Goal: Information Seeking & Learning: Learn about a topic

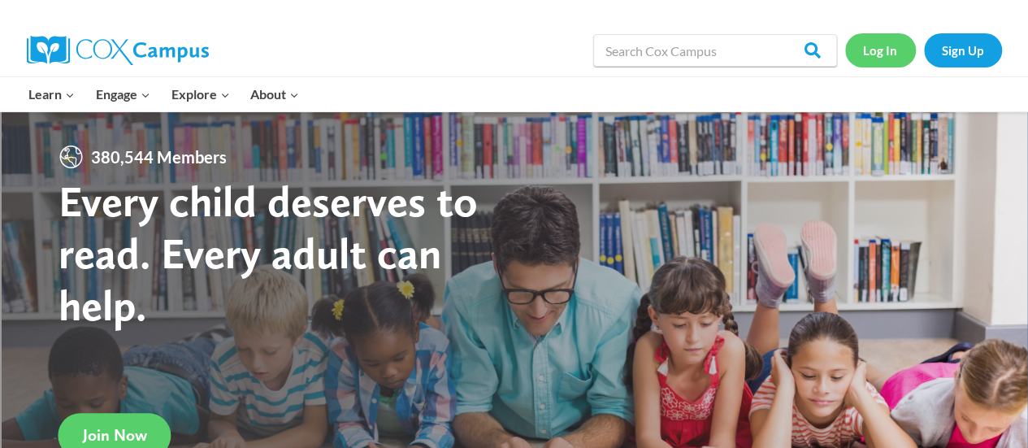
click at [890, 45] on link "Log In" at bounding box center [880, 49] width 71 height 33
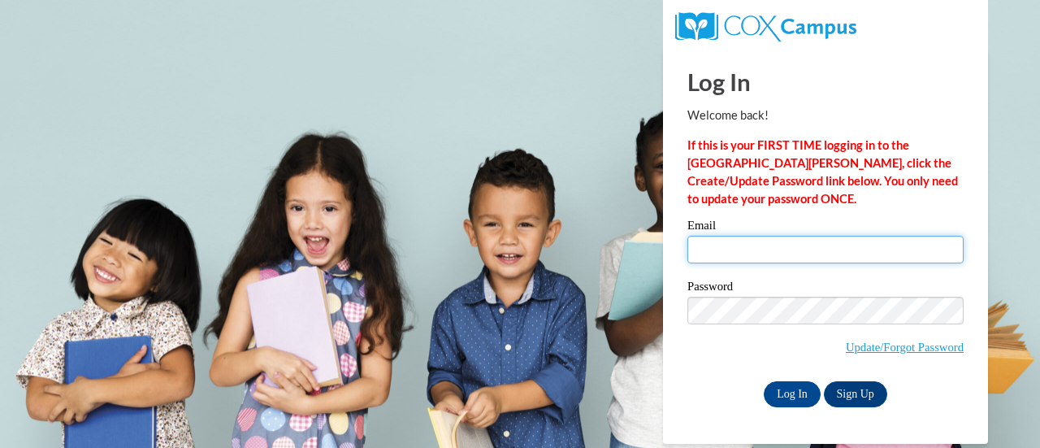
click at [762, 251] on input "Email" at bounding box center [825, 250] width 276 height 28
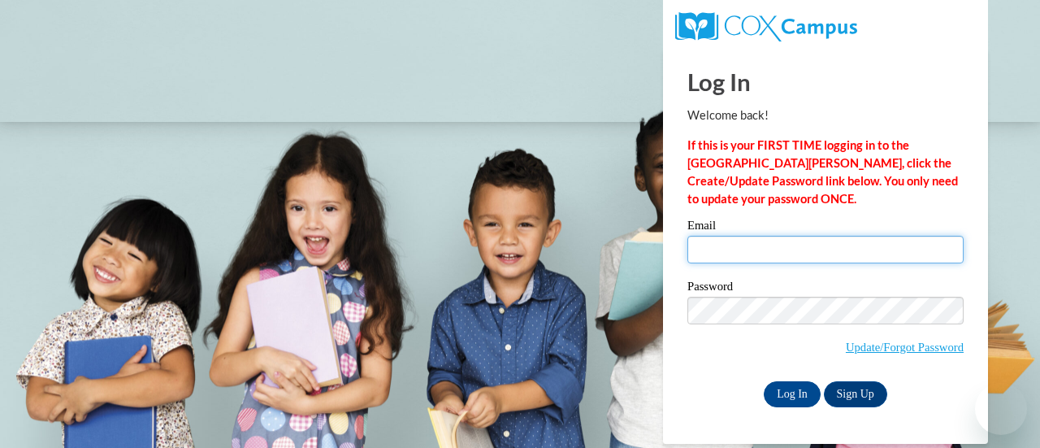
type input "laivano@sunprairieschools.org"
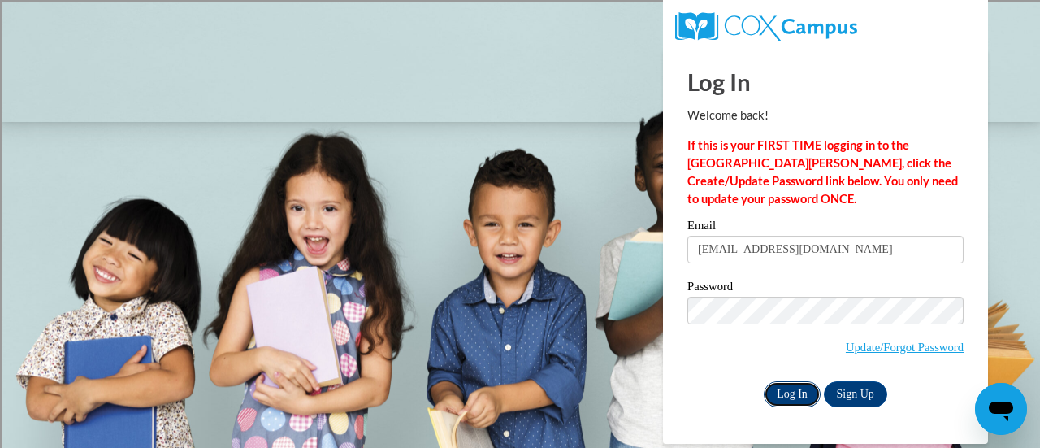
click at [793, 386] on input "Log In" at bounding box center [792, 394] width 57 height 26
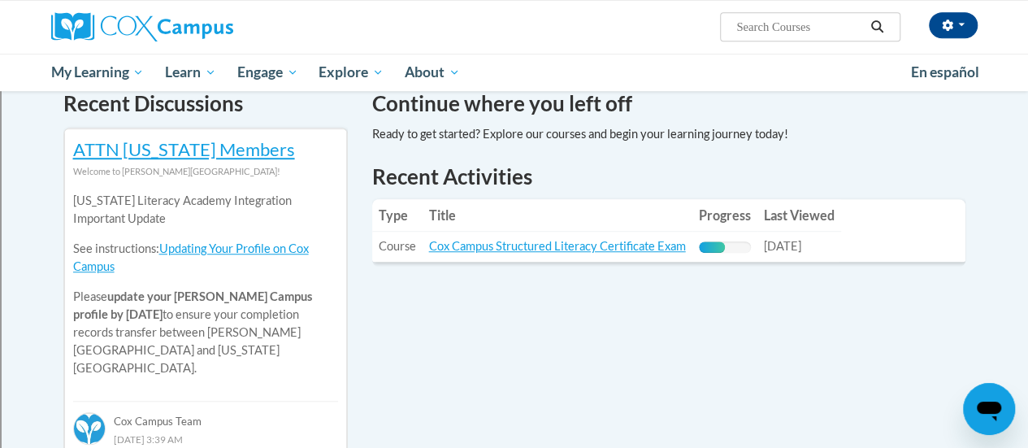
scroll to position [499, 0]
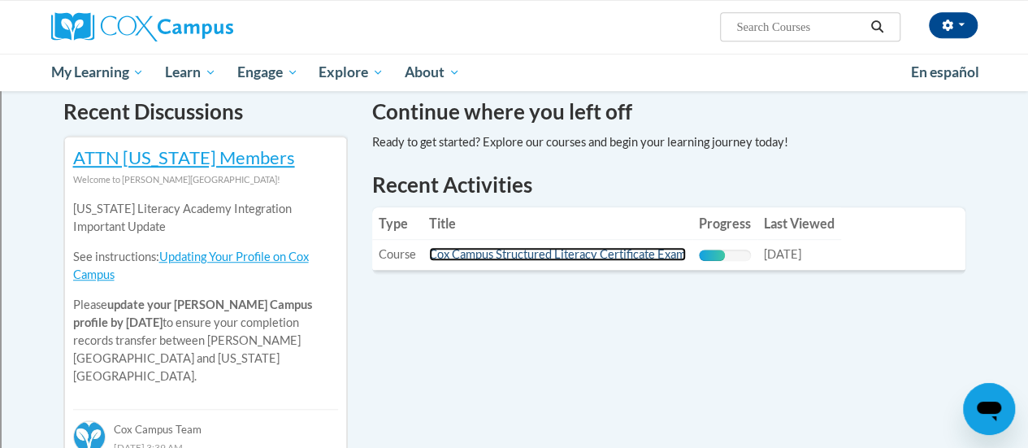
click at [564, 254] on link "Cox Campus Structured Literacy Certificate Exam" at bounding box center [557, 254] width 257 height 14
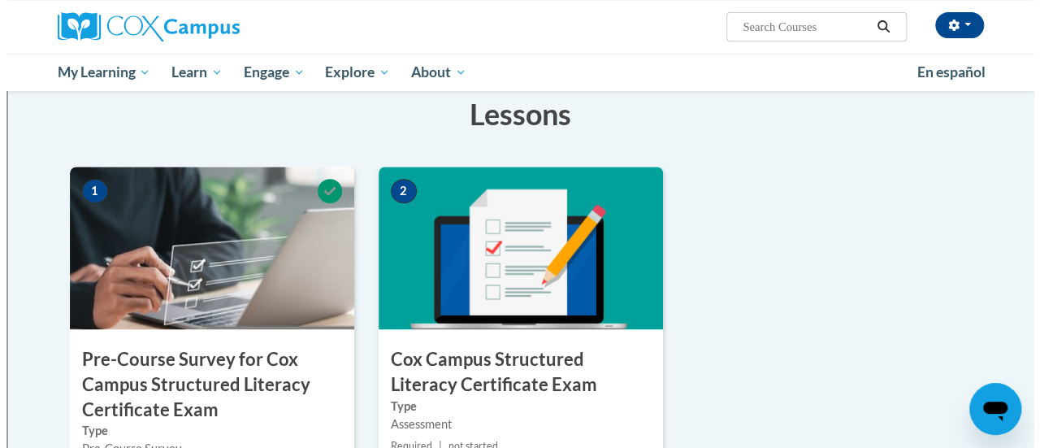
scroll to position [452, 0]
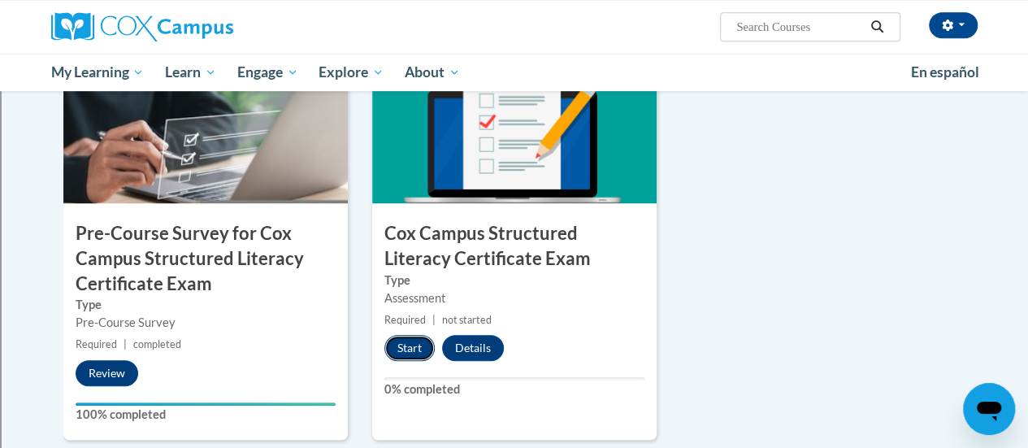
click at [406, 341] on button "Start" at bounding box center [409, 348] width 50 height 26
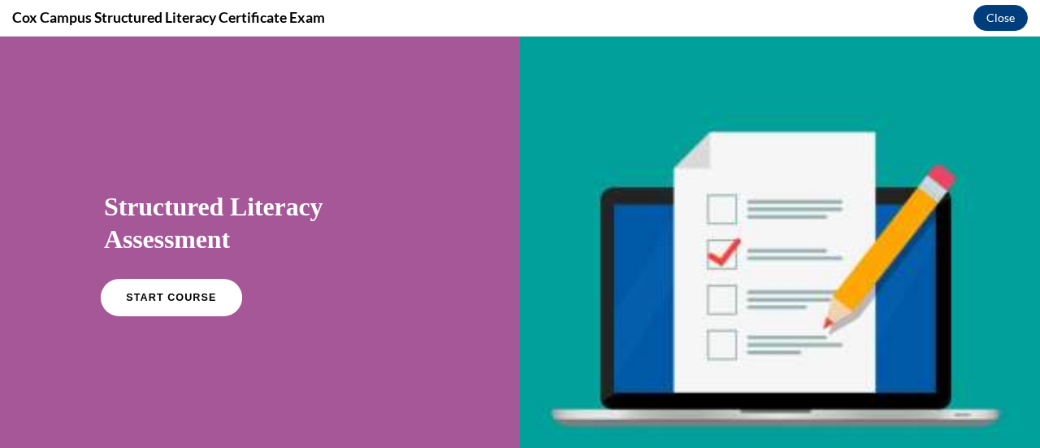
scroll to position [5, 0]
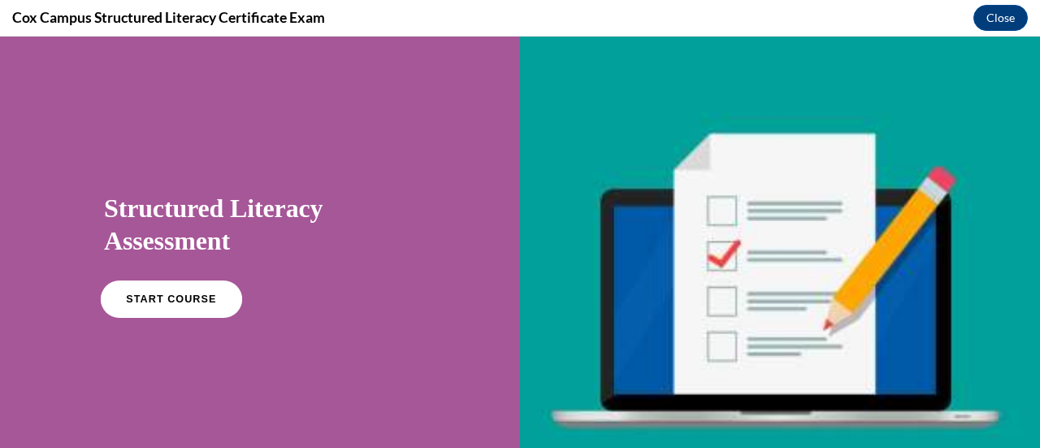
click at [203, 308] on link "START COURSE" at bounding box center [171, 298] width 141 height 37
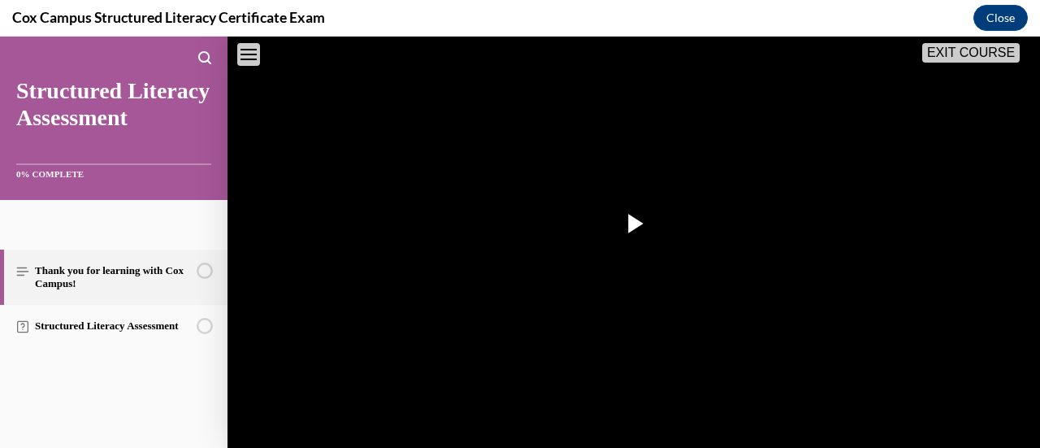
scroll to position [542, 0]
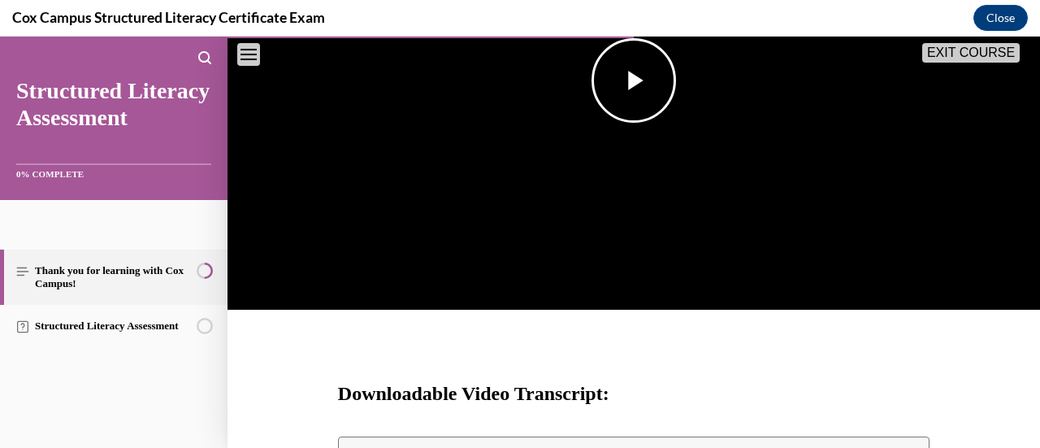
click at [634, 80] on span "Video player" at bounding box center [634, 80] width 0 height 0
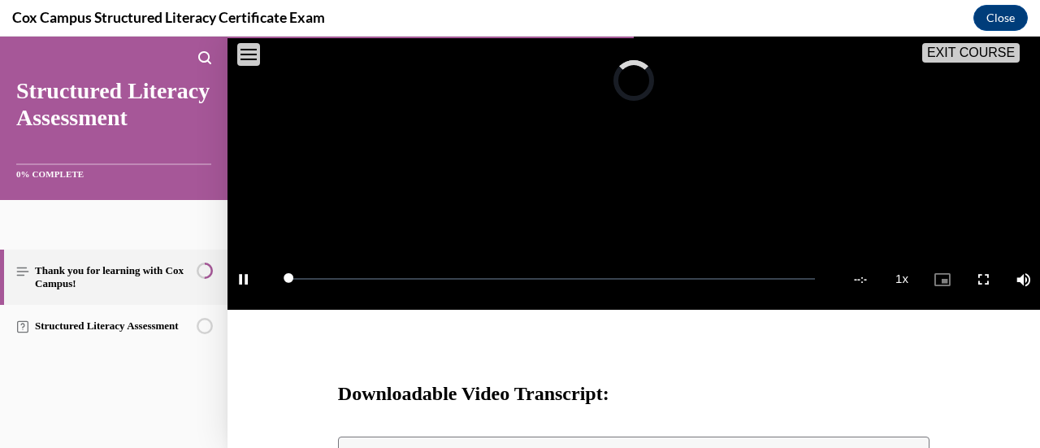
scroll to position [353, 0]
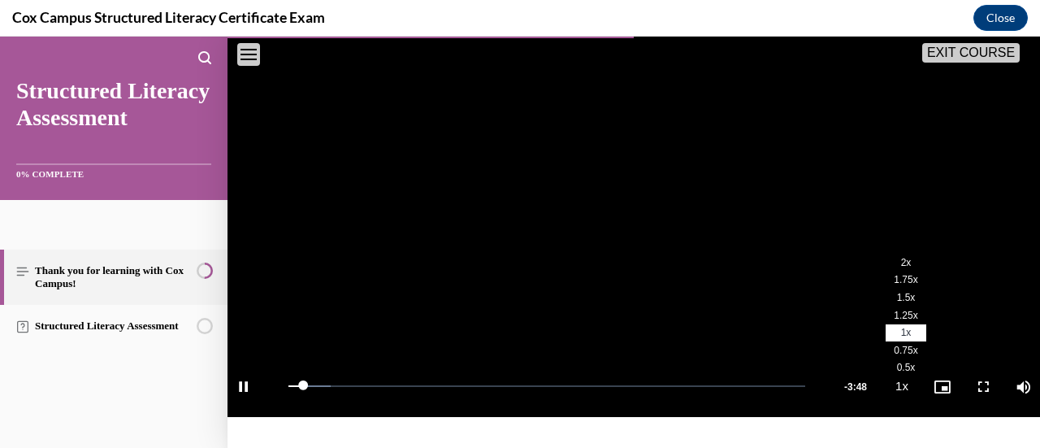
click at [901, 268] on span "2x" at bounding box center [906, 262] width 11 height 11
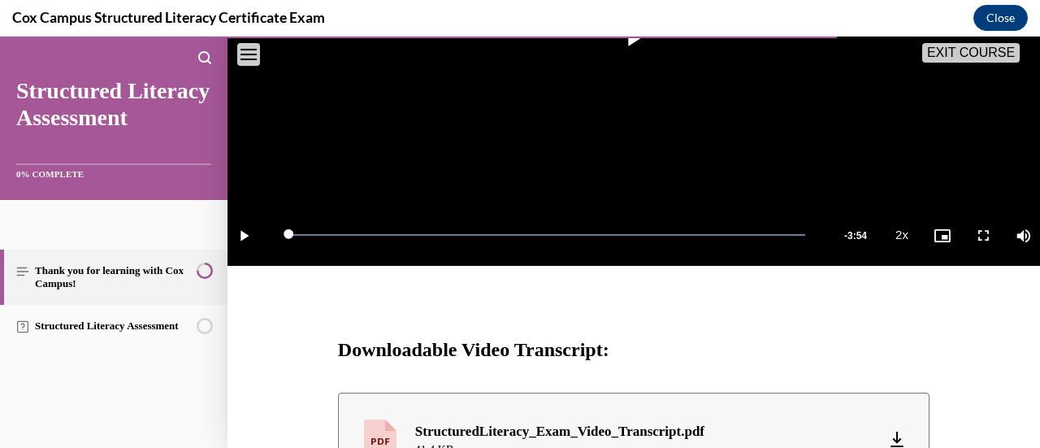
scroll to position [768, 0]
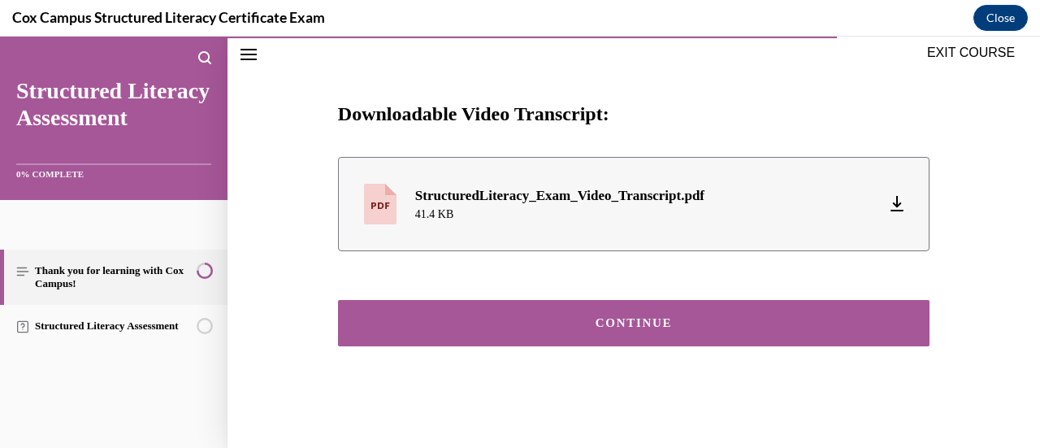
click at [629, 324] on div "CONTINUE" at bounding box center [633, 323] width 541 height 12
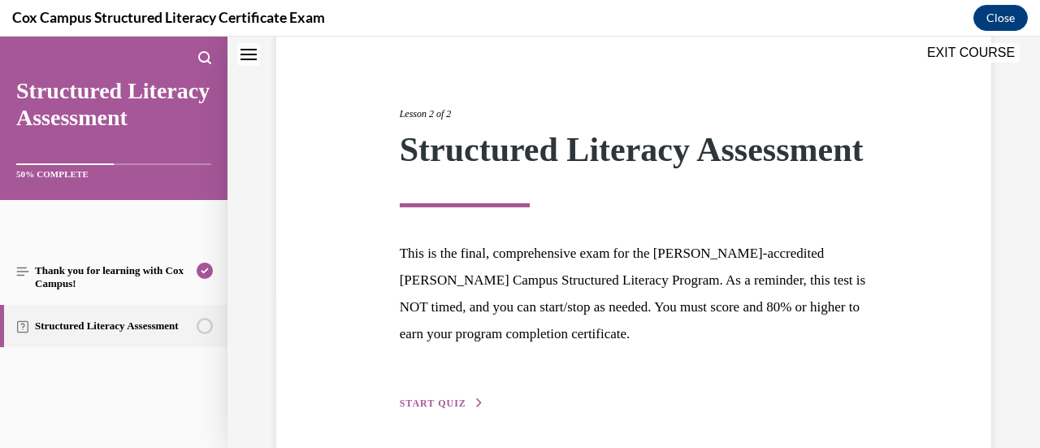
scroll to position [252, 0]
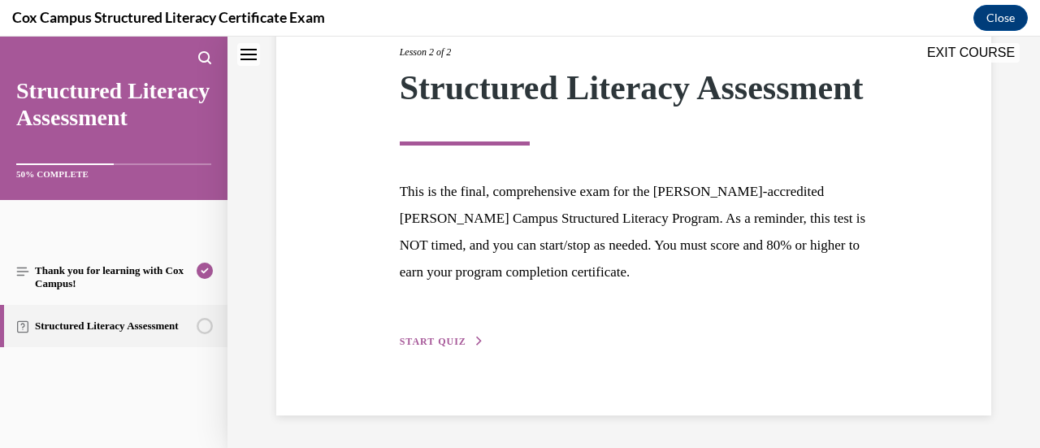
click at [421, 335] on button "START QUIZ" at bounding box center [442, 341] width 84 height 15
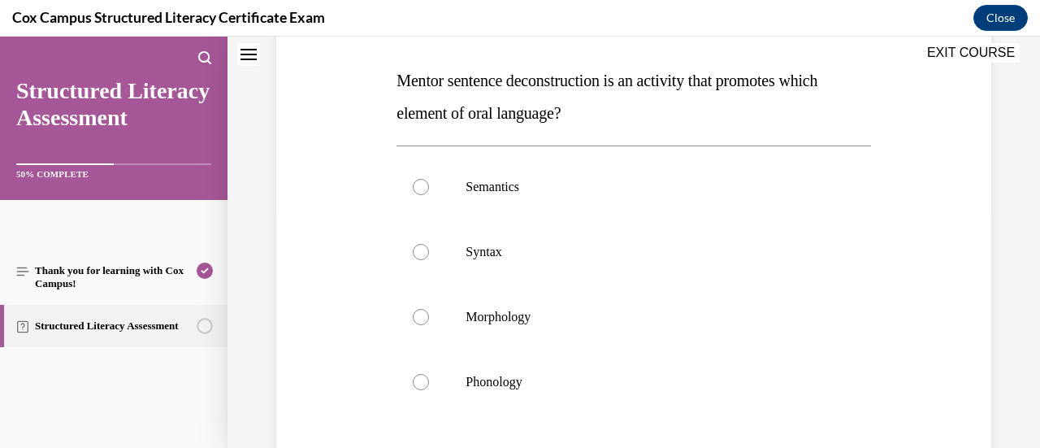
scroll to position [249, 0]
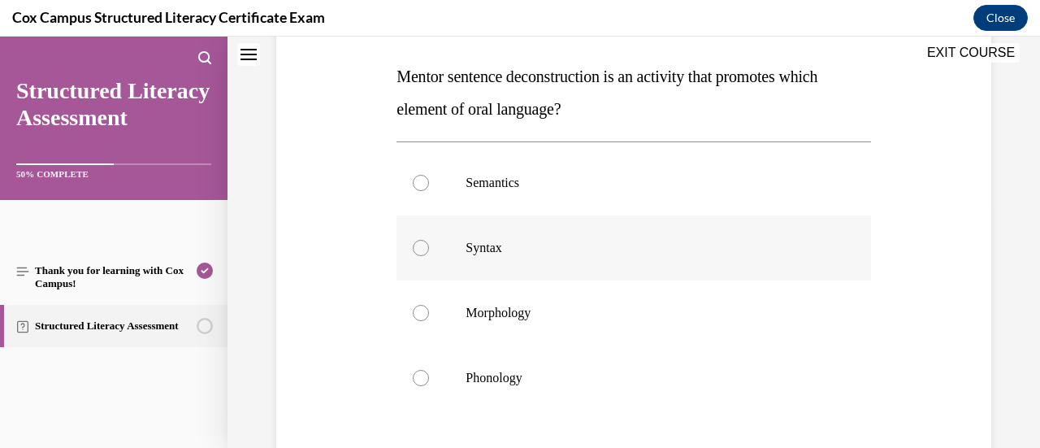
click at [604, 258] on label "Syntax" at bounding box center [633, 247] width 474 height 65
click at [429, 256] on input "Syntax" at bounding box center [421, 248] width 16 height 16
radio input "true"
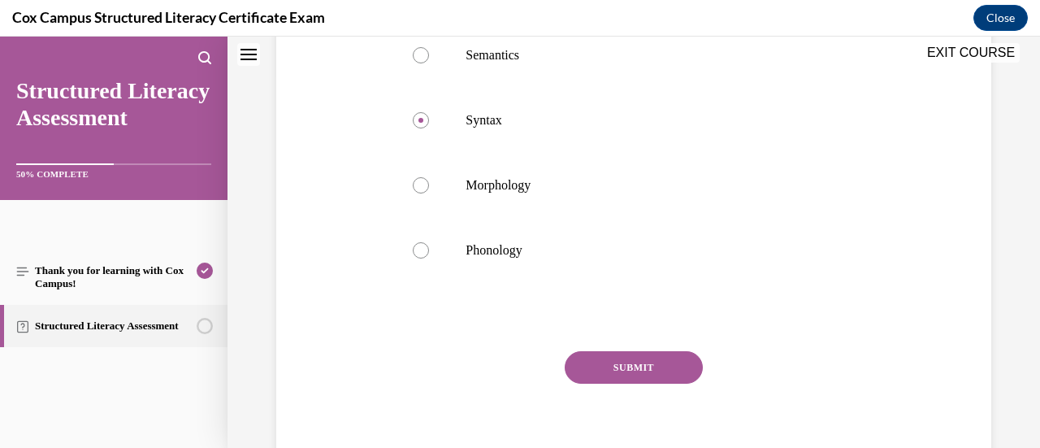
scroll to position [378, 0]
click at [617, 361] on button "SUBMIT" at bounding box center [634, 366] width 138 height 32
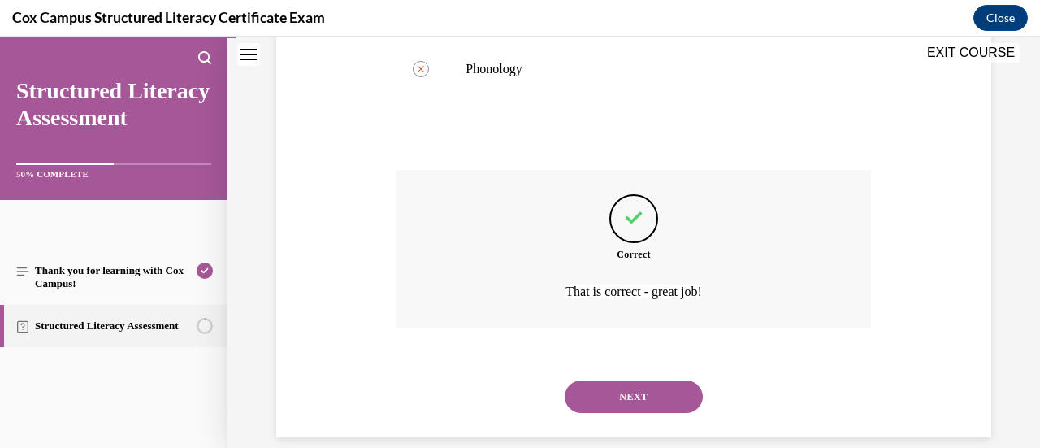
click at [609, 383] on button "NEXT" at bounding box center [634, 396] width 138 height 32
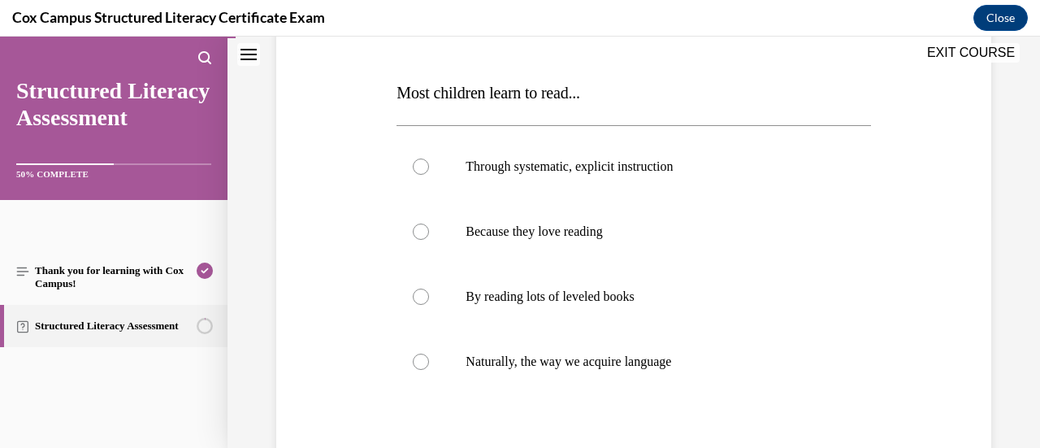
scroll to position [234, 0]
click at [625, 171] on span "Through systematic, explicit instruction" at bounding box center [568, 165] width 207 height 14
click at [429, 171] on input "Through systematic, explicit instruction" at bounding box center [421, 166] width 16 height 16
radio input "true"
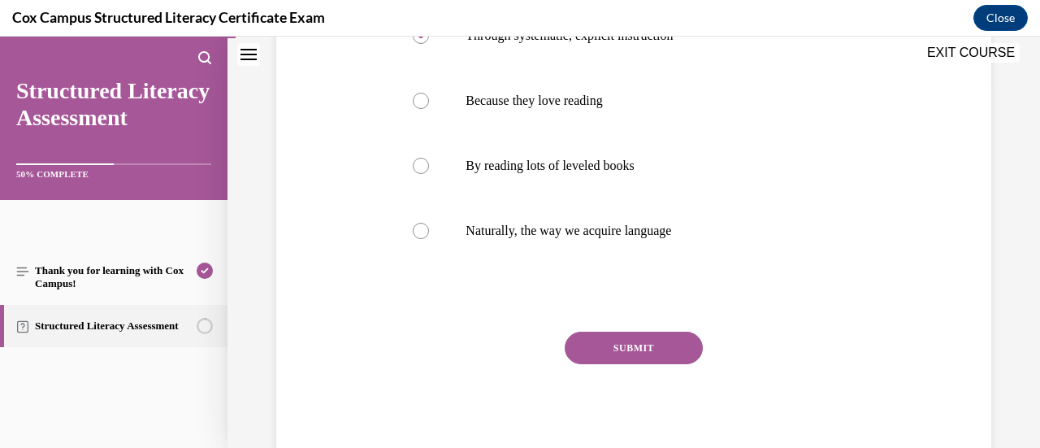
scroll to position [362, 0]
click at [642, 376] on div "SUBMIT NEXT" at bounding box center [633, 399] width 474 height 133
click at [629, 331] on div "Question 02/144 Most children learn to read... Through systematic, explicit ins…" at bounding box center [633, 165] width 474 height 603
click at [625, 341] on button "SUBMIT" at bounding box center [634, 349] width 138 height 32
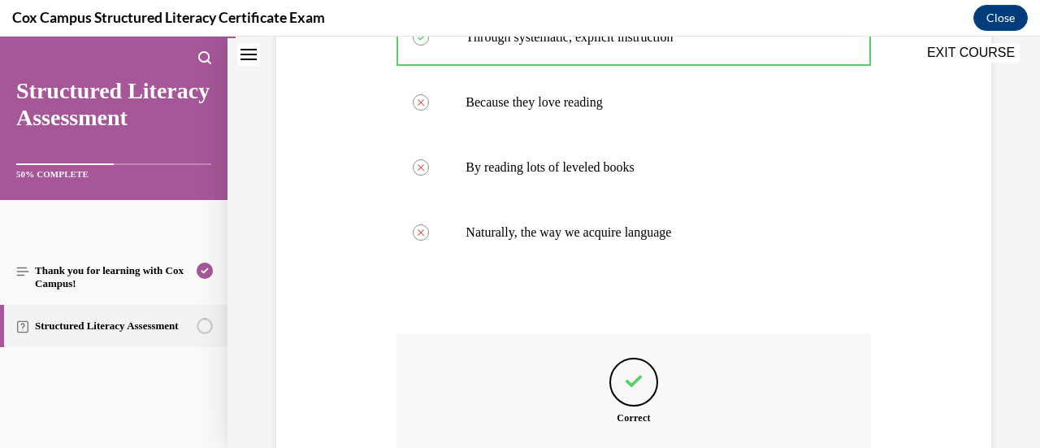
scroll to position [547, 0]
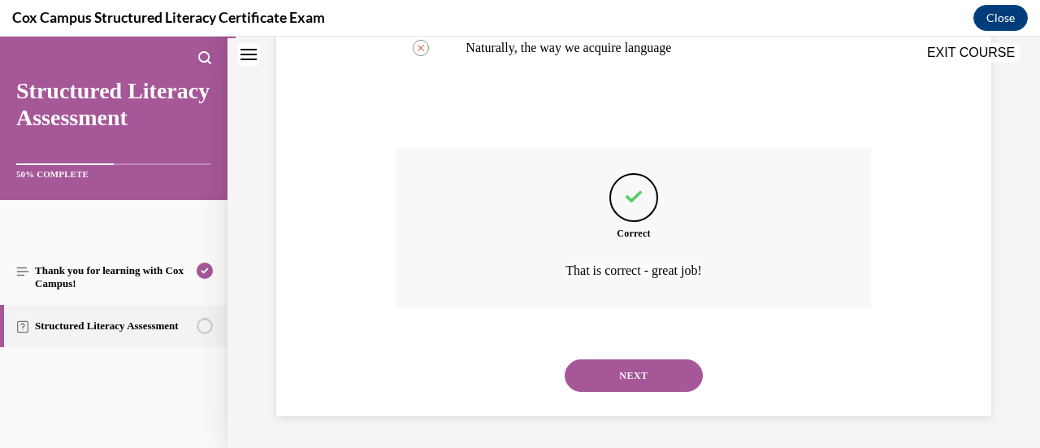
click at [606, 367] on button "NEXT" at bounding box center [634, 375] width 138 height 32
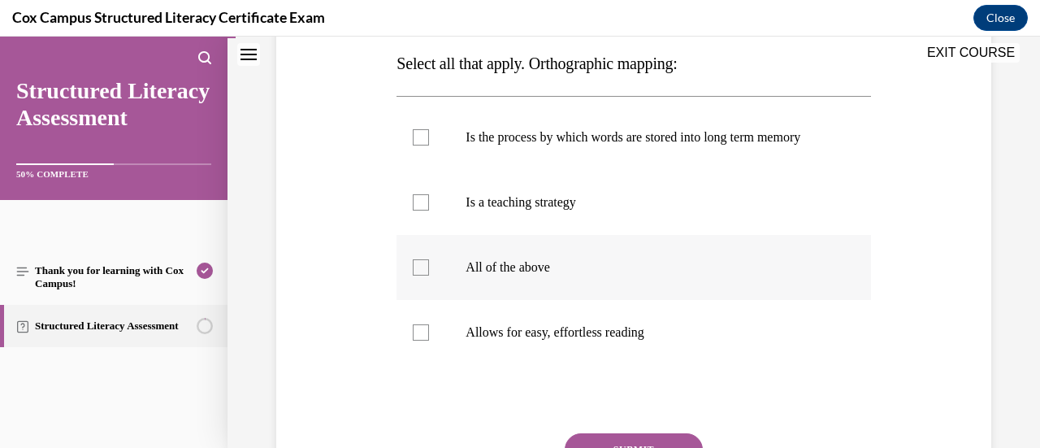
scroll to position [255, 0]
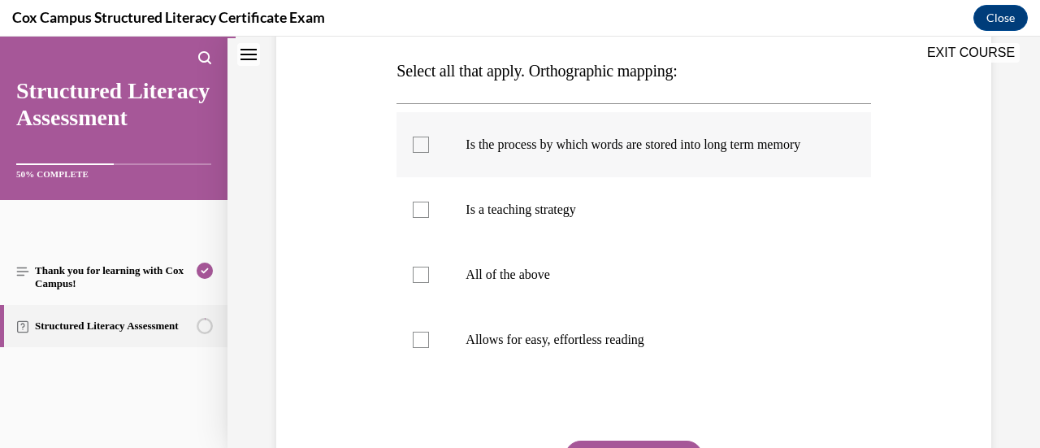
click at [456, 161] on label "Is the process by which words are stored into long term memory" at bounding box center [633, 144] width 474 height 65
click at [429, 153] on input "Is the process by which words are stored into long term memory" at bounding box center [421, 144] width 16 height 16
checkbox input "true"
click at [413, 348] on div at bounding box center [421, 339] width 16 height 16
click at [413, 348] on input "Allows for easy, effortless reading" at bounding box center [421, 339] width 16 height 16
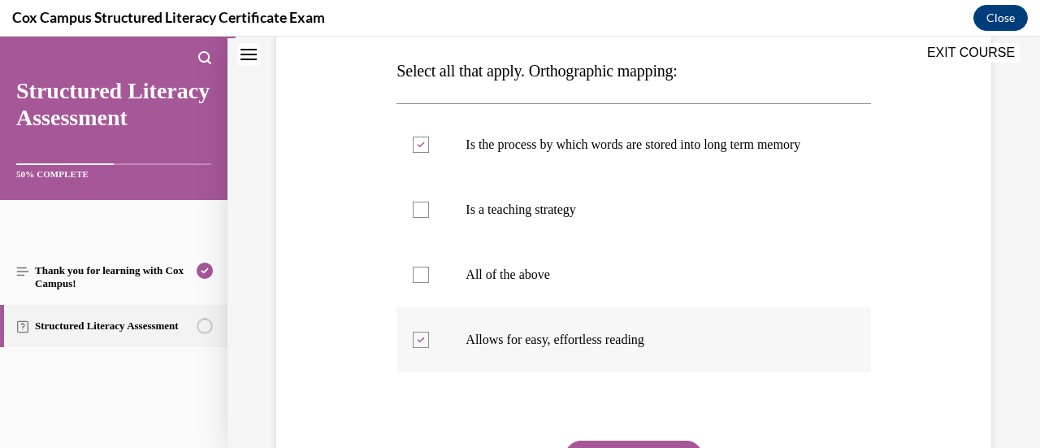
click at [419, 348] on div at bounding box center [421, 339] width 16 height 16
click at [419, 348] on input "Allows for easy, effortless reading" at bounding box center [421, 339] width 16 height 16
click at [423, 344] on label "Allows for easy, effortless reading" at bounding box center [633, 339] width 474 height 65
click at [423, 344] on input "Allows for easy, effortless reading" at bounding box center [421, 339] width 16 height 16
checkbox input "true"
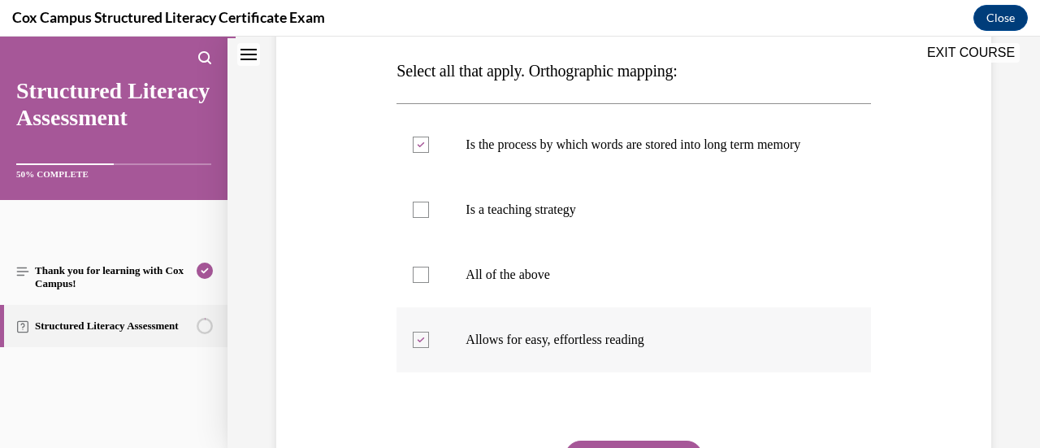
scroll to position [380, 0]
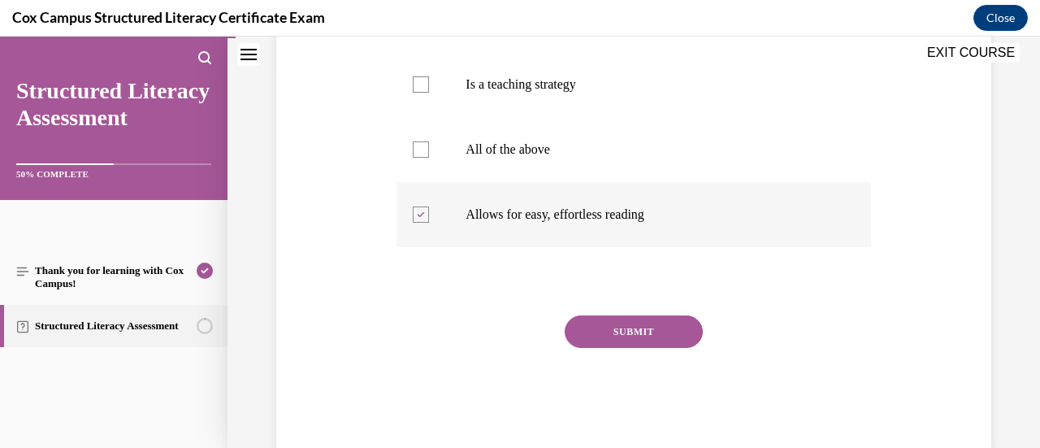
click at [619, 348] on button "SUBMIT" at bounding box center [634, 331] width 138 height 32
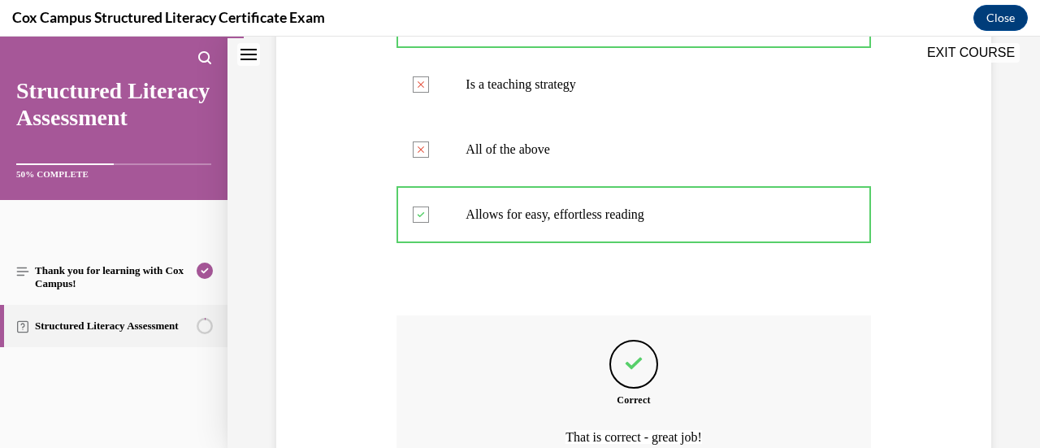
scroll to position [563, 0]
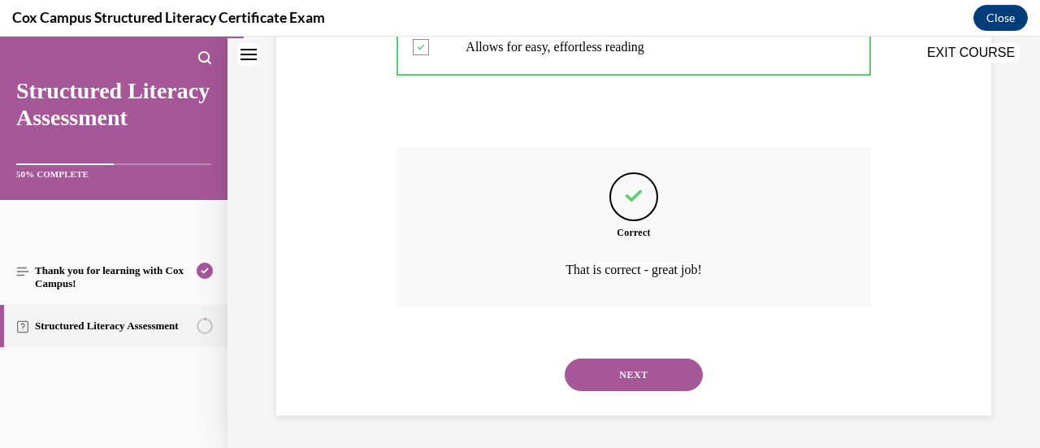
click at [634, 358] on button "NEXT" at bounding box center [634, 374] width 138 height 32
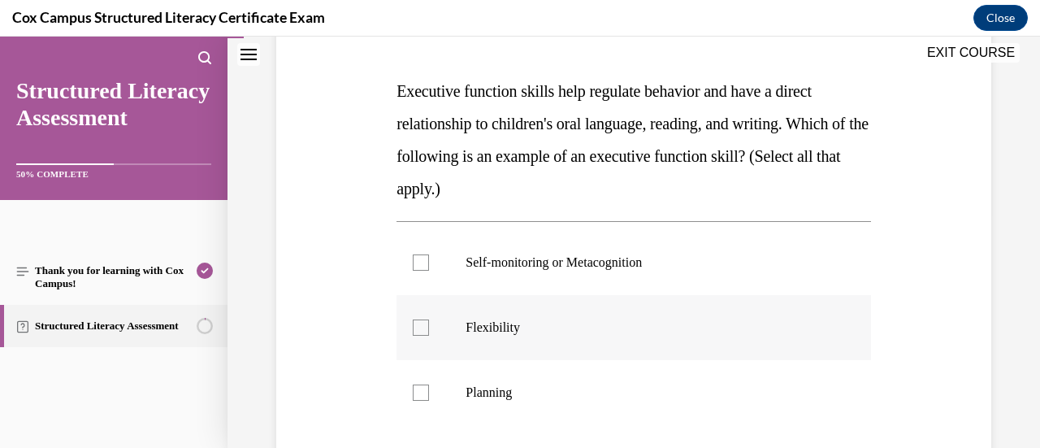
scroll to position [227, 0]
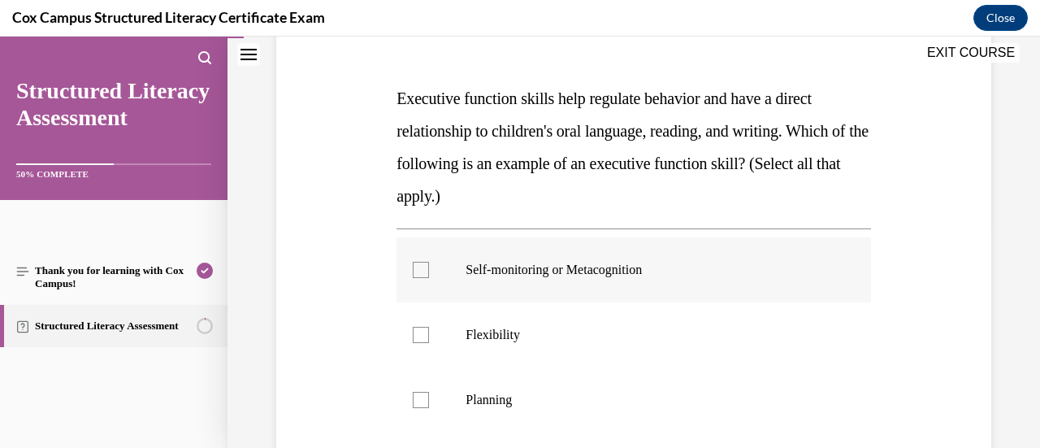
click at [593, 285] on label "Self-monitoring or Metacognition" at bounding box center [633, 269] width 474 height 65
click at [429, 278] on input "Self-monitoring or Metacognition" at bounding box center [421, 270] width 16 height 16
checkbox input "true"
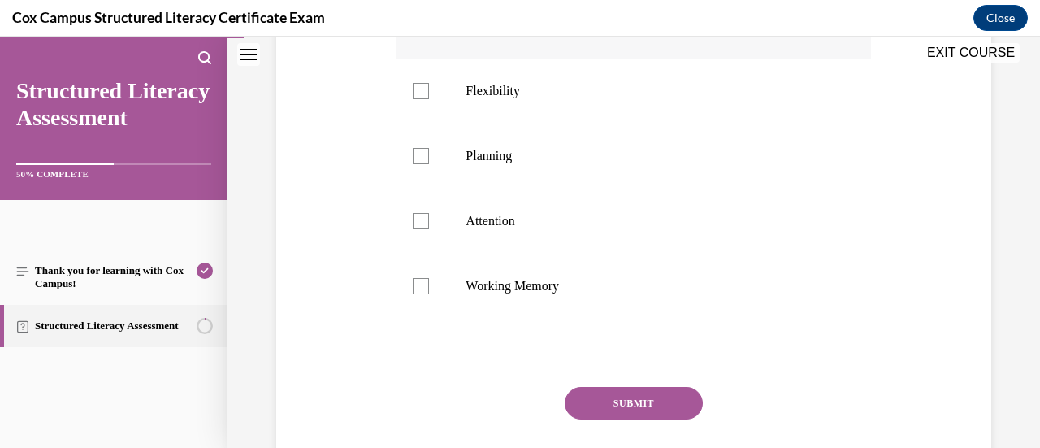
scroll to position [385, 0]
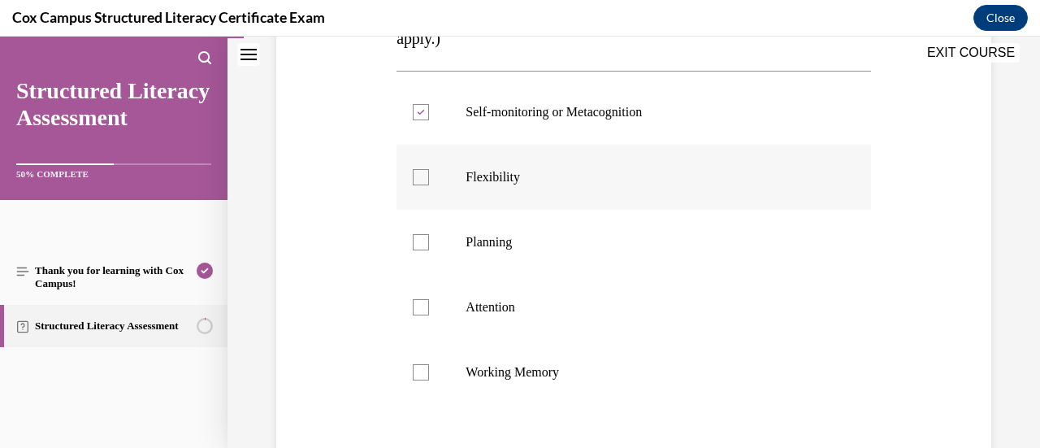
click at [457, 193] on label "Flexibility" at bounding box center [633, 177] width 474 height 65
click at [429, 185] on input "Flexibility" at bounding box center [421, 177] width 16 height 16
checkbox input "true"
click at [430, 231] on label "Planning" at bounding box center [633, 242] width 474 height 65
click at [429, 234] on input "Planning" at bounding box center [421, 242] width 16 height 16
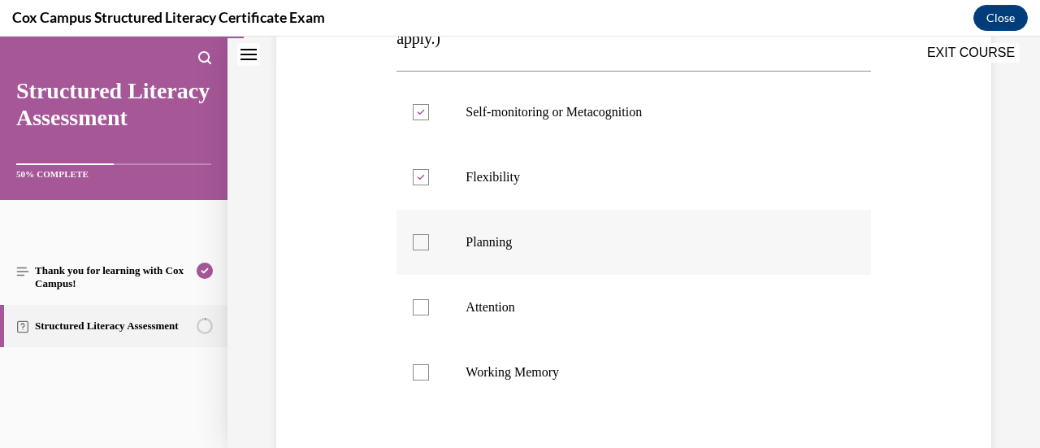
checkbox input "true"
click at [421, 297] on label "Attention" at bounding box center [633, 307] width 474 height 65
click at [421, 299] on input "Attention" at bounding box center [421, 307] width 16 height 16
checkbox input "true"
click at [418, 368] on div at bounding box center [421, 372] width 16 height 16
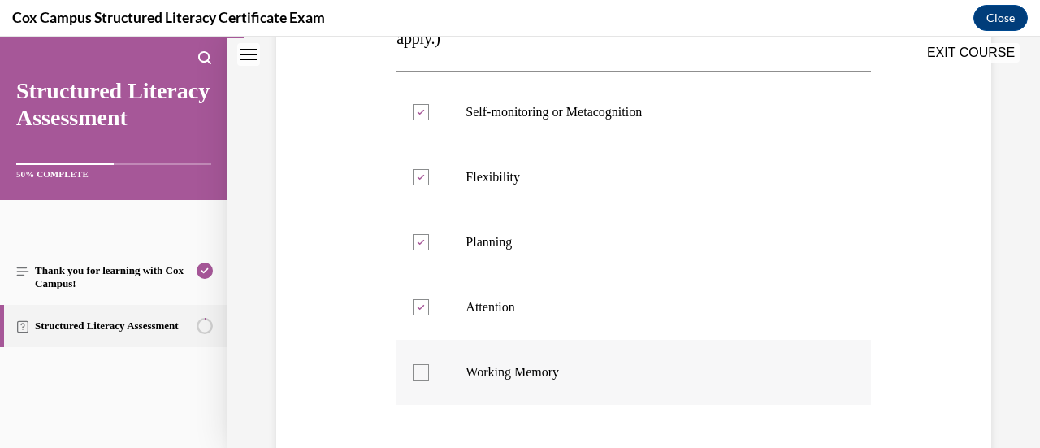
click at [418, 368] on input "Working Memory" at bounding box center [421, 372] width 16 height 16
checkbox input "true"
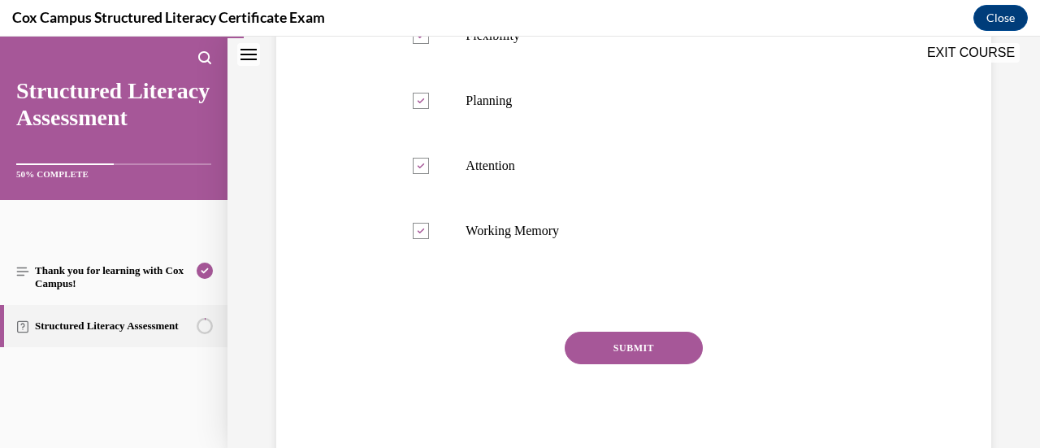
click at [622, 348] on button "SUBMIT" at bounding box center [634, 347] width 138 height 32
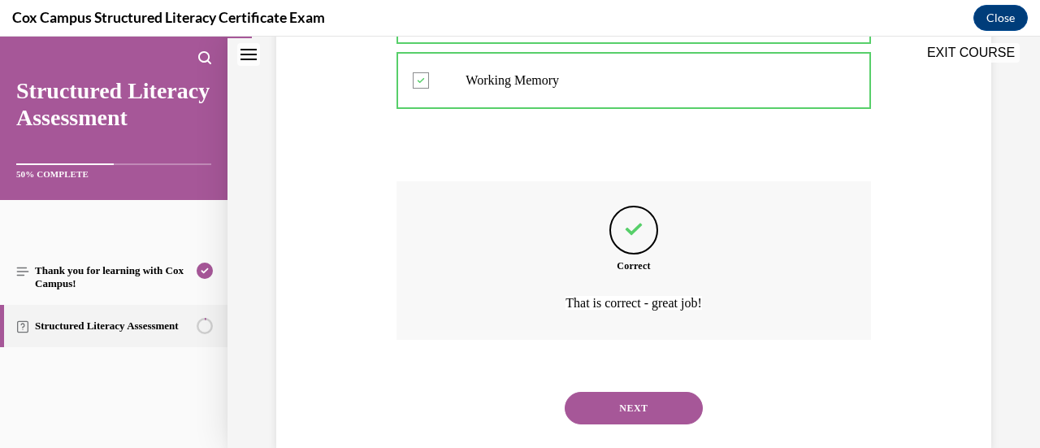
scroll to position [677, 0]
click at [629, 412] on button "NEXT" at bounding box center [634, 407] width 138 height 32
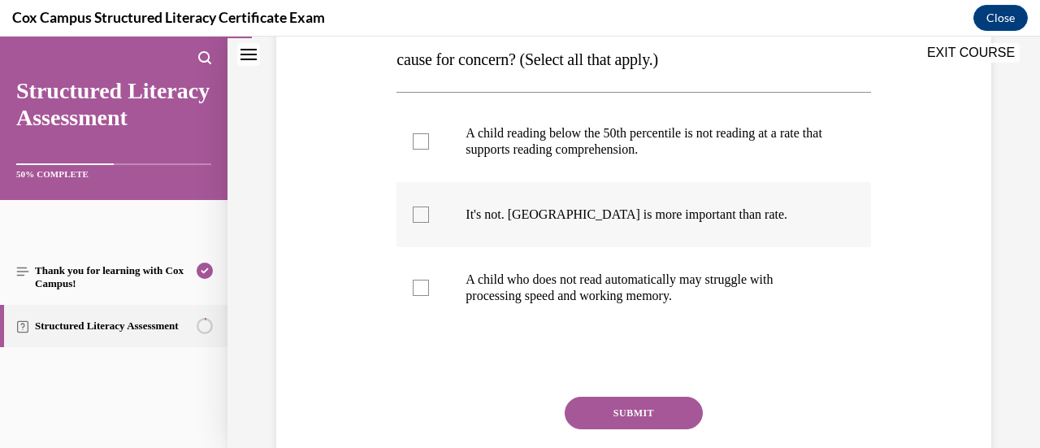
scroll to position [336, 0]
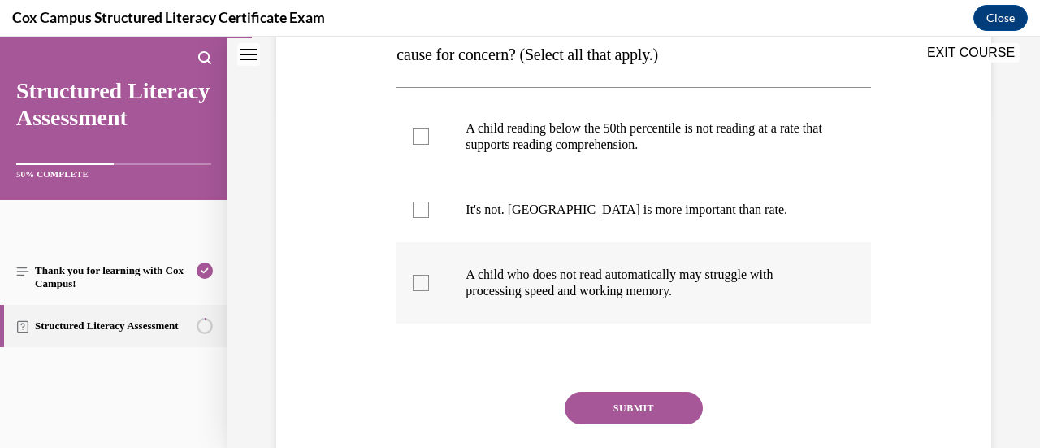
click at [572, 295] on p "A child who does not read automatically may struggle with processing speed and …" at bounding box center [647, 282] width 364 height 32
click at [429, 291] on input "A child who does not read automatically may struggle with processing speed and …" at bounding box center [421, 283] width 16 height 16
checkbox input "true"
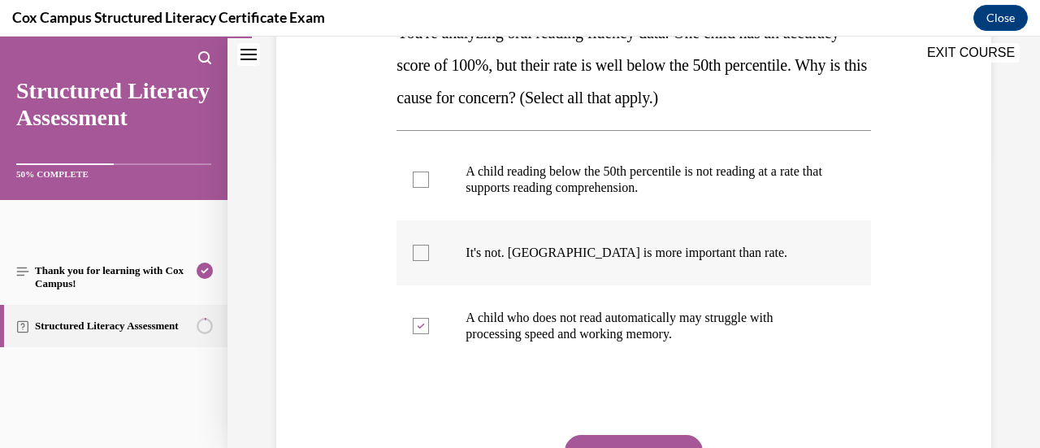
scroll to position [288, 0]
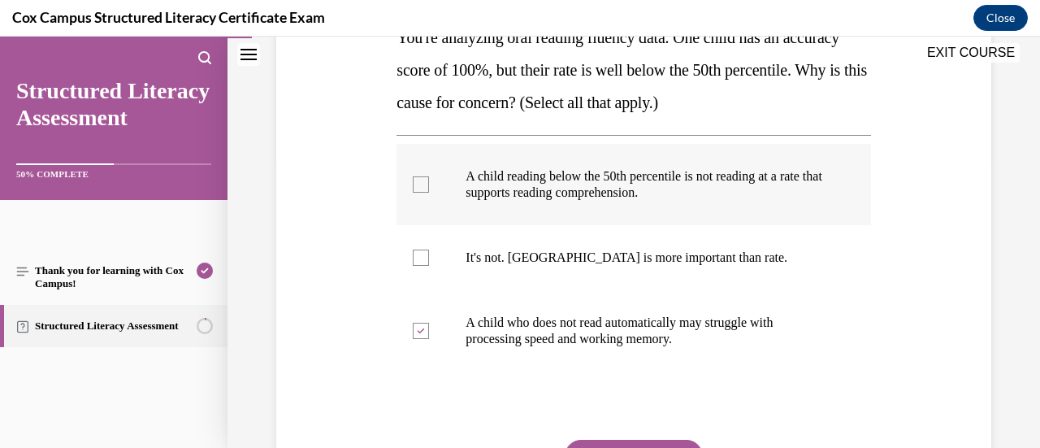
click at [729, 173] on span "A child reading below the 50th percentile is not reading at a rate that support…" at bounding box center [643, 184] width 357 height 30
click at [429, 176] on input "A child reading below the 50th percentile is not reading at a rate that support…" at bounding box center [421, 184] width 16 height 16
checkbox input "true"
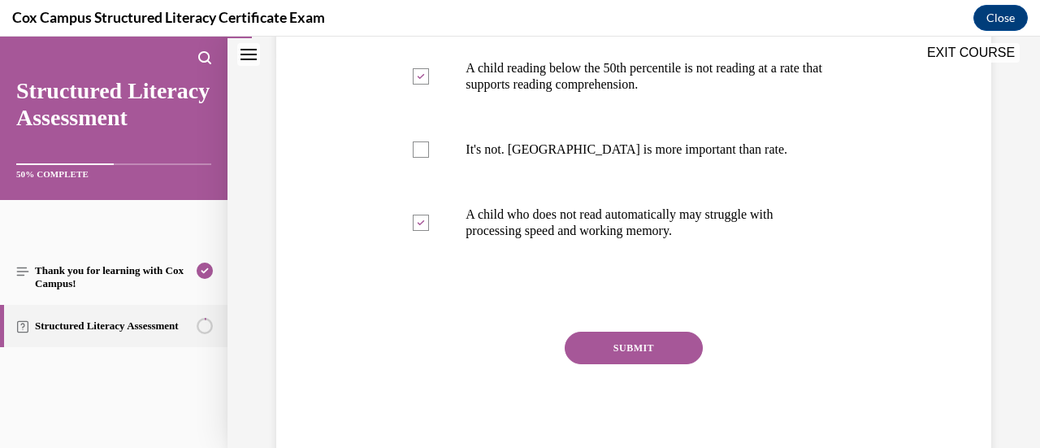
scroll to position [395, 0]
click at [681, 335] on button "SUBMIT" at bounding box center [634, 349] width 138 height 32
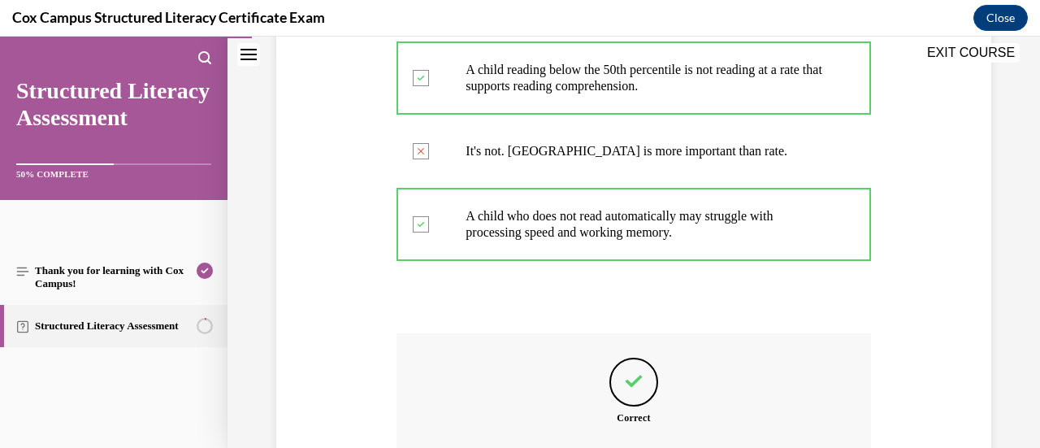
scroll to position [579, 0]
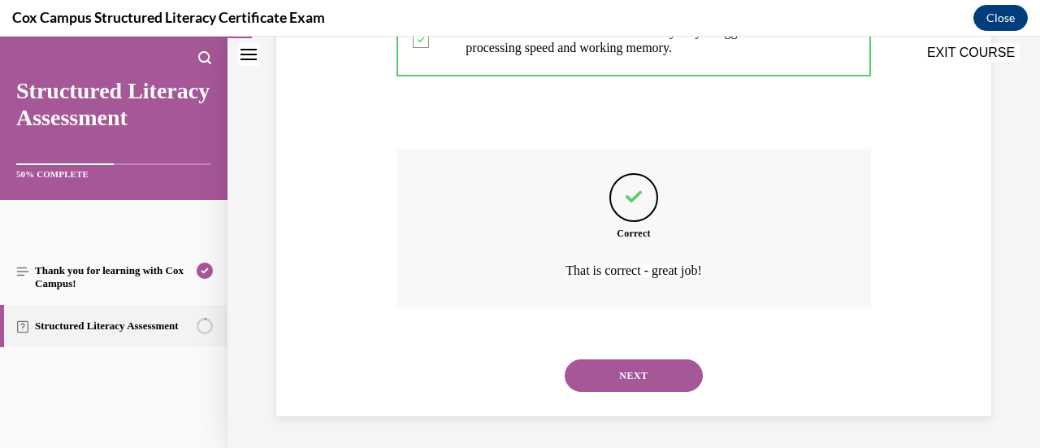
click at [638, 366] on button "NEXT" at bounding box center [634, 375] width 138 height 32
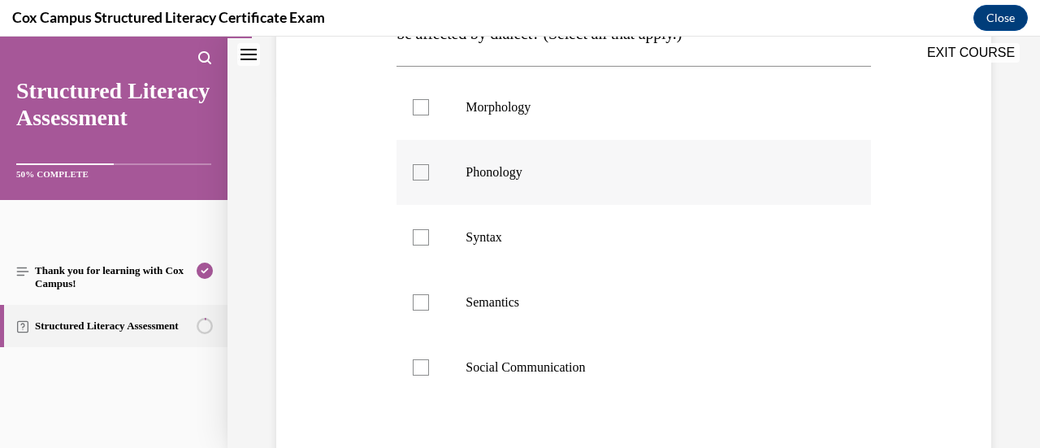
scroll to position [241, 0]
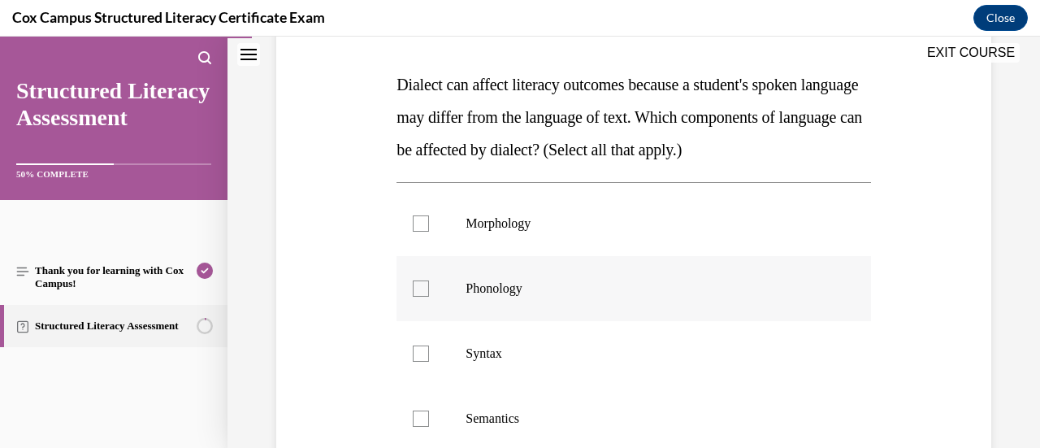
click at [516, 230] on p "Morphology" at bounding box center [647, 223] width 364 height 16
click at [429, 230] on input "Morphology" at bounding box center [421, 223] width 16 height 16
checkbox input "true"
click at [491, 290] on span "Phonology" at bounding box center [493, 288] width 56 height 14
click at [429, 290] on input "Phonology" at bounding box center [421, 288] width 16 height 16
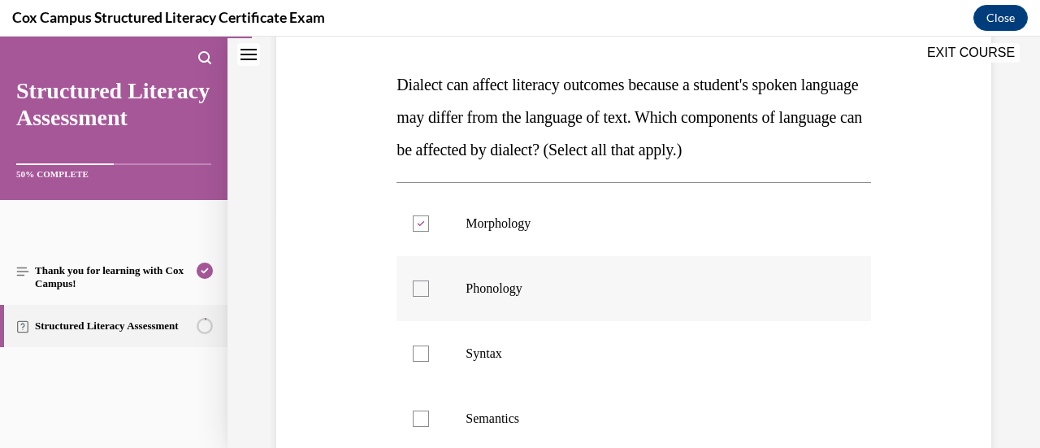
checkbox input "true"
click at [456, 370] on label "Syntax" at bounding box center [633, 353] width 474 height 65
click at [429, 361] on input "Syntax" at bounding box center [421, 353] width 16 height 16
checkbox input "true"
click at [443, 406] on label "Semantics" at bounding box center [633, 418] width 474 height 65
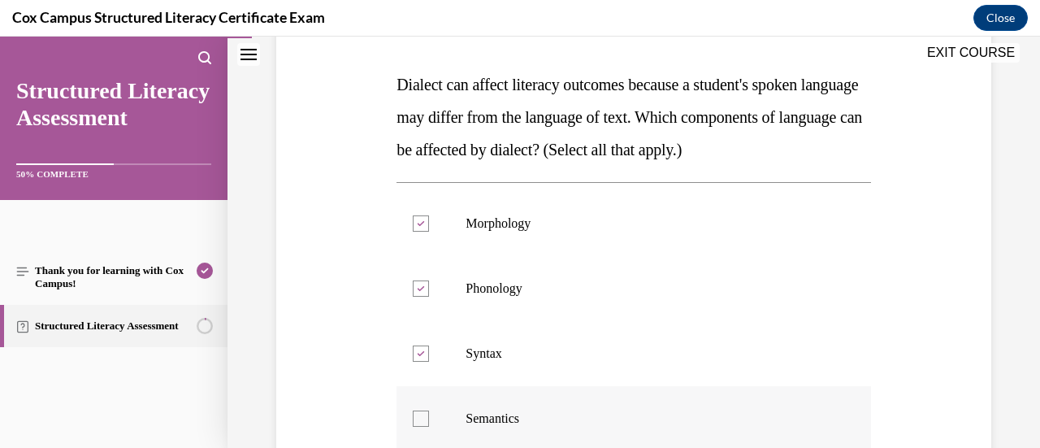
click at [429, 410] on input "Semantics" at bounding box center [421, 418] width 16 height 16
checkbox input "true"
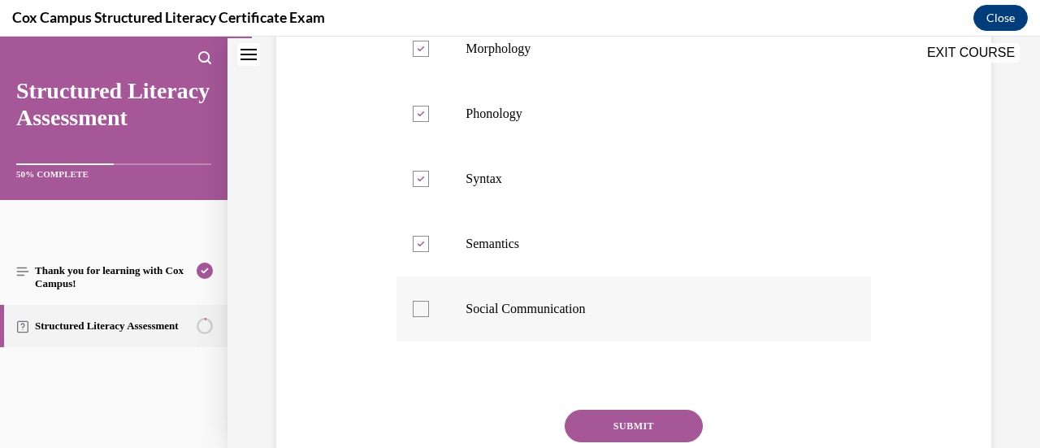
scroll to position [417, 0]
click at [416, 310] on div at bounding box center [421, 308] width 16 height 16
click at [416, 310] on input "Social Communication" at bounding box center [421, 308] width 16 height 16
checkbox input "true"
click at [632, 420] on button "SUBMIT" at bounding box center [634, 425] width 138 height 32
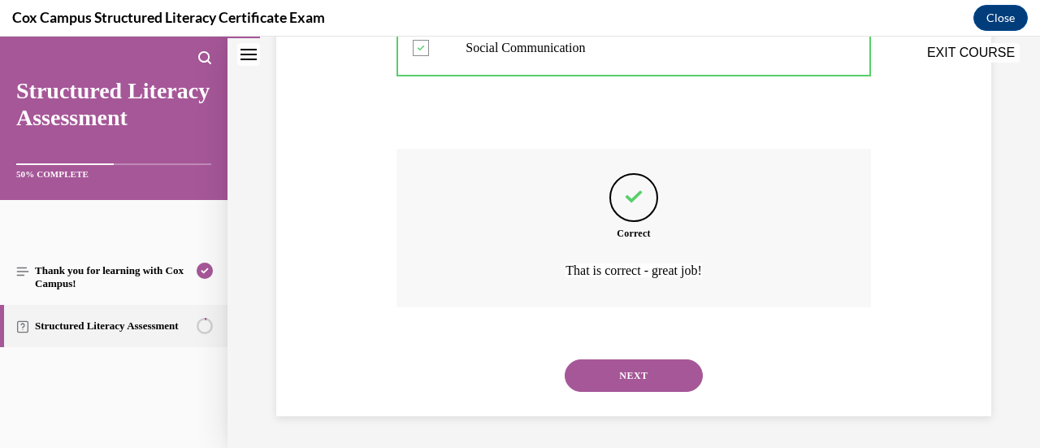
click at [621, 387] on button "NEXT" at bounding box center [634, 375] width 138 height 32
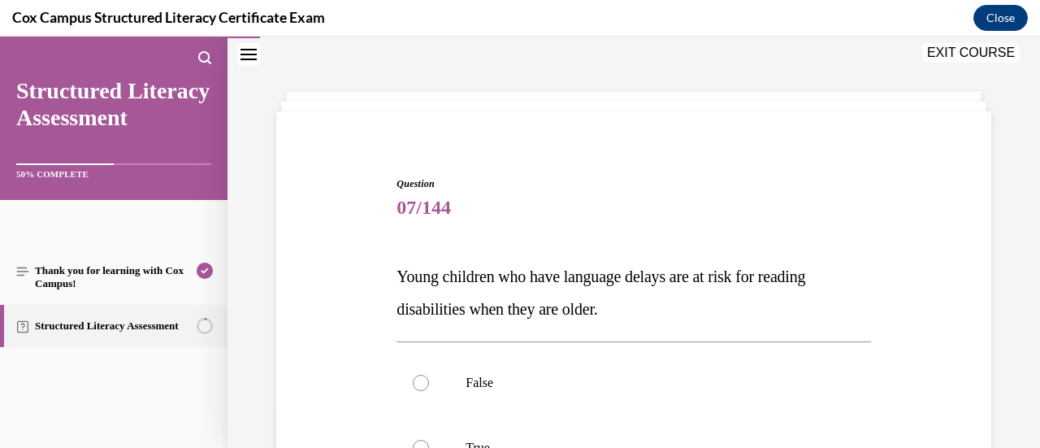
scroll to position [194, 0]
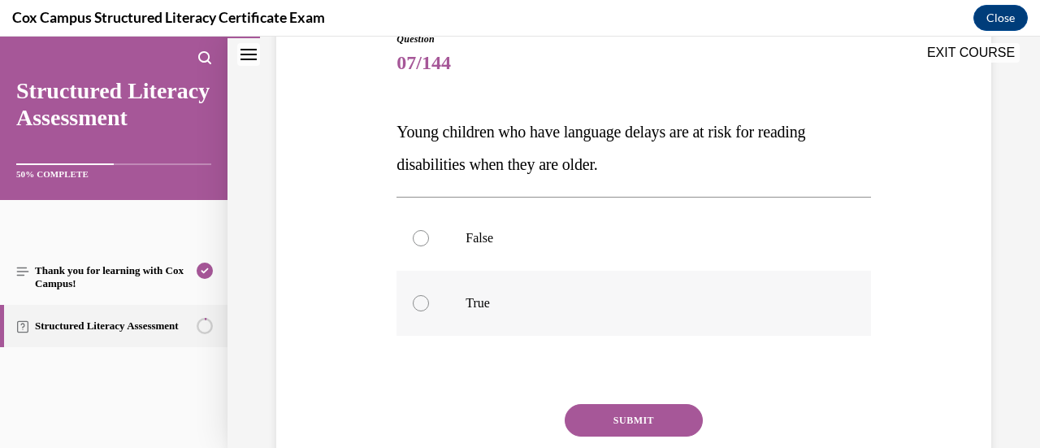
click at [456, 300] on label "True" at bounding box center [633, 302] width 474 height 65
click at [429, 300] on input "True" at bounding box center [421, 303] width 16 height 16
radio input "true"
click at [625, 413] on button "SUBMIT" at bounding box center [634, 420] width 138 height 32
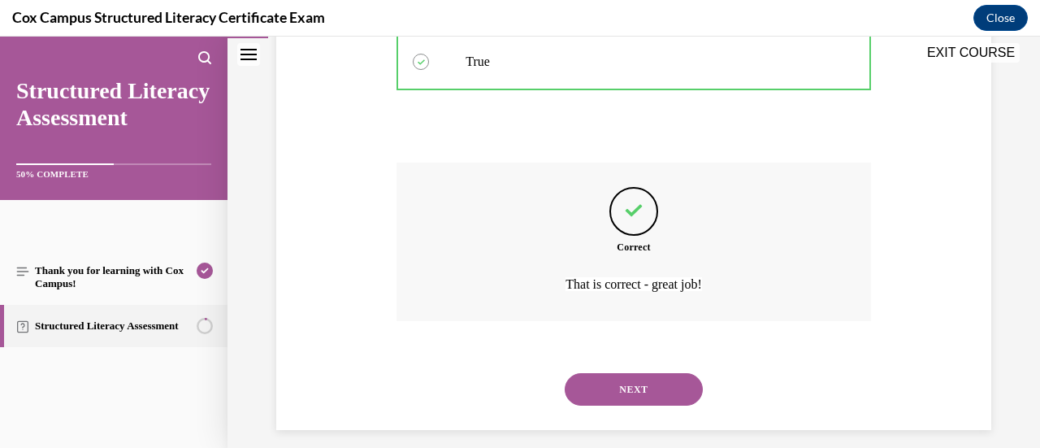
scroll to position [436, 0]
click at [625, 413] on div "NEXT" at bounding box center [633, 388] width 474 height 65
click at [625, 386] on button "NEXT" at bounding box center [634, 388] width 138 height 32
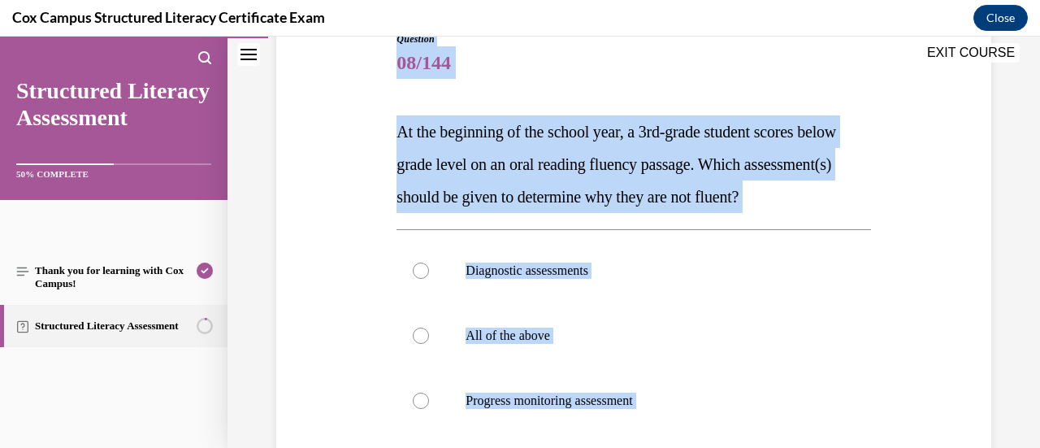
scroll to position [196, 0]
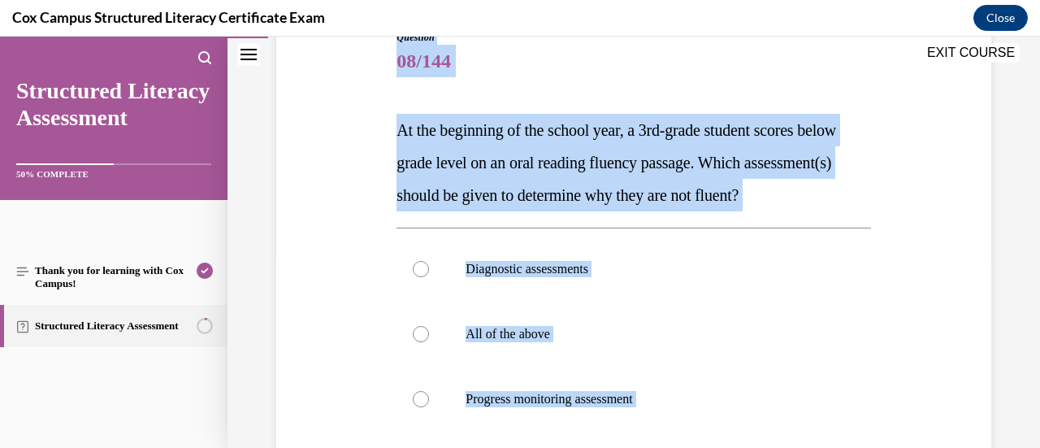
click at [669, 202] on span "At the beginning of the school year, a 3rd-grade student scores below grade lev…" at bounding box center [615, 162] width 439 height 83
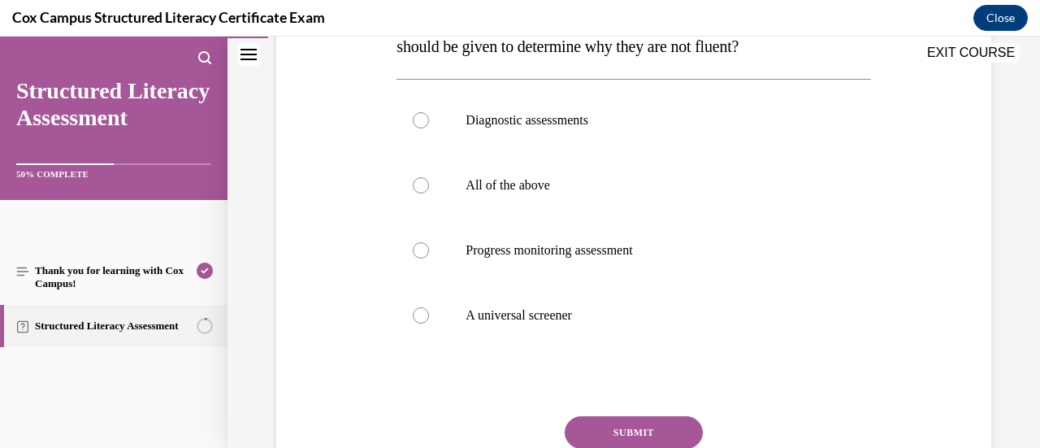
scroll to position [345, 0]
click at [518, 193] on p "All of the above" at bounding box center [647, 184] width 364 height 16
click at [429, 193] on input "All of the above" at bounding box center [421, 184] width 16 height 16
radio input "true"
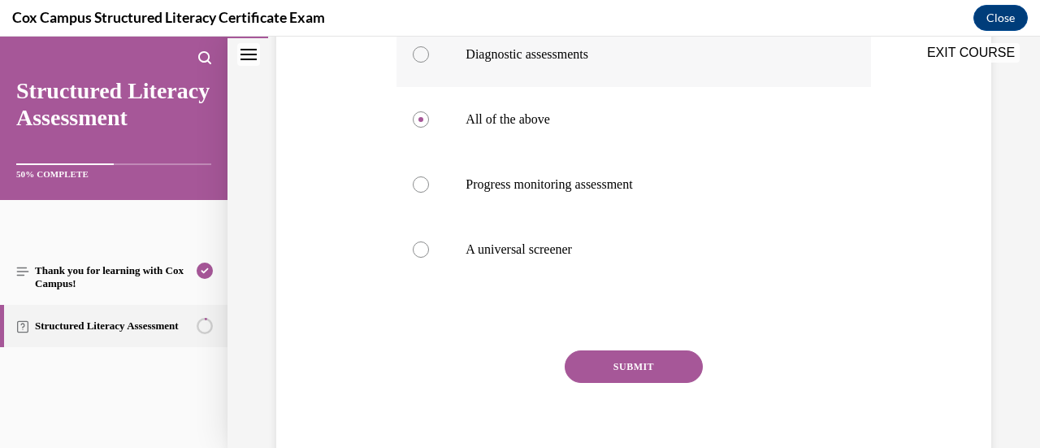
scroll to position [279, 0]
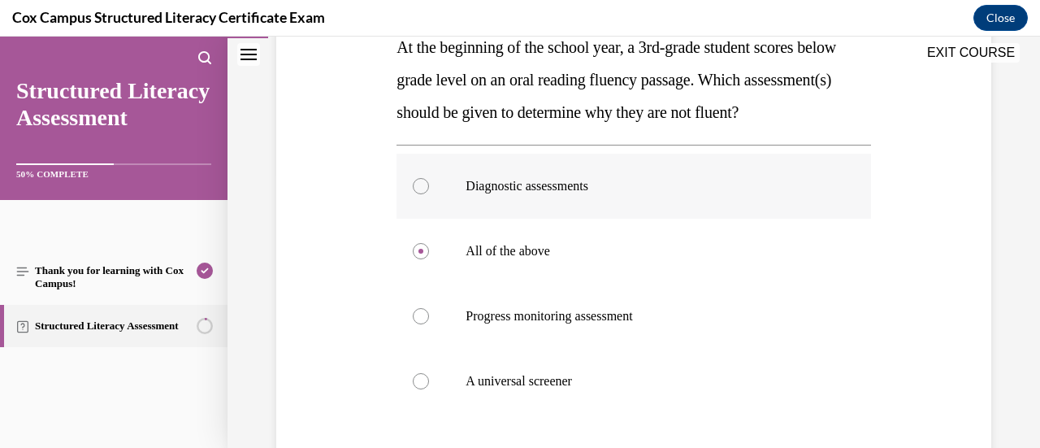
click at [487, 193] on span "Diagnostic assessments" at bounding box center [526, 186] width 123 height 14
click at [429, 194] on input "Diagnostic assessments" at bounding box center [421, 186] width 16 height 16
radio input "true"
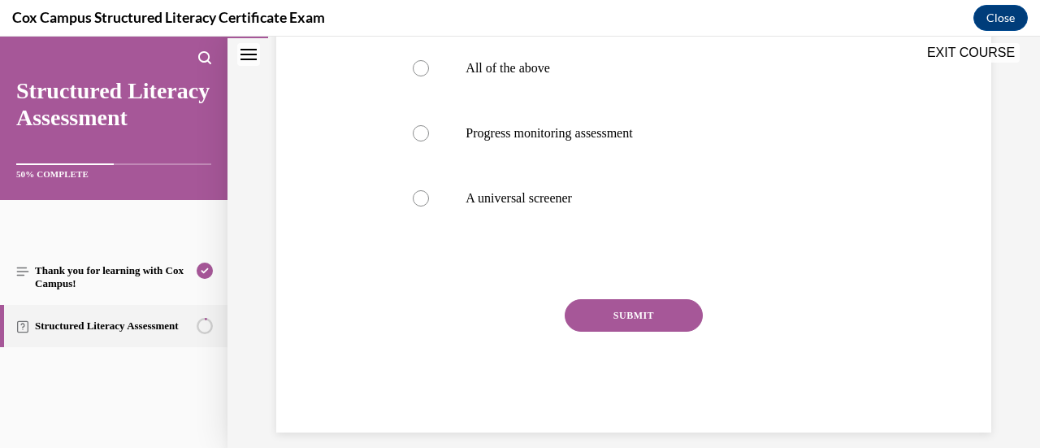
scroll to position [461, 0]
click at [598, 332] on button "SUBMIT" at bounding box center [634, 316] width 138 height 32
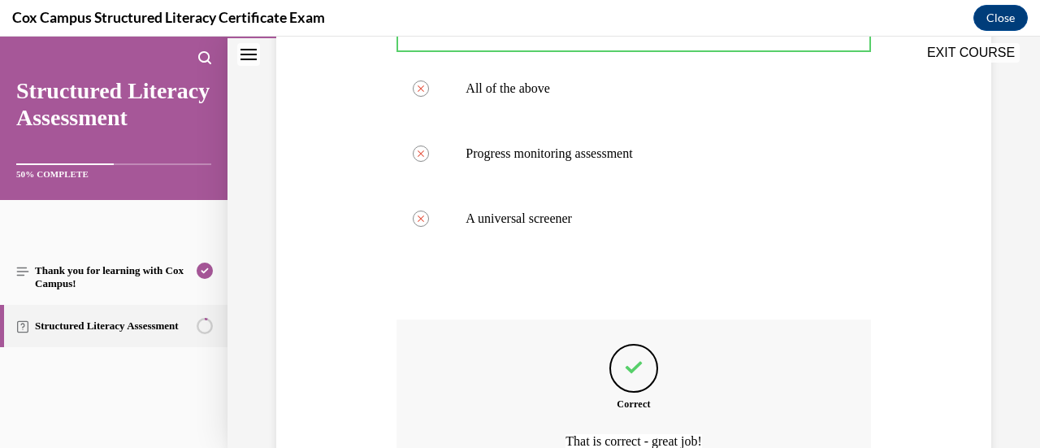
scroll to position [586, 0]
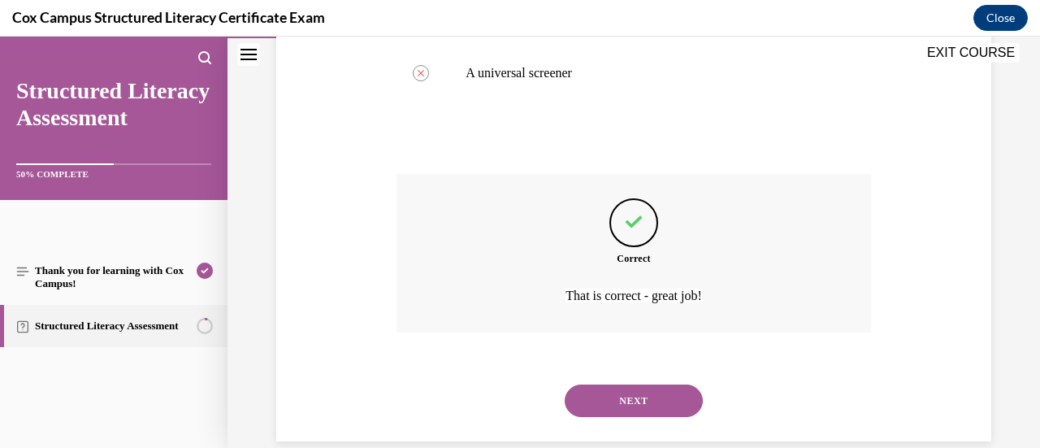
click at [595, 417] on button "NEXT" at bounding box center [634, 400] width 138 height 32
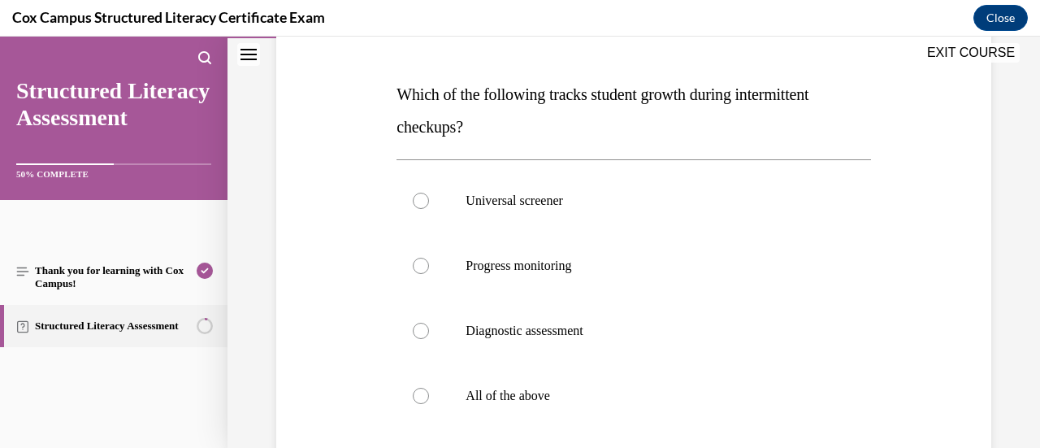
scroll to position [232, 0]
click at [537, 266] on span "Progress monitoring" at bounding box center [518, 264] width 106 height 14
click at [429, 266] on input "Progress monitoring" at bounding box center [421, 265] width 16 height 16
radio input "true"
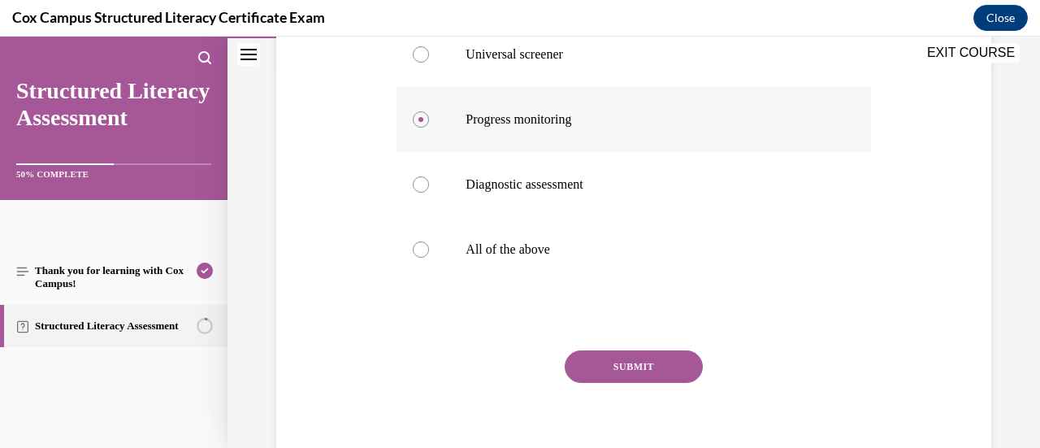
scroll to position [391, 0]
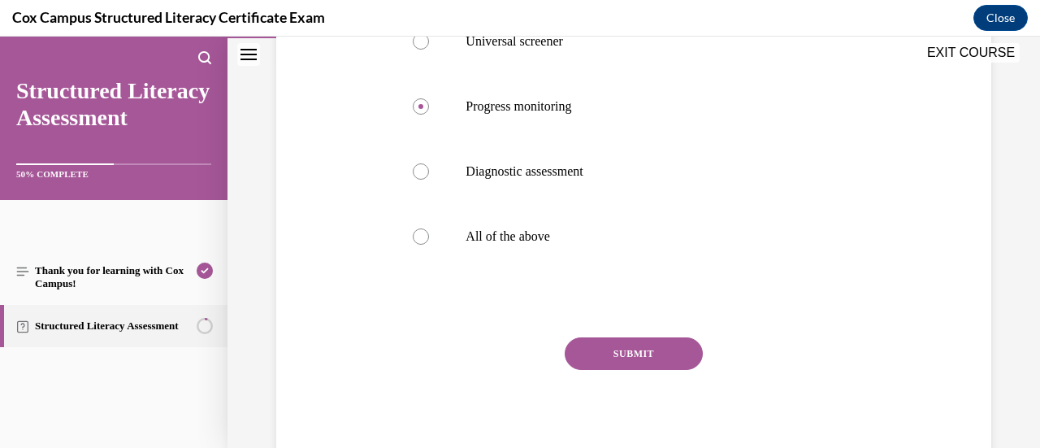
click at [597, 348] on button "SUBMIT" at bounding box center [634, 353] width 138 height 32
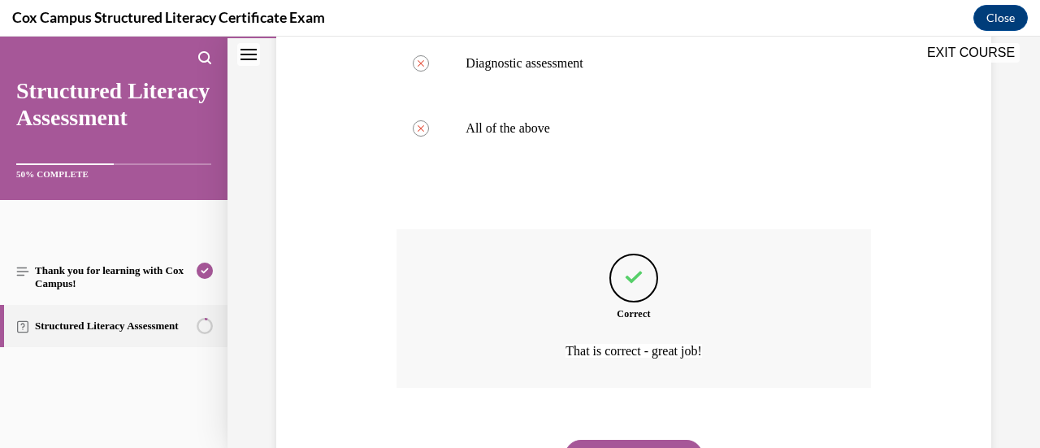
scroll to position [563, 0]
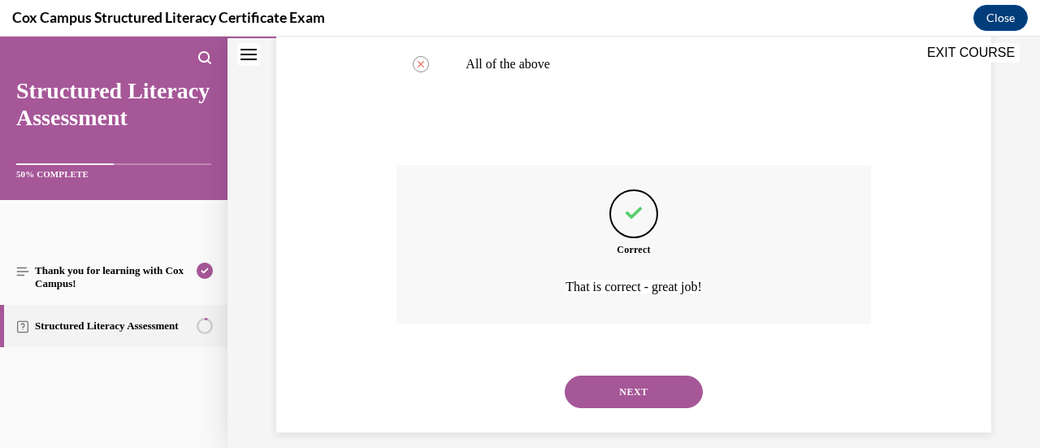
click at [600, 379] on button "NEXT" at bounding box center [634, 391] width 138 height 32
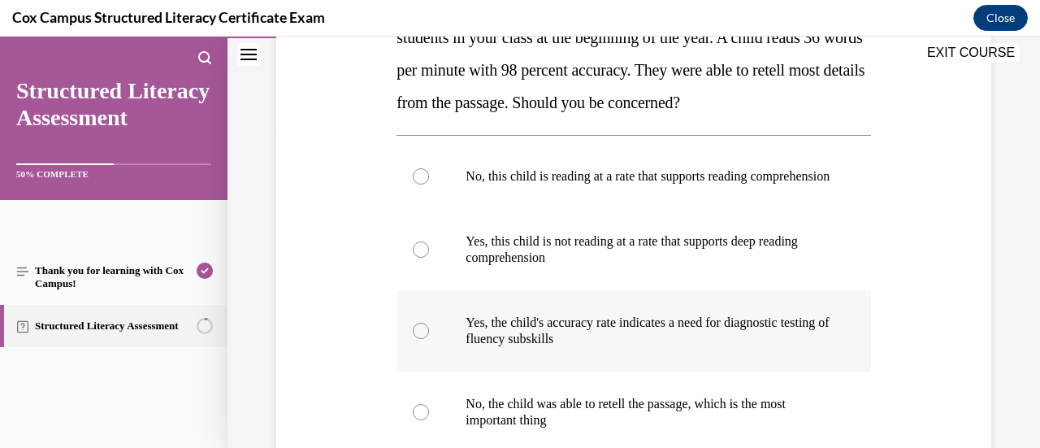
scroll to position [322, 0]
click at [597, 340] on p "Yes, the child's accuracy rate indicates a need for diagnostic testing of fluen…" at bounding box center [647, 330] width 364 height 32
click at [429, 338] on input "Yes, the child's accuracy rate indicates a need for diagnostic testing of fluen…" at bounding box center [421, 330] width 16 height 16
radio input "true"
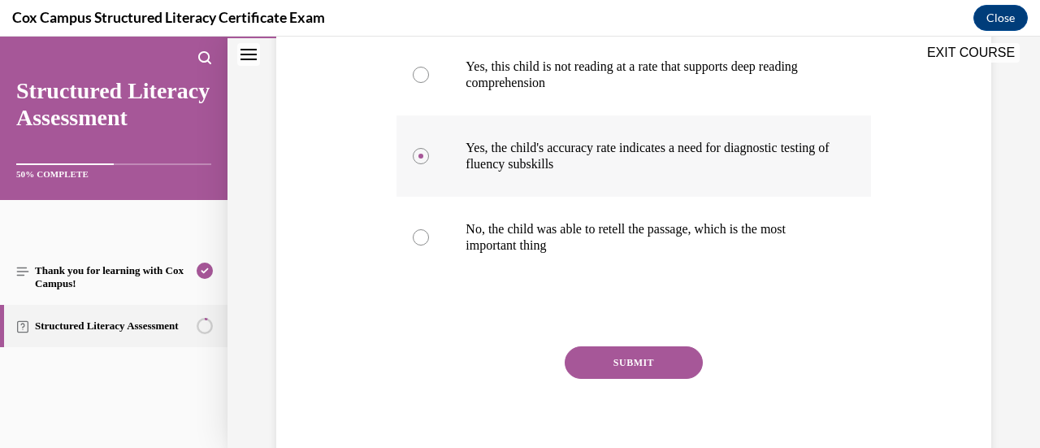
scroll to position [495, 0]
click at [601, 370] on button "SUBMIT" at bounding box center [634, 363] width 138 height 32
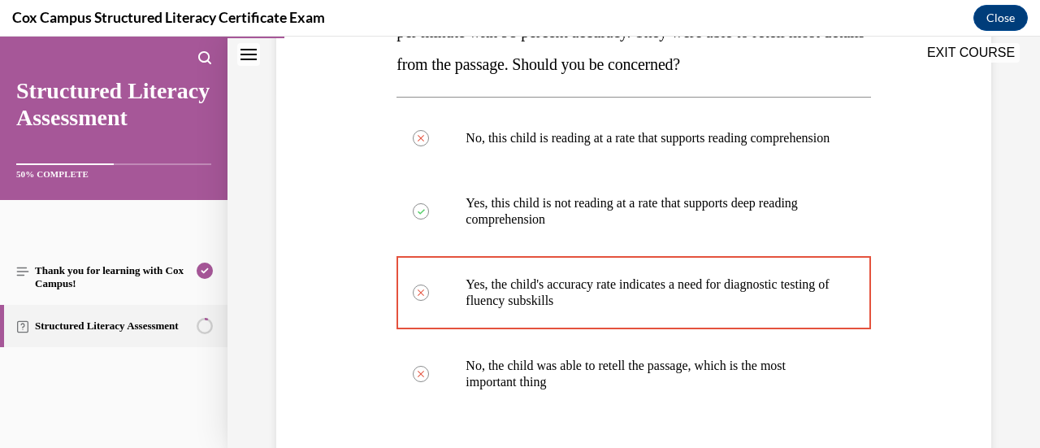
scroll to position [357, 0]
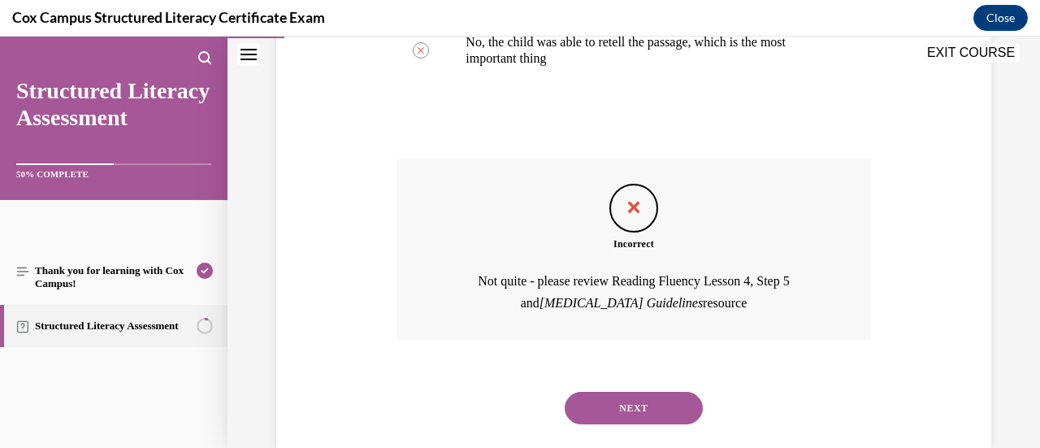
click at [618, 412] on button "NEXT" at bounding box center [634, 408] width 138 height 32
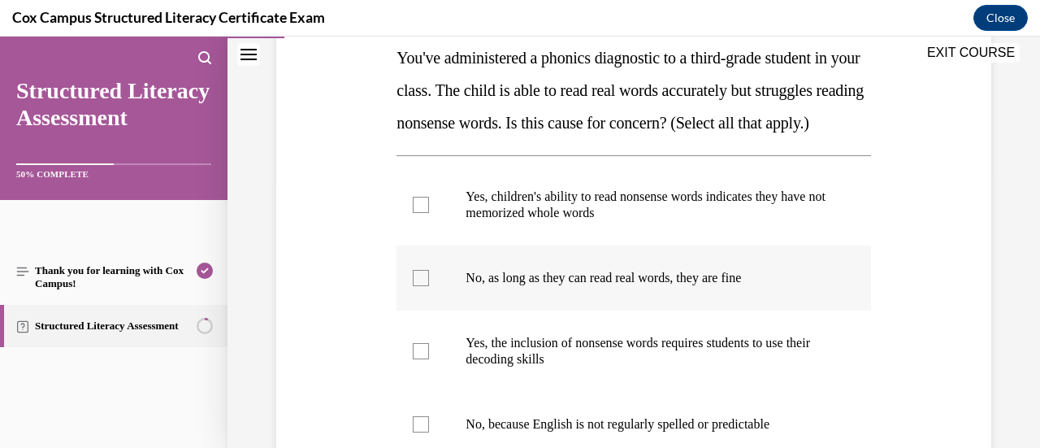
scroll to position [267, 0]
click at [555, 297] on label "No, as long as they can read real words, they are fine" at bounding box center [633, 278] width 474 height 65
click at [429, 287] on input "No, as long as they can read real words, they are fine" at bounding box center [421, 278] width 16 height 16
checkbox input "true"
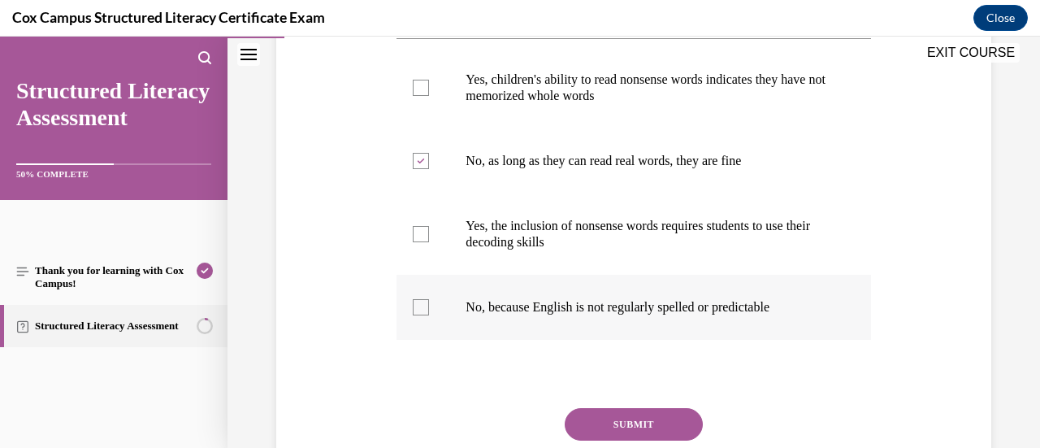
scroll to position [386, 0]
click at [531, 314] on p "No, because English is not regularly spelled or predictable" at bounding box center [647, 306] width 364 height 16
click at [429, 314] on input "No, because English is not regularly spelled or predictable" at bounding box center [421, 306] width 16 height 16
checkbox input "true"
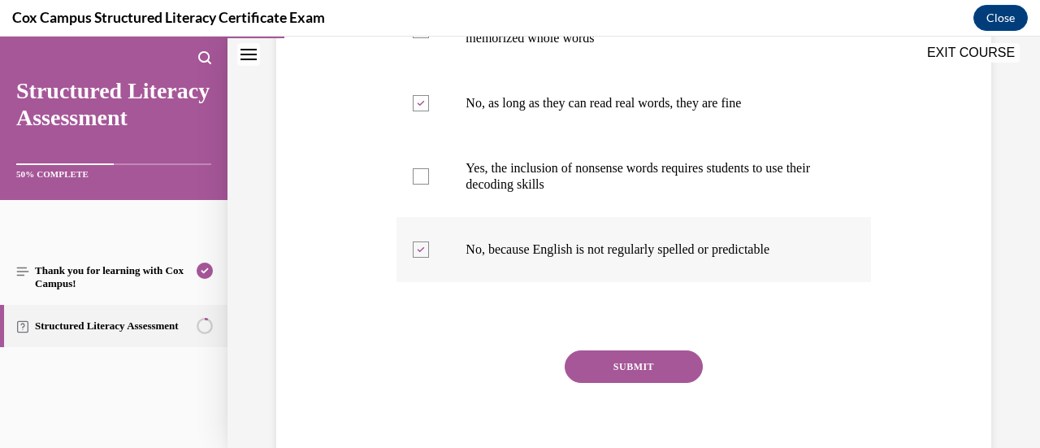
scroll to position [443, 0]
click at [616, 382] on button "SUBMIT" at bounding box center [634, 365] width 138 height 32
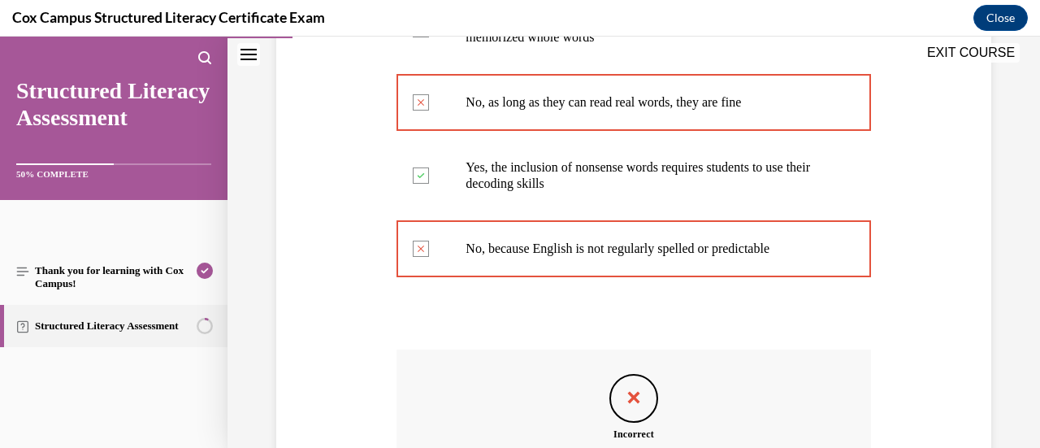
click at [616, 405] on div "Incorrect Not quite - please review Data-Driven Instruction Lesson 2, Step 10" at bounding box center [633, 428] width 474 height 158
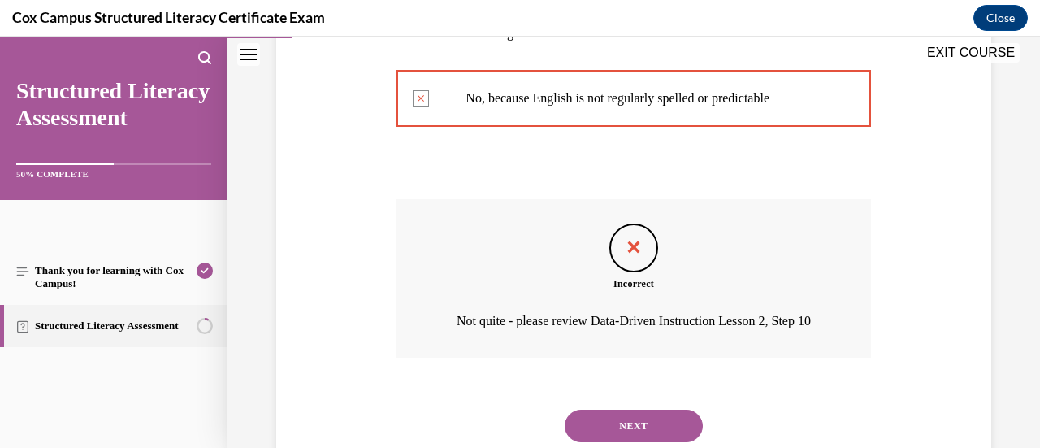
scroll to position [699, 0]
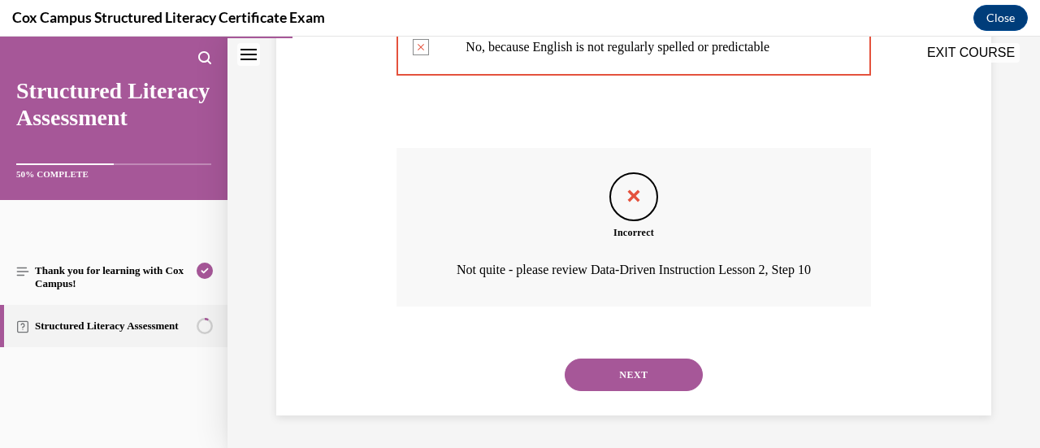
click at [637, 378] on button "NEXT" at bounding box center [634, 374] width 138 height 32
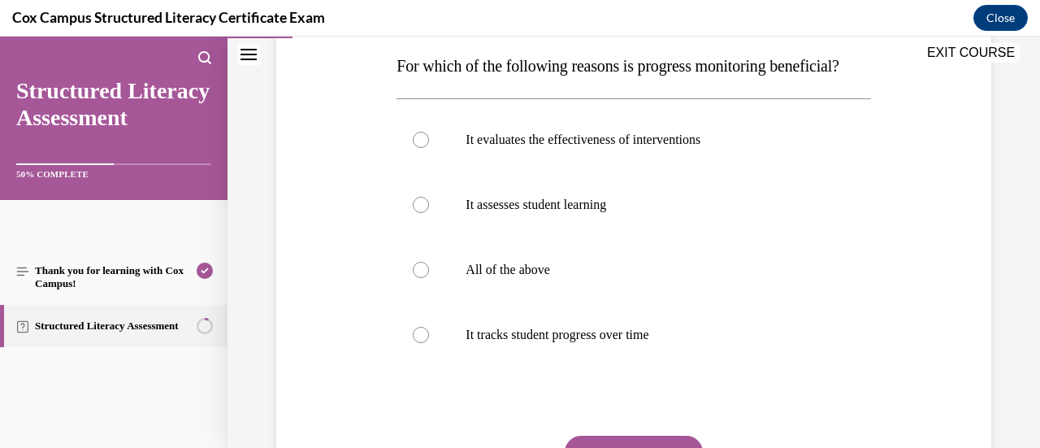
scroll to position [269, 0]
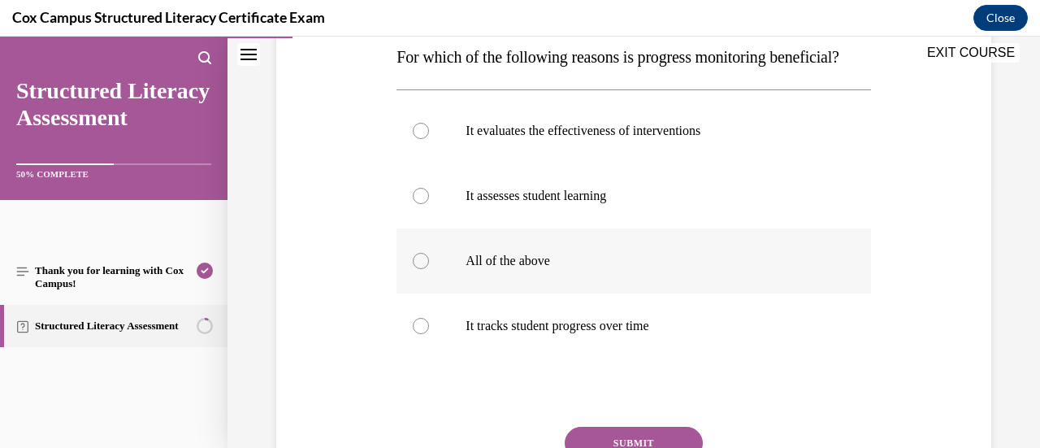
click at [558, 293] on label "All of the above" at bounding box center [633, 260] width 474 height 65
click at [429, 269] on input "All of the above" at bounding box center [421, 261] width 16 height 16
radio input "true"
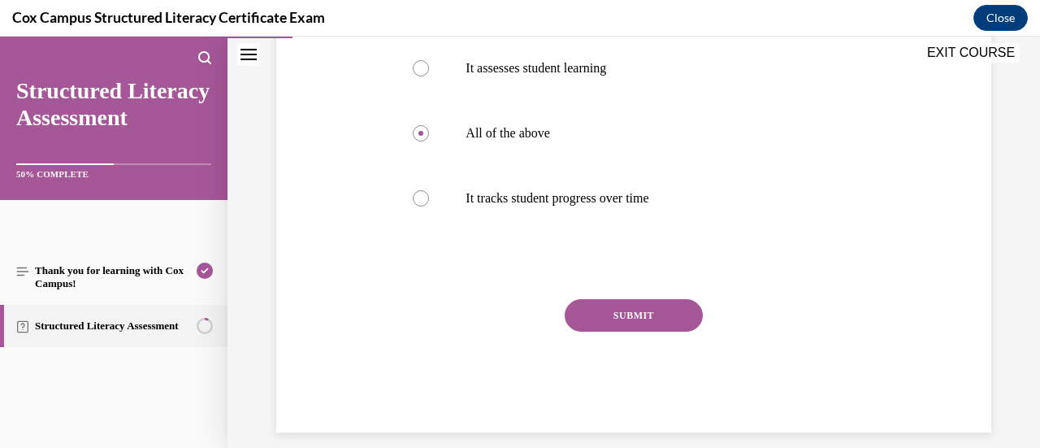
click at [604, 331] on button "SUBMIT" at bounding box center [634, 315] width 138 height 32
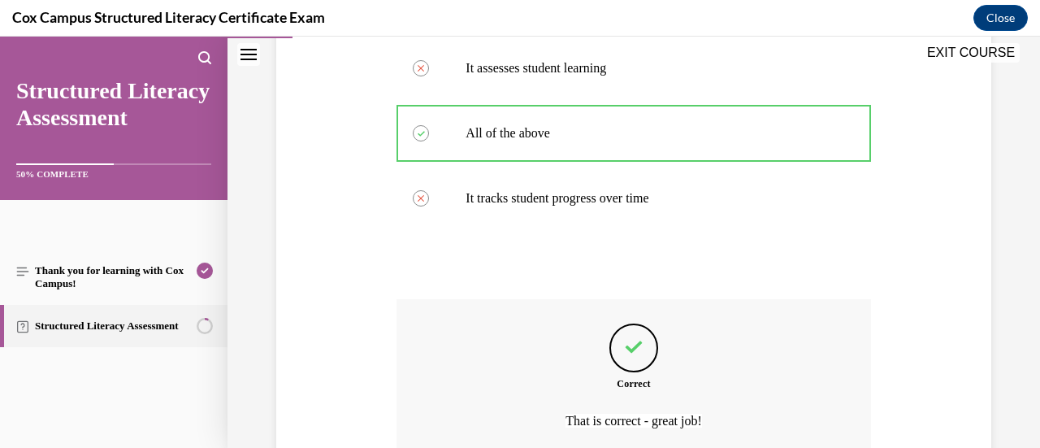
scroll to position [544, 0]
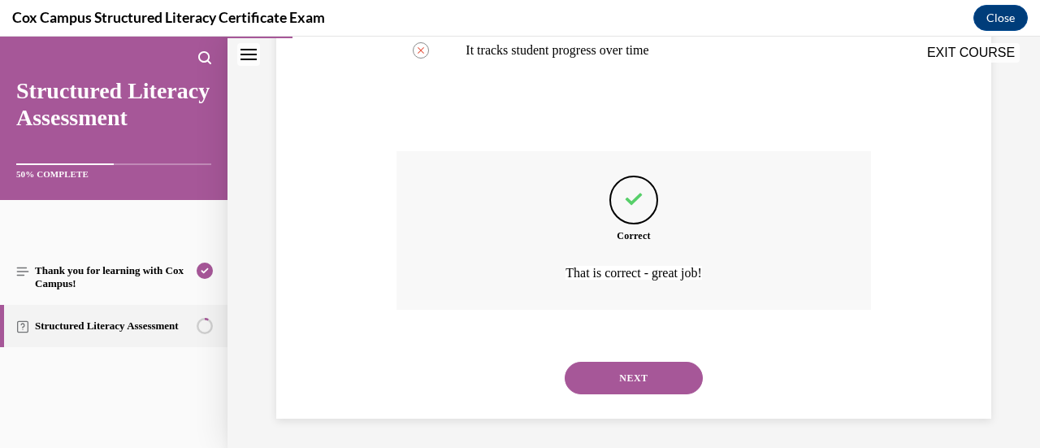
click at [622, 394] on button "NEXT" at bounding box center [634, 377] width 138 height 32
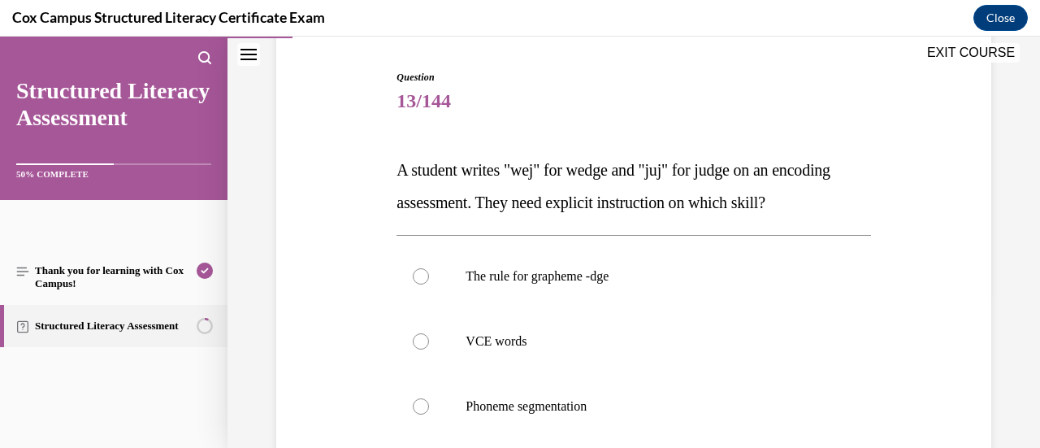
scroll to position [157, 0]
click at [580, 285] on label "The rule for grapheme -dge" at bounding box center [633, 275] width 474 height 65
click at [429, 283] on input "The rule for grapheme -dge" at bounding box center [421, 275] width 16 height 16
radio input "true"
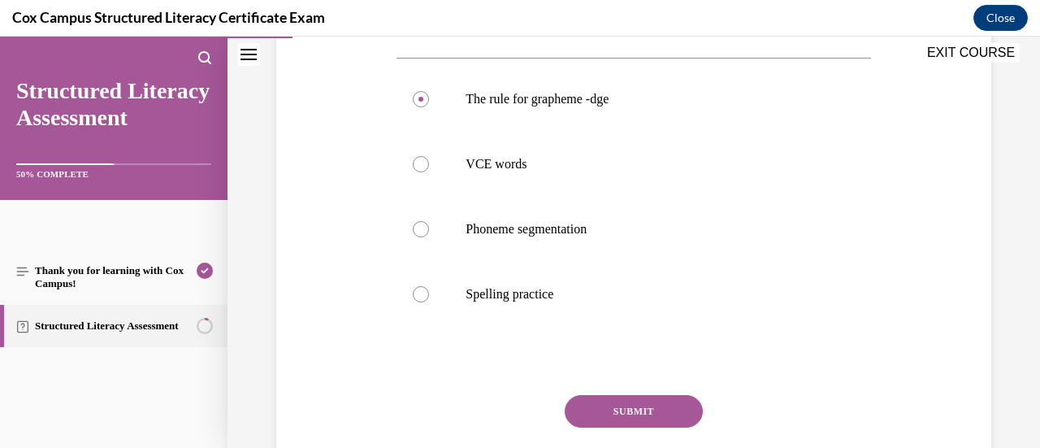
scroll to position [335, 0]
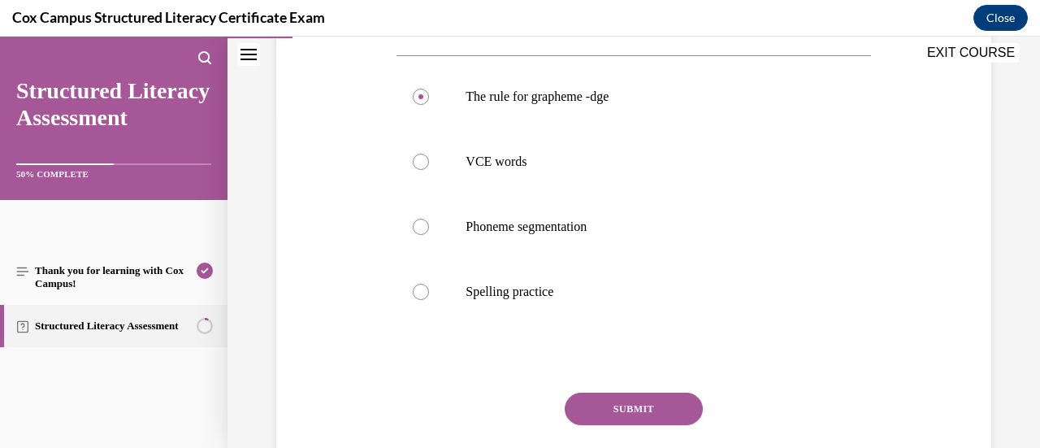
click at [622, 418] on button "SUBMIT" at bounding box center [634, 408] width 138 height 32
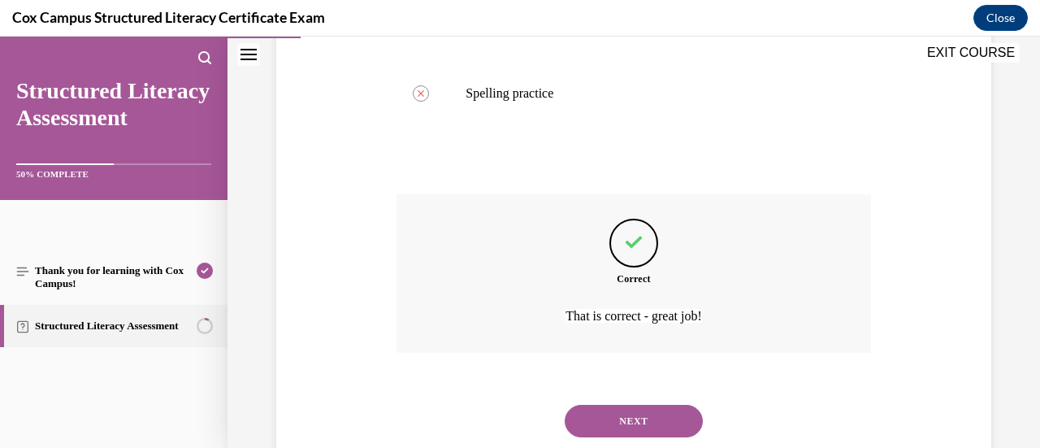
scroll to position [558, 0]
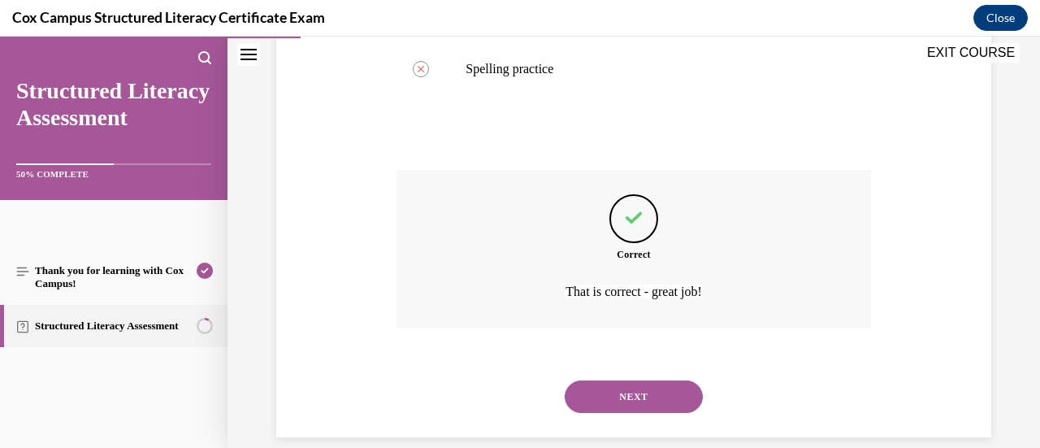
click at [622, 418] on div "NEXT" at bounding box center [633, 396] width 474 height 65
click at [626, 389] on button "NEXT" at bounding box center [634, 396] width 138 height 32
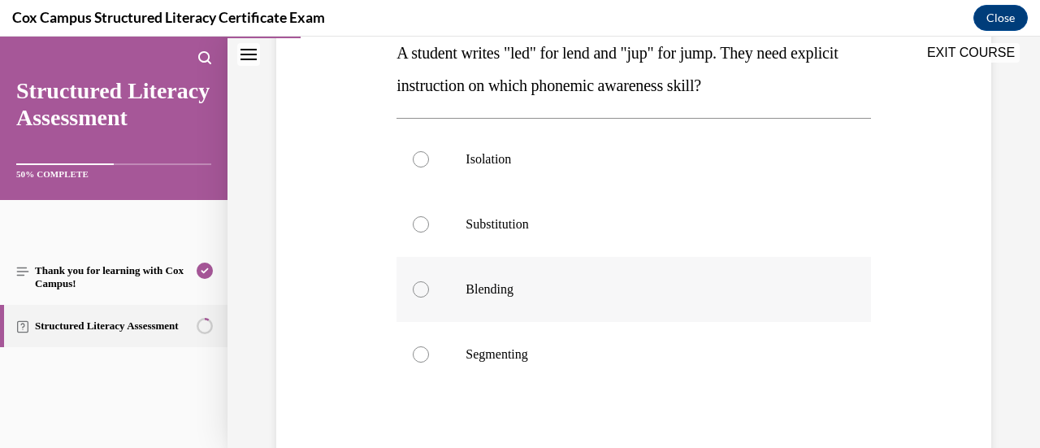
scroll to position [274, 0]
click at [549, 330] on label "Segmenting" at bounding box center [633, 353] width 474 height 65
click at [429, 345] on input "Segmenting" at bounding box center [421, 353] width 16 height 16
radio input "true"
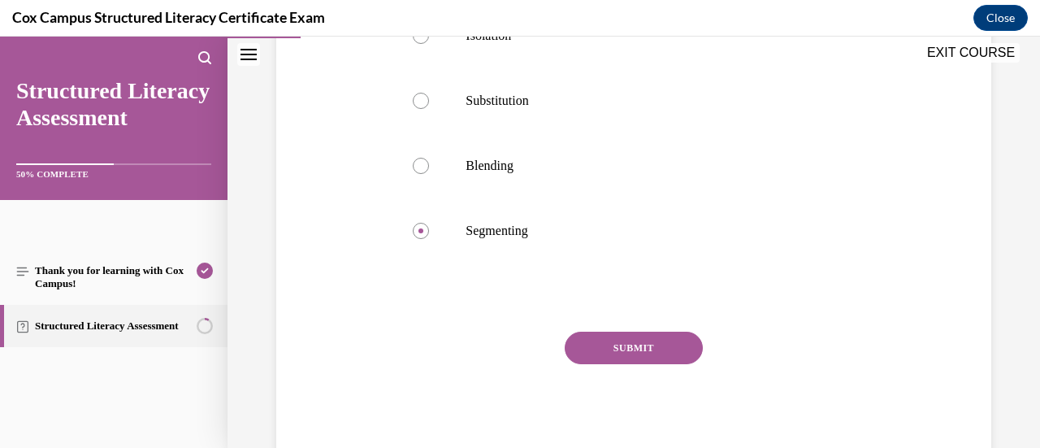
click at [611, 344] on button "SUBMIT" at bounding box center [634, 347] width 138 height 32
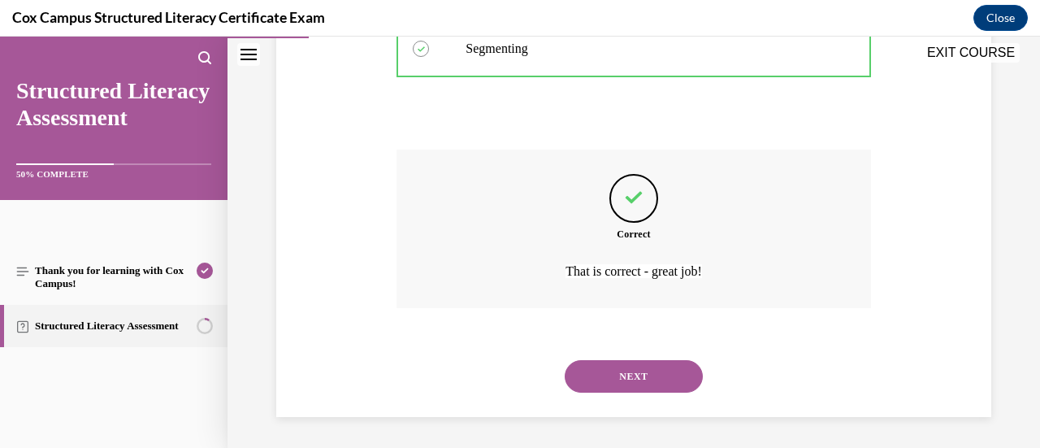
click at [623, 365] on button "NEXT" at bounding box center [634, 376] width 138 height 32
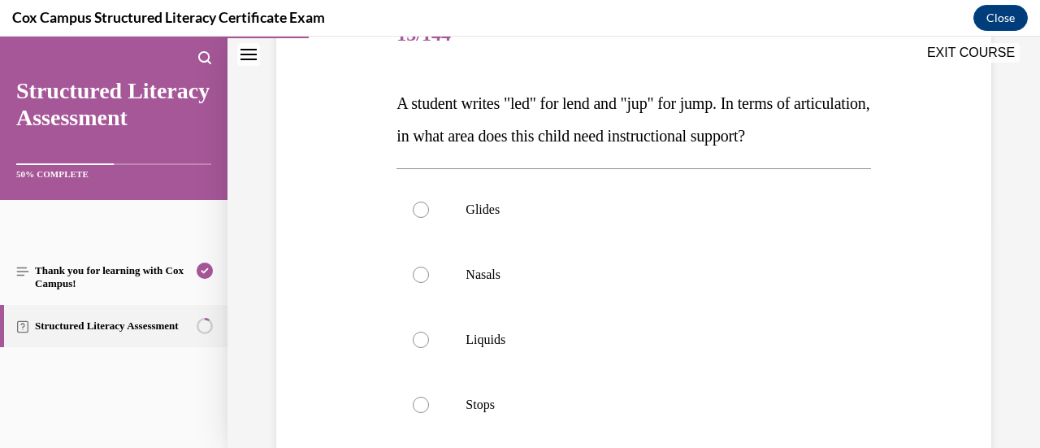
scroll to position [262, 0]
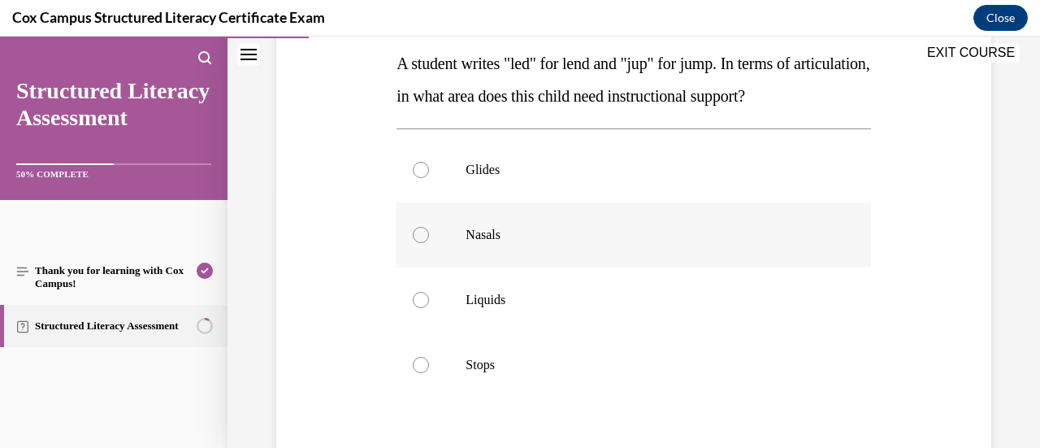
click at [572, 243] on p "Nasals" at bounding box center [647, 235] width 364 height 16
click at [429, 243] on input "Nasals" at bounding box center [421, 235] width 16 height 16
radio input "true"
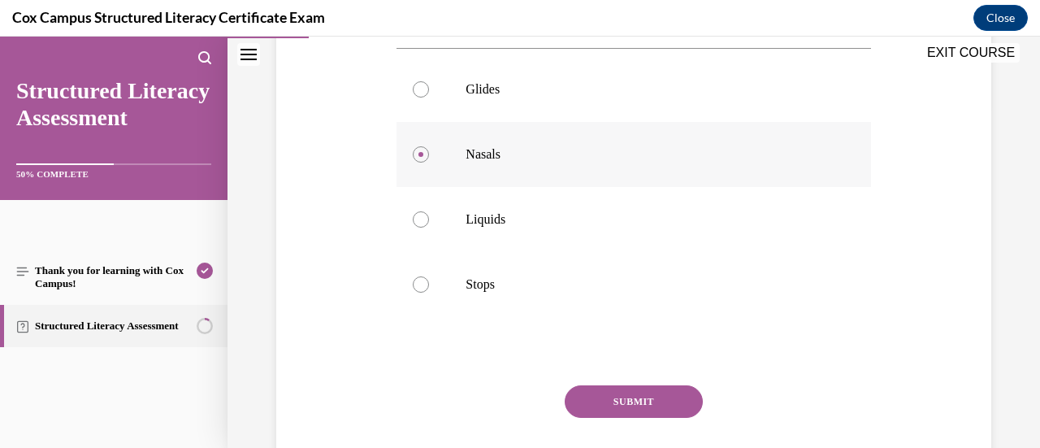
scroll to position [403, 0]
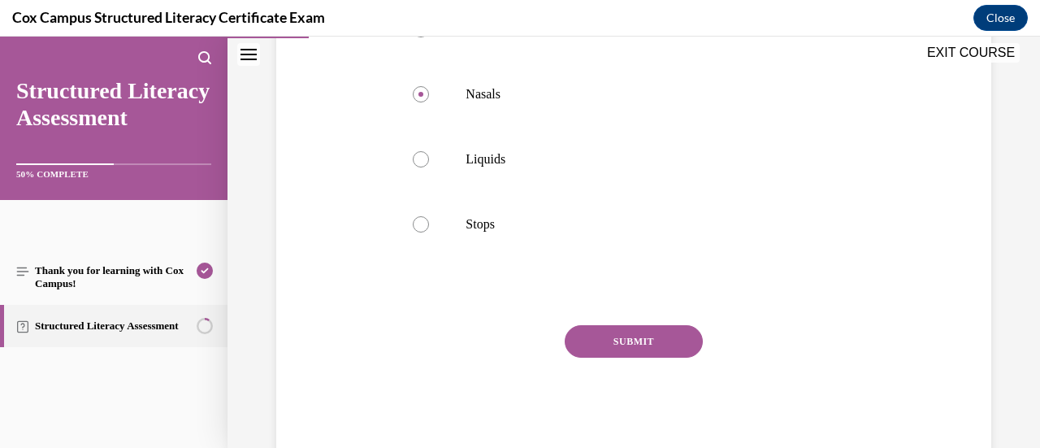
click at [621, 357] on button "SUBMIT" at bounding box center [634, 341] width 138 height 32
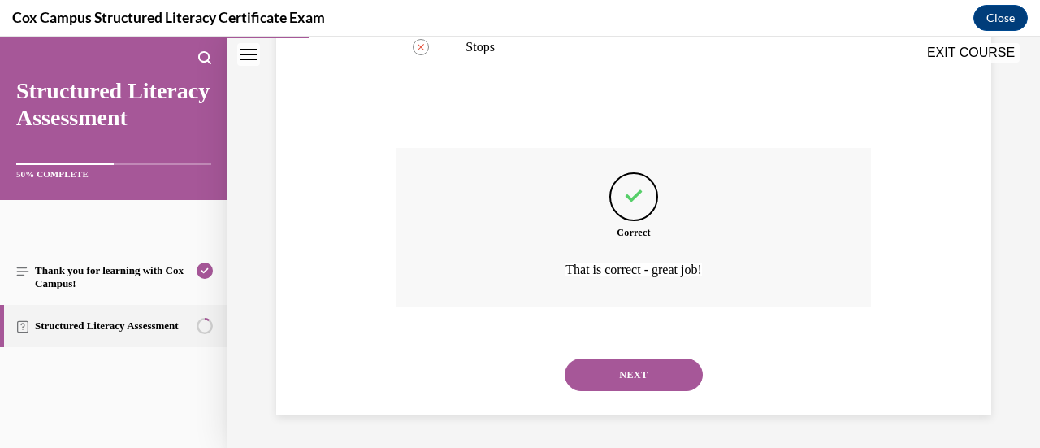
click at [621, 370] on button "NEXT" at bounding box center [634, 374] width 138 height 32
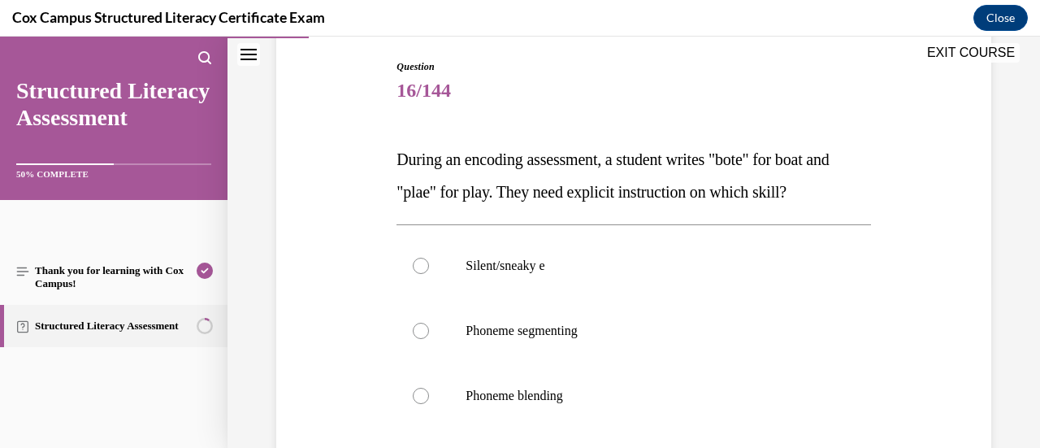
scroll to position [227, 0]
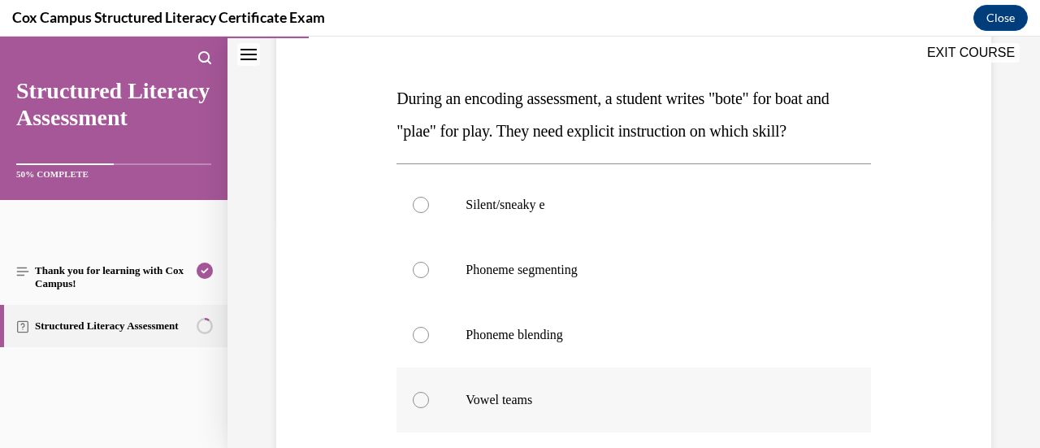
click at [578, 401] on p "Vowel teams" at bounding box center [647, 400] width 364 height 16
click at [429, 401] on input "Vowel teams" at bounding box center [421, 400] width 16 height 16
radio input "true"
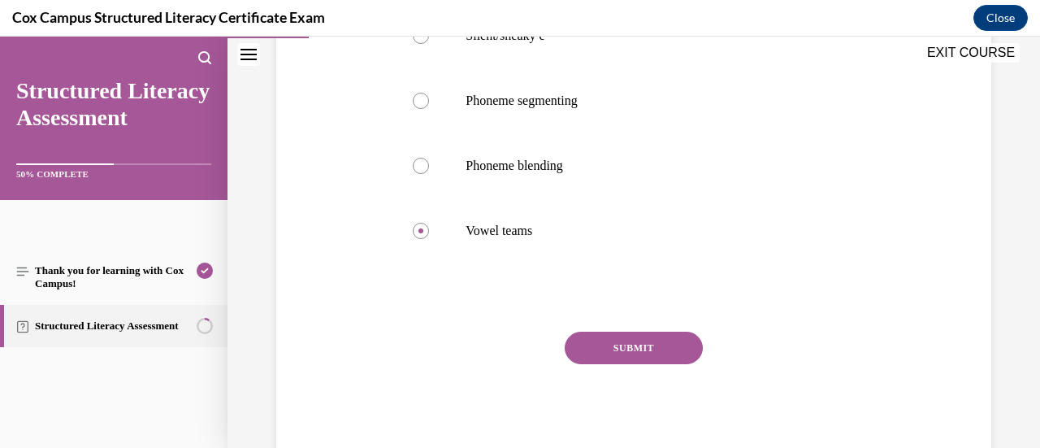
click at [609, 339] on button "SUBMIT" at bounding box center [634, 347] width 138 height 32
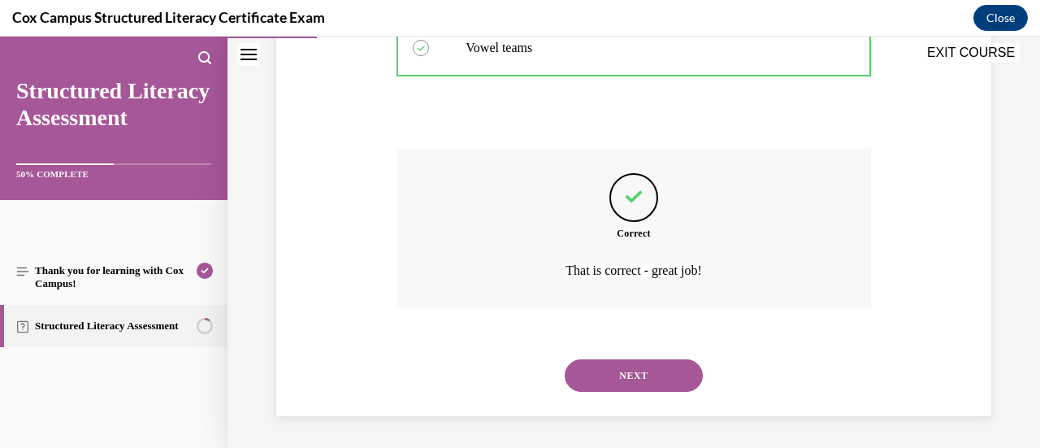
click at [608, 377] on button "NEXT" at bounding box center [634, 375] width 138 height 32
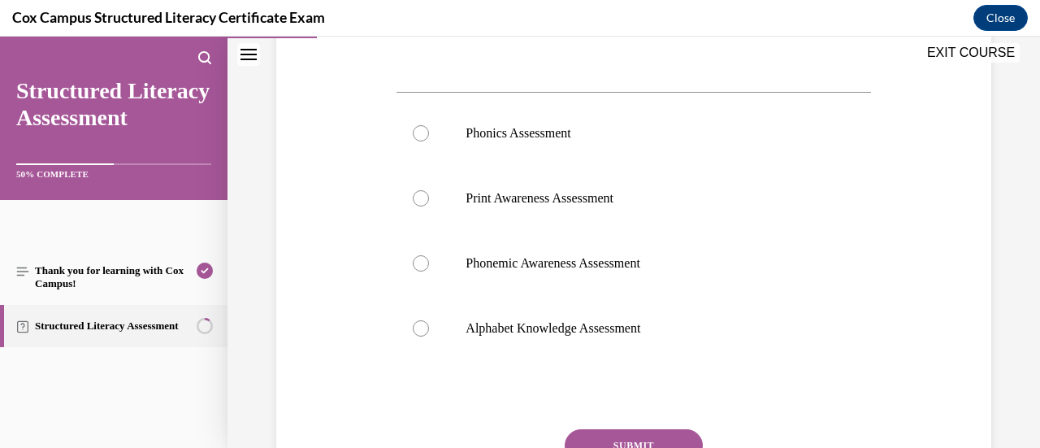
scroll to position [654, 0]
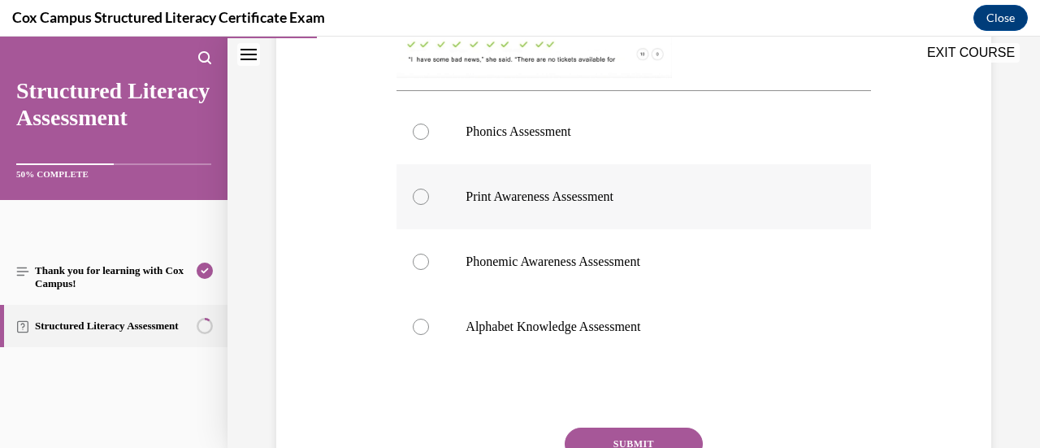
click at [657, 204] on p "Print Awareness Assessment" at bounding box center [647, 196] width 364 height 16
click at [429, 204] on input "Print Awareness Assessment" at bounding box center [421, 196] width 16 height 16
radio input "true"
click at [661, 138] on p "Phonics Assessment" at bounding box center [647, 131] width 364 height 16
click at [429, 138] on input "Phonics Assessment" at bounding box center [421, 131] width 16 height 16
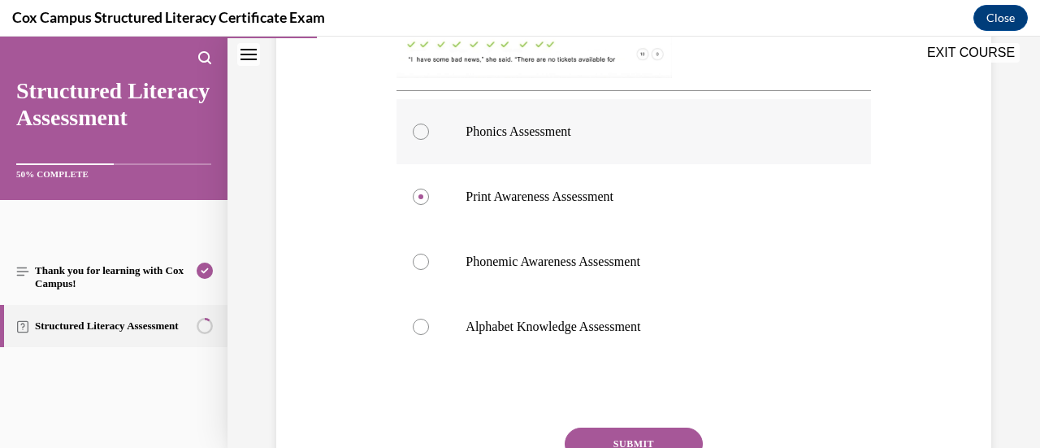
radio input "true"
click at [655, 439] on button "SUBMIT" at bounding box center [634, 443] width 138 height 32
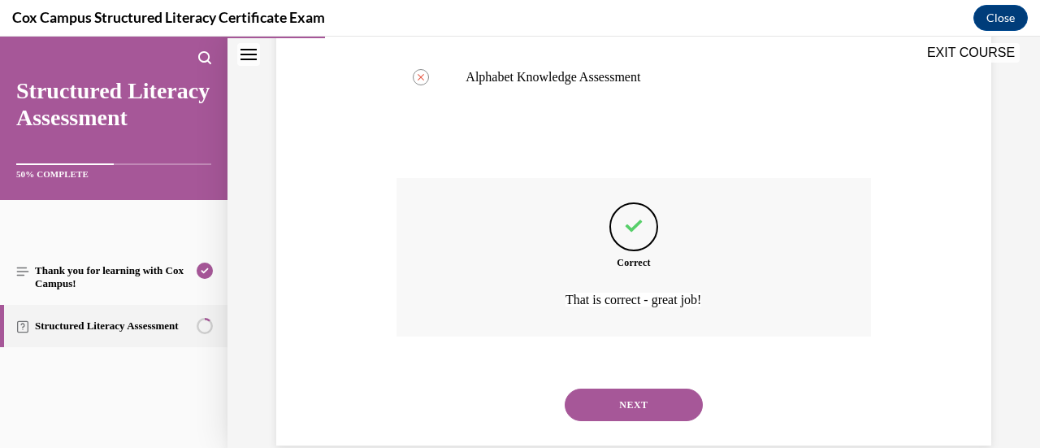
scroll to position [904, 0]
click at [648, 421] on div "NEXT" at bounding box center [633, 403] width 474 height 65
click at [647, 414] on button "NEXT" at bounding box center [634, 403] width 138 height 32
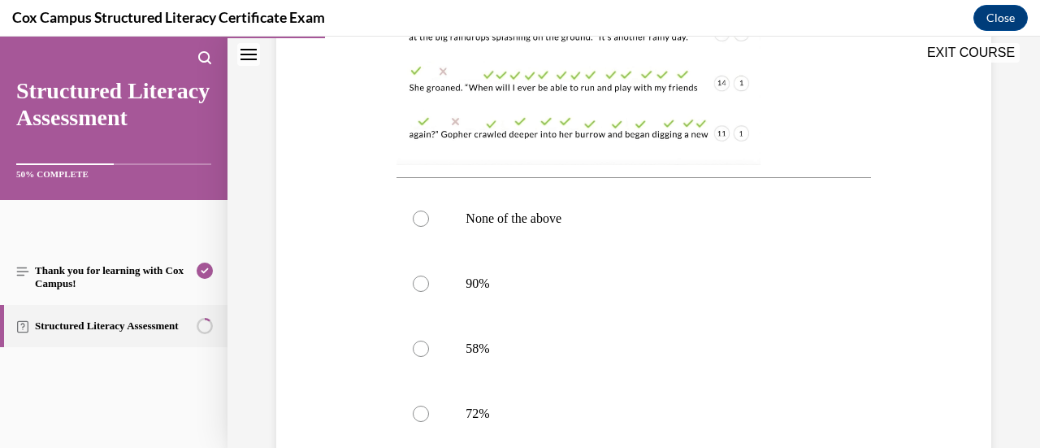
scroll to position [679, 0]
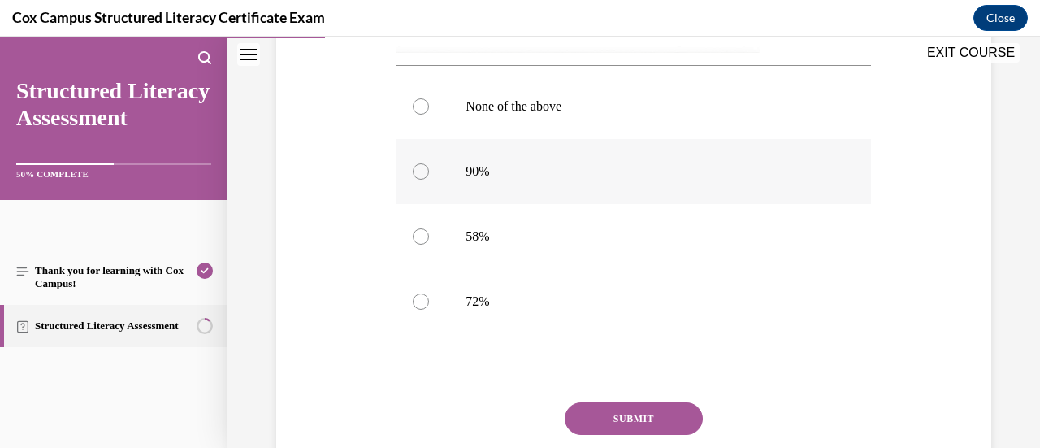
click at [495, 186] on label "90%" at bounding box center [633, 171] width 474 height 65
click at [429, 180] on input "90%" at bounding box center [421, 171] width 16 height 16
radio input "true"
click at [621, 407] on button "SUBMIT" at bounding box center [634, 418] width 138 height 32
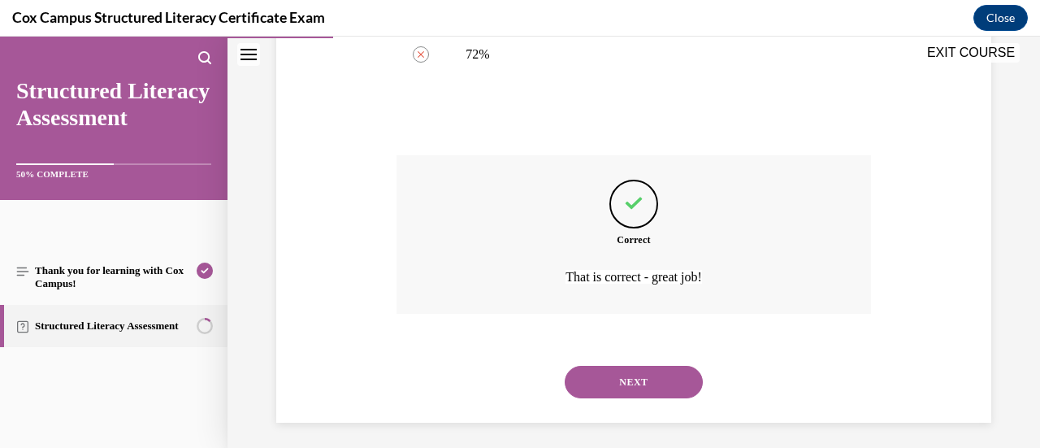
click at [655, 374] on button "NEXT" at bounding box center [634, 382] width 138 height 32
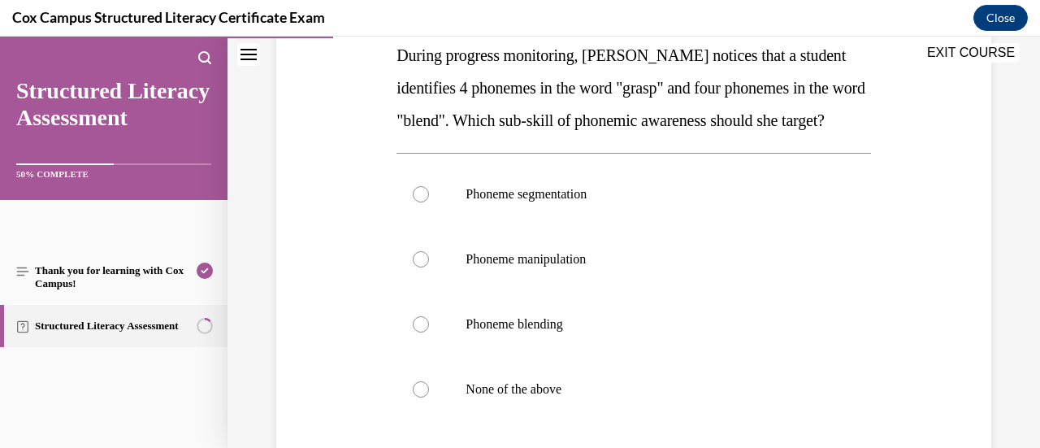
scroll to position [272, 0]
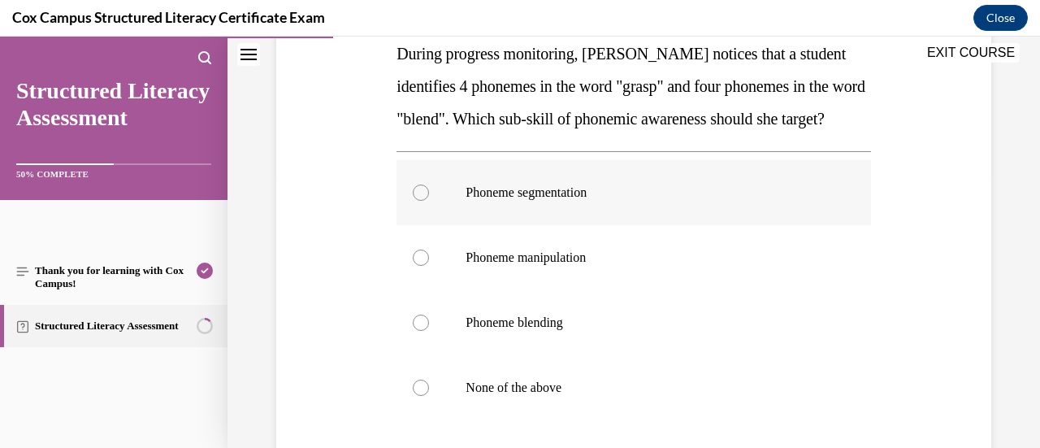
click at [599, 225] on label "Phoneme segmentation" at bounding box center [633, 192] width 474 height 65
click at [429, 201] on input "Phoneme segmentation" at bounding box center [421, 192] width 16 height 16
radio input "true"
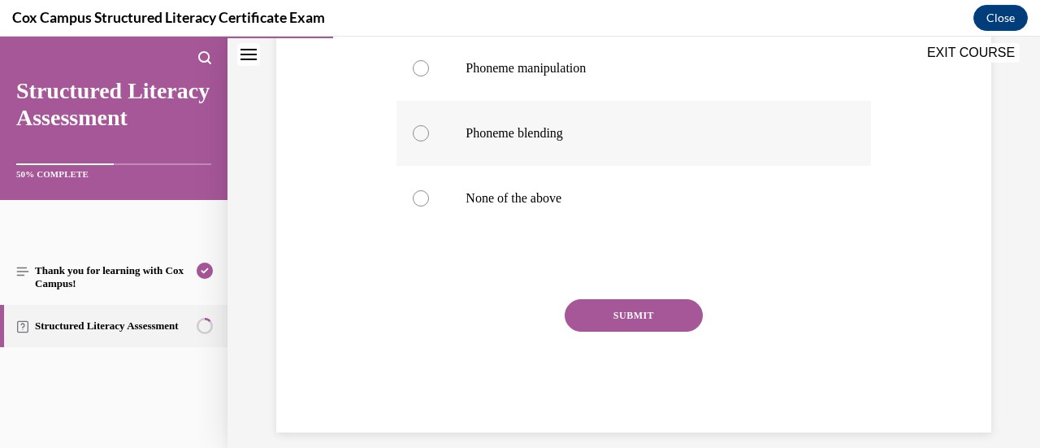
scroll to position [461, 0]
click at [686, 332] on button "SUBMIT" at bounding box center [634, 316] width 138 height 32
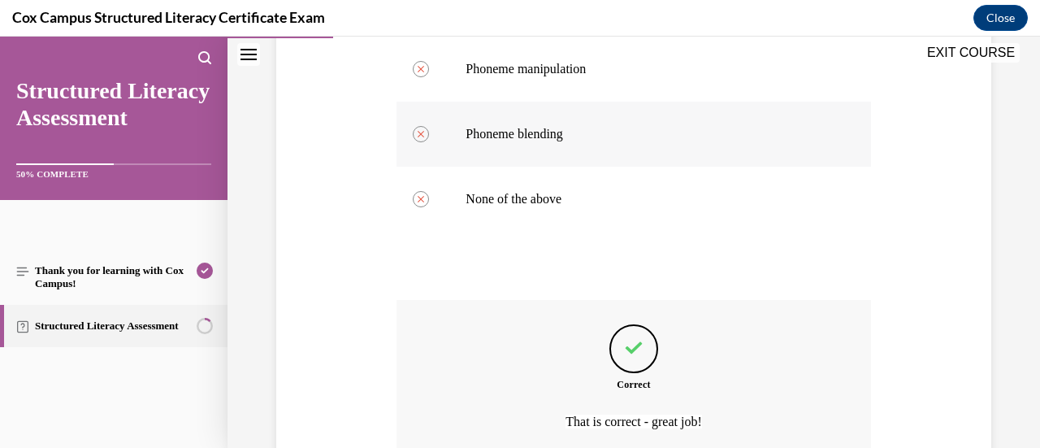
scroll to position [644, 0]
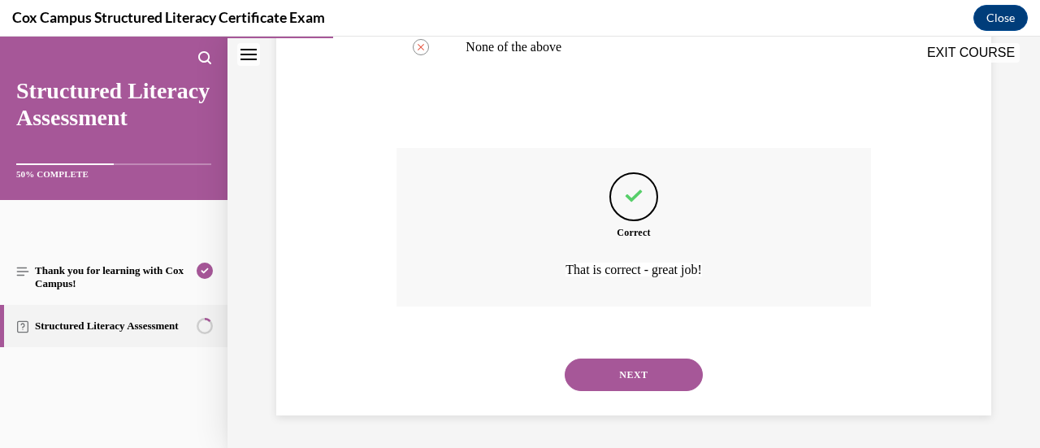
click at [642, 374] on button "NEXT" at bounding box center [634, 374] width 138 height 32
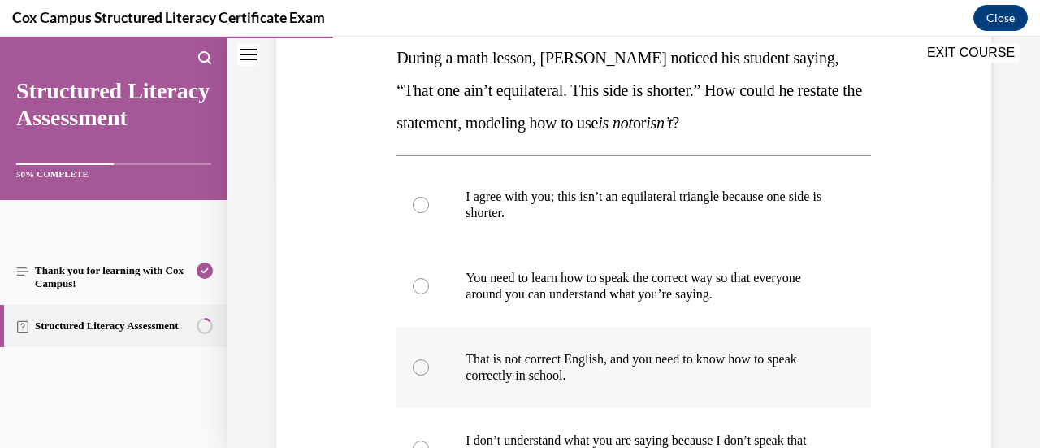
scroll to position [269, 0]
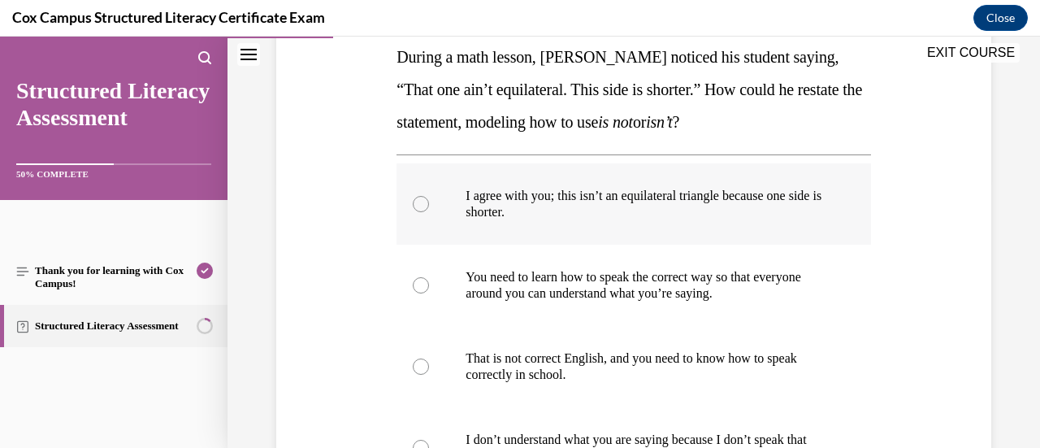
click at [591, 222] on label "I agree with you; this isn’t an equilateral triangle because one side is shorte…" at bounding box center [633, 203] width 474 height 81
click at [429, 212] on input "I agree with you; this isn’t an equilateral triangle because one side is shorte…" at bounding box center [421, 204] width 16 height 16
radio input "true"
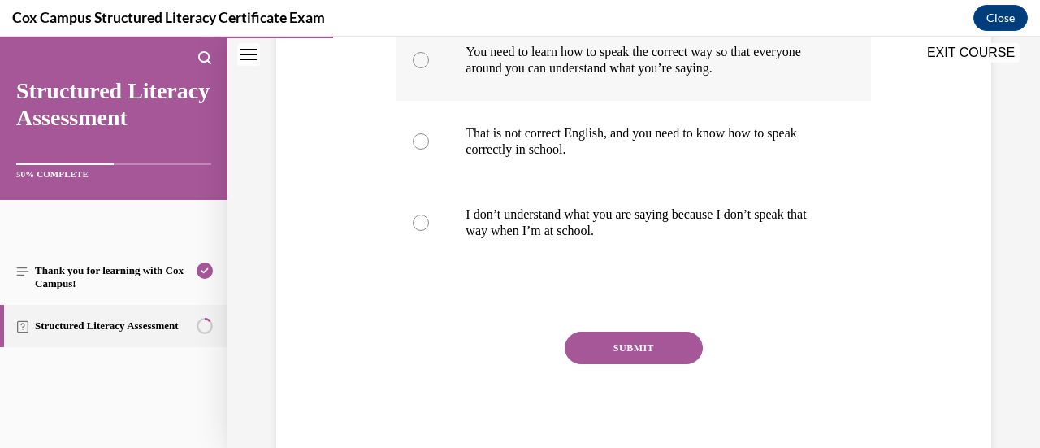
scroll to position [493, 0]
click at [635, 345] on button "SUBMIT" at bounding box center [634, 348] width 138 height 32
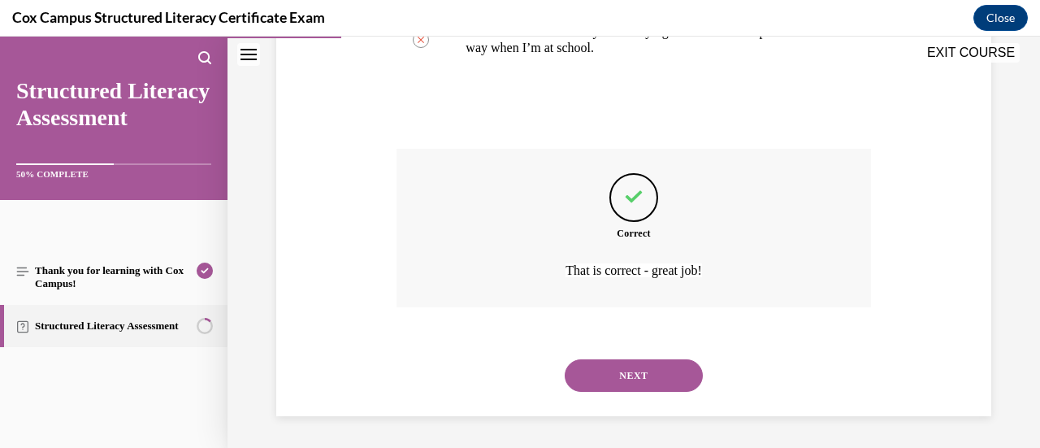
scroll to position [676, 0]
click at [626, 379] on button "NEXT" at bounding box center [634, 376] width 138 height 32
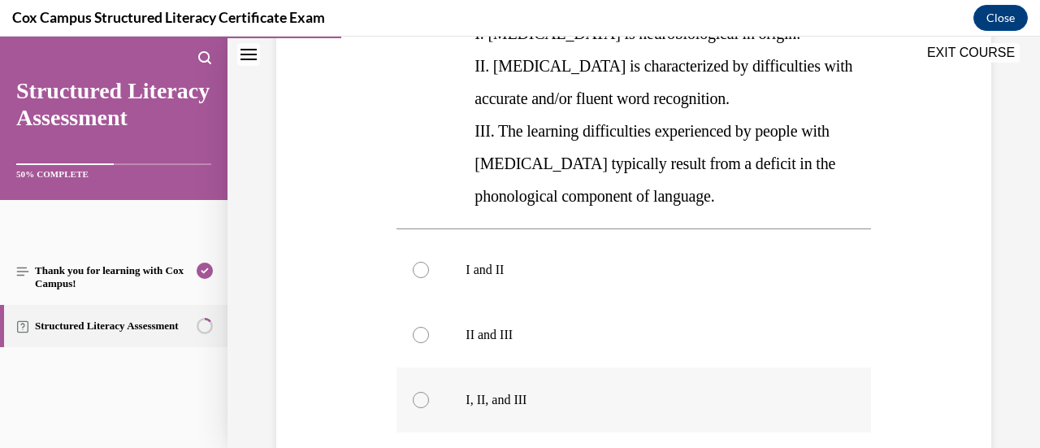
scroll to position [470, 0]
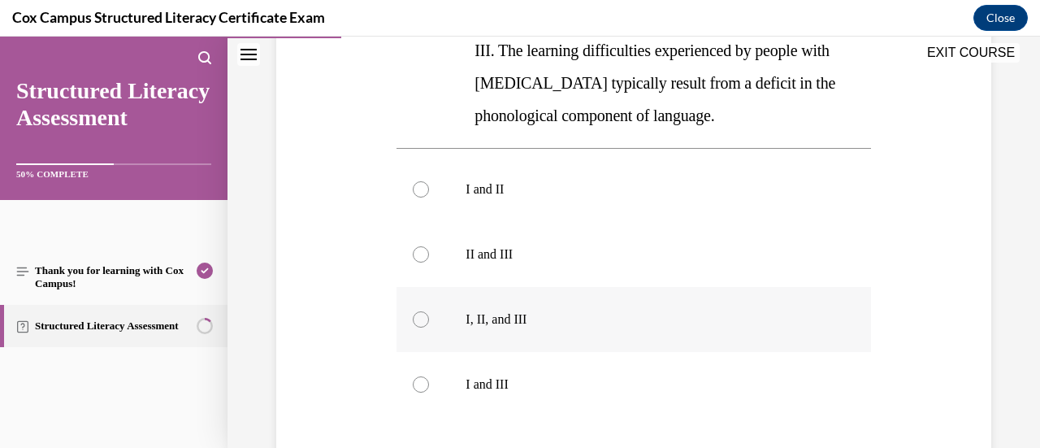
click at [561, 348] on label "I, II, and III" at bounding box center [633, 319] width 474 height 65
click at [429, 327] on input "I, II, and III" at bounding box center [421, 319] width 16 height 16
radio input "true"
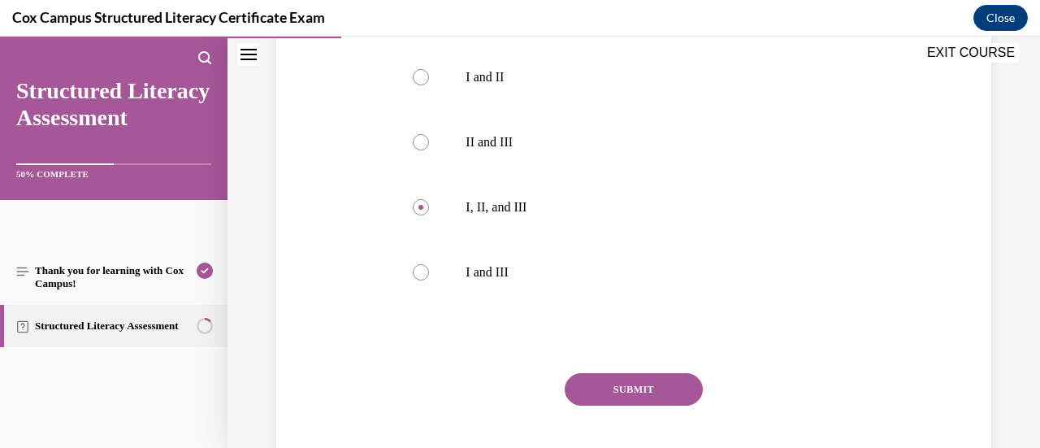
scroll to position [624, 0]
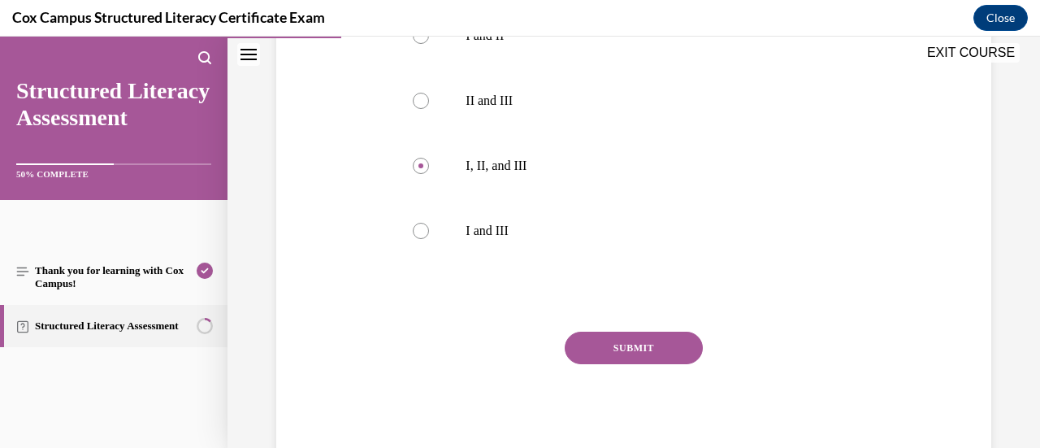
click at [657, 340] on button "SUBMIT" at bounding box center [634, 347] width 138 height 32
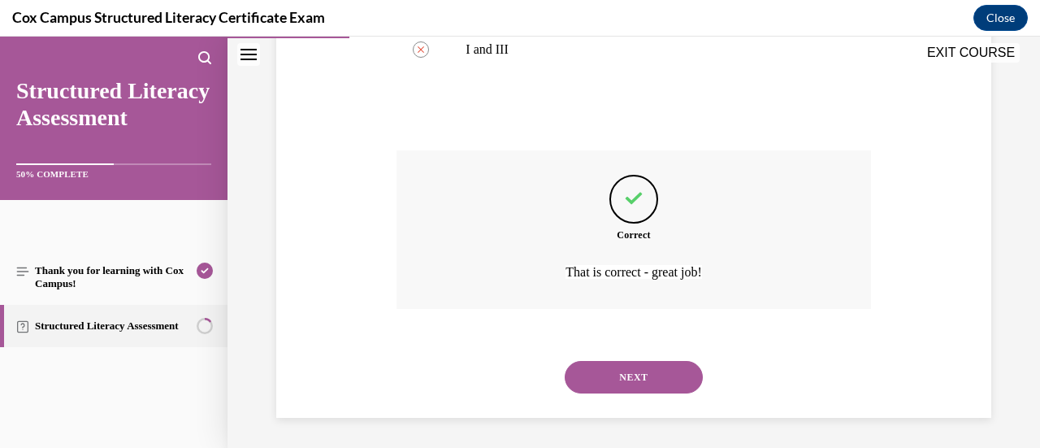
click at [648, 362] on button "NEXT" at bounding box center [634, 377] width 138 height 32
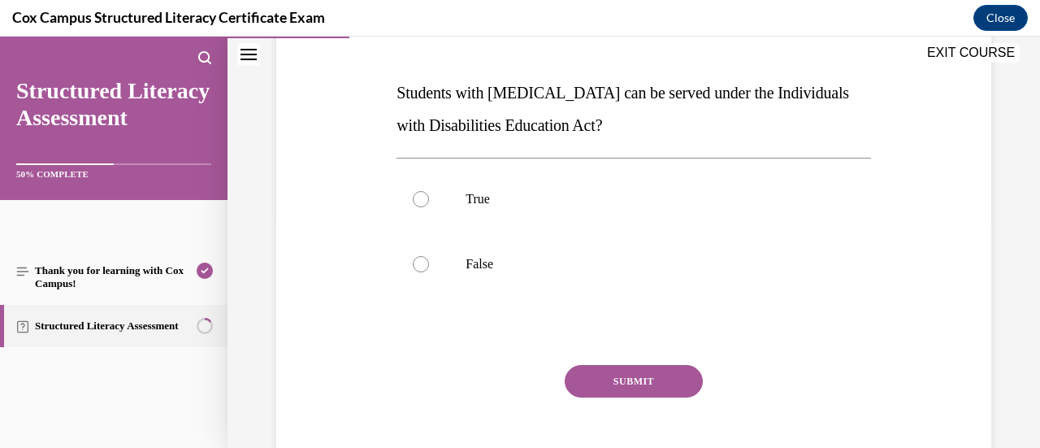
scroll to position [234, 0]
click at [491, 202] on p "True" at bounding box center [647, 198] width 364 height 16
click at [429, 202] on input "True" at bounding box center [421, 198] width 16 height 16
radio input "true"
click at [646, 379] on button "SUBMIT" at bounding box center [634, 380] width 138 height 32
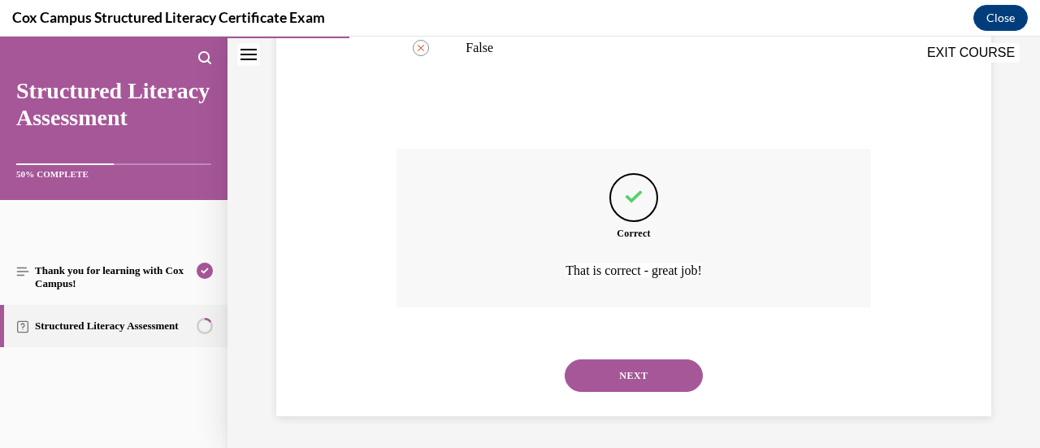
click at [645, 370] on button "NEXT" at bounding box center [634, 375] width 138 height 32
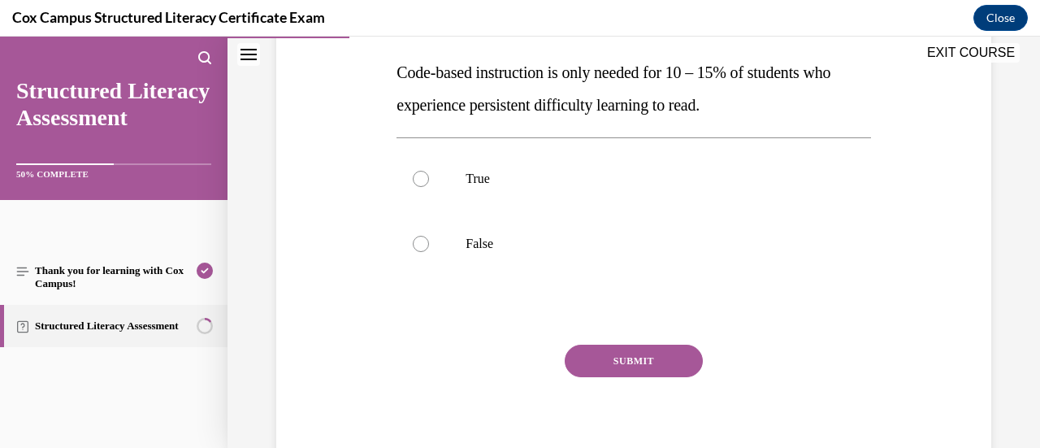
scroll to position [252, 0]
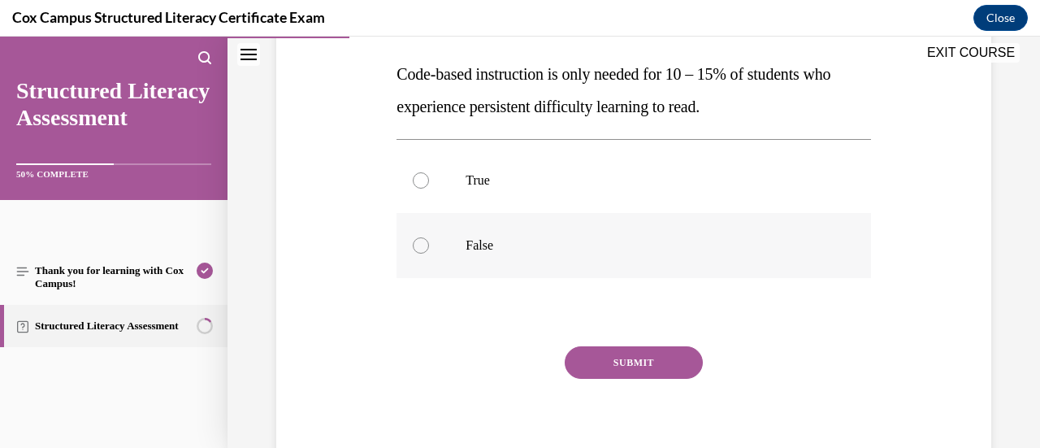
click at [465, 240] on p "False" at bounding box center [647, 245] width 364 height 16
click at [429, 240] on input "False" at bounding box center [421, 245] width 16 height 16
radio input "true"
click at [632, 363] on button "SUBMIT" at bounding box center [634, 362] width 138 height 32
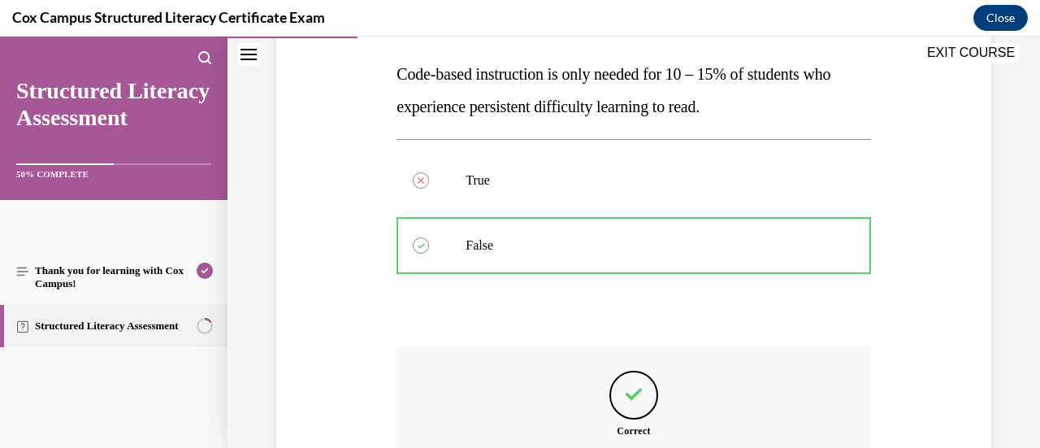
scroll to position [449, 0]
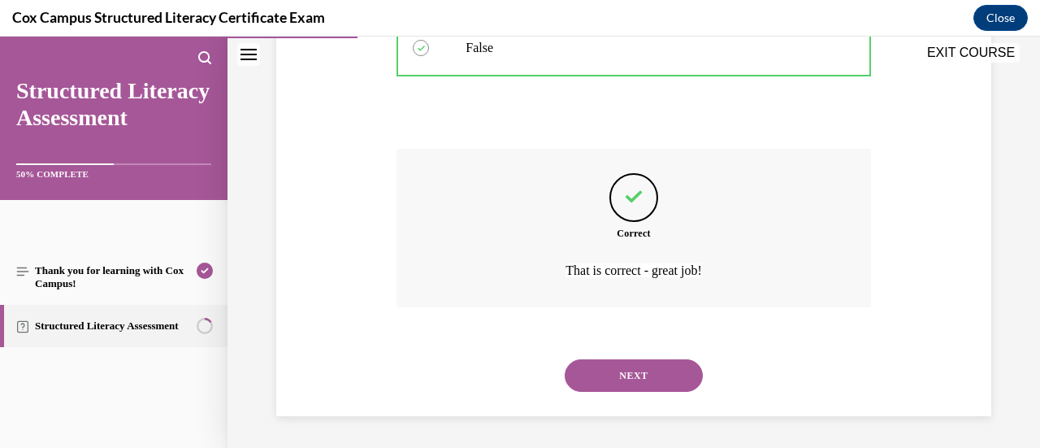
click at [627, 361] on button "NEXT" at bounding box center [634, 375] width 138 height 32
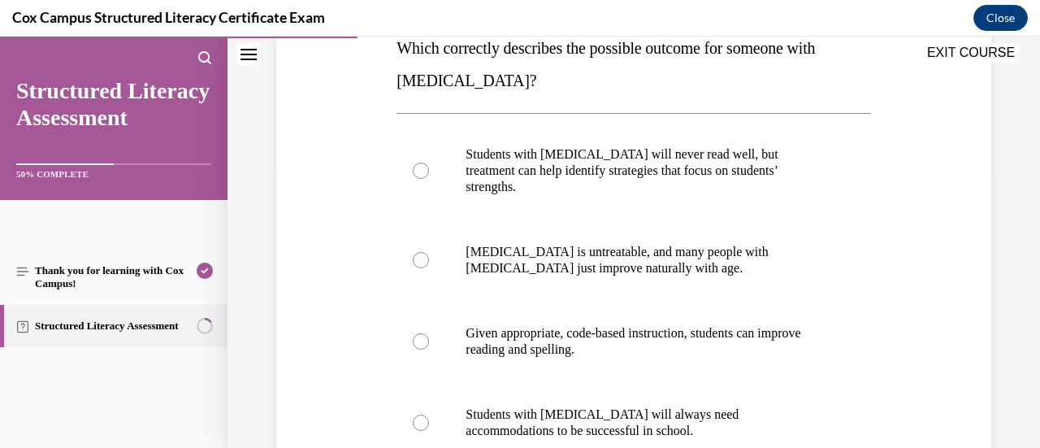
scroll to position [279, 0]
click at [627, 361] on label "Given appropriate, code-based instruction, students can improve reading and spe…" at bounding box center [633, 340] width 474 height 81
click at [429, 348] on input "Given appropriate, code-based instruction, students can improve reading and spe…" at bounding box center [421, 340] width 16 height 16
radio input "true"
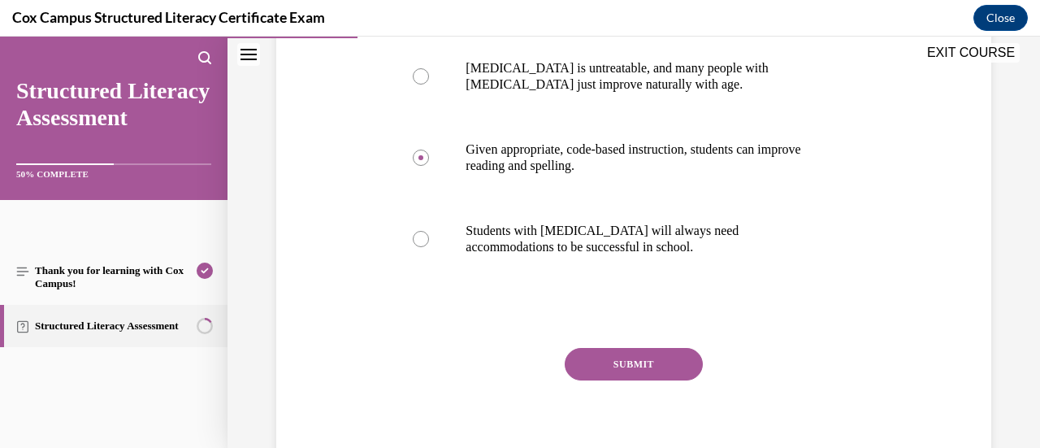
click at [627, 361] on button "SUBMIT" at bounding box center [634, 364] width 138 height 32
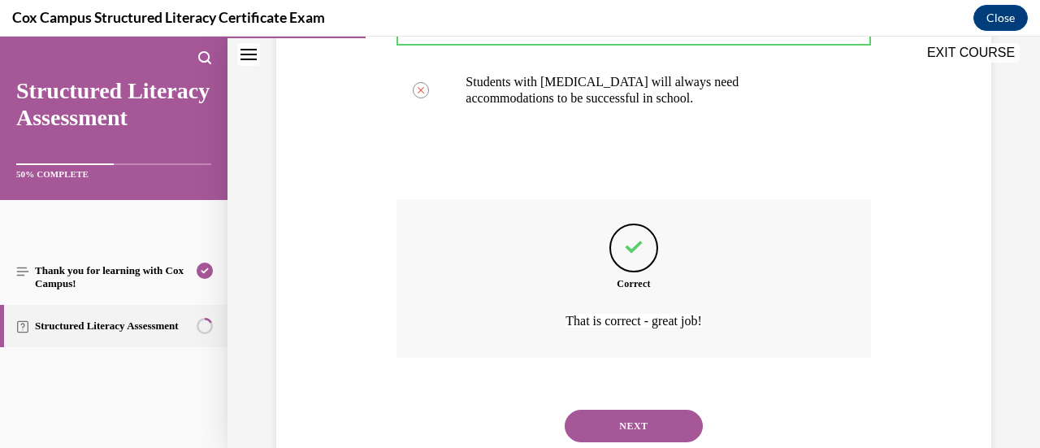
scroll to position [644, 0]
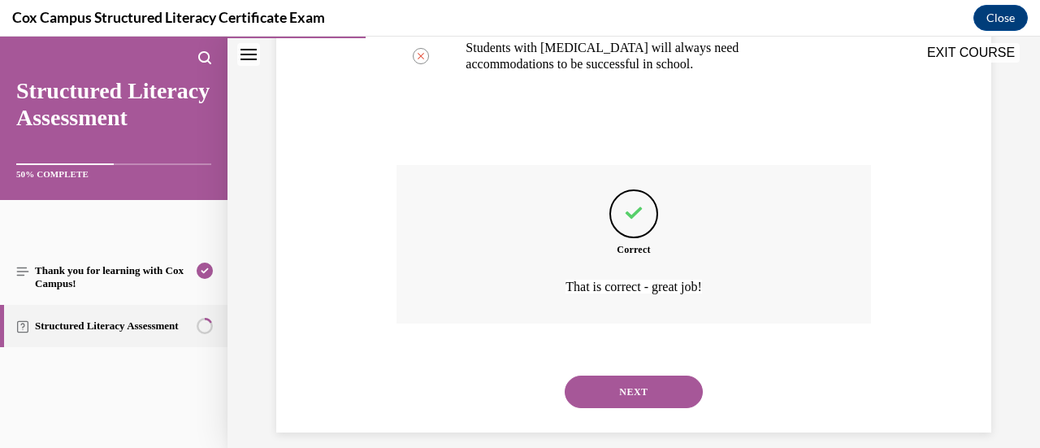
click at [627, 375] on button "NEXT" at bounding box center [634, 391] width 138 height 32
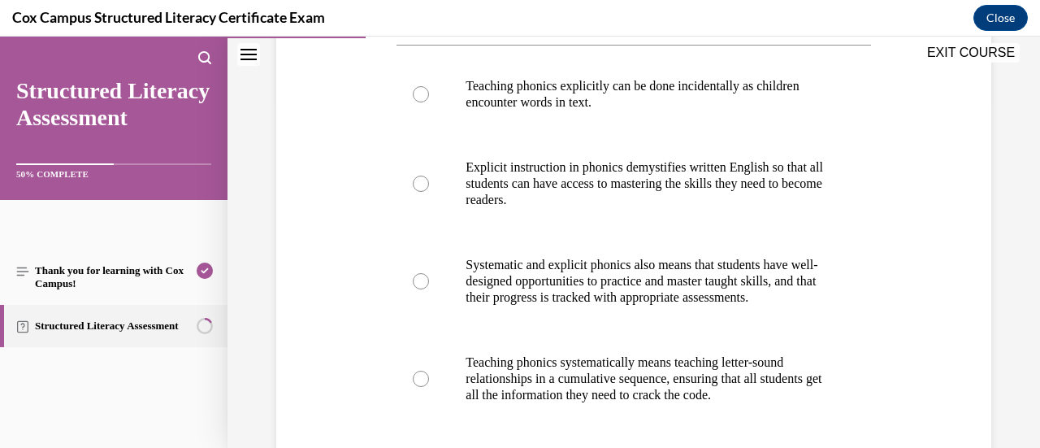
scroll to position [347, 0]
click at [593, 305] on p "Systematic and explicit phonics also means that students have well-designed opp…" at bounding box center [647, 280] width 364 height 49
click at [429, 288] on input "Systematic and explicit phonics also means that students have well-designed opp…" at bounding box center [421, 280] width 16 height 16
radio input "true"
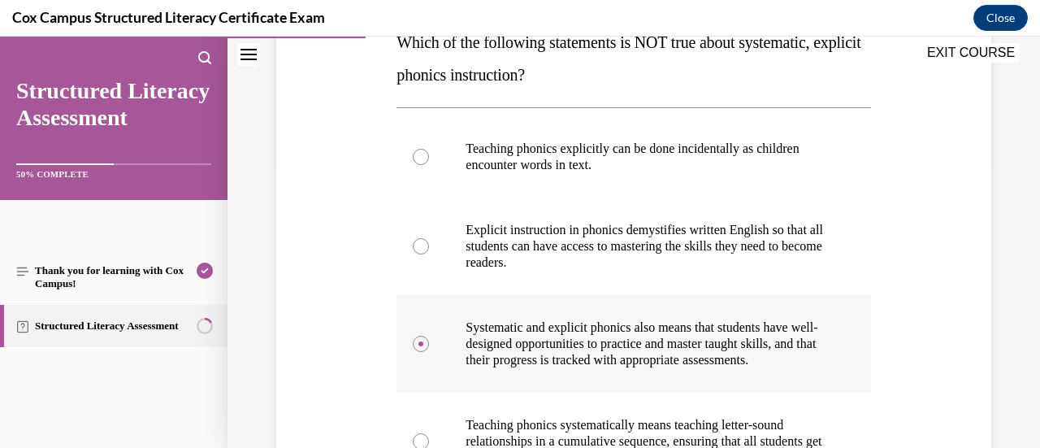
scroll to position [285, 0]
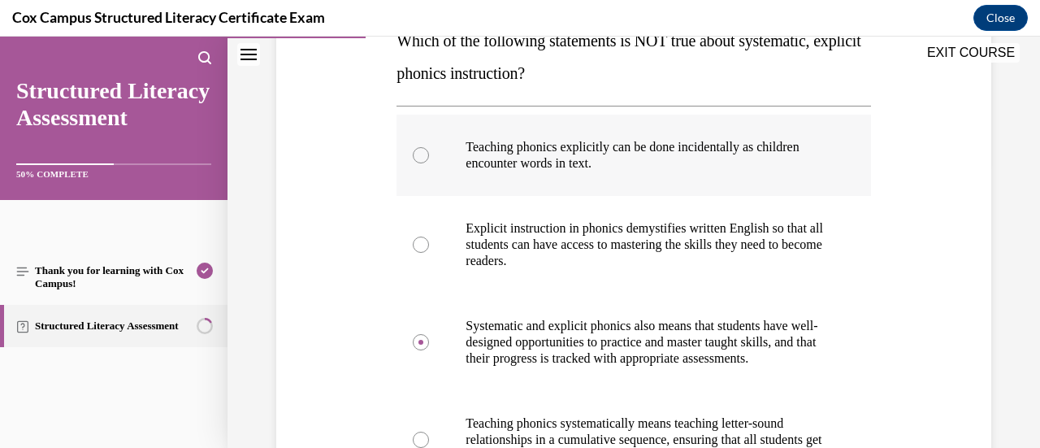
click at [679, 153] on p "Teaching phonics explicitly can be done incidentally as children encounter word…" at bounding box center [647, 155] width 364 height 32
click at [429, 153] on input "Teaching phonics explicitly can be done incidentally as children encounter word…" at bounding box center [421, 155] width 16 height 16
radio input "true"
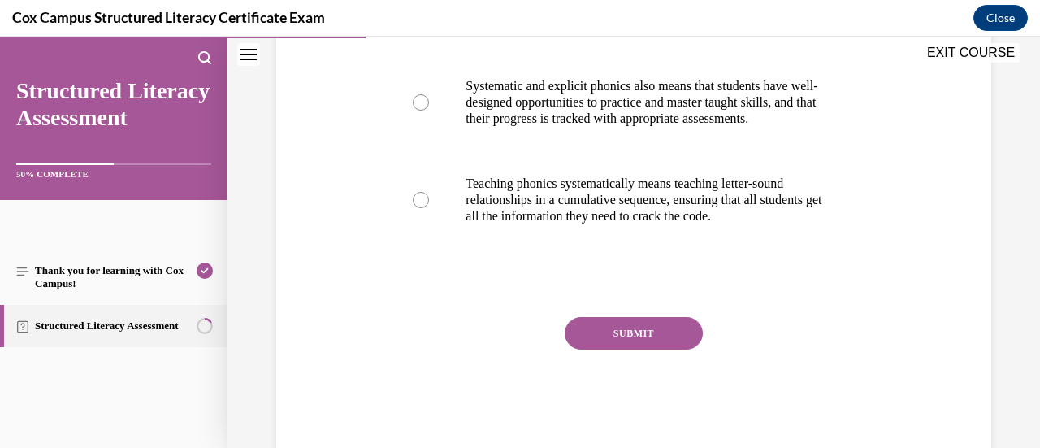
scroll to position [526, 0]
click at [608, 348] on button "SUBMIT" at bounding box center [634, 332] width 138 height 32
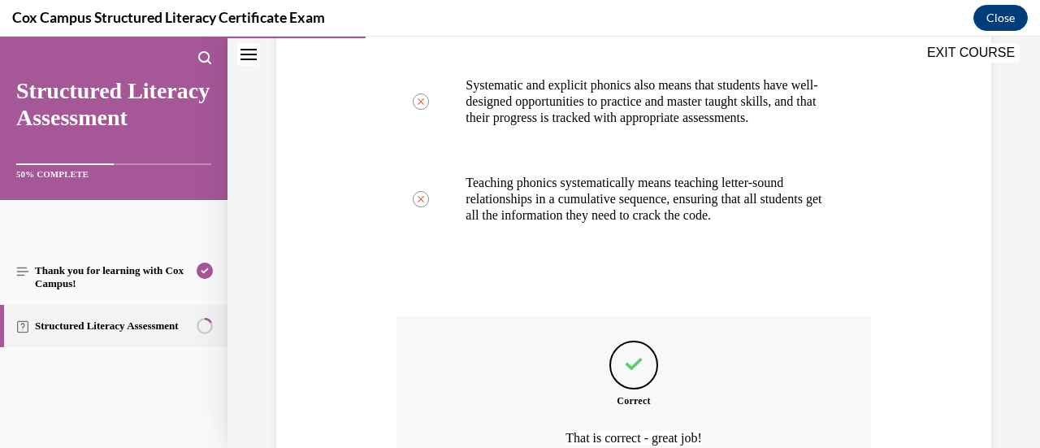
scroll to position [709, 0]
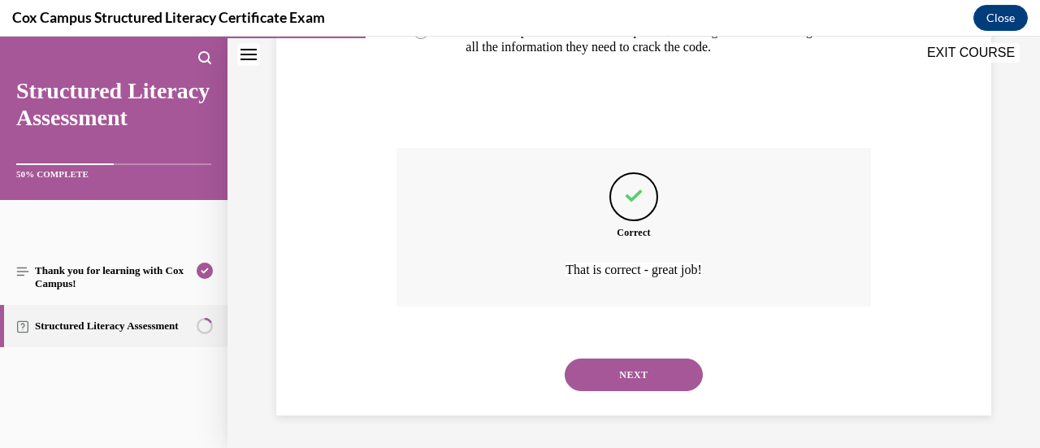
click at [608, 357] on div "NEXT" at bounding box center [633, 374] width 474 height 65
click at [624, 370] on button "NEXT" at bounding box center [634, 374] width 138 height 32
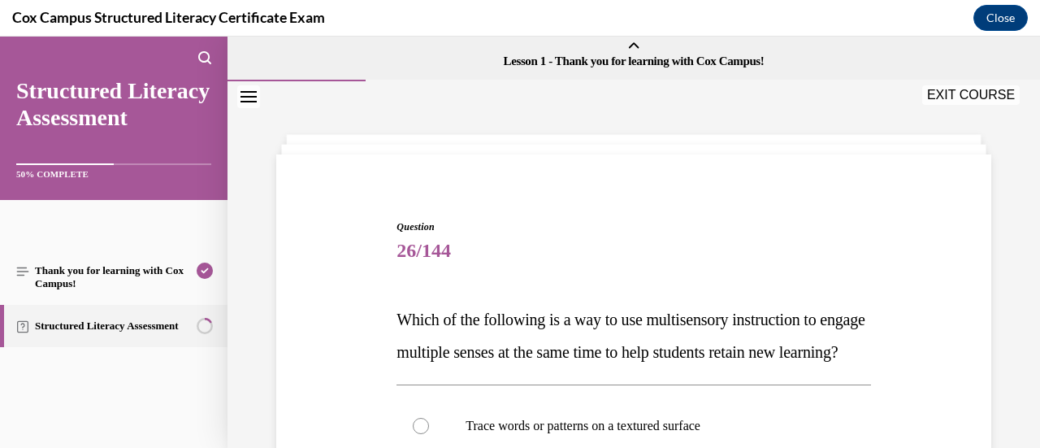
scroll to position [148, 0]
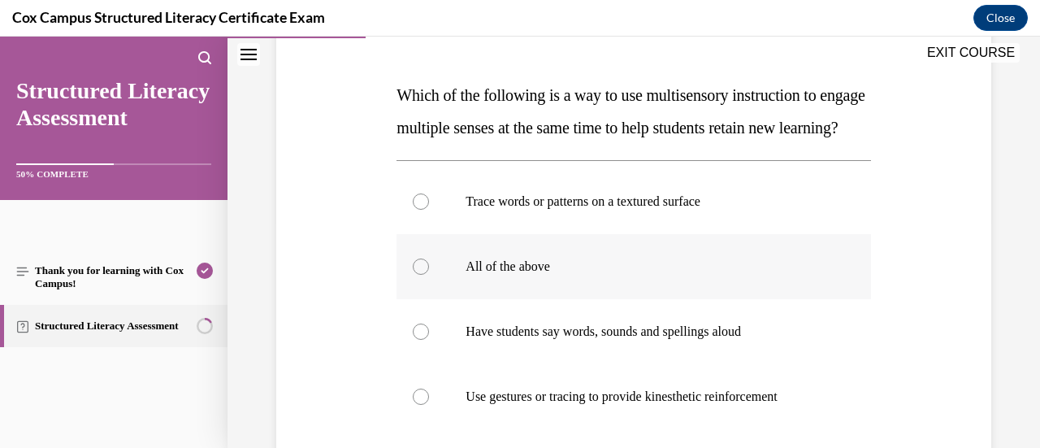
click at [630, 275] on p "All of the above" at bounding box center [647, 266] width 364 height 16
click at [429, 275] on input "All of the above" at bounding box center [421, 266] width 16 height 16
radio input "true"
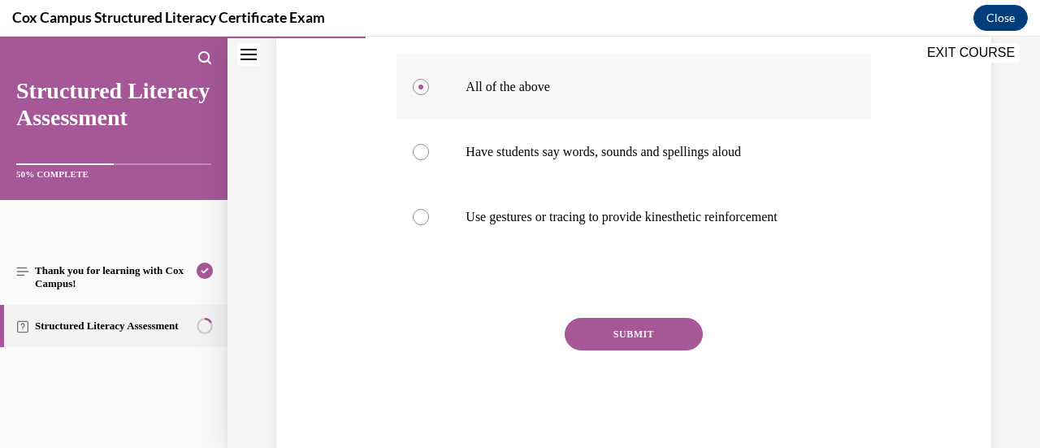
scroll to position [429, 0]
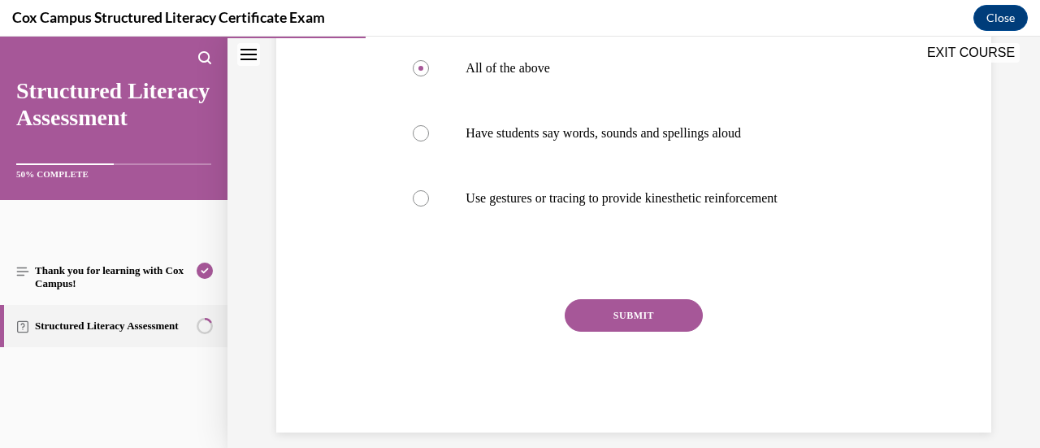
click at [613, 331] on button "SUBMIT" at bounding box center [634, 315] width 138 height 32
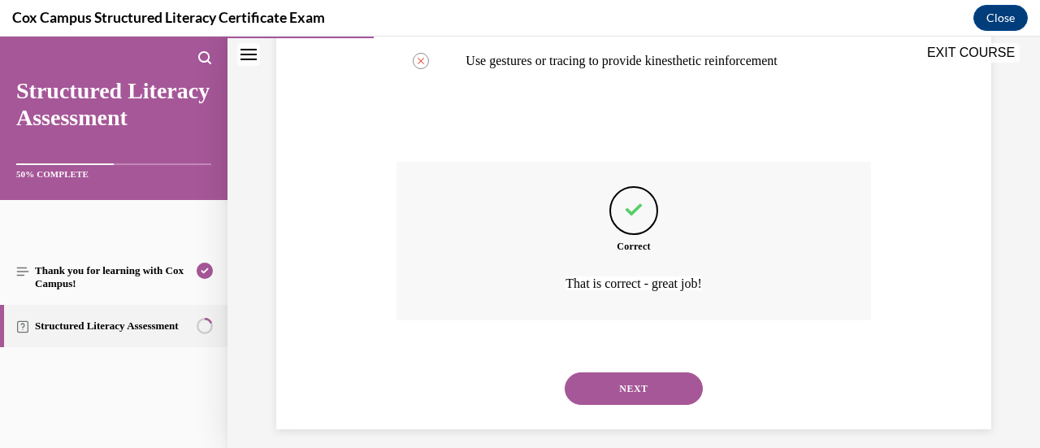
scroll to position [612, 0]
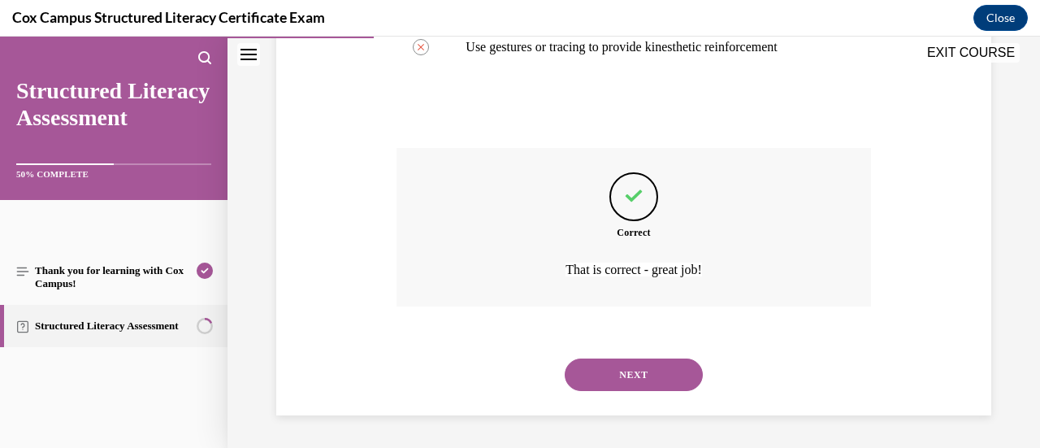
click at [616, 369] on button "NEXT" at bounding box center [634, 374] width 138 height 32
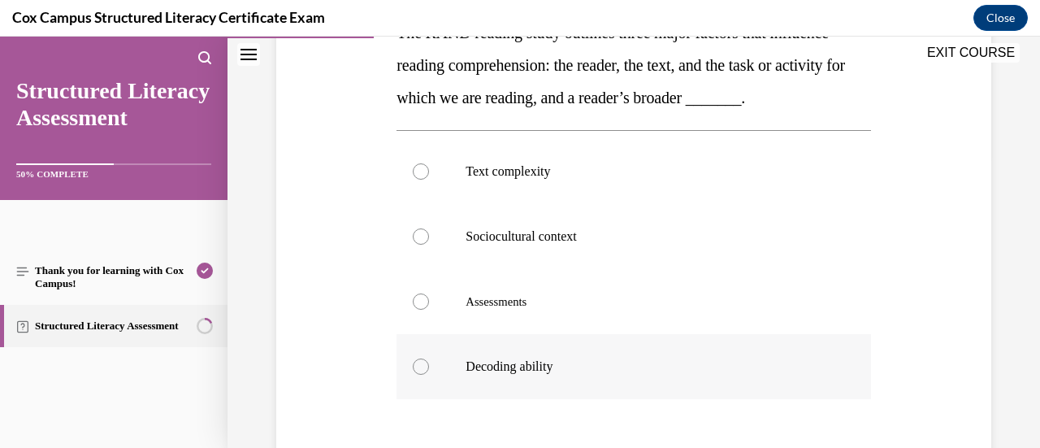
scroll to position [295, 0]
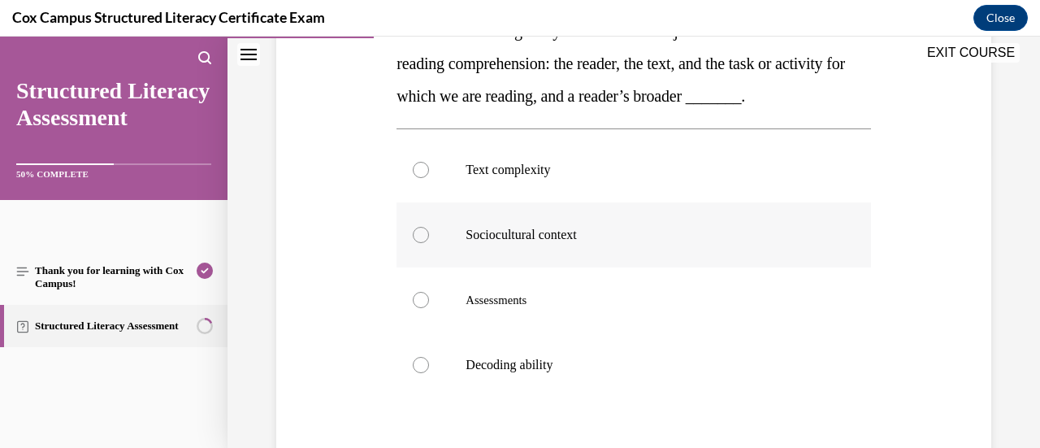
click at [564, 267] on label "Sociocultural context" at bounding box center [633, 234] width 474 height 65
click at [429, 243] on input "Sociocultural context" at bounding box center [421, 235] width 16 height 16
radio input "true"
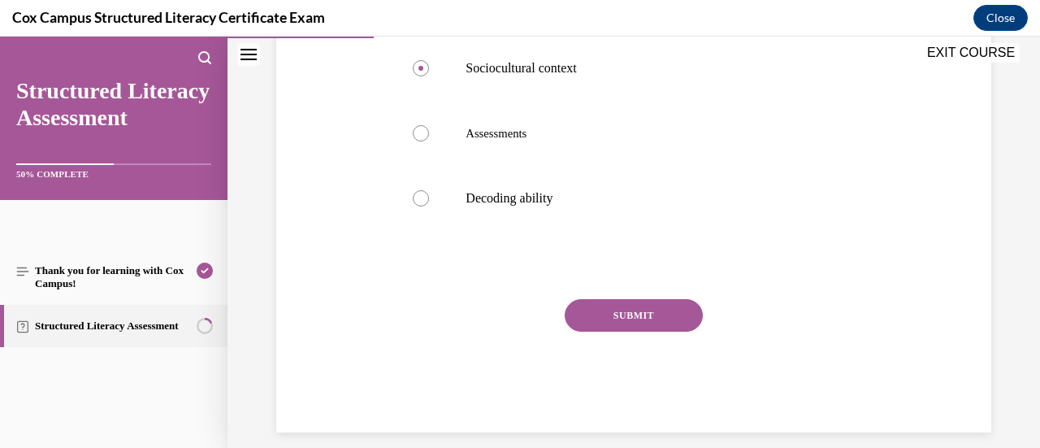
click at [617, 331] on button "SUBMIT" at bounding box center [634, 315] width 138 height 32
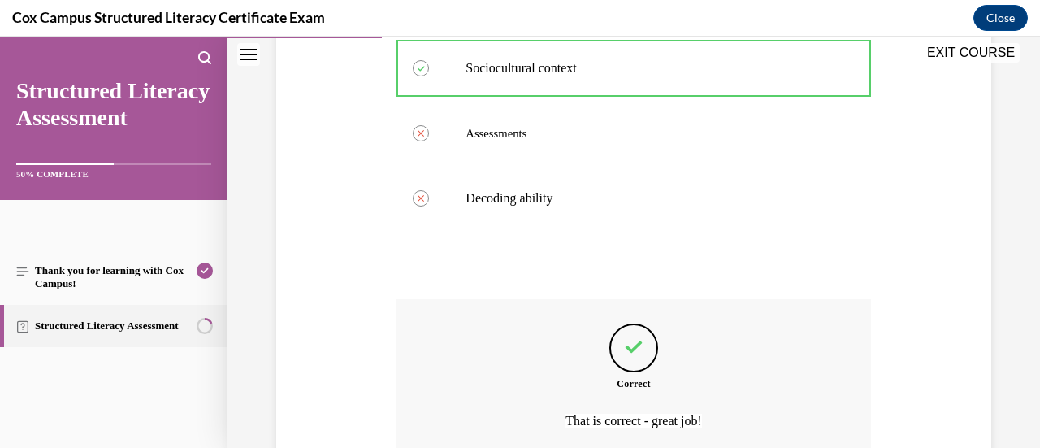
scroll to position [644, 0]
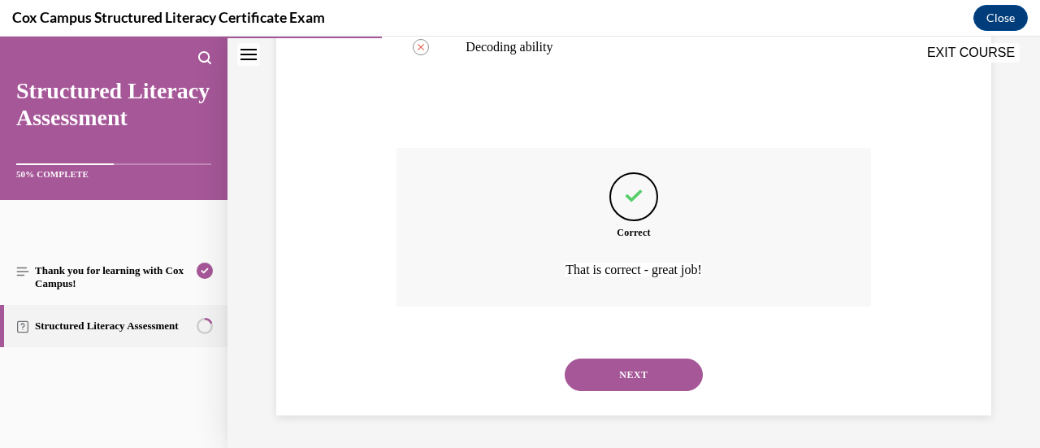
click at [618, 359] on button "NEXT" at bounding box center [634, 374] width 138 height 32
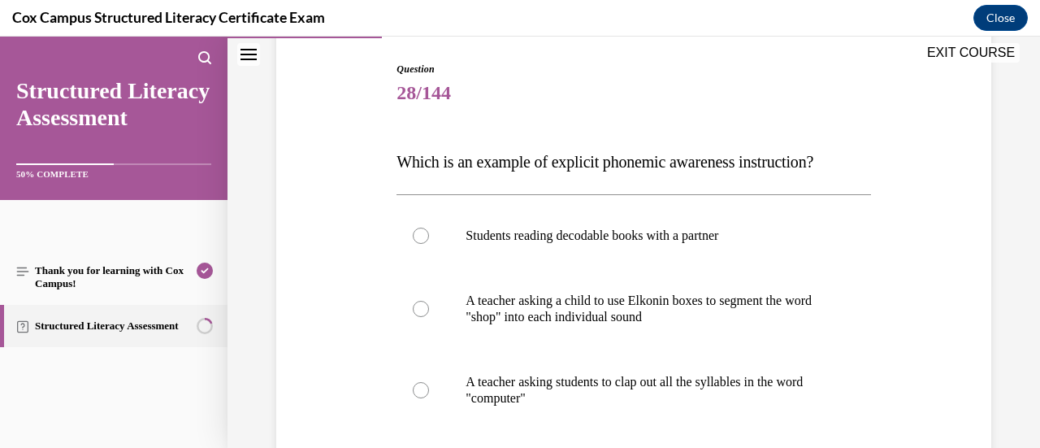
scroll to position [226, 0]
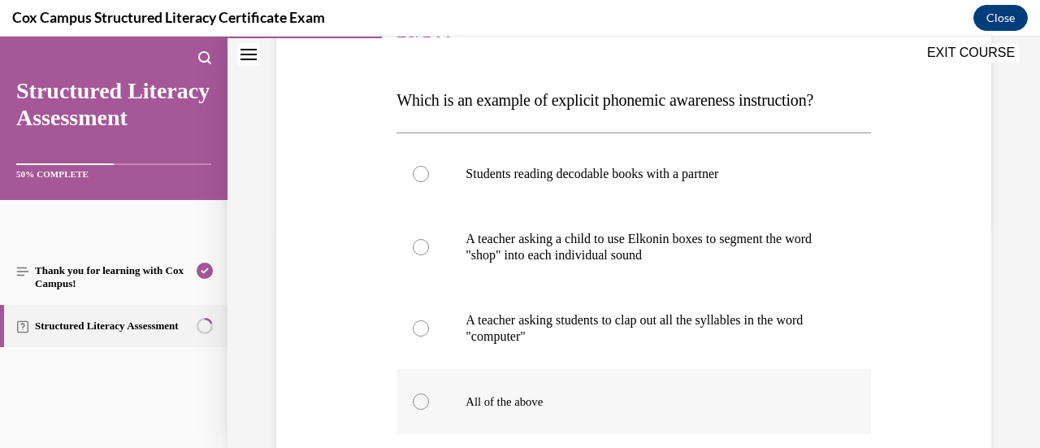
click at [519, 396] on span "All of the above" at bounding box center [503, 401] width 77 height 13
click at [429, 396] on input "All of the above" at bounding box center [421, 401] width 16 height 16
radio input "true"
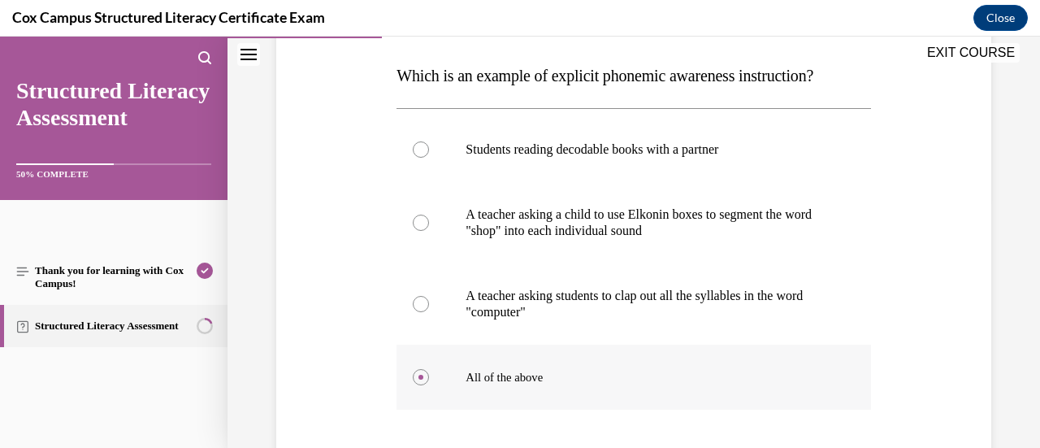
scroll to position [249, 0]
click at [530, 299] on p "A teacher asking students to clap out all the syllables in the word "computer"" at bounding box center [647, 304] width 364 height 32
click at [429, 299] on input "A teacher asking students to clap out all the syllables in the word "computer"" at bounding box center [421, 304] width 16 height 16
radio input "true"
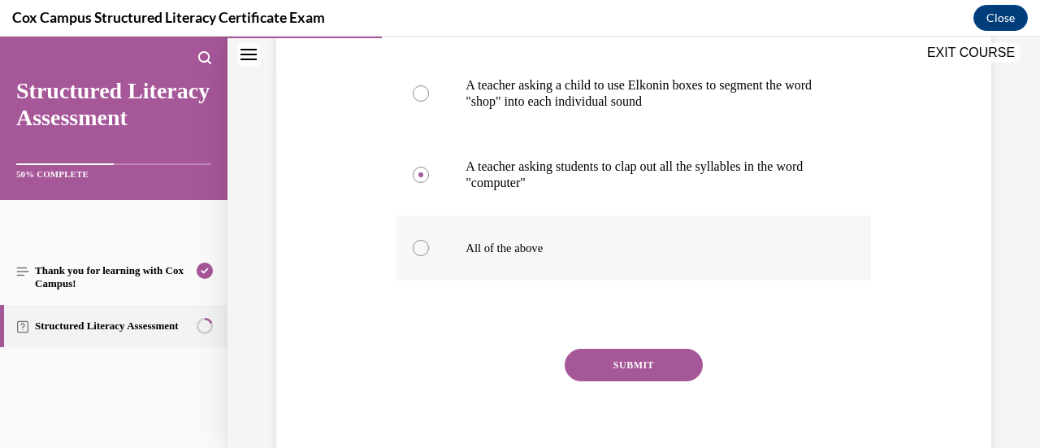
scroll to position [383, 0]
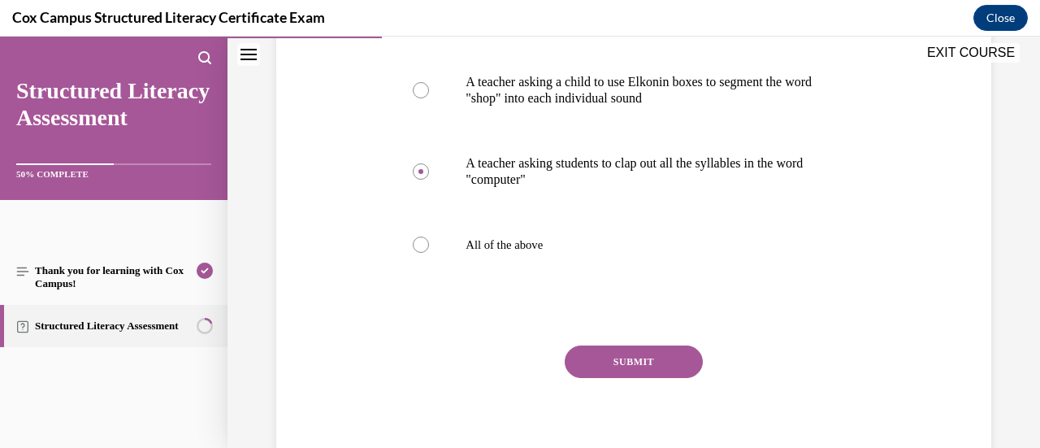
click at [638, 346] on button "SUBMIT" at bounding box center [634, 361] width 138 height 32
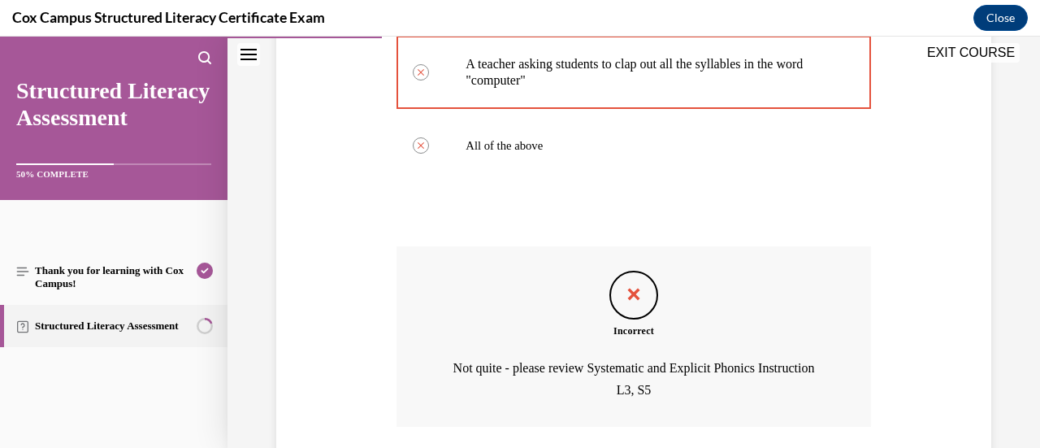
scroll to position [601, 0]
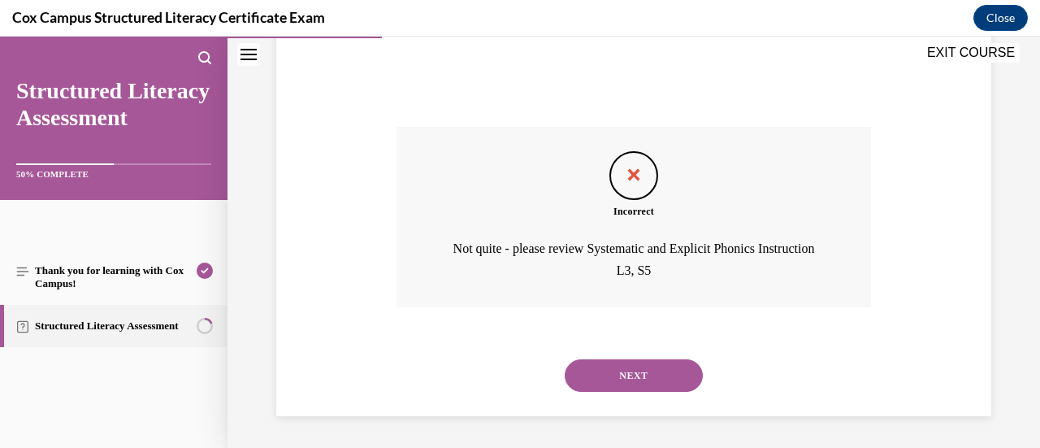
click at [629, 369] on button "NEXT" at bounding box center [634, 375] width 138 height 32
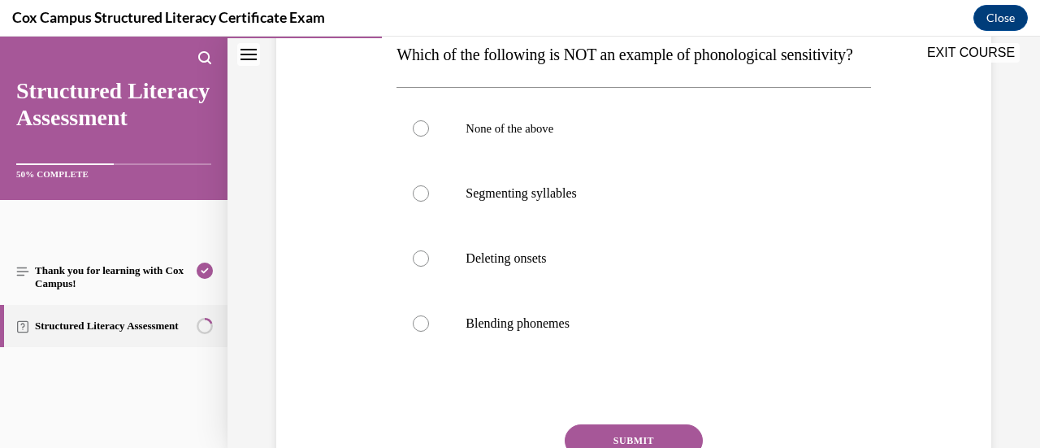
scroll to position [272, 0]
click at [533, 355] on label "Blending phonemes" at bounding box center [633, 322] width 474 height 65
click at [429, 331] on input "Blending phonemes" at bounding box center [421, 322] width 16 height 16
radio input "true"
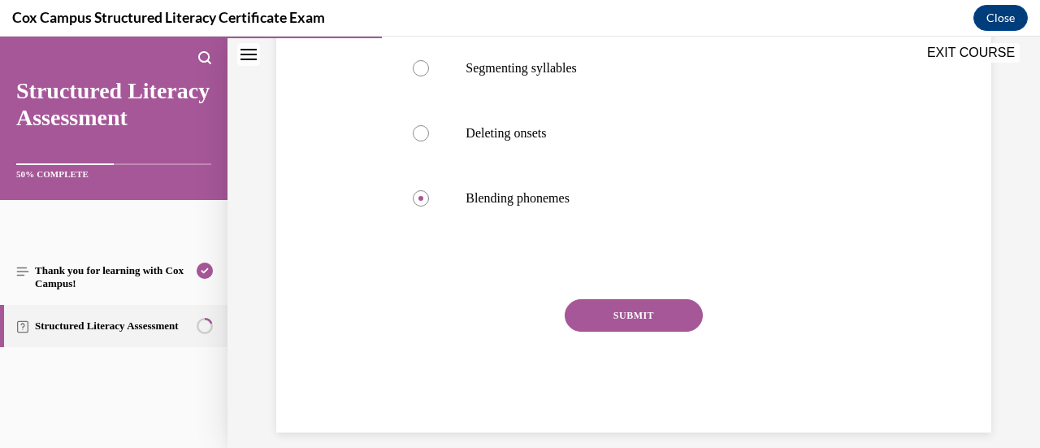
click at [604, 331] on button "SUBMIT" at bounding box center [634, 315] width 138 height 32
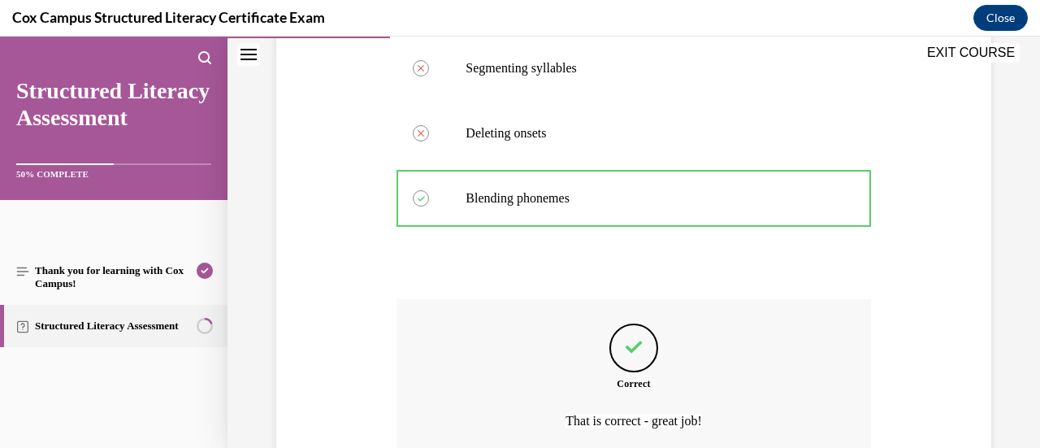
scroll to position [579, 0]
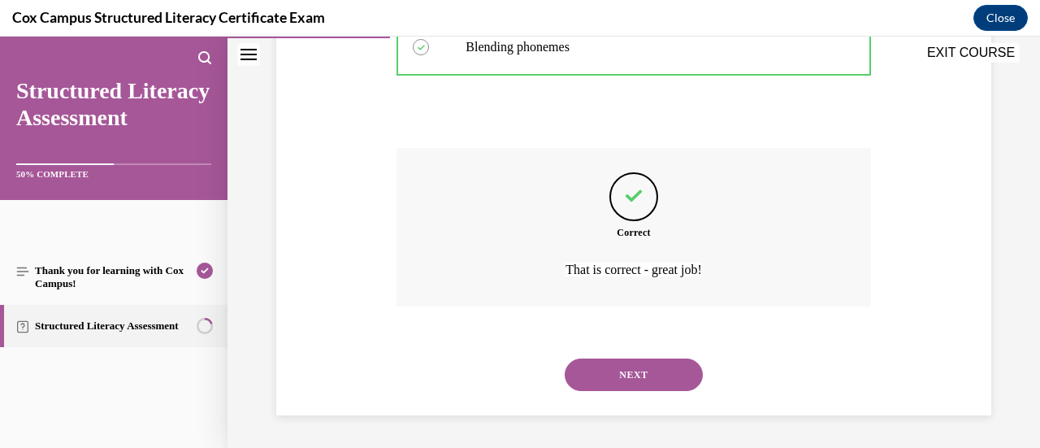
click at [603, 376] on button "NEXT" at bounding box center [634, 374] width 138 height 32
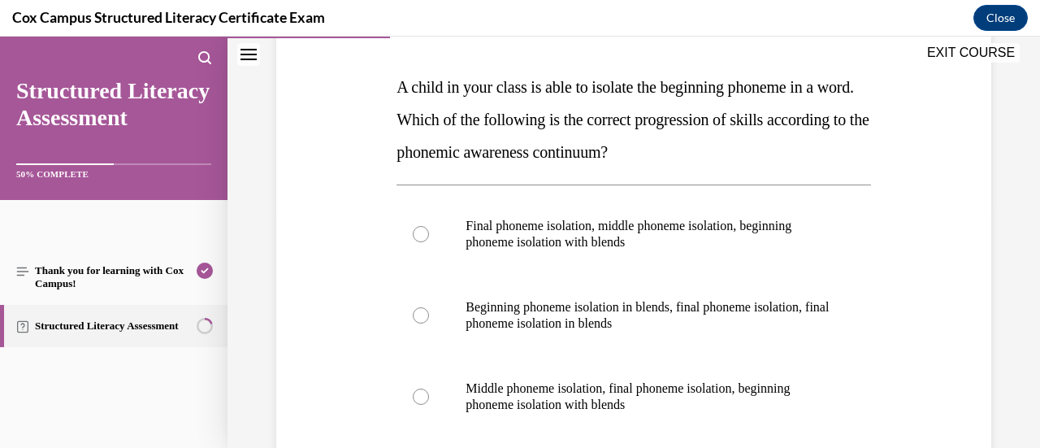
scroll to position [317, 0]
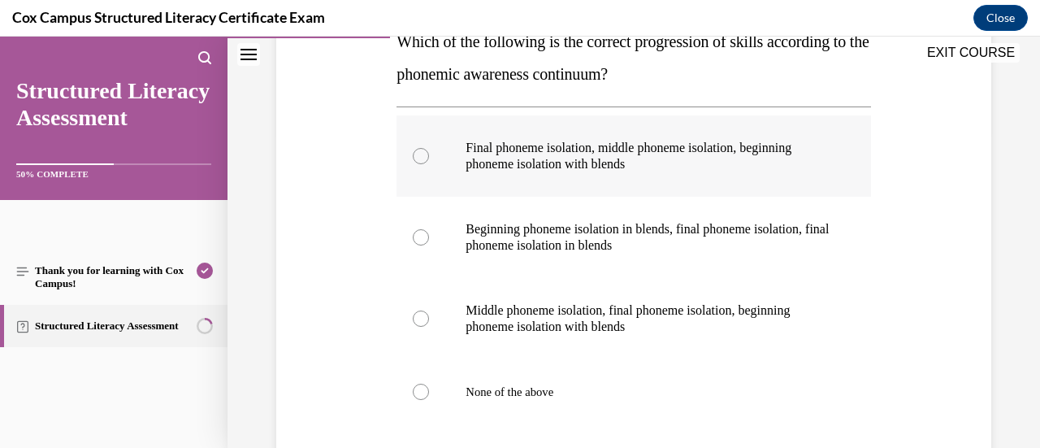
click at [574, 175] on label "Final phoneme isolation, middle phoneme isolation, beginning phoneme isolation …" at bounding box center [633, 155] width 474 height 81
click at [429, 164] on input "Final phoneme isolation, middle phoneme isolation, beginning phoneme isolation …" at bounding box center [421, 156] width 16 height 16
radio input "true"
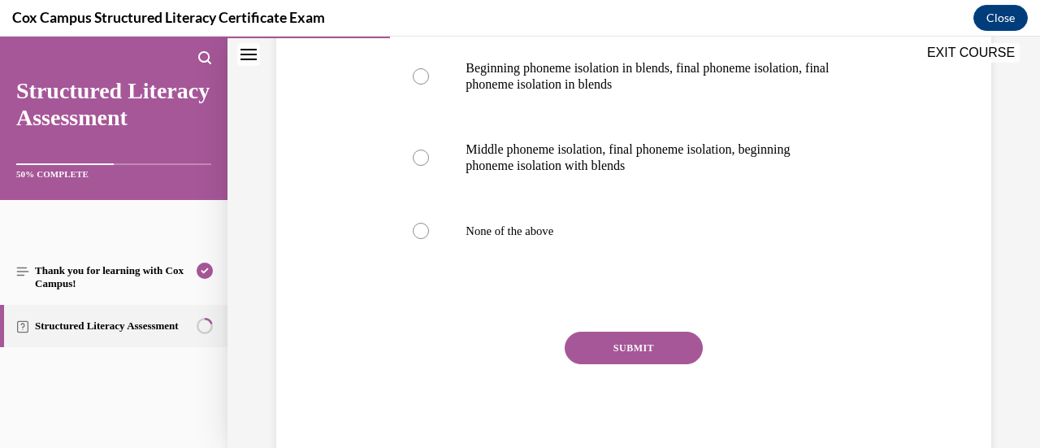
click at [609, 350] on button "SUBMIT" at bounding box center [634, 347] width 138 height 32
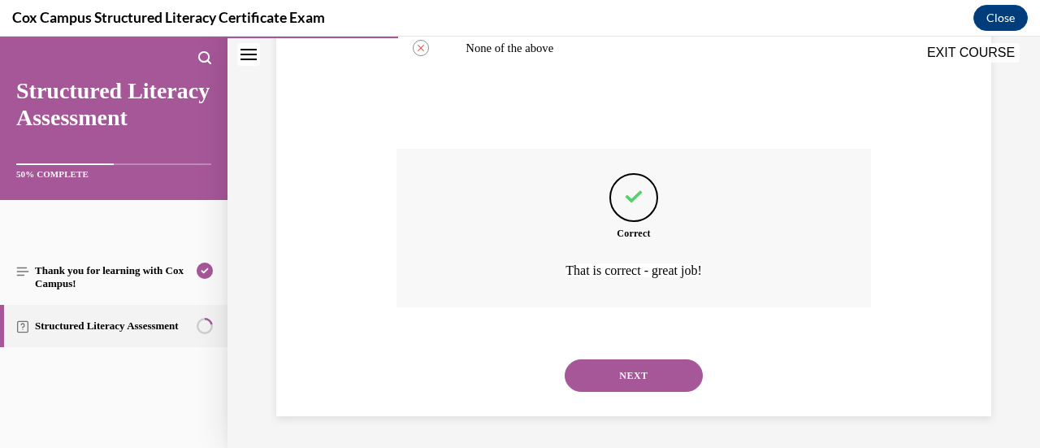
scroll to position [659, 0]
click at [608, 358] on div "NEXT" at bounding box center [633, 376] width 474 height 65
click at [611, 384] on button "NEXT" at bounding box center [634, 377] width 138 height 32
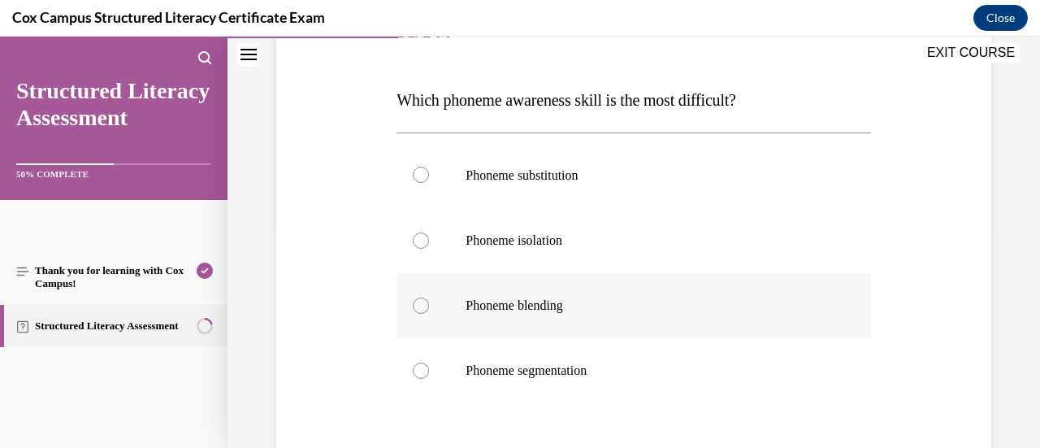
scroll to position [227, 0]
click at [609, 175] on p "Phoneme substitution" at bounding box center [647, 174] width 364 height 18
click at [429, 175] on input "Phoneme substitution" at bounding box center [421, 174] width 16 height 16
radio input "true"
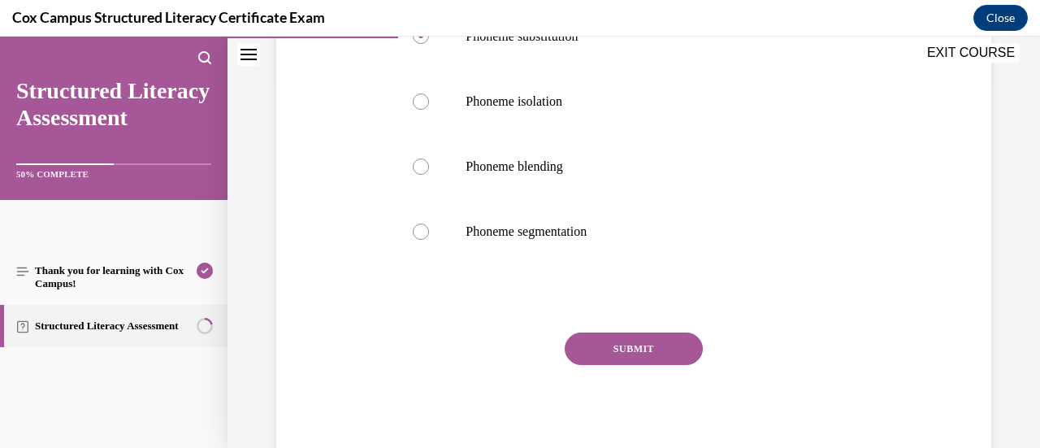
click at [647, 367] on div "SUBMIT NEXT" at bounding box center [633, 398] width 474 height 133
click at [642, 352] on button "SUBMIT" at bounding box center [634, 348] width 138 height 32
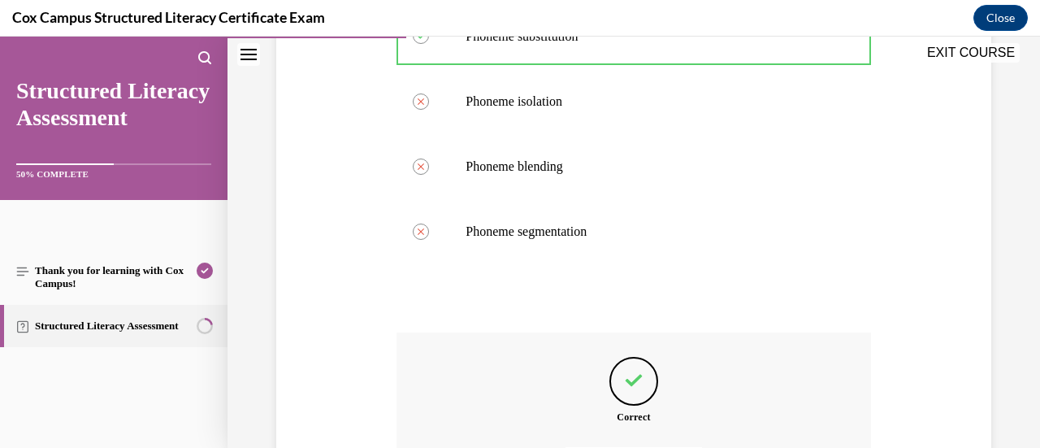
scroll to position [547, 0]
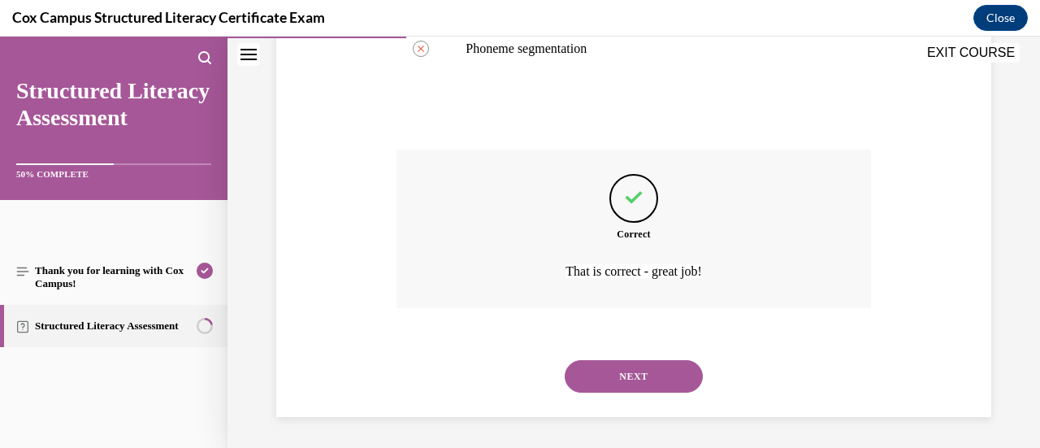
click at [630, 365] on button "NEXT" at bounding box center [634, 376] width 138 height 32
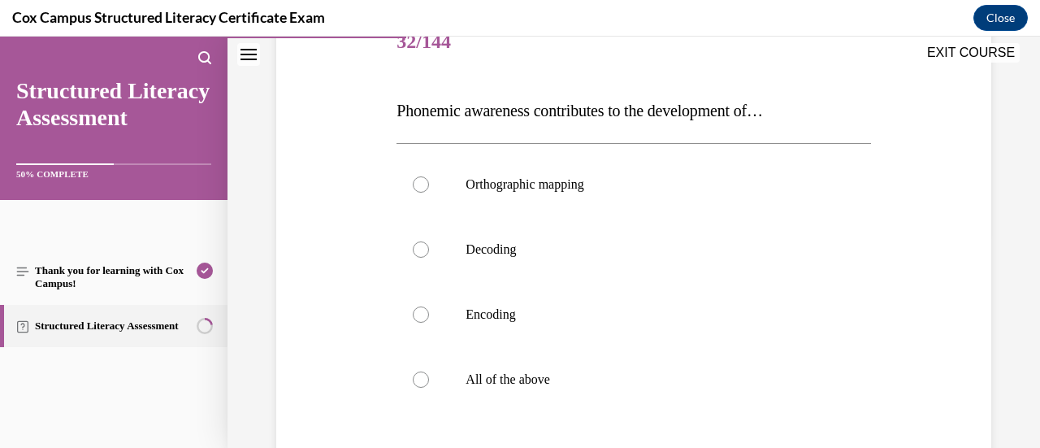
scroll to position [216, 0]
click at [601, 373] on p "All of the above" at bounding box center [647, 378] width 364 height 16
click at [429, 373] on input "All of the above" at bounding box center [421, 378] width 16 height 16
radio input "true"
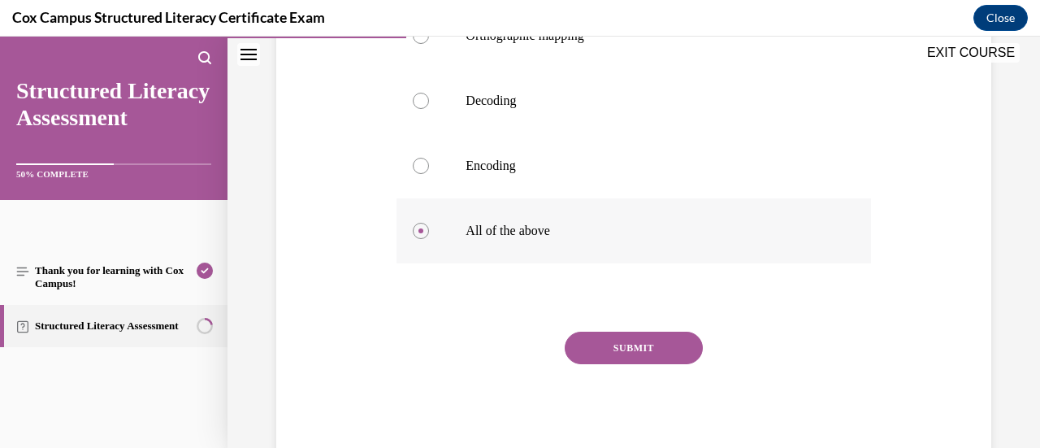
scroll to position [363, 0]
click at [601, 352] on button "SUBMIT" at bounding box center [634, 348] width 138 height 32
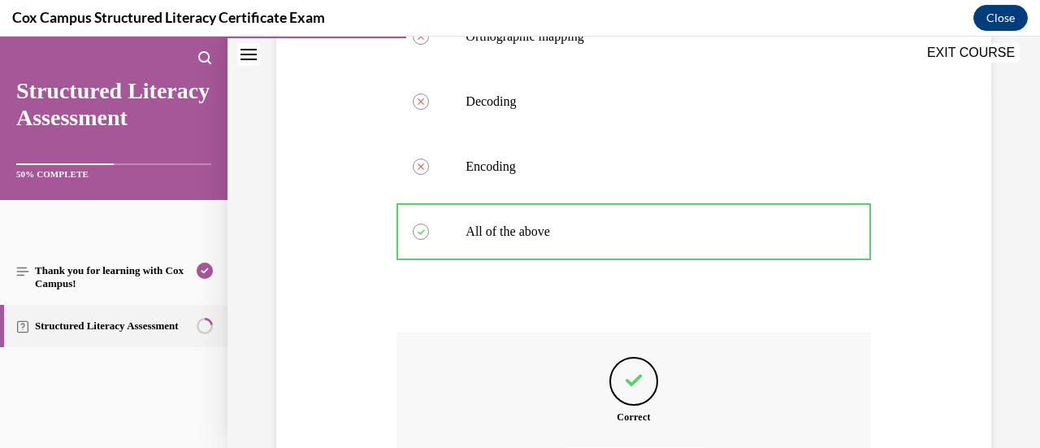
scroll to position [547, 0]
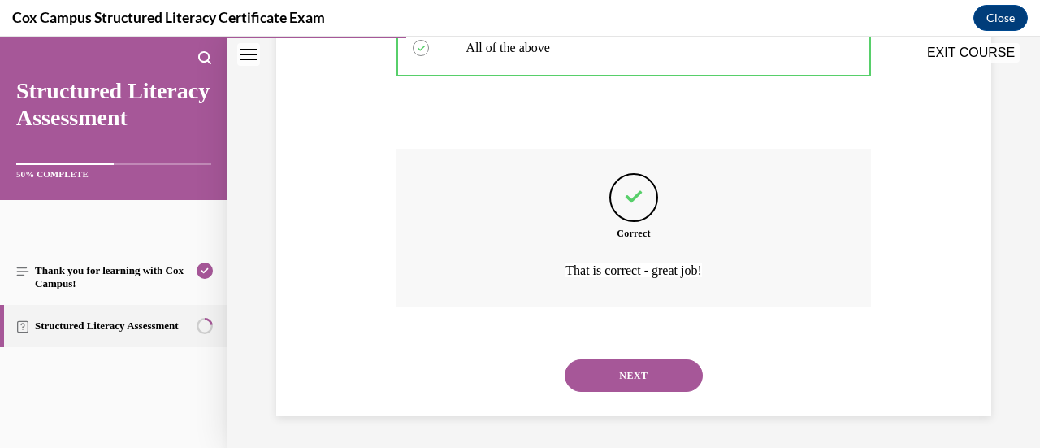
click at [601, 352] on div "NEXT" at bounding box center [633, 375] width 474 height 65
click at [604, 361] on button "NEXT" at bounding box center [634, 375] width 138 height 32
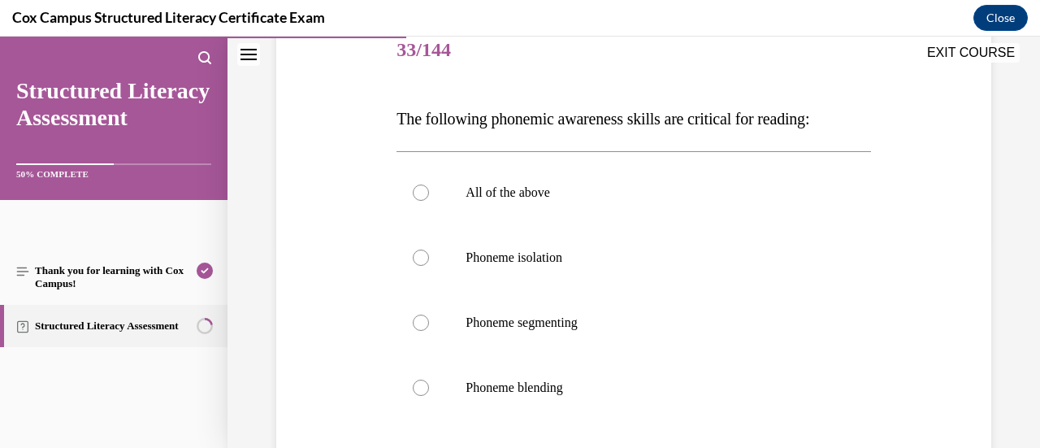
scroll to position [223, 0]
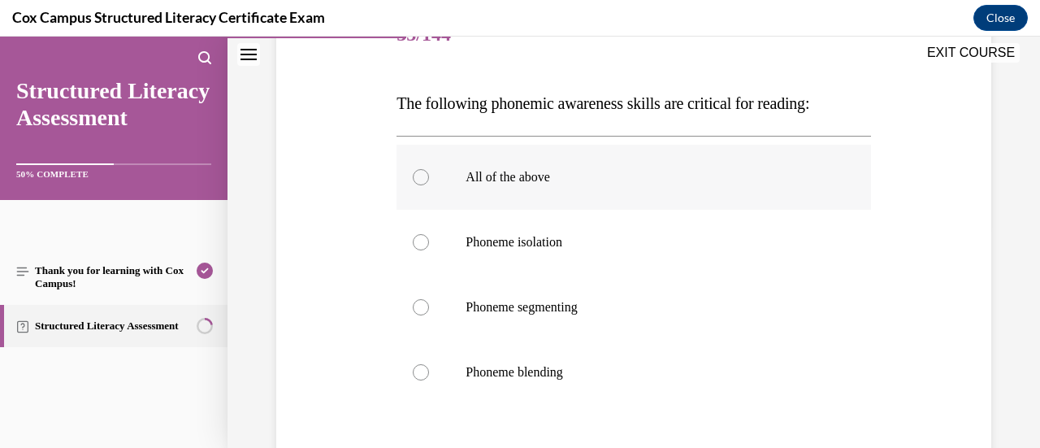
click at [539, 198] on label "All of the above" at bounding box center [633, 177] width 474 height 65
click at [429, 185] on input "All of the above" at bounding box center [421, 177] width 16 height 16
radio input "true"
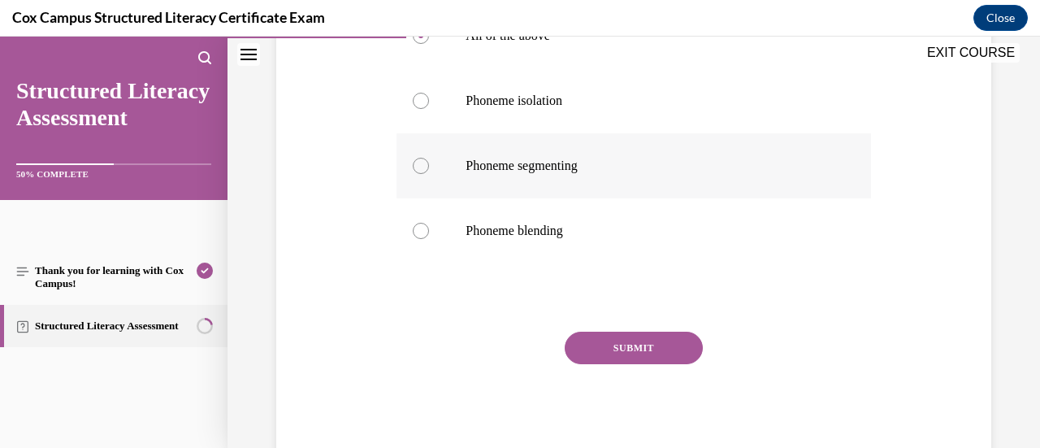
scroll to position [364, 0]
click at [617, 341] on button "SUBMIT" at bounding box center [634, 347] width 138 height 32
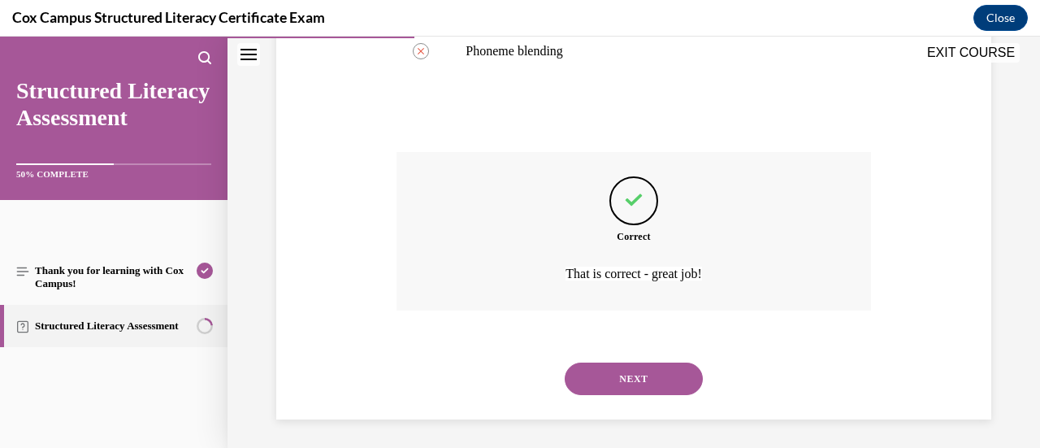
scroll to position [543, 0]
click at [611, 373] on button "NEXT" at bounding box center [634, 379] width 138 height 32
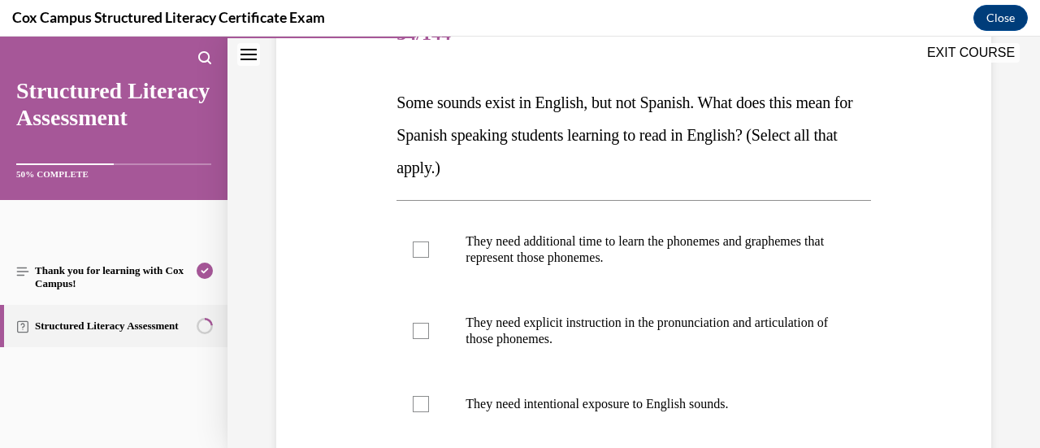
scroll to position [224, 0]
click at [588, 282] on label "They need additional time to learn the phonemes and graphemes that represent th…" at bounding box center [633, 248] width 474 height 81
click at [429, 257] on input "They need additional time to learn the phonemes and graphemes that represent th…" at bounding box center [421, 248] width 16 height 16
checkbox input "true"
click at [582, 327] on p "They need explicit instruction in the pronunciation and articulation of those p…" at bounding box center [647, 330] width 364 height 32
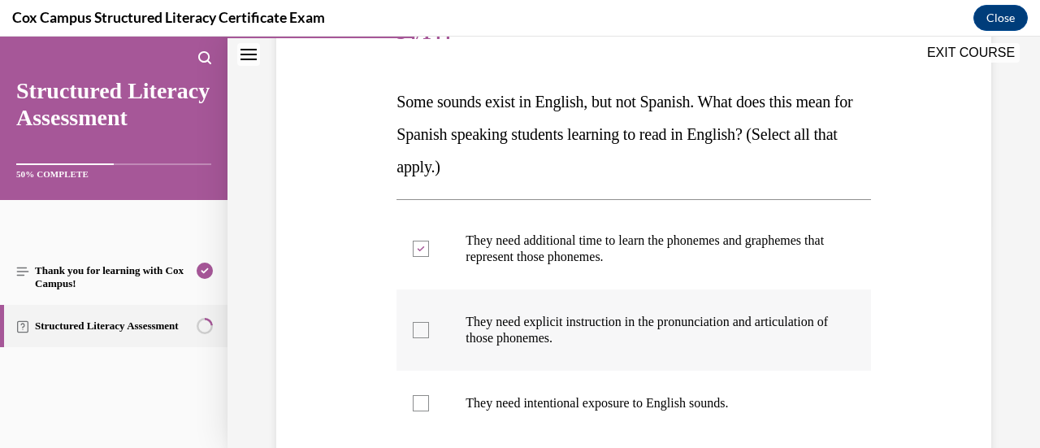
click at [429, 327] on input "They need explicit instruction in the pronunciation and articulation of those p…" at bounding box center [421, 330] width 16 height 16
checkbox input "true"
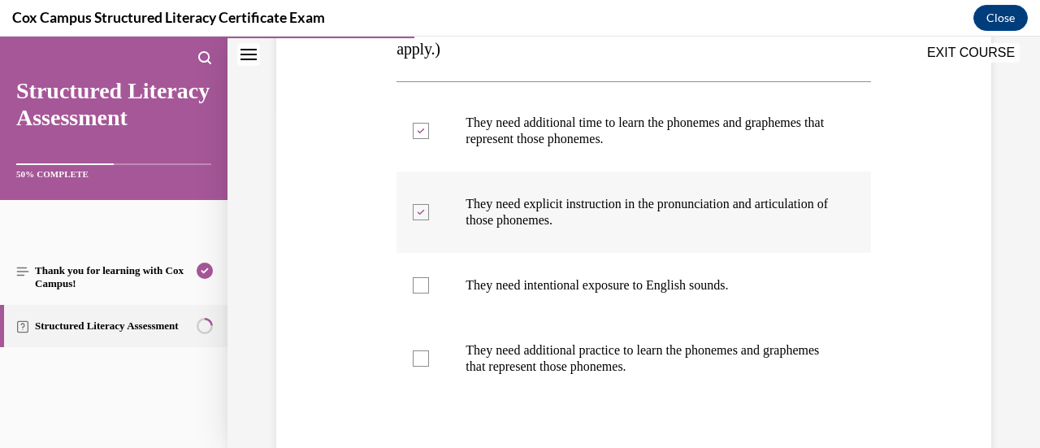
scroll to position [341, 0]
click at [582, 327] on label "They need additional practice to learn the phonemes and graphemes that represen…" at bounding box center [633, 358] width 474 height 81
click at [429, 351] on input "They need additional practice to learn the phonemes and graphemes that represen…" at bounding box center [421, 359] width 16 height 16
checkbox input "true"
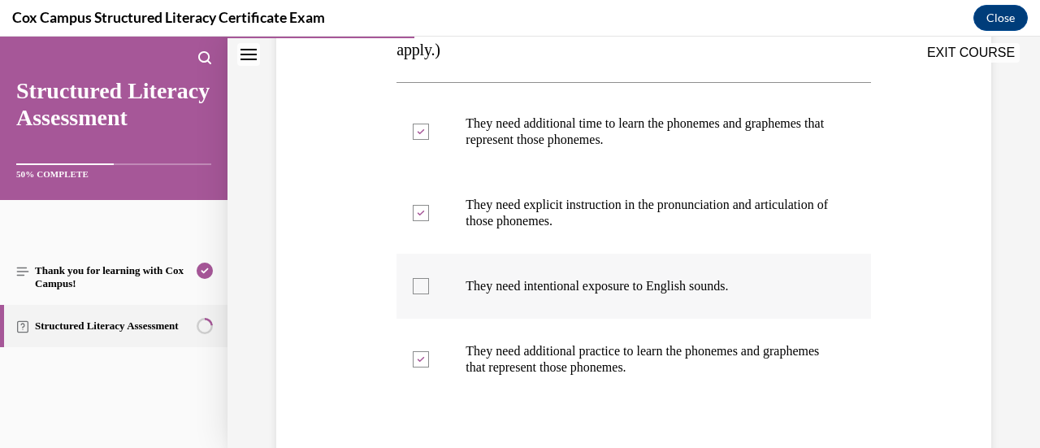
click at [576, 294] on label "They need intentional exposure to English sounds." at bounding box center [633, 285] width 474 height 65
click at [429, 294] on input "They need intentional exposure to English sounds." at bounding box center [421, 286] width 16 height 16
checkbox input "true"
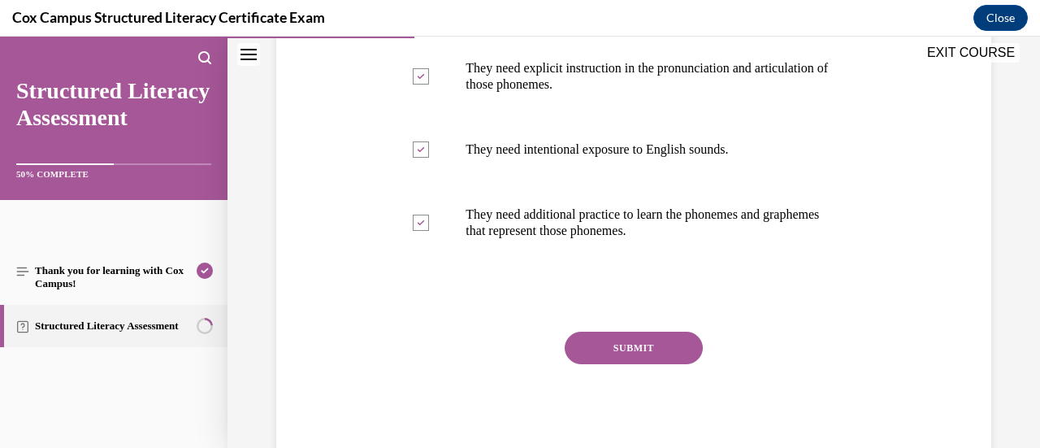
click at [604, 324] on div "Question 34/144 Some sounds exist in English, but not Spanish. What does this m…" at bounding box center [633, 106] width 474 height 716
click at [611, 347] on button "SUBMIT" at bounding box center [634, 347] width 138 height 32
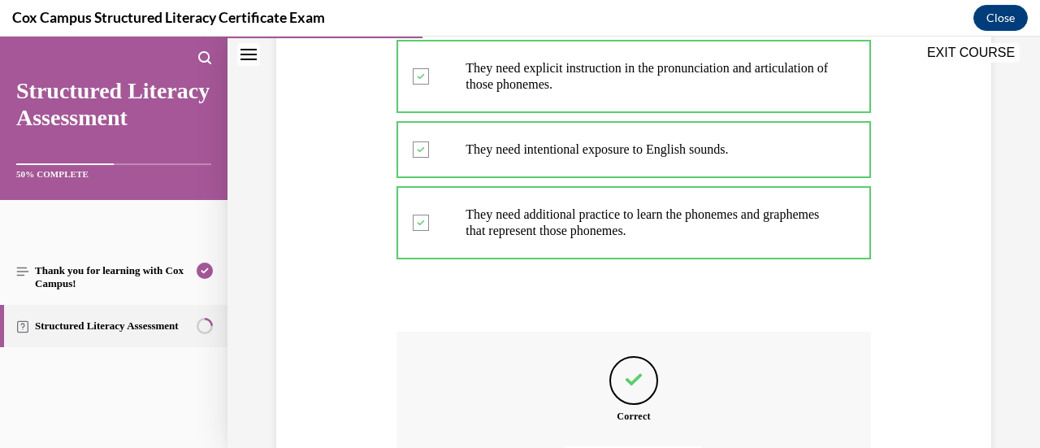
scroll to position [660, 0]
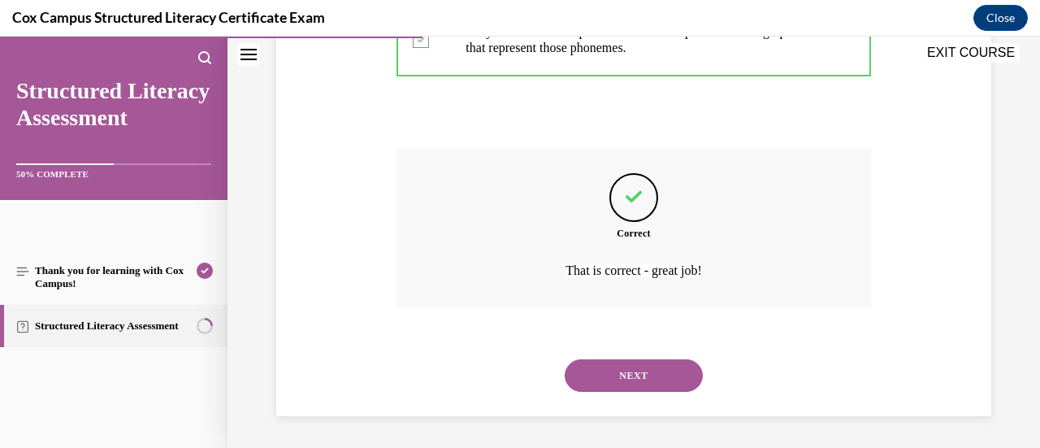
click at [617, 362] on button "NEXT" at bounding box center [634, 375] width 138 height 32
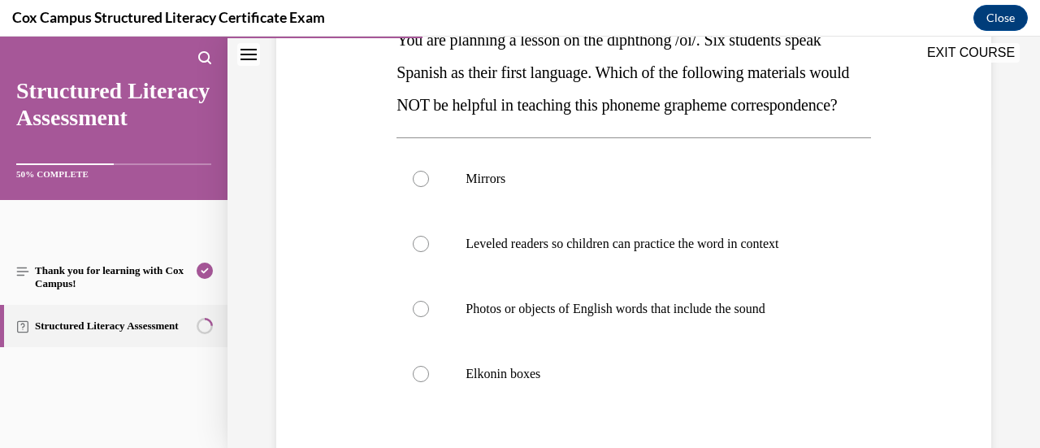
scroll to position [342, 0]
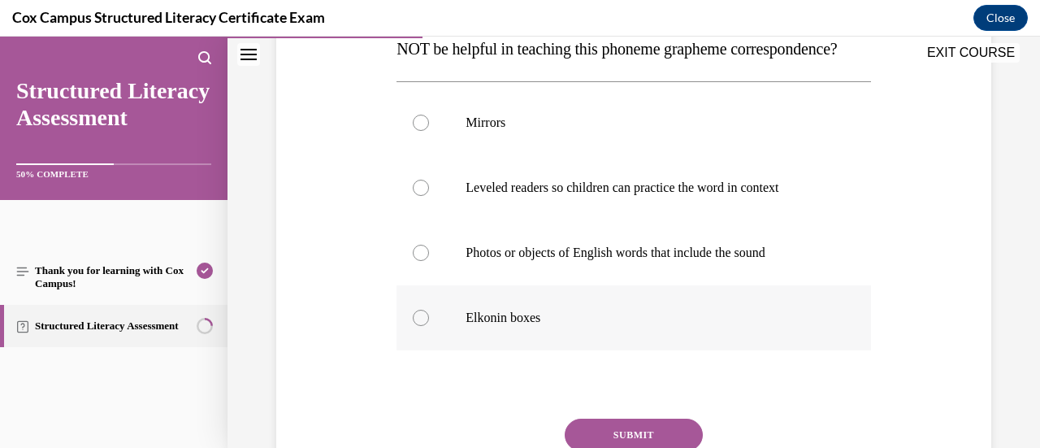
click at [590, 326] on p "Elkonin boxes" at bounding box center [647, 317] width 364 height 16
click at [429, 326] on input "Elkonin boxes" at bounding box center [421, 317] width 16 height 16
radio input "true"
click at [579, 196] on p "Leveled readers so children can practice the word in context" at bounding box center [647, 188] width 364 height 16
click at [429, 196] on input "Leveled readers so children can practice the word in context" at bounding box center [421, 188] width 16 height 16
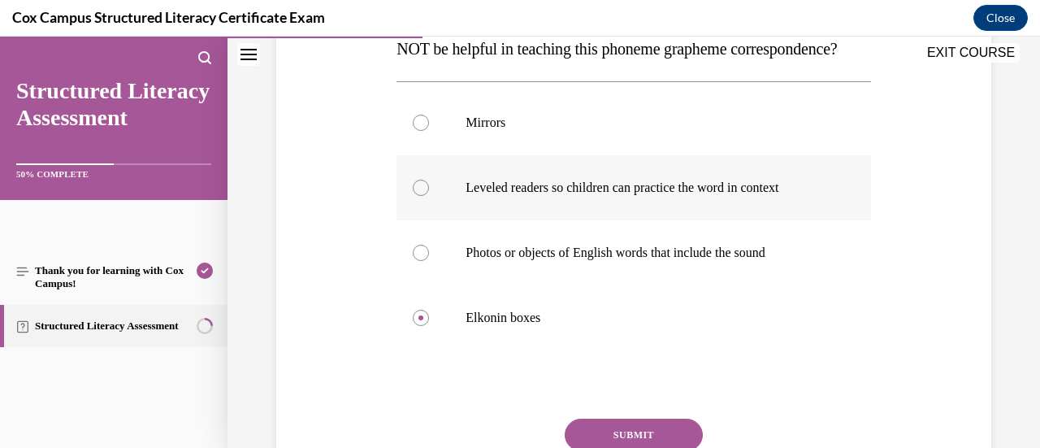
radio input "true"
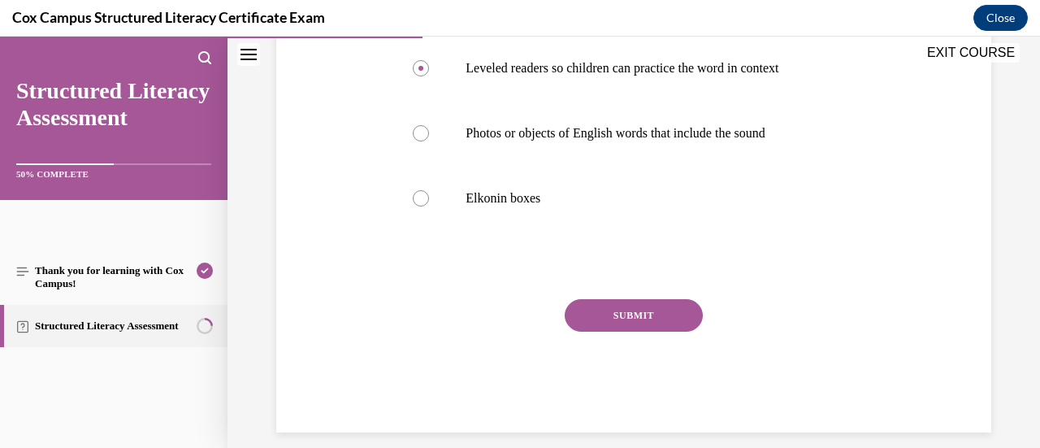
click at [644, 331] on button "SUBMIT" at bounding box center [634, 315] width 138 height 32
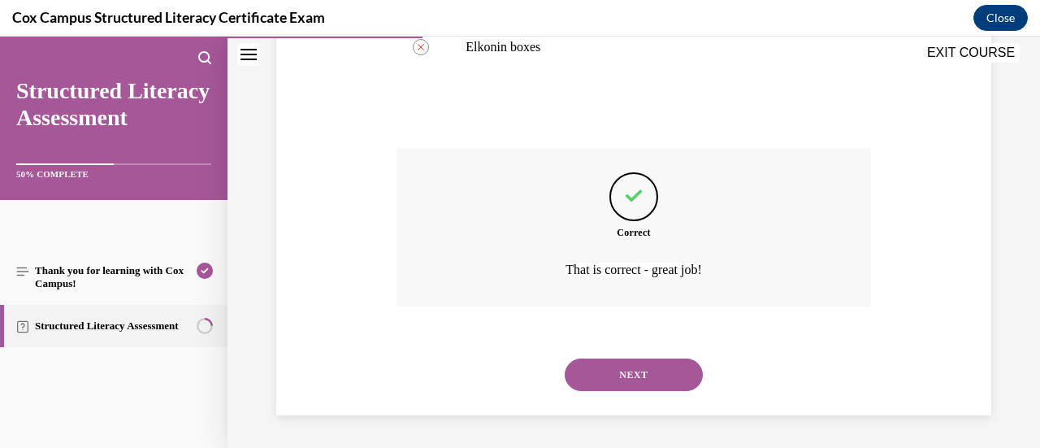
scroll to position [643, 0]
click at [630, 373] on button "NEXT" at bounding box center [634, 374] width 138 height 32
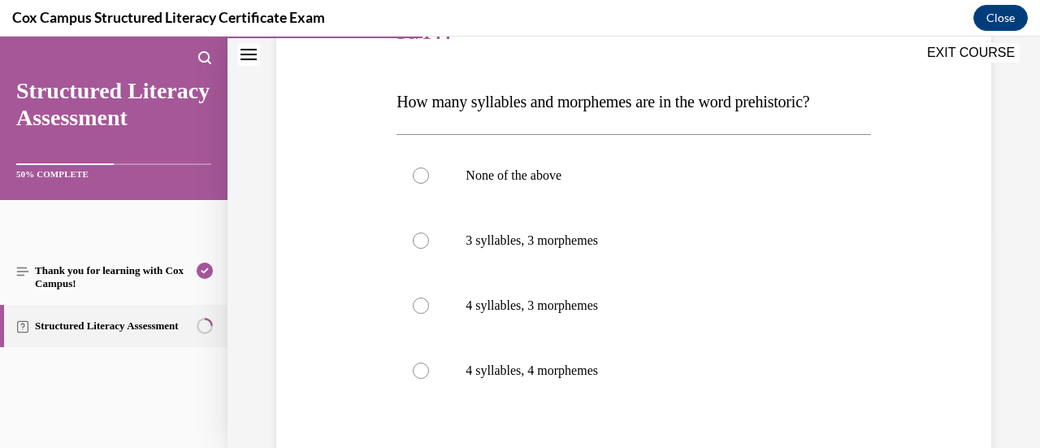
scroll to position [225, 0]
click at [547, 337] on label "4 syllables, 4 morphemes" at bounding box center [633, 369] width 474 height 65
click at [429, 361] on input "4 syllables, 4 morphemes" at bounding box center [421, 369] width 16 height 16
radio input "true"
click at [538, 308] on p "4 syllables, 3 morphemes" at bounding box center [647, 304] width 364 height 16
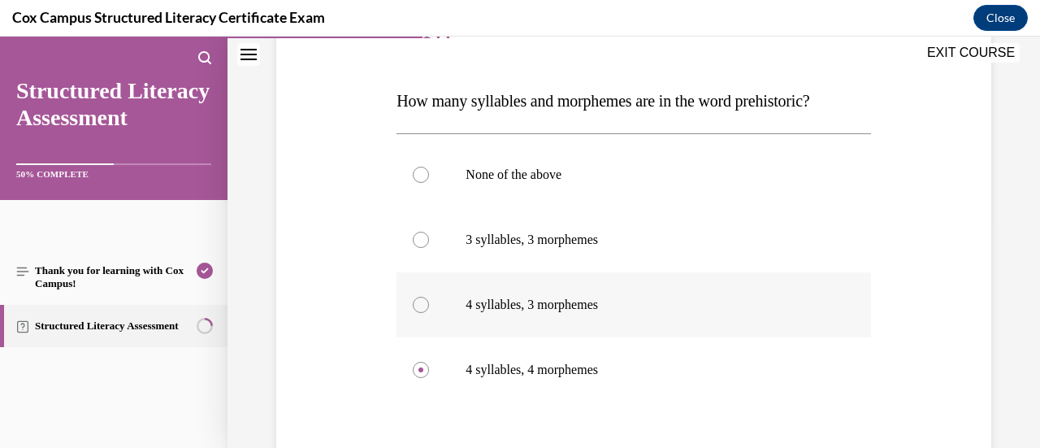
click at [429, 308] on input "4 syllables, 3 morphemes" at bounding box center [421, 304] width 16 height 16
radio input "true"
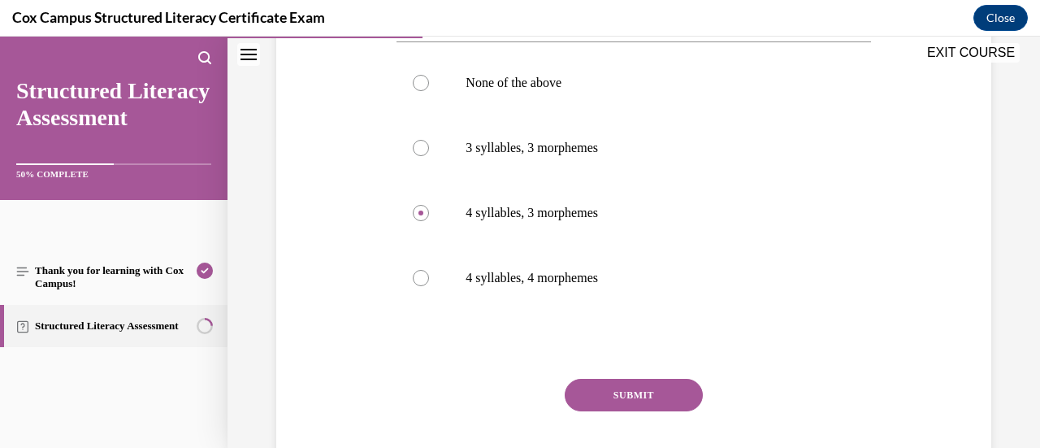
scroll to position [318, 0]
click at [630, 376] on div "Question 36/144 How many syllables and morphemes are in the word prehistoric?  …" at bounding box center [633, 209] width 474 height 603
click at [630, 391] on button "SUBMIT" at bounding box center [634, 394] width 138 height 32
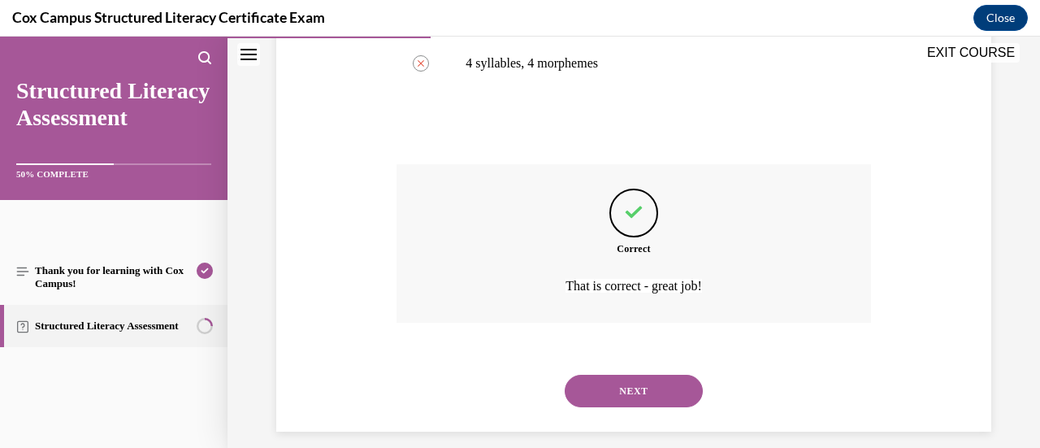
scroll to position [531, 0]
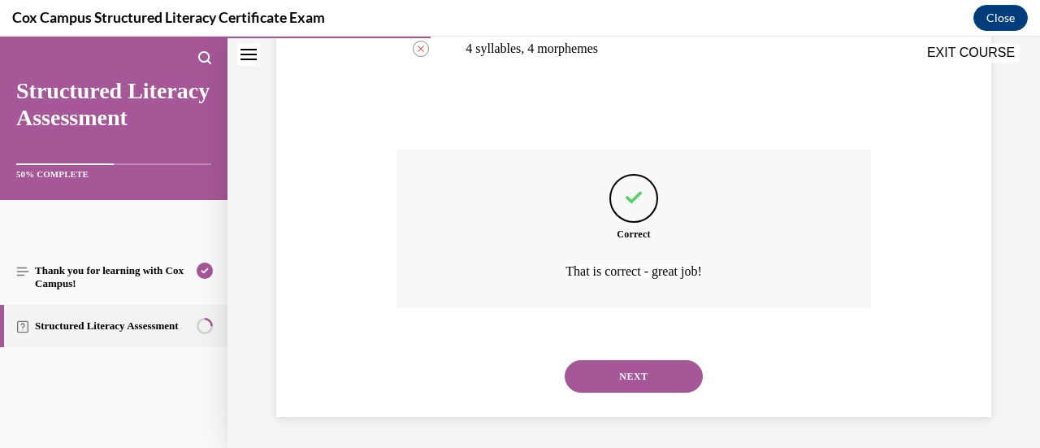
click at [621, 376] on button "NEXT" at bounding box center [634, 376] width 138 height 32
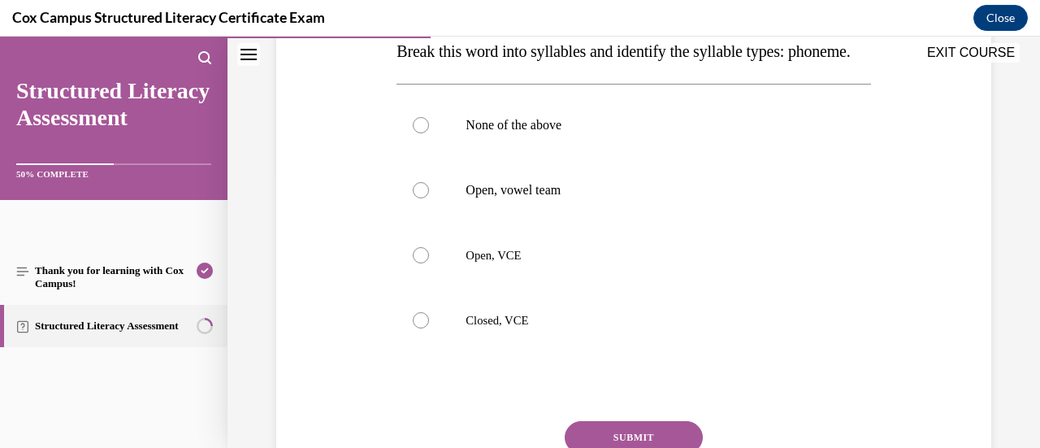
scroll to position [275, 0]
click at [617, 262] on p "Open, VCE" at bounding box center [647, 254] width 364 height 16
click at [429, 262] on input "Open, VCE" at bounding box center [421, 254] width 16 height 16
radio input "true"
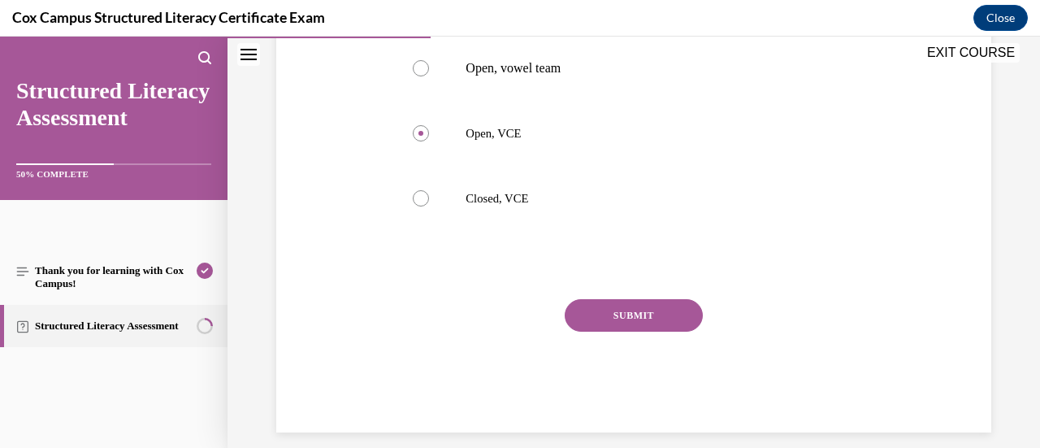
click at [624, 331] on button "SUBMIT" at bounding box center [634, 315] width 138 height 32
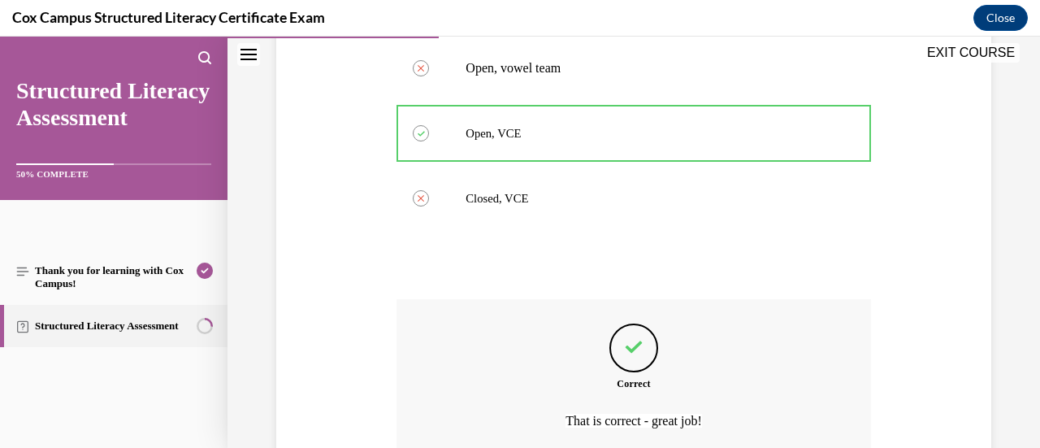
scroll to position [579, 0]
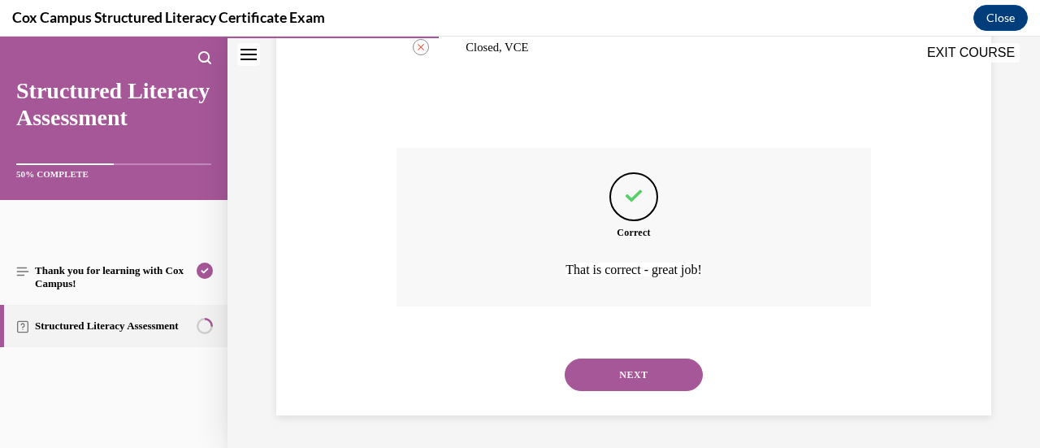
click at [624, 362] on button "NEXT" at bounding box center [634, 374] width 138 height 32
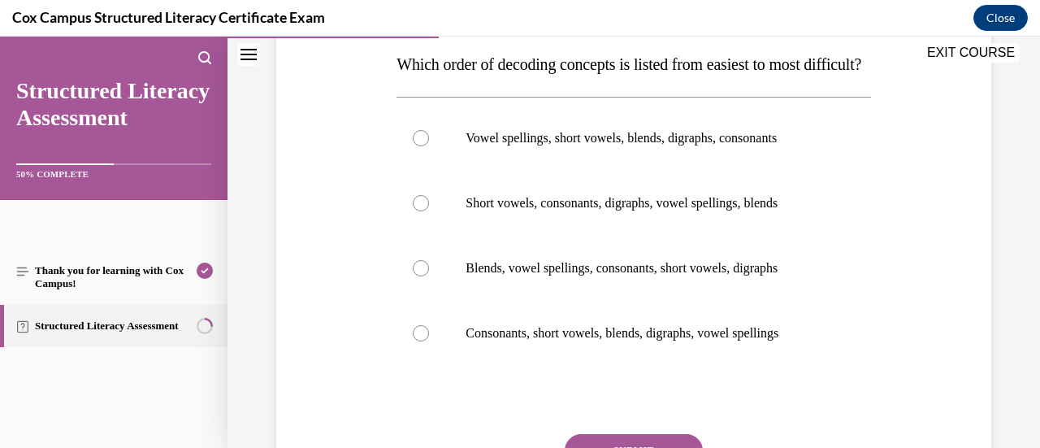
scroll to position [262, 0]
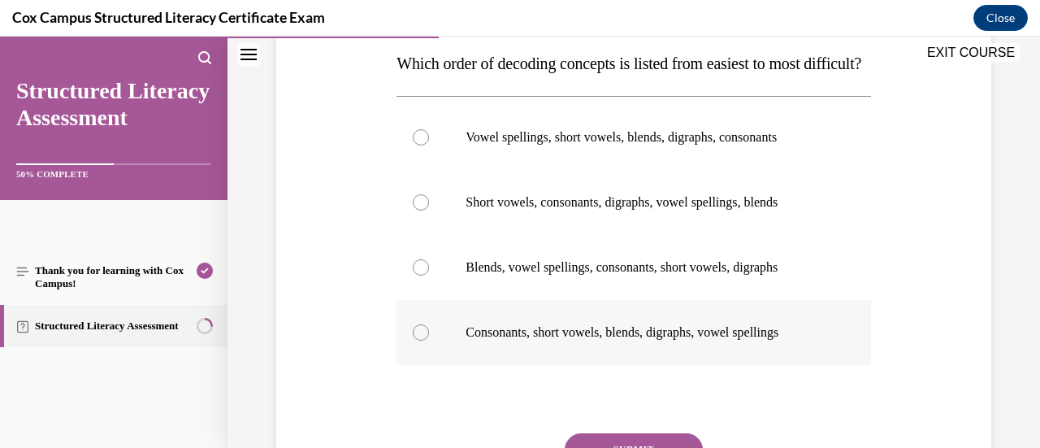
click at [588, 340] on p "Consonants, short vowels, blends, digraphs, vowel spellings" at bounding box center [647, 332] width 364 height 16
click at [429, 340] on input "Consonants, short vowels, blends, digraphs, vowel spellings" at bounding box center [421, 332] width 16 height 16
radio input "true"
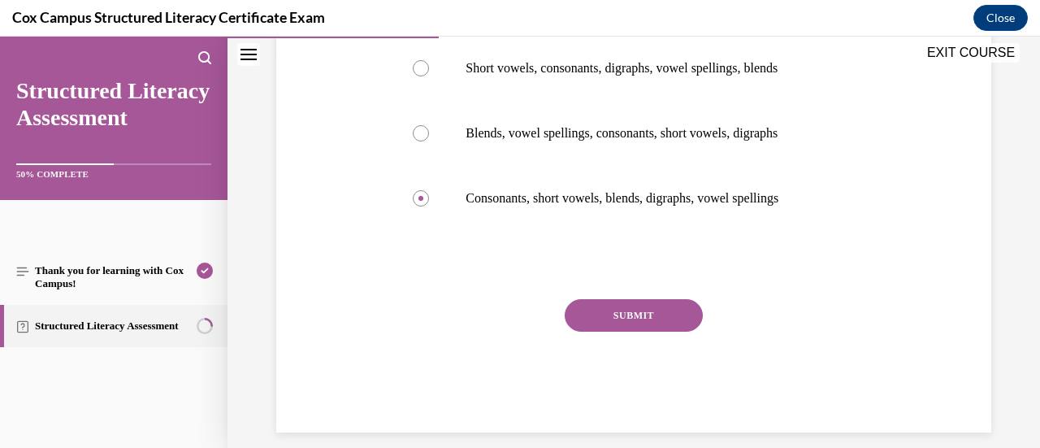
click at [620, 331] on button "SUBMIT" at bounding box center [634, 315] width 138 height 32
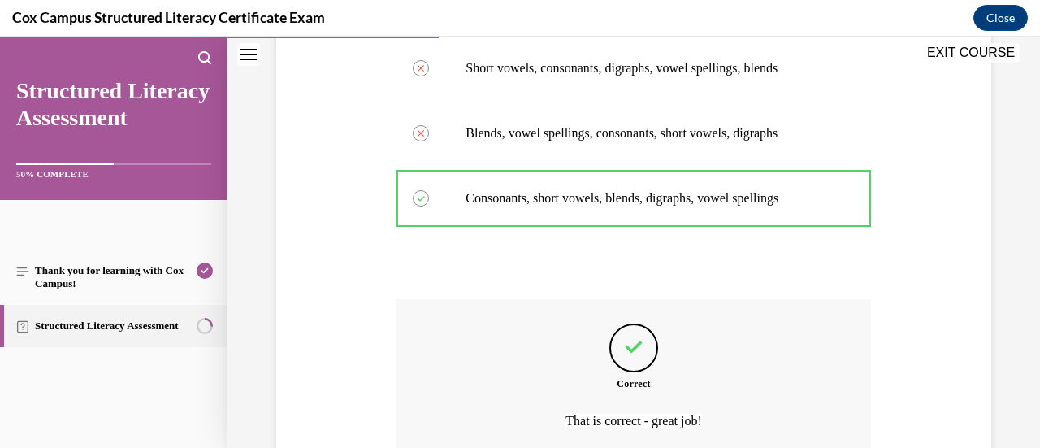
scroll to position [579, 0]
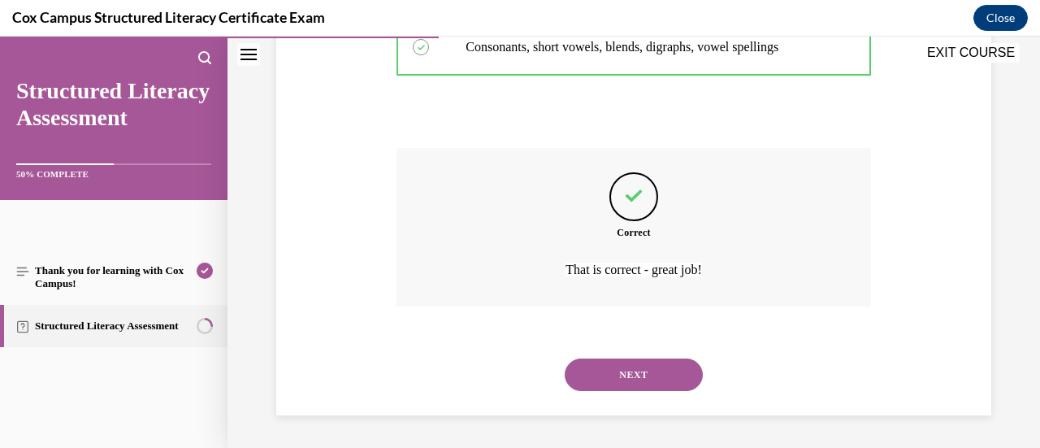
click at [624, 370] on button "NEXT" at bounding box center [634, 374] width 138 height 32
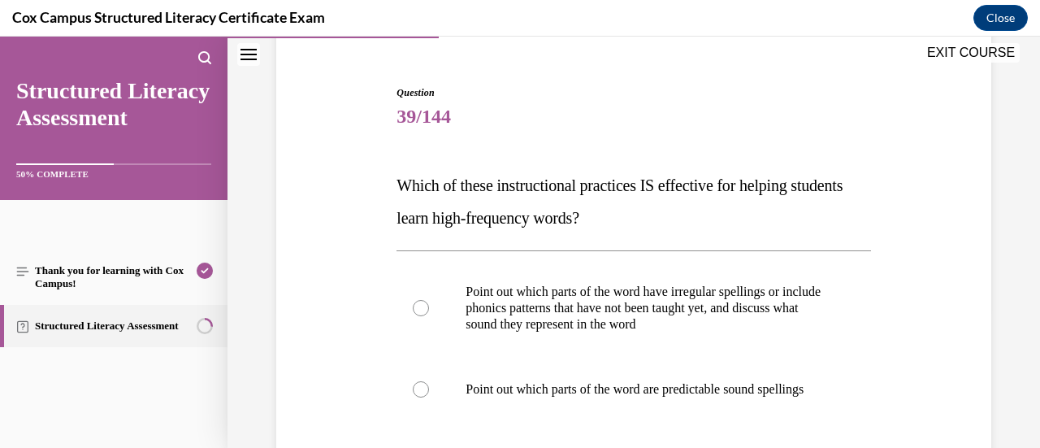
scroll to position [274, 0]
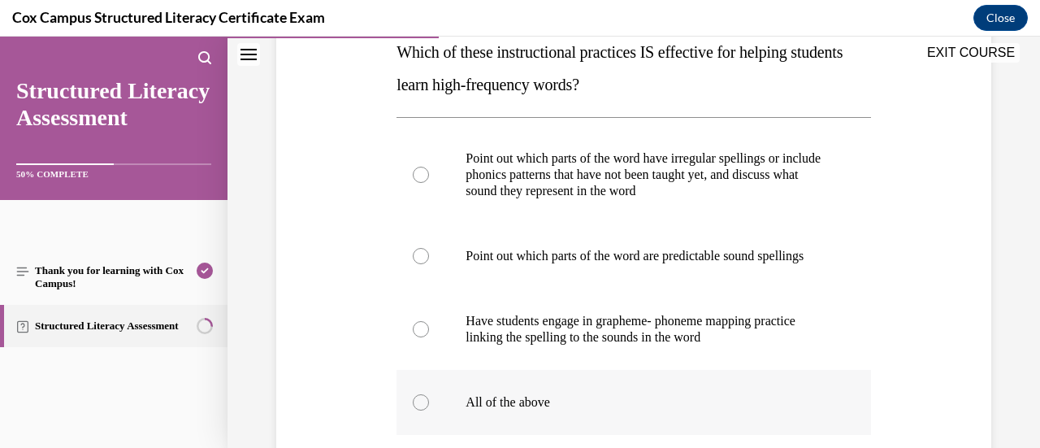
click at [551, 410] on p "All of the above" at bounding box center [647, 402] width 364 height 16
click at [429, 410] on input "All of the above" at bounding box center [421, 402] width 16 height 16
radio input "true"
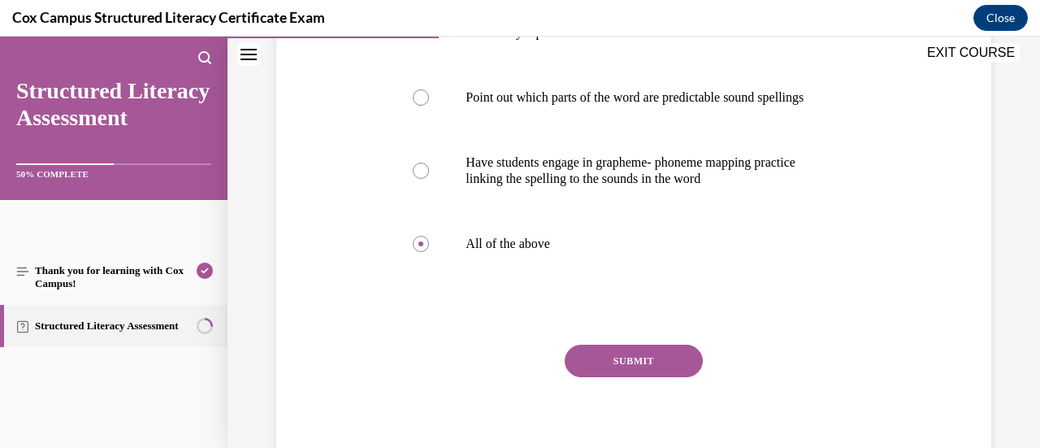
scroll to position [436, 0]
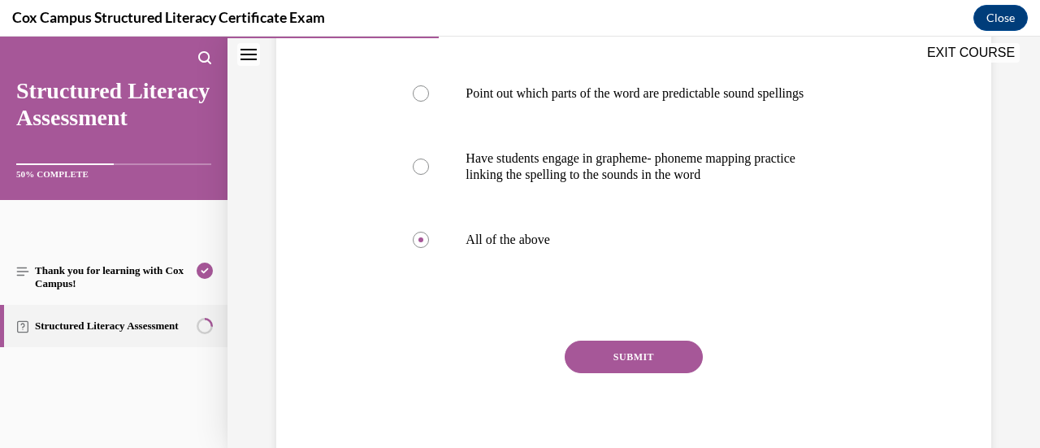
click at [587, 373] on button "SUBMIT" at bounding box center [634, 356] width 138 height 32
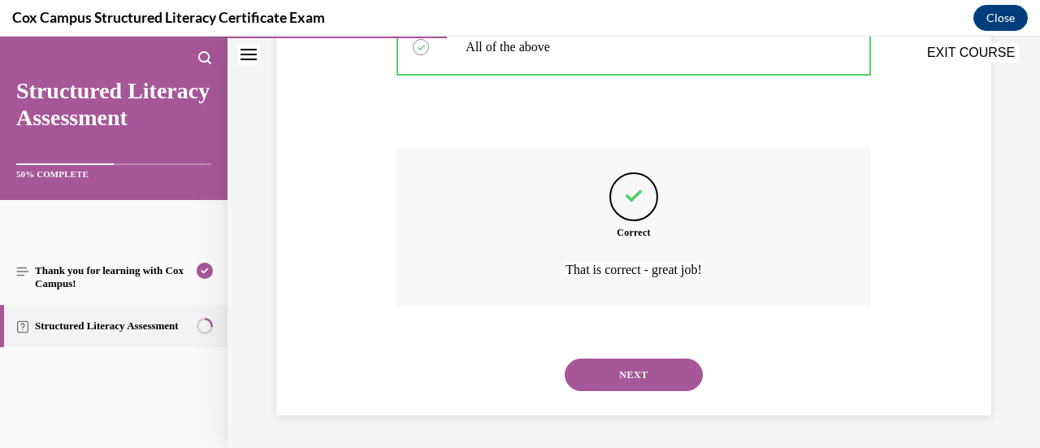
click at [588, 383] on button "NEXT" at bounding box center [634, 374] width 138 height 32
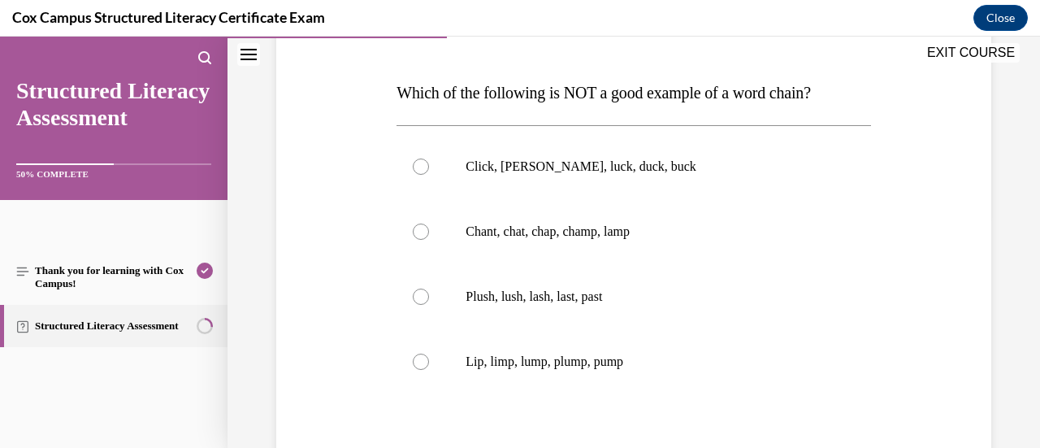
scroll to position [234, 0]
click at [622, 283] on label "Plush, lush, lash, last, past" at bounding box center [633, 295] width 474 height 65
click at [429, 288] on input "Plush, lush, lash, last, past" at bounding box center [421, 296] width 16 height 16
radio input "true"
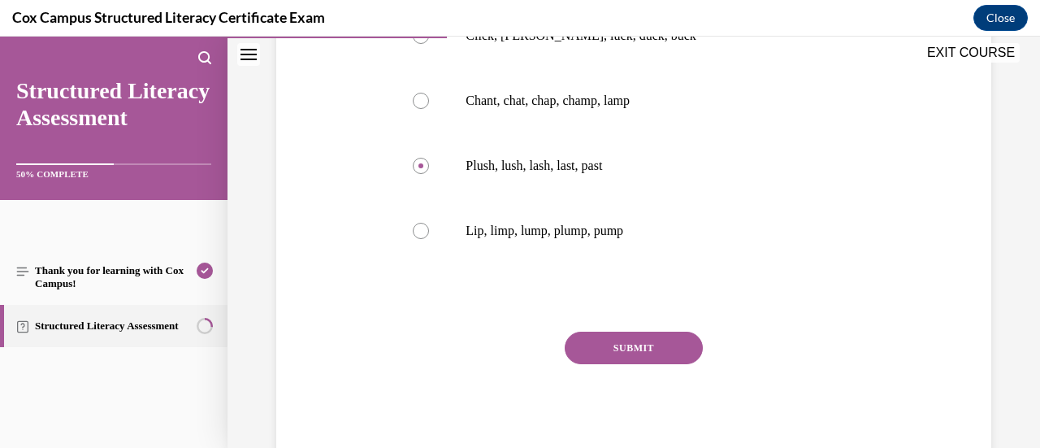
scroll to position [361, 0]
click at [615, 345] on button "SUBMIT" at bounding box center [634, 350] width 138 height 32
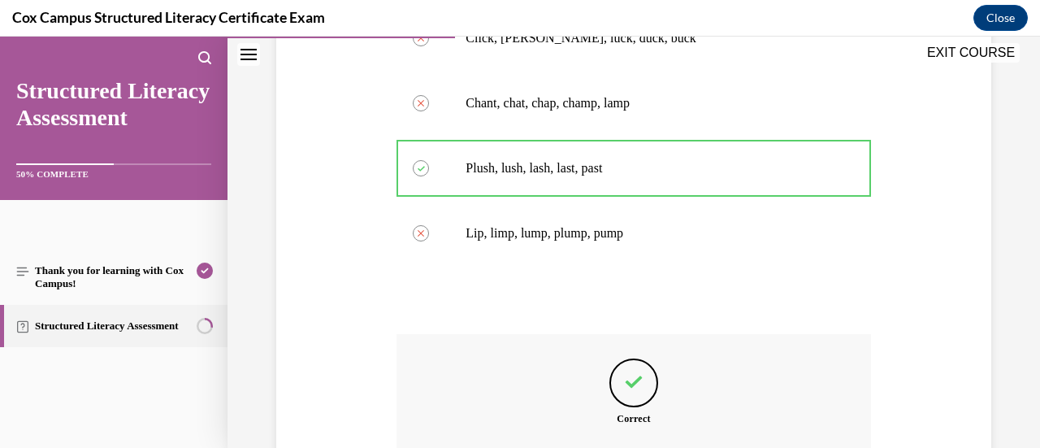
scroll to position [547, 0]
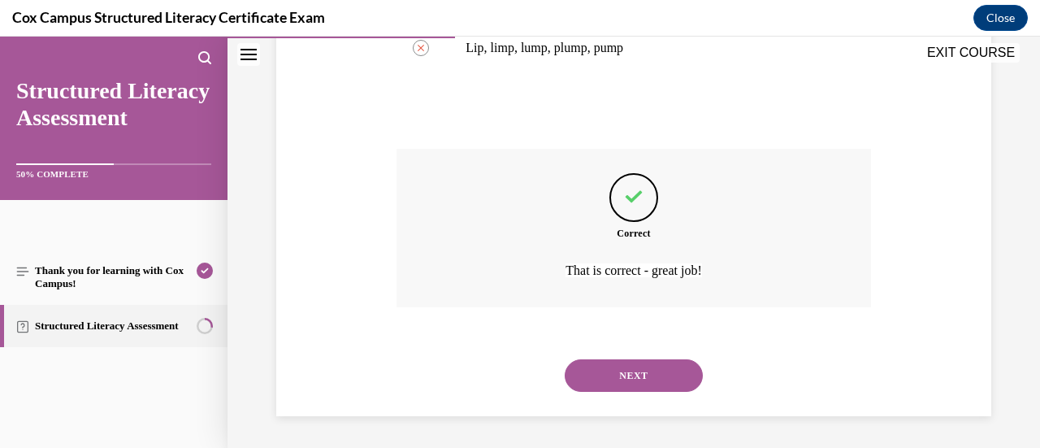
click at [608, 375] on button "NEXT" at bounding box center [634, 375] width 138 height 32
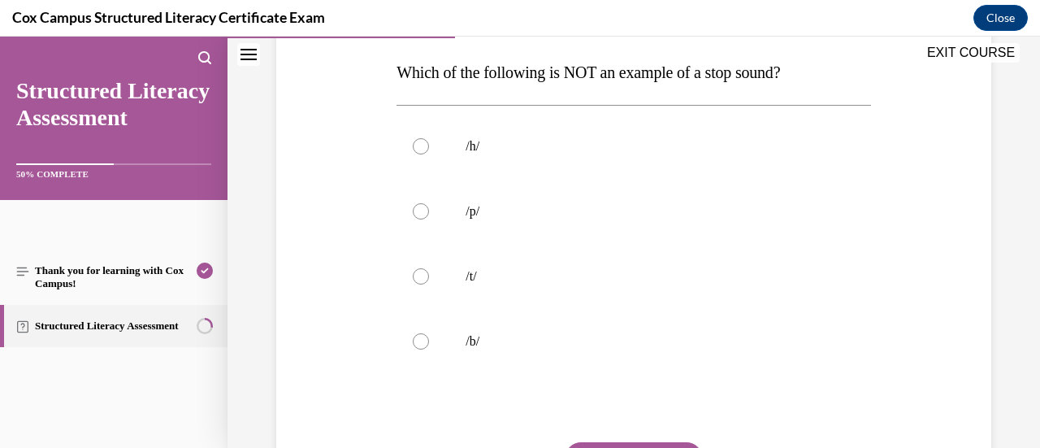
scroll to position [254, 0]
click at [521, 152] on p "/h/" at bounding box center [647, 145] width 364 height 16
click at [429, 152] on input "/h/" at bounding box center [421, 145] width 16 height 16
radio input "true"
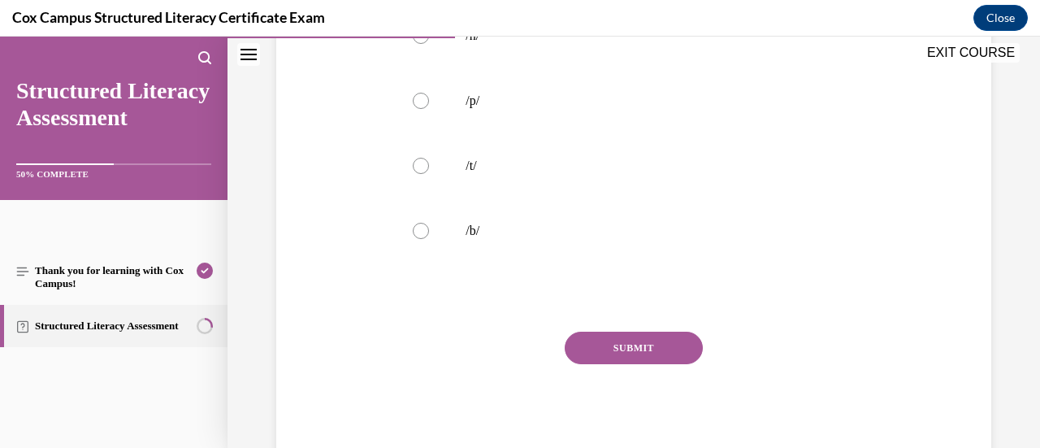
click at [606, 340] on button "SUBMIT" at bounding box center [634, 347] width 138 height 32
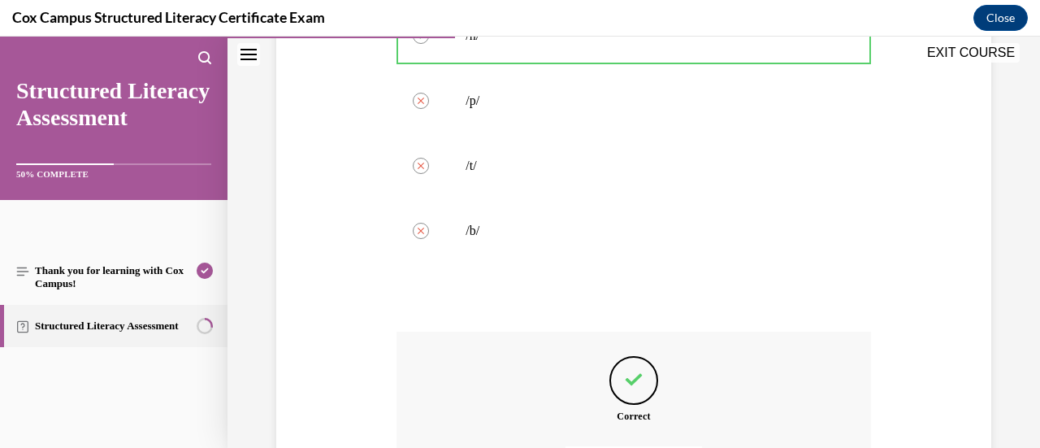
scroll to position [547, 0]
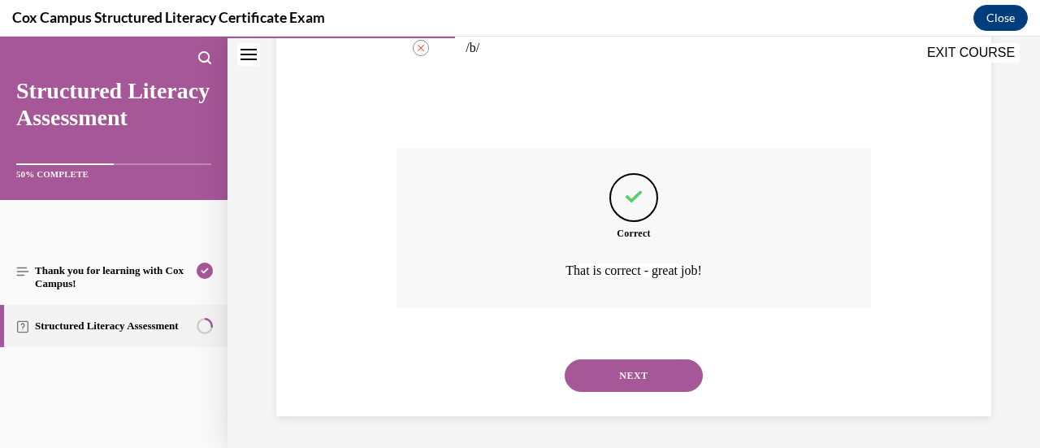
click at [615, 370] on button "NEXT" at bounding box center [634, 375] width 138 height 32
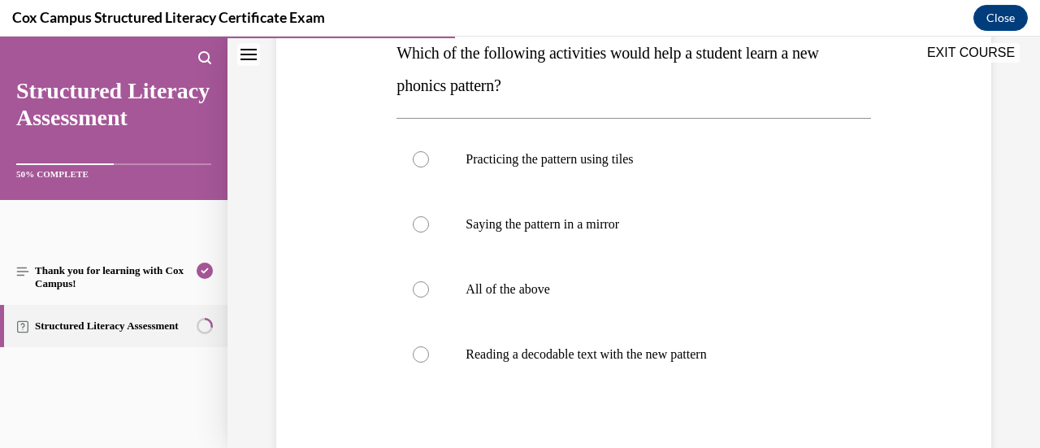
scroll to position [272, 0]
click at [569, 282] on p "All of the above" at bounding box center [647, 290] width 364 height 16
click at [429, 282] on input "All of the above" at bounding box center [421, 290] width 16 height 16
radio input "true"
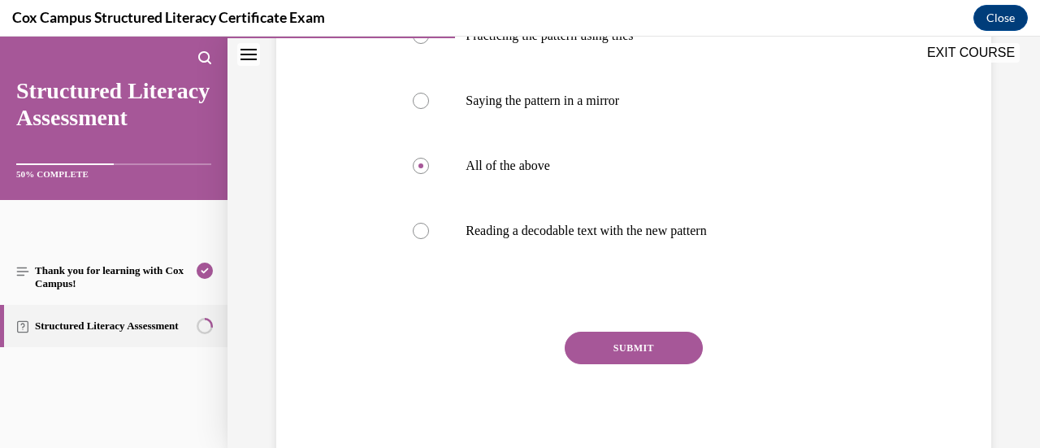
click at [609, 352] on button "SUBMIT" at bounding box center [634, 347] width 138 height 32
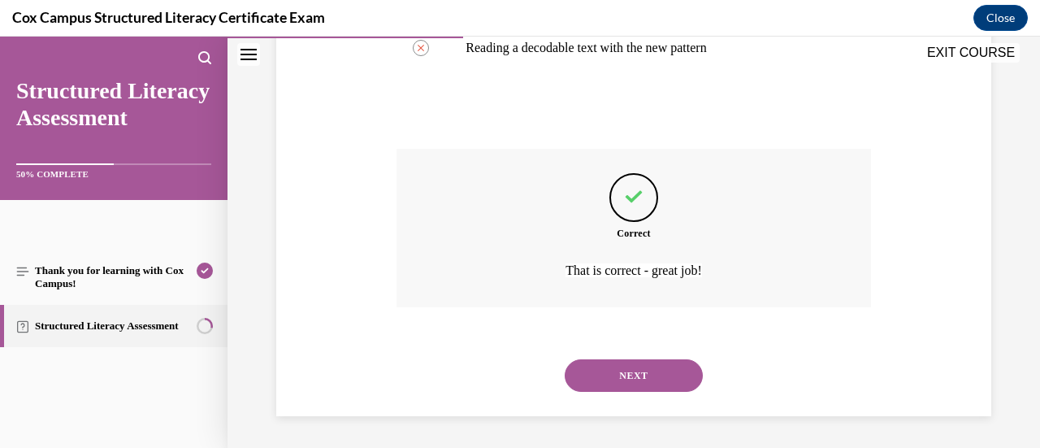
scroll to position [579, 0]
click at [629, 360] on button "NEXT" at bounding box center [634, 375] width 138 height 32
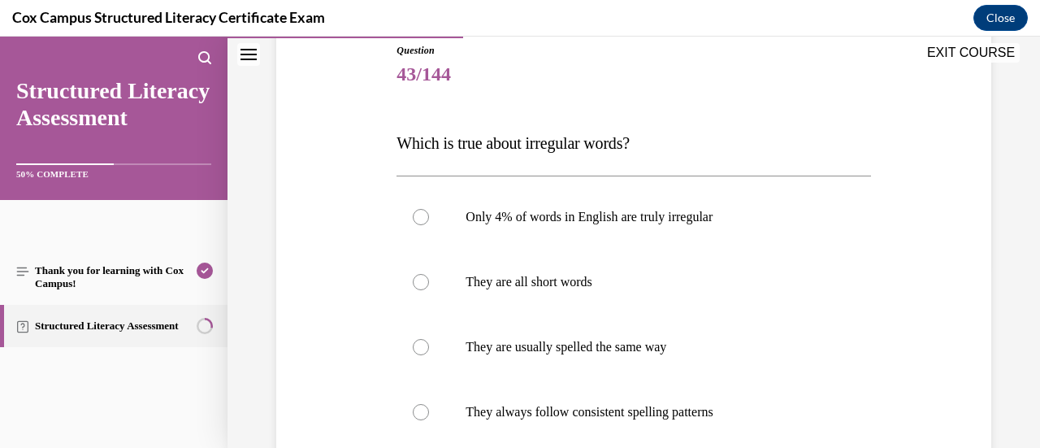
scroll to position [260, 0]
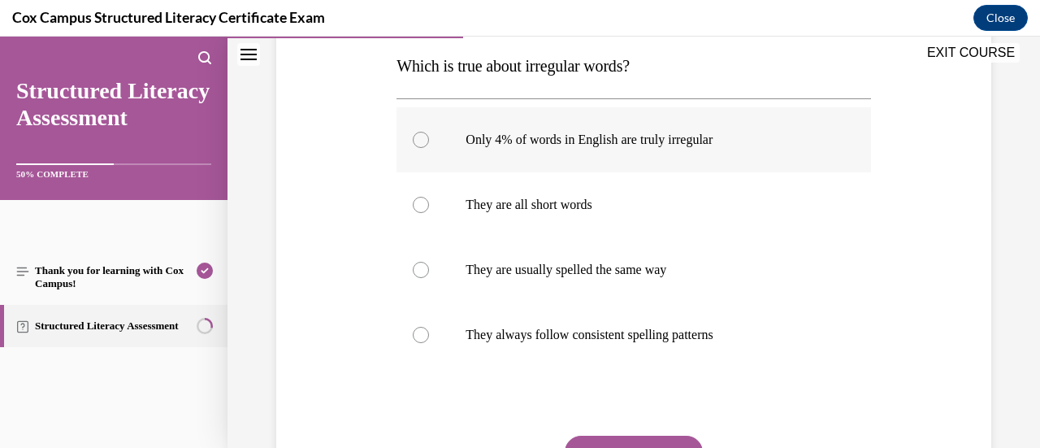
click at [781, 140] on p "Only 4% of words in English are truly irregular" at bounding box center [647, 140] width 364 height 16
click at [429, 140] on input "Only 4% of words in English are truly irregular" at bounding box center [421, 140] width 16 height 16
radio input "true"
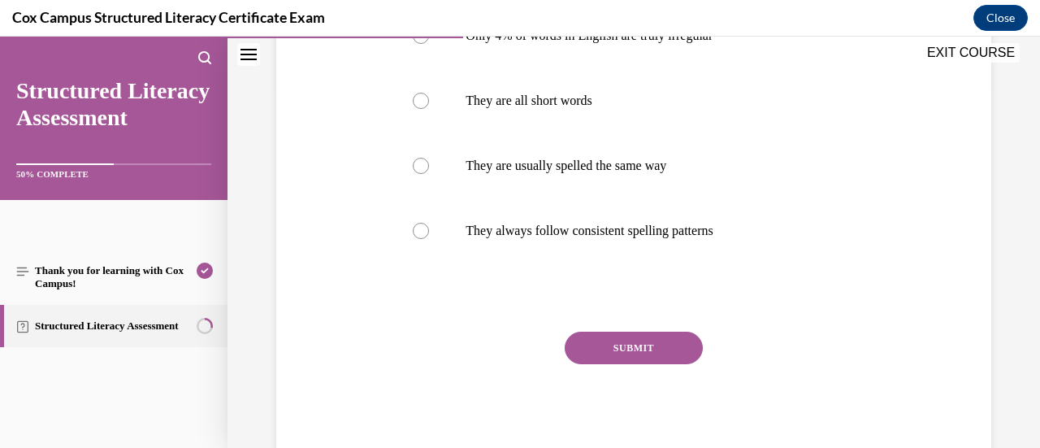
scroll to position [362, 0]
click at [655, 327] on div "Question 43/144 Which is true about irregular words? Only 4% of words in Englis…" at bounding box center [633, 165] width 474 height 603
click at [649, 342] on button "SUBMIT" at bounding box center [634, 349] width 138 height 32
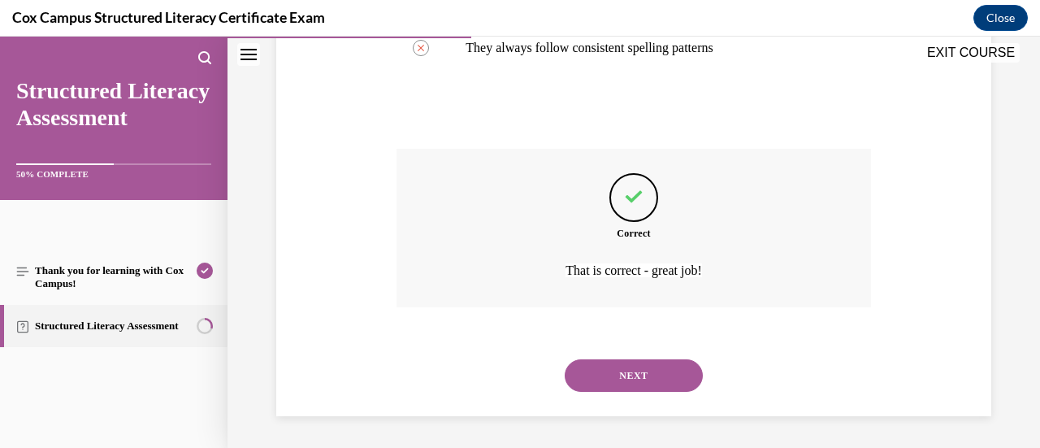
scroll to position [547, 0]
click at [643, 368] on button "NEXT" at bounding box center [634, 375] width 138 height 32
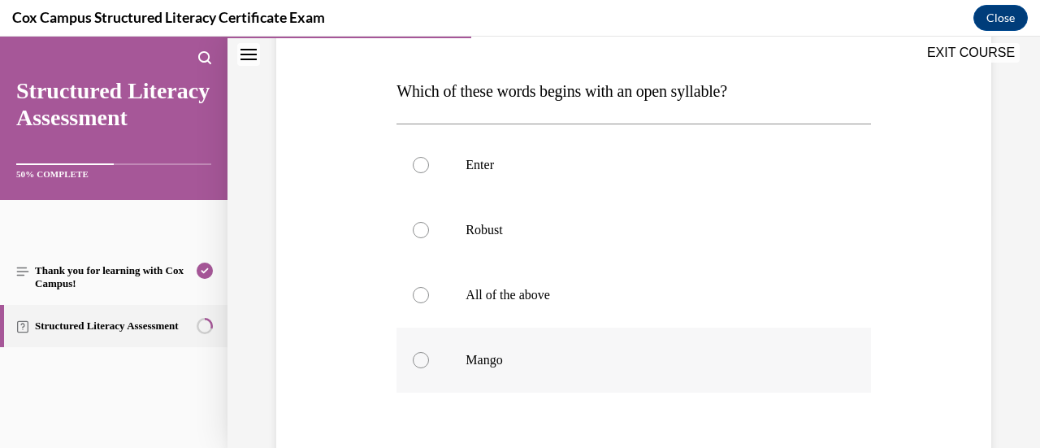
scroll to position [234, 0]
click at [570, 240] on label "Robust" at bounding box center [633, 230] width 474 height 65
click at [429, 239] on input "Robust" at bounding box center [421, 231] width 16 height 16
radio input "true"
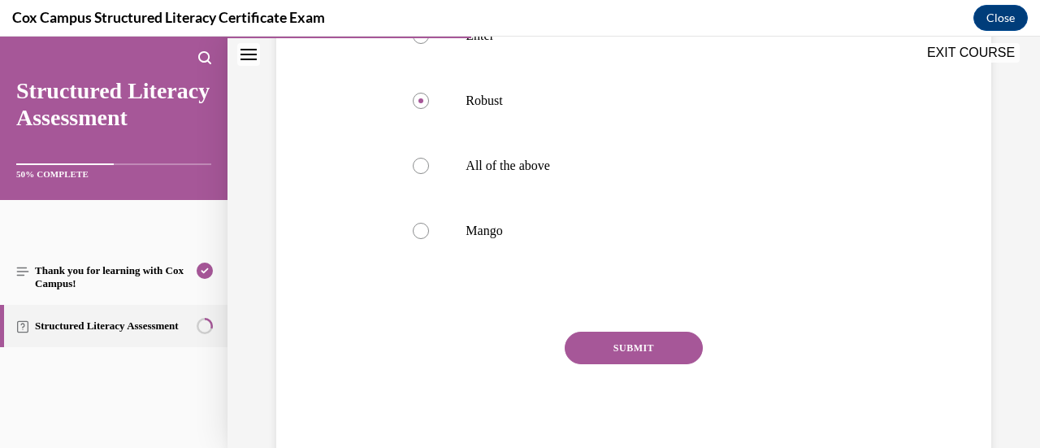
click at [630, 326] on div "Question 44/144 Which of these words begins with an open syllable?   Enter Robu…" at bounding box center [633, 163] width 474 height 603
click at [629, 335] on button "SUBMIT" at bounding box center [634, 347] width 138 height 32
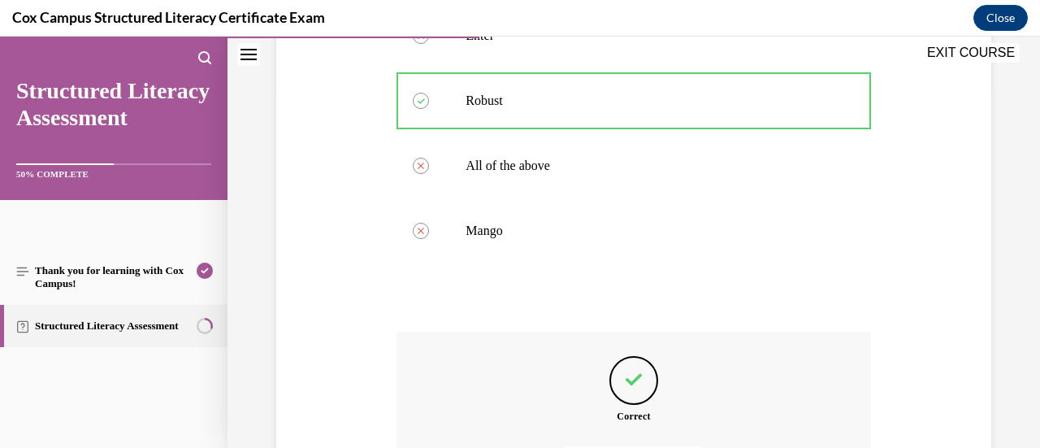
scroll to position [547, 0]
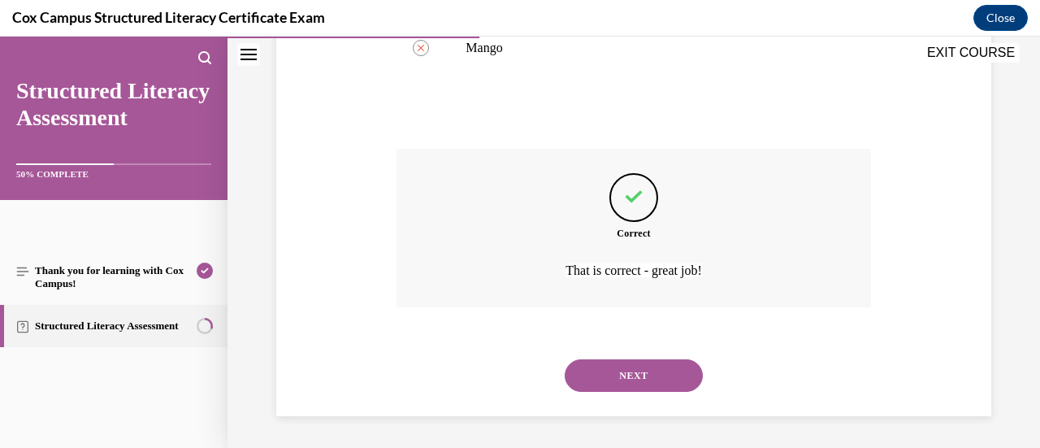
click at [621, 373] on button "NEXT" at bounding box center [634, 375] width 138 height 32
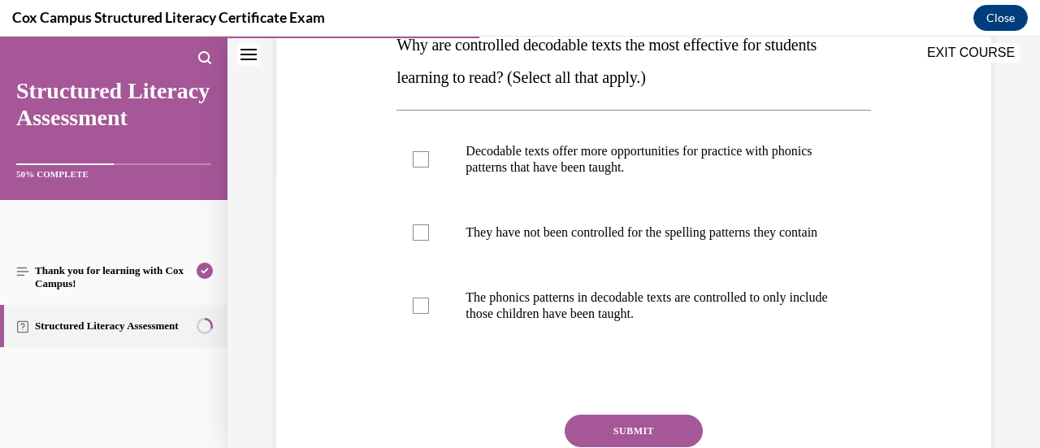
scroll to position [282, 0]
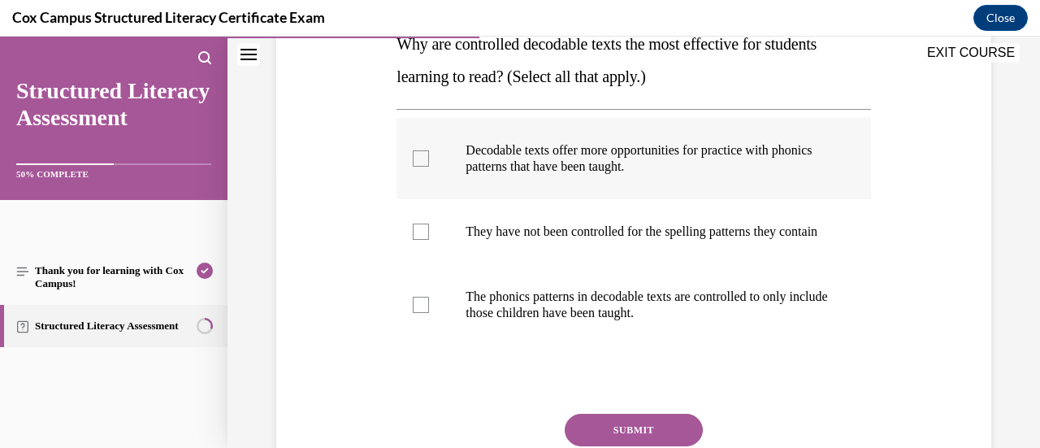
click at [757, 167] on p "Decodable texts offer more opportunities for practice with phonics patterns tha…" at bounding box center [647, 158] width 364 height 32
click at [429, 167] on input "Decodable texts offer more opportunities for practice with phonics patterns tha…" at bounding box center [421, 158] width 16 height 16
checkbox input "true"
click at [710, 338] on label "The phonics patterns in decodable texts are controlled to only include those ch…" at bounding box center [633, 304] width 474 height 81
click at [429, 313] on input "The phonics patterns in decodable texts are controlled to only include those ch…" at bounding box center [421, 304] width 16 height 16
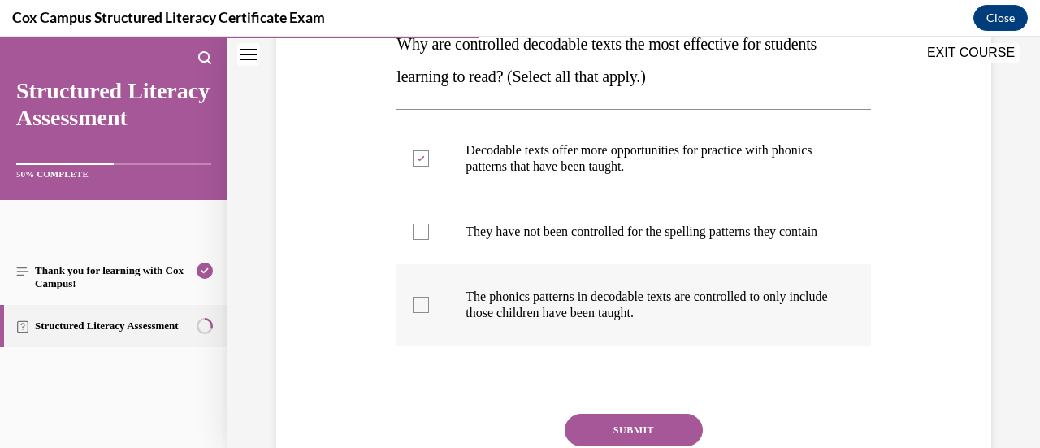
checkbox input "true"
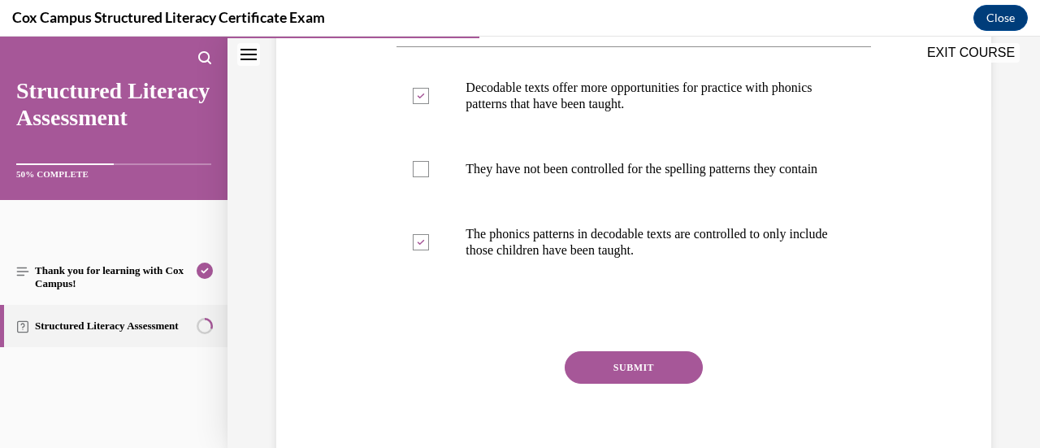
click at [624, 376] on button "SUBMIT" at bounding box center [634, 367] width 138 height 32
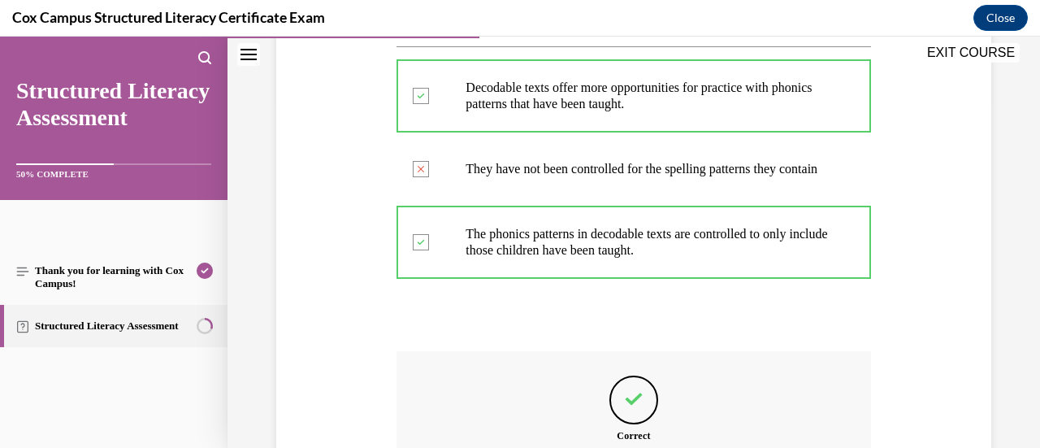
scroll to position [563, 0]
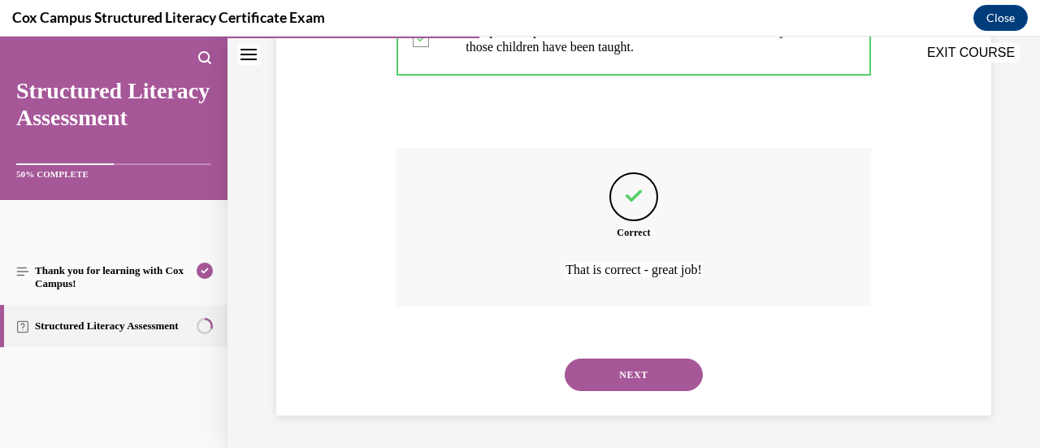
click at [624, 376] on button "NEXT" at bounding box center [634, 374] width 138 height 32
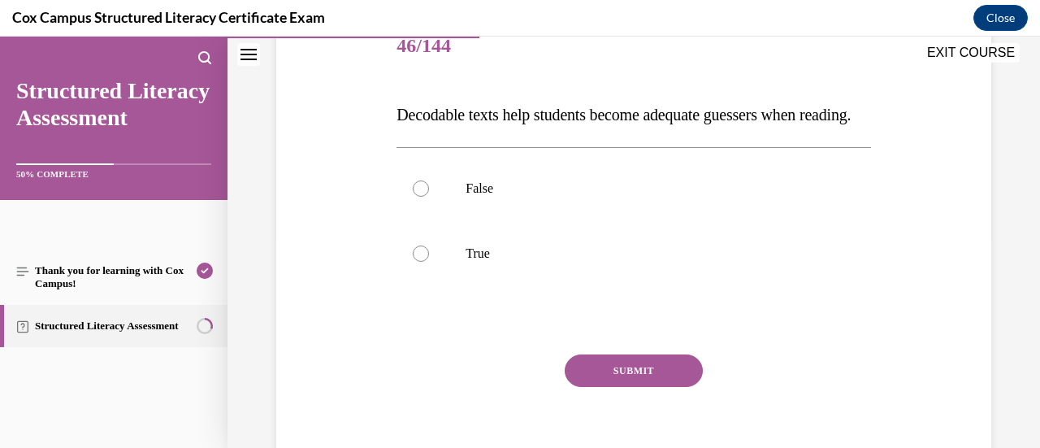
scroll to position [210, 0]
click at [508, 222] on label "False" at bounding box center [633, 189] width 474 height 65
click at [429, 197] on input "False" at bounding box center [421, 189] width 16 height 16
radio input "true"
click at [625, 387] on button "SUBMIT" at bounding box center [634, 371] width 138 height 32
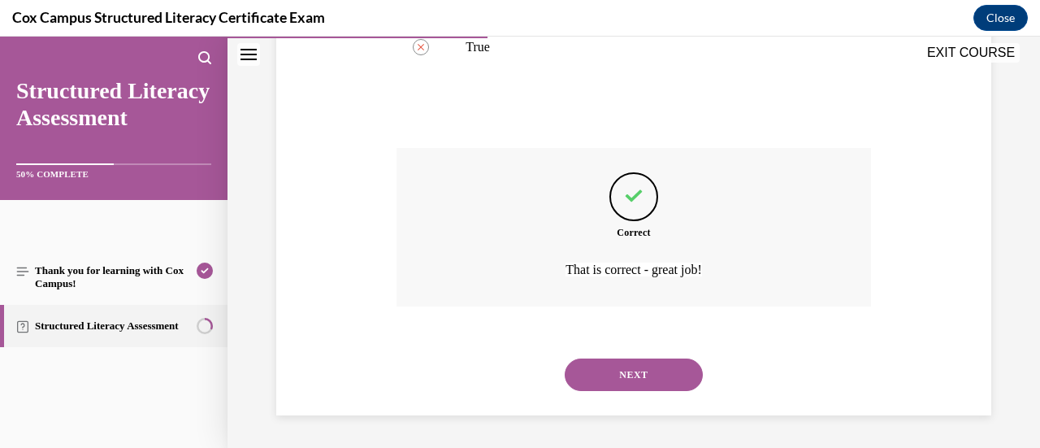
scroll to position [447, 0]
click at [614, 386] on button "NEXT" at bounding box center [634, 374] width 138 height 32
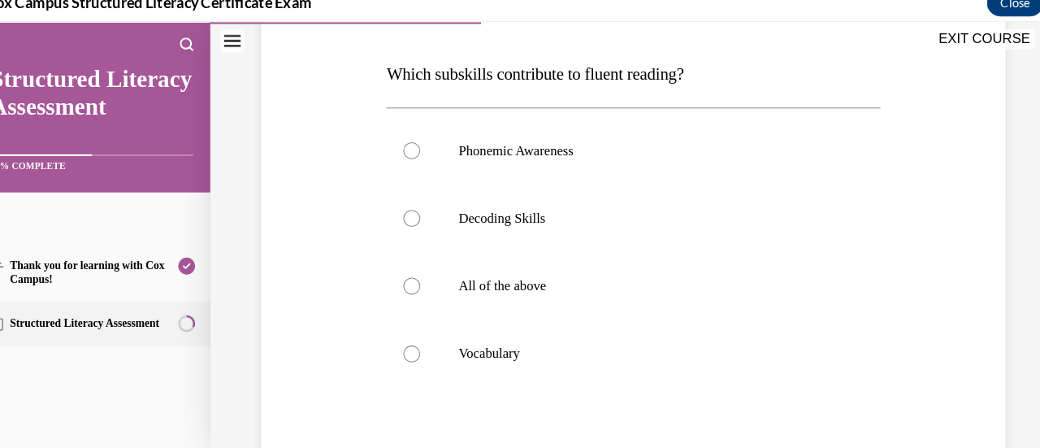
scroll to position [452, 0]
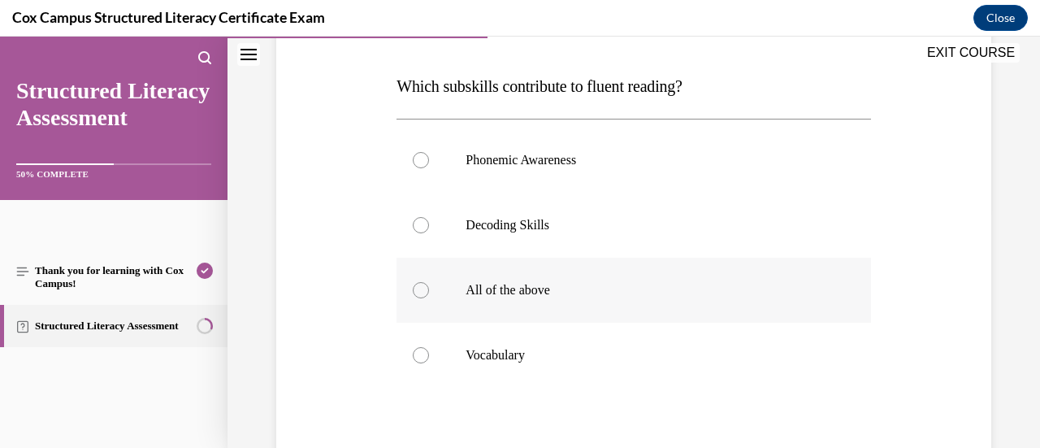
click at [633, 314] on label "All of the above" at bounding box center [633, 289] width 474 height 65
click at [429, 298] on input "All of the above" at bounding box center [421, 290] width 16 height 16
radio input "true"
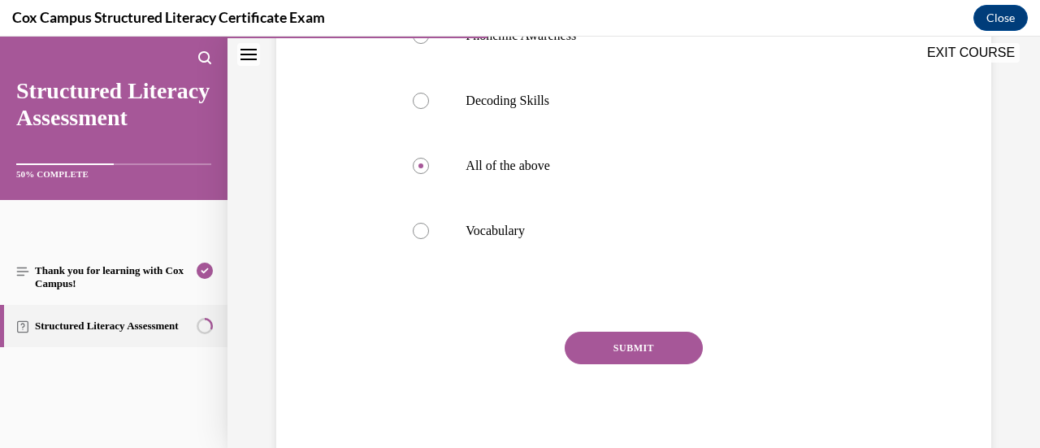
click at [621, 340] on button "SUBMIT" at bounding box center [634, 347] width 138 height 32
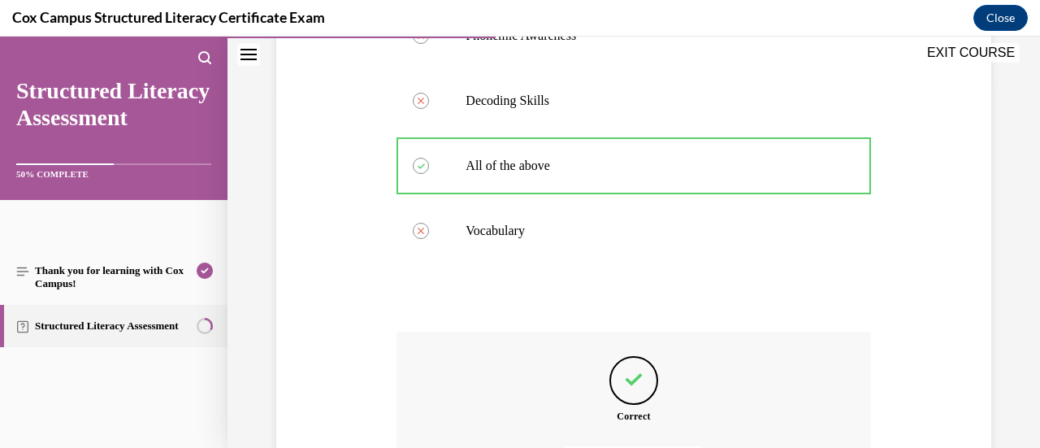
scroll to position [547, 0]
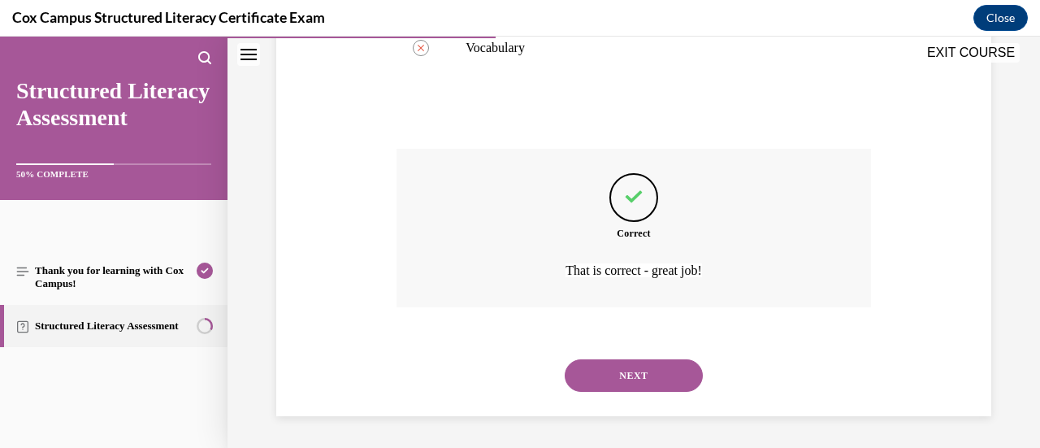
click at [617, 368] on button "NEXT" at bounding box center [634, 375] width 138 height 32
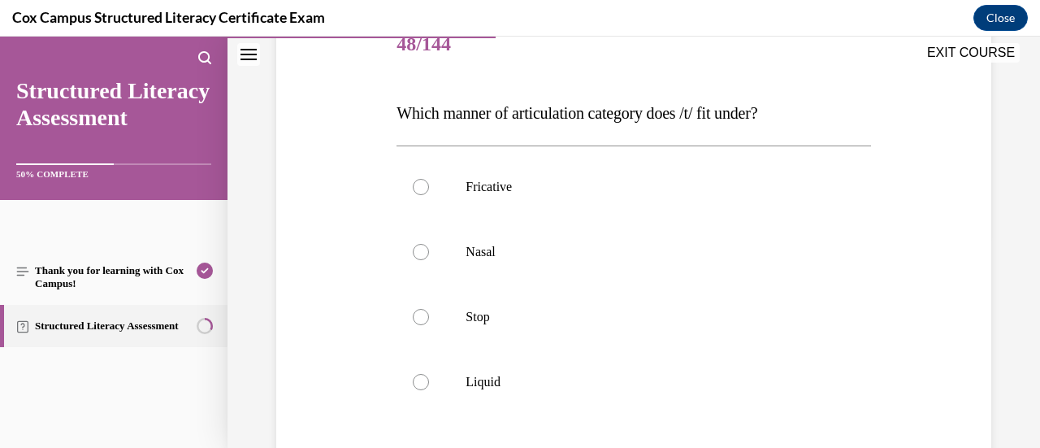
scroll to position [214, 0]
click at [610, 325] on label "Stop" at bounding box center [633, 315] width 474 height 65
click at [429, 324] on input "Stop" at bounding box center [421, 316] width 16 height 16
radio input "true"
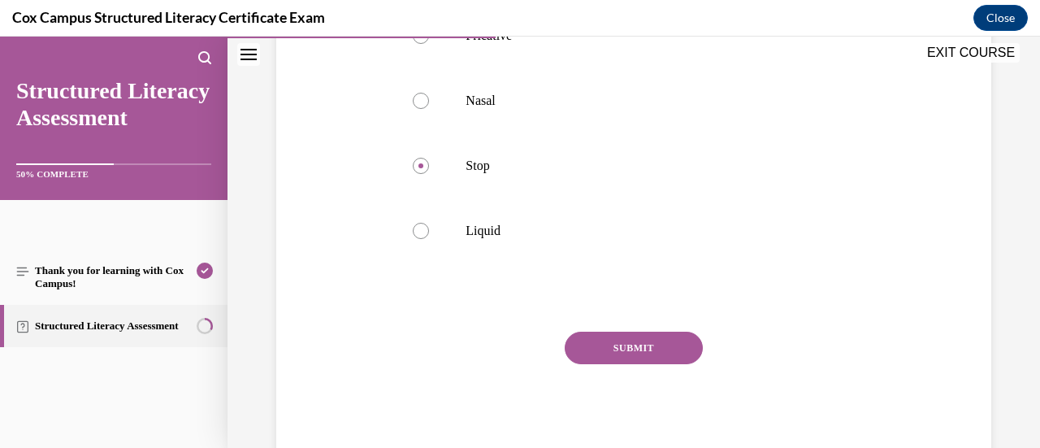
scroll to position [360, 0]
click at [621, 345] on button "SUBMIT" at bounding box center [634, 351] width 138 height 32
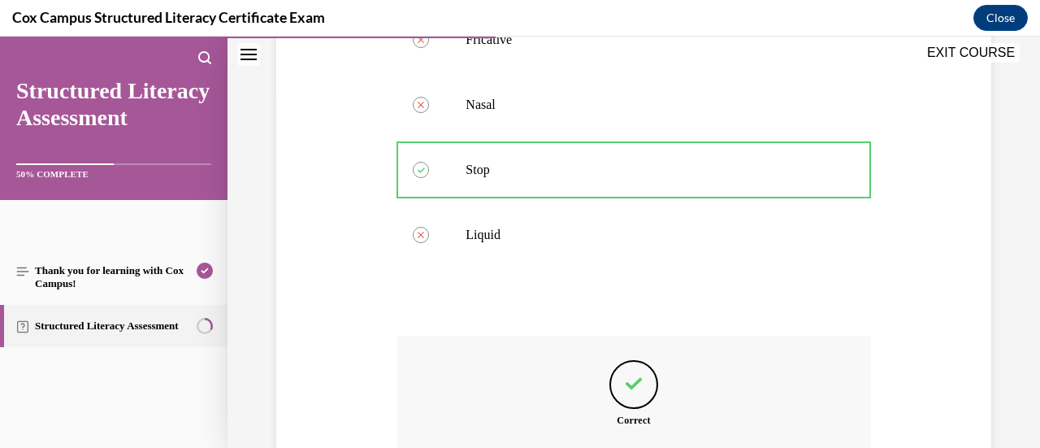
scroll to position [547, 0]
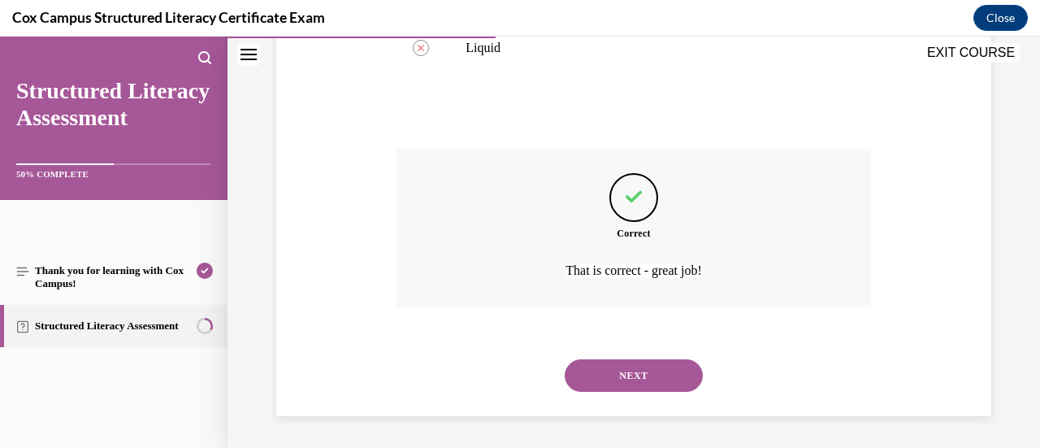
click at [616, 379] on button "NEXT" at bounding box center [634, 375] width 138 height 32
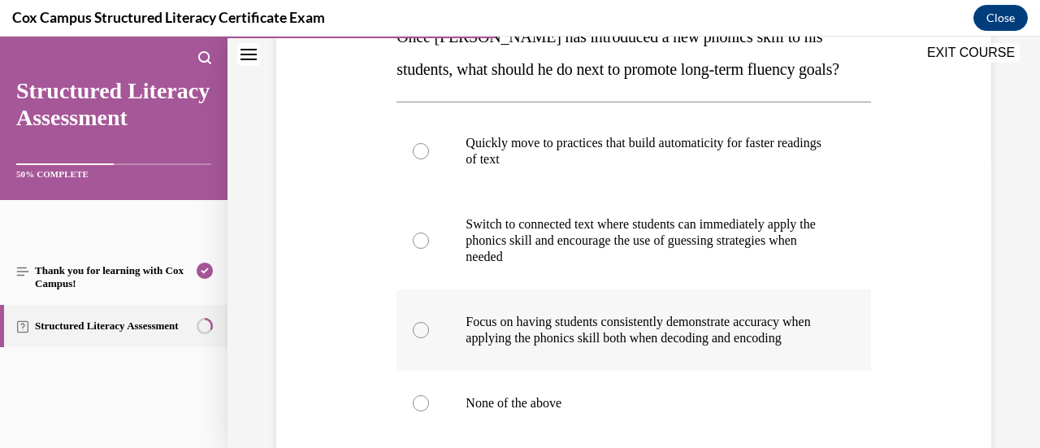
scroll to position [280, 0]
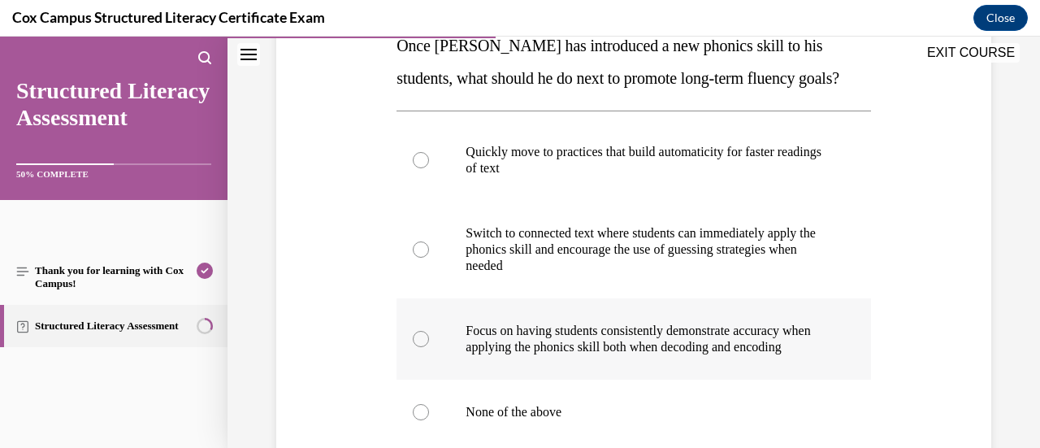
click at [780, 316] on label "Focus on having students consistently demonstrate accuracy when applying the ph…" at bounding box center [633, 338] width 474 height 81
click at [429, 331] on input "Focus on having students consistently demonstrate accuracy when applying the ph…" at bounding box center [421, 339] width 16 height 16
radio input "true"
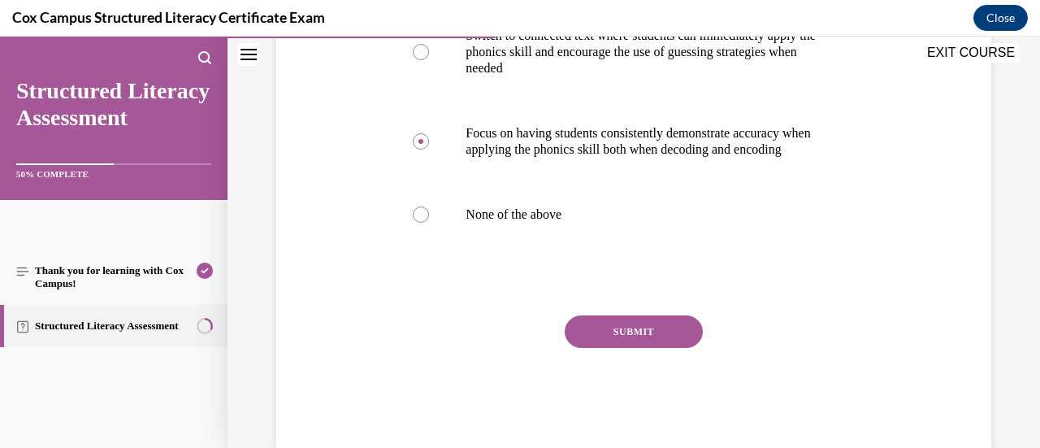
scroll to position [477, 0]
click at [657, 327] on div "Question 49/144 Once Mr. Jones has introduced a new phonics skill to his studen…" at bounding box center [633, 99] width 474 height 700
click at [655, 340] on button "SUBMIT" at bounding box center [634, 332] width 138 height 32
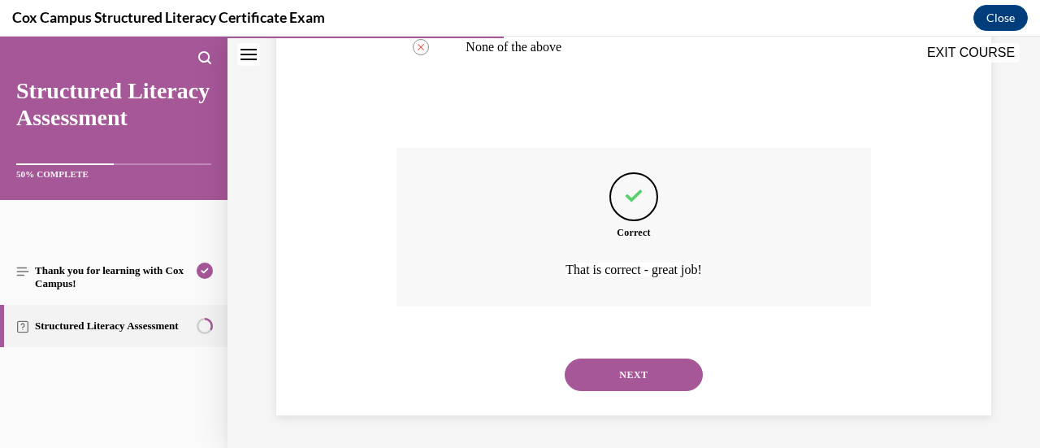
scroll to position [657, 0]
click at [630, 380] on button "NEXT" at bounding box center [634, 374] width 138 height 32
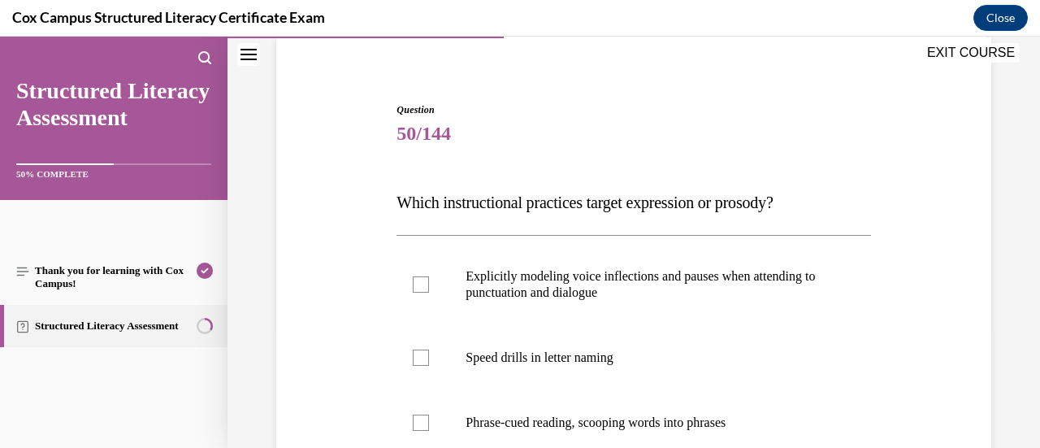
scroll to position [229, 0]
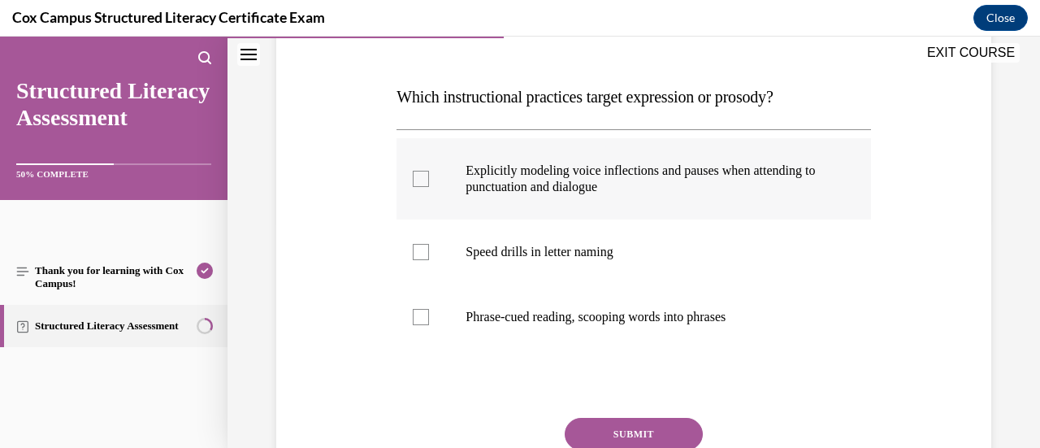
click at [673, 172] on p "Explicitly modeling voice inflections and pauses when attending to punctuation …" at bounding box center [647, 178] width 364 height 32
click at [429, 172] on input "Explicitly modeling voice inflections and pauses when attending to punctuation …" at bounding box center [421, 179] width 16 height 16
checkbox input "true"
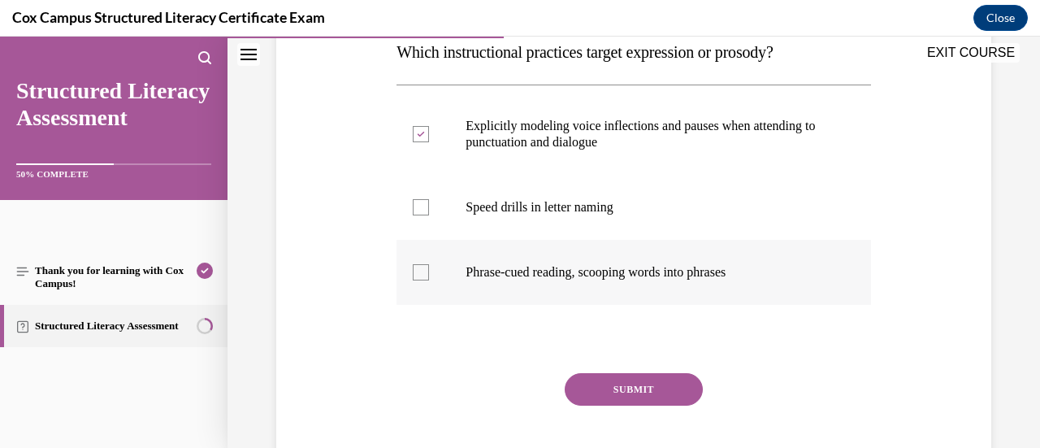
scroll to position [273, 0]
click at [736, 281] on label "Phrase-cued reading, scooping words into phrases" at bounding box center [633, 272] width 474 height 65
click at [429, 281] on input "Phrase-cued reading, scooping words into phrases" at bounding box center [421, 273] width 16 height 16
checkbox input "true"
click at [616, 386] on button "SUBMIT" at bounding box center [634, 390] width 138 height 32
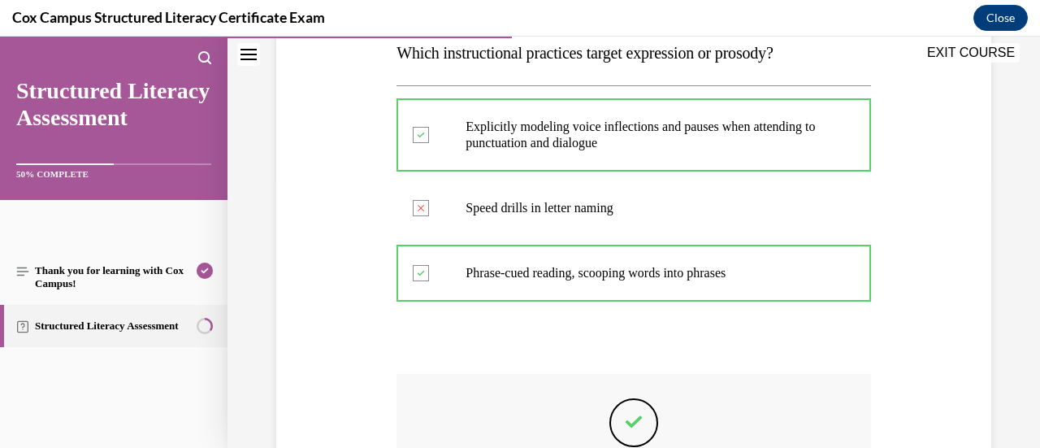
scroll to position [498, 0]
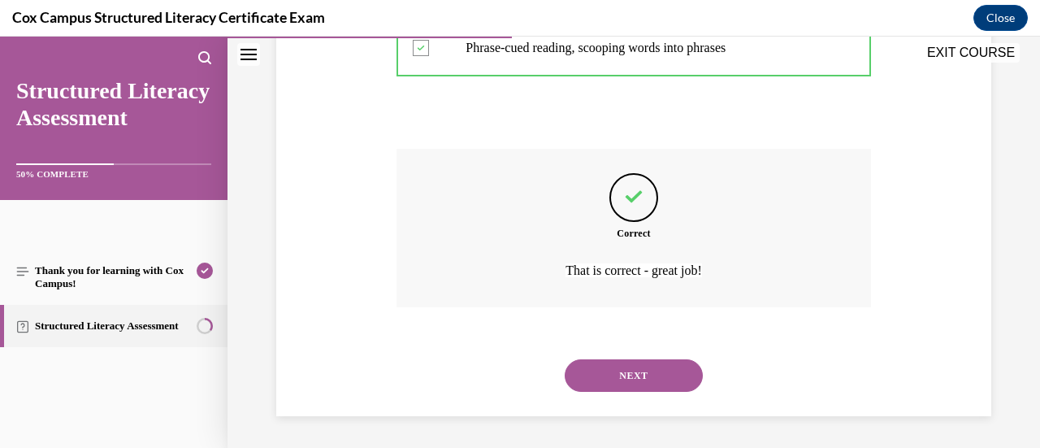
click at [608, 373] on button "NEXT" at bounding box center [634, 375] width 138 height 32
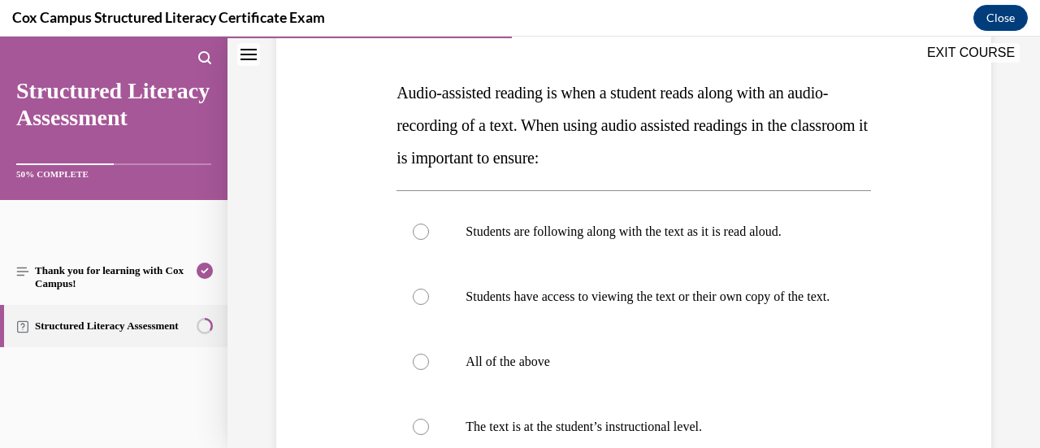
scroll to position [249, 0]
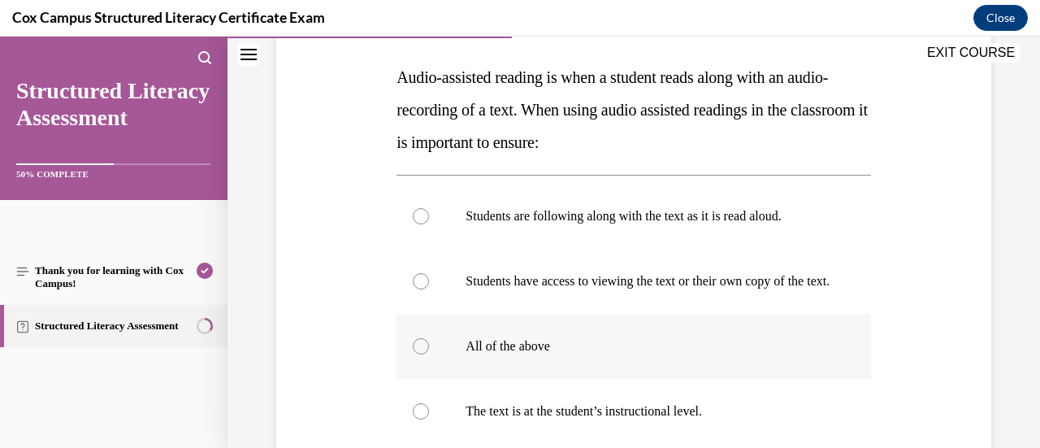
click at [492, 354] on p "All of the above" at bounding box center [647, 346] width 364 height 16
click at [429, 354] on input "All of the above" at bounding box center [421, 346] width 16 height 16
radio input "true"
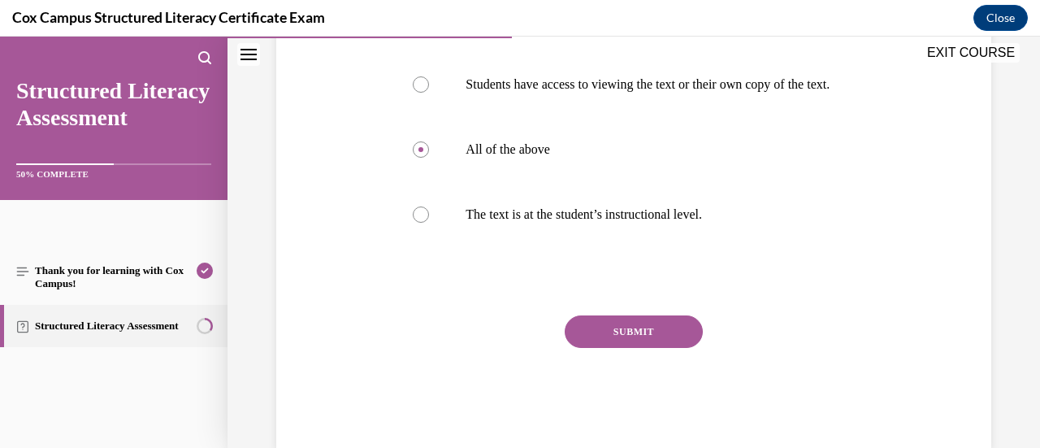
click at [611, 348] on button "SUBMIT" at bounding box center [634, 331] width 138 height 32
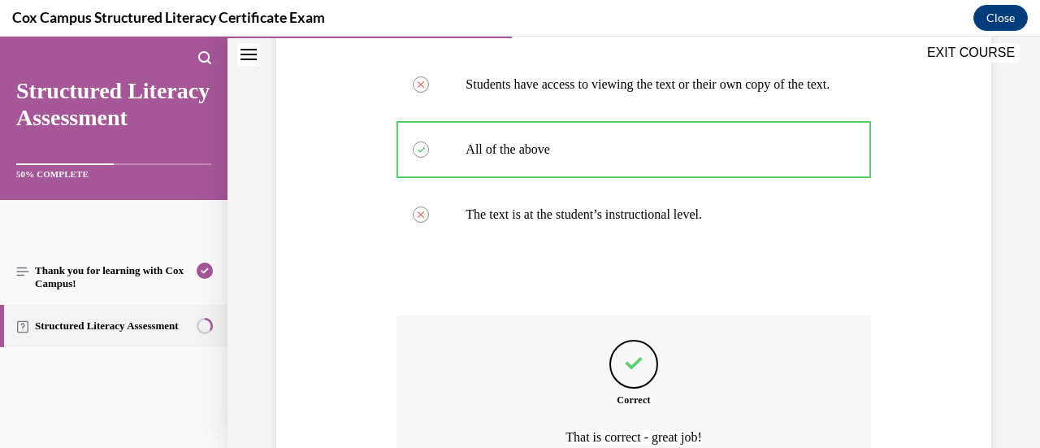
scroll to position [628, 0]
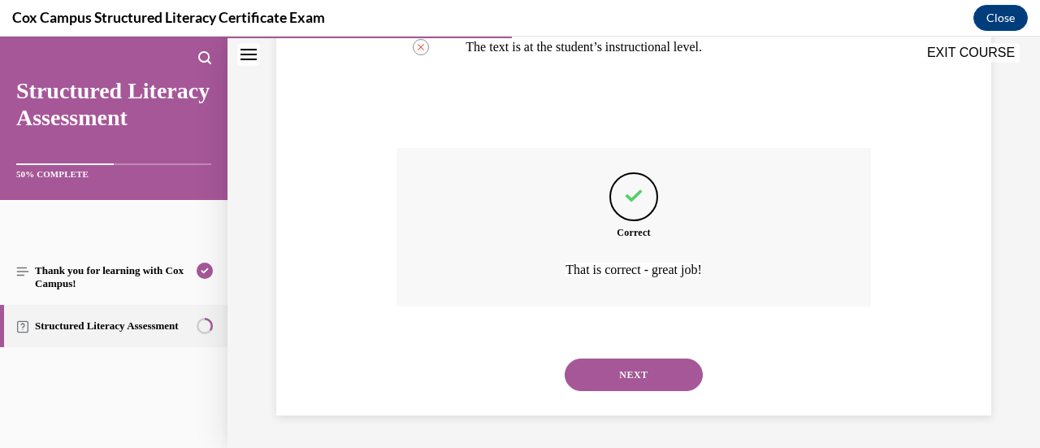
click at [601, 379] on button "NEXT" at bounding box center [634, 374] width 138 height 32
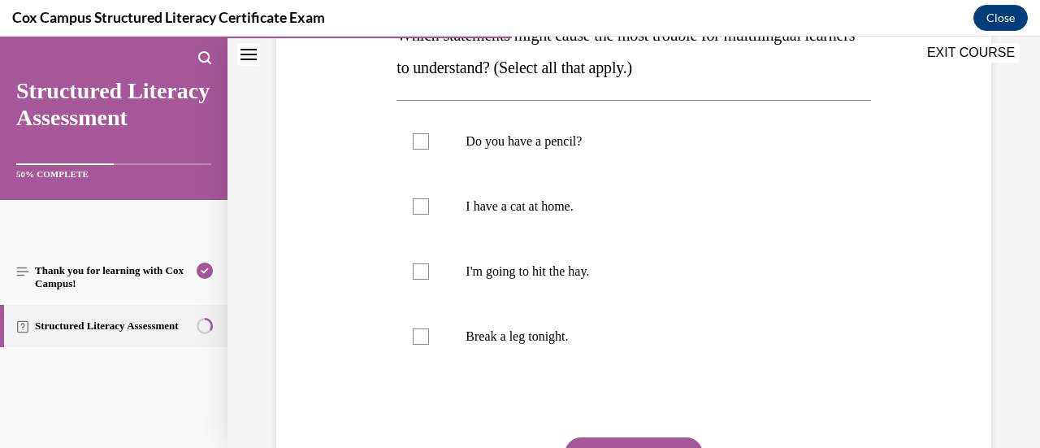
scroll to position [292, 0]
click at [540, 335] on p "Break a leg tonight." at bounding box center [647, 335] width 364 height 16
click at [429, 335] on input "Break a leg tonight." at bounding box center [421, 335] width 16 height 16
checkbox input "true"
click at [540, 262] on p "I'm going to hit the hay." at bounding box center [647, 270] width 364 height 16
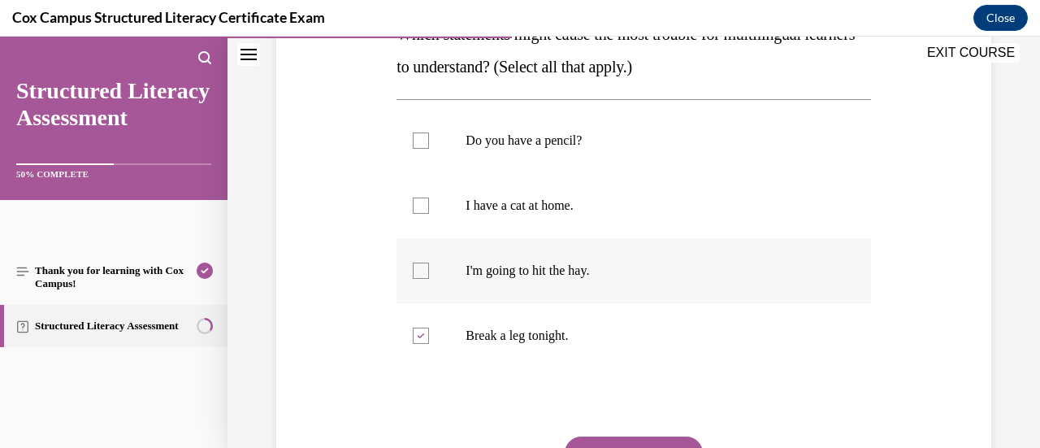
click at [429, 262] on input "I'm going to hit the hay." at bounding box center [421, 270] width 16 height 16
checkbox input "true"
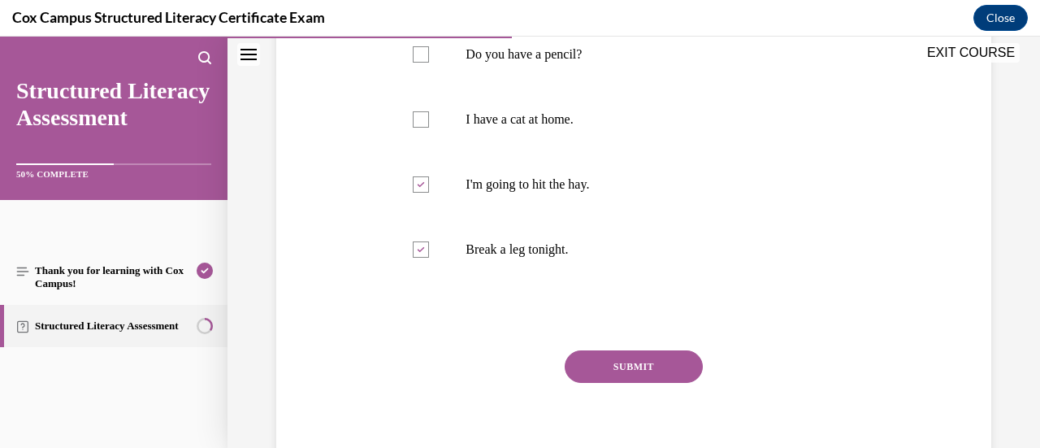
scroll to position [376, 0]
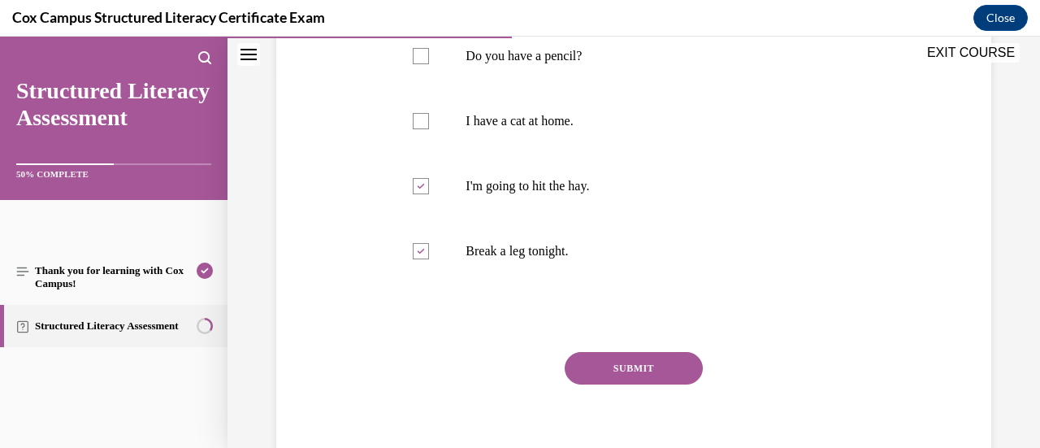
click at [632, 356] on button "SUBMIT" at bounding box center [634, 368] width 138 height 32
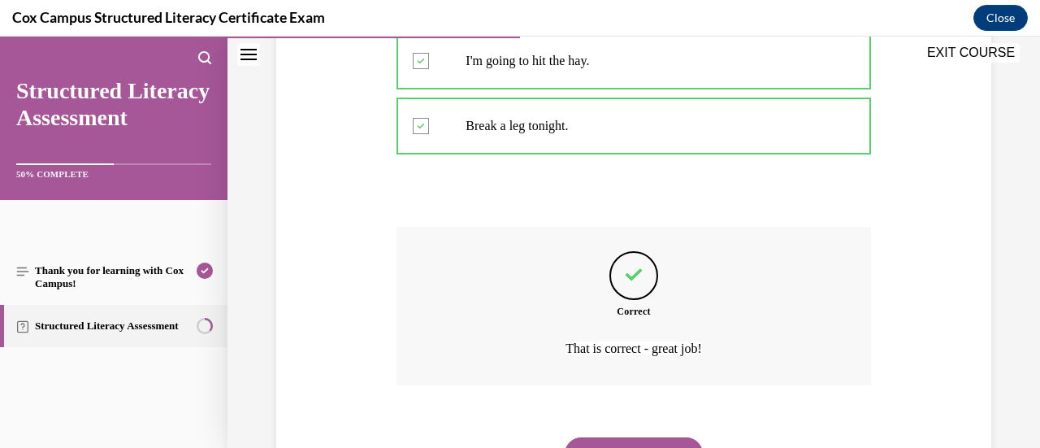
scroll to position [526, 0]
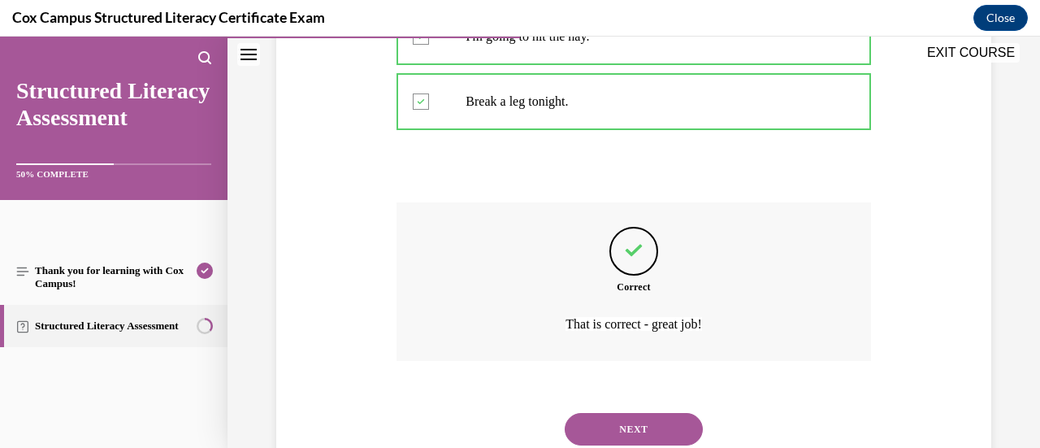
click at [657, 410] on div "NEXT" at bounding box center [633, 428] width 474 height 65
click at [635, 420] on button "NEXT" at bounding box center [634, 429] width 138 height 32
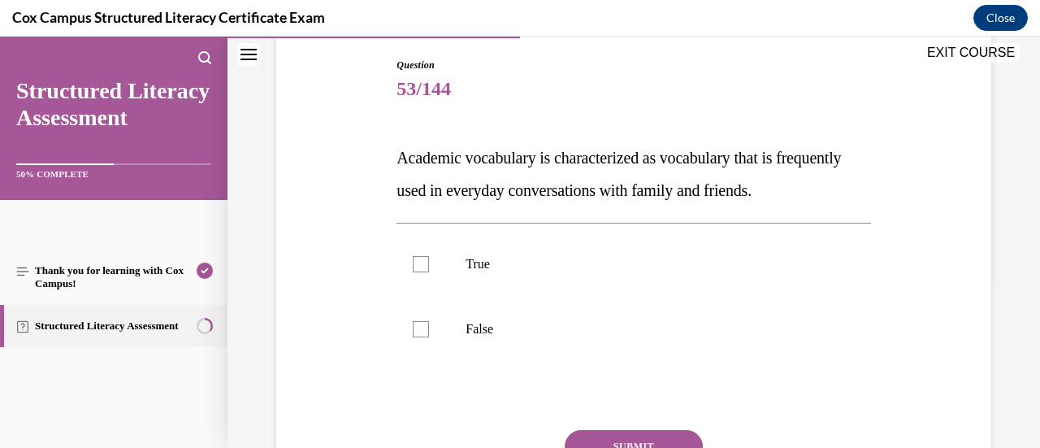
scroll to position [209, 0]
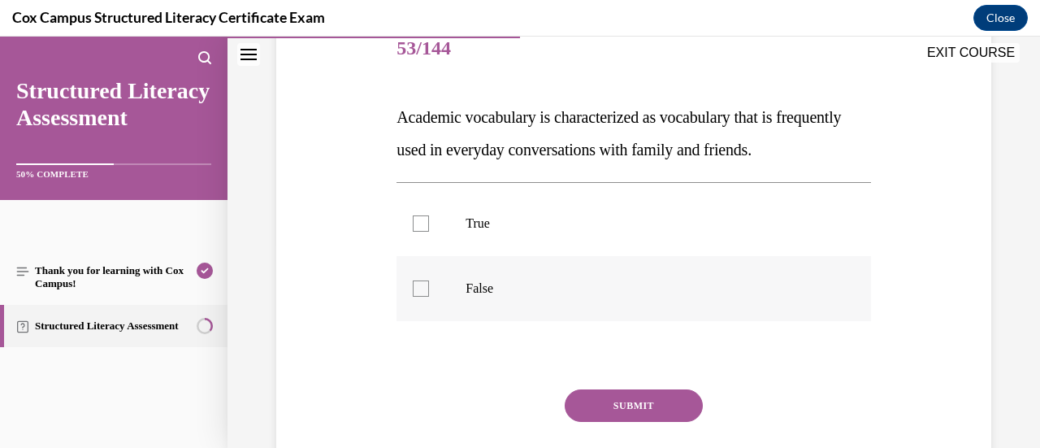
click at [511, 321] on label "False" at bounding box center [633, 288] width 474 height 65
click at [429, 296] on input "False" at bounding box center [421, 288] width 16 height 16
checkbox input "true"
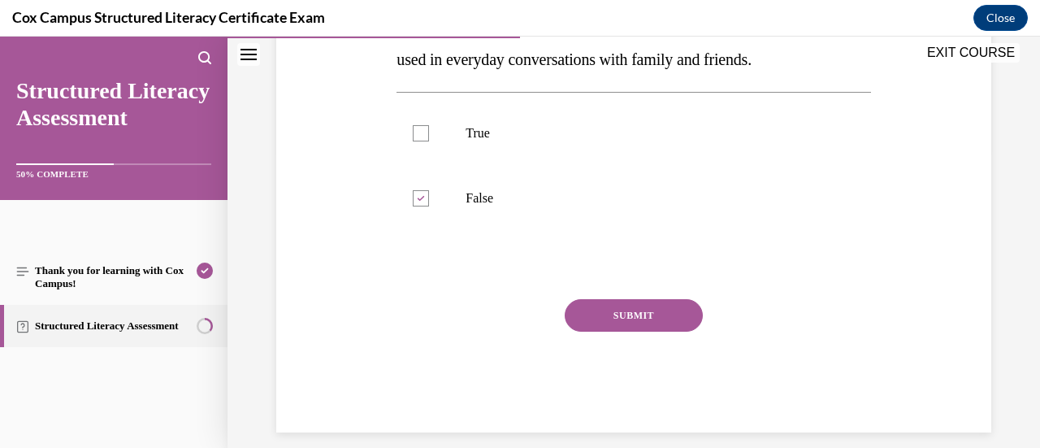
click at [645, 331] on button "SUBMIT" at bounding box center [634, 315] width 138 height 32
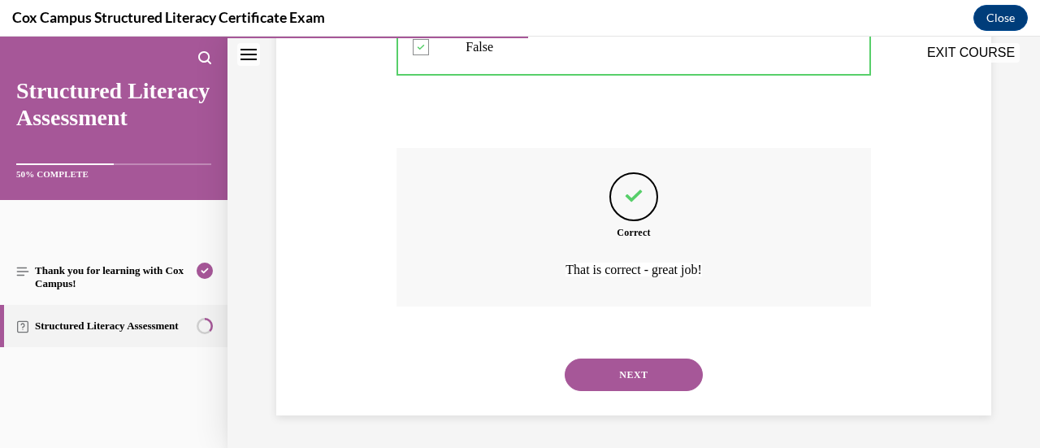
scroll to position [481, 0]
click at [638, 364] on button "NEXT" at bounding box center [634, 374] width 138 height 32
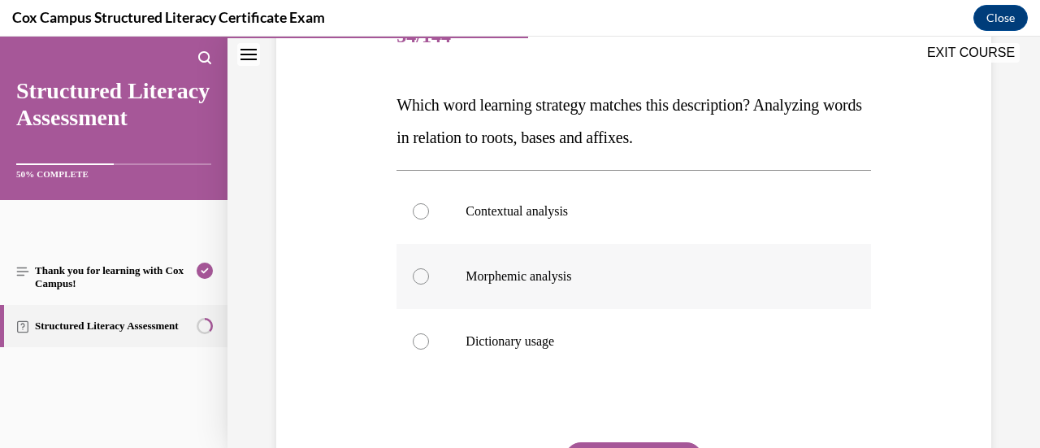
scroll to position [220, 0]
click at [595, 287] on label "Morphemic analysis" at bounding box center [633, 276] width 474 height 65
click at [429, 285] on input "Morphemic analysis" at bounding box center [421, 277] width 16 height 16
radio input "true"
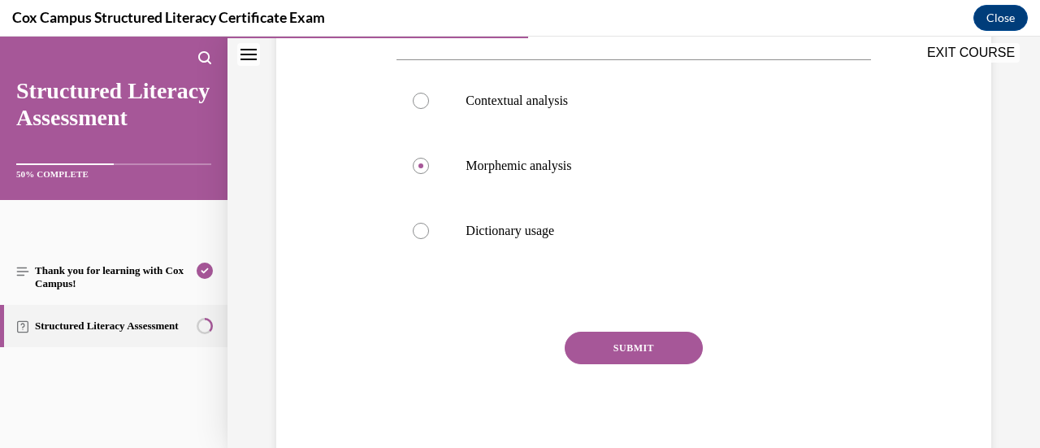
click at [610, 357] on button "SUBMIT" at bounding box center [634, 347] width 138 height 32
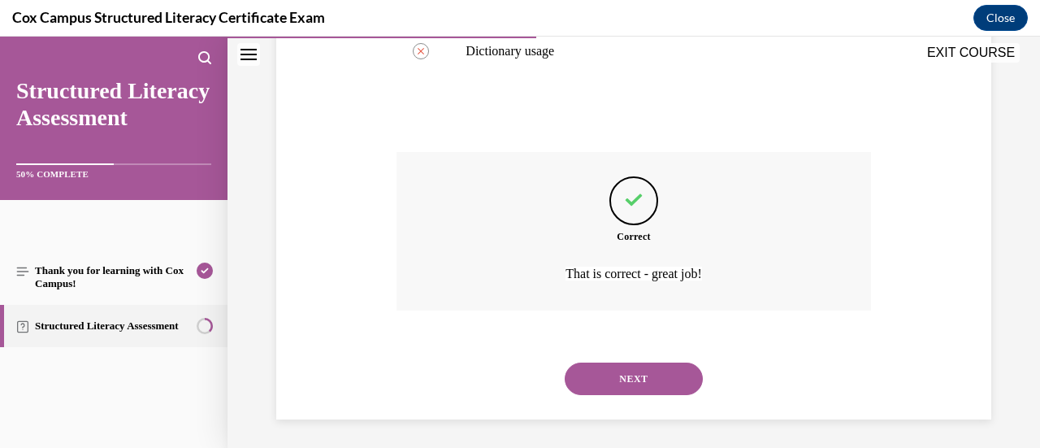
click at [612, 371] on button "NEXT" at bounding box center [634, 378] width 138 height 32
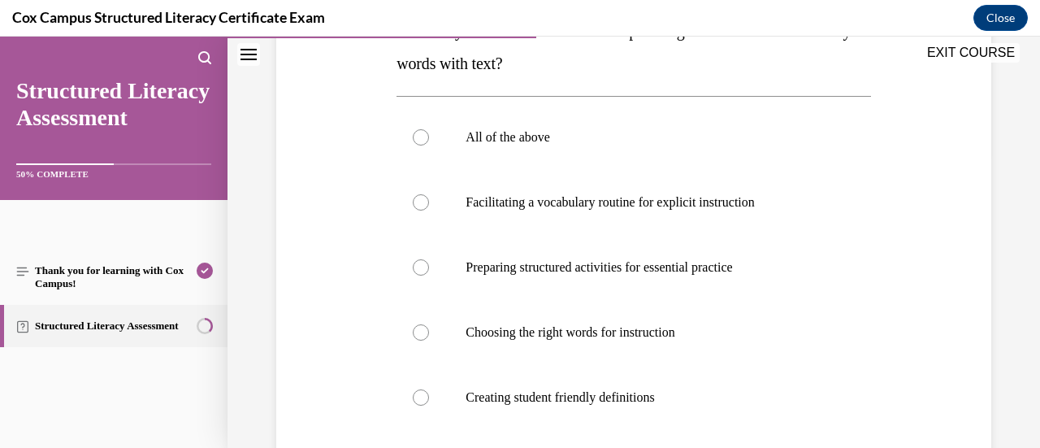
scroll to position [296, 0]
click at [526, 143] on p "All of the above" at bounding box center [647, 136] width 364 height 16
click at [429, 143] on input "All of the above" at bounding box center [421, 136] width 16 height 16
radio input "true"
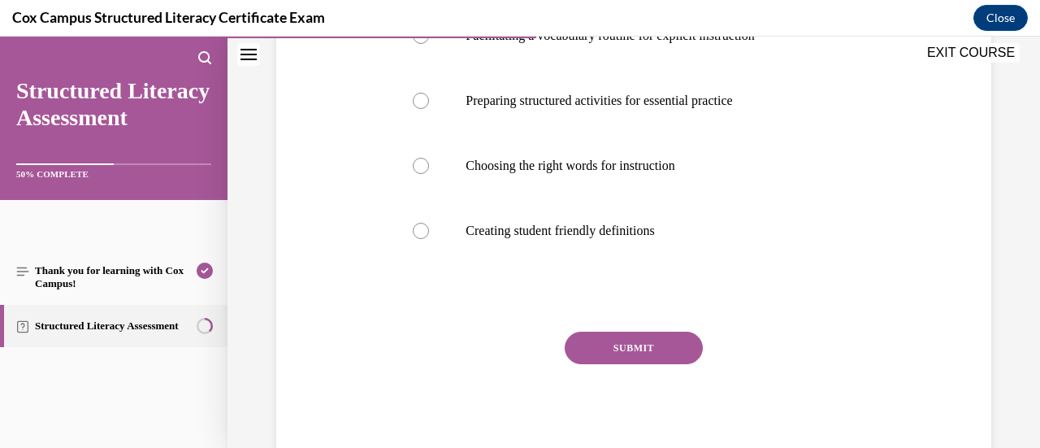
scroll to position [460, 0]
click at [661, 349] on button "SUBMIT" at bounding box center [634, 349] width 138 height 32
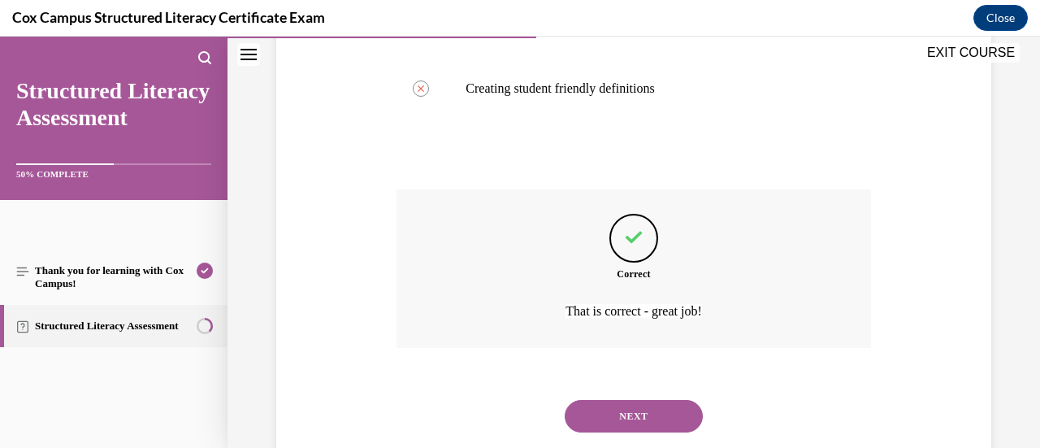
scroll to position [644, 0]
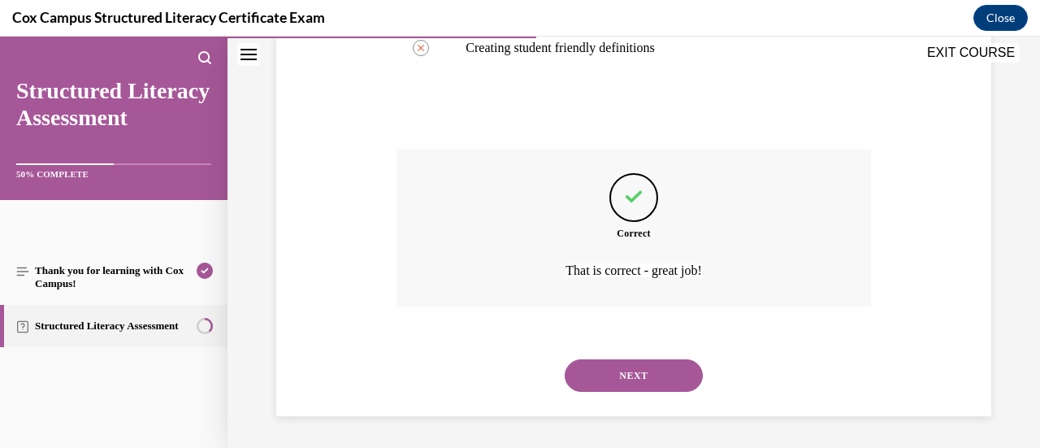
click at [655, 361] on button "NEXT" at bounding box center [634, 375] width 138 height 32
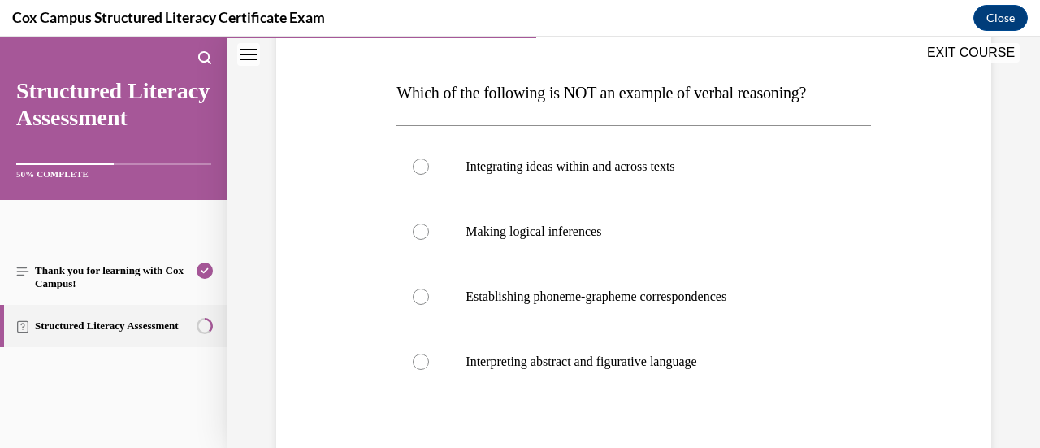
scroll to position [234, 0]
click at [664, 318] on label "Establishing phoneme-grapheme correspondences" at bounding box center [633, 295] width 474 height 65
click at [429, 304] on input "Establishing phoneme-grapheme correspondences" at bounding box center [421, 296] width 16 height 16
radio input "true"
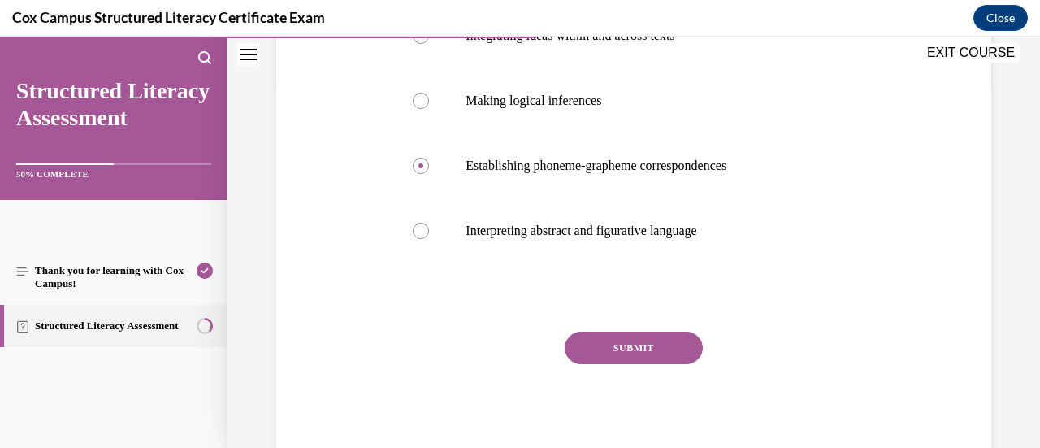
click at [614, 362] on button "SUBMIT" at bounding box center [634, 347] width 138 height 32
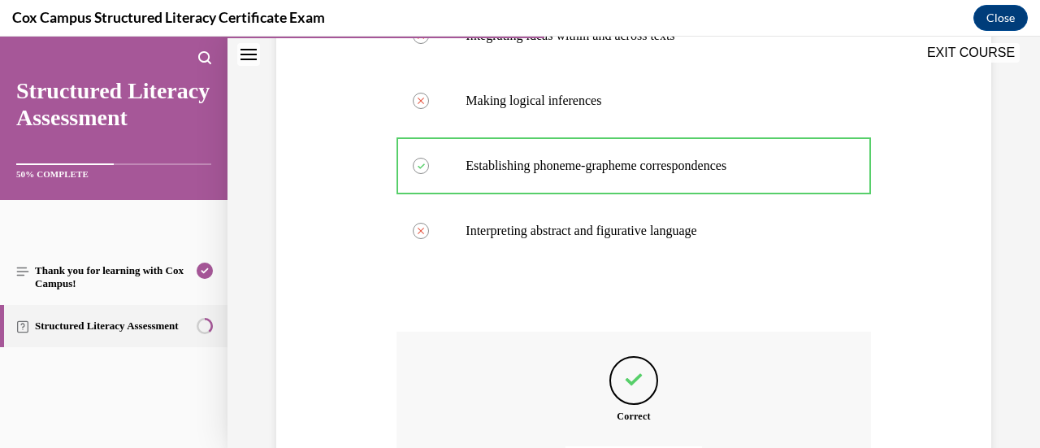
scroll to position [547, 0]
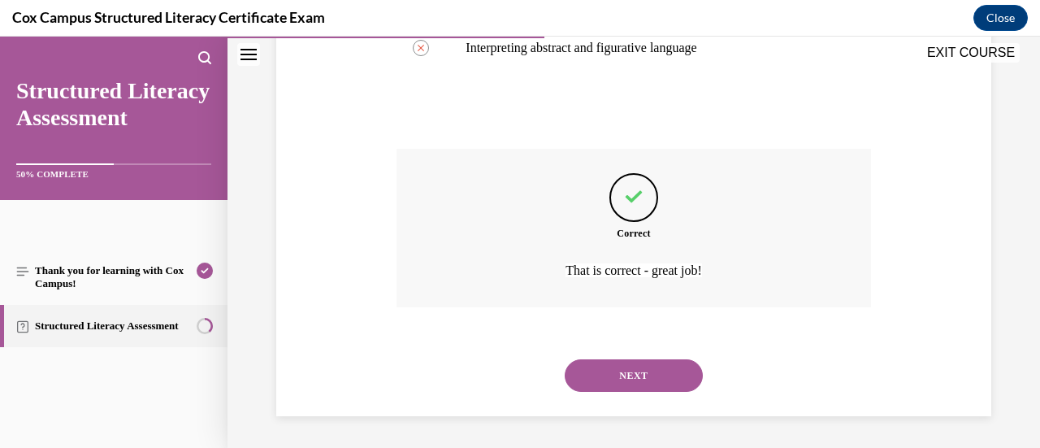
click at [603, 365] on button "NEXT" at bounding box center [634, 375] width 138 height 32
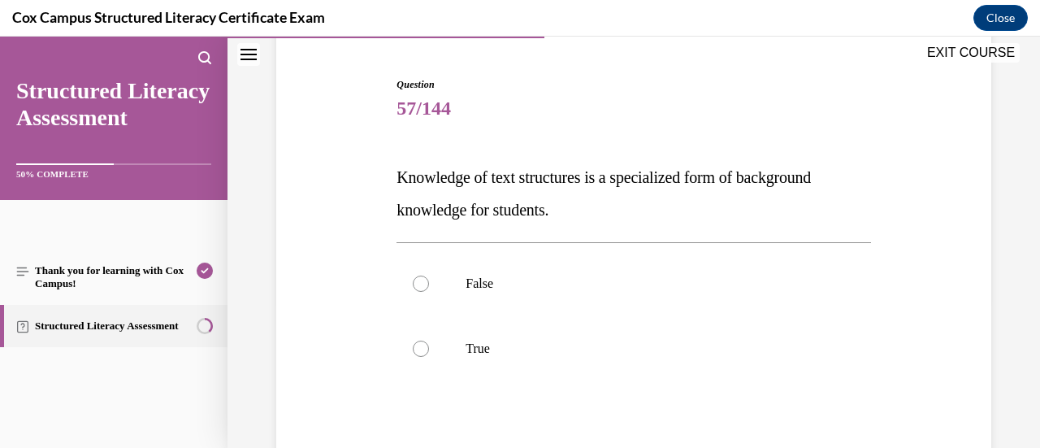
scroll to position [149, 0]
click at [510, 345] on p "True" at bounding box center [647, 348] width 364 height 16
click at [429, 345] on input "True" at bounding box center [421, 348] width 16 height 16
radio input "true"
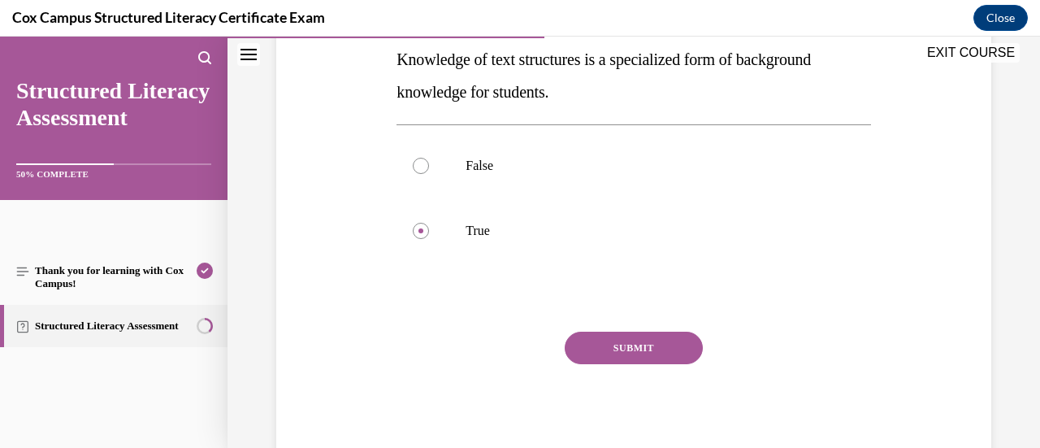
scroll to position [266, 0]
click at [595, 350] on button "SUBMIT" at bounding box center [634, 348] width 138 height 32
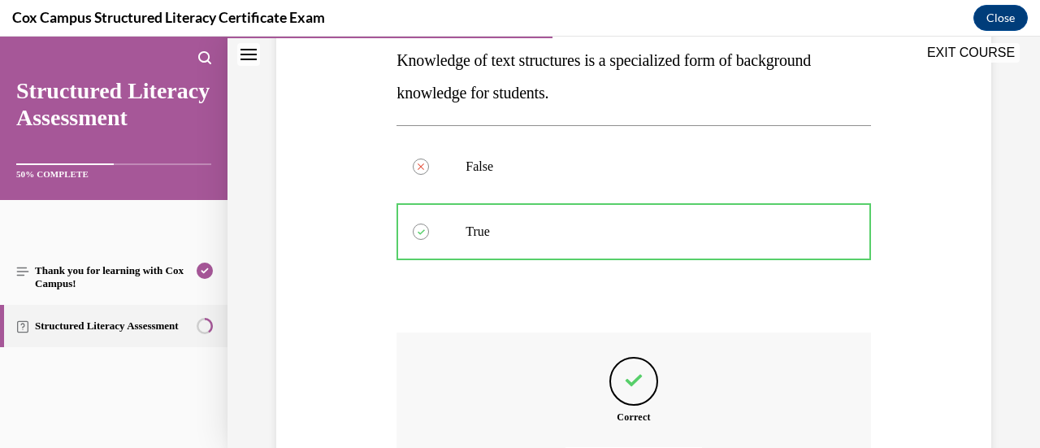
scroll to position [449, 0]
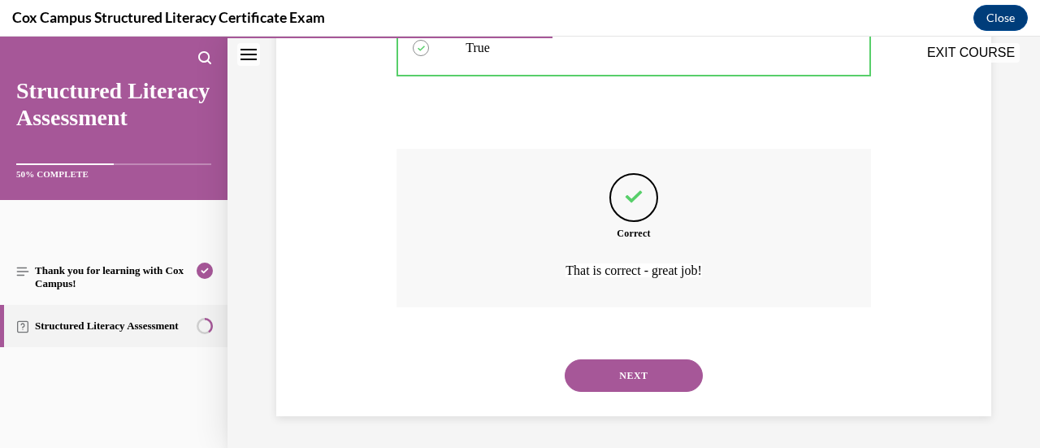
click at [617, 370] on button "NEXT" at bounding box center [634, 375] width 138 height 32
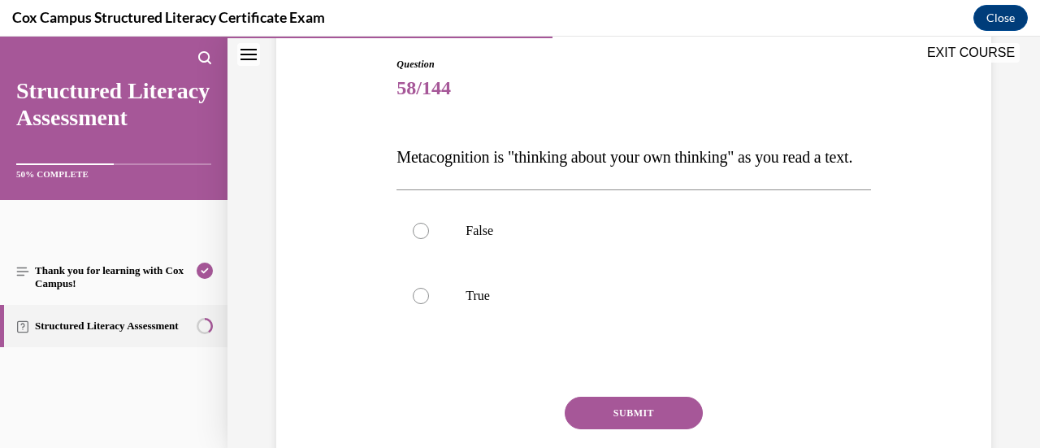
scroll to position [215, 0]
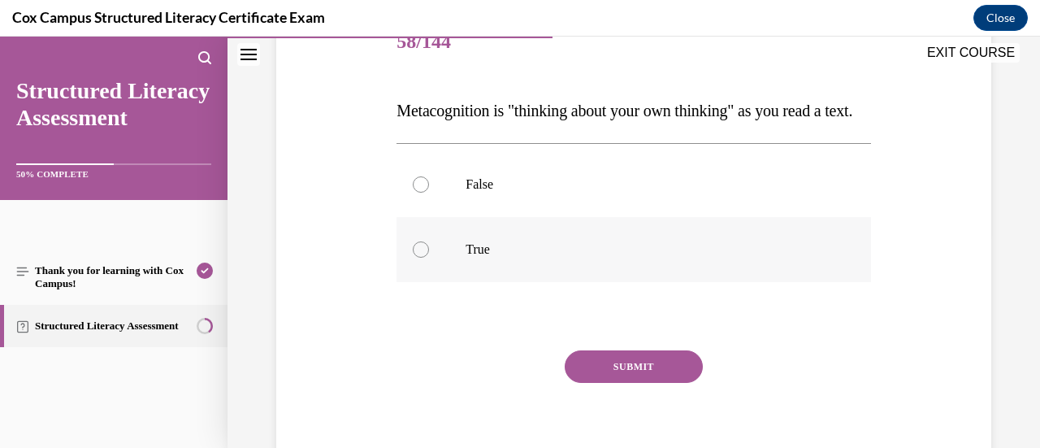
click at [503, 257] on p "True" at bounding box center [647, 249] width 364 height 16
click at [429, 257] on input "True" at bounding box center [421, 249] width 16 height 16
radio input "true"
click at [598, 383] on button "SUBMIT" at bounding box center [634, 366] width 138 height 32
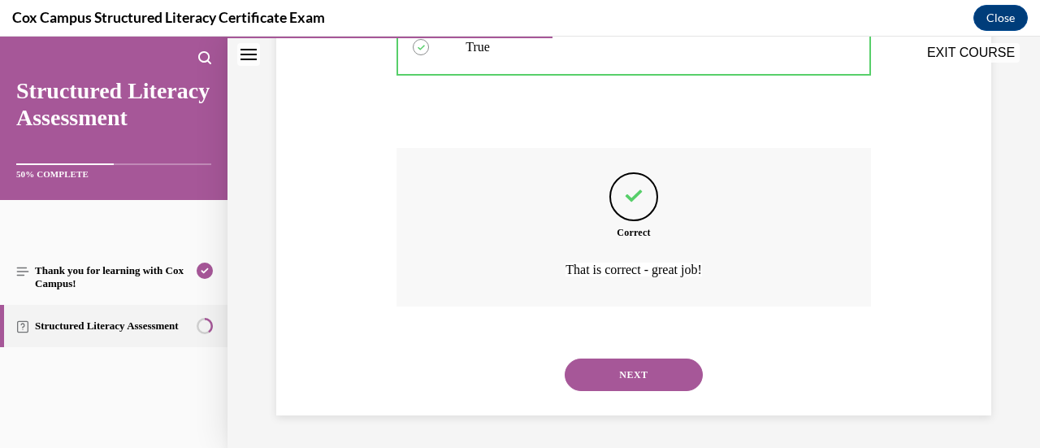
click at [598, 391] on button "NEXT" at bounding box center [634, 374] width 138 height 32
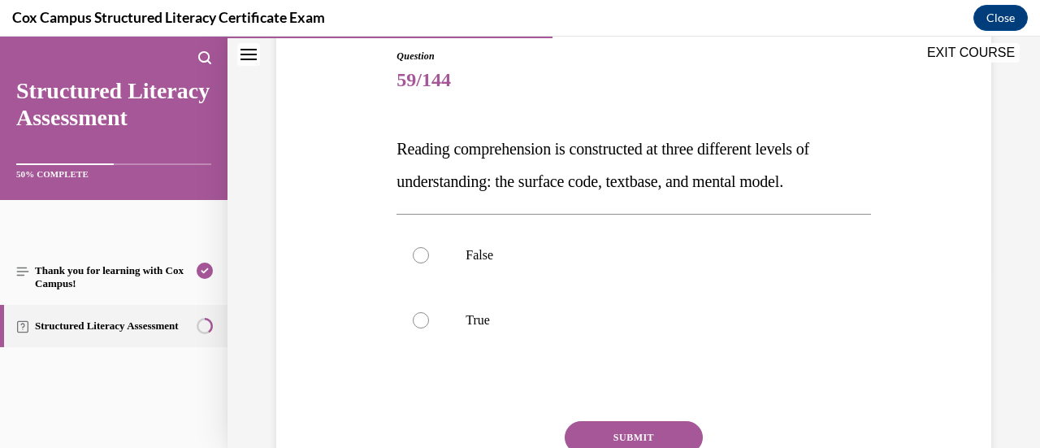
scroll to position [178, 0]
click at [492, 322] on p "True" at bounding box center [647, 319] width 364 height 16
click at [429, 322] on input "True" at bounding box center [421, 319] width 16 height 16
radio input "true"
click at [604, 420] on button "SUBMIT" at bounding box center [634, 436] width 138 height 32
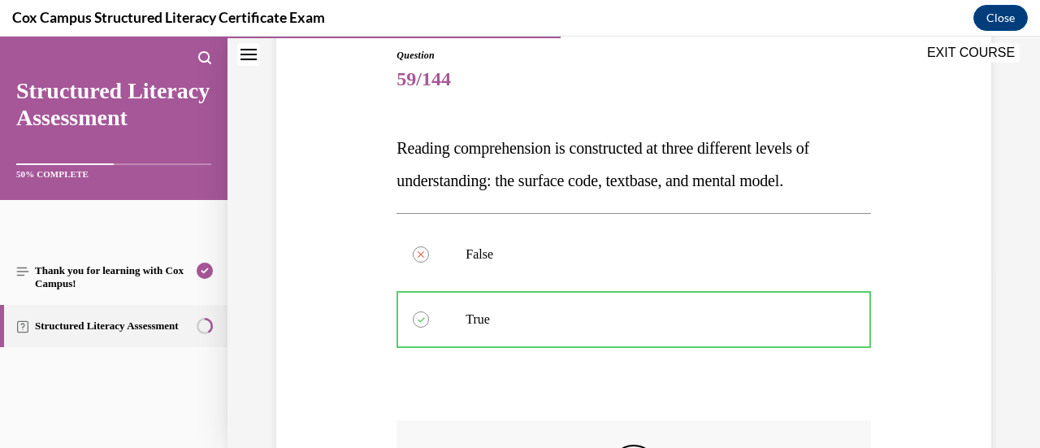
scroll to position [448, 0]
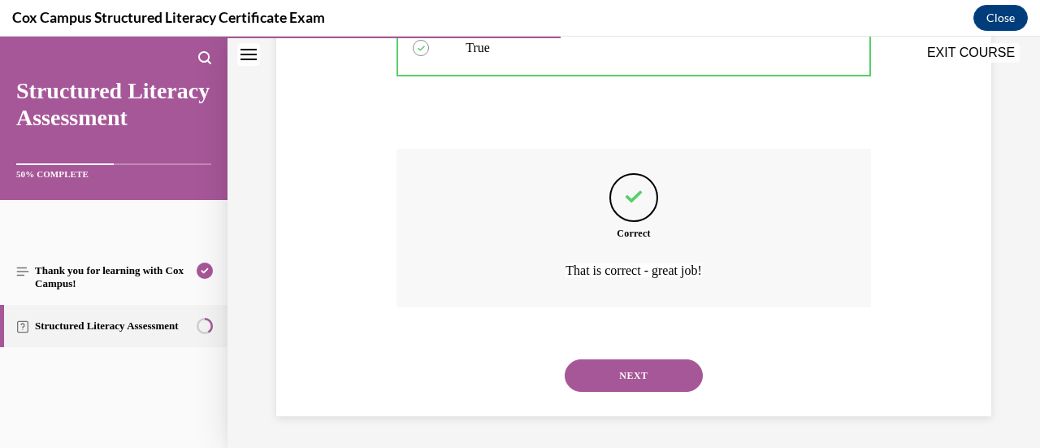
click at [606, 368] on button "NEXT" at bounding box center [634, 375] width 138 height 32
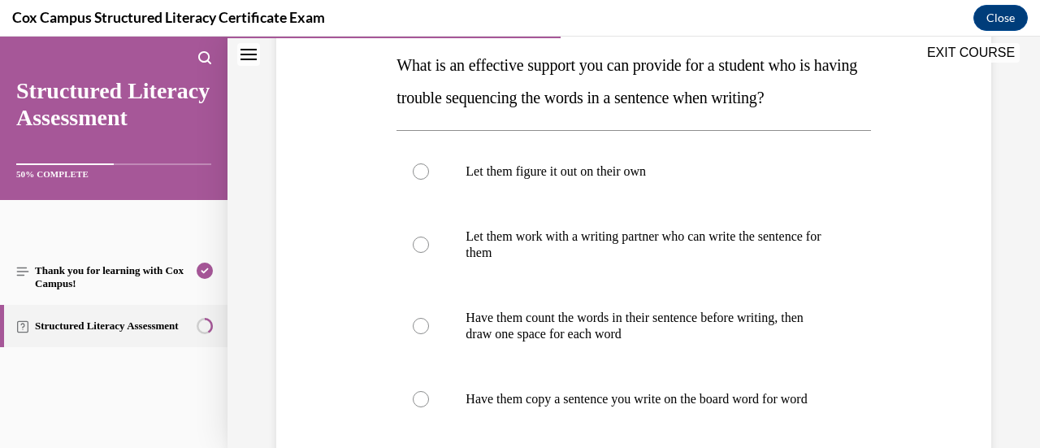
scroll to position [260, 0]
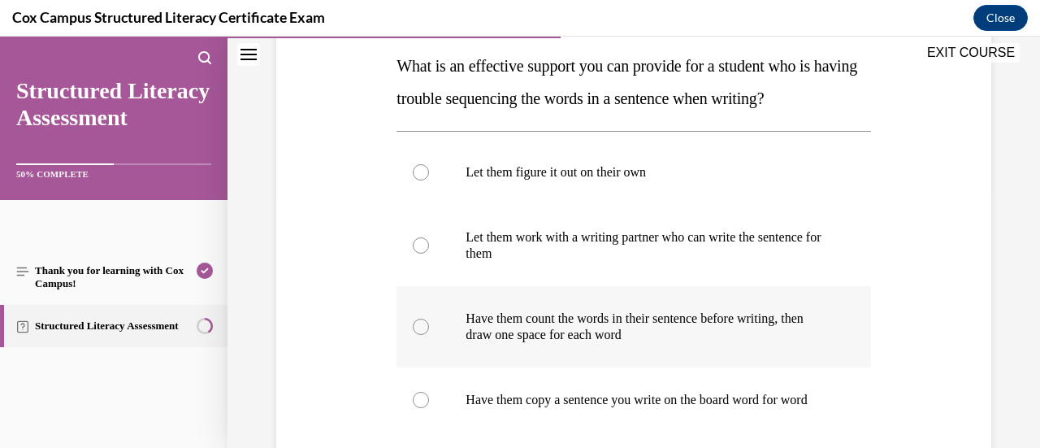
click at [484, 326] on p "Have them count the words in their sentence before writing, then draw one space…" at bounding box center [647, 326] width 364 height 32
click at [429, 326] on input "Have them count the words in their sentence before writing, then draw one space…" at bounding box center [421, 326] width 16 height 16
radio input "true"
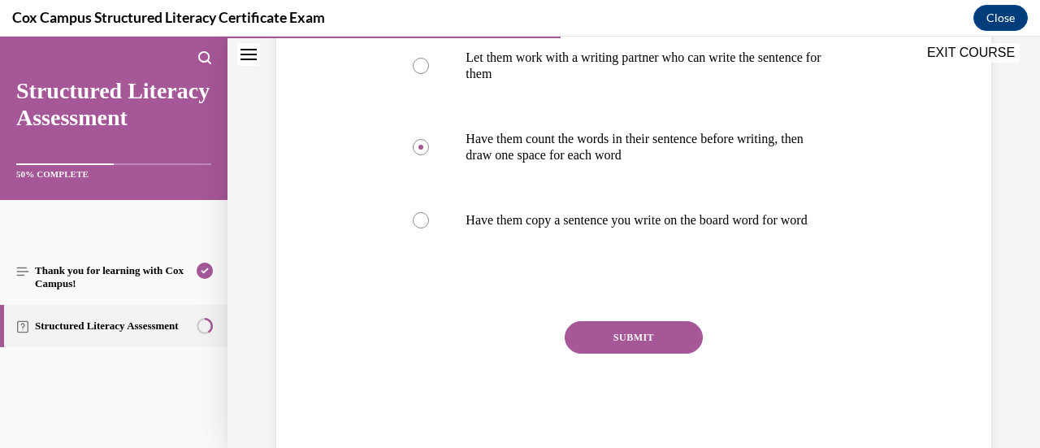
scroll to position [440, 0]
click at [622, 353] on button "SUBMIT" at bounding box center [634, 336] width 138 height 32
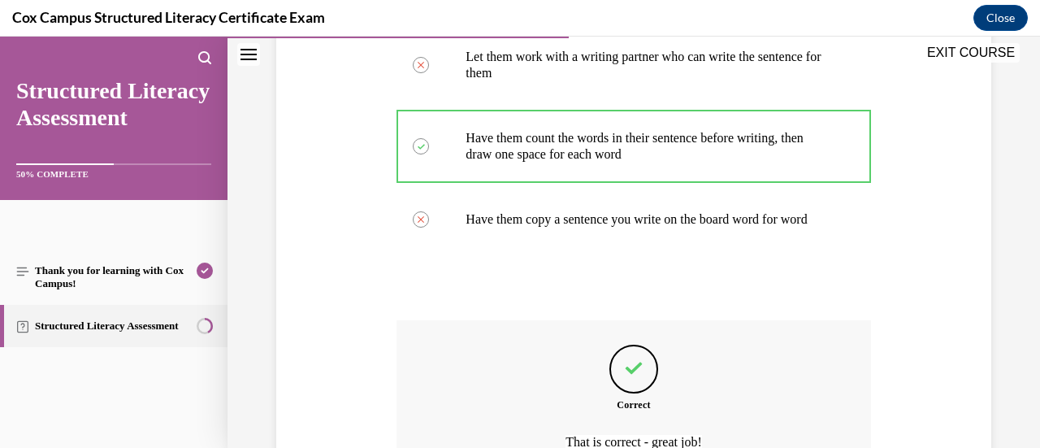
scroll to position [604, 0]
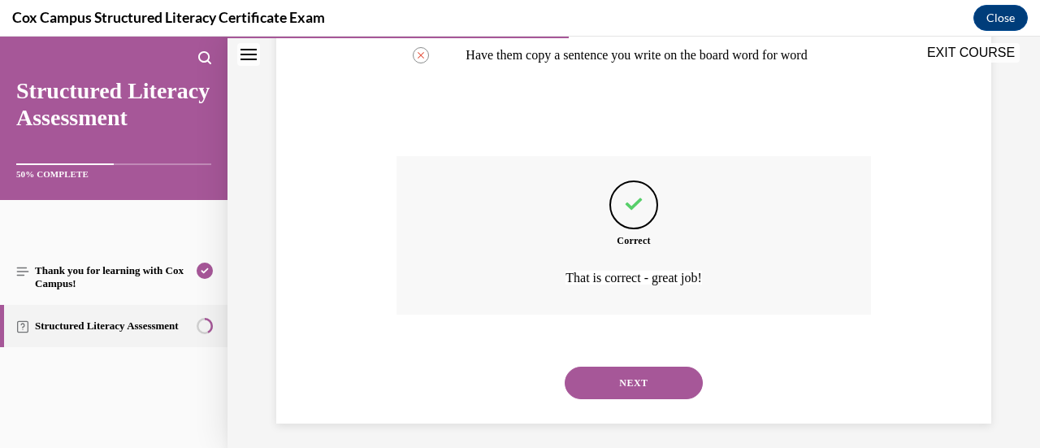
click at [647, 399] on button "NEXT" at bounding box center [634, 382] width 138 height 32
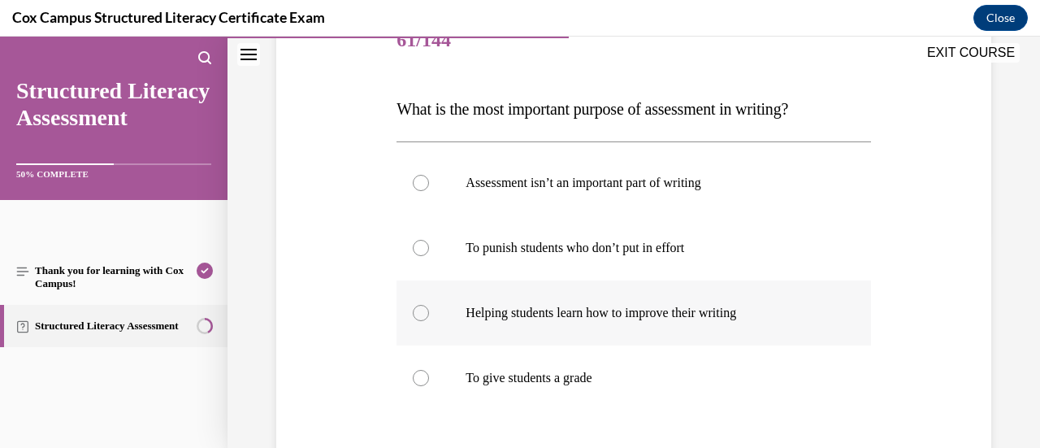
scroll to position [218, 0]
click at [718, 331] on label "Helping students learn how to improve their writing" at bounding box center [633, 311] width 474 height 65
click at [429, 320] on input "Helping students learn how to improve their writing" at bounding box center [421, 312] width 16 height 16
radio input "true"
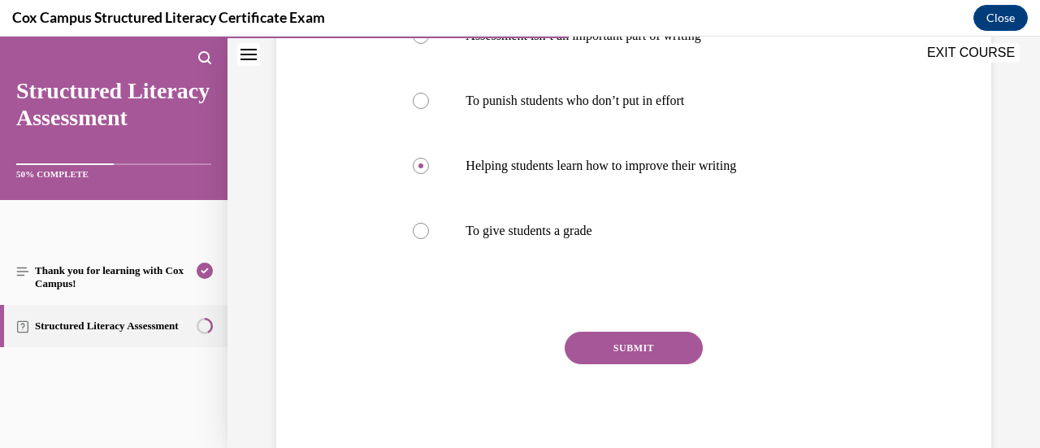
scroll to position [355, 0]
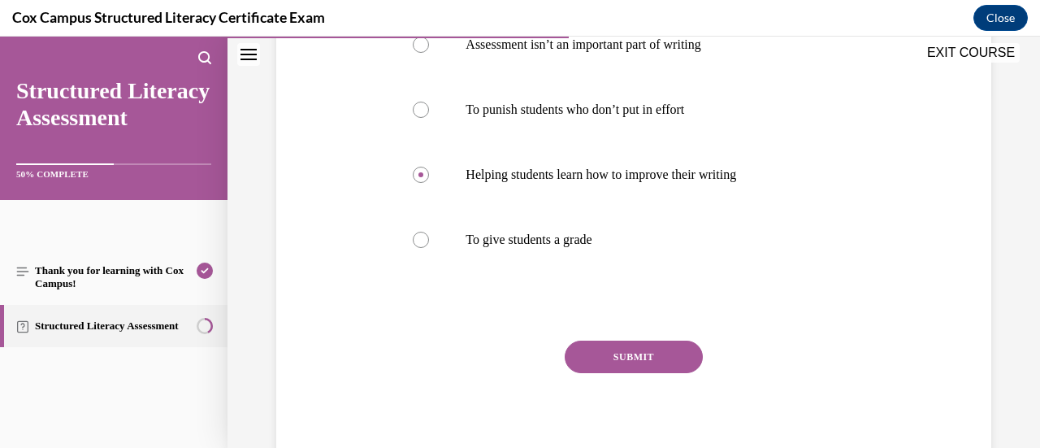
click at [601, 355] on button "SUBMIT" at bounding box center [634, 356] width 138 height 32
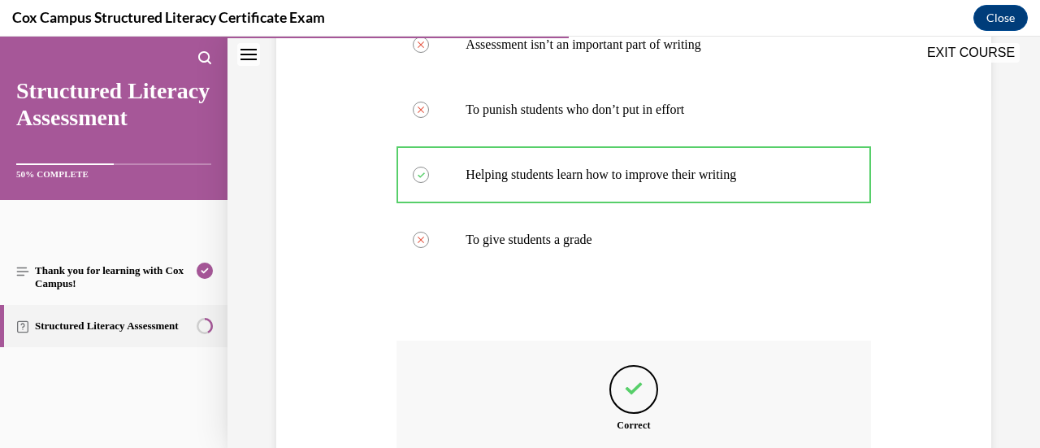
scroll to position [547, 0]
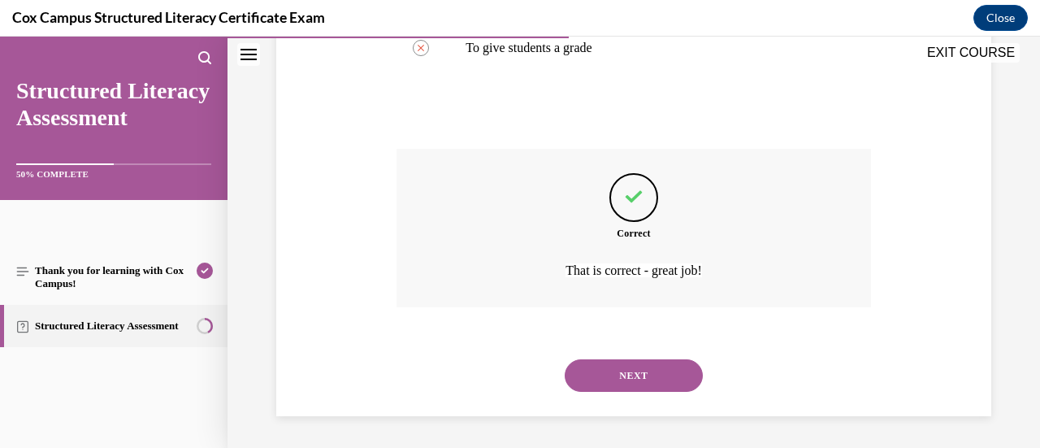
click at [601, 368] on button "NEXT" at bounding box center [634, 375] width 138 height 32
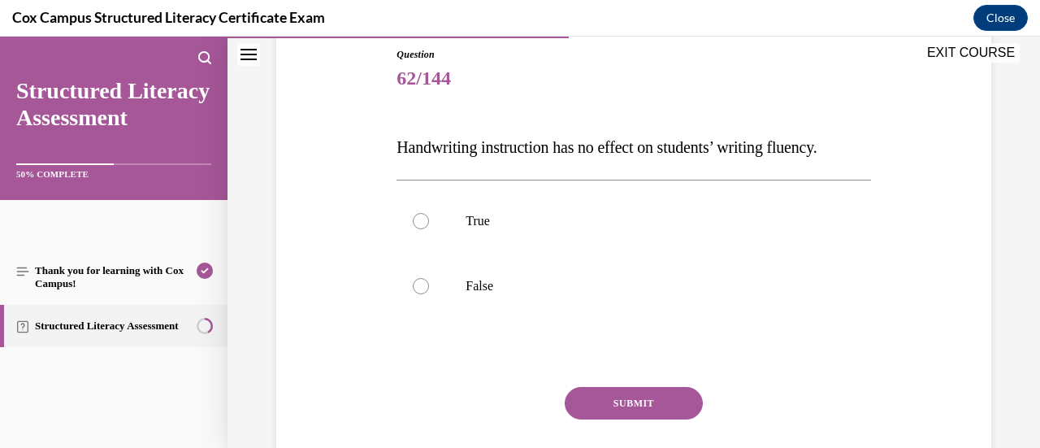
scroll to position [180, 0]
click at [453, 318] on label "False" at bounding box center [633, 285] width 474 height 65
click at [429, 293] on input "False" at bounding box center [421, 285] width 16 height 16
radio input "true"
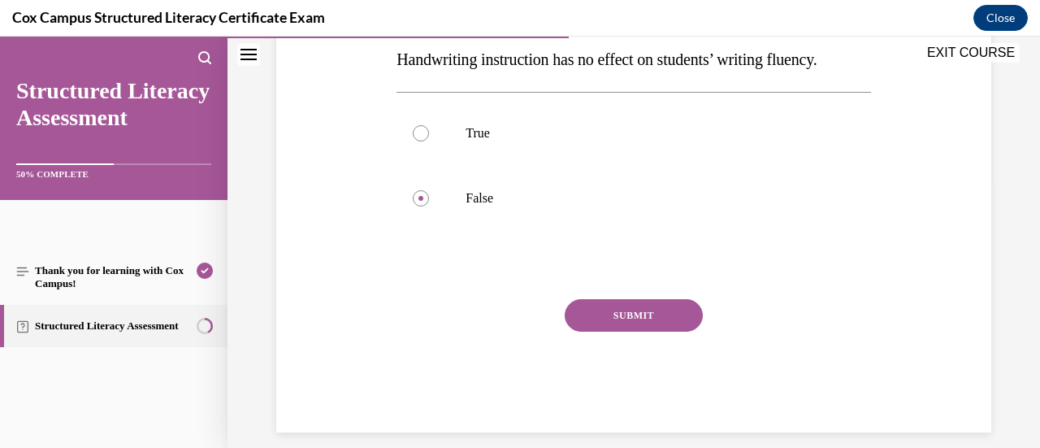
scroll to position [266, 0]
click at [632, 332] on button "SUBMIT" at bounding box center [634, 316] width 138 height 32
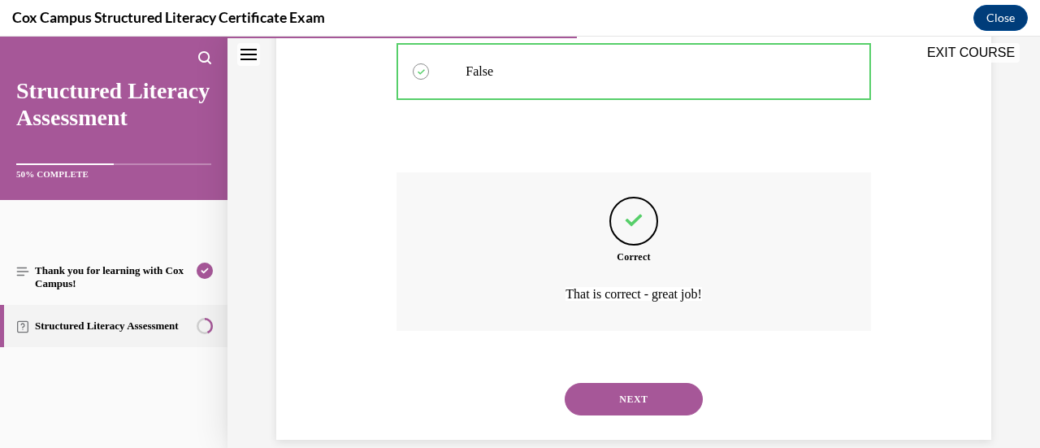
scroll to position [449, 0]
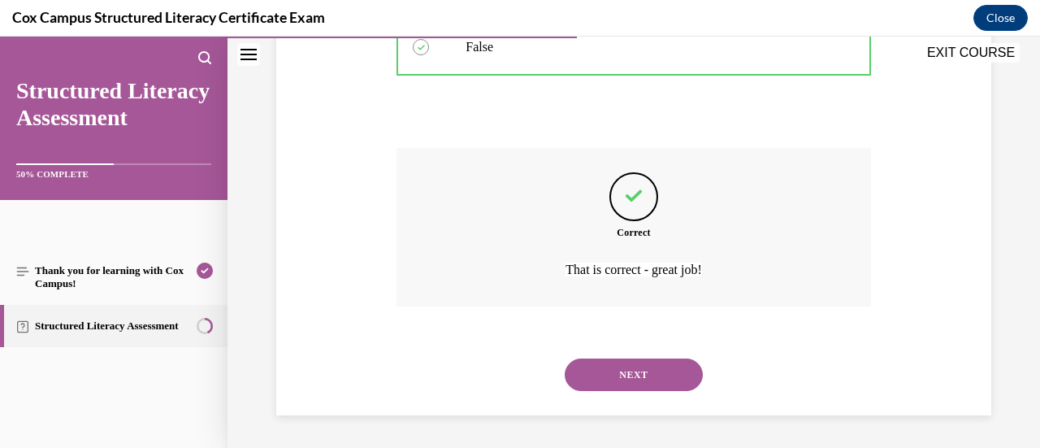
click at [632, 356] on div "NEXT" at bounding box center [633, 374] width 474 height 65
click at [631, 365] on button "NEXT" at bounding box center [634, 374] width 138 height 32
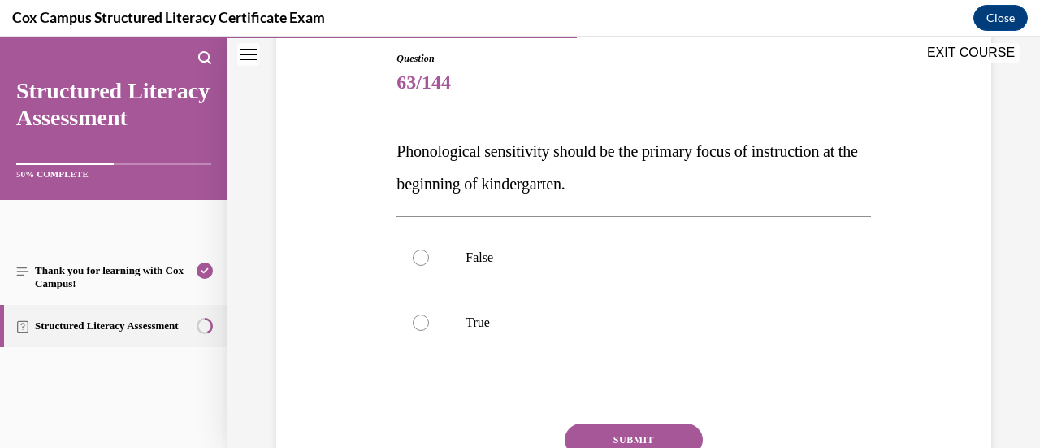
scroll to position [175, 0]
click at [542, 342] on label "True" at bounding box center [633, 321] width 474 height 65
click at [429, 330] on input "True" at bounding box center [421, 322] width 16 height 16
radio input "true"
click at [491, 264] on label "False" at bounding box center [633, 256] width 474 height 65
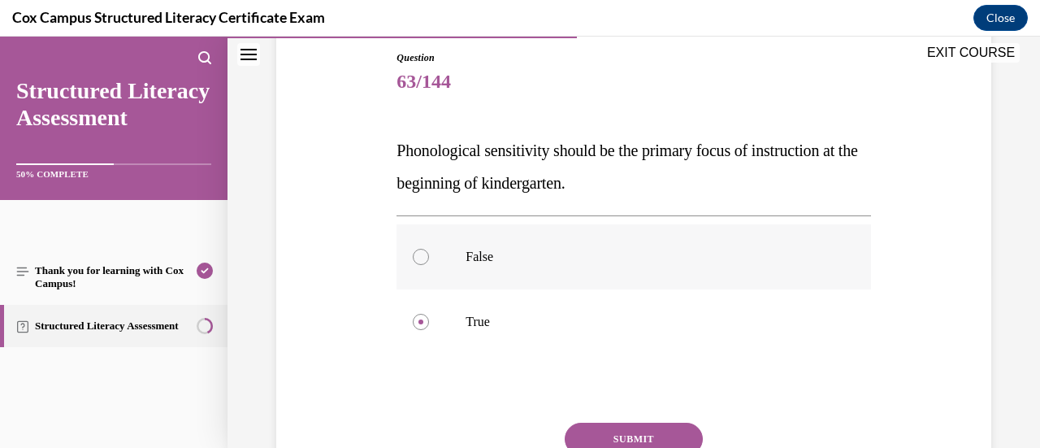
click at [429, 264] on input "False" at bounding box center [421, 257] width 16 height 16
radio input "true"
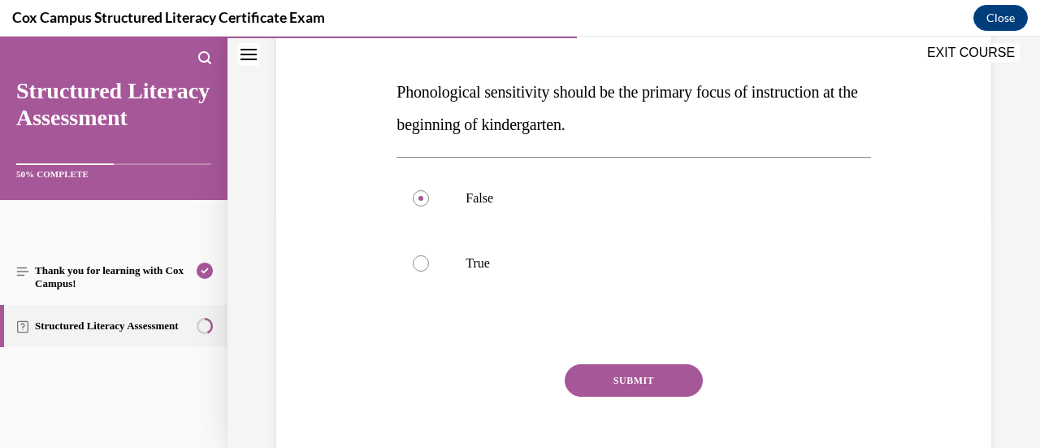
scroll to position [234, 0]
click at [616, 386] on button "SUBMIT" at bounding box center [634, 380] width 138 height 32
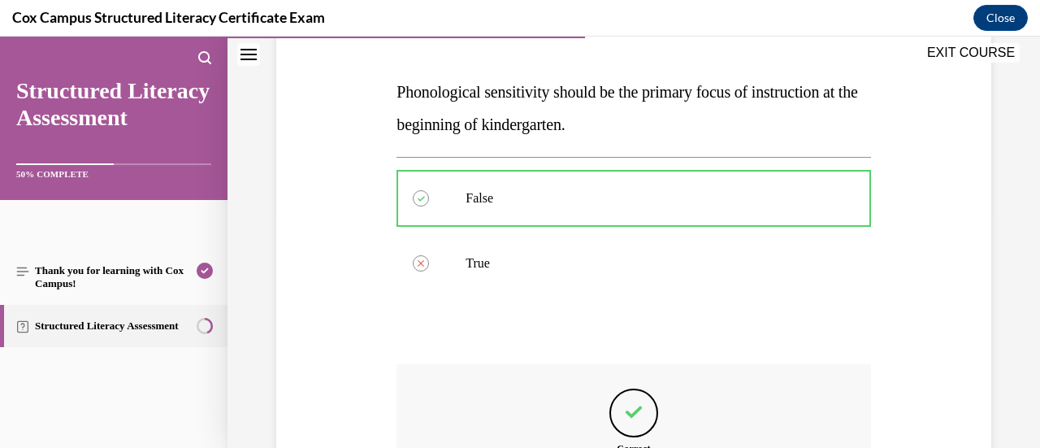
scroll to position [380, 0]
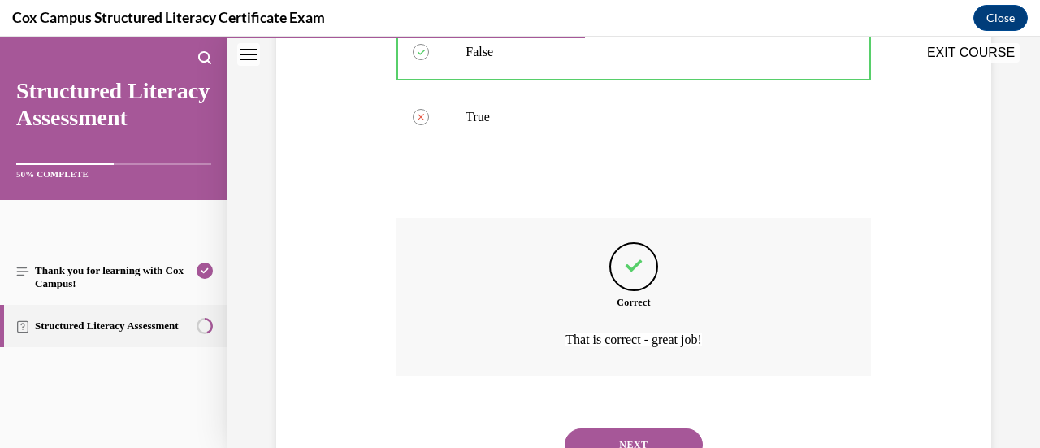
click at [615, 443] on button "NEXT" at bounding box center [634, 444] width 138 height 32
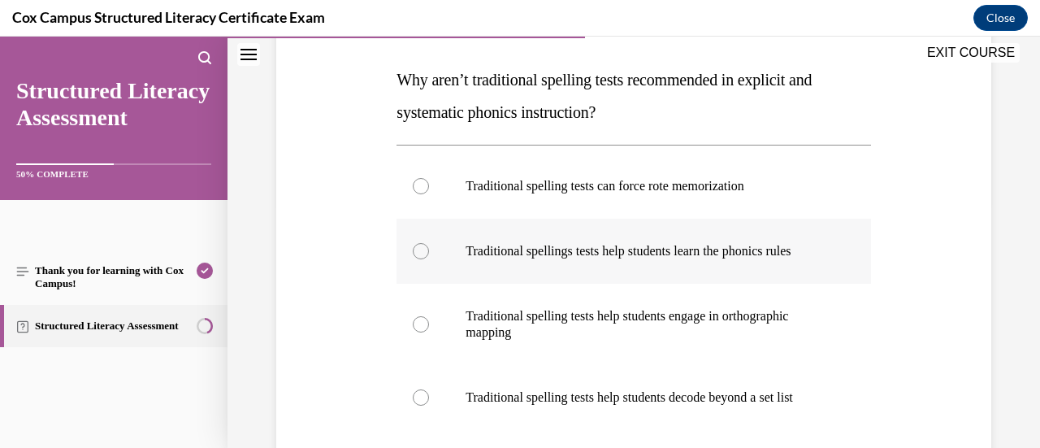
scroll to position [318, 0]
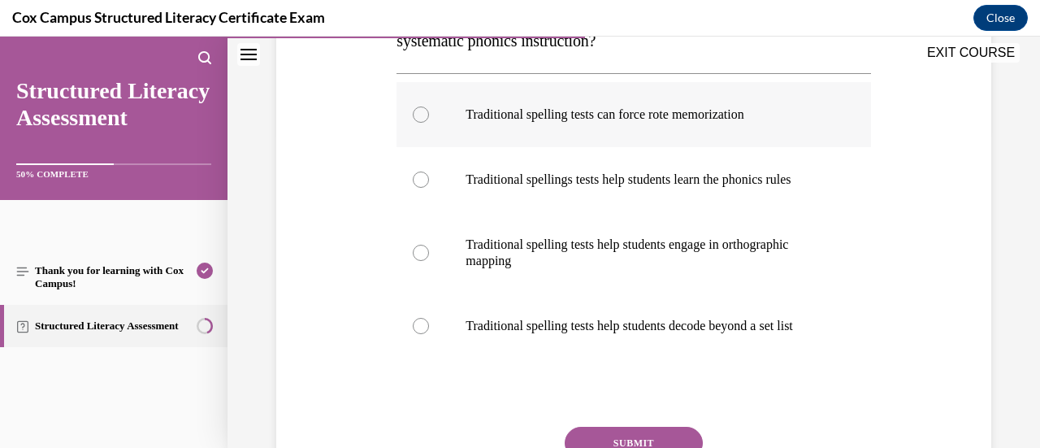
click at [680, 119] on p "Traditional spelling tests can force rote memorization" at bounding box center [647, 114] width 364 height 16
click at [429, 119] on input "Traditional spelling tests can force rote memorization" at bounding box center [421, 114] width 16 height 16
radio input "true"
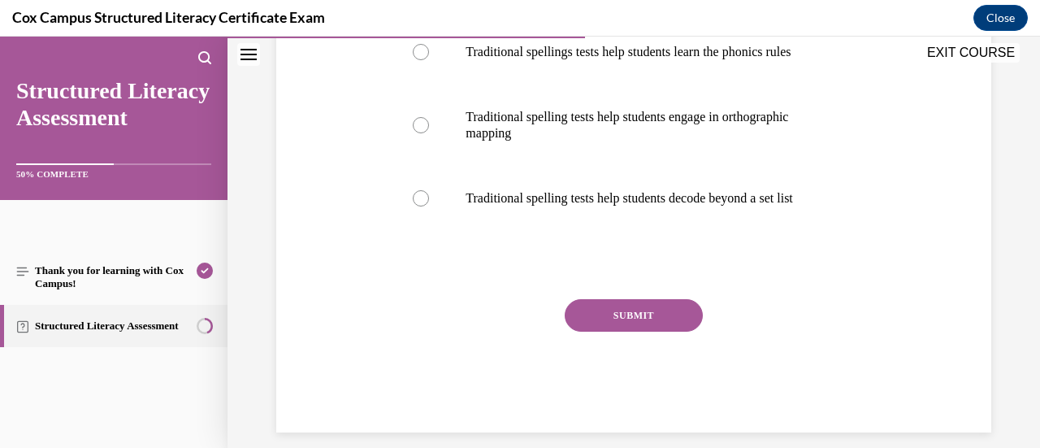
scroll to position [444, 0]
click at [601, 332] on button "SUBMIT" at bounding box center [634, 316] width 138 height 32
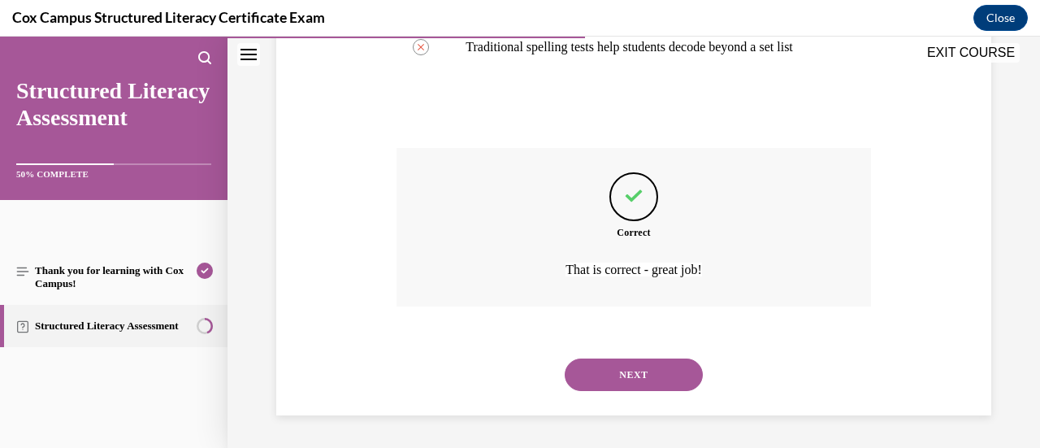
click at [632, 381] on button "NEXT" at bounding box center [634, 374] width 138 height 32
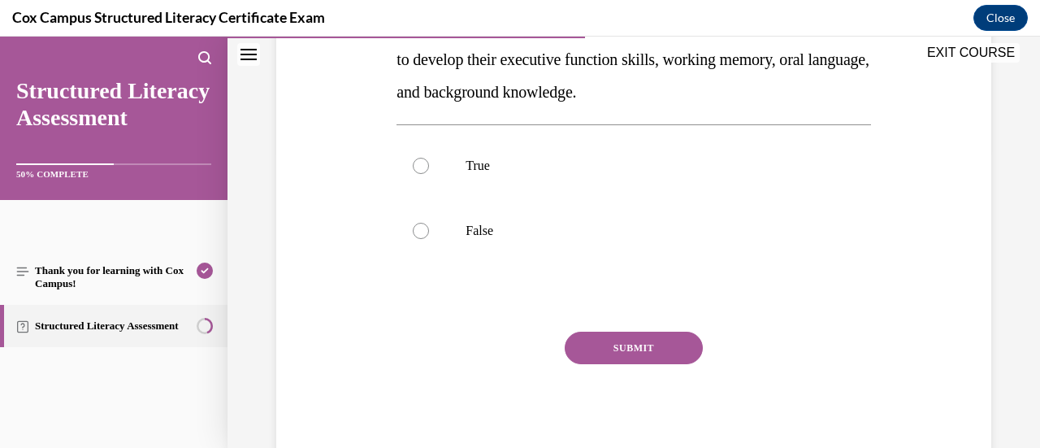
scroll to position [197, 0]
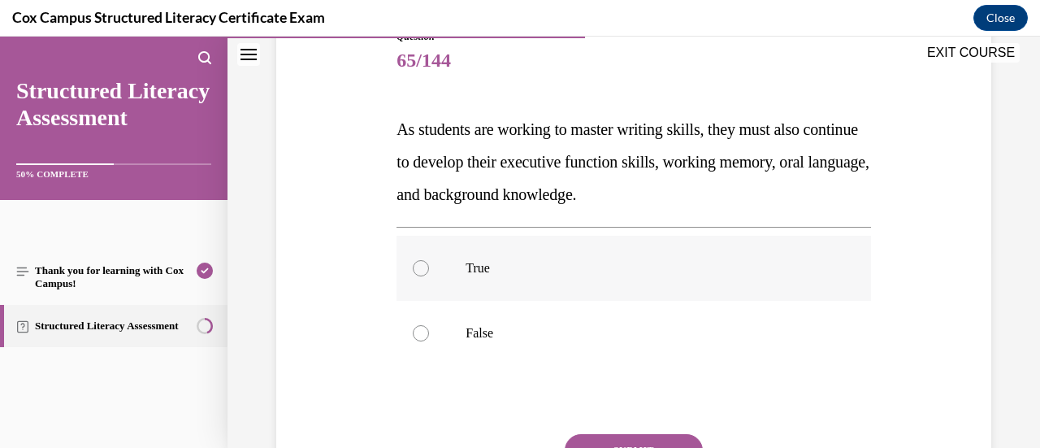
click at [491, 264] on p "True" at bounding box center [647, 268] width 364 height 16
click at [429, 264] on input "True" at bounding box center [421, 268] width 16 height 16
radio input "true"
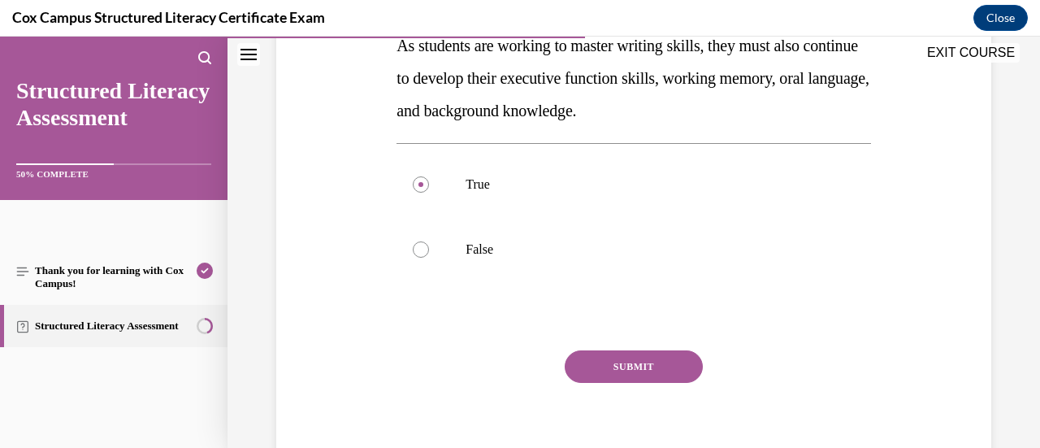
scroll to position [279, 0]
click at [630, 352] on button "SUBMIT" at bounding box center [634, 367] width 138 height 32
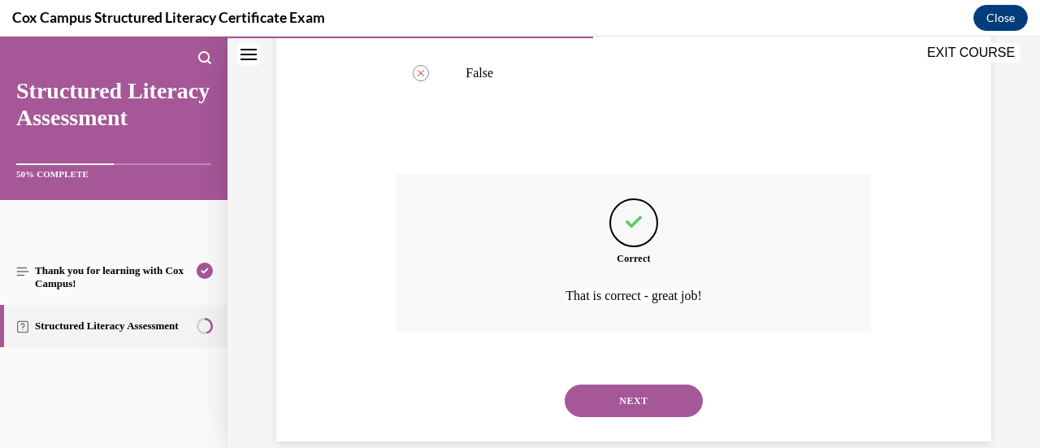
click at [637, 396] on button "NEXT" at bounding box center [634, 400] width 138 height 32
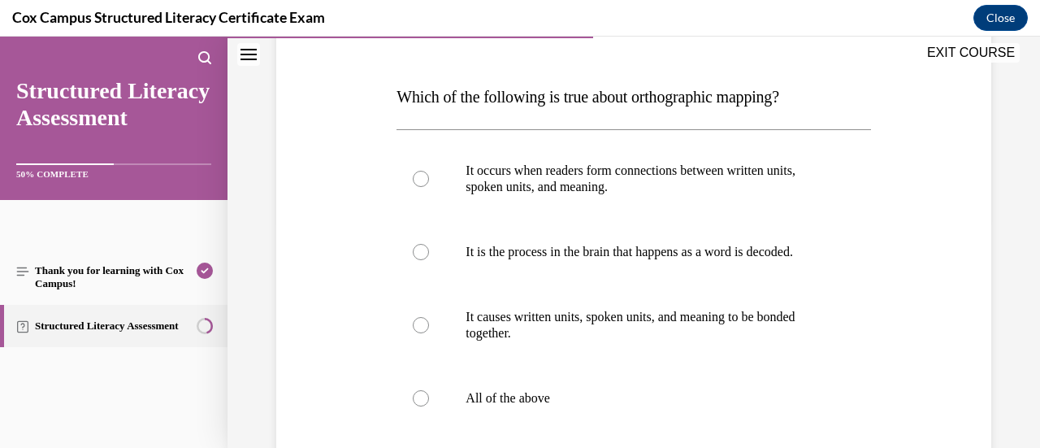
scroll to position [230, 0]
click at [632, 405] on p "All of the above" at bounding box center [647, 397] width 364 height 16
click at [429, 405] on input "All of the above" at bounding box center [421, 397] width 16 height 16
radio input "true"
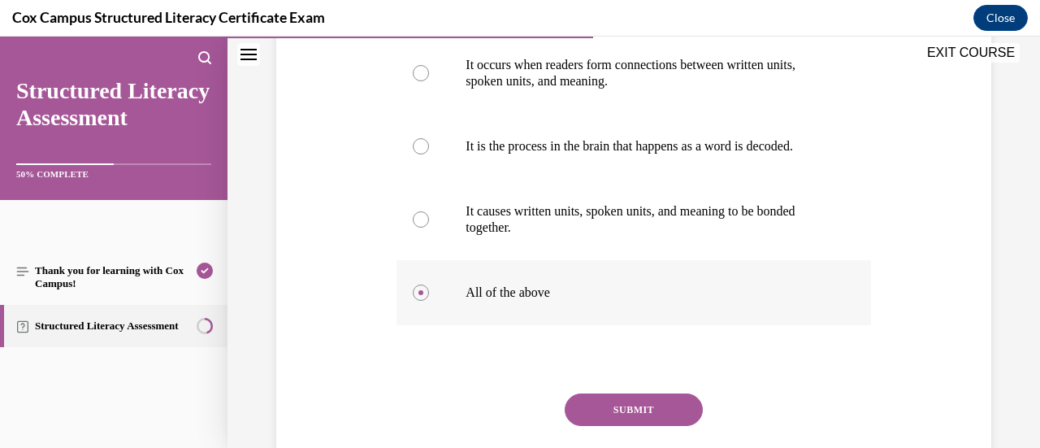
scroll to position [335, 0]
click at [632, 406] on div "Question 66/144 Which of the following is true about orthographic mapping? It o…" at bounding box center [633, 207] width 474 height 635
click at [630, 419] on button "SUBMIT" at bounding box center [634, 408] width 138 height 32
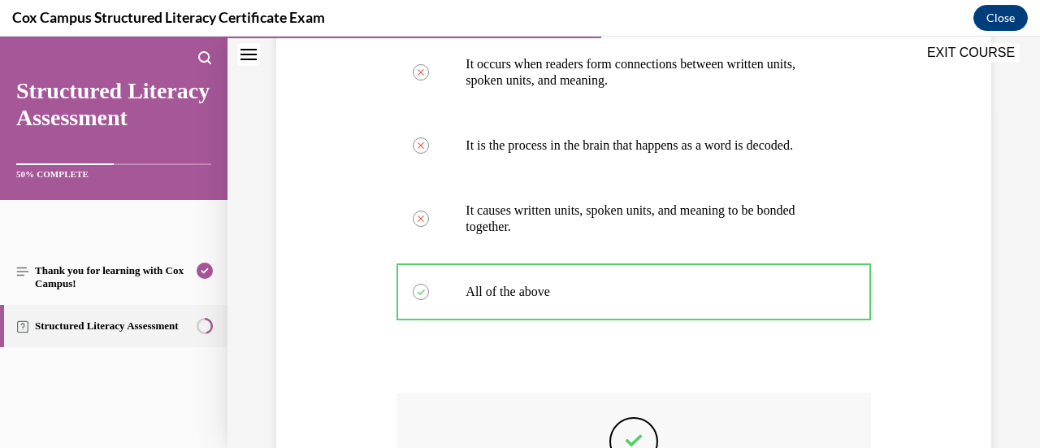
scroll to position [526, 0]
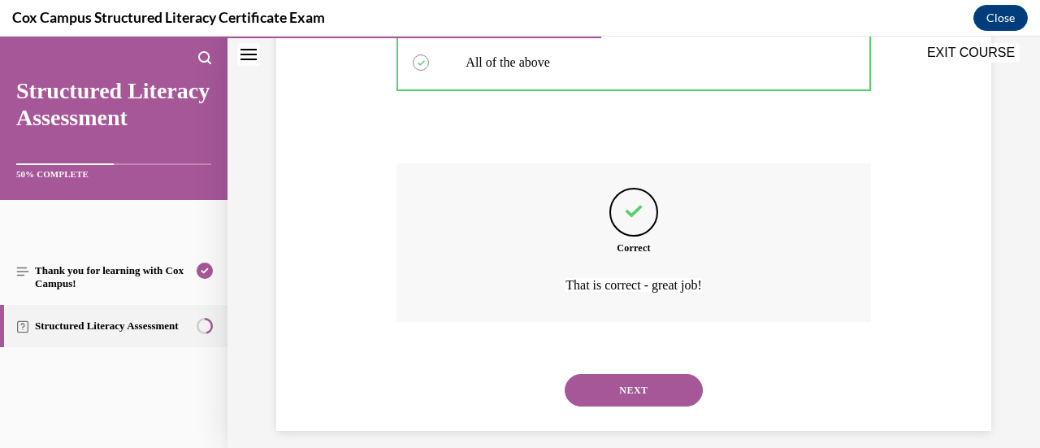
click at [617, 393] on button "NEXT" at bounding box center [634, 390] width 138 height 32
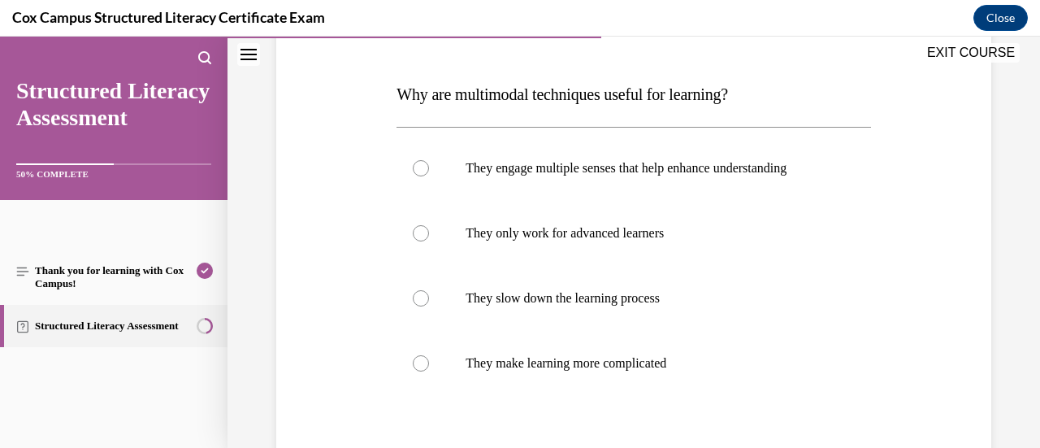
scroll to position [232, 0]
click at [664, 175] on p "They engage multiple senses that help enhance understanding" at bounding box center [647, 167] width 364 height 16
click at [429, 175] on input "They engage multiple senses that help enhance understanding" at bounding box center [421, 167] width 16 height 16
radio input "true"
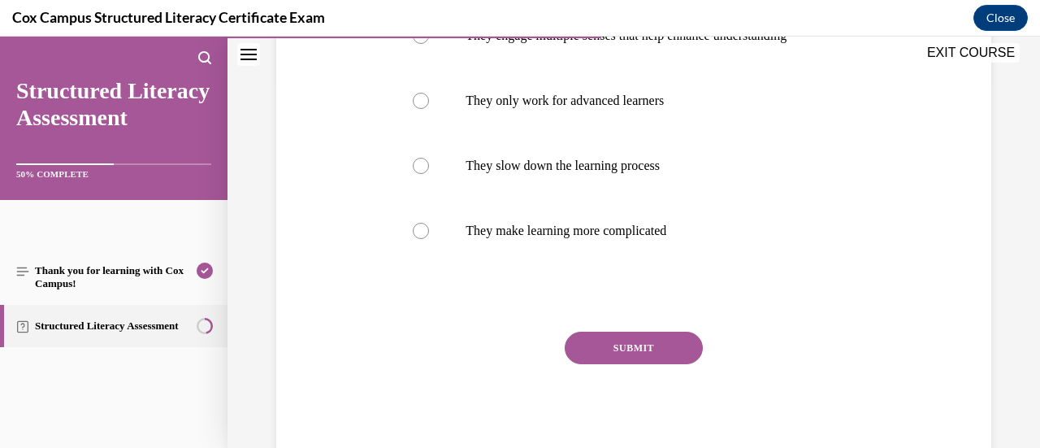
scroll to position [363, 0]
click at [608, 365] on button "SUBMIT" at bounding box center [634, 348] width 138 height 32
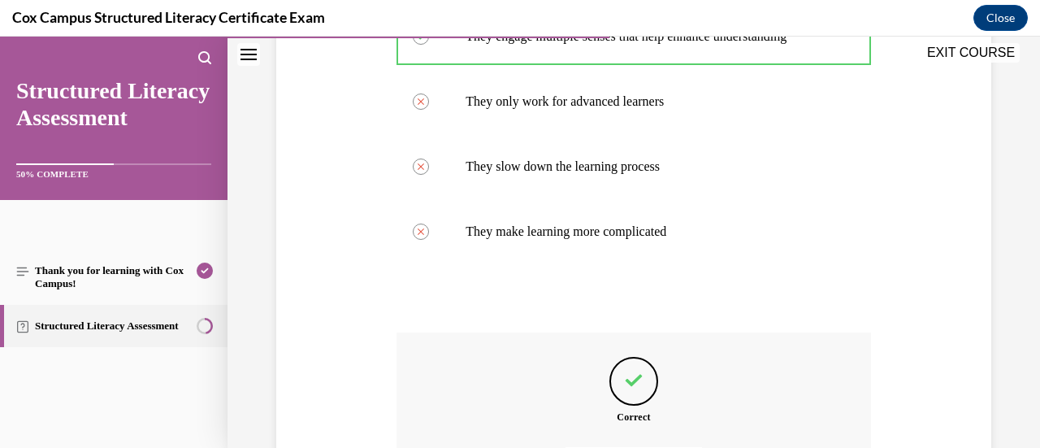
scroll to position [563, 0]
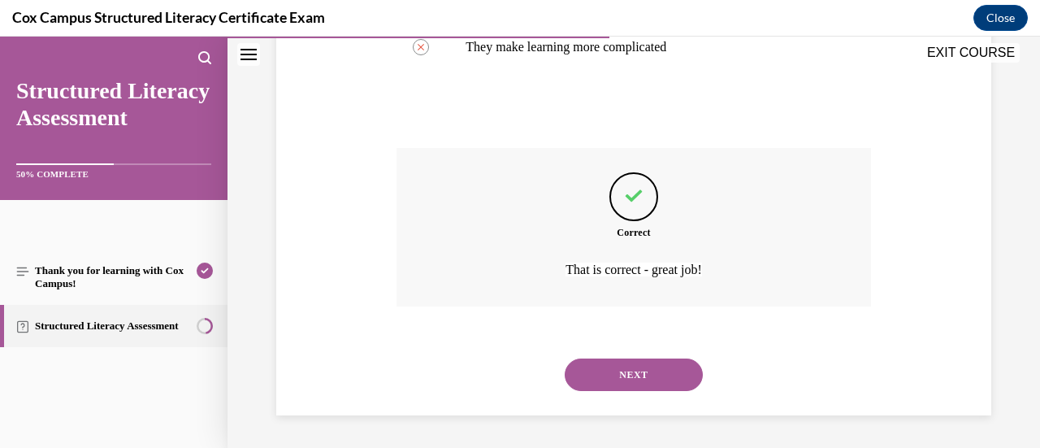
click at [608, 372] on button "NEXT" at bounding box center [634, 374] width 138 height 32
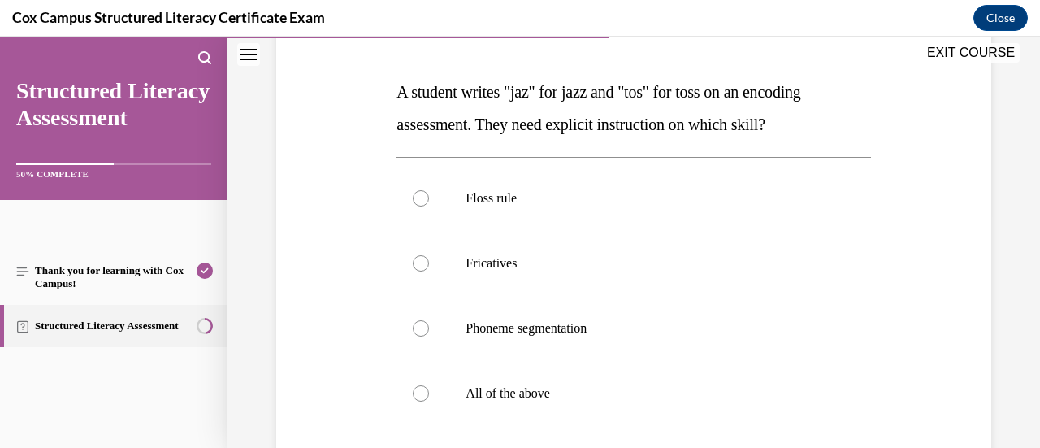
scroll to position [231, 0]
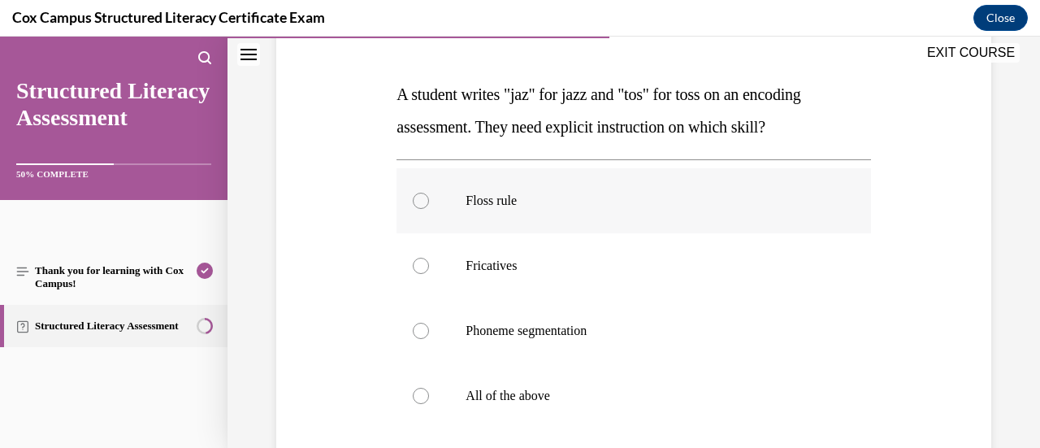
click at [565, 188] on label "Floss rule" at bounding box center [633, 200] width 474 height 65
click at [429, 193] on input "Floss rule" at bounding box center [421, 201] width 16 height 16
radio input "true"
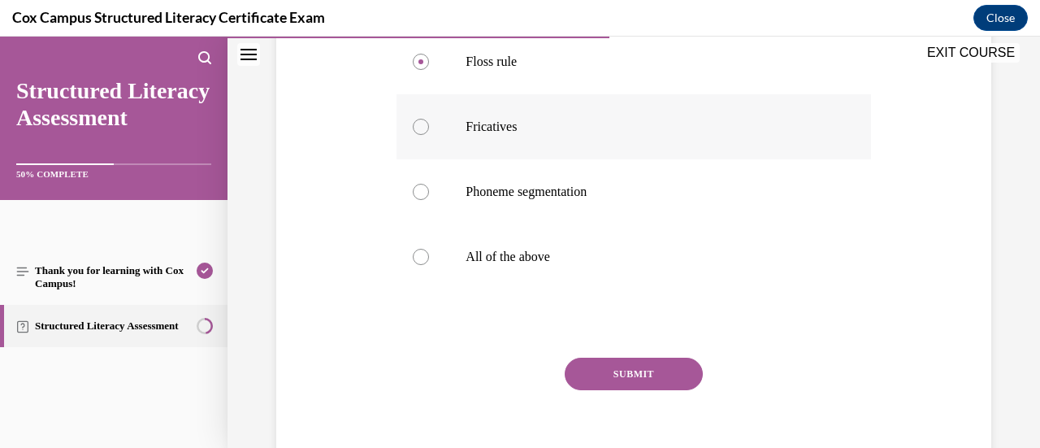
scroll to position [376, 0]
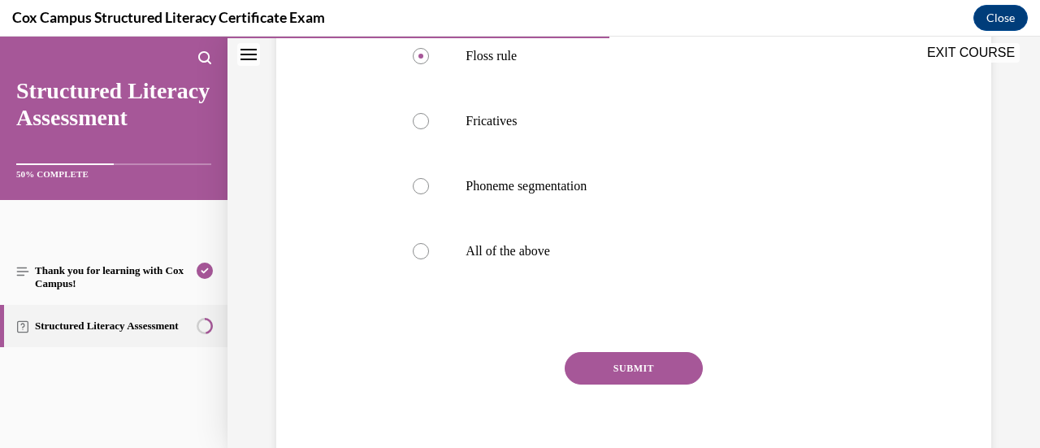
click at [608, 366] on button "SUBMIT" at bounding box center [634, 368] width 138 height 32
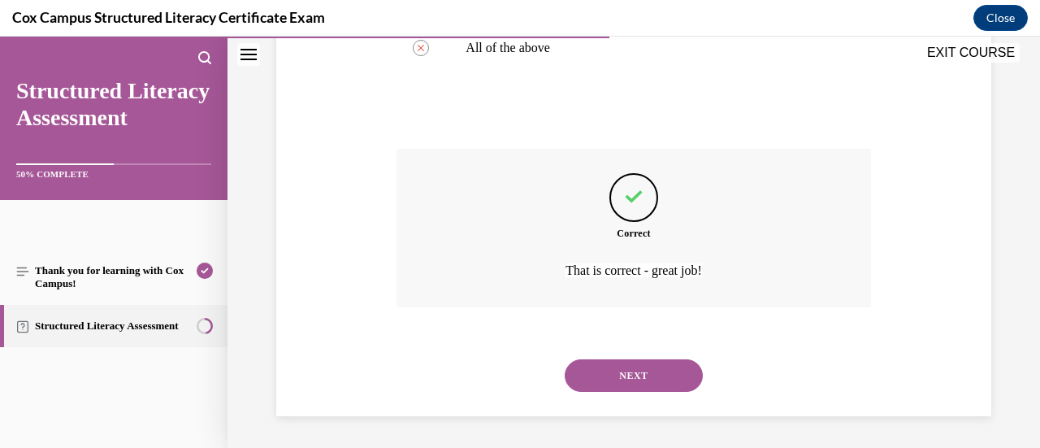
scroll to position [578, 0]
click at [608, 367] on button "NEXT" at bounding box center [634, 376] width 138 height 32
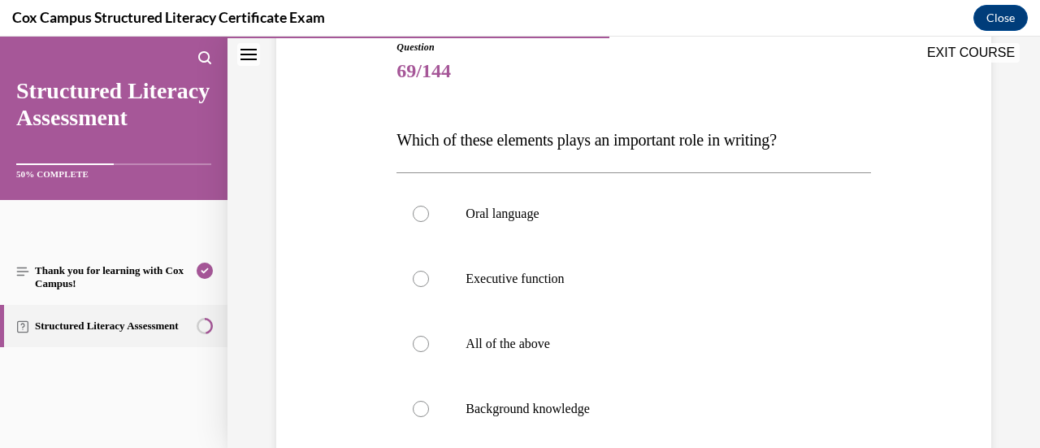
click at [608, 367] on label "All of the above" at bounding box center [633, 343] width 474 height 65
click at [429, 352] on input "All of the above" at bounding box center [421, 343] width 16 height 16
radio input "true"
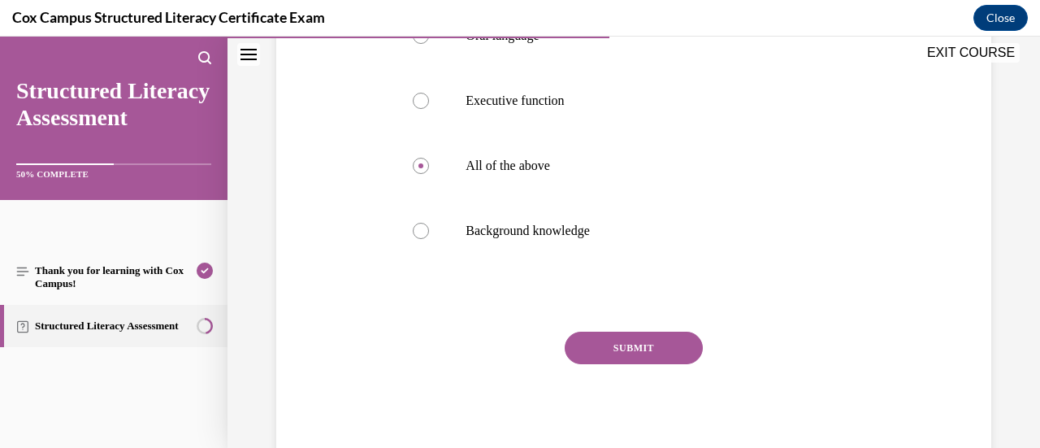
click at [608, 367] on div "SUBMIT NEXT" at bounding box center [633, 397] width 474 height 133
click at [611, 353] on button "SUBMIT" at bounding box center [634, 347] width 138 height 32
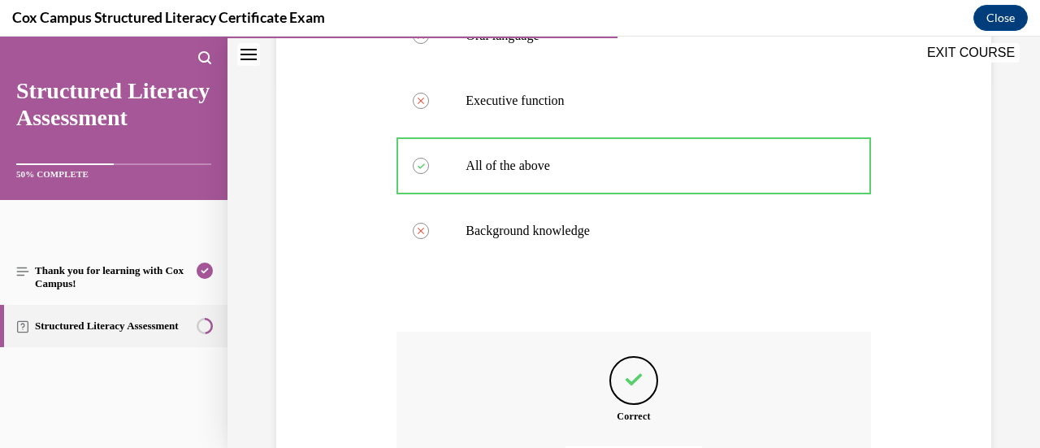
scroll to position [543, 0]
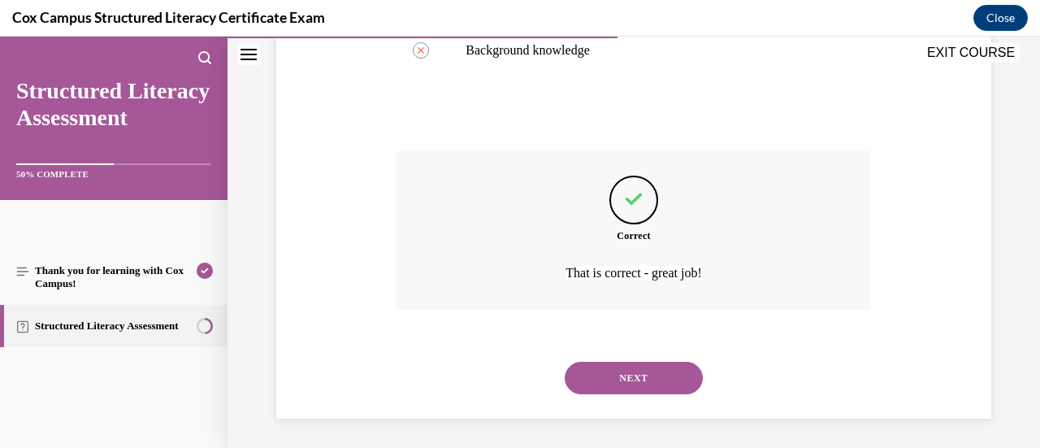
click at [611, 374] on button "NEXT" at bounding box center [634, 377] width 138 height 32
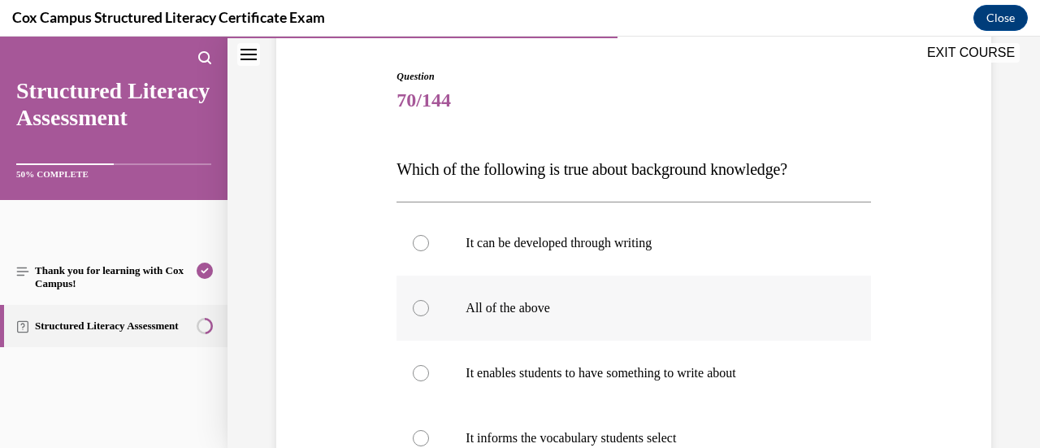
scroll to position [156, 0]
click at [569, 303] on p "All of the above" at bounding box center [647, 309] width 364 height 16
click at [429, 303] on input "All of the above" at bounding box center [421, 309] width 16 height 16
radio input "true"
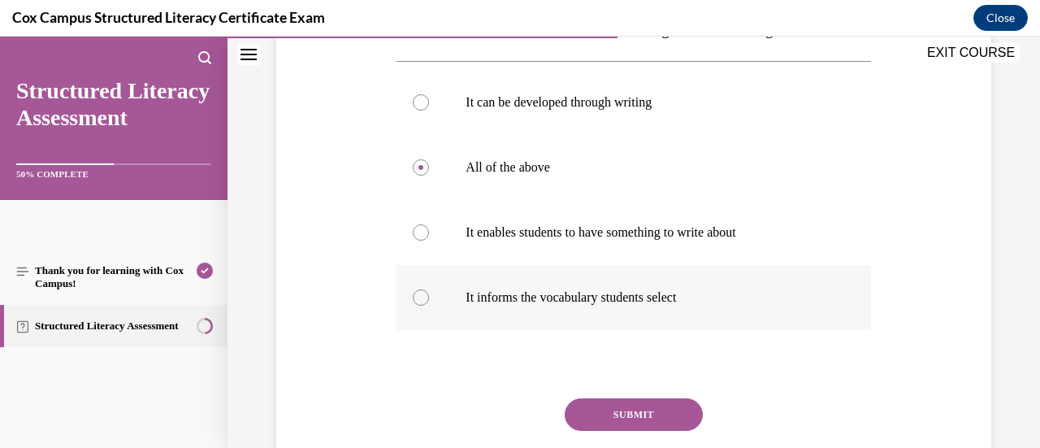
scroll to position [297, 0]
click at [630, 405] on button "SUBMIT" at bounding box center [634, 414] width 138 height 32
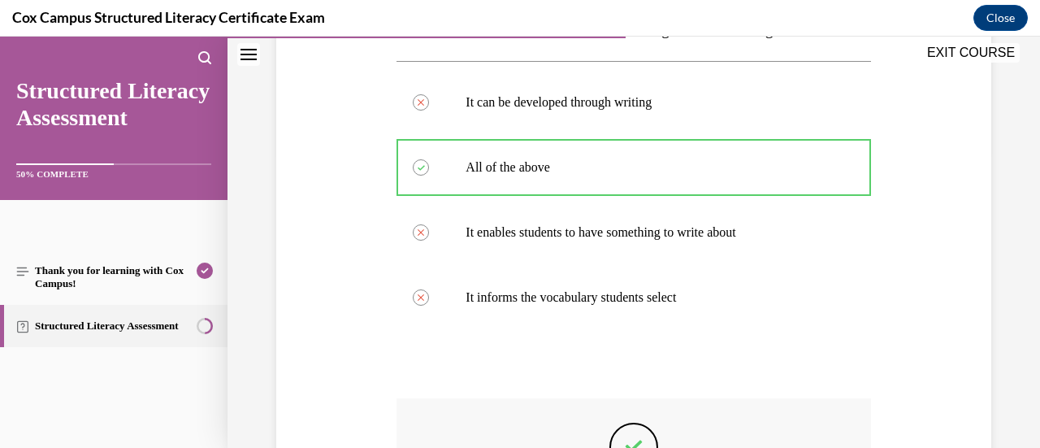
scroll to position [529, 0]
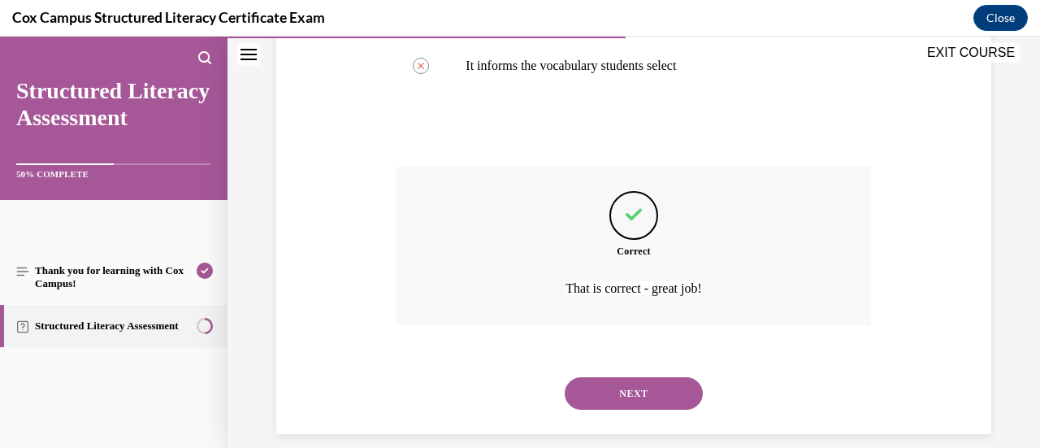
click at [630, 405] on button "NEXT" at bounding box center [634, 393] width 138 height 32
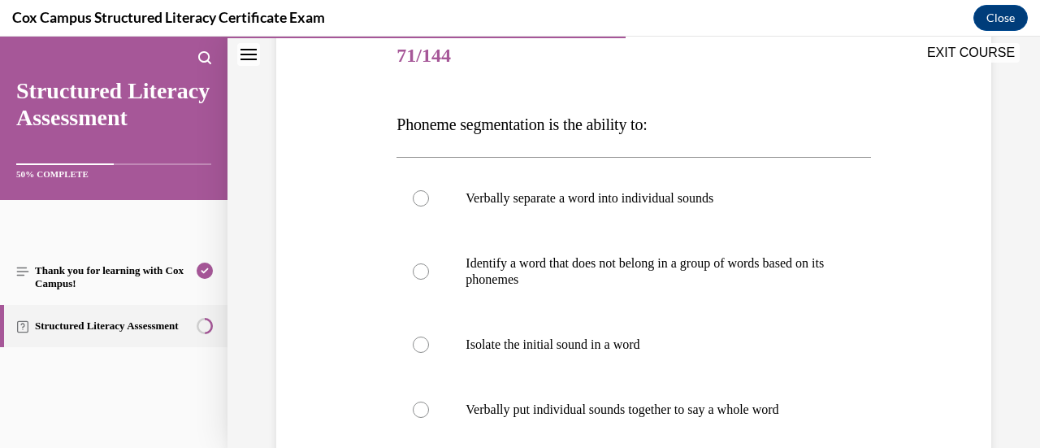
scroll to position [202, 0]
click at [613, 367] on label "Isolate the initial sound in a word" at bounding box center [633, 343] width 474 height 65
click at [429, 352] on input "Isolate the initial sound in a word" at bounding box center [421, 343] width 16 height 16
radio input "true"
click at [592, 197] on p "Verbally separate a word into individual sounds" at bounding box center [647, 197] width 364 height 16
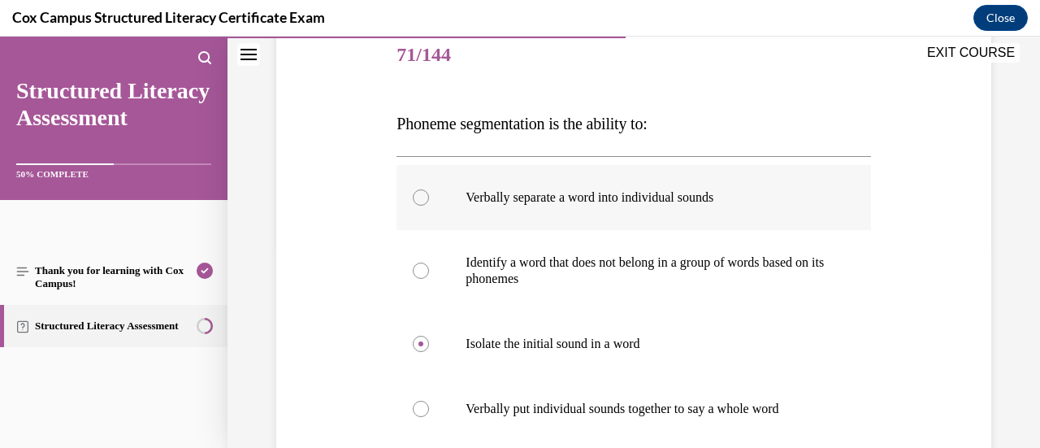
click at [429, 197] on input "Verbally separate a word into individual sounds" at bounding box center [421, 197] width 16 height 16
radio input "true"
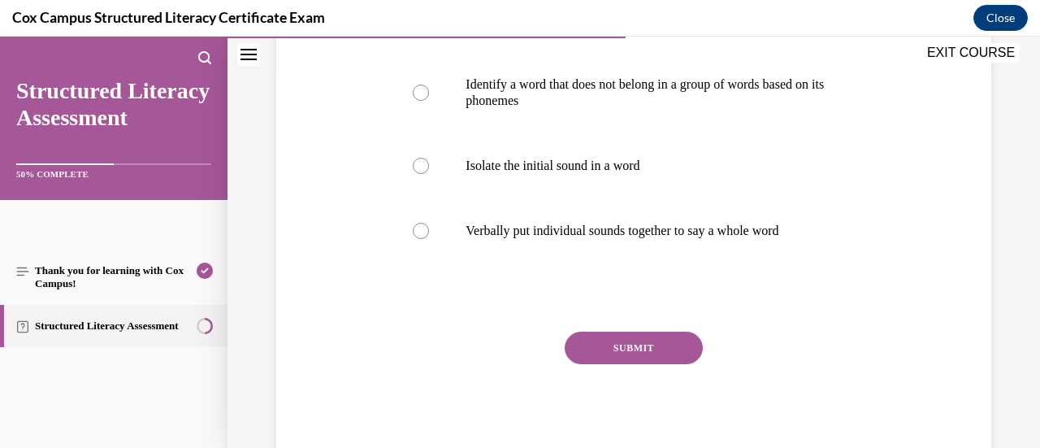
scroll to position [379, 0]
click at [615, 344] on button "SUBMIT" at bounding box center [634, 348] width 138 height 32
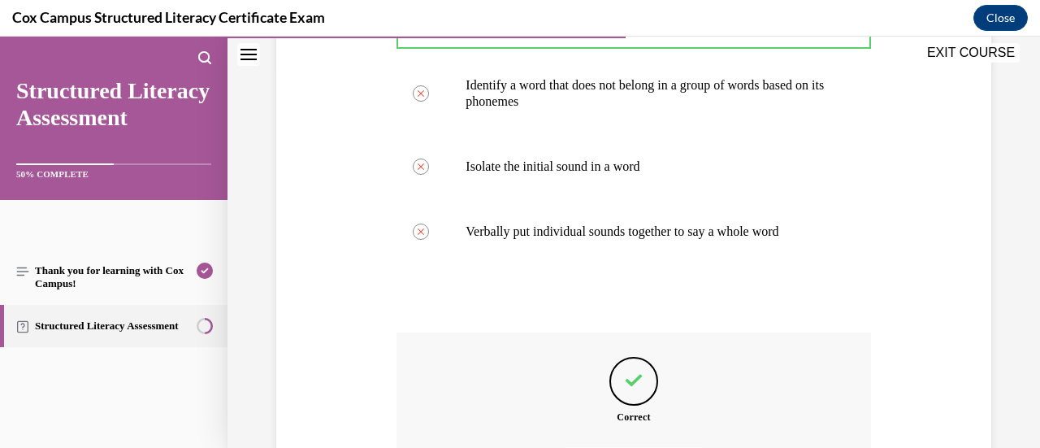
scroll to position [563, 0]
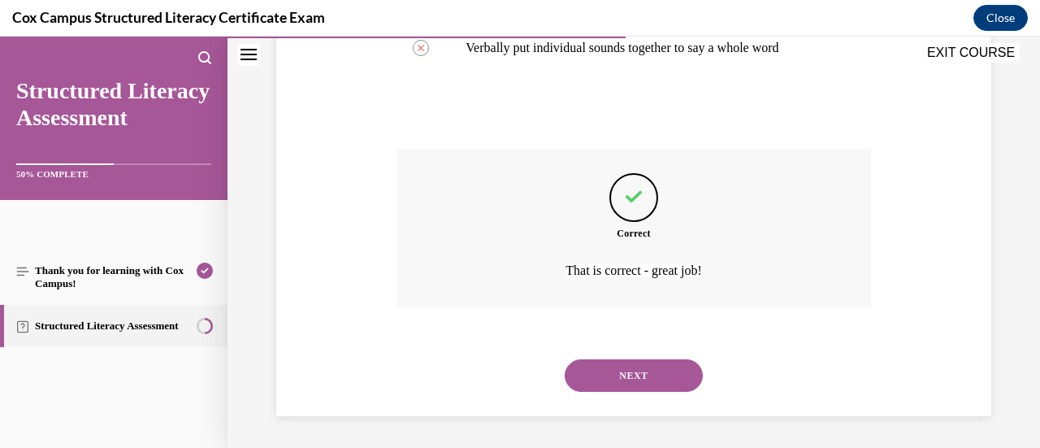
click at [621, 371] on button "NEXT" at bounding box center [634, 375] width 138 height 32
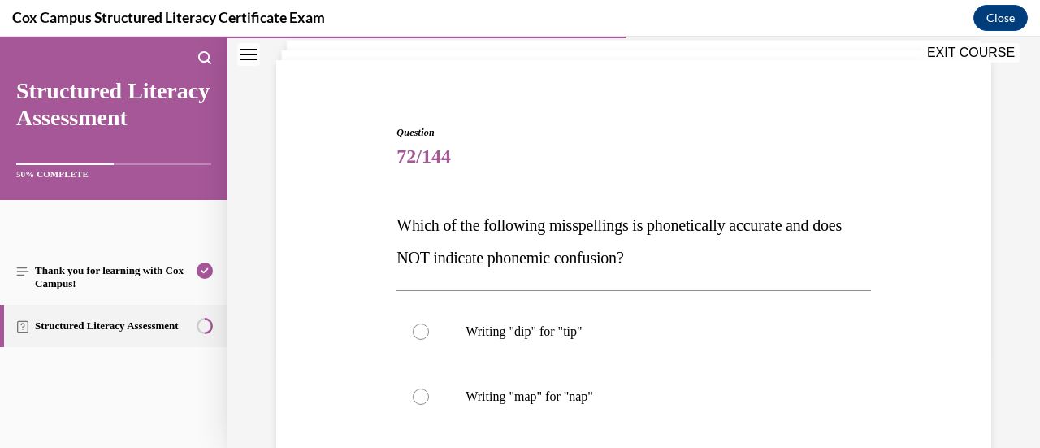
scroll to position [104, 0]
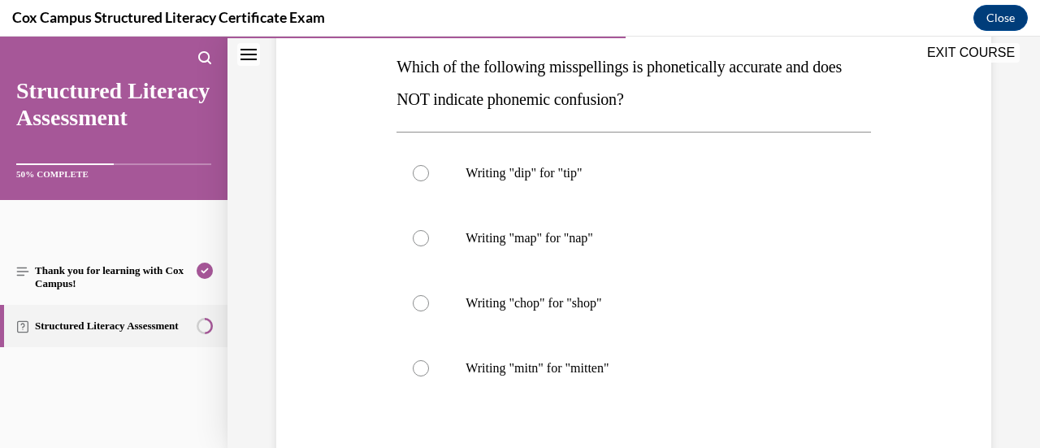
click at [621, 371] on p "Writing "mitn" for "mitten"" at bounding box center [647, 368] width 364 height 16
click at [429, 371] on input "Writing "mitn" for "mitten"" at bounding box center [421, 368] width 16 height 16
radio input "true"
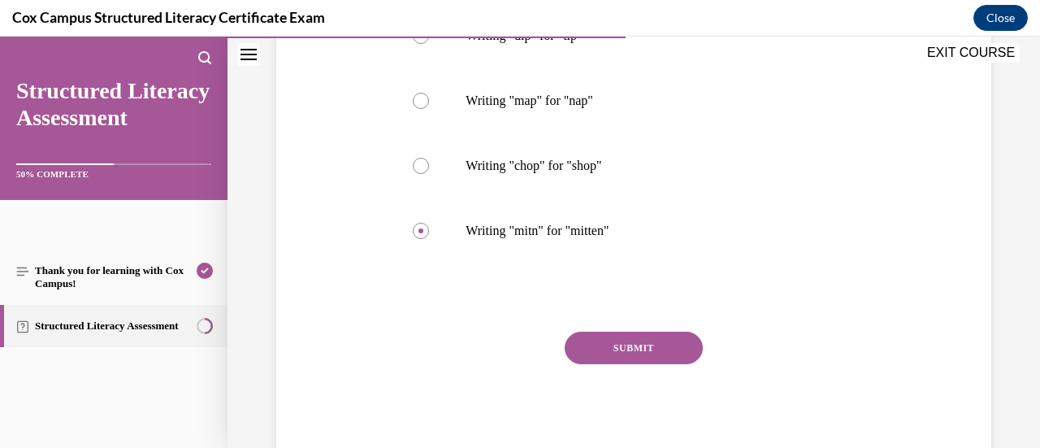
scroll to position [396, 0]
click at [648, 337] on button "SUBMIT" at bounding box center [634, 348] width 138 height 32
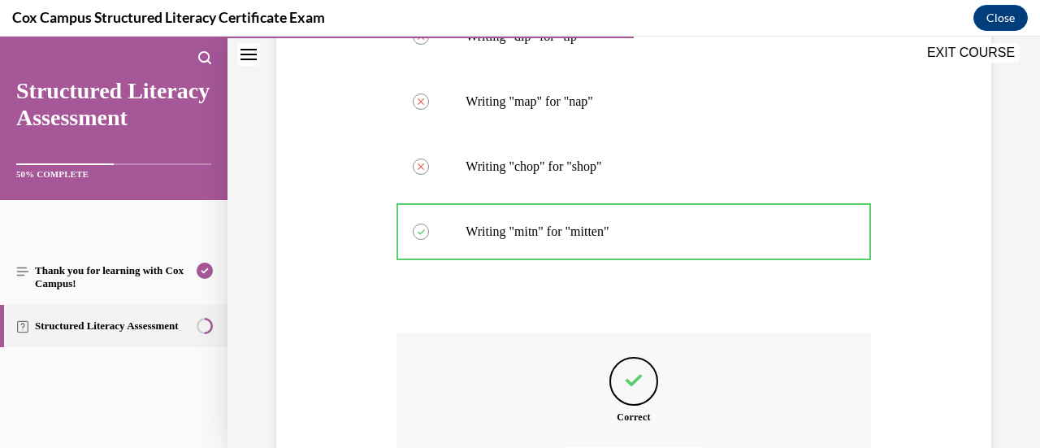
scroll to position [579, 0]
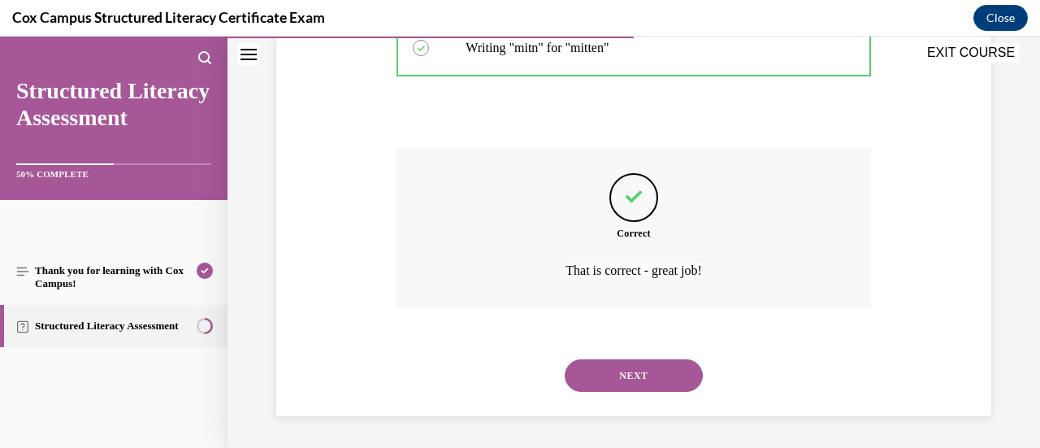
click at [651, 374] on button "NEXT" at bounding box center [634, 375] width 138 height 32
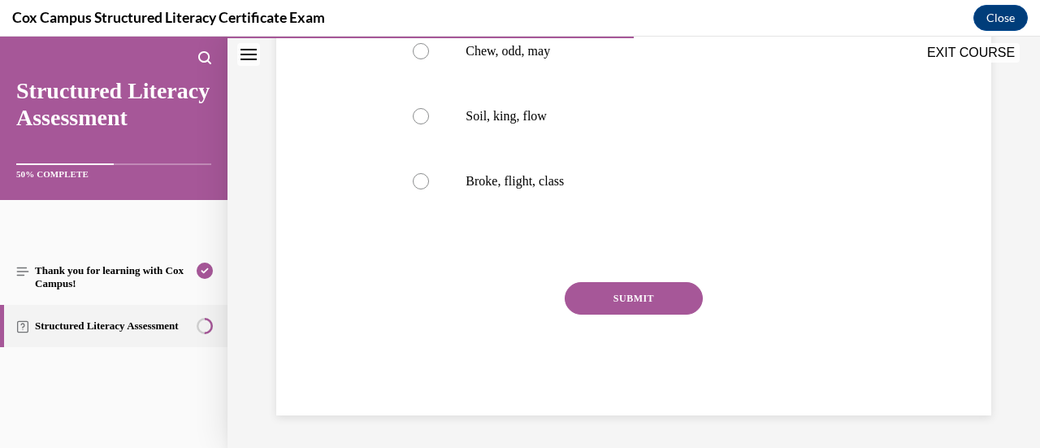
scroll to position [50, 0]
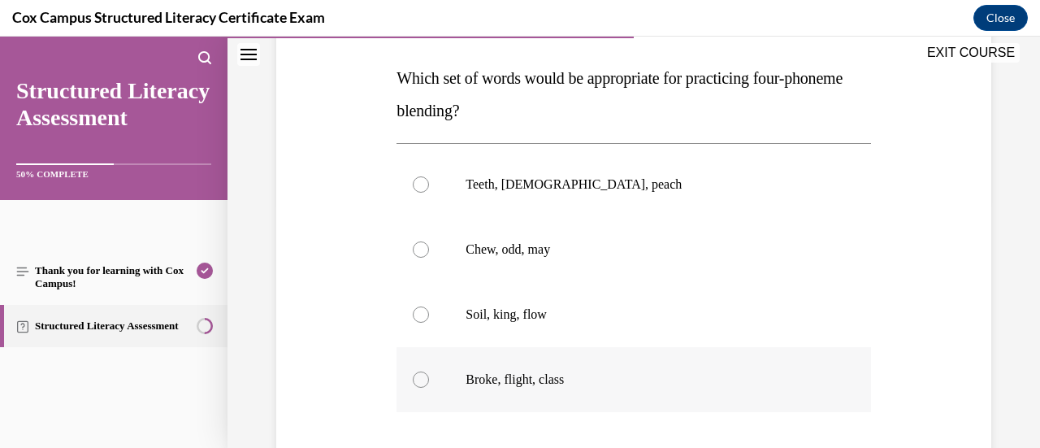
click at [651, 374] on p "Broke, flight, class" at bounding box center [647, 379] width 364 height 16
click at [429, 374] on input "Broke, flight, class" at bounding box center [421, 379] width 16 height 16
radio input "true"
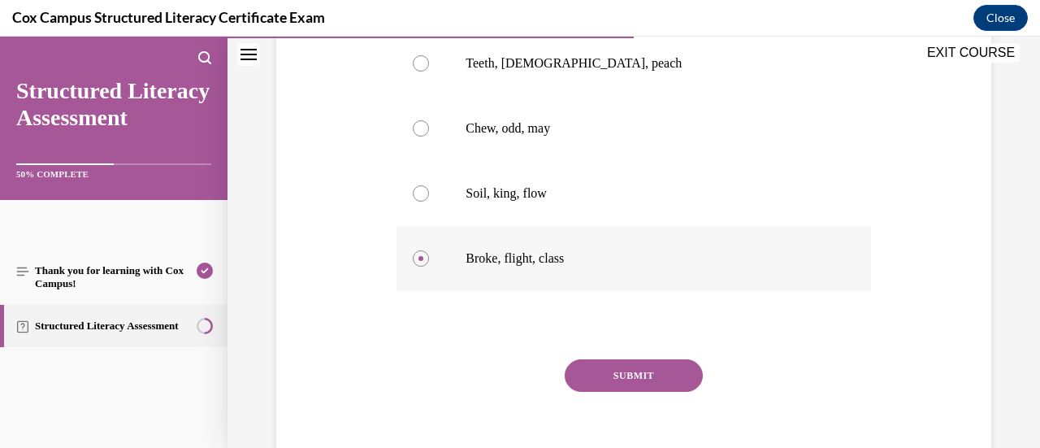
scroll to position [371, 0]
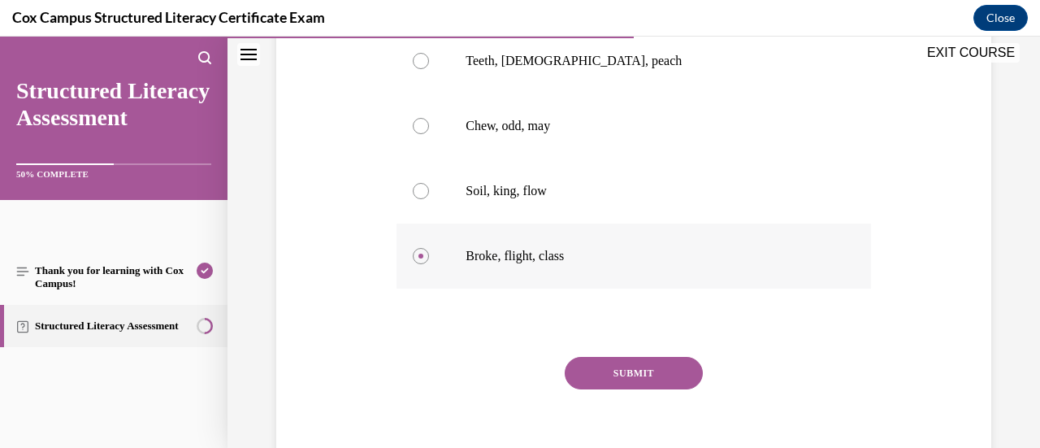
click at [651, 374] on button "SUBMIT" at bounding box center [634, 373] width 138 height 32
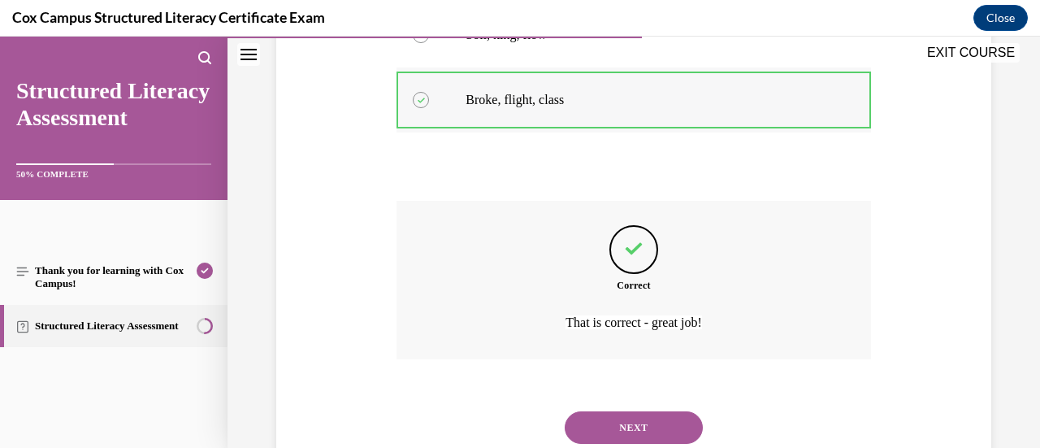
scroll to position [528, 0]
click at [639, 418] on button "NEXT" at bounding box center [634, 426] width 138 height 32
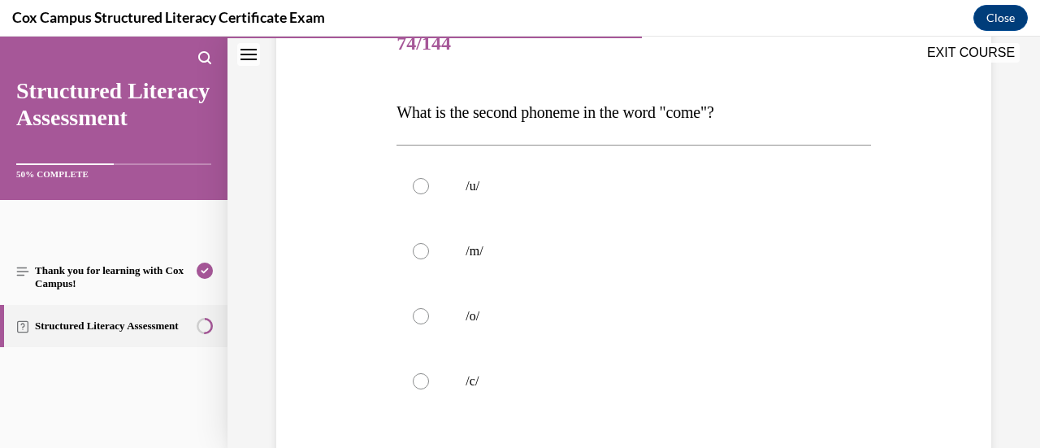
scroll to position [218, 0]
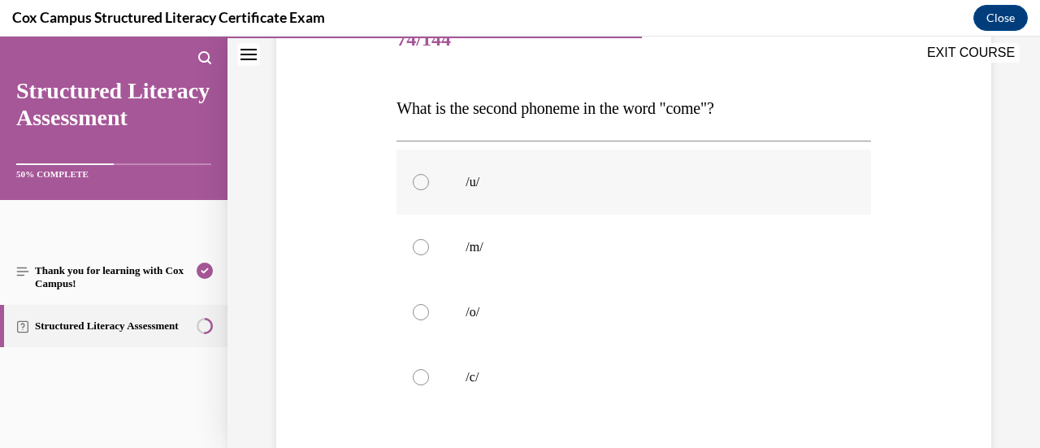
click at [562, 204] on label "/u/" at bounding box center [633, 181] width 474 height 65
click at [429, 190] on input "/u/" at bounding box center [421, 182] width 16 height 16
radio input "true"
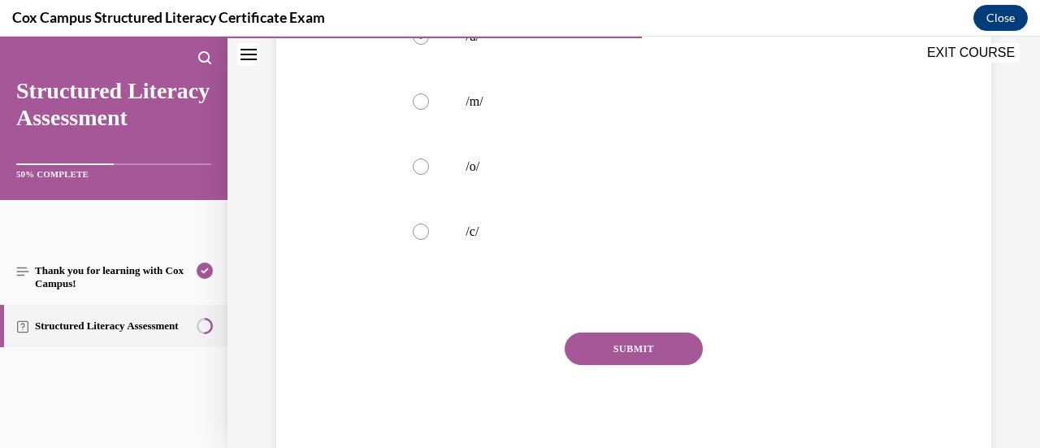
scroll to position [360, 0]
click at [625, 344] on button "SUBMIT" at bounding box center [634, 351] width 138 height 32
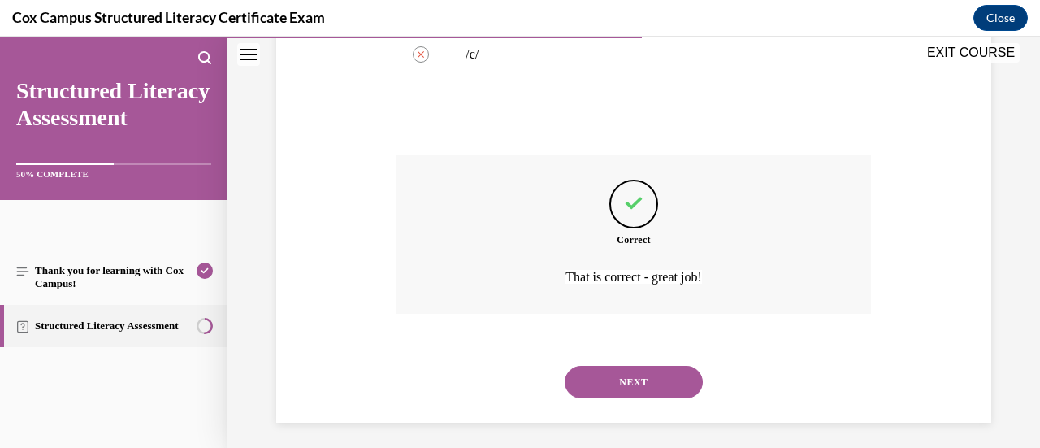
scroll to position [547, 0]
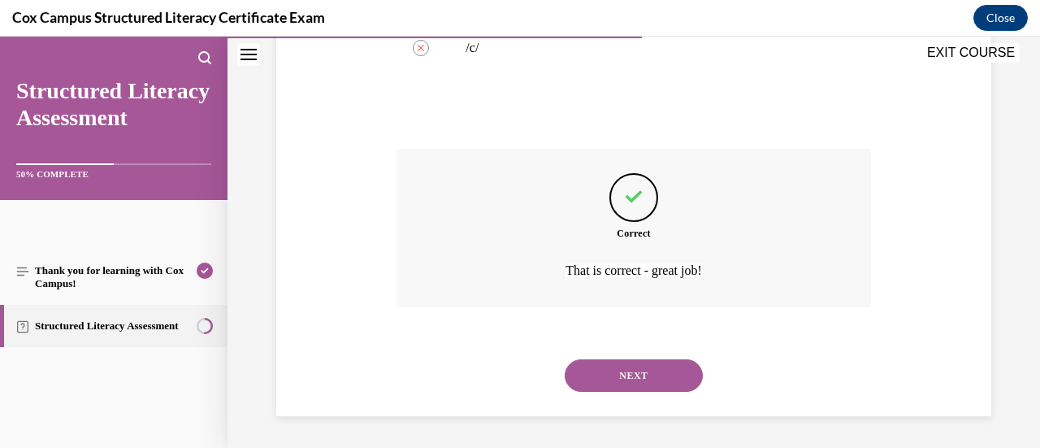
click at [633, 374] on button "NEXT" at bounding box center [634, 375] width 138 height 32
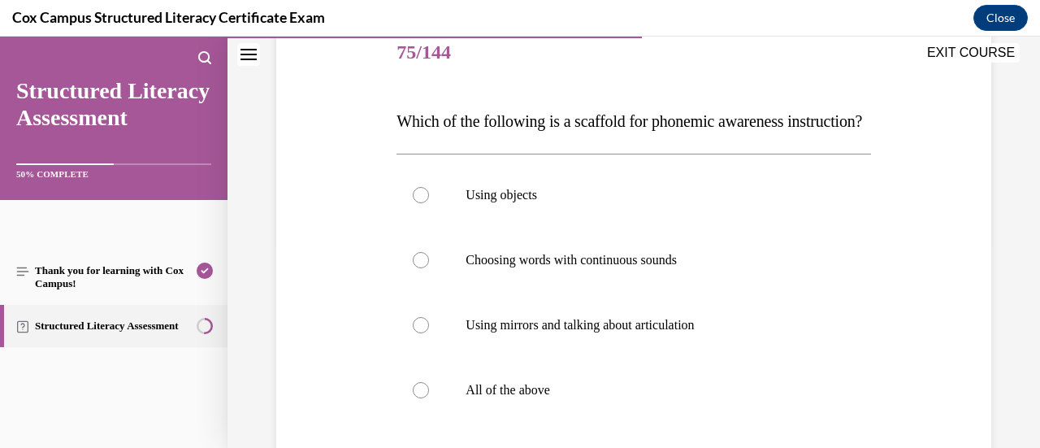
scroll to position [204, 0]
click at [608, 410] on label "All of the above" at bounding box center [633, 390] width 474 height 65
click at [429, 399] on input "All of the above" at bounding box center [421, 391] width 16 height 16
radio input "true"
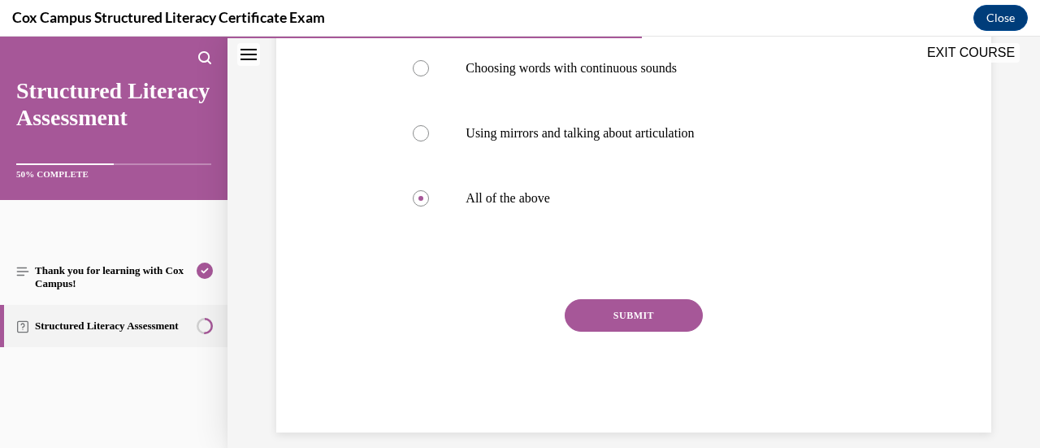
click at [615, 331] on button "SUBMIT" at bounding box center [634, 315] width 138 height 32
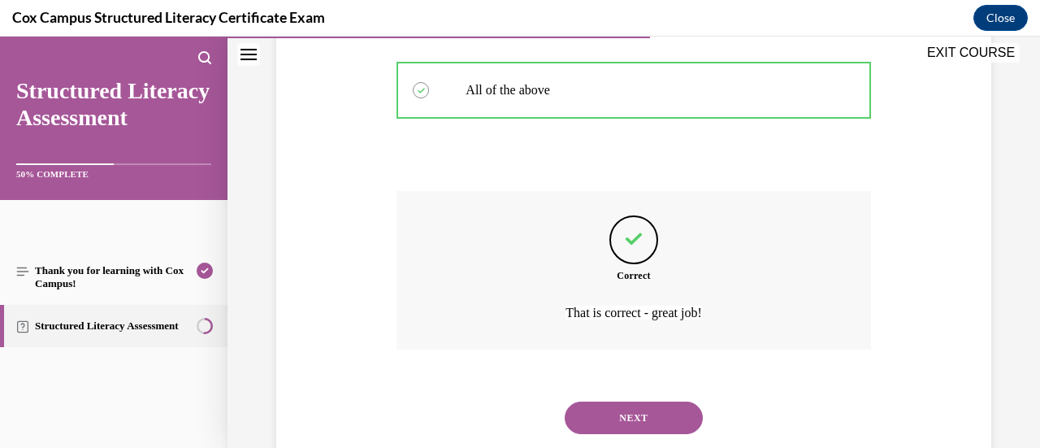
scroll to position [506, 0]
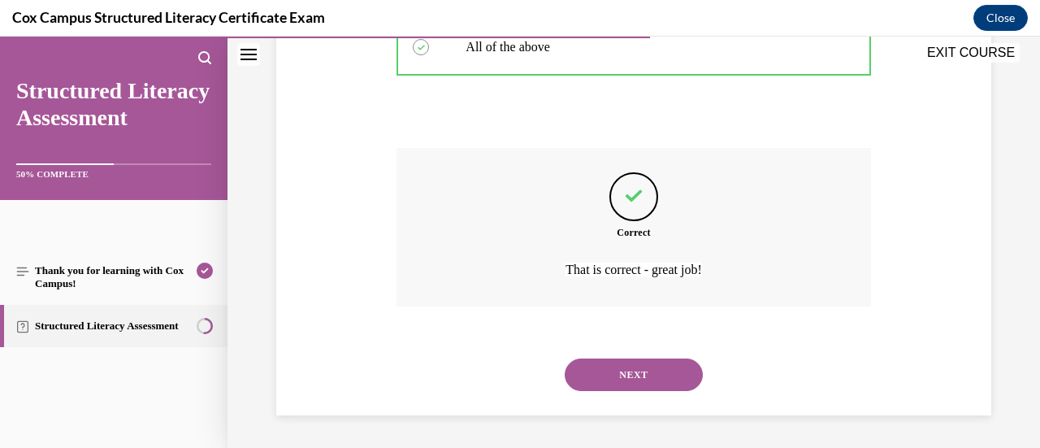
click at [625, 384] on button "NEXT" at bounding box center [634, 374] width 138 height 32
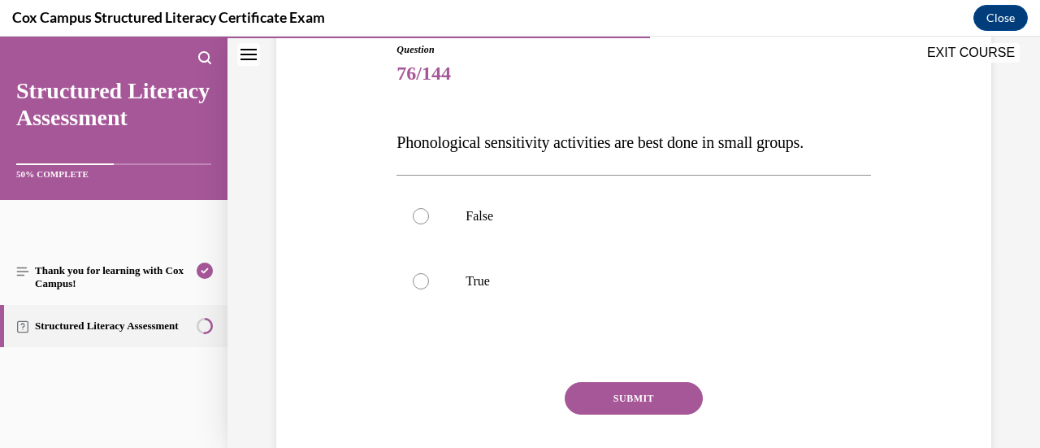
scroll to position [184, 0]
click at [611, 230] on label "False" at bounding box center [633, 215] width 474 height 65
click at [429, 223] on input "False" at bounding box center [421, 215] width 16 height 16
radio input "true"
click at [621, 391] on button "SUBMIT" at bounding box center [634, 397] width 138 height 32
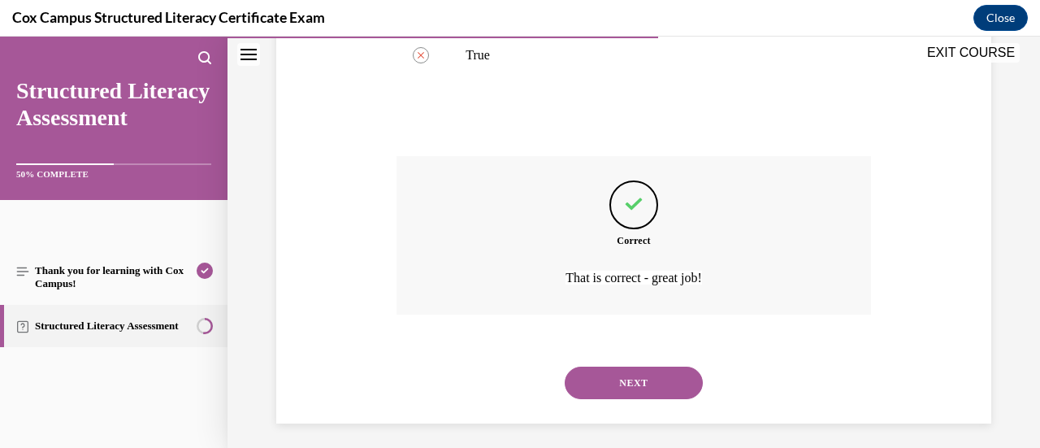
scroll to position [417, 0]
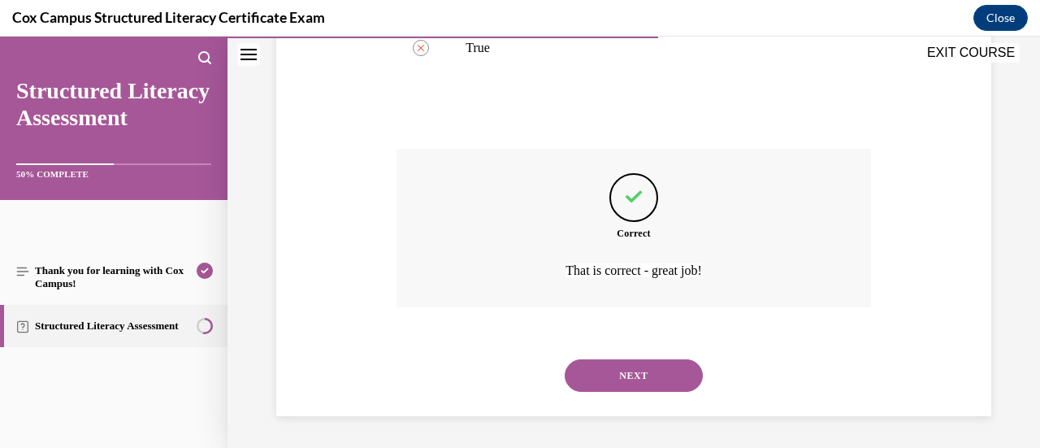
click at [621, 391] on div "NEXT" at bounding box center [633, 375] width 474 height 65
click at [642, 383] on button "NEXT" at bounding box center [634, 375] width 138 height 32
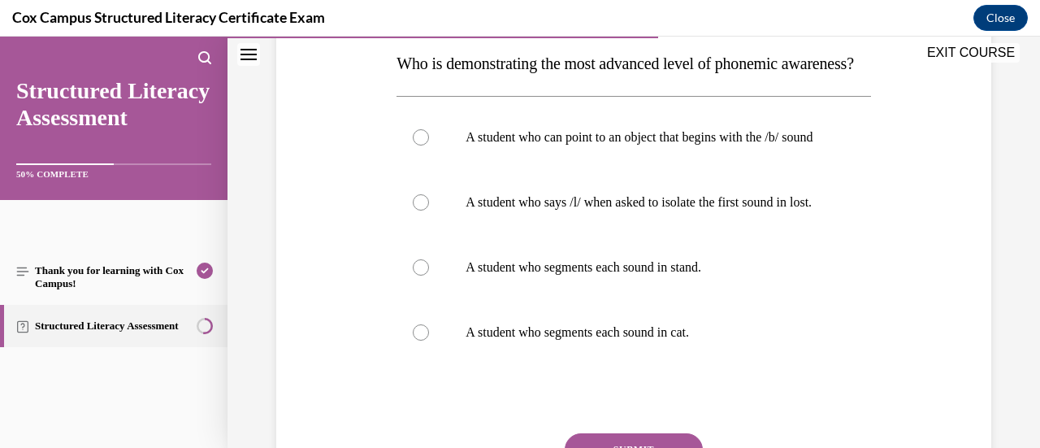
scroll to position [264, 0]
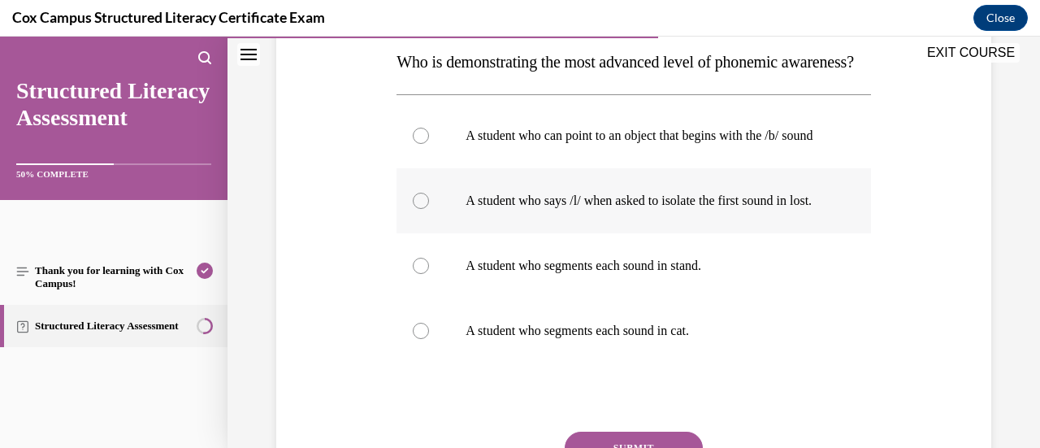
click at [670, 209] on p "A student who says /l/ when asked to isolate the first sound in lost." at bounding box center [647, 201] width 364 height 16
click at [429, 209] on input "A student who says /l/ when asked to isolate the first sound in lost." at bounding box center [421, 201] width 16 height 16
radio input "true"
click at [636, 298] on label "A student who segments each sound in stand." at bounding box center [633, 265] width 474 height 65
click at [429, 274] on input "A student who segments each sound in stand." at bounding box center [421, 265] width 16 height 16
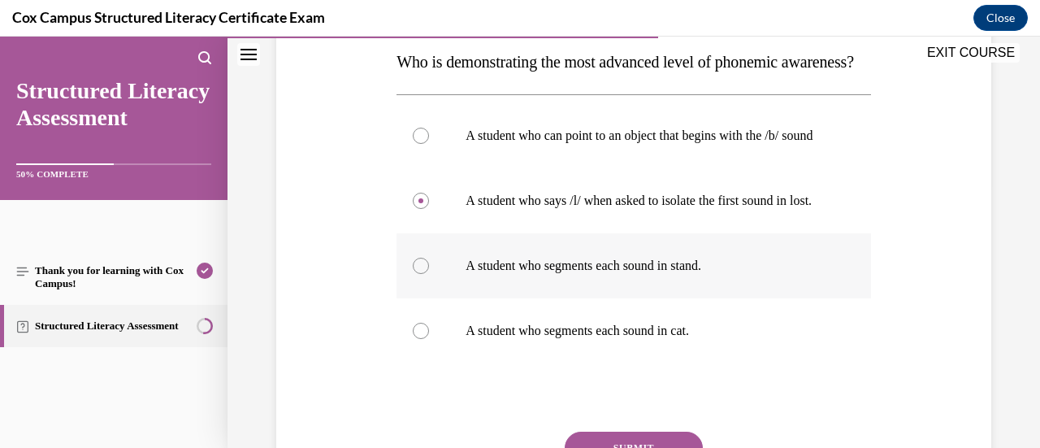
radio input "true"
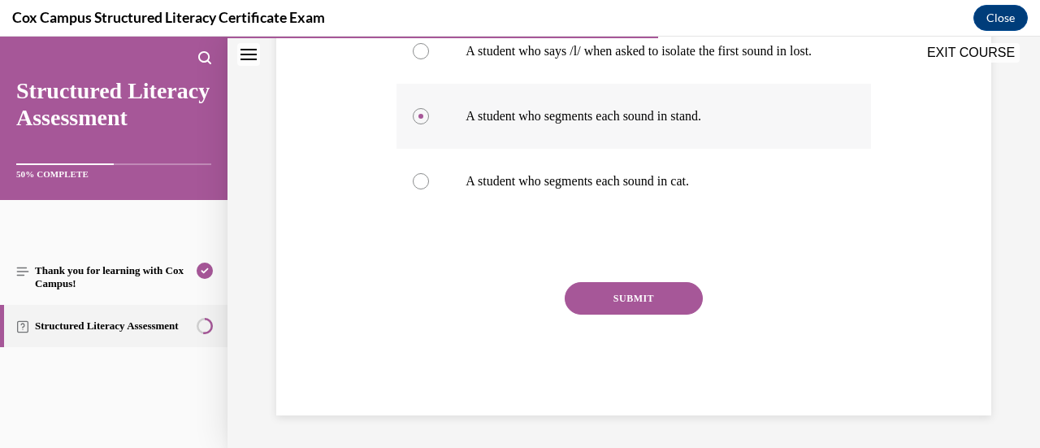
click at [636, 314] on button "SUBMIT" at bounding box center [634, 298] width 138 height 32
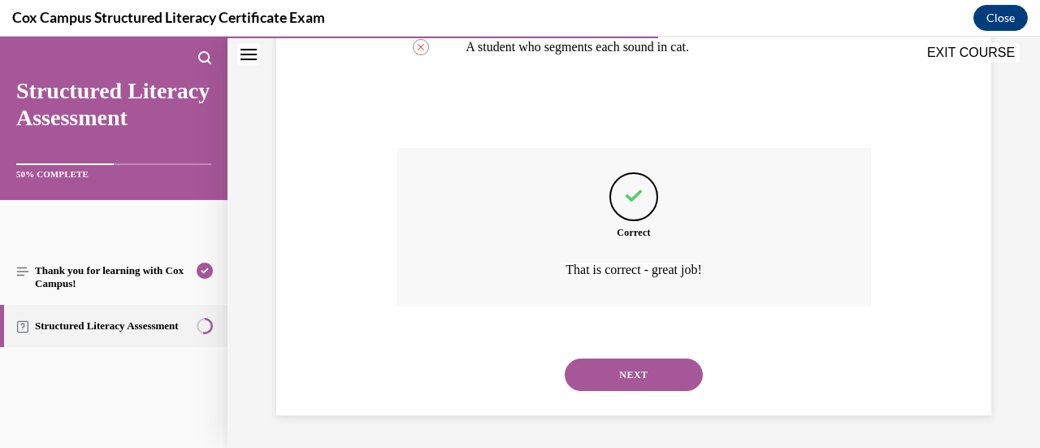
click at [642, 370] on button "NEXT" at bounding box center [634, 374] width 138 height 32
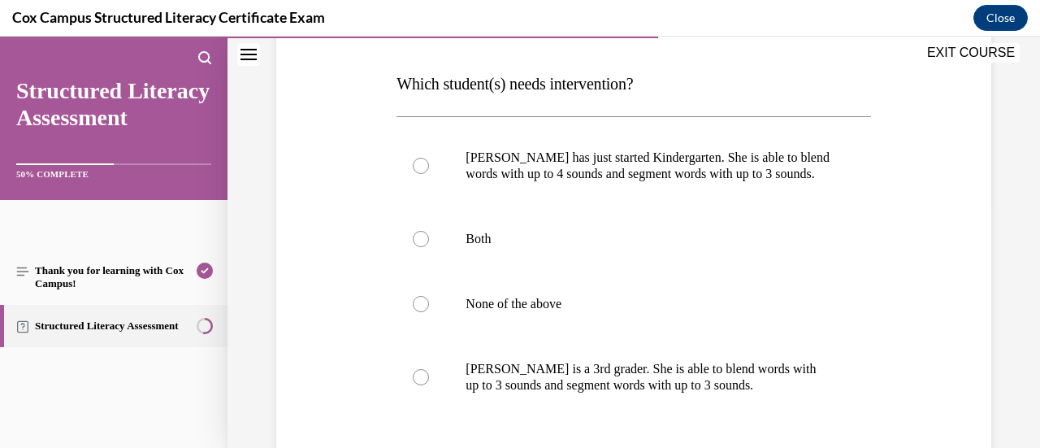
scroll to position [251, 0]
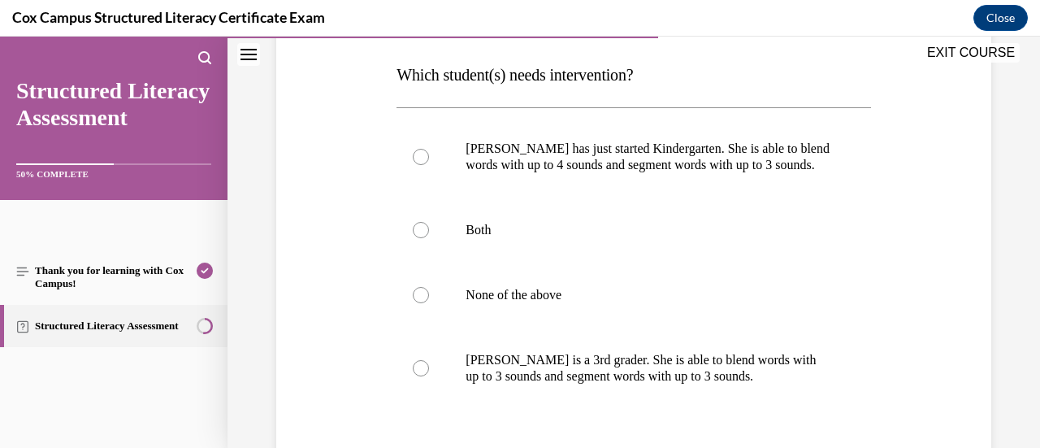
click at [642, 370] on p "Ella is a 3rd grader. She is able to blend words with up to 3 sounds and segmen…" at bounding box center [647, 368] width 364 height 32
click at [429, 370] on input "Ella is a 3rd grader. She is able to blend words with up to 3 sounds and segmen…" at bounding box center [421, 368] width 16 height 16
radio input "true"
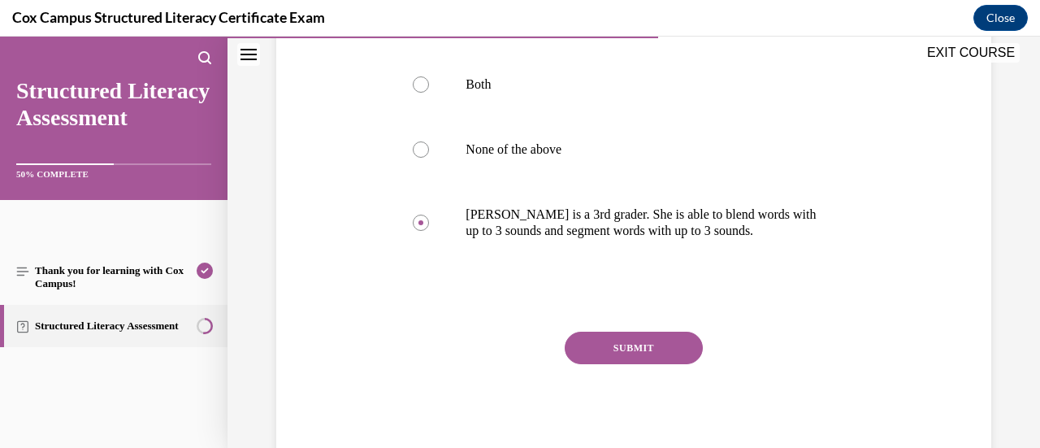
click at [647, 335] on button "SUBMIT" at bounding box center [634, 347] width 138 height 32
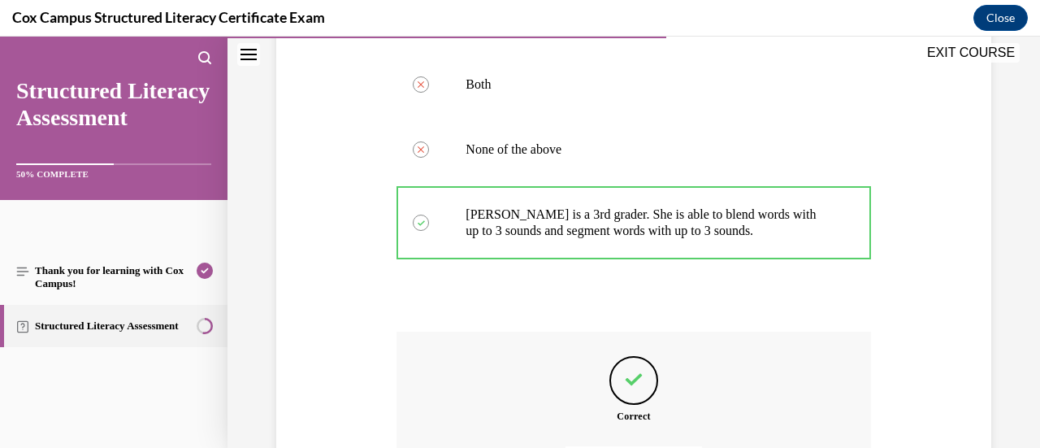
scroll to position [579, 0]
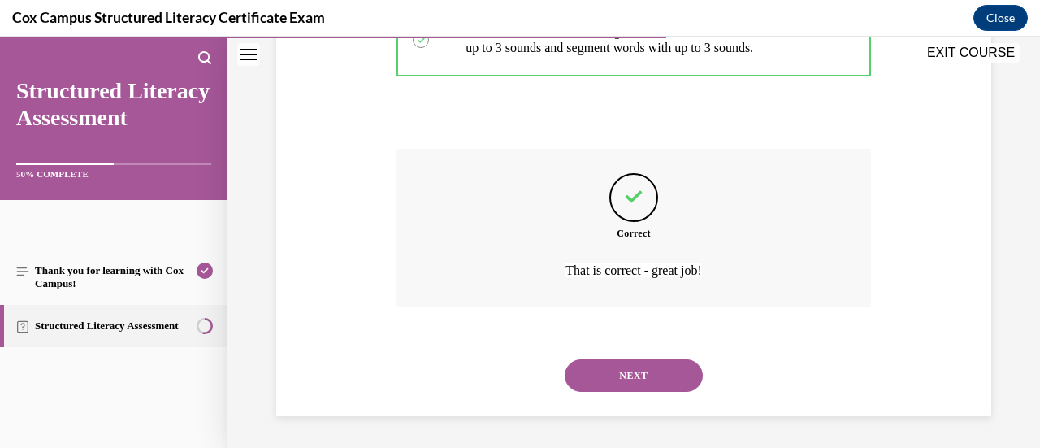
click at [651, 363] on button "NEXT" at bounding box center [634, 375] width 138 height 32
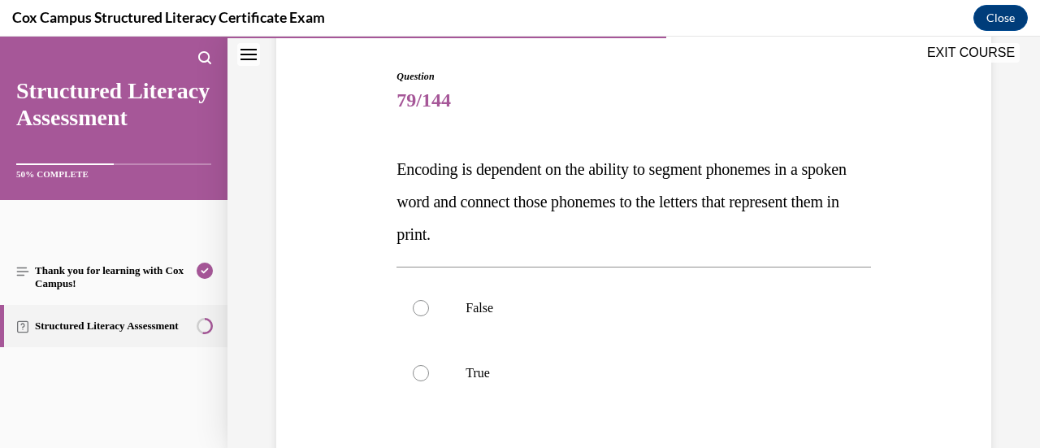
scroll to position [163, 0]
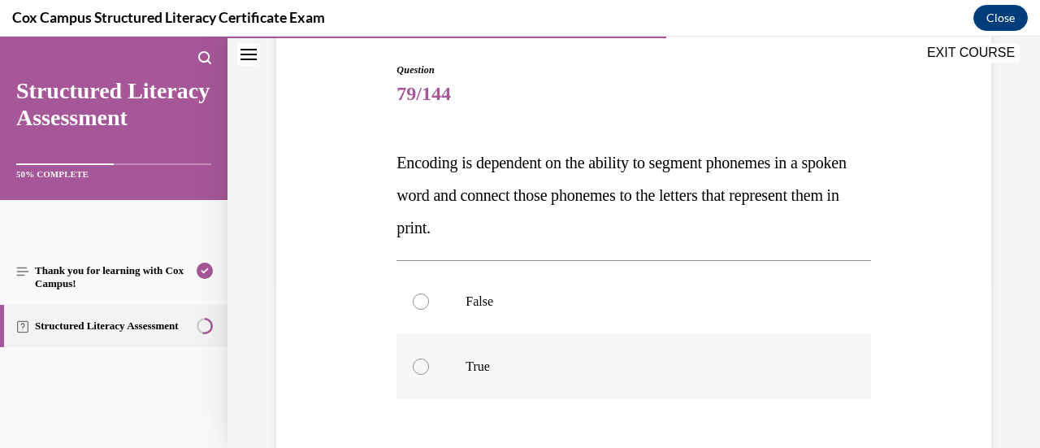
click at [652, 379] on label "True" at bounding box center [633, 366] width 474 height 65
click at [429, 374] on input "True" at bounding box center [421, 366] width 16 height 16
radio input "true"
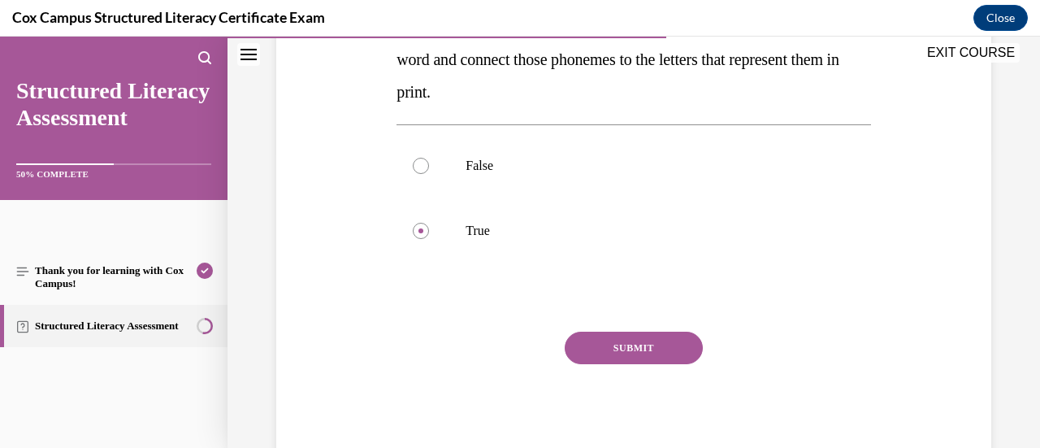
click at [652, 358] on button "SUBMIT" at bounding box center [634, 347] width 138 height 32
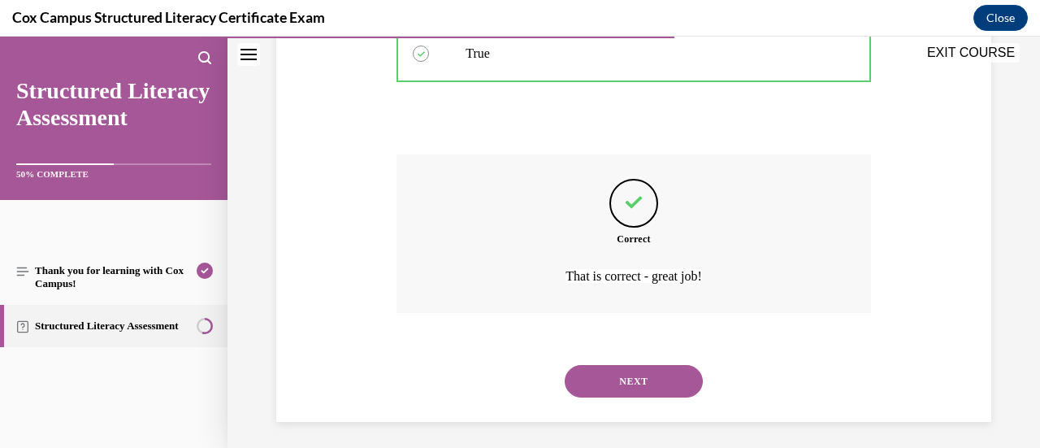
scroll to position [474, 0]
click at [651, 358] on div "NEXT" at bounding box center [633, 382] width 474 height 65
click at [651, 370] on button "NEXT" at bounding box center [634, 382] width 138 height 32
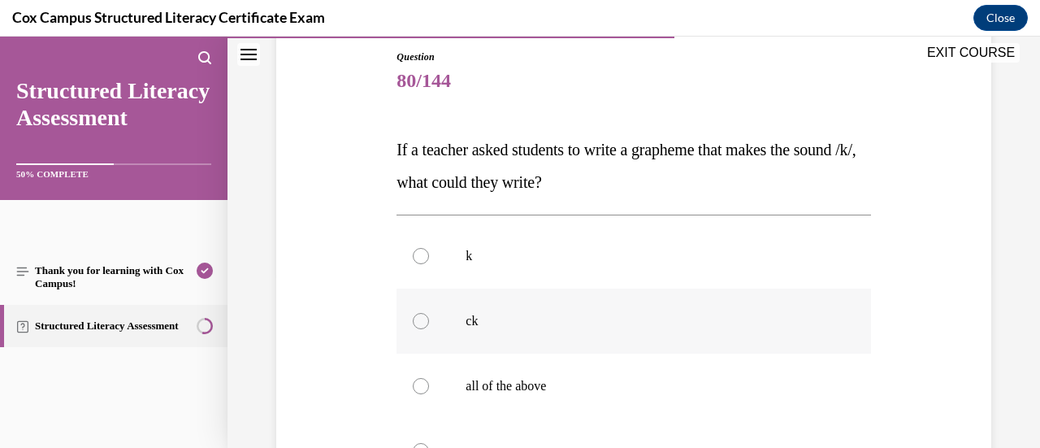
scroll to position [177, 0]
click at [629, 374] on label "all of the above" at bounding box center [633, 385] width 474 height 65
click at [429, 377] on input "all of the above" at bounding box center [421, 385] width 16 height 16
radio input "true"
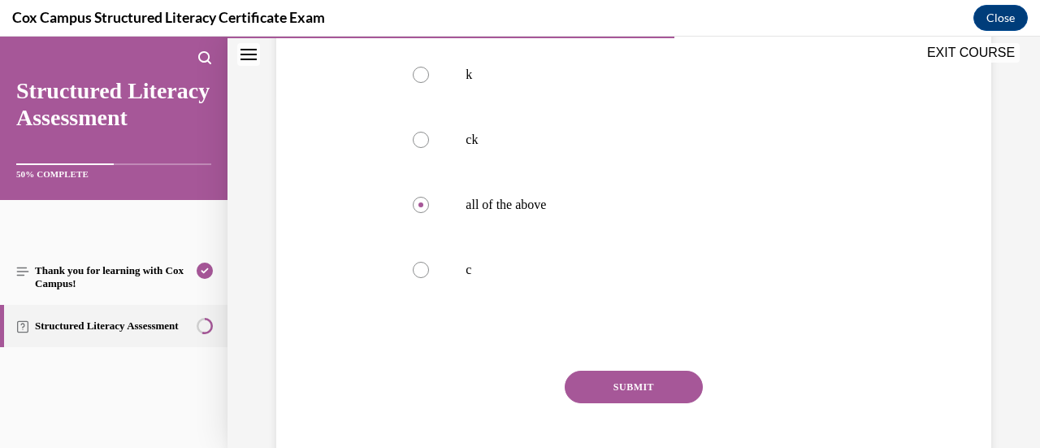
click at [630, 392] on button "SUBMIT" at bounding box center [634, 386] width 138 height 32
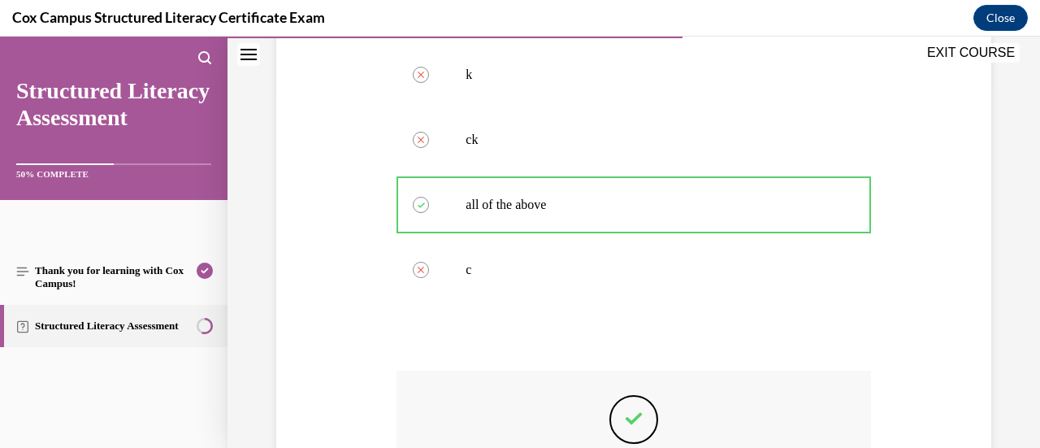
scroll to position [526, 0]
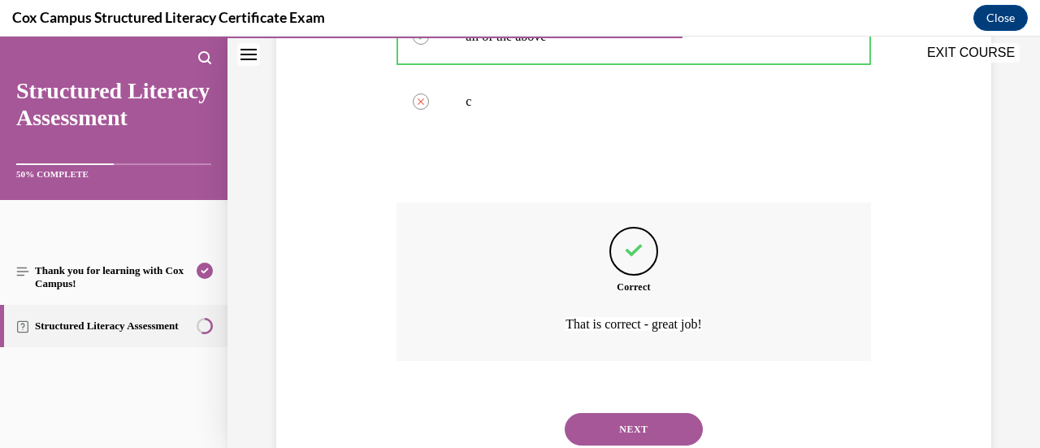
click at [636, 420] on button "NEXT" at bounding box center [634, 429] width 138 height 32
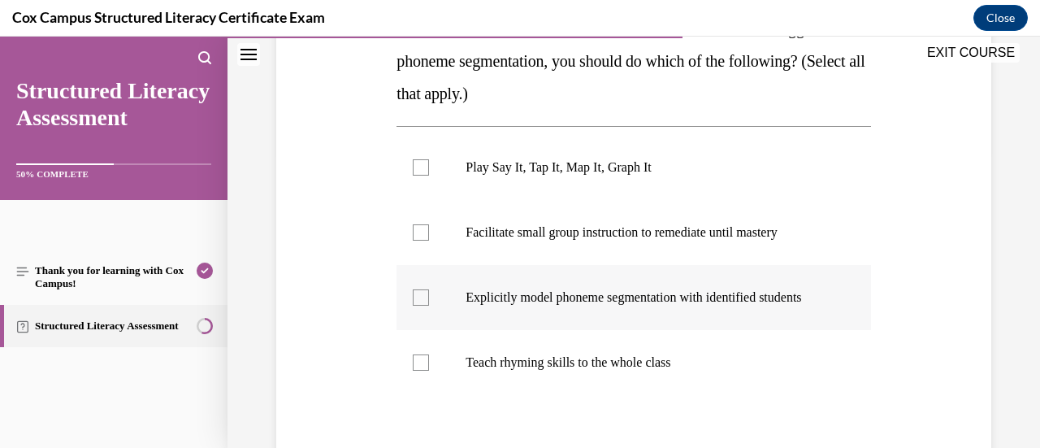
scroll to position [297, 0]
click at [421, 223] on label "Facilitate small group instruction to remediate until mastery" at bounding box center [633, 232] width 474 height 65
click at [421, 224] on input "Facilitate small group instruction to remediate until mastery" at bounding box center [421, 232] width 16 height 16
checkbox input "true"
click at [430, 177] on label "Play Say It, Tap It, Map It, Graph It" at bounding box center [633, 167] width 474 height 65
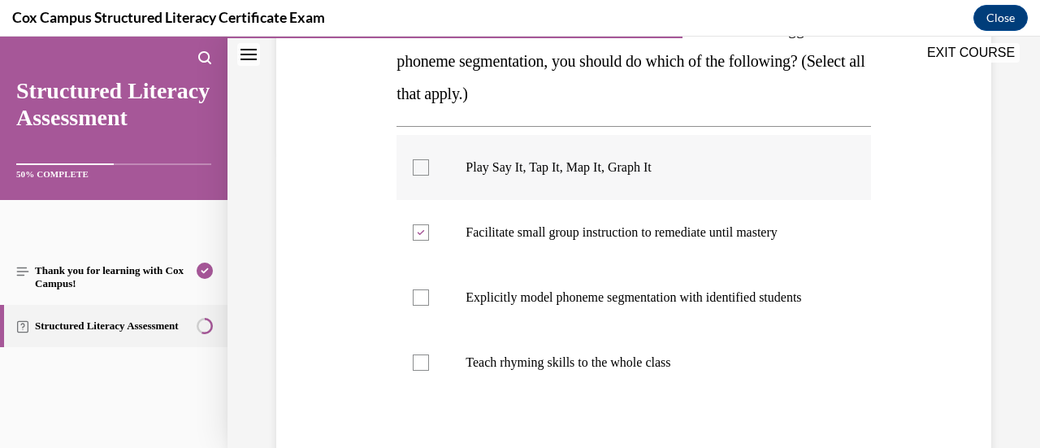
click at [429, 175] on input "Play Say It, Tap It, Map It, Graph It" at bounding box center [421, 167] width 16 height 16
checkbox input "true"
click at [421, 303] on div at bounding box center [421, 297] width 16 height 16
click at [421, 303] on input "Explicitly model phoneme segmentation with identified students" at bounding box center [421, 297] width 16 height 16
checkbox input "true"
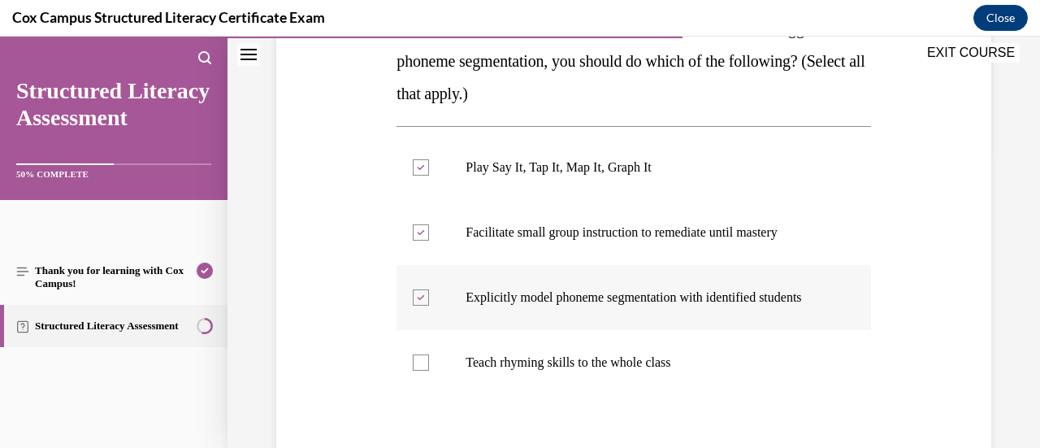
scroll to position [445, 0]
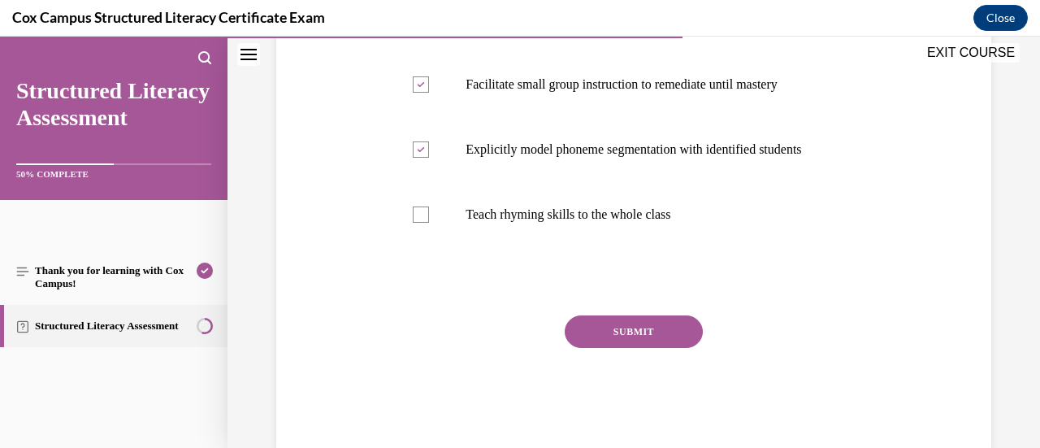
click at [634, 348] on button "SUBMIT" at bounding box center [634, 331] width 138 height 32
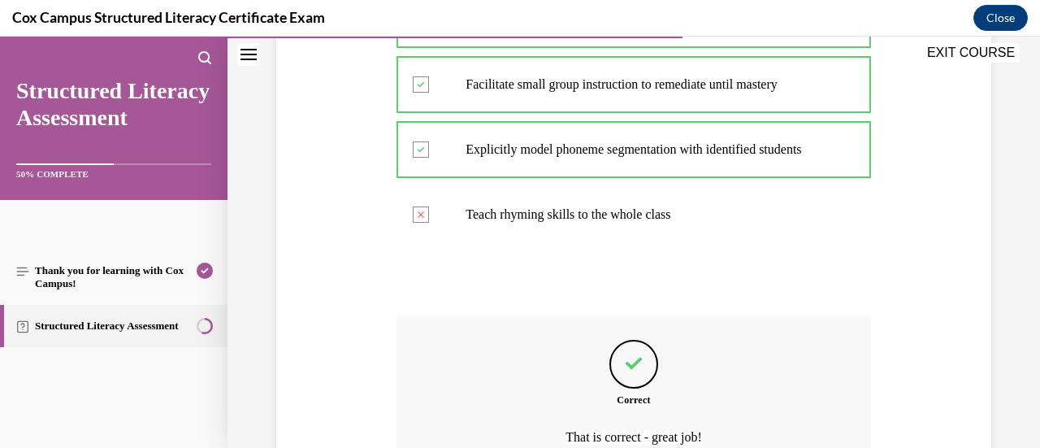
scroll to position [628, 0]
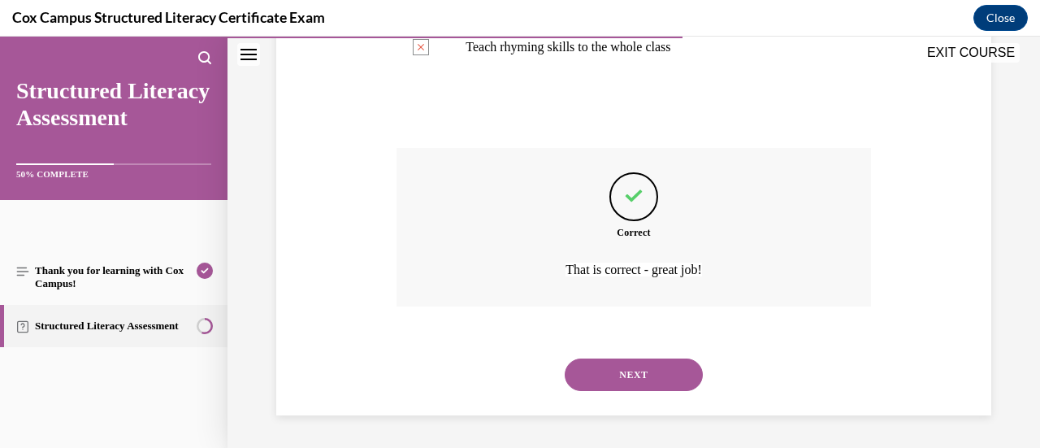
click at [635, 371] on button "NEXT" at bounding box center [634, 374] width 138 height 32
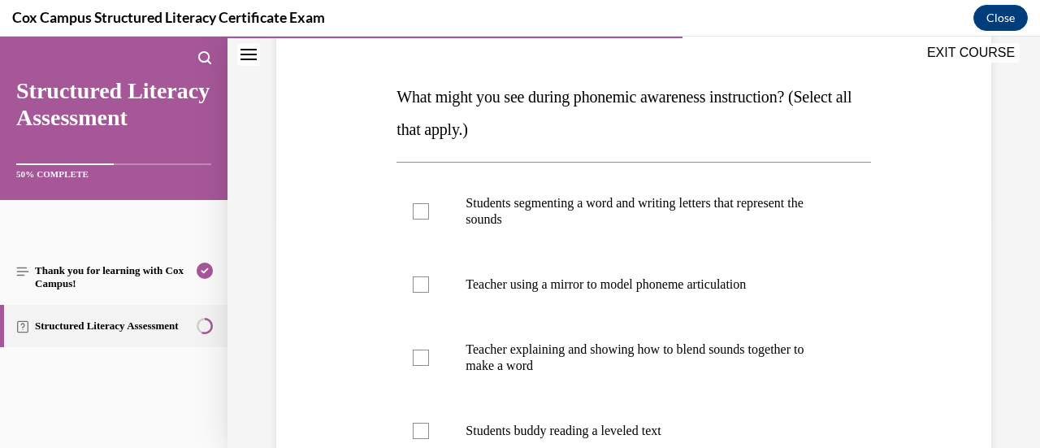
scroll to position [266, 0]
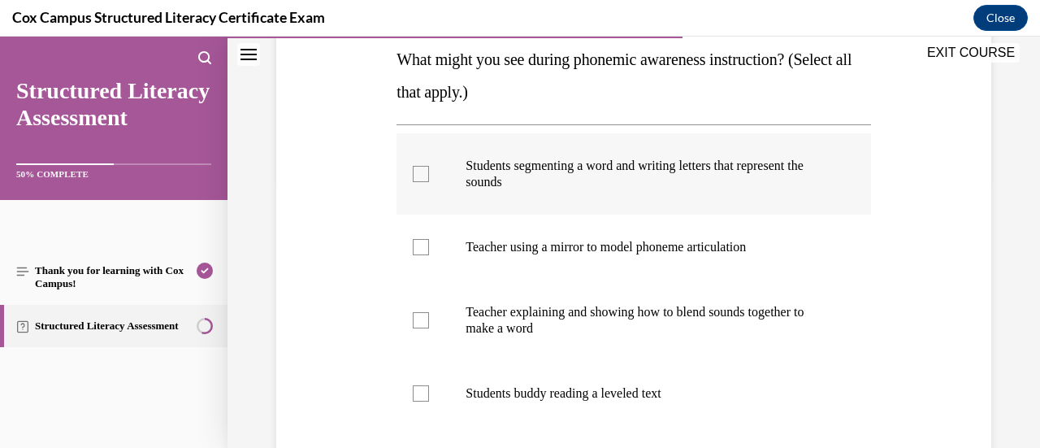
click at [439, 156] on label "Students segmenting a word and writing letters that represent the sounds" at bounding box center [633, 173] width 474 height 81
click at [429, 166] on input "Students segmenting a word and writing letters that represent the sounds" at bounding box center [421, 174] width 16 height 16
checkbox input "true"
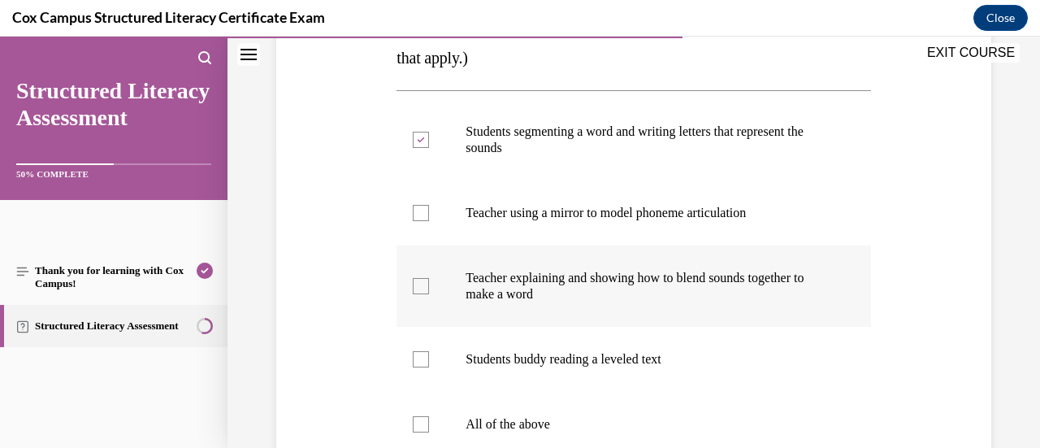
scroll to position [301, 0]
click at [488, 271] on p "Teacher explaining and showing how to blend sounds together to make a word" at bounding box center [647, 285] width 364 height 32
click at [429, 277] on input "Teacher explaining and showing how to blend sounds together to make a word" at bounding box center [421, 285] width 16 height 16
checkbox input "true"
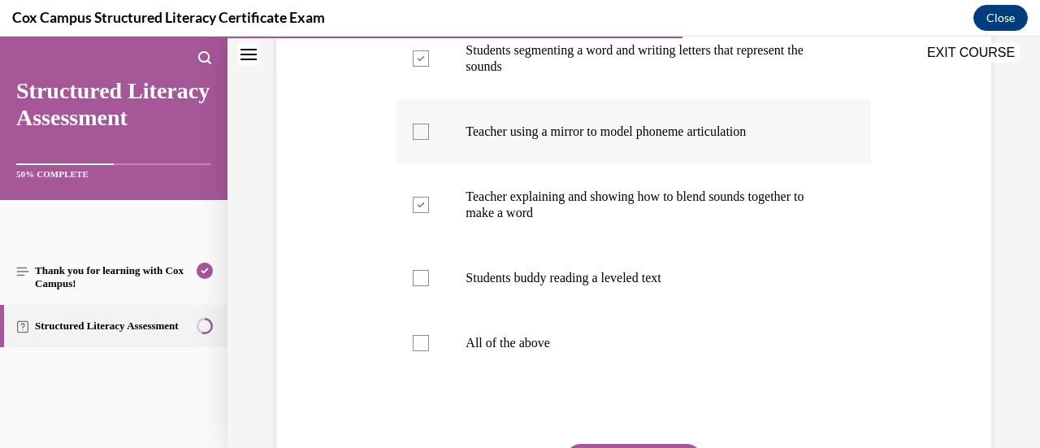
click at [478, 127] on p "Teacher using a mirror to model phoneme articulation" at bounding box center [647, 131] width 364 height 16
click at [429, 127] on input "Teacher using a mirror to model phoneme articulation" at bounding box center [421, 131] width 16 height 16
checkbox input "true"
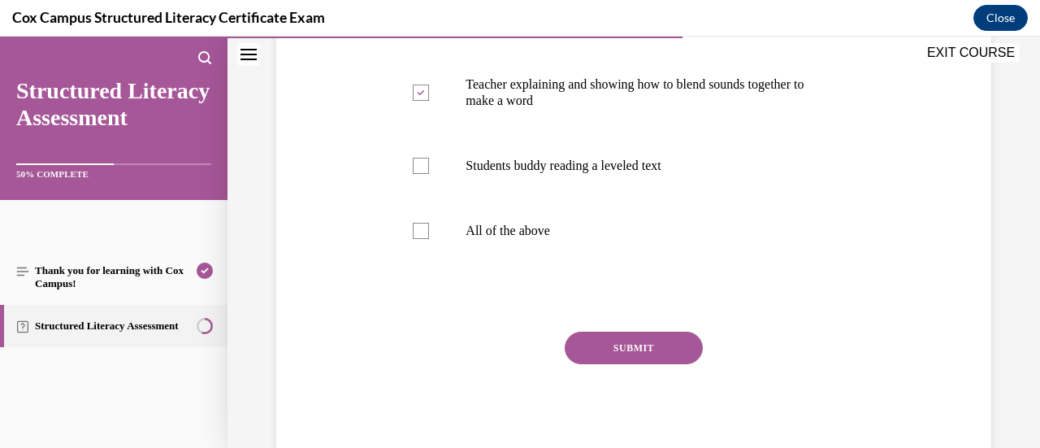
click at [638, 331] on button "SUBMIT" at bounding box center [634, 347] width 138 height 32
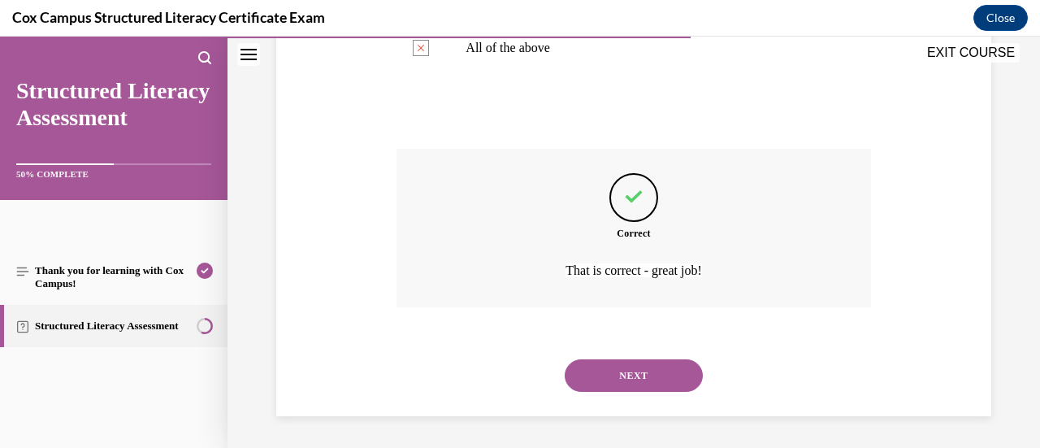
click at [634, 373] on button "NEXT" at bounding box center [634, 375] width 138 height 32
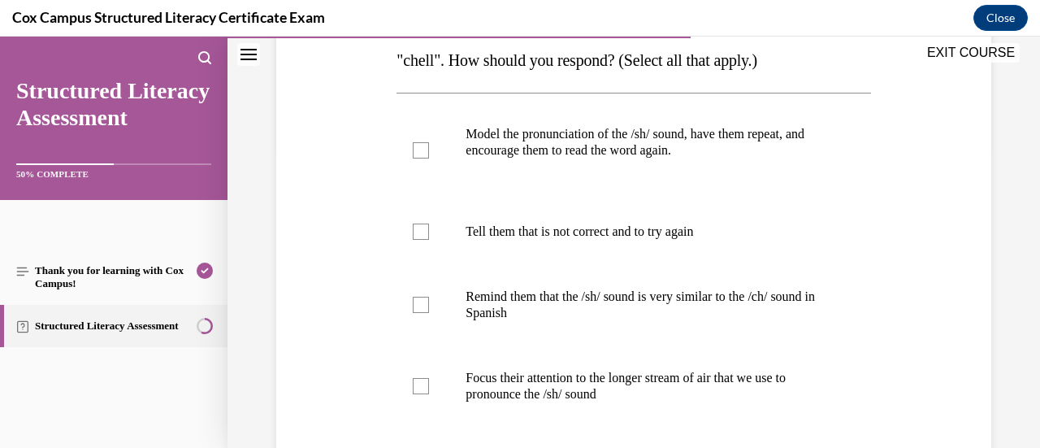
scroll to position [299, 0]
click at [586, 149] on p "Model the pronunciation of the /sh/ sound, have them repeat, and encourage them…" at bounding box center [647, 141] width 364 height 32
click at [429, 149] on input "Model the pronunciation of the /sh/ sound, have them repeat, and encourage them…" at bounding box center [421, 149] width 16 height 16
checkbox input "true"
click at [528, 295] on p "Remind them that the /sh/ sound is very similar to the /ch/ sound in Spanish" at bounding box center [647, 304] width 364 height 32
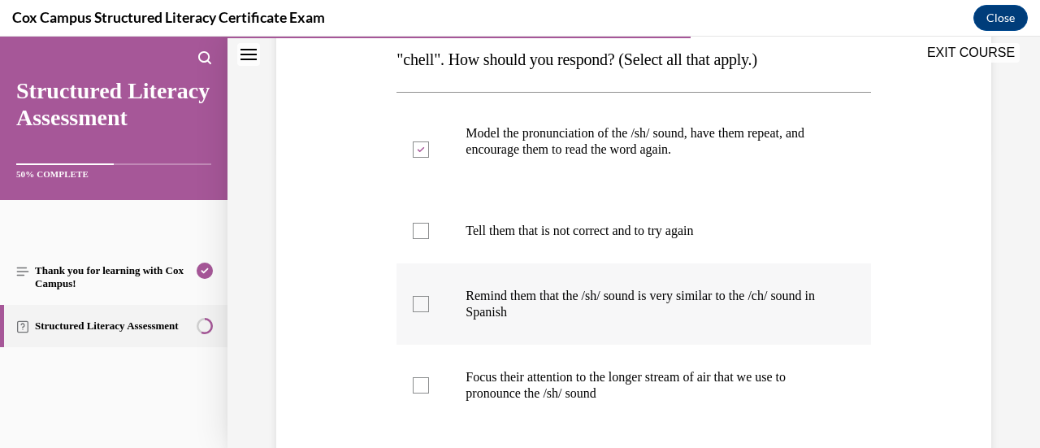
click at [429, 296] on input "Remind them that the /sh/ sound is very similar to the /ch/ sound in Spanish" at bounding box center [421, 304] width 16 height 16
checkbox input "true"
click at [487, 386] on p "Focus their attention to the longer stream of air that we use to pronounce the …" at bounding box center [647, 385] width 364 height 32
click at [429, 386] on input "Focus their attention to the longer stream of air that we use to pronounce the …" at bounding box center [421, 385] width 16 height 16
checkbox input "true"
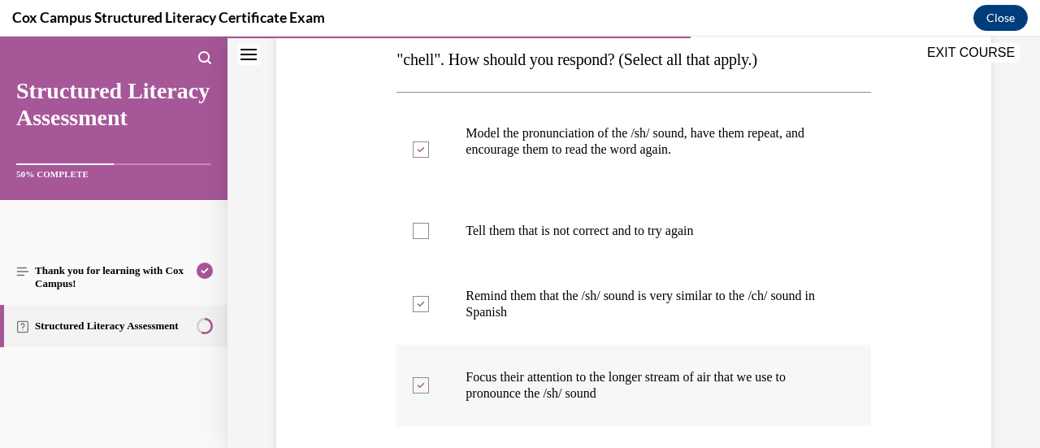
scroll to position [461, 0]
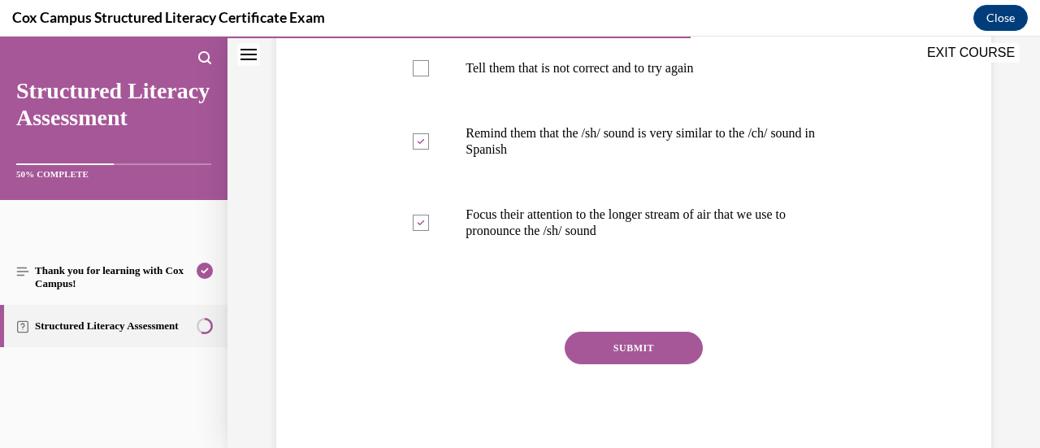
click at [583, 345] on button "SUBMIT" at bounding box center [634, 347] width 138 height 32
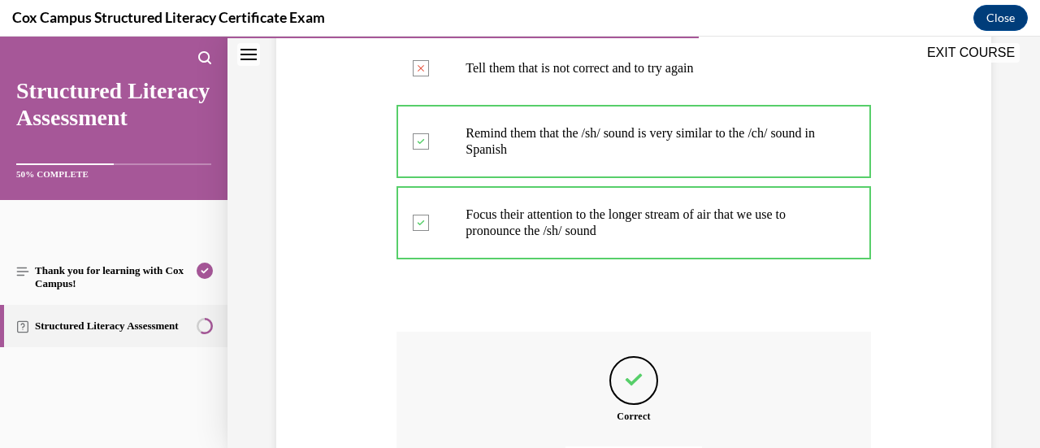
scroll to position [644, 0]
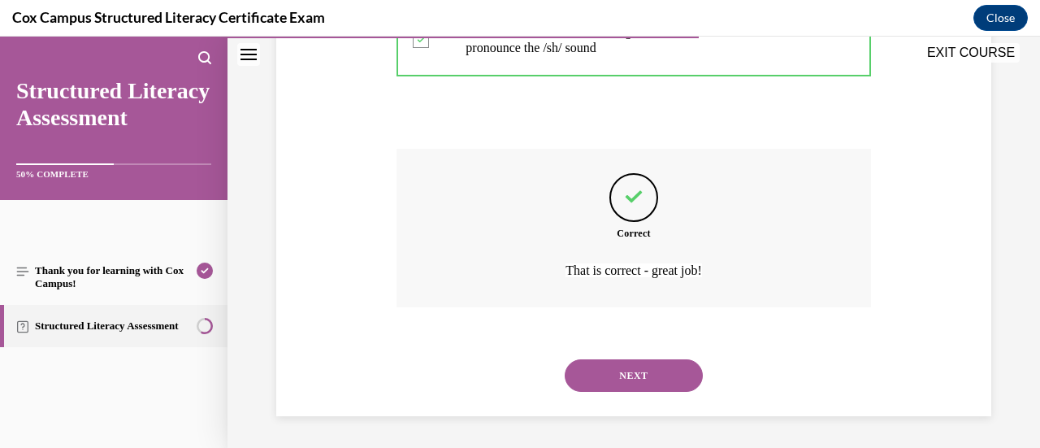
click at [595, 362] on button "NEXT" at bounding box center [634, 375] width 138 height 32
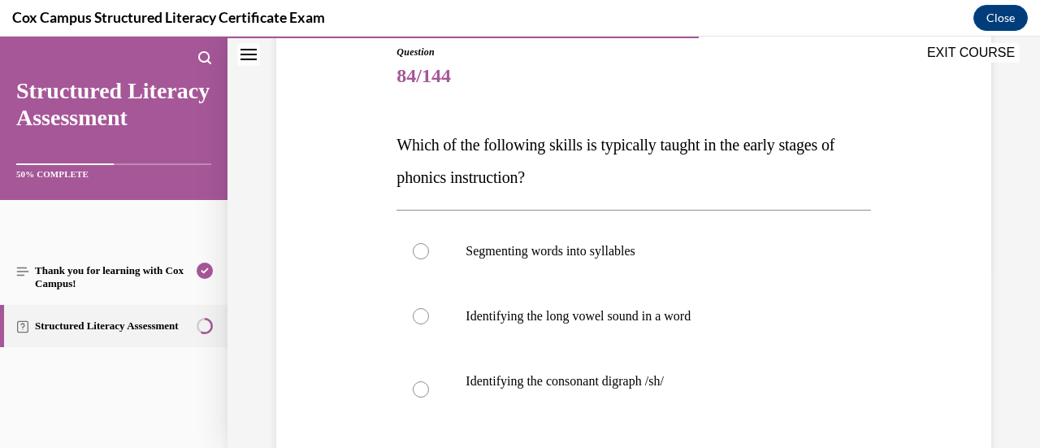
scroll to position [182, 0]
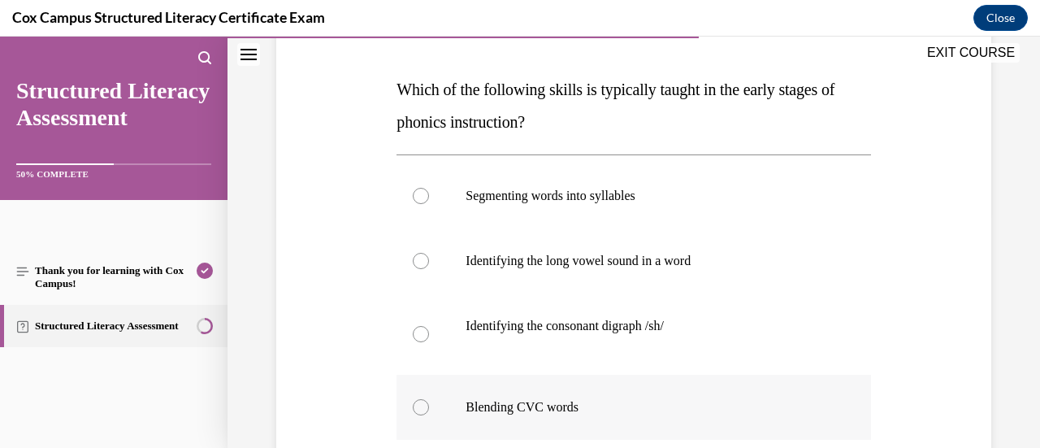
click at [604, 381] on label "Blending CVC words" at bounding box center [633, 406] width 474 height 65
click at [429, 399] on input "Blending CVC words" at bounding box center [421, 407] width 16 height 16
radio input "true"
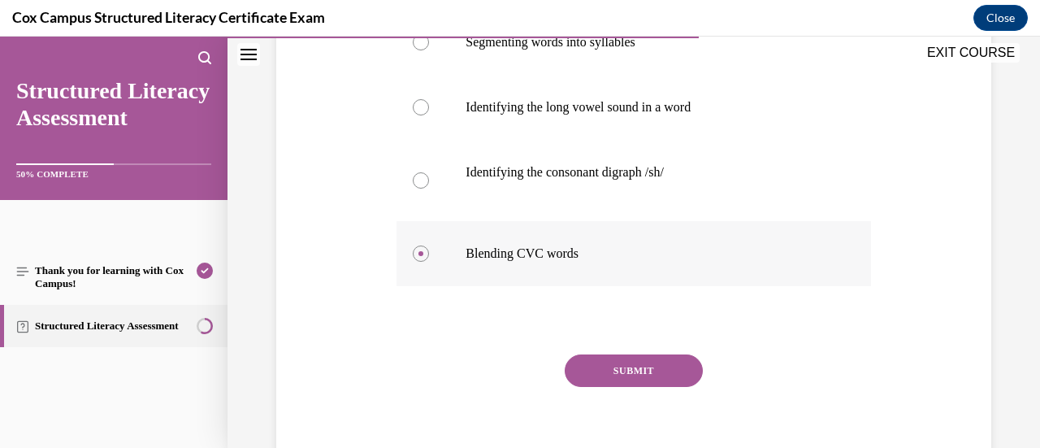
scroll to position [392, 0]
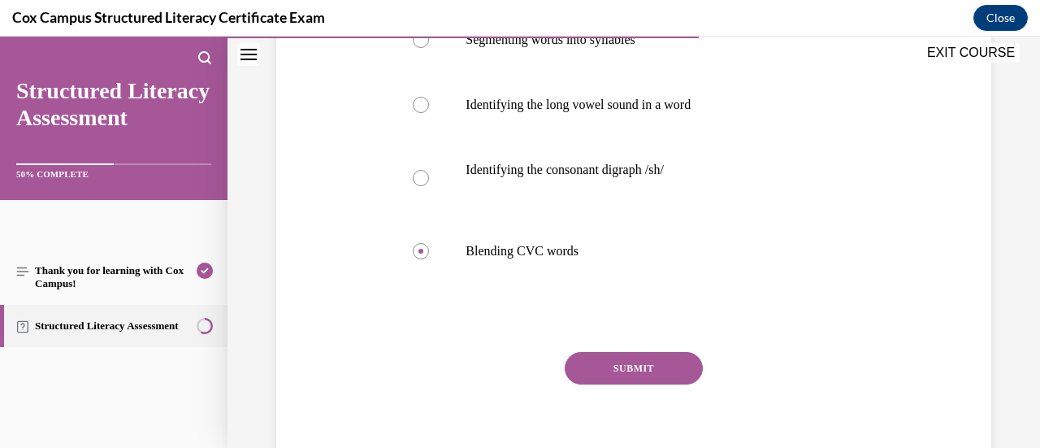
click at [605, 382] on button "SUBMIT" at bounding box center [634, 368] width 138 height 32
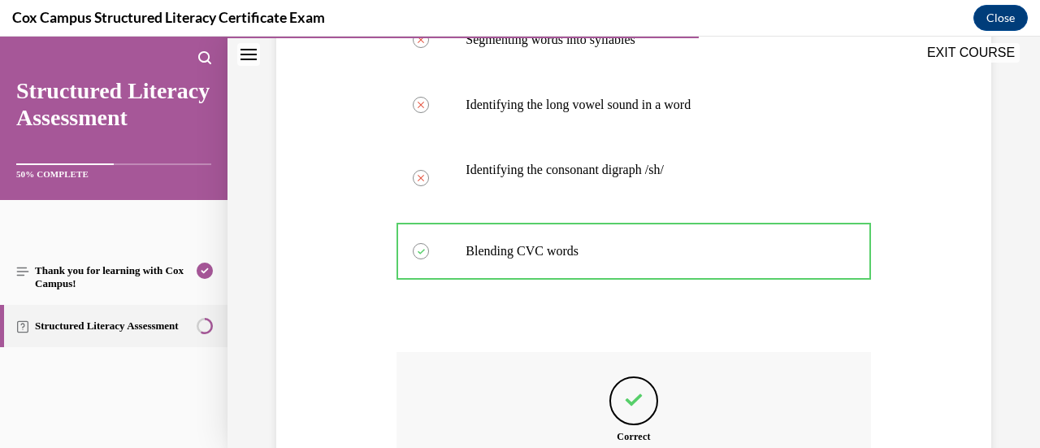
scroll to position [595, 0]
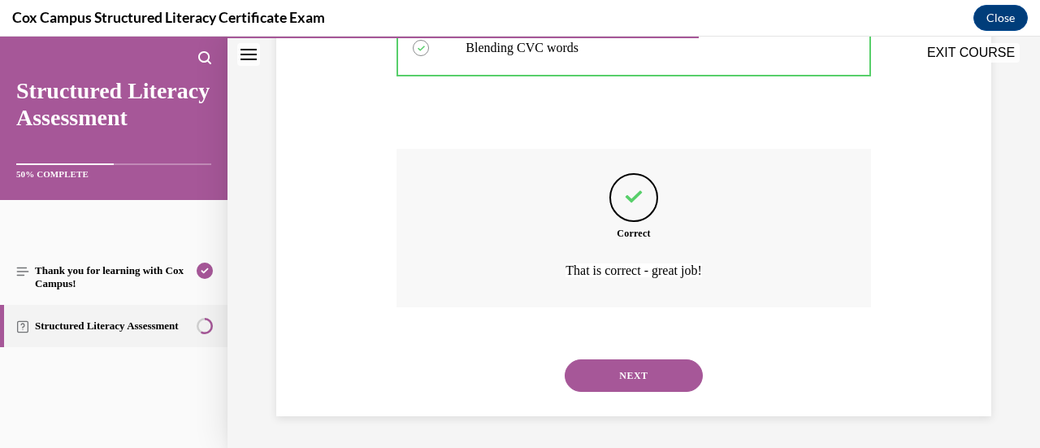
click at [605, 382] on button "NEXT" at bounding box center [634, 375] width 138 height 32
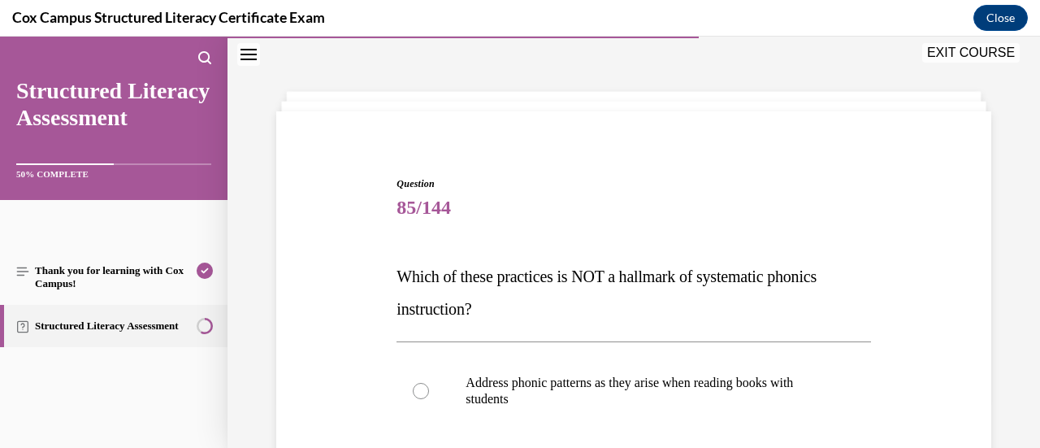
scroll to position [162, 0]
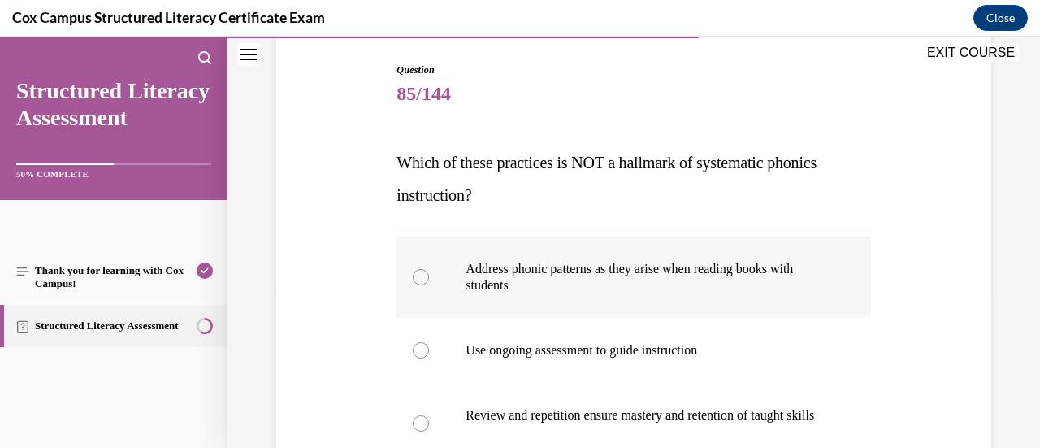
click at [609, 265] on p "Address phonic patterns as they arise when reading books with students" at bounding box center [647, 277] width 364 height 32
click at [429, 269] on input "Address phonic patterns as they arise when reading books with students" at bounding box center [421, 277] width 16 height 16
radio input "true"
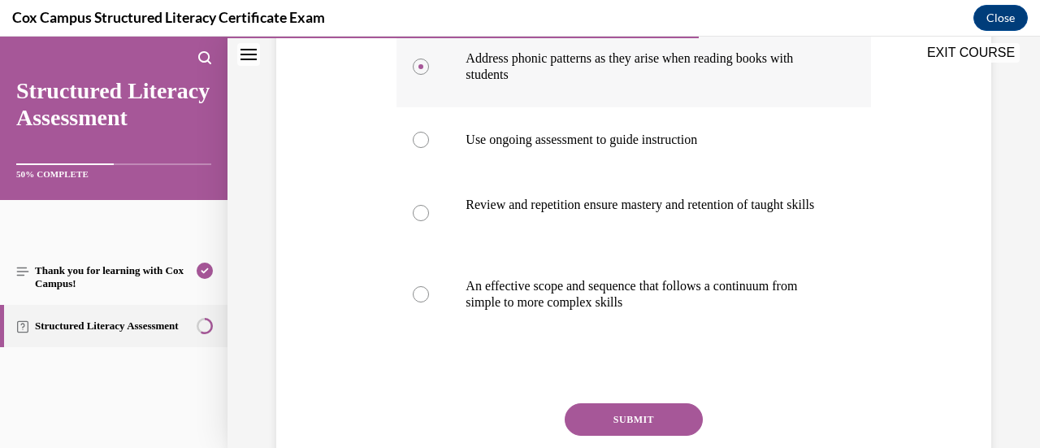
scroll to position [391, 0]
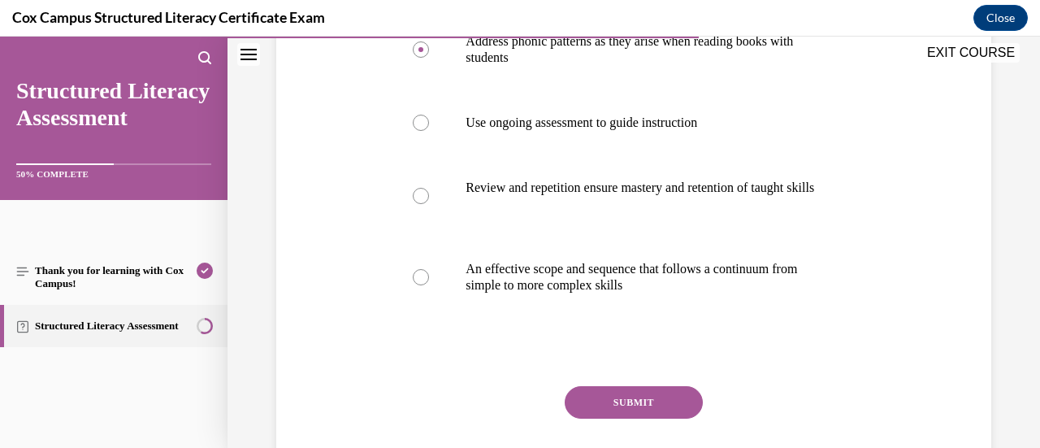
click at [625, 405] on button "SUBMIT" at bounding box center [634, 402] width 138 height 32
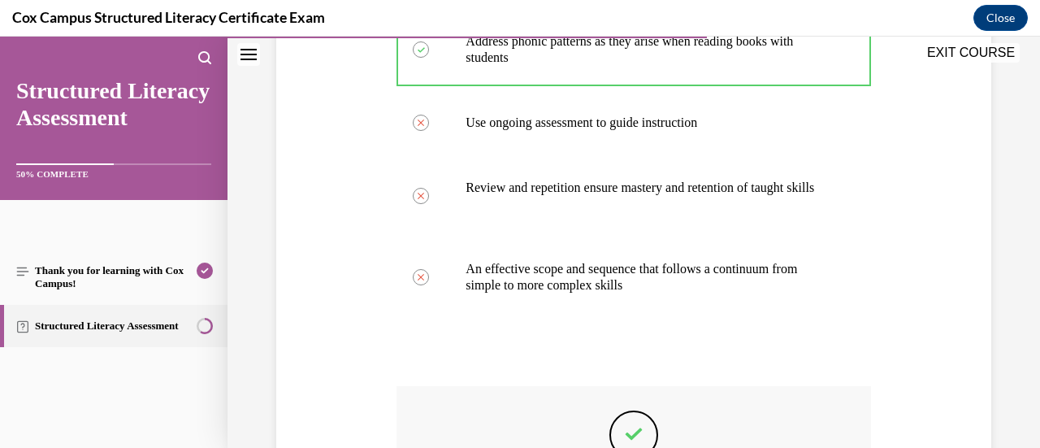
scroll to position [644, 0]
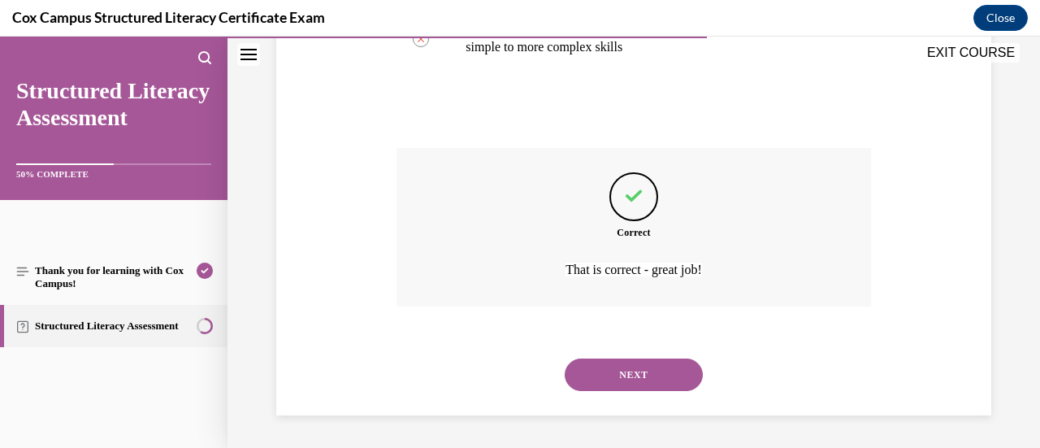
click at [625, 405] on div "NEXT" at bounding box center [633, 374] width 474 height 65
click at [625, 371] on button "NEXT" at bounding box center [634, 374] width 138 height 32
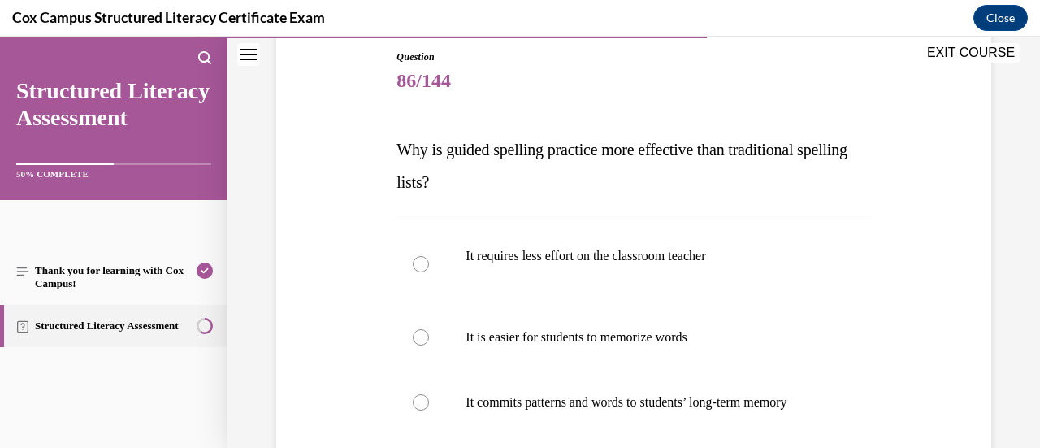
scroll to position [256, 0]
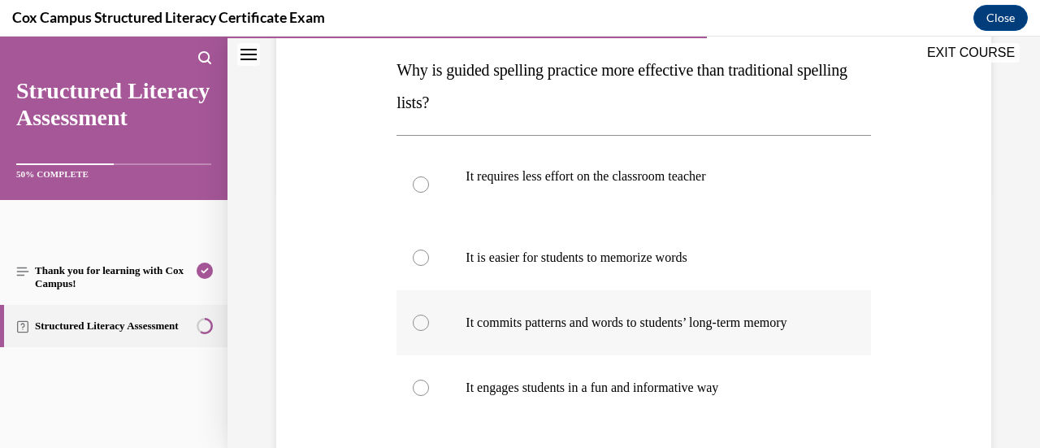
click at [607, 326] on p "It commits patterns and words to students’ long-term memory" at bounding box center [647, 322] width 364 height 16
click at [429, 326] on input "It commits patterns and words to students’ long-term memory" at bounding box center [421, 322] width 16 height 16
radio input "true"
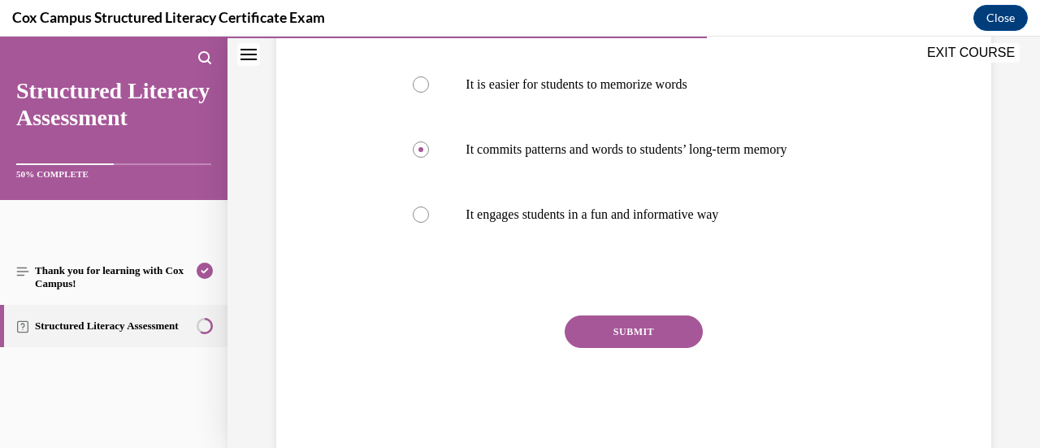
click at [609, 340] on button "SUBMIT" at bounding box center [634, 331] width 138 height 32
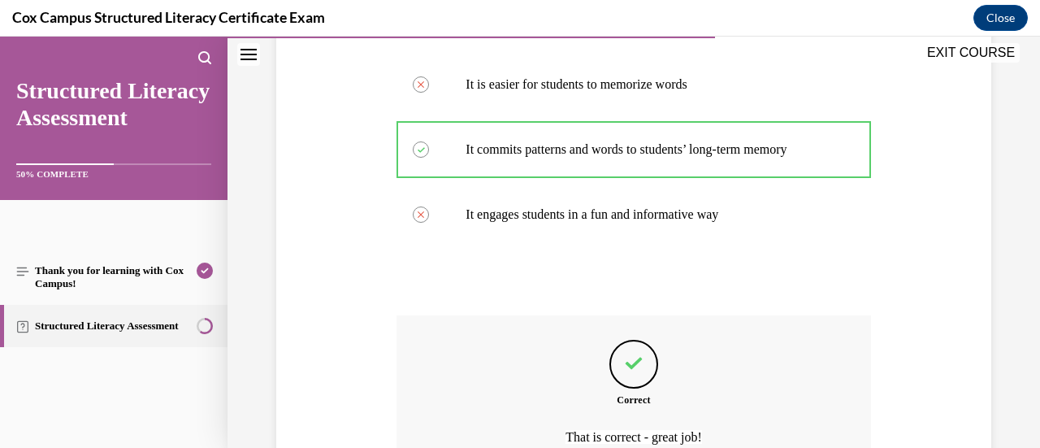
scroll to position [612, 0]
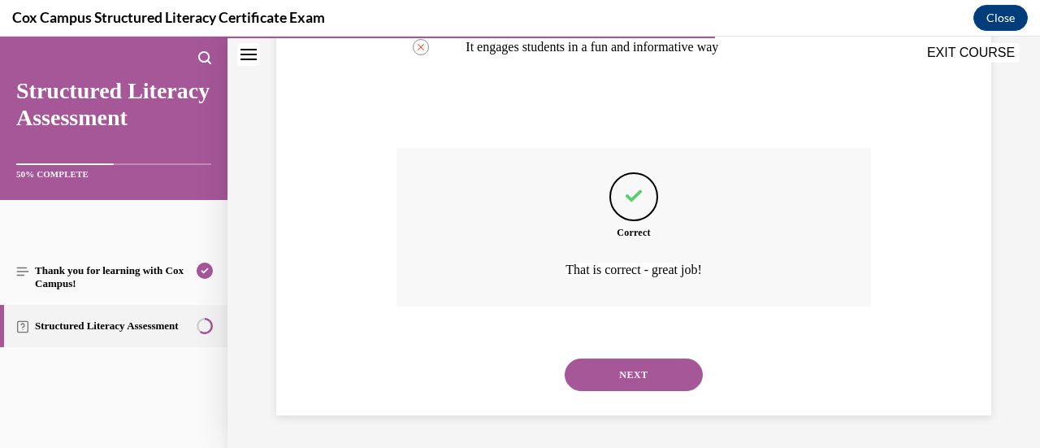
click at [599, 375] on button "NEXT" at bounding box center [634, 374] width 138 height 32
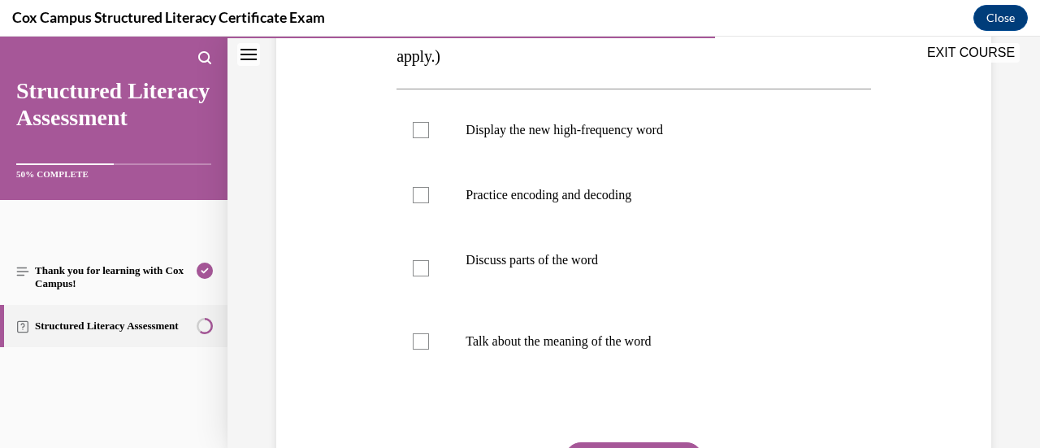
scroll to position [303, 0]
click at [543, 314] on label "Talk about the meaning of the word" at bounding box center [633, 340] width 474 height 65
click at [429, 332] on input "Talk about the meaning of the word" at bounding box center [421, 340] width 16 height 16
checkbox input "true"
click at [521, 262] on p "Discuss parts of the word" at bounding box center [647, 259] width 364 height 16
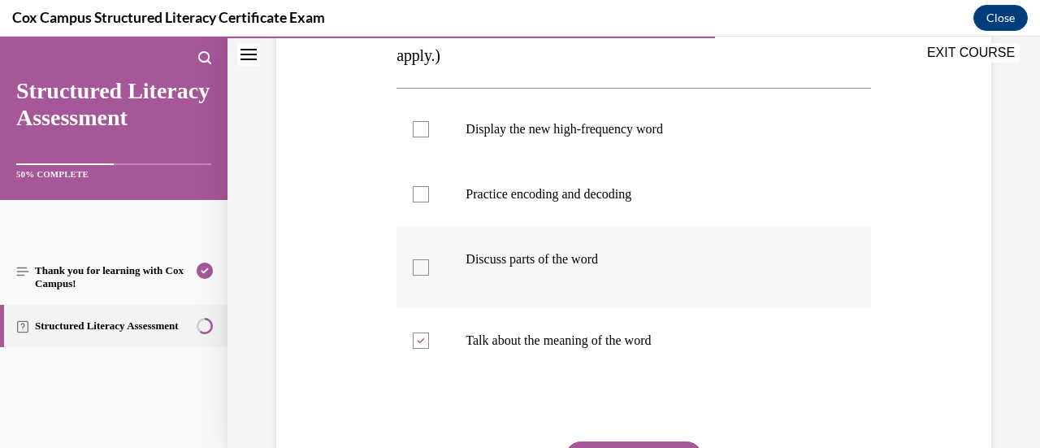
click at [429, 262] on input "Discuss parts of the word" at bounding box center [421, 267] width 16 height 16
checkbox input "true"
click at [502, 176] on label "Practice encoding and decoding" at bounding box center [633, 194] width 474 height 65
click at [429, 186] on input "Practice encoding and decoding" at bounding box center [421, 194] width 16 height 16
checkbox input "true"
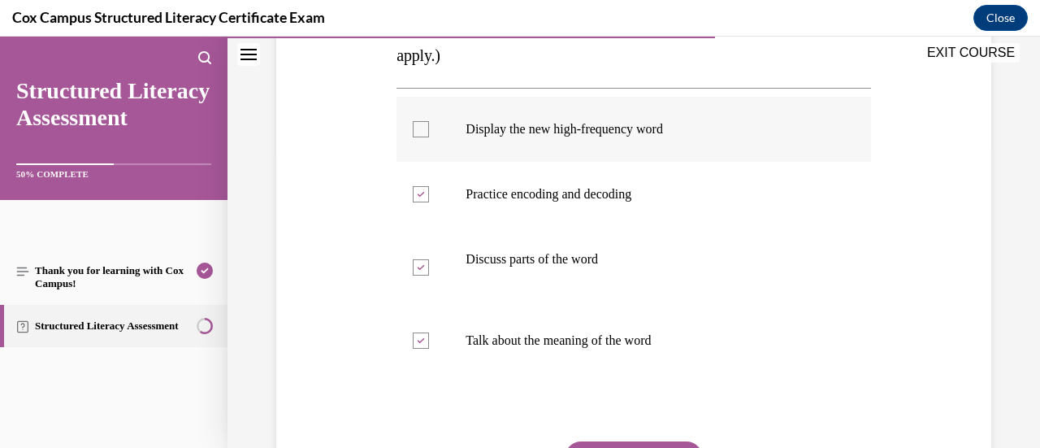
click at [502, 118] on label "Display the new high-frequency word" at bounding box center [633, 129] width 474 height 65
click at [429, 121] on input "Display the new high-frequency word" at bounding box center [421, 129] width 16 height 16
click at [502, 118] on label "Display the new high-frequency word" at bounding box center [633, 129] width 474 height 65
click at [429, 121] on input "Display the new high-frequency word" at bounding box center [421, 129] width 16 height 16
checkbox input "false"
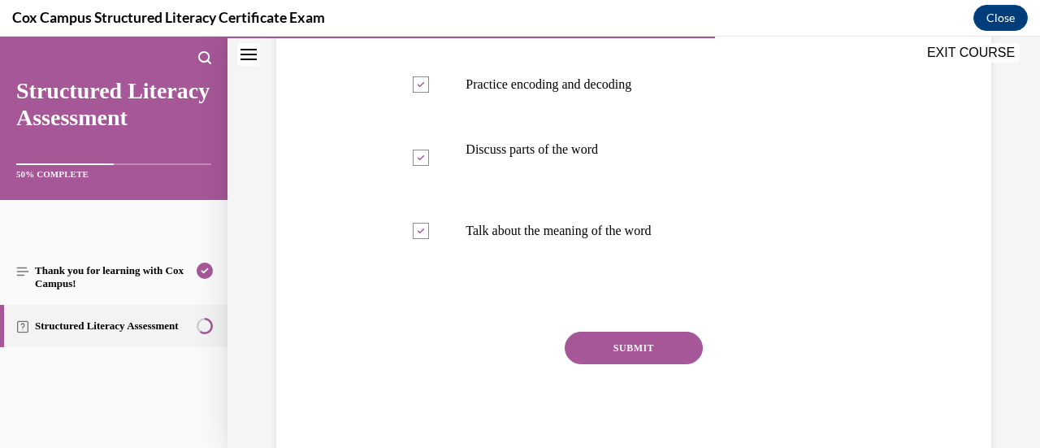
scroll to position [413, 0]
click at [603, 346] on button "SUBMIT" at bounding box center [634, 347] width 138 height 32
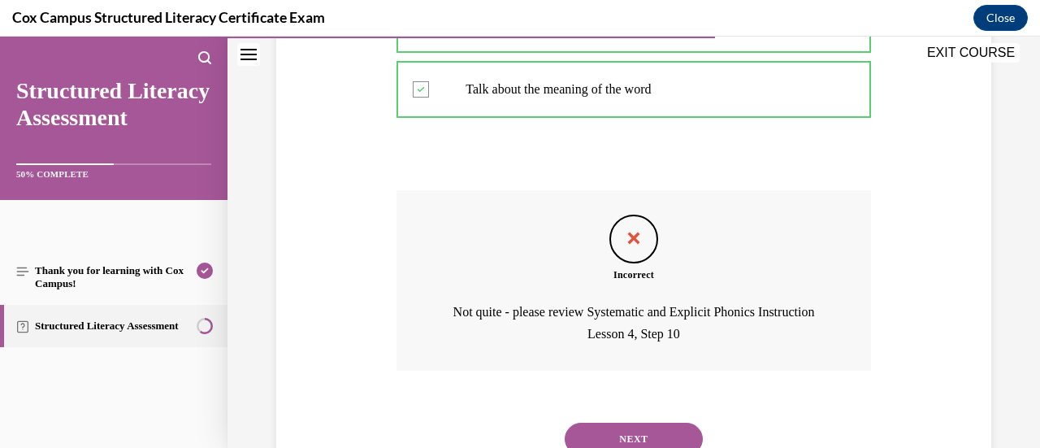
scroll to position [617, 0]
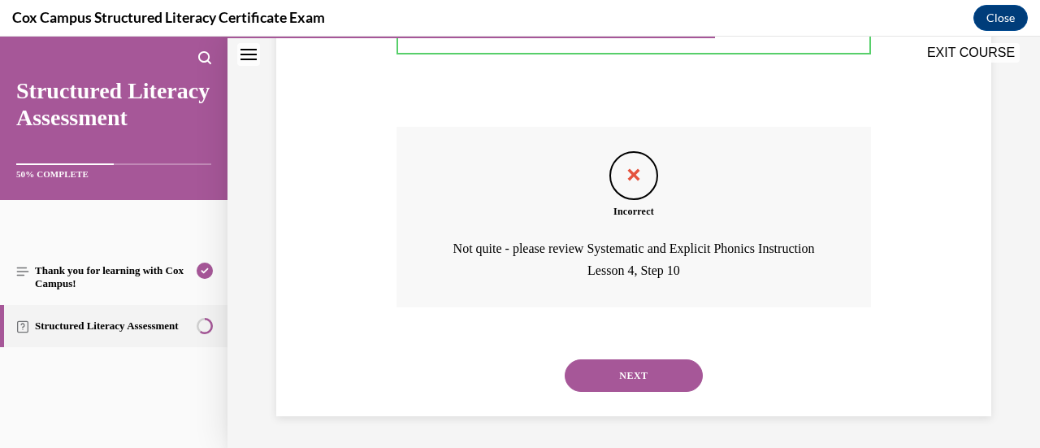
click at [627, 387] on button "NEXT" at bounding box center [634, 375] width 138 height 32
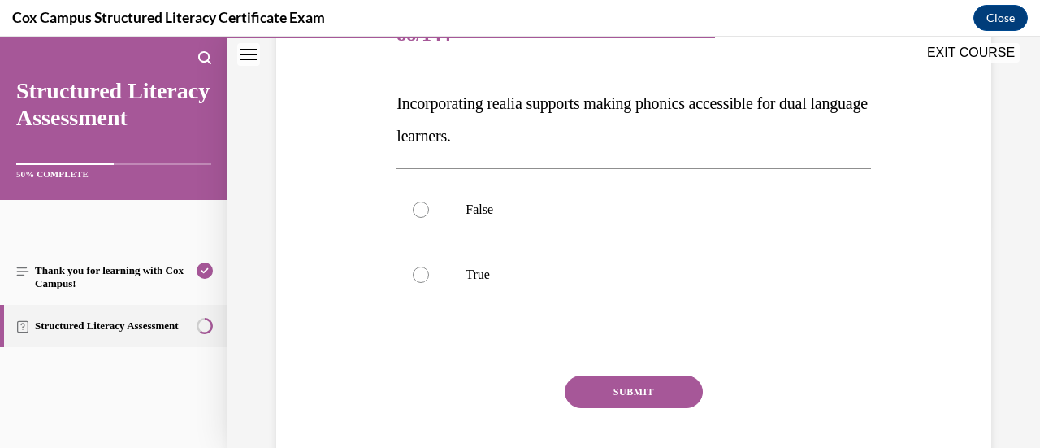
scroll to position [223, 0]
click at [839, 279] on label "True" at bounding box center [633, 273] width 474 height 65
click at [429, 279] on input "True" at bounding box center [421, 274] width 16 height 16
radio input "true"
click at [632, 384] on button "SUBMIT" at bounding box center [634, 390] width 138 height 32
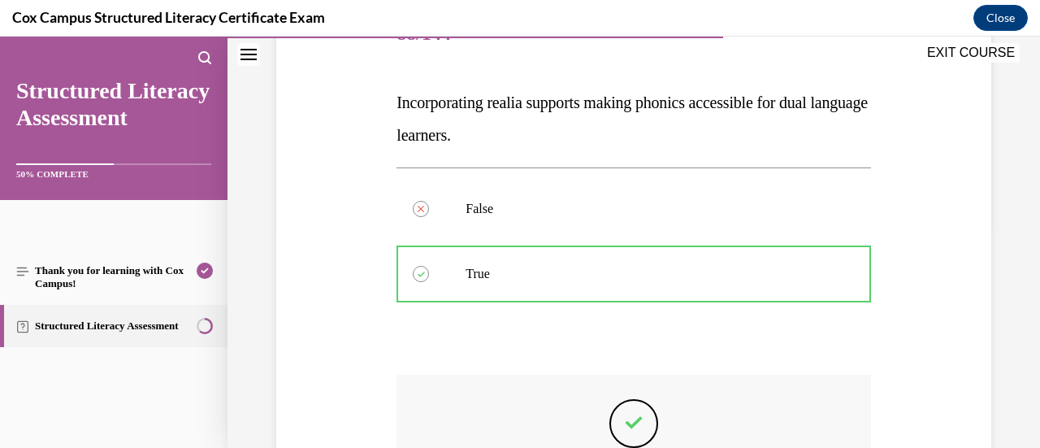
scroll to position [449, 0]
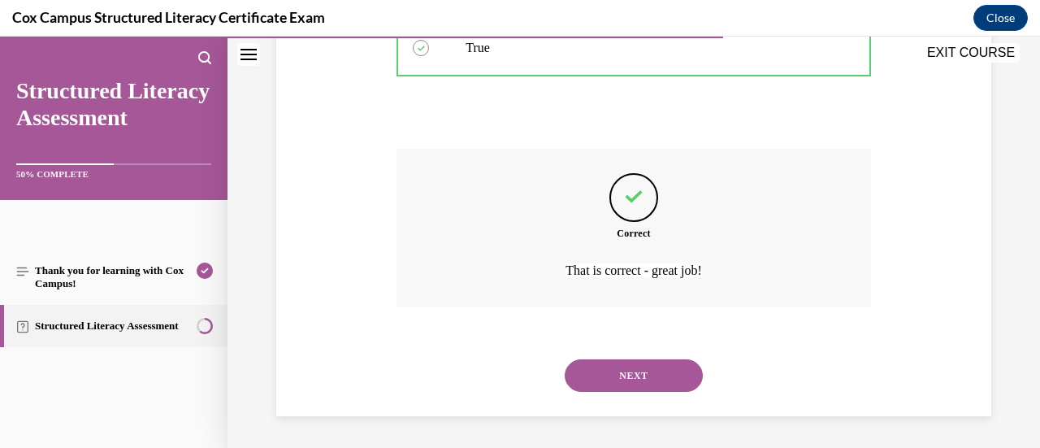
click at [632, 384] on button "NEXT" at bounding box center [634, 375] width 138 height 32
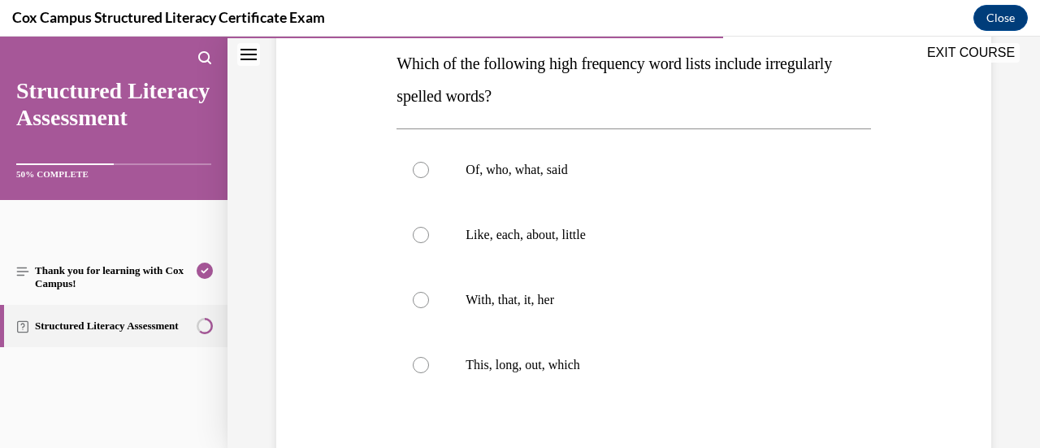
scroll to position [263, 0]
click at [596, 178] on label "Of, who, what, said" at bounding box center [633, 168] width 474 height 65
click at [429, 177] on input "Of, who, what, said" at bounding box center [421, 169] width 16 height 16
radio input "true"
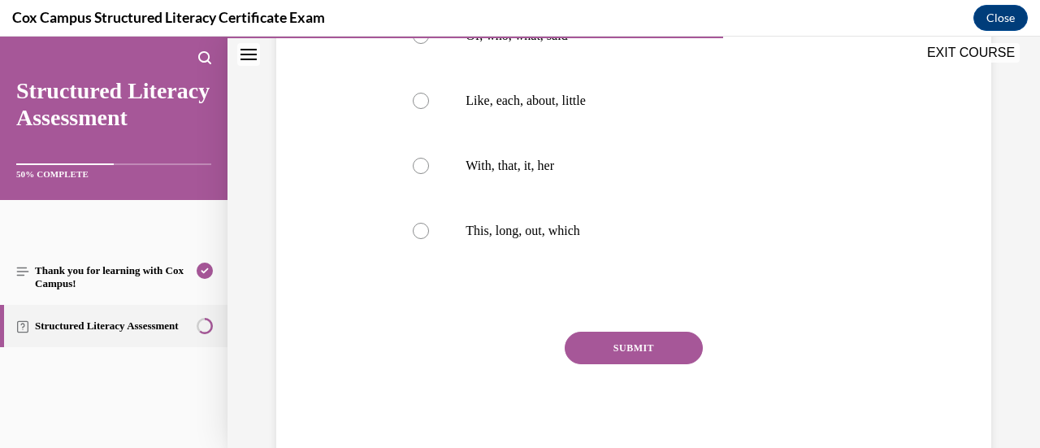
click at [627, 346] on button "SUBMIT" at bounding box center [634, 347] width 138 height 32
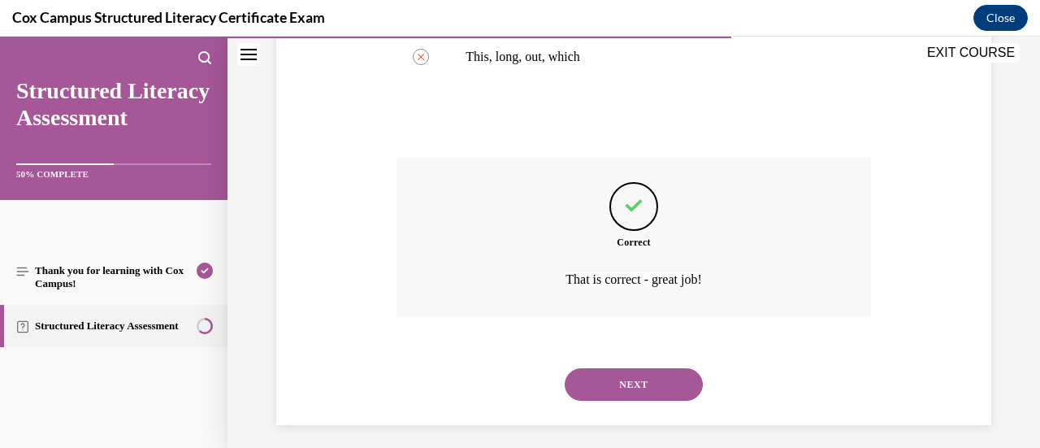
scroll to position [579, 0]
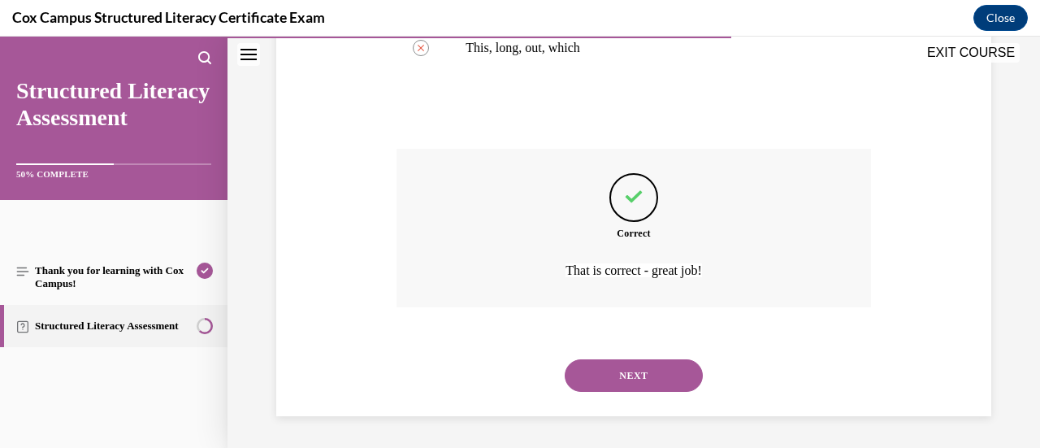
click at [625, 357] on div "NEXT" at bounding box center [633, 375] width 474 height 65
click at [625, 368] on button "NEXT" at bounding box center [634, 375] width 138 height 32
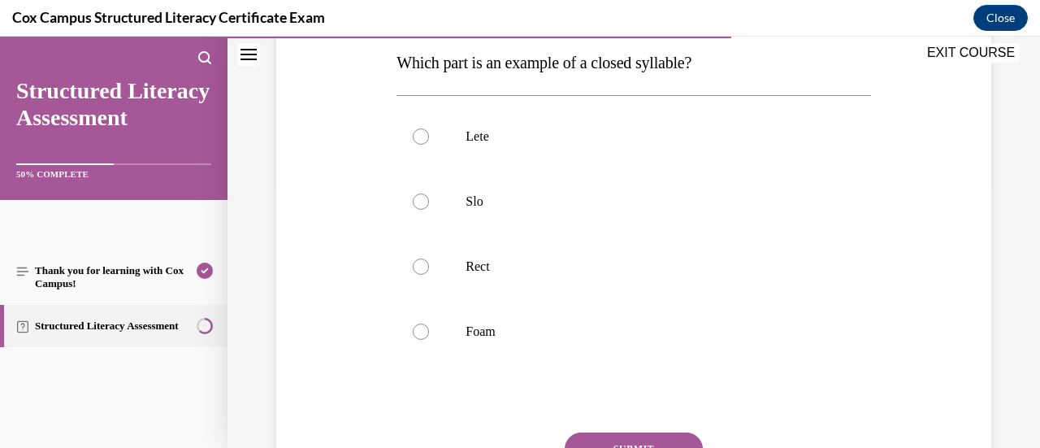
scroll to position [264, 0]
click at [581, 274] on label "Rect" at bounding box center [633, 265] width 474 height 65
click at [429, 274] on input "Rect" at bounding box center [421, 265] width 16 height 16
radio input "true"
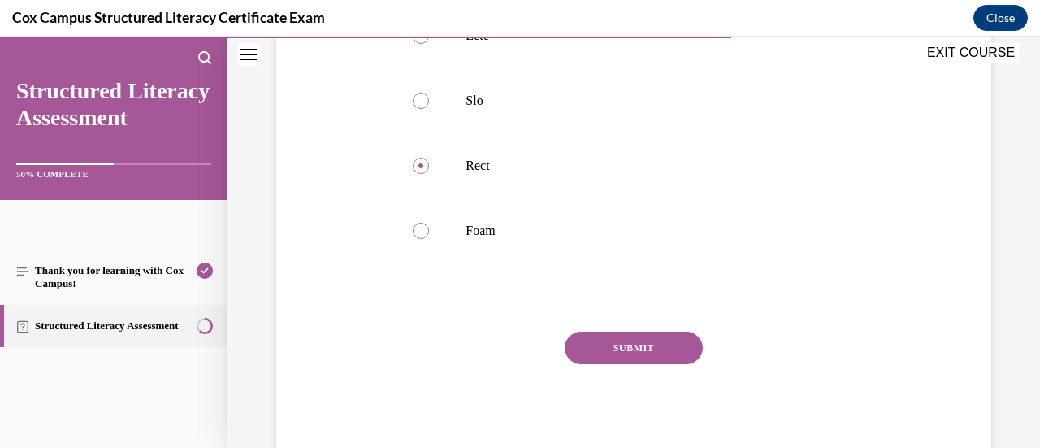
click at [621, 348] on button "SUBMIT" at bounding box center [634, 347] width 138 height 32
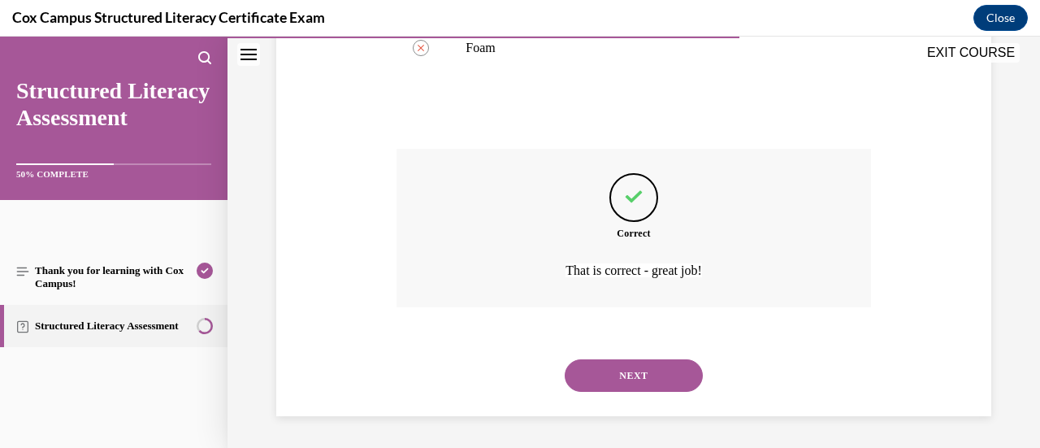
scroll to position [546, 0]
click at [614, 376] on button "NEXT" at bounding box center [634, 376] width 138 height 32
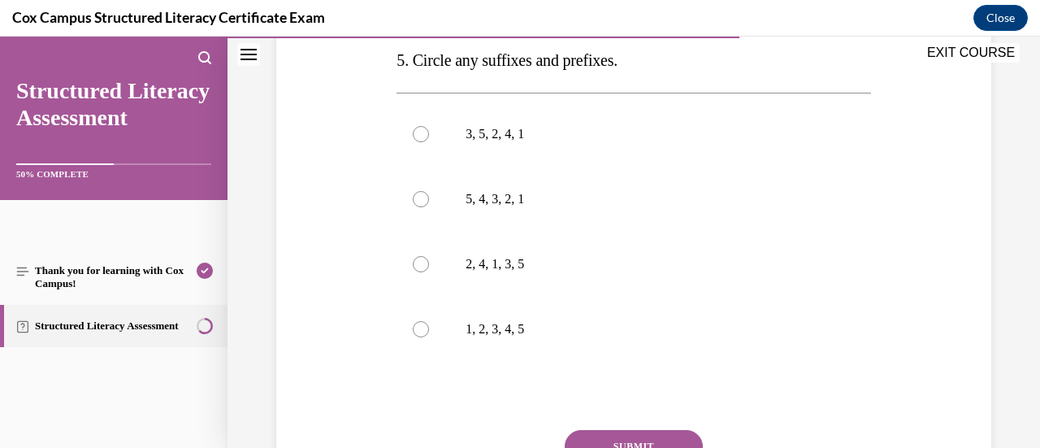
scroll to position [463, 0]
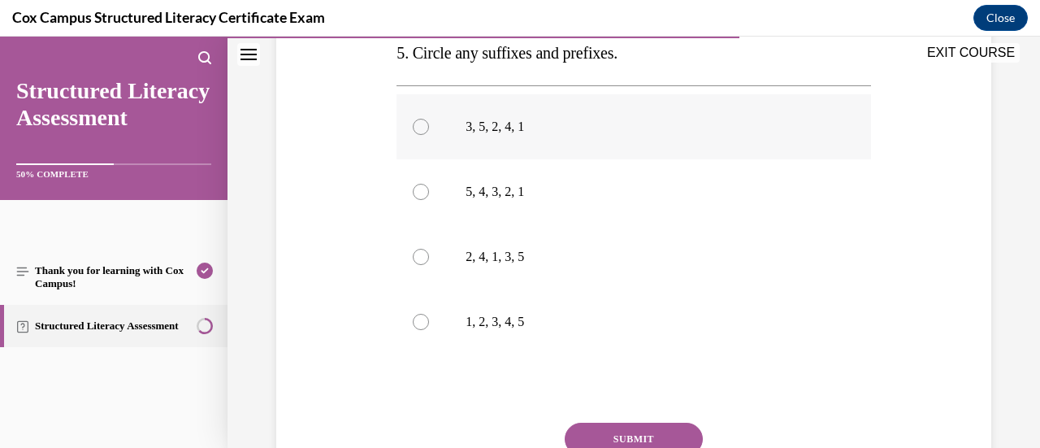
click at [558, 135] on p "3, 5, 2, 4, 1" at bounding box center [647, 127] width 364 height 16
click at [429, 135] on input "3, 5, 2, 4, 1" at bounding box center [421, 127] width 16 height 16
radio input "true"
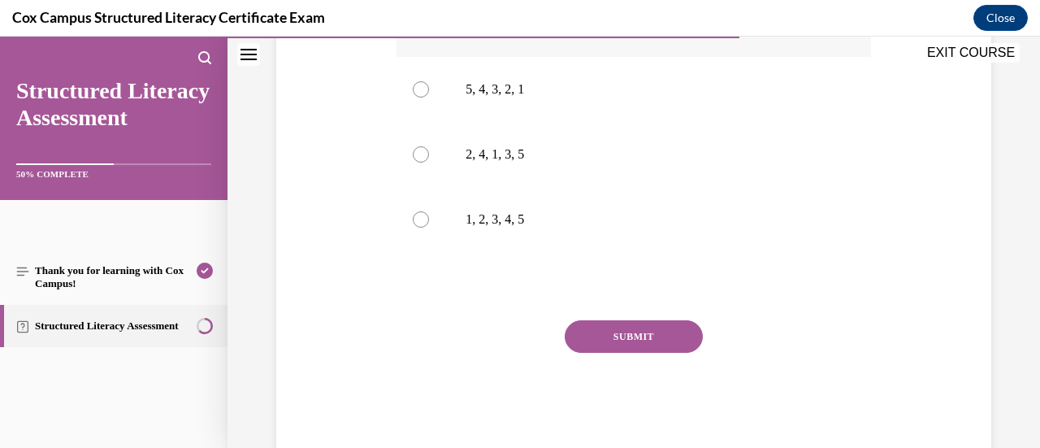
scroll to position [566, 0]
click at [595, 352] on button "SUBMIT" at bounding box center [634, 335] width 138 height 32
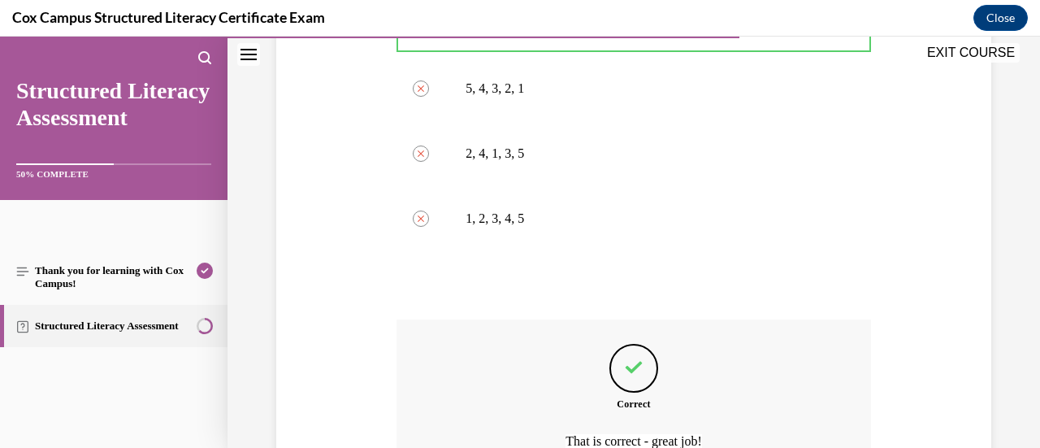
scroll to position [769, 0]
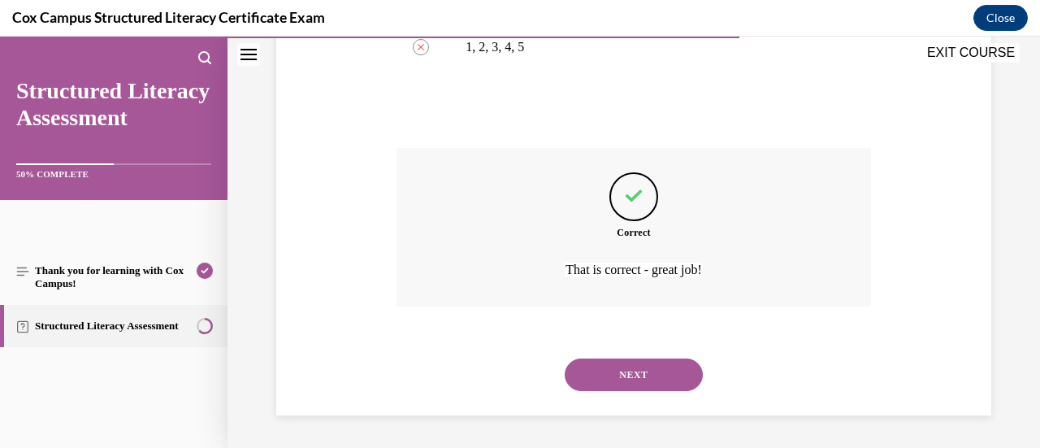
click at [595, 366] on button "NEXT" at bounding box center [634, 374] width 138 height 32
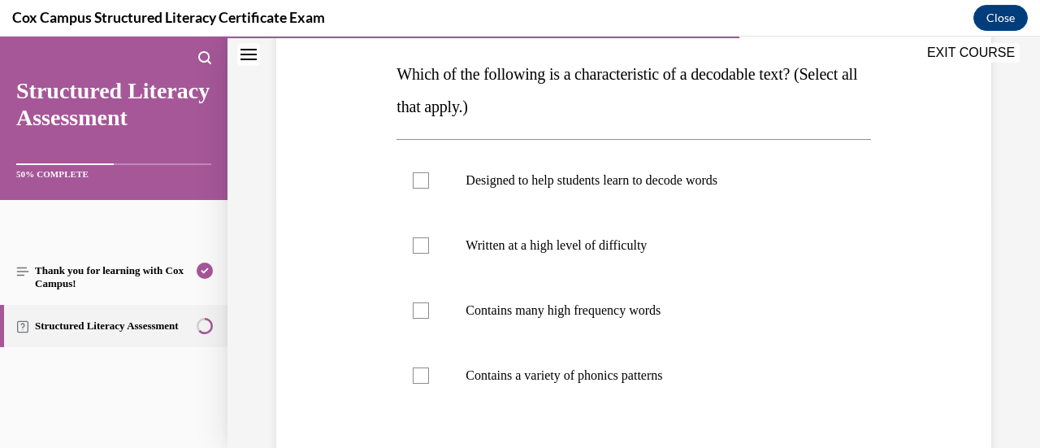
scroll to position [251, 0]
click at [522, 190] on label "Designed to help students learn to decode words" at bounding box center [633, 181] width 474 height 65
click at [429, 189] on input "Designed to help students learn to decode words" at bounding box center [421, 181] width 16 height 16
checkbox input "true"
click at [489, 391] on label "Contains a variety of phonics patterns" at bounding box center [633, 376] width 474 height 65
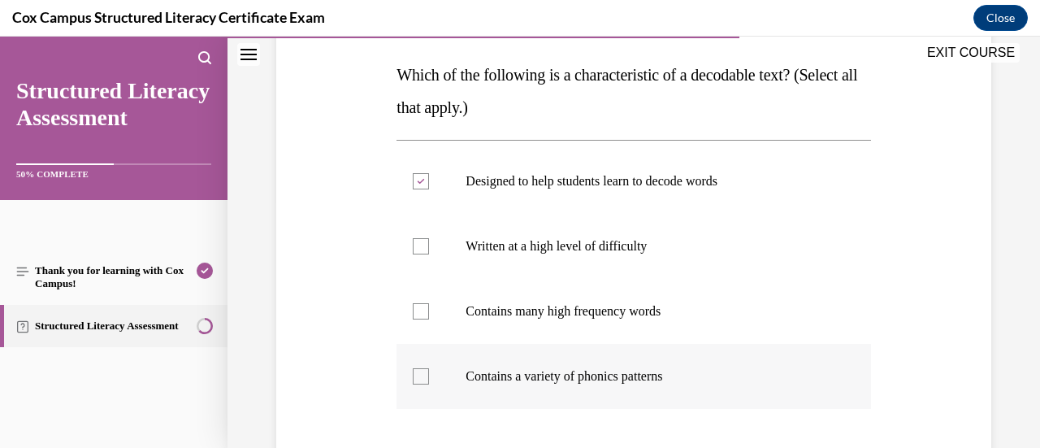
click at [429, 384] on input "Contains a variety of phonics patterns" at bounding box center [421, 376] width 16 height 16
checkbox input "true"
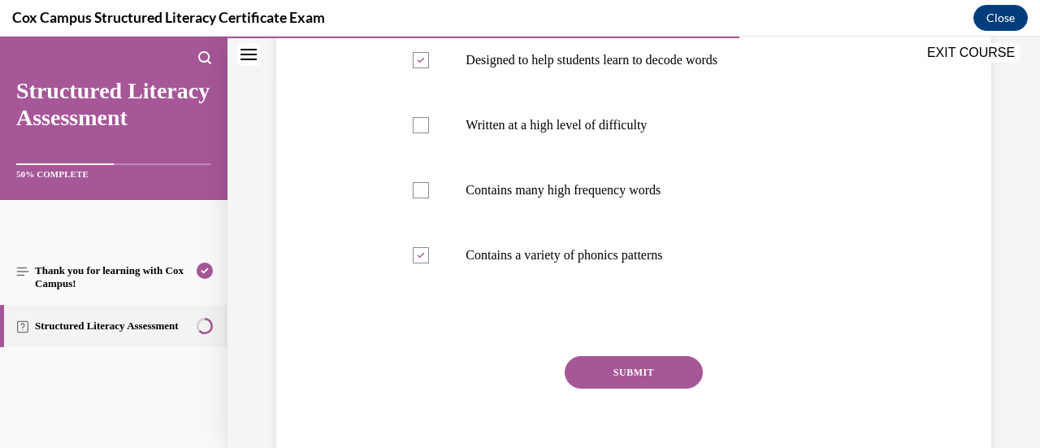
scroll to position [373, 0]
click at [565, 178] on label "Contains many high frequency words" at bounding box center [633, 189] width 474 height 65
click at [429, 181] on input "Contains many high frequency words" at bounding box center [421, 189] width 16 height 16
checkbox input "true"
click at [604, 361] on button "SUBMIT" at bounding box center [634, 371] width 138 height 32
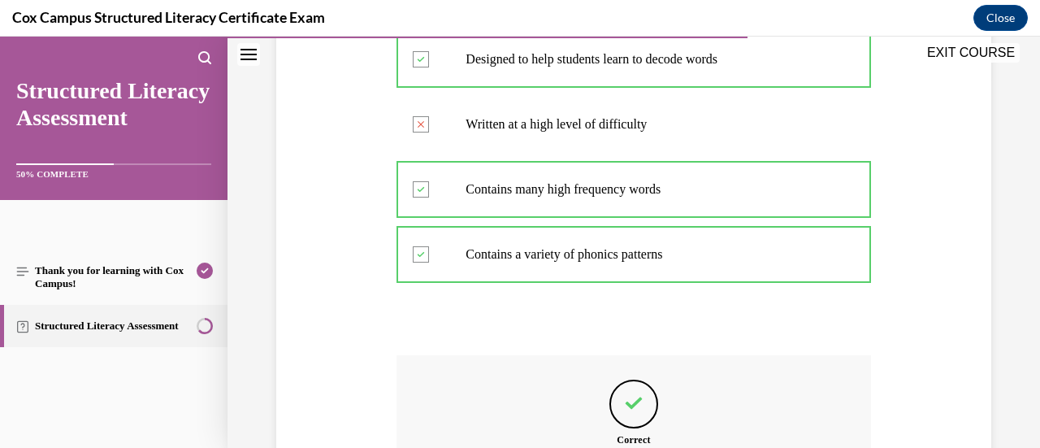
scroll to position [579, 0]
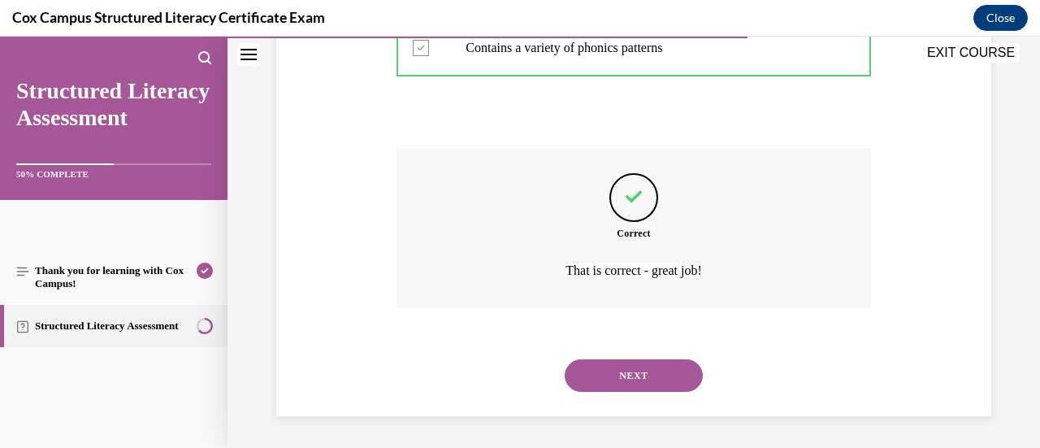
click at [605, 363] on button "NEXT" at bounding box center [634, 375] width 138 height 32
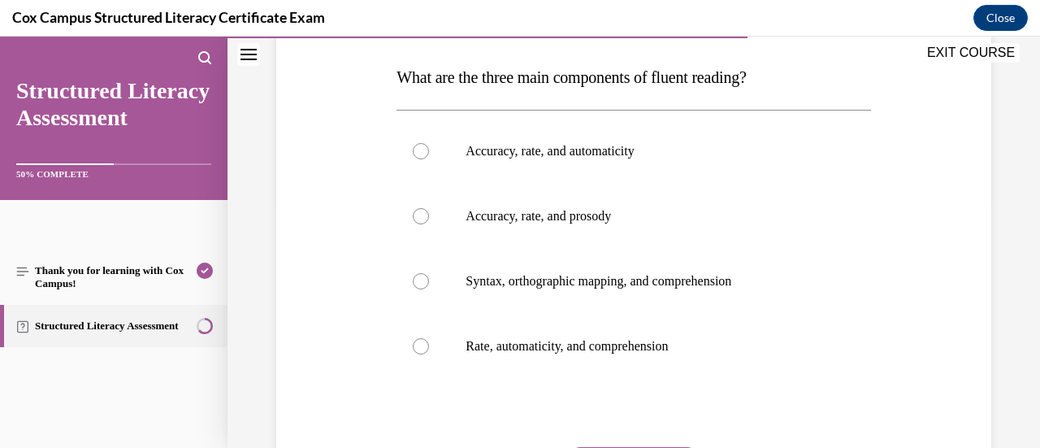
scroll to position [249, 0]
click at [674, 293] on label "Syntax, orthographic mapping, and comprehension" at bounding box center [633, 281] width 474 height 65
click at [429, 289] on input "Syntax, orthographic mapping, and comprehension" at bounding box center [421, 281] width 16 height 16
radio input "true"
click at [616, 236] on label "Accuracy, rate, and prosody" at bounding box center [633, 216] width 474 height 65
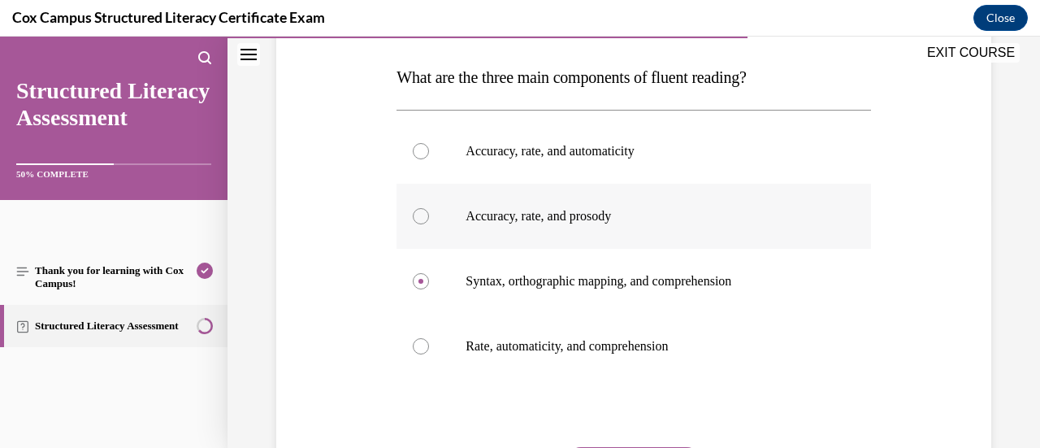
click at [429, 224] on input "Accuracy, rate, and prosody" at bounding box center [421, 216] width 16 height 16
radio input "true"
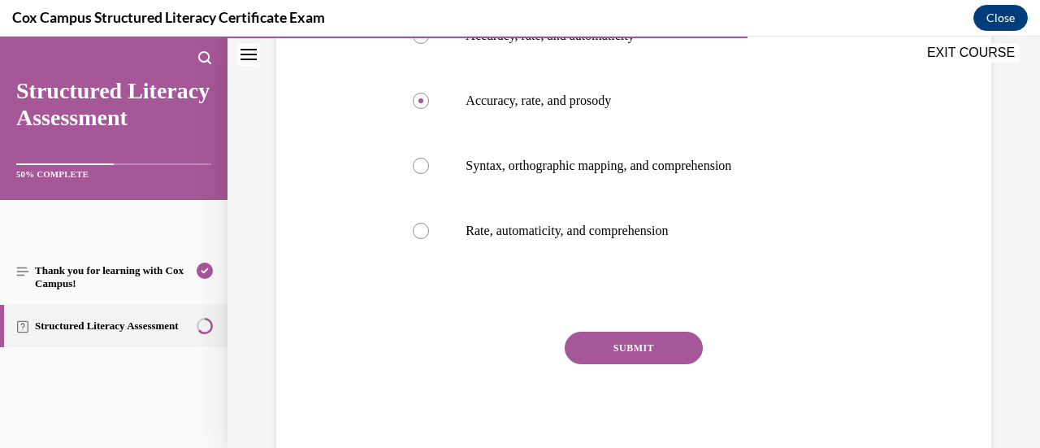
scroll to position [357, 0]
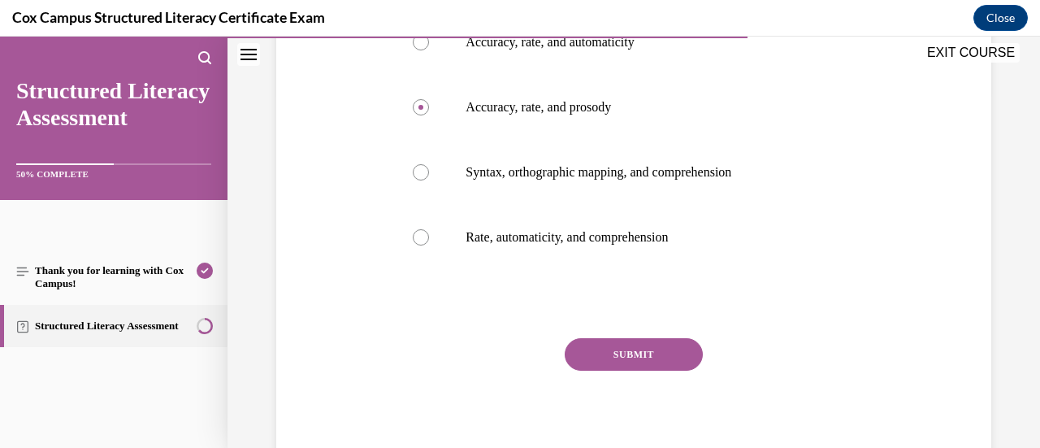
click at [606, 352] on button "SUBMIT" at bounding box center [634, 354] width 138 height 32
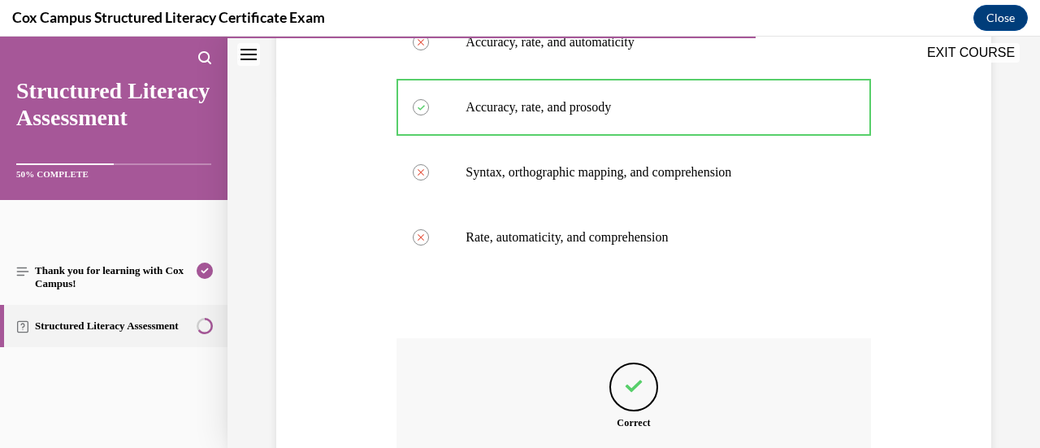
scroll to position [547, 0]
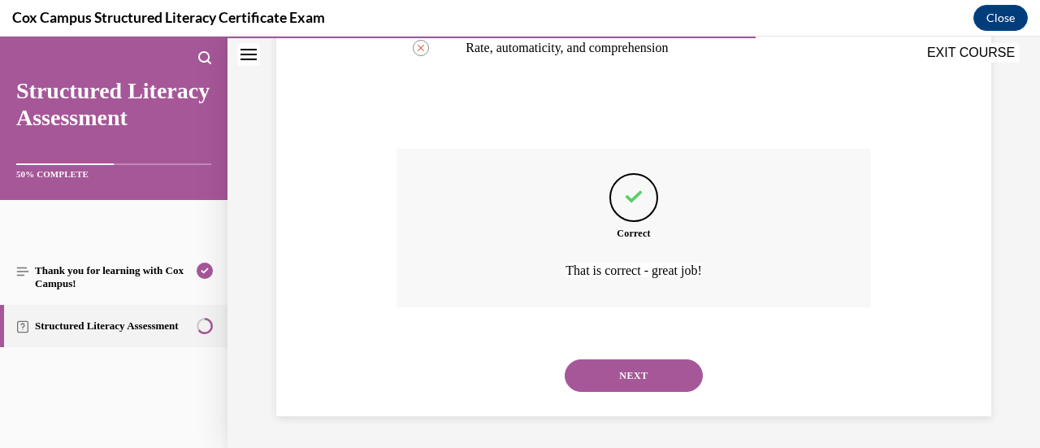
click at [586, 405] on div "NEXT" at bounding box center [633, 375] width 474 height 65
click at [588, 394] on div "NEXT" at bounding box center [633, 375] width 474 height 65
click at [608, 385] on button "NEXT" at bounding box center [634, 375] width 138 height 32
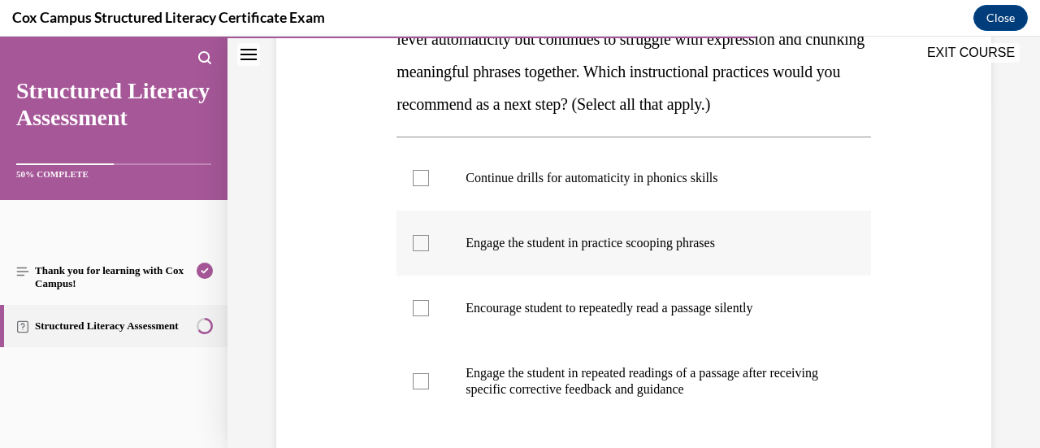
scroll to position [393, 0]
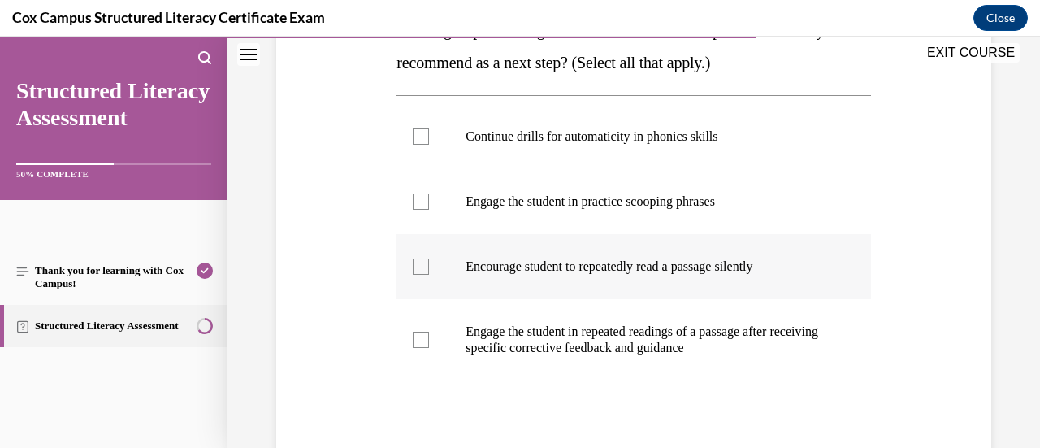
click at [582, 299] on label "Encourage student to repeatedly read a passage silently" at bounding box center [633, 266] width 474 height 65
click at [429, 275] on input "Encourage student to repeatedly read a passage silently" at bounding box center [421, 266] width 16 height 16
checkbox input "true"
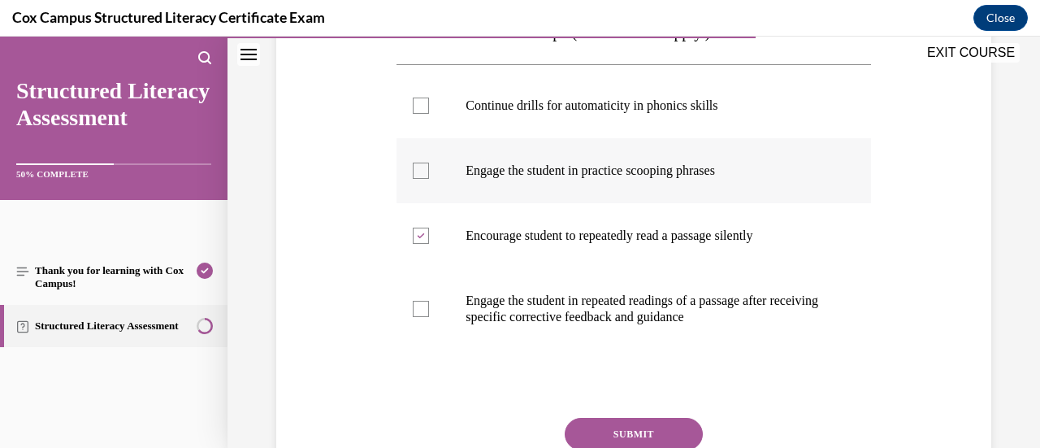
click at [566, 179] on p "Engage the student in practice scooping phrases" at bounding box center [647, 170] width 364 height 16
click at [429, 179] on input "Engage the student in practice scooping phrases" at bounding box center [421, 170] width 16 height 16
checkbox input "true"
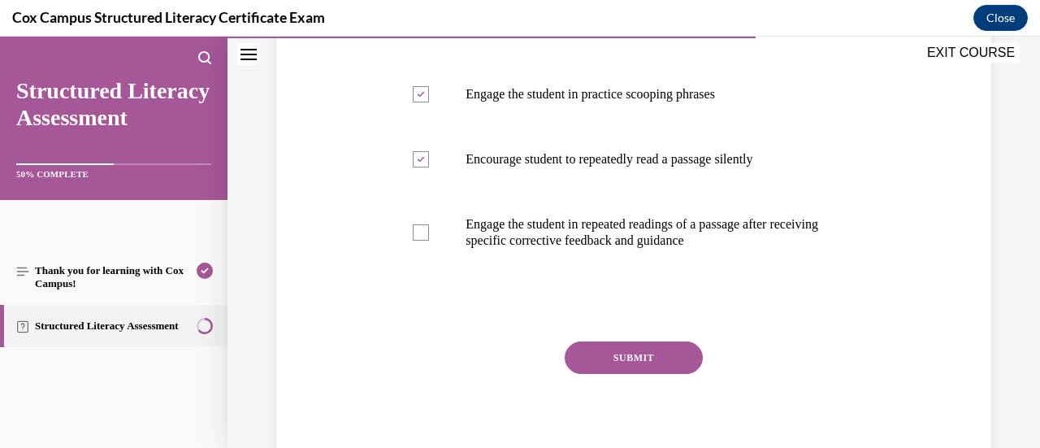
click at [651, 372] on div "Question 94/144 Jamie, a 2nd-grade student, has demonstrated proficiency in rec…" at bounding box center [633, 99] width 474 height 749
click at [645, 374] on button "SUBMIT" at bounding box center [634, 357] width 138 height 32
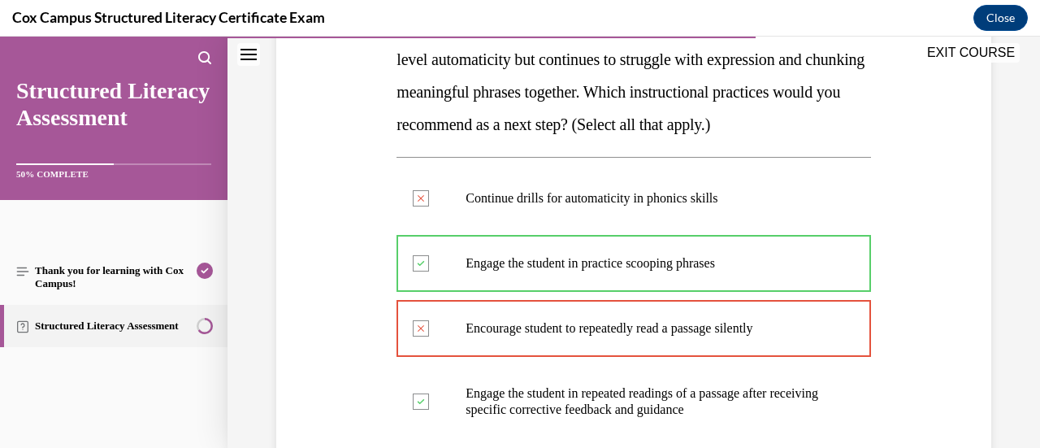
scroll to position [327, 0]
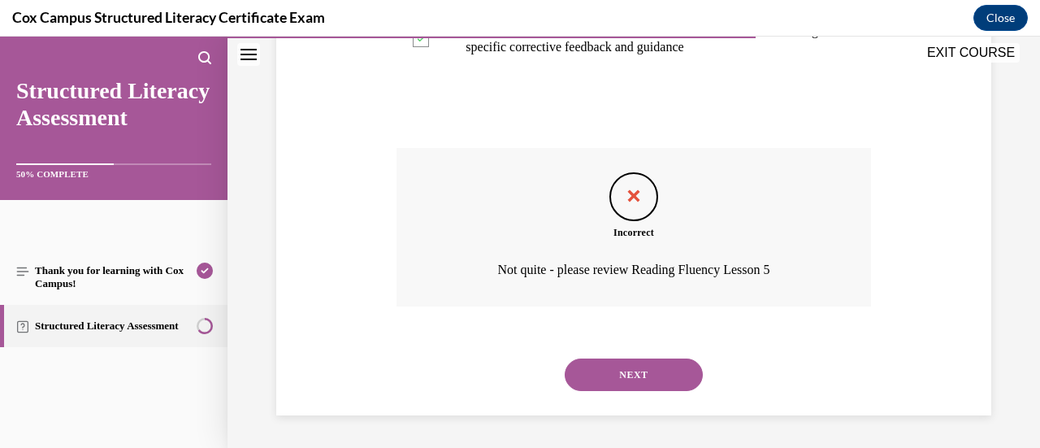
click at [642, 379] on button "NEXT" at bounding box center [634, 374] width 138 height 32
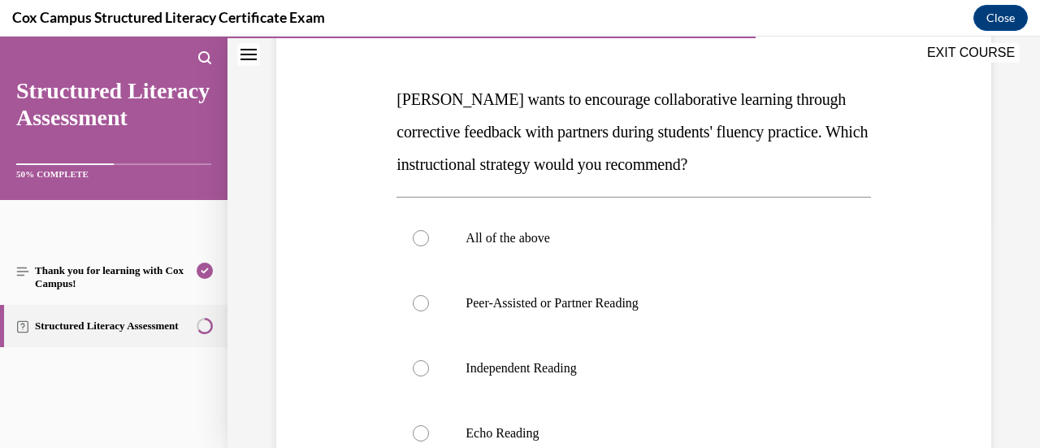
scroll to position [253, 0]
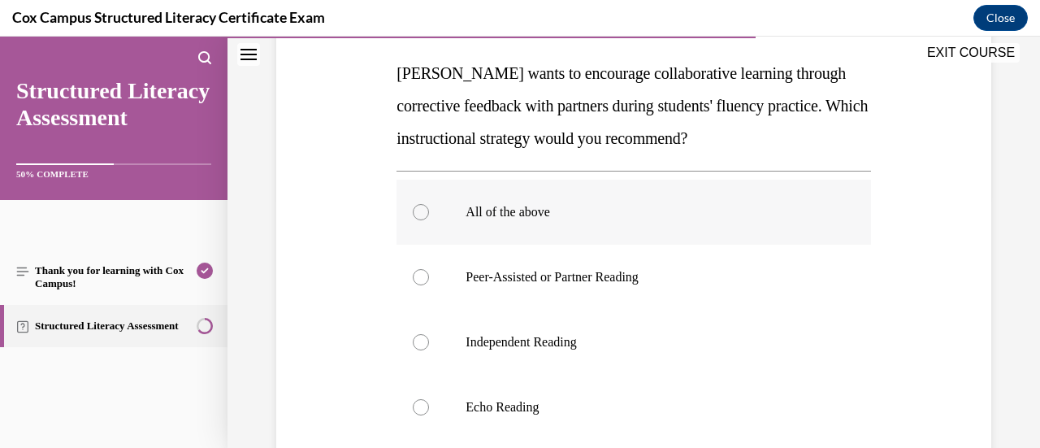
click at [560, 213] on p "All of the above" at bounding box center [647, 212] width 364 height 16
click at [429, 213] on input "All of the above" at bounding box center [421, 212] width 16 height 16
radio input "true"
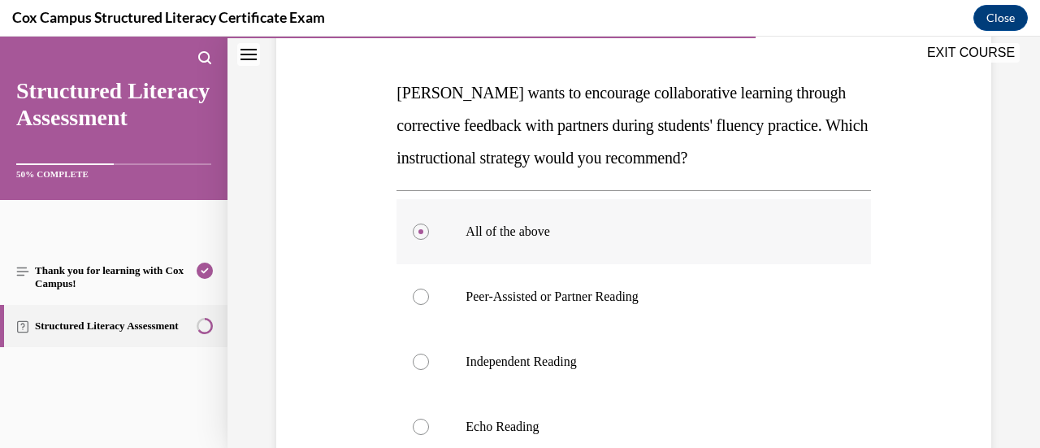
scroll to position [234, 0]
click at [505, 299] on p "Peer-Assisted or Partner Reading" at bounding box center [647, 296] width 364 height 16
click at [429, 299] on input "Peer-Assisted or Partner Reading" at bounding box center [421, 296] width 16 height 16
radio input "true"
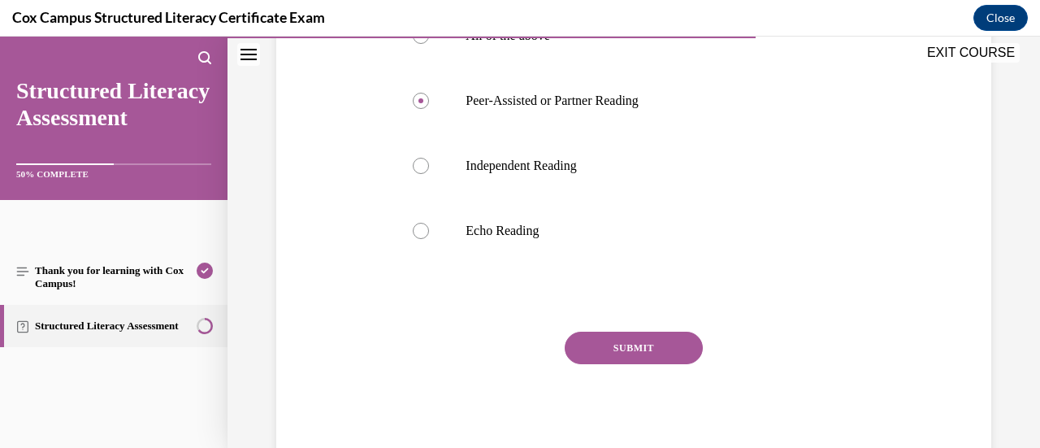
click at [599, 340] on button "SUBMIT" at bounding box center [634, 347] width 138 height 32
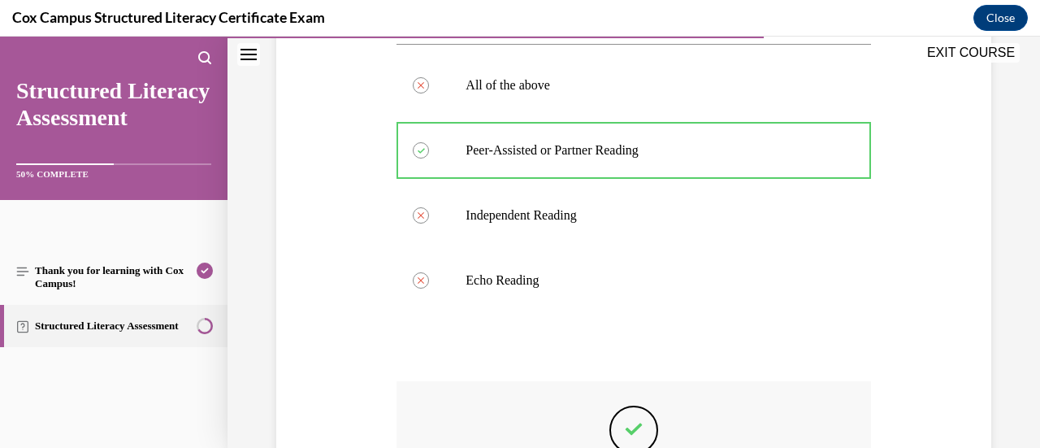
scroll to position [612, 0]
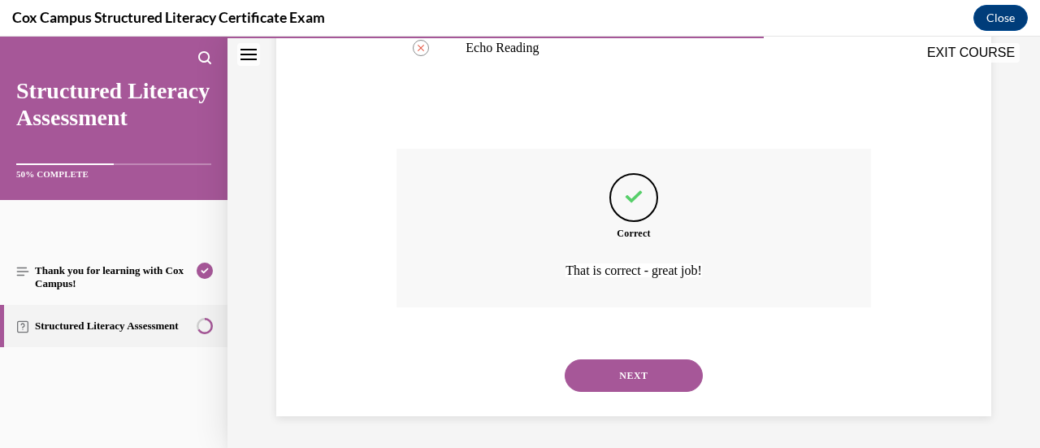
click at [586, 384] on button "NEXT" at bounding box center [634, 375] width 138 height 32
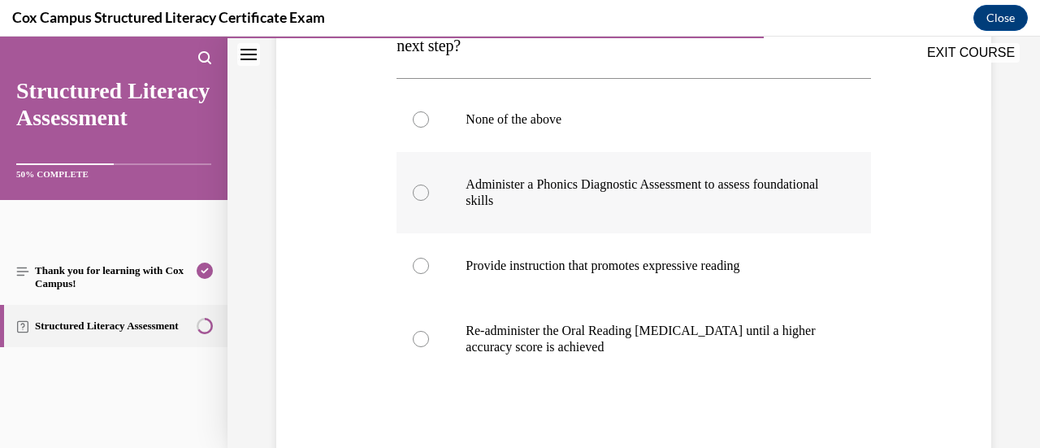
scroll to position [344, 0]
click at [583, 214] on label "Administer a Phonics Diagnostic Assessment to assess foundational skills" at bounding box center [633, 193] width 474 height 81
click at [429, 201] on input "Administer a Phonics Diagnostic Assessment to assess foundational skills" at bounding box center [421, 193] width 16 height 16
radio input "true"
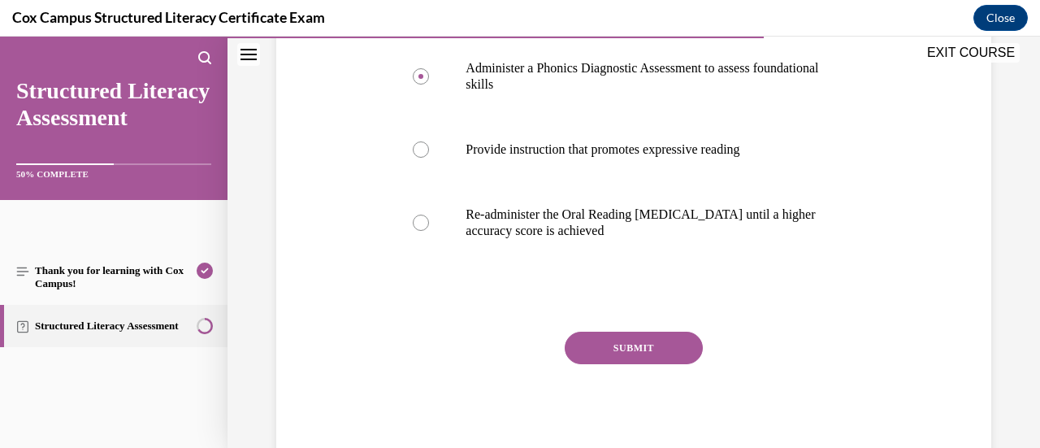
scroll to position [459, 0]
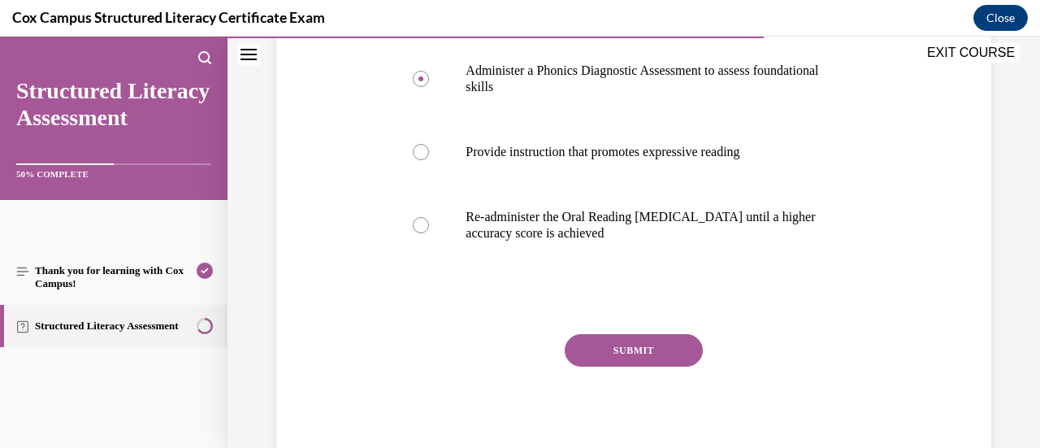
click at [582, 355] on button "SUBMIT" at bounding box center [634, 350] width 138 height 32
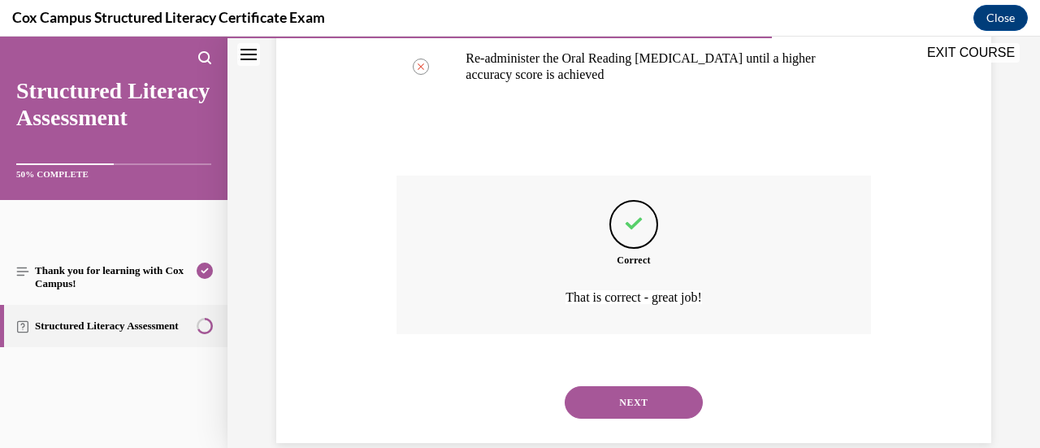
scroll to position [644, 0]
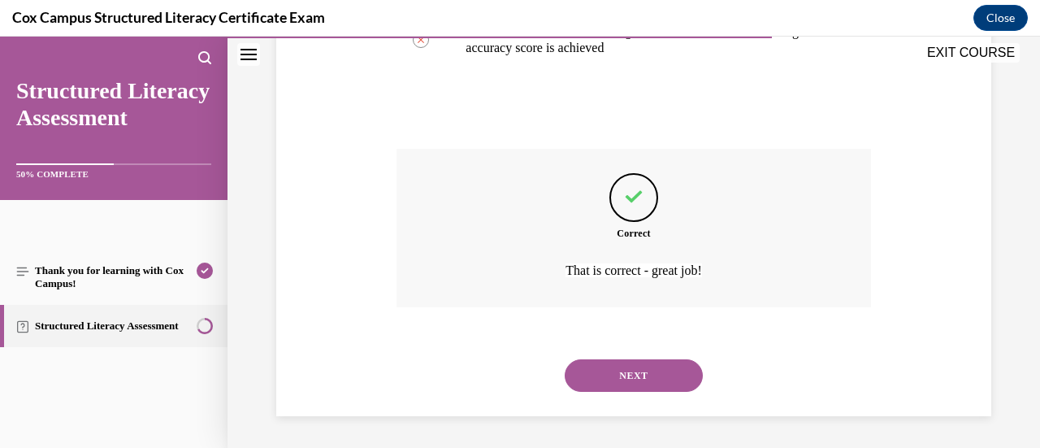
click at [586, 366] on button "NEXT" at bounding box center [634, 375] width 138 height 32
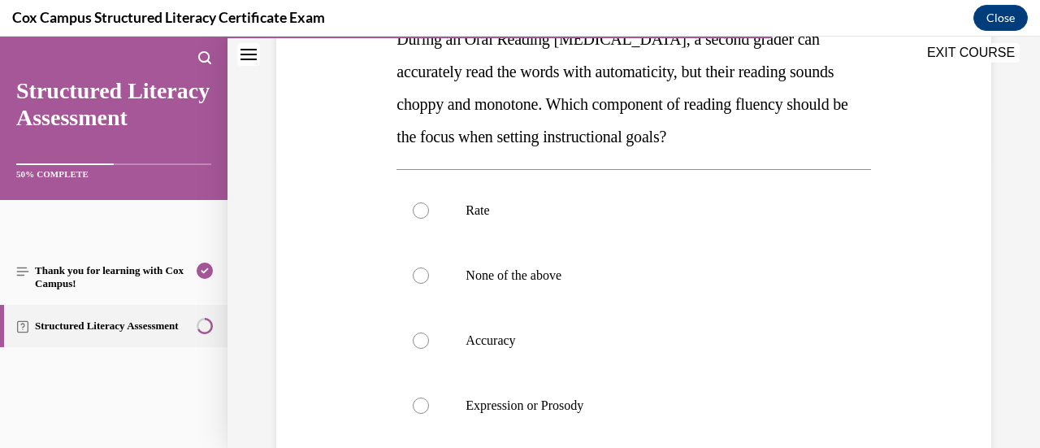
scroll to position [288, 0]
click at [566, 390] on label "Expression or Prosody" at bounding box center [633, 404] width 474 height 65
click at [429, 396] on input "Expression or Prosody" at bounding box center [421, 404] width 16 height 16
radio input "true"
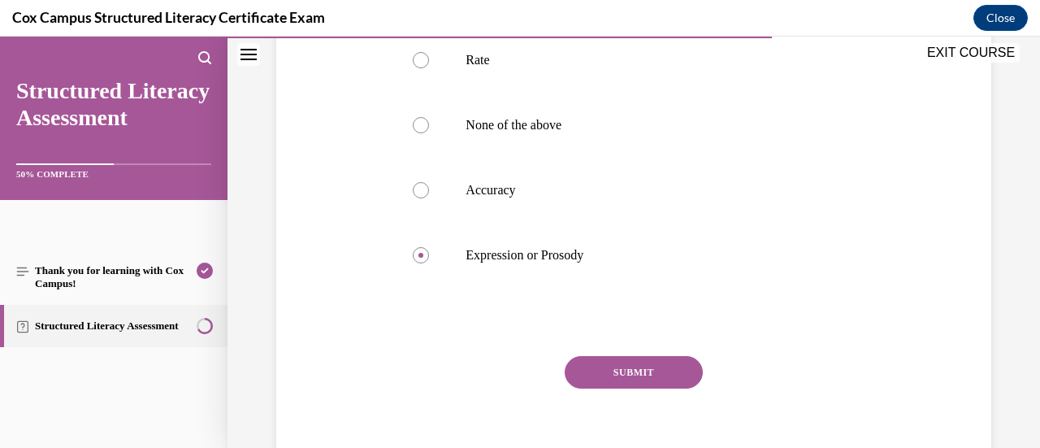
click at [599, 370] on button "SUBMIT" at bounding box center [634, 372] width 138 height 32
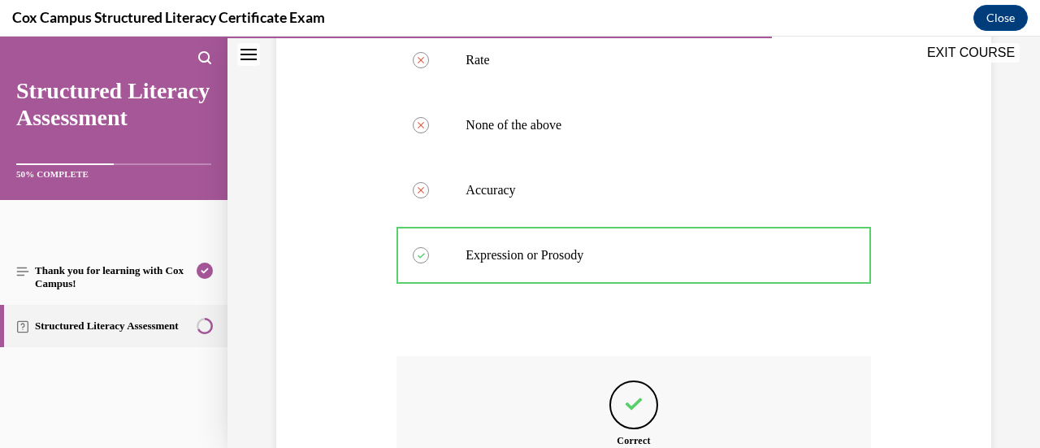
scroll to position [644, 0]
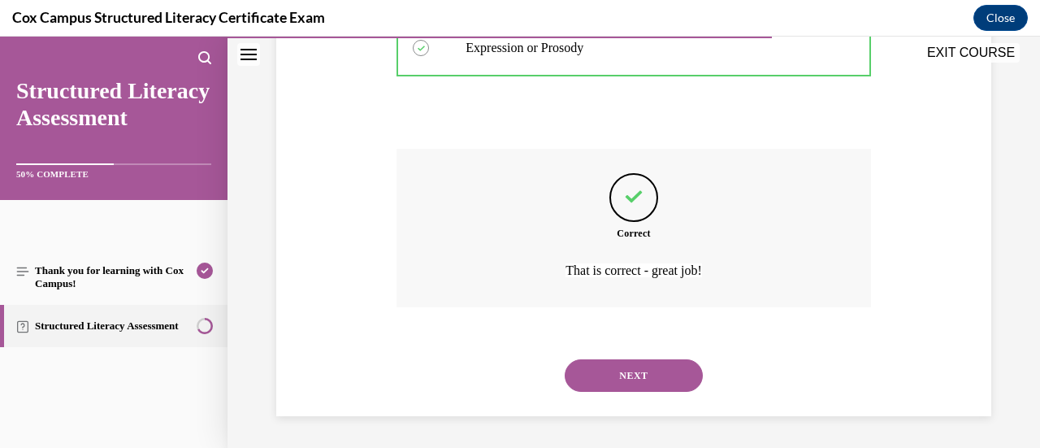
click at [599, 370] on button "NEXT" at bounding box center [634, 375] width 138 height 32
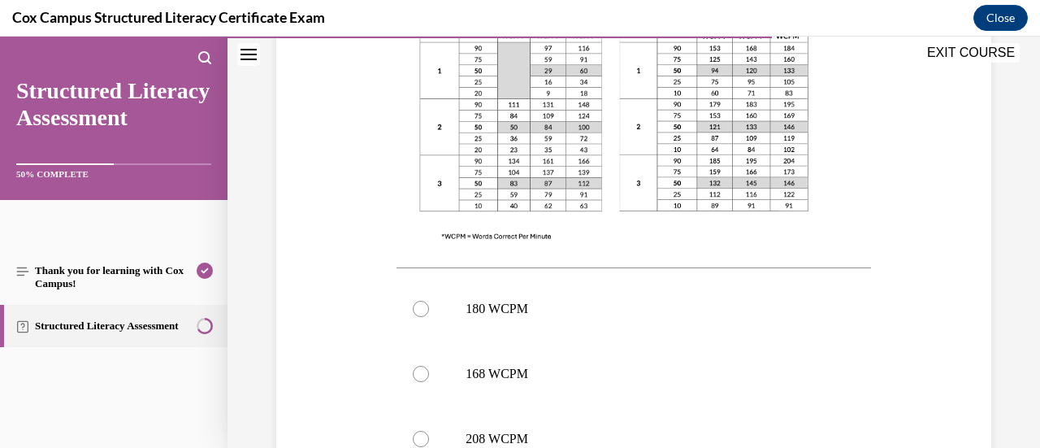
scroll to position [576, 0]
click at [593, 359] on label "168 WCPM" at bounding box center [633, 372] width 474 height 65
click at [429, 364] on input "168 WCPM" at bounding box center [421, 372] width 16 height 16
radio input "true"
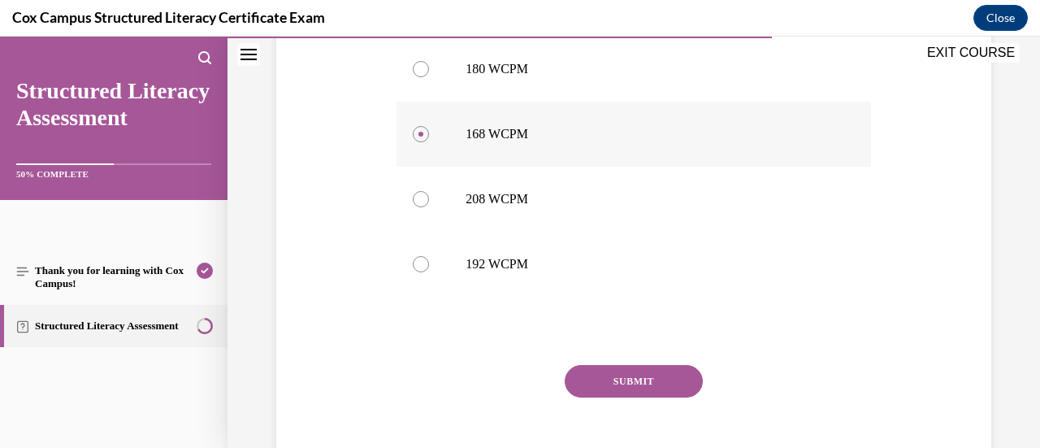
scroll to position [814, 0]
click at [621, 365] on button "SUBMIT" at bounding box center [634, 381] width 138 height 32
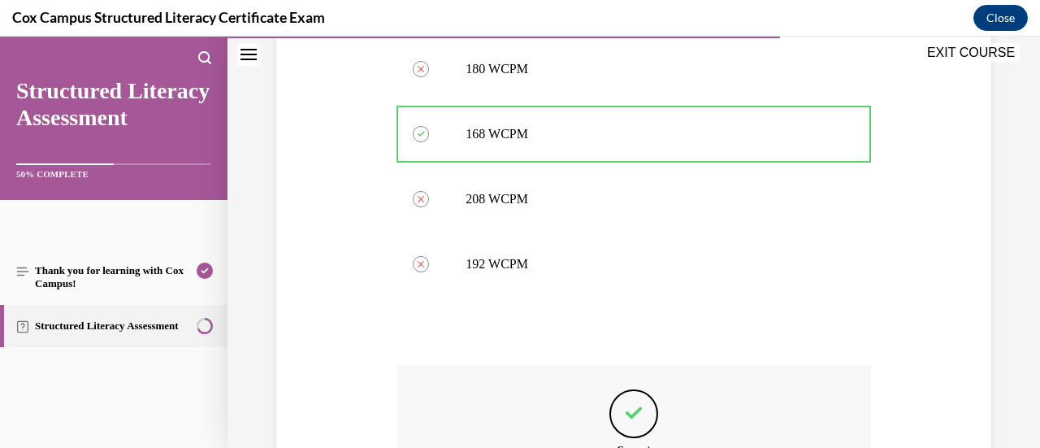
scroll to position [997, 0]
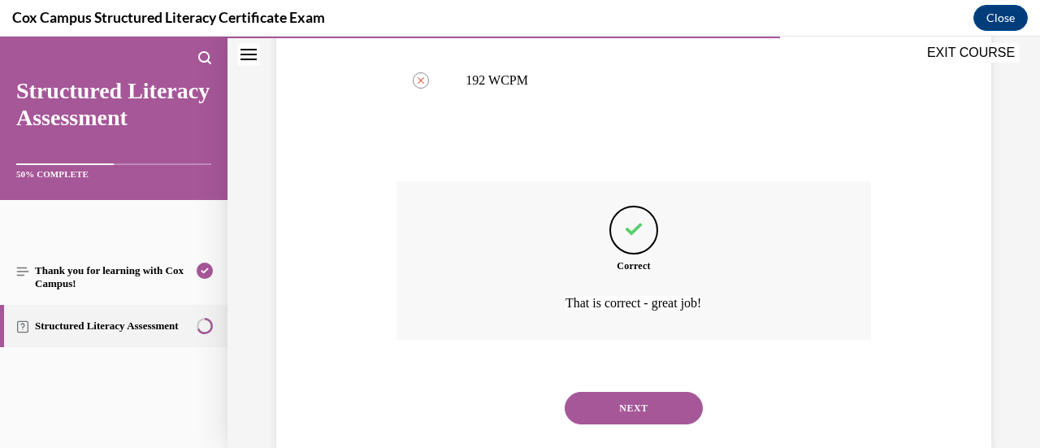
click at [608, 392] on button "NEXT" at bounding box center [634, 408] width 138 height 32
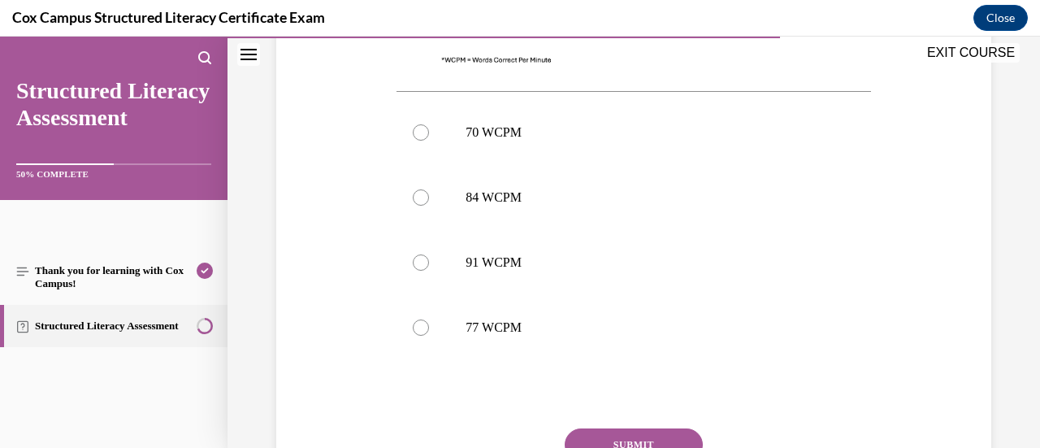
scroll to position [716, 0]
click at [541, 318] on label "77 WCPM" at bounding box center [633, 328] width 474 height 65
click at [429, 321] on input "77 WCPM" at bounding box center [421, 329] width 16 height 16
radio input "true"
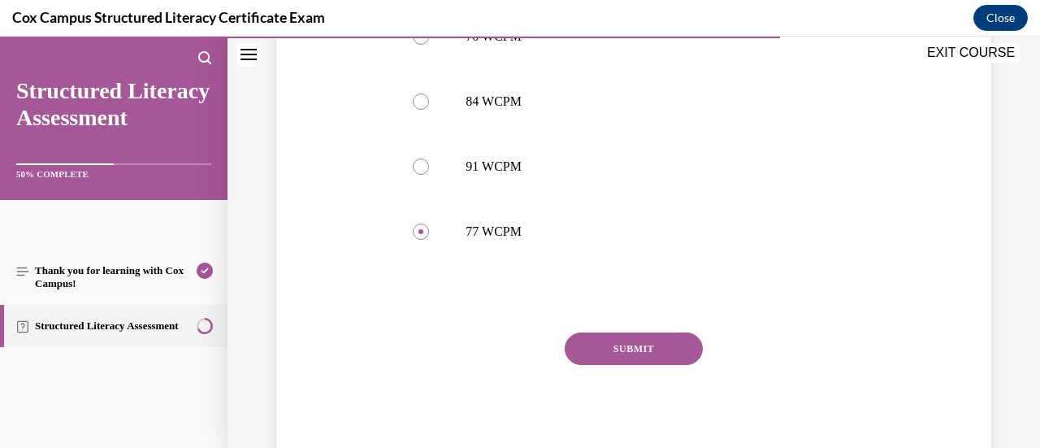
scroll to position [814, 0]
click at [578, 335] on button "SUBMIT" at bounding box center [634, 348] width 138 height 32
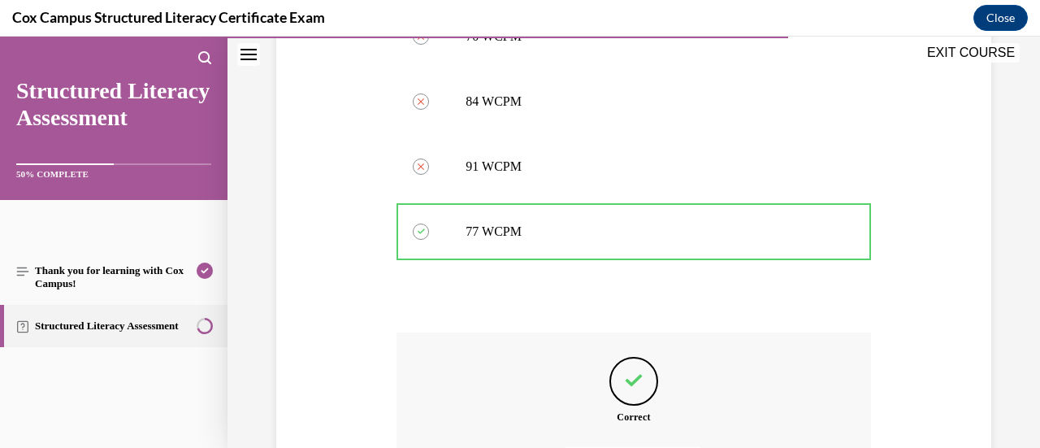
scroll to position [997, 0]
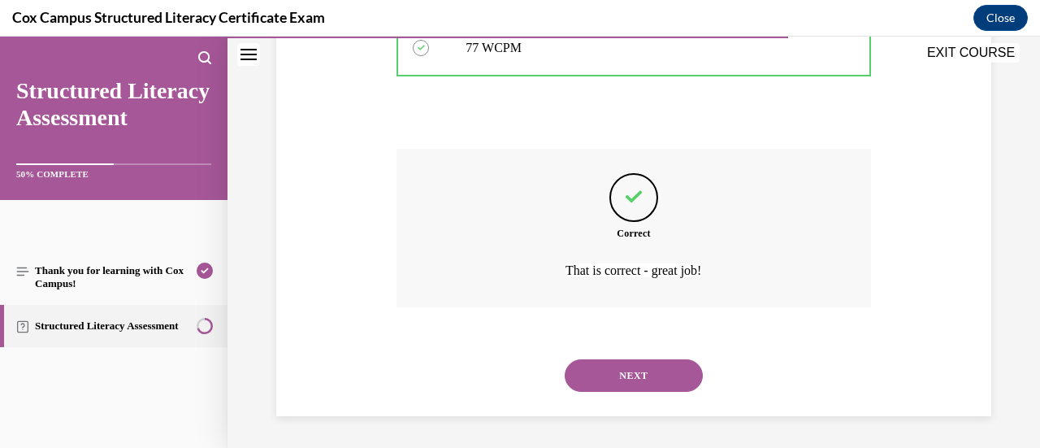
click at [584, 377] on button "NEXT" at bounding box center [634, 375] width 138 height 32
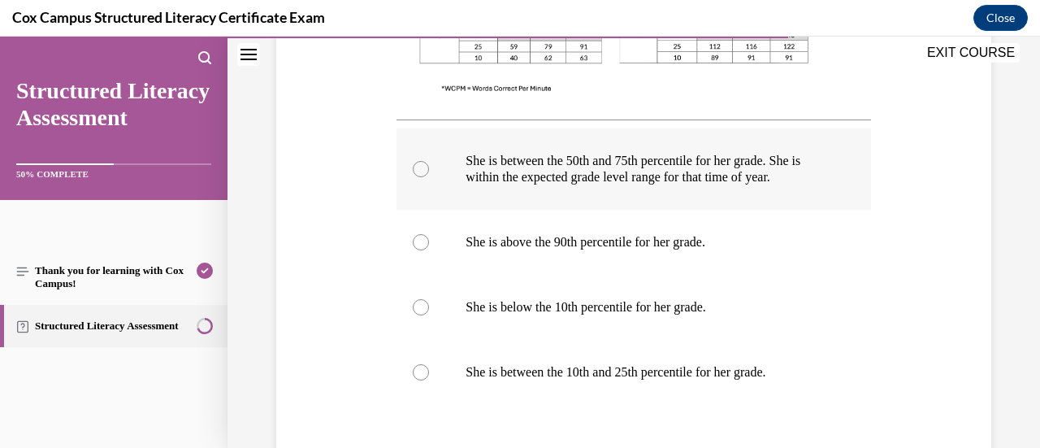
scroll to position [755, 0]
click at [660, 184] on p "She is between the 50th and 75th percentile for her grade. She is within the ex…" at bounding box center [647, 168] width 364 height 32
click at [429, 176] on input "She is between the 50th and 75th percentile for her grade. She is within the ex…" at bounding box center [421, 168] width 16 height 16
radio input "true"
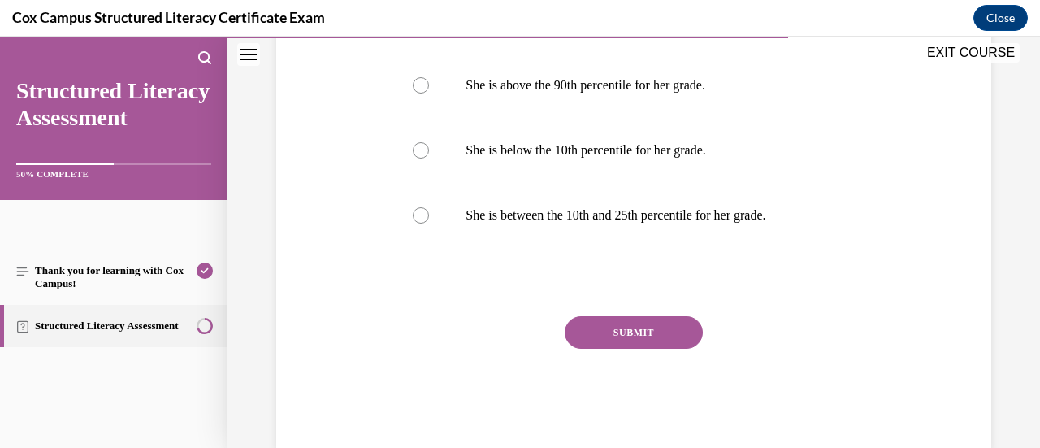
scroll to position [911, 0]
click at [642, 344] on button "SUBMIT" at bounding box center [634, 332] width 138 height 32
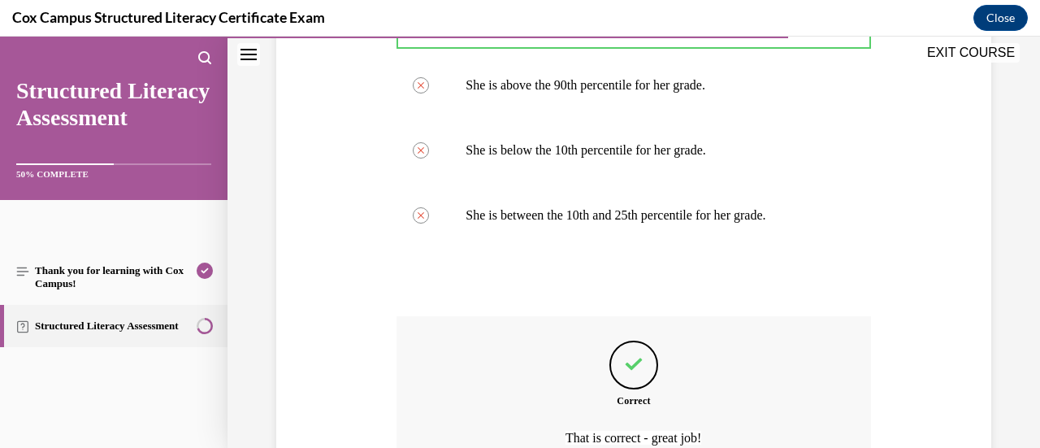
scroll to position [1095, 0]
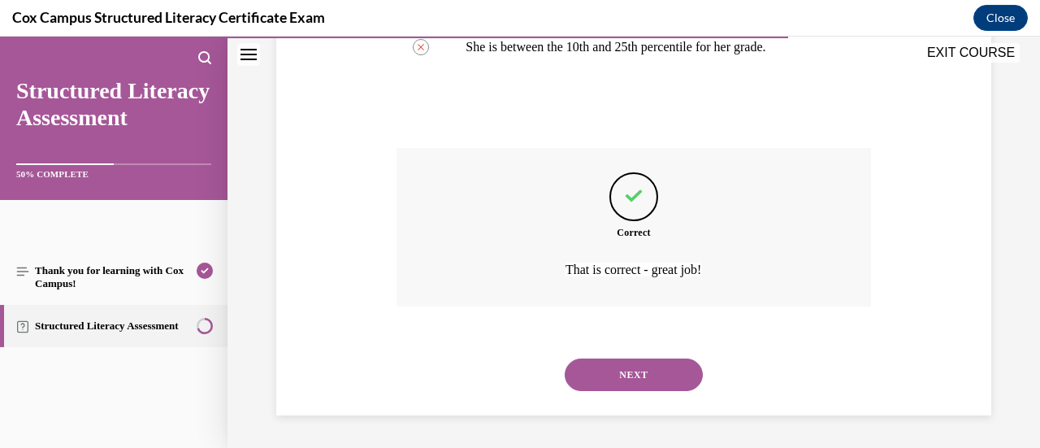
click at [634, 374] on button "NEXT" at bounding box center [634, 374] width 138 height 32
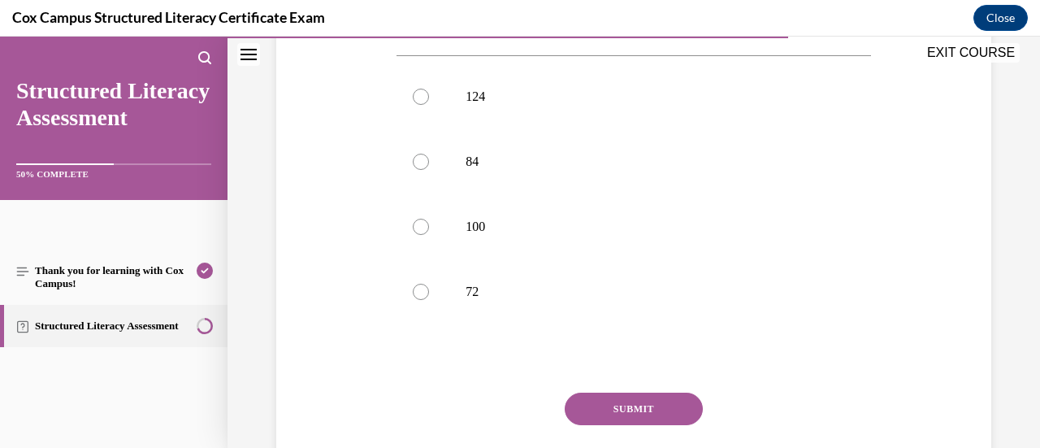
scroll to position [755, 0]
click at [520, 227] on p "100" at bounding box center [647, 226] width 364 height 16
click at [429, 227] on input "100" at bounding box center [421, 226] width 16 height 16
radio input "true"
click at [617, 393] on button "SUBMIT" at bounding box center [634, 408] width 138 height 32
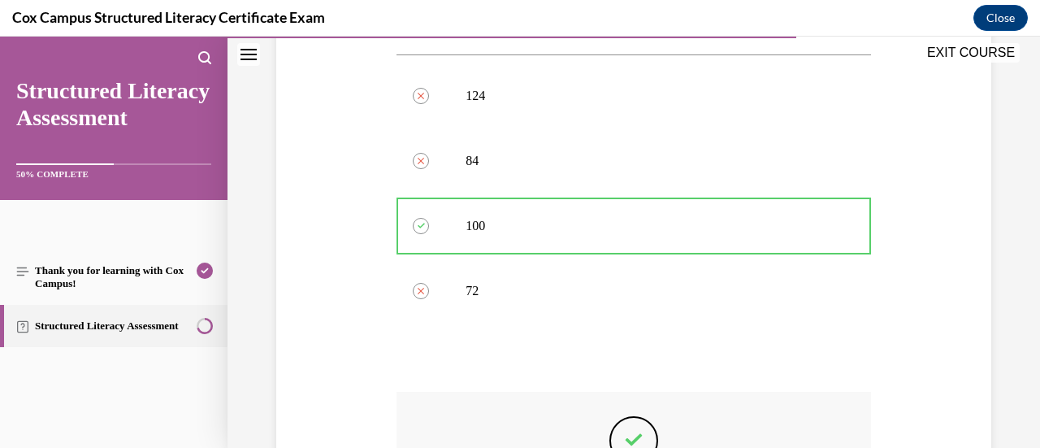
scroll to position [997, 0]
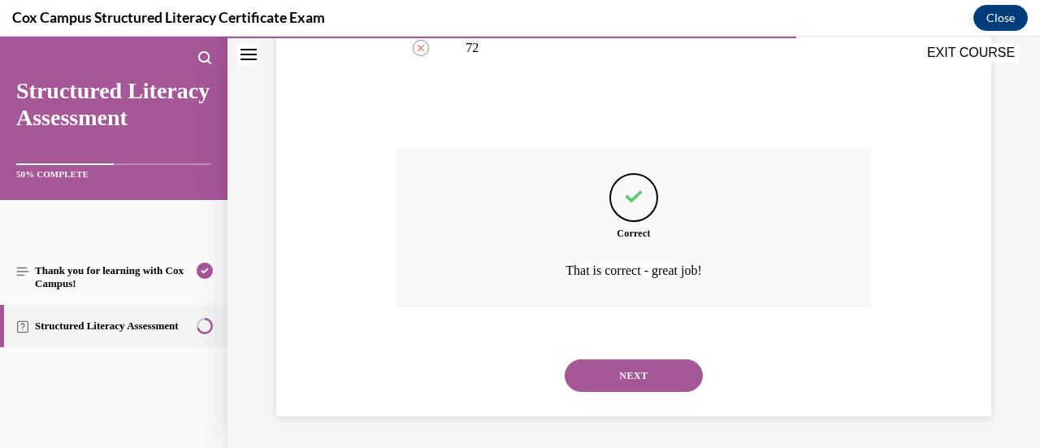
click at [617, 393] on div "NEXT" at bounding box center [633, 375] width 474 height 65
click at [617, 360] on button "NEXT" at bounding box center [634, 375] width 138 height 32
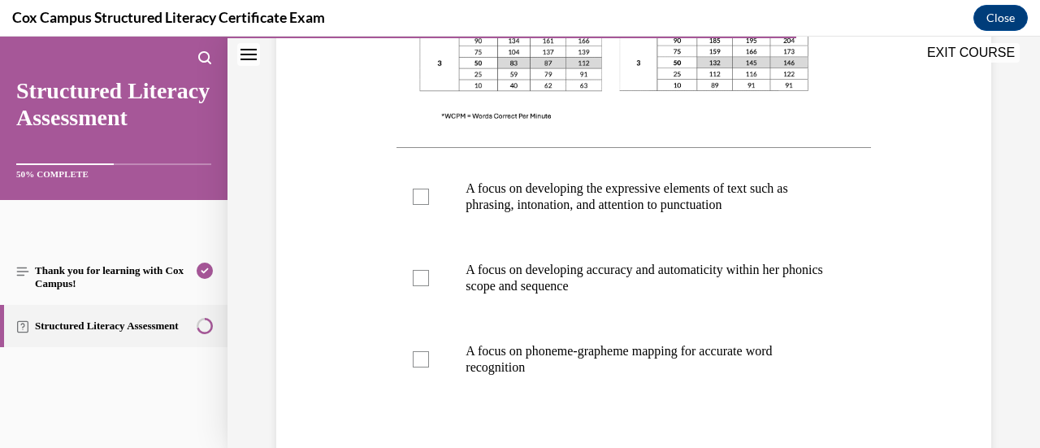
scroll to position [633, 0]
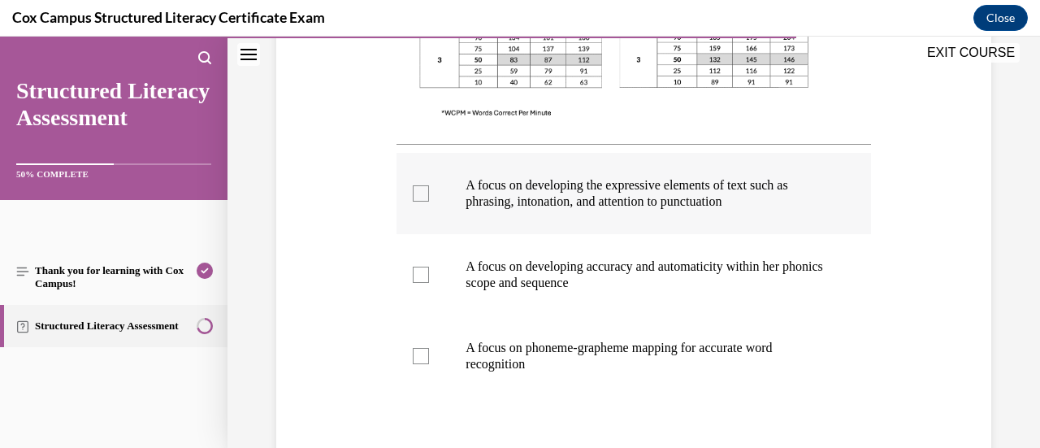
click at [666, 192] on p "A focus on developing the expressive elements of text such as phrasing, intonat…" at bounding box center [647, 193] width 364 height 32
click at [429, 192] on input "A focus on developing the expressive elements of text such as phrasing, intonat…" at bounding box center [421, 193] width 16 height 16
checkbox input "true"
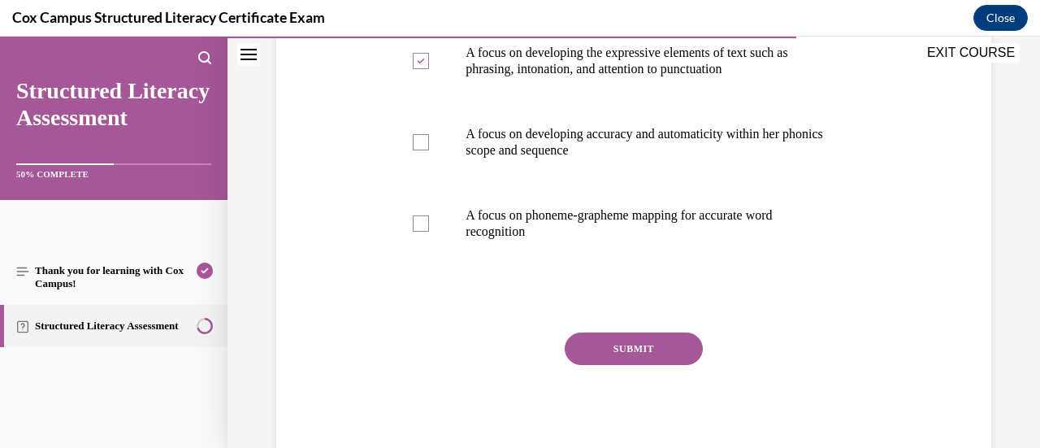
click at [624, 344] on button "SUBMIT" at bounding box center [634, 348] width 138 height 32
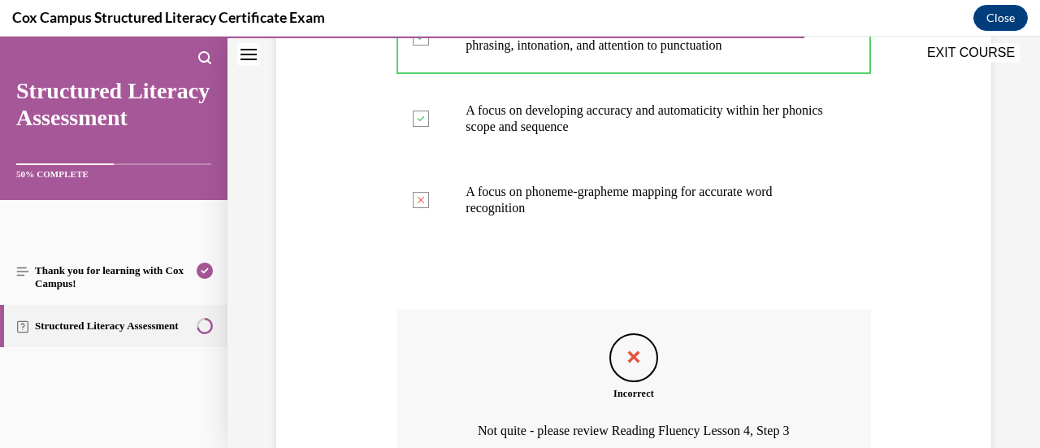
scroll to position [779, 0]
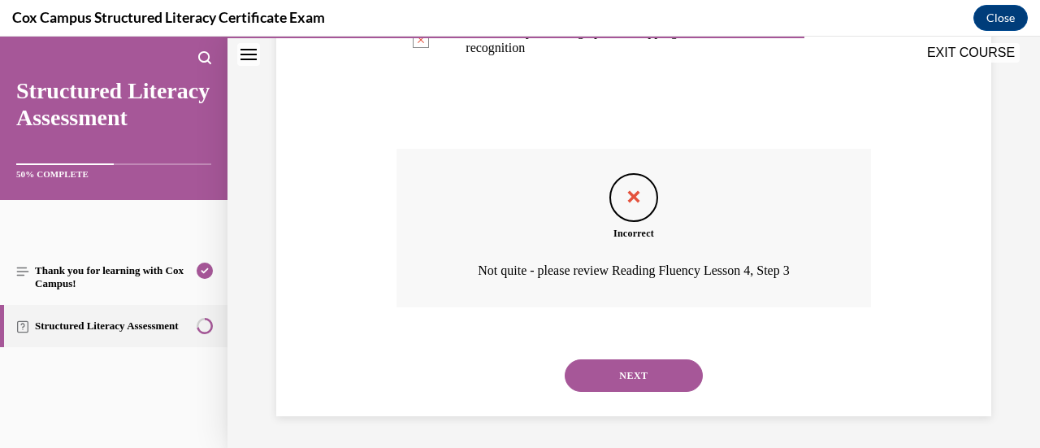
click at [609, 381] on button "NEXT" at bounding box center [634, 375] width 138 height 32
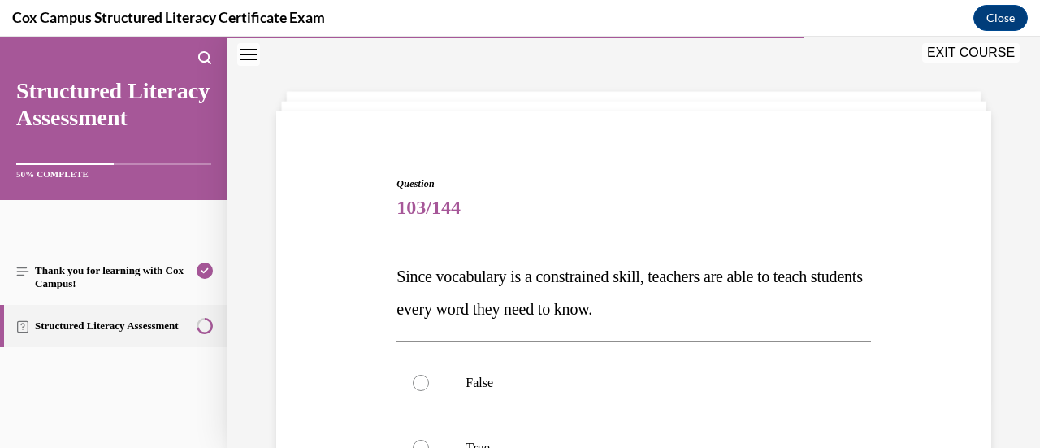
scroll to position [175, 0]
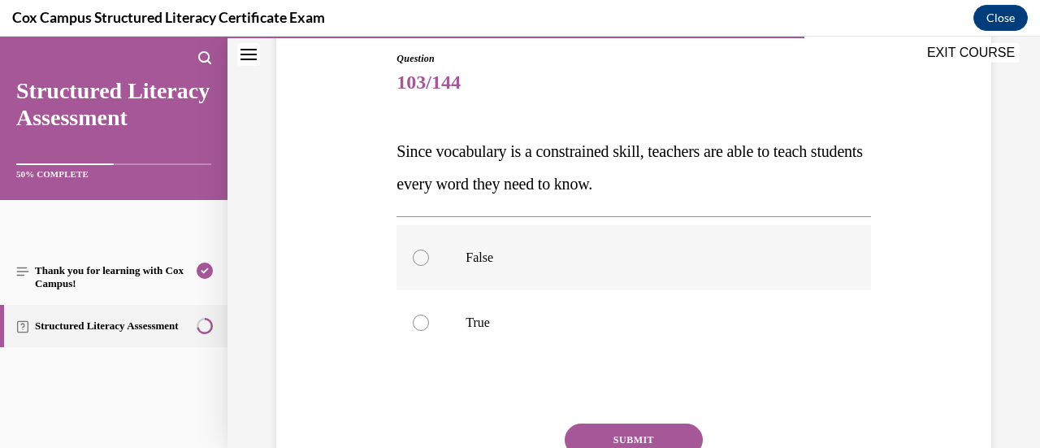
click at [564, 274] on label "False" at bounding box center [633, 257] width 474 height 65
click at [429, 266] on input "False" at bounding box center [421, 257] width 16 height 16
radio input "true"
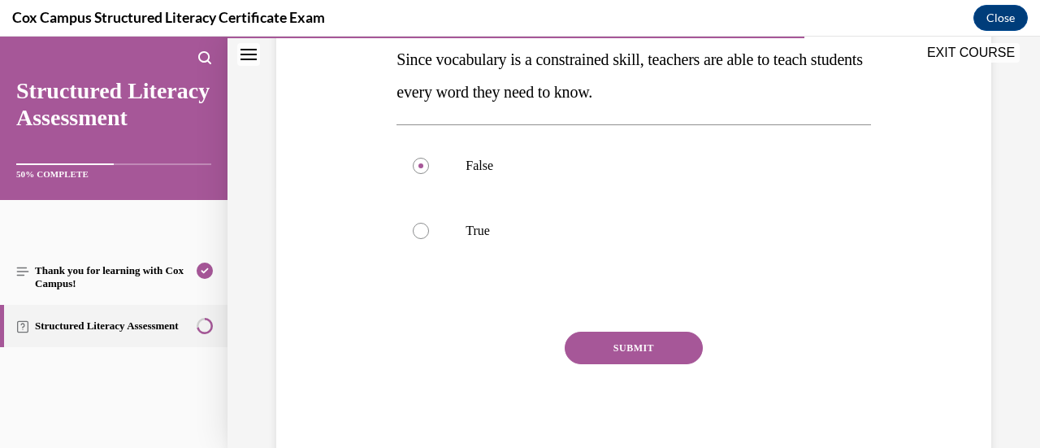
click at [603, 339] on button "SUBMIT" at bounding box center [634, 347] width 138 height 32
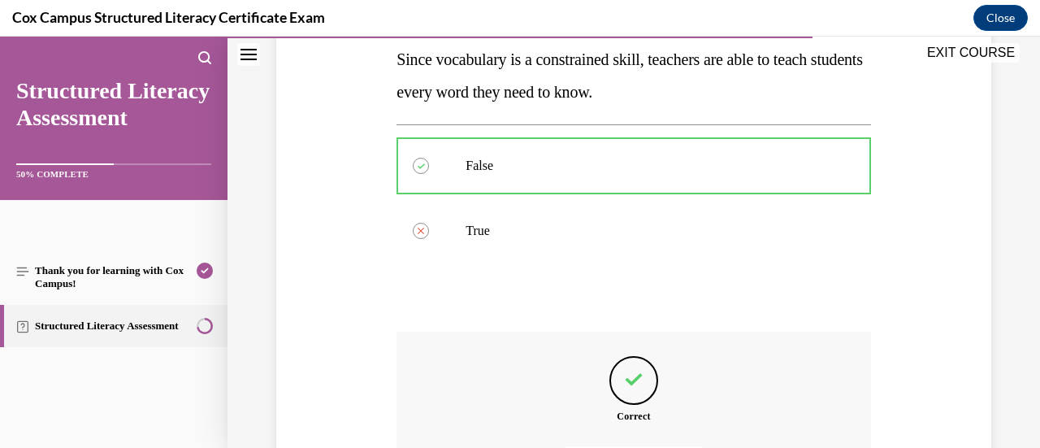
scroll to position [449, 0]
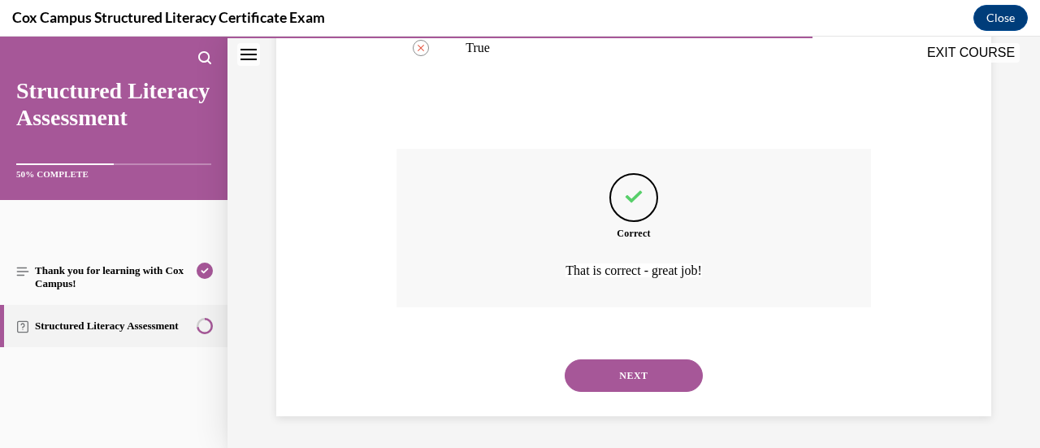
click at [595, 374] on button "NEXT" at bounding box center [634, 375] width 138 height 32
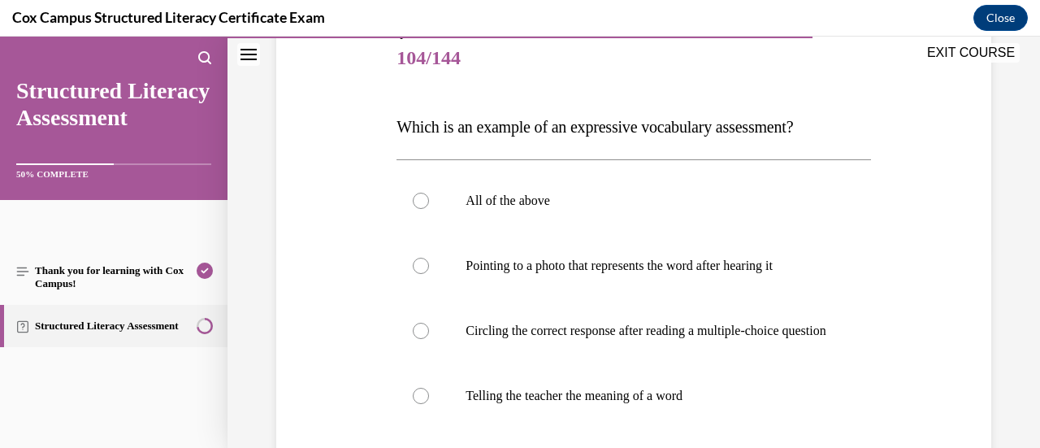
scroll to position [197, 0]
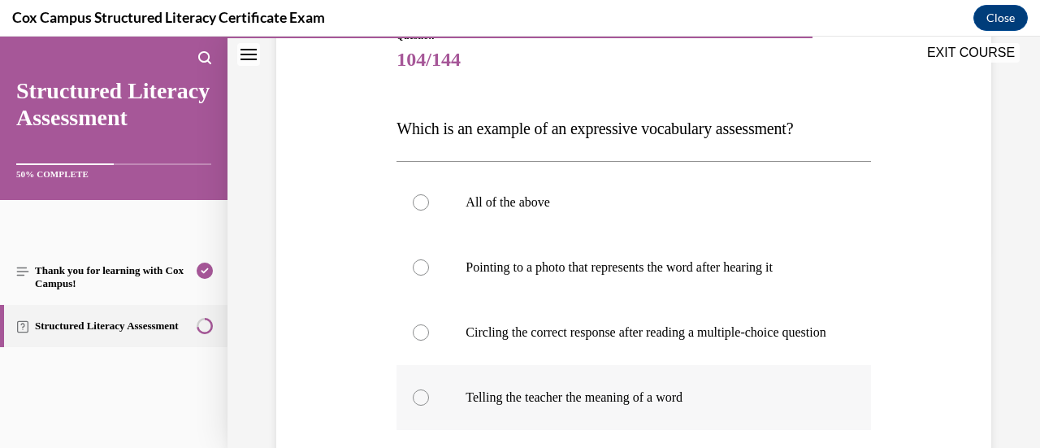
click at [500, 403] on label "Telling the teacher the meaning of a word" at bounding box center [633, 397] width 474 height 65
click at [429, 403] on input "Telling the teacher the meaning of a word" at bounding box center [421, 397] width 16 height 16
radio input "true"
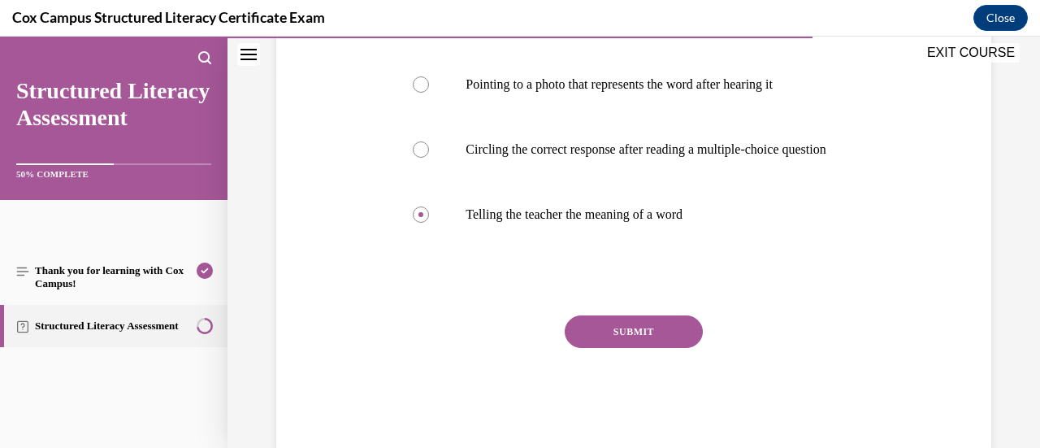
click at [655, 345] on button "SUBMIT" at bounding box center [634, 331] width 138 height 32
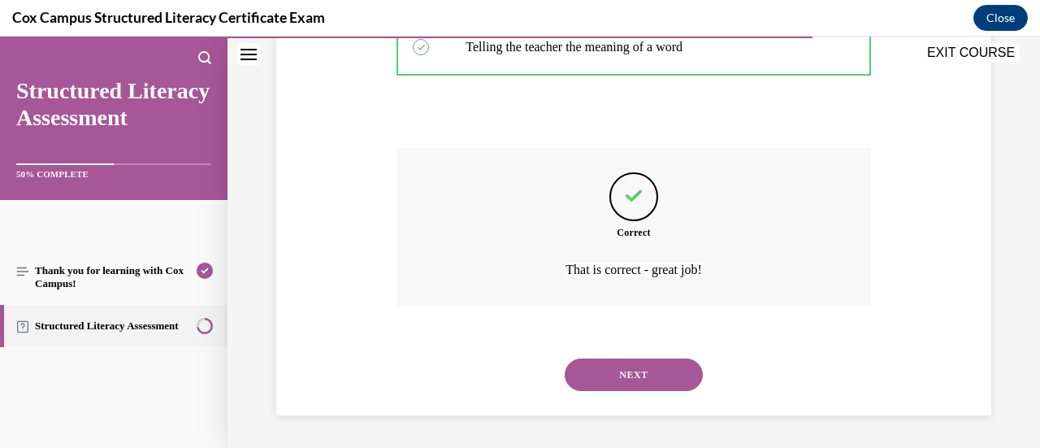
scroll to position [562, 0]
click at [621, 371] on button "NEXT" at bounding box center [634, 374] width 138 height 32
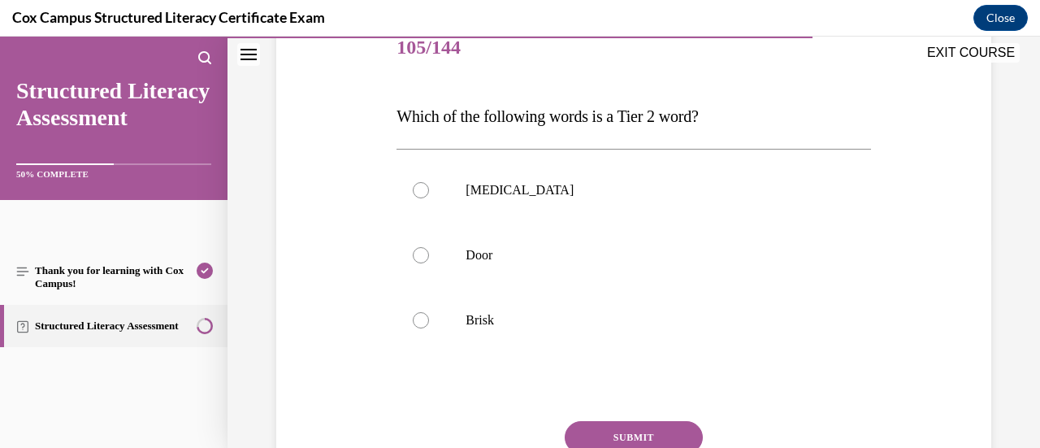
scroll to position [210, 0]
click at [567, 324] on p "Brisk" at bounding box center [647, 319] width 364 height 16
click at [429, 324] on input "Brisk" at bounding box center [421, 319] width 16 height 16
radio input "true"
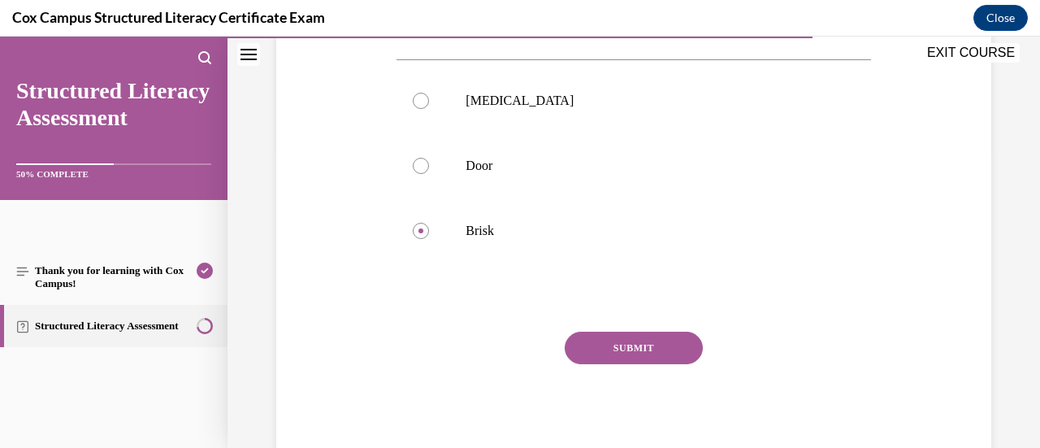
click at [601, 344] on button "SUBMIT" at bounding box center [634, 347] width 138 height 32
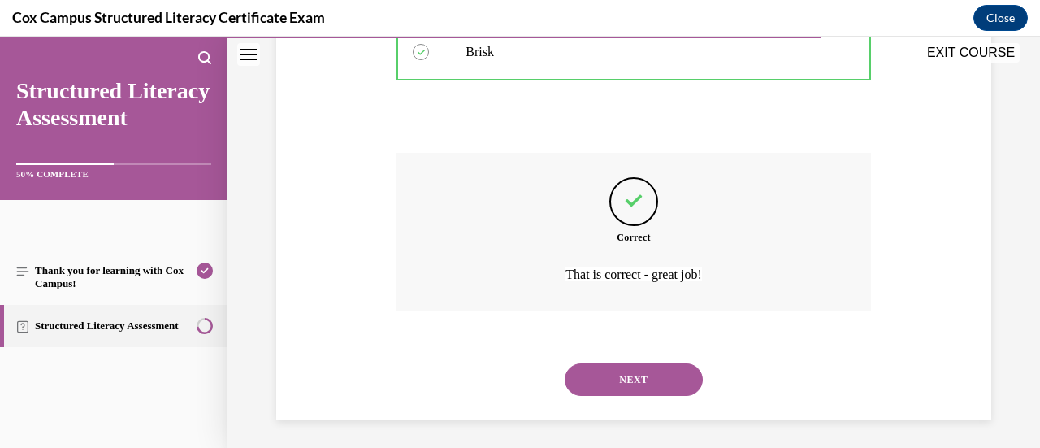
scroll to position [479, 0]
click at [600, 376] on button "NEXT" at bounding box center [634, 377] width 138 height 32
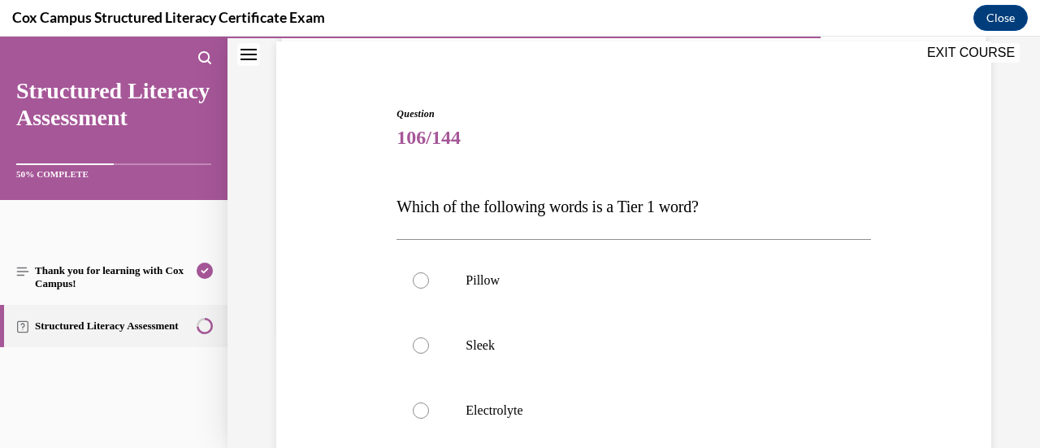
scroll to position [189, 0]
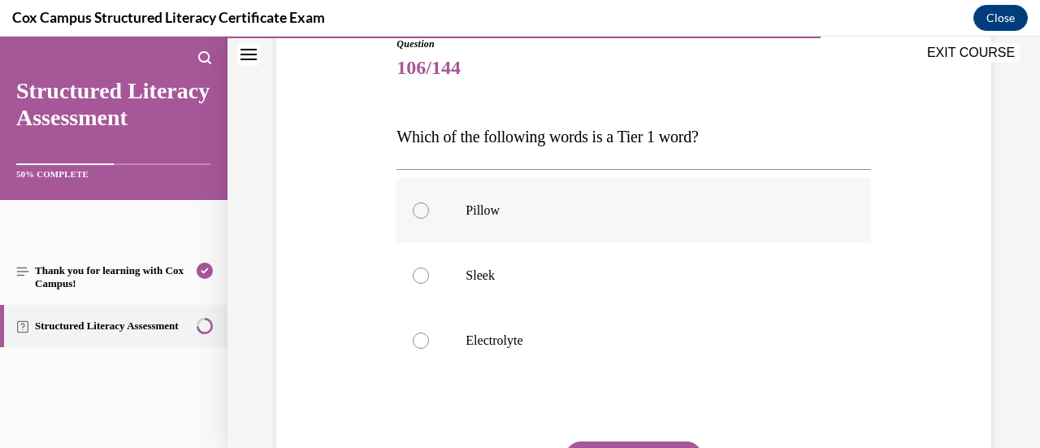
click at [578, 225] on label "Pillow" at bounding box center [633, 210] width 474 height 65
click at [429, 218] on input "Pillow" at bounding box center [421, 210] width 16 height 16
radio input "true"
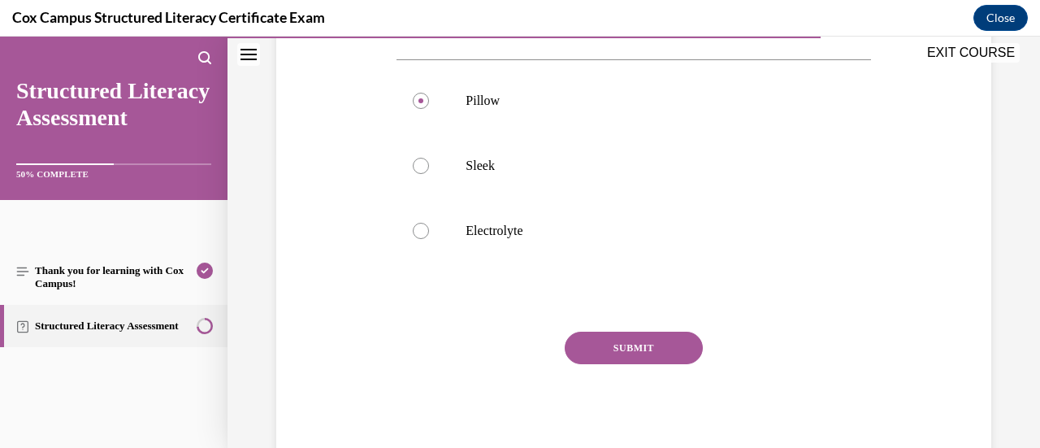
click at [599, 353] on button "SUBMIT" at bounding box center [634, 347] width 138 height 32
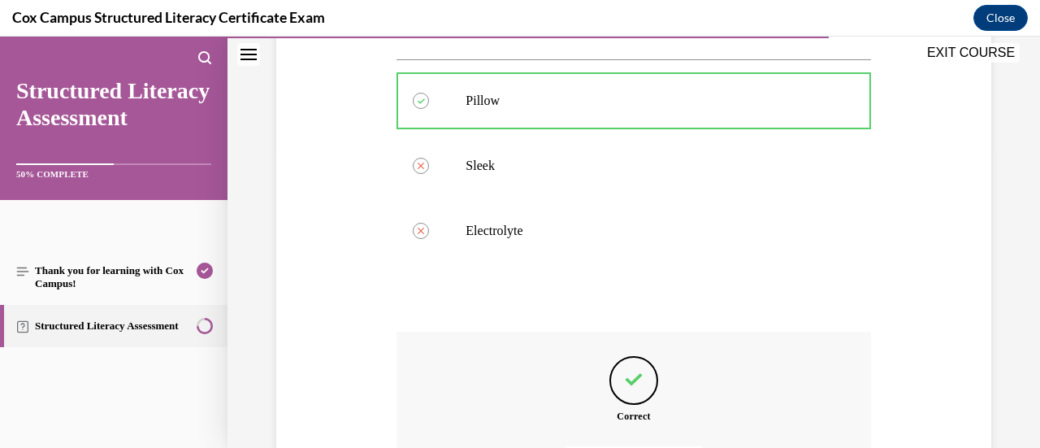
scroll to position [482, 0]
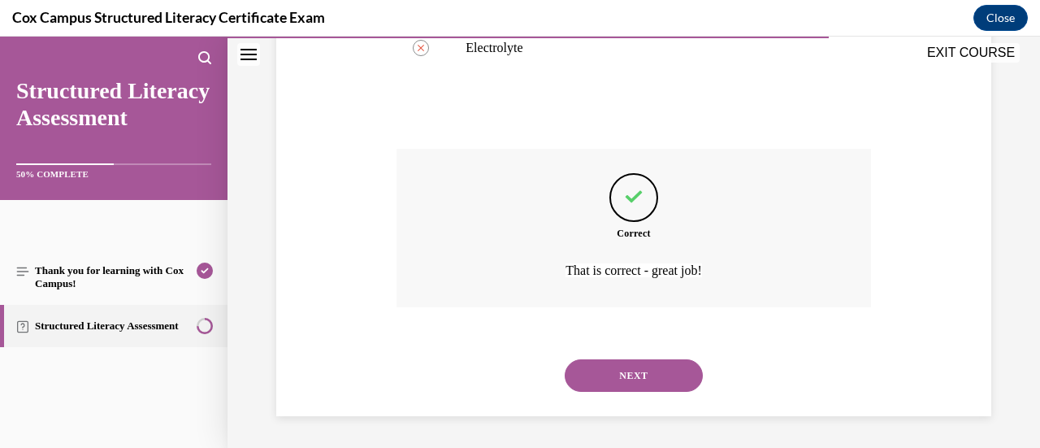
click at [606, 367] on button "NEXT" at bounding box center [634, 375] width 138 height 32
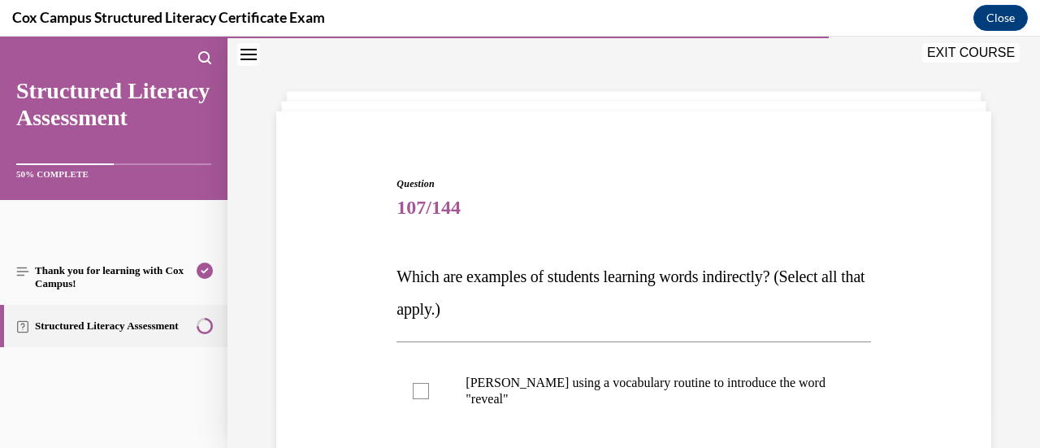
scroll to position [347, 0]
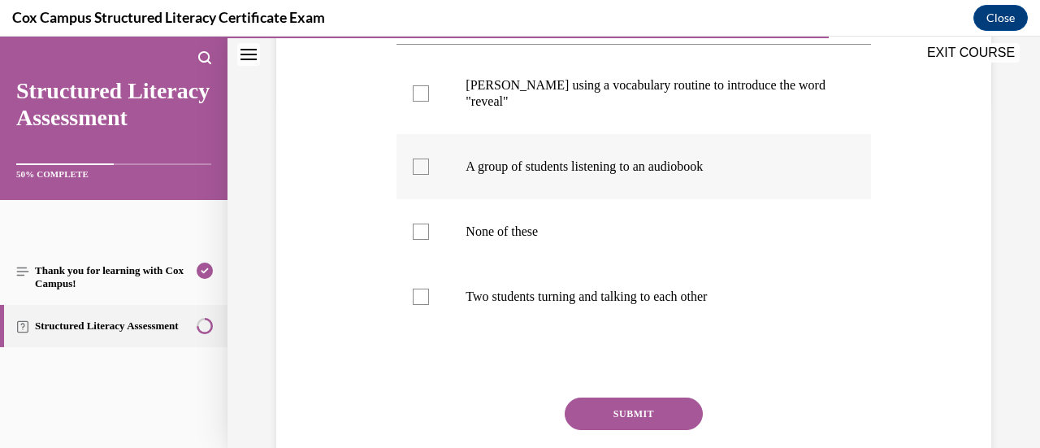
click at [575, 182] on label "A group of students listening to an audiobook" at bounding box center [633, 166] width 474 height 65
click at [429, 175] on input "A group of students listening to an audiobook" at bounding box center [421, 166] width 16 height 16
checkbox input "true"
click at [547, 313] on label "Two students turning and talking to each other" at bounding box center [633, 296] width 474 height 65
click at [429, 305] on input "Two students turning and talking to each other" at bounding box center [421, 296] width 16 height 16
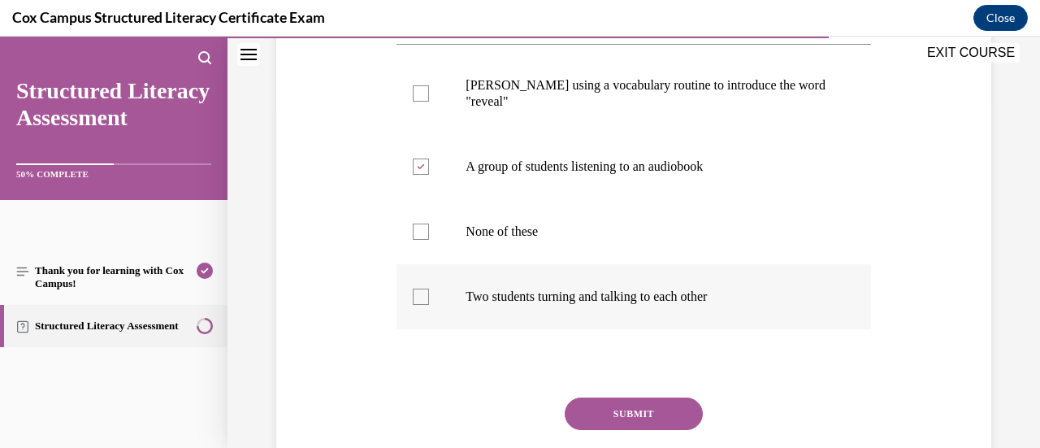
checkbox input "true"
click at [586, 408] on button "SUBMIT" at bounding box center [634, 413] width 138 height 32
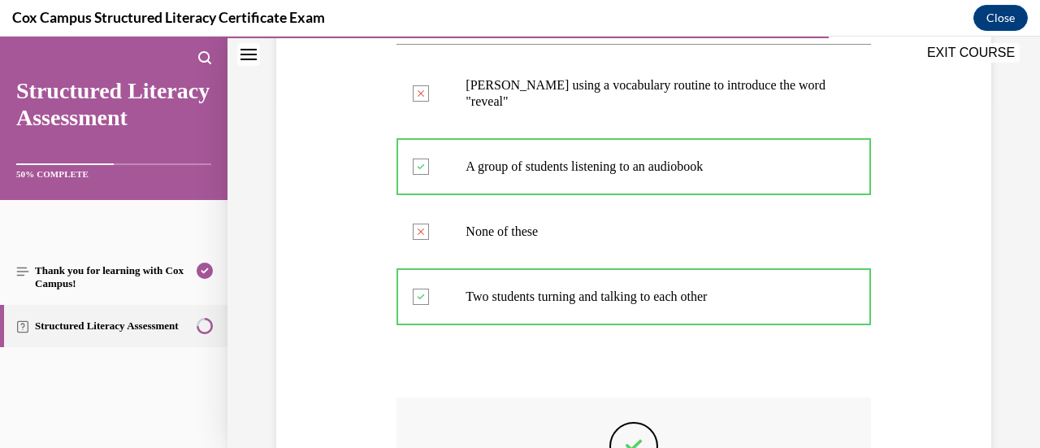
scroll to position [595, 0]
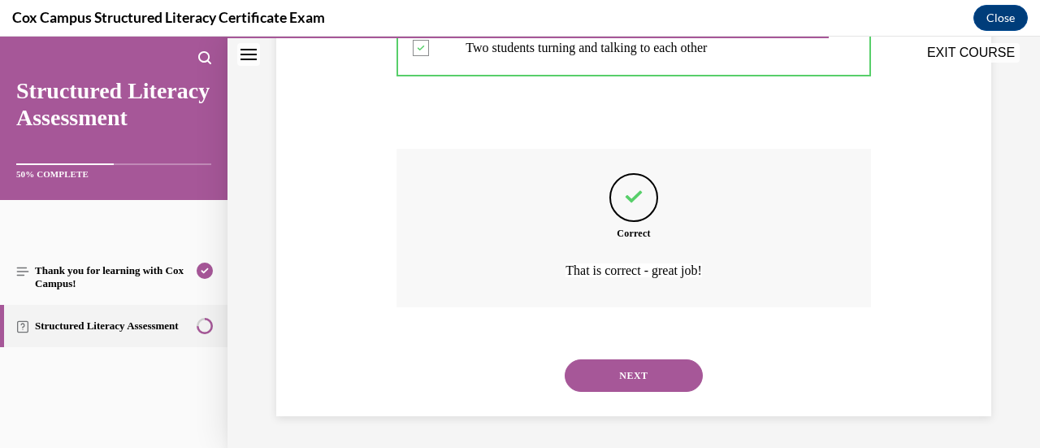
click at [634, 368] on button "NEXT" at bounding box center [634, 375] width 138 height 32
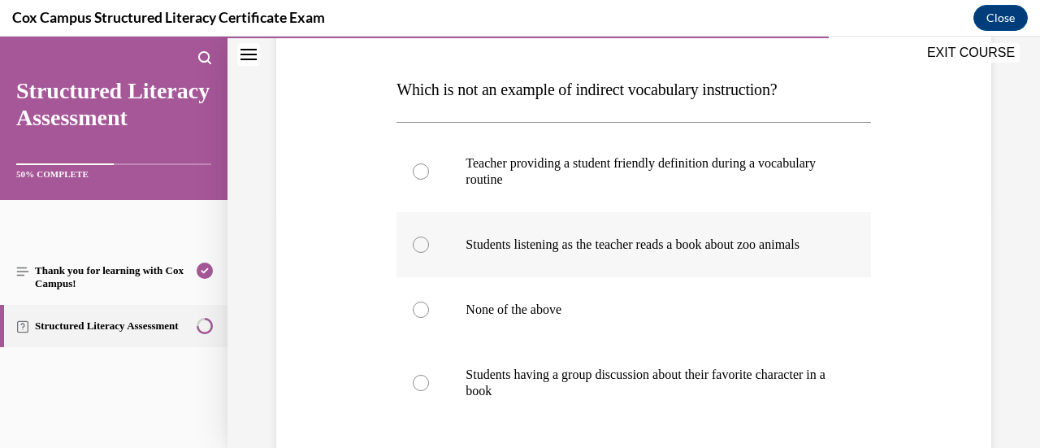
scroll to position [237, 0]
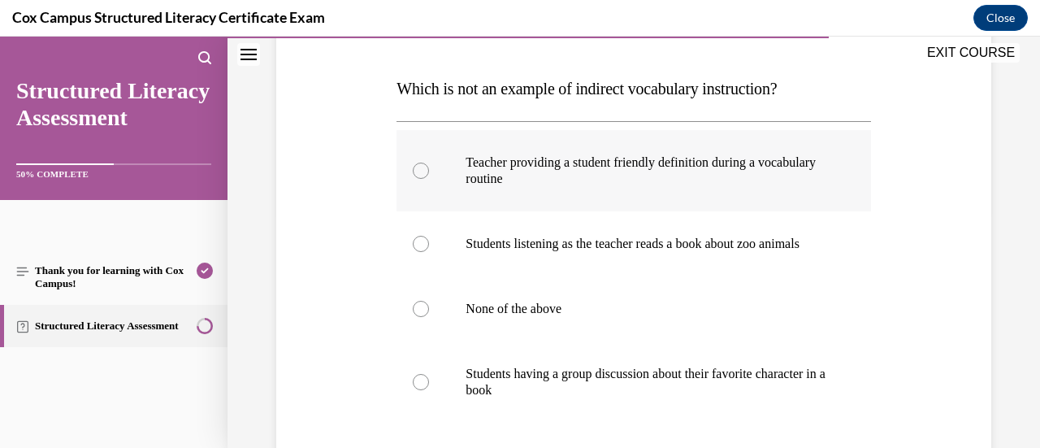
click at [585, 163] on p "Teacher providing a student friendly definition during a vocabulary routine" at bounding box center [647, 170] width 364 height 32
click at [429, 163] on input "Teacher providing a student friendly definition during a vocabulary routine" at bounding box center [421, 170] width 16 height 16
radio input "true"
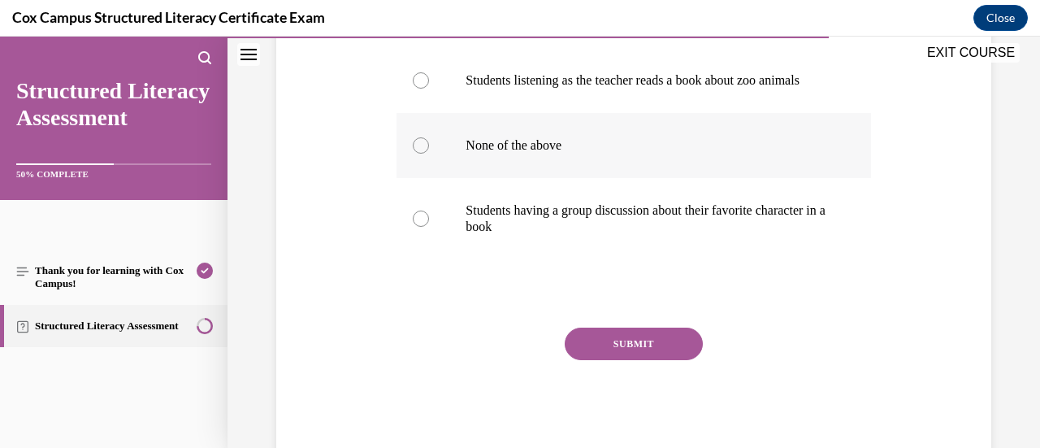
scroll to position [405, 0]
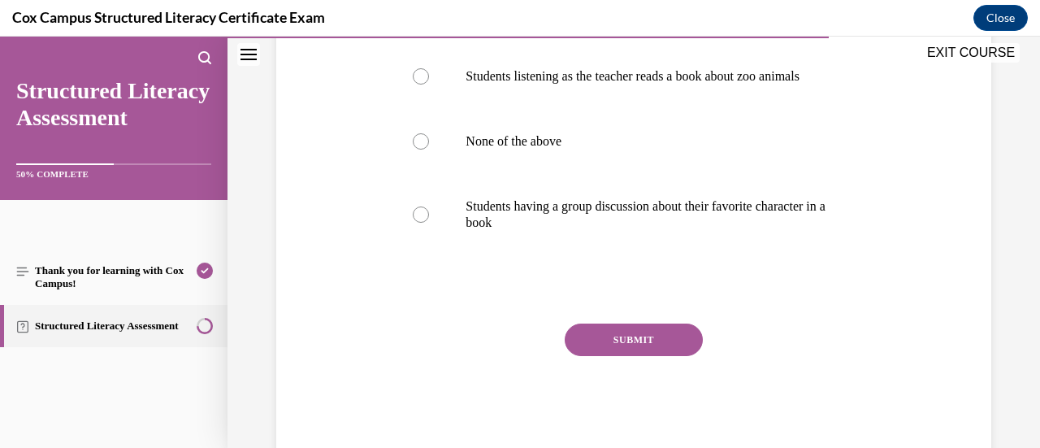
click at [651, 347] on button "SUBMIT" at bounding box center [634, 339] width 138 height 32
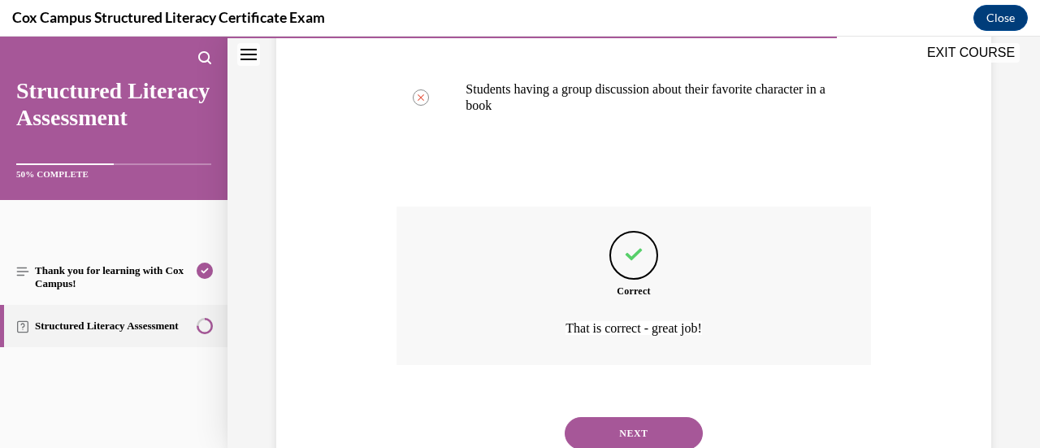
scroll to position [525, 0]
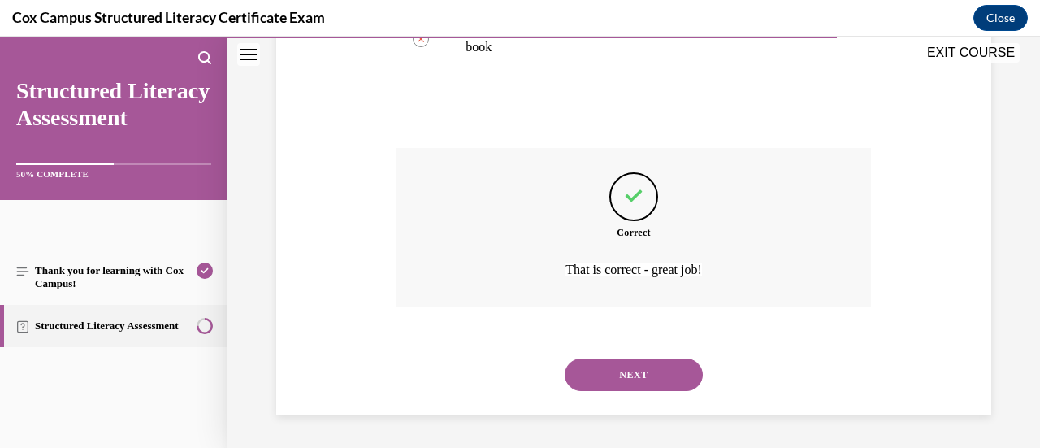
click at [627, 382] on button "NEXT" at bounding box center [634, 374] width 138 height 32
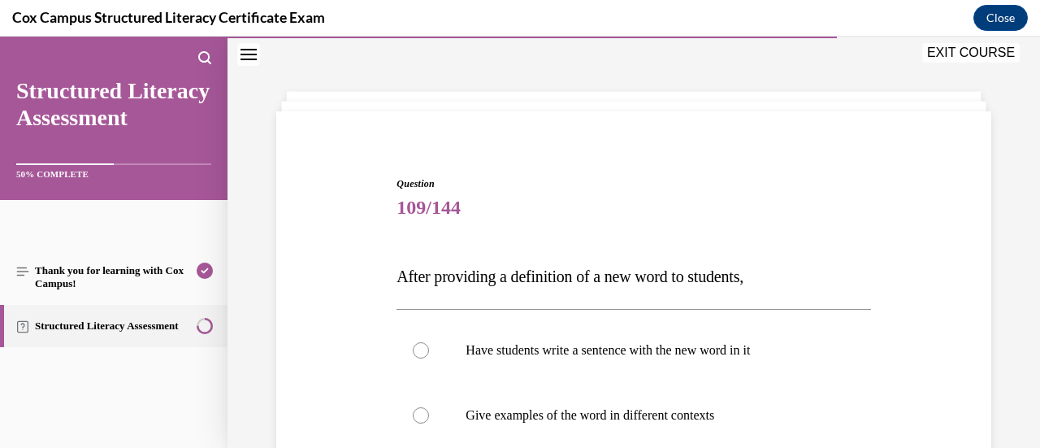
scroll to position [204, 0]
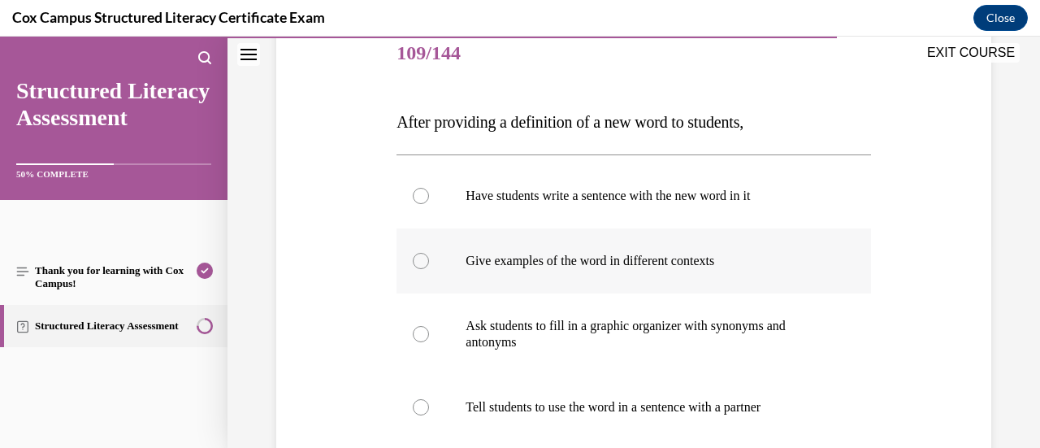
click at [588, 273] on label "Give examples of the word in different contexts" at bounding box center [633, 260] width 474 height 65
click at [429, 269] on input "Give examples of the word in different contexts" at bounding box center [421, 261] width 16 height 16
radio input "true"
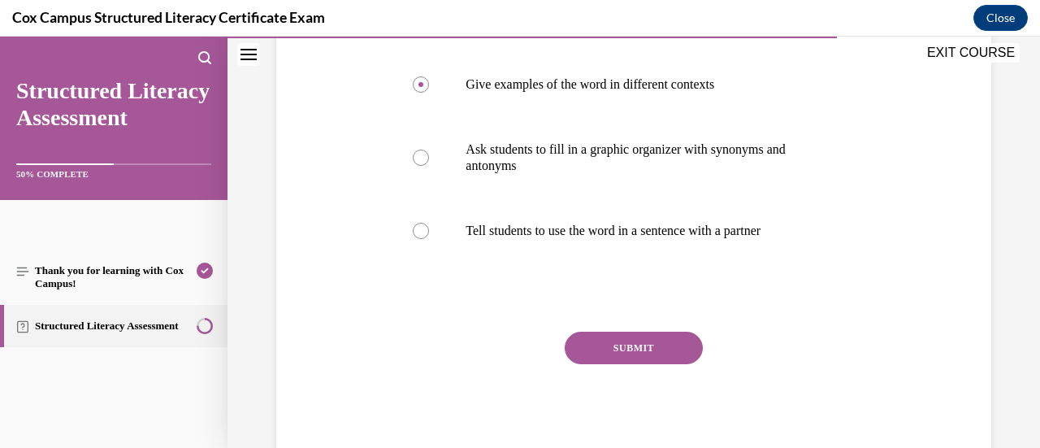
click at [586, 337] on button "SUBMIT" at bounding box center [634, 347] width 138 height 32
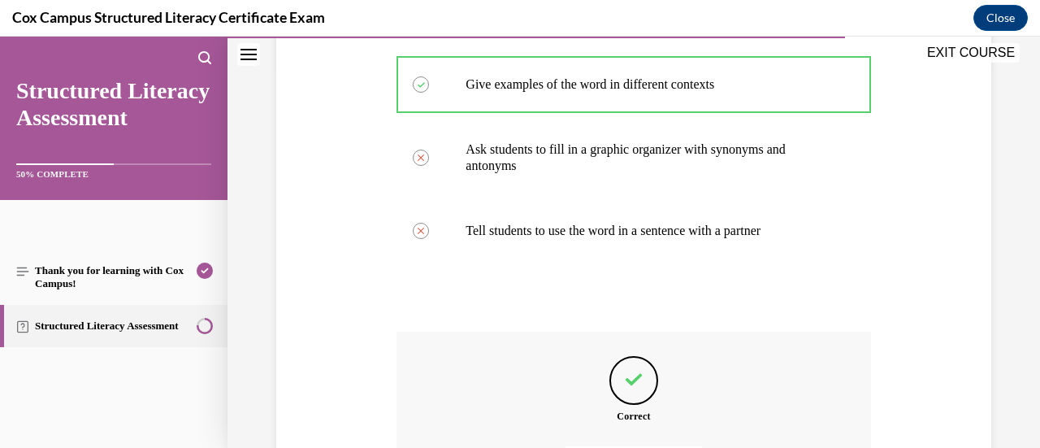
scroll to position [563, 0]
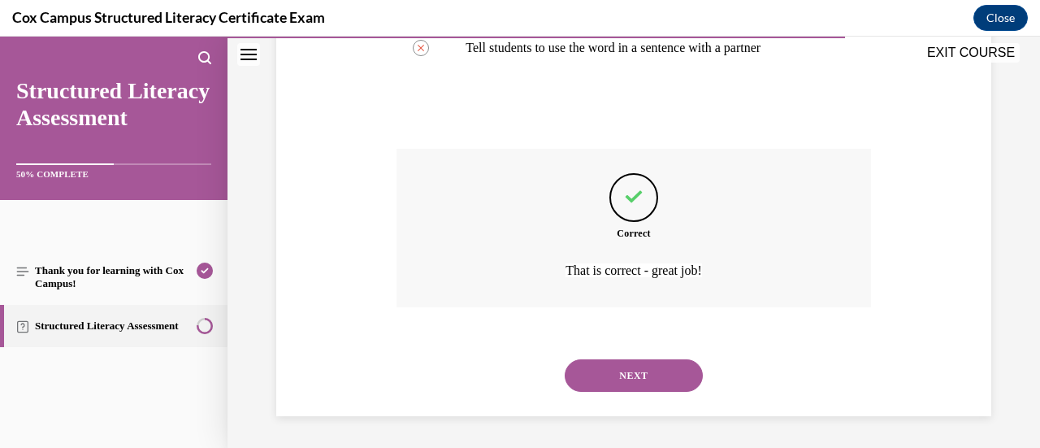
click at [578, 371] on button "NEXT" at bounding box center [634, 375] width 138 height 32
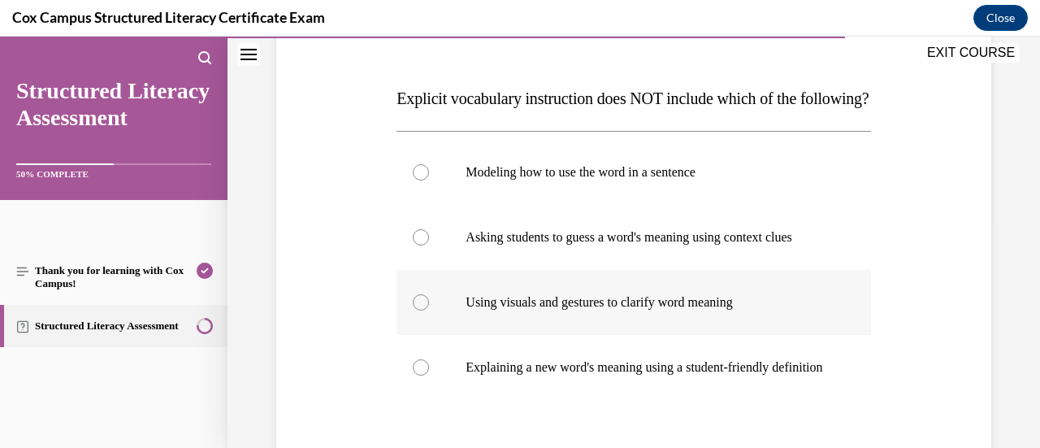
scroll to position [228, 0]
click at [591, 269] on label "Asking students to guess a word's meaning using context clues" at bounding box center [633, 236] width 474 height 65
click at [429, 244] on input "Asking students to guess a word's meaning using context clues" at bounding box center [421, 236] width 16 height 16
radio input "true"
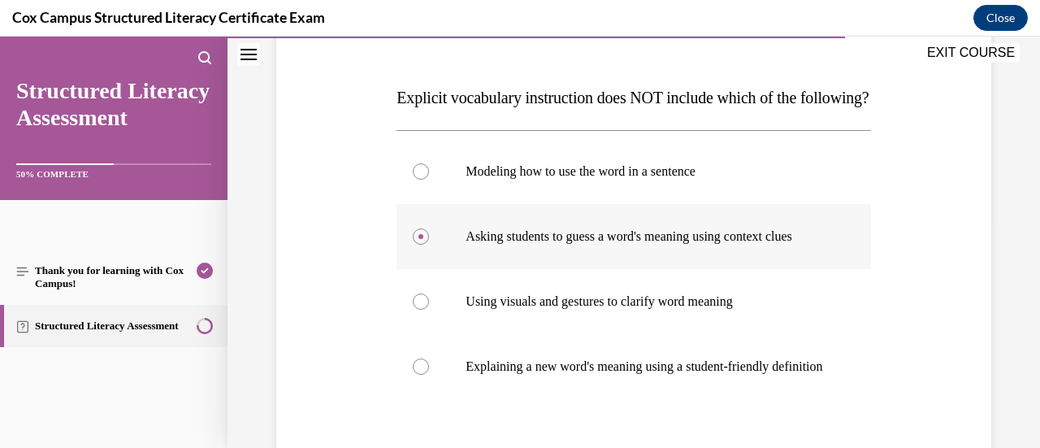
scroll to position [413, 0]
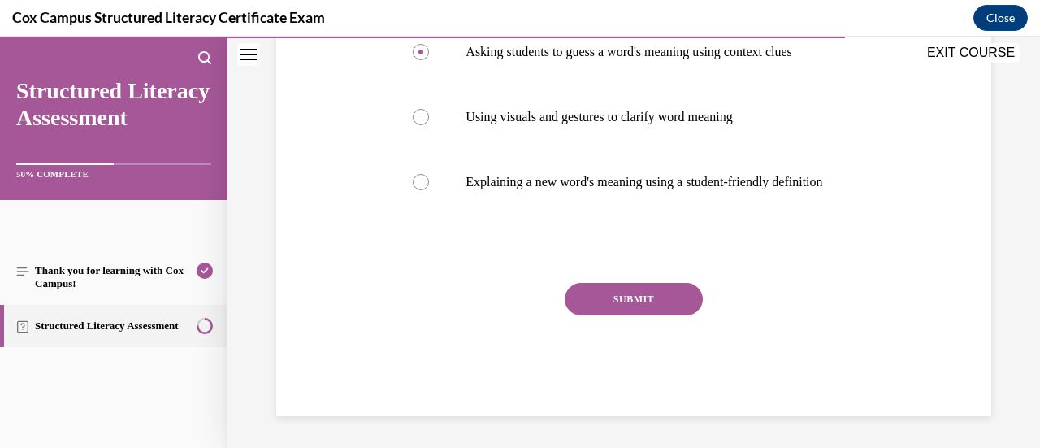
click at [595, 315] on button "SUBMIT" at bounding box center [634, 299] width 138 height 32
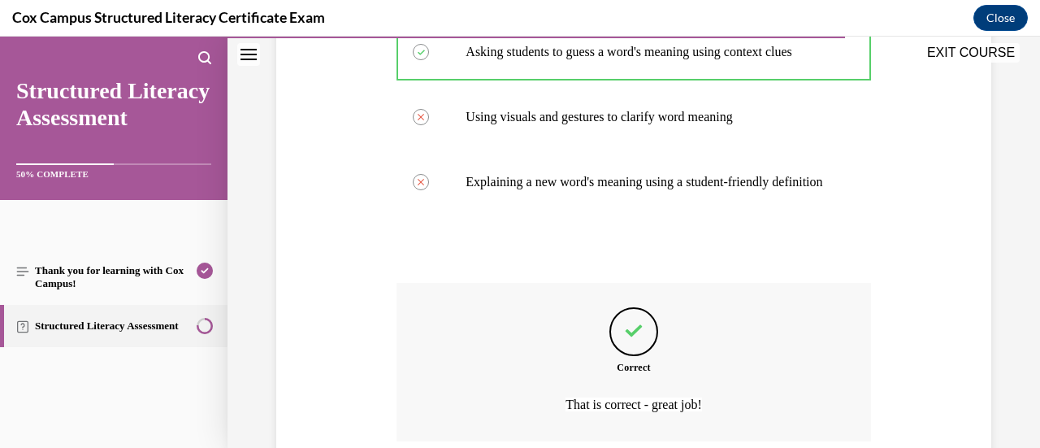
scroll to position [595, 0]
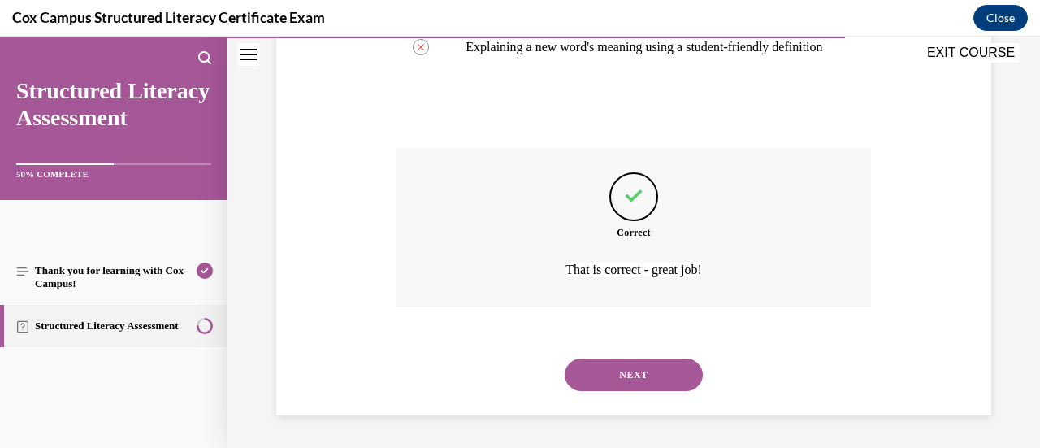
click at [585, 371] on button "NEXT" at bounding box center [634, 374] width 138 height 32
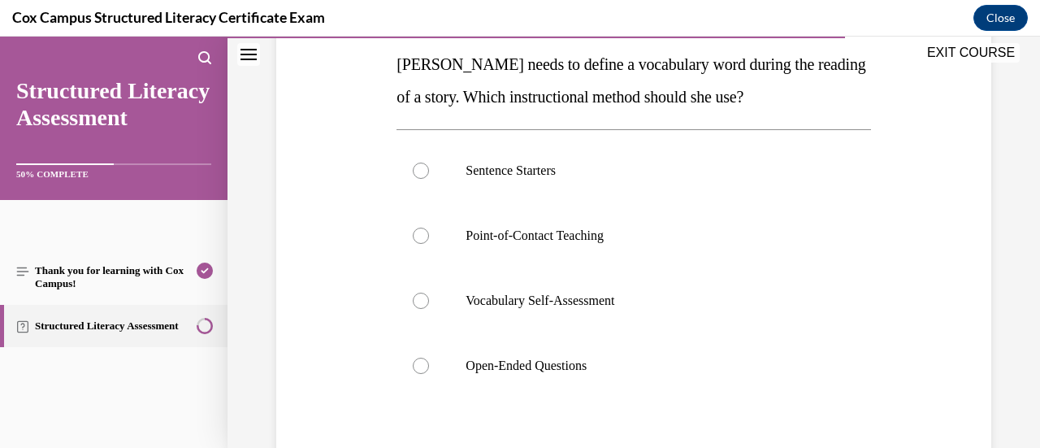
scroll to position [262, 0]
click at [585, 371] on p "Open-Ended Questions" at bounding box center [647, 365] width 364 height 16
click at [429, 371] on input "Open-Ended Questions" at bounding box center [421, 365] width 16 height 16
radio input "true"
click at [580, 247] on label "Point-of-Contact Teaching" at bounding box center [633, 234] width 474 height 65
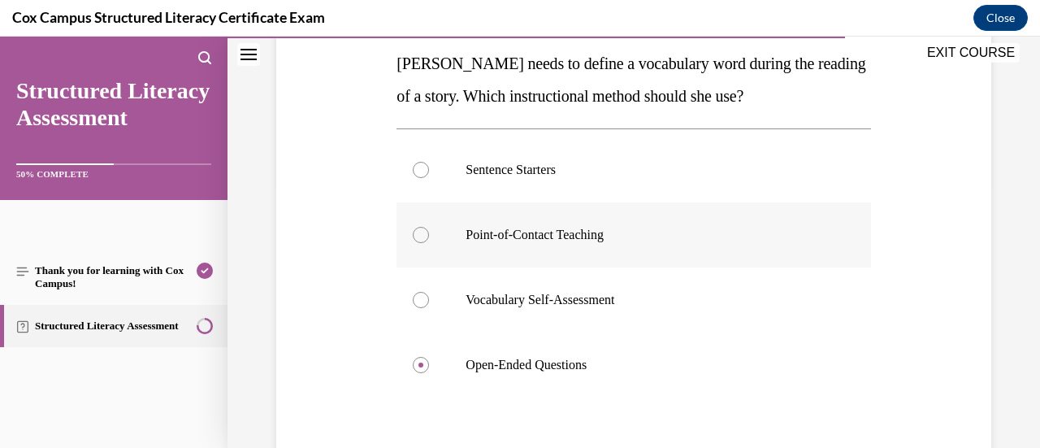
click at [429, 243] on input "Point-of-Contact Teaching" at bounding box center [421, 235] width 16 height 16
radio input "true"
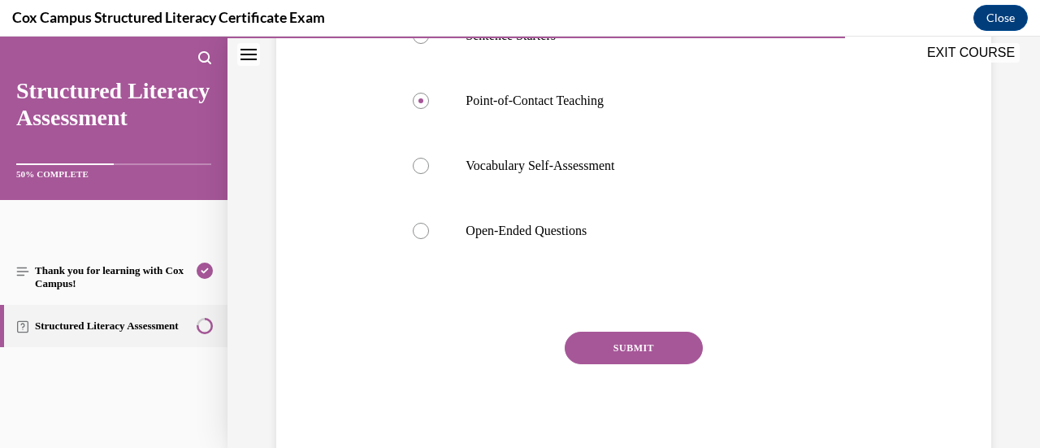
click at [638, 340] on button "SUBMIT" at bounding box center [634, 347] width 138 height 32
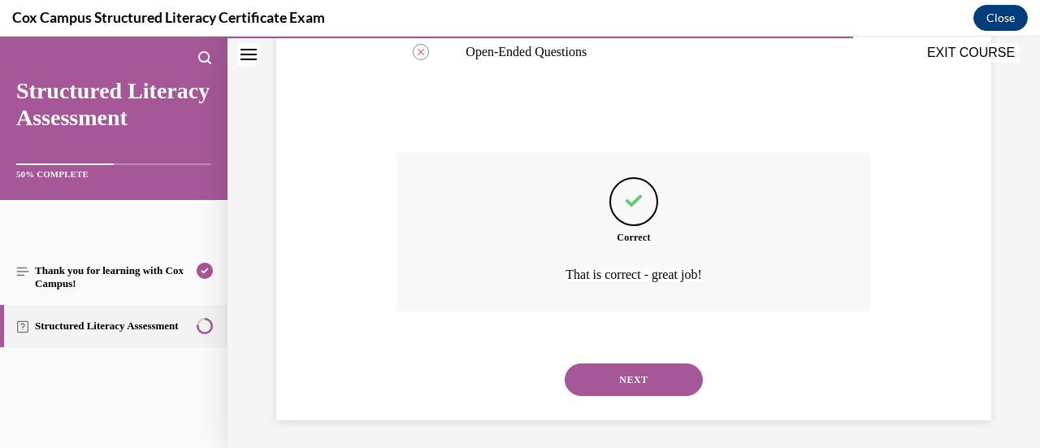
click at [606, 391] on button "NEXT" at bounding box center [634, 379] width 138 height 32
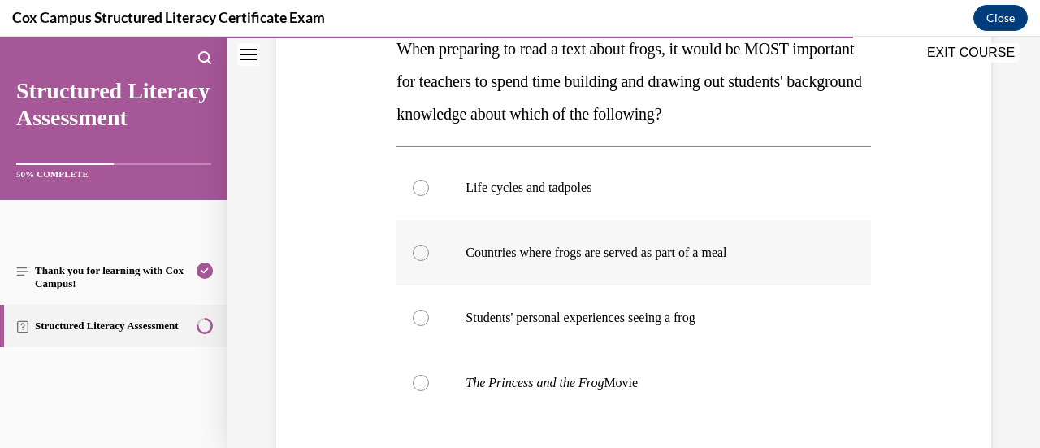
scroll to position [272, 0]
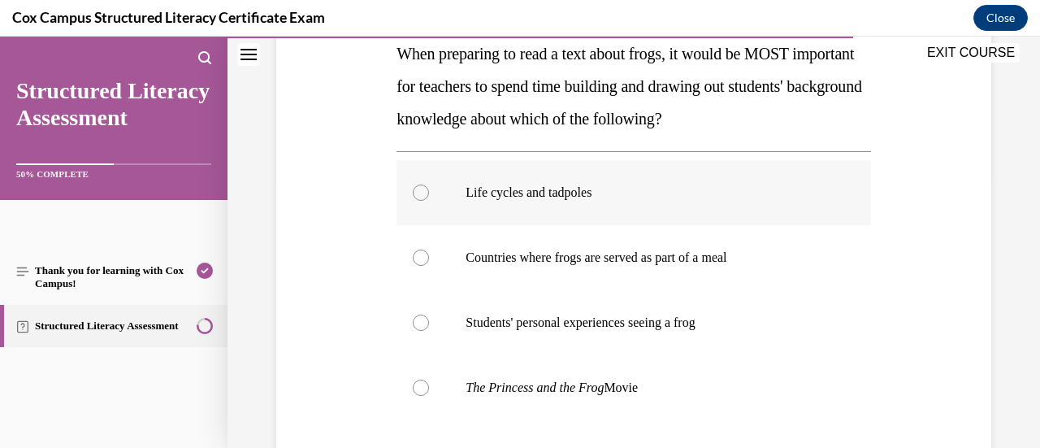
click at [565, 199] on p "Life cycles and tadpoles" at bounding box center [647, 192] width 364 height 16
click at [429, 199] on input "Life cycles and tadpoles" at bounding box center [421, 192] width 16 height 16
radio input "true"
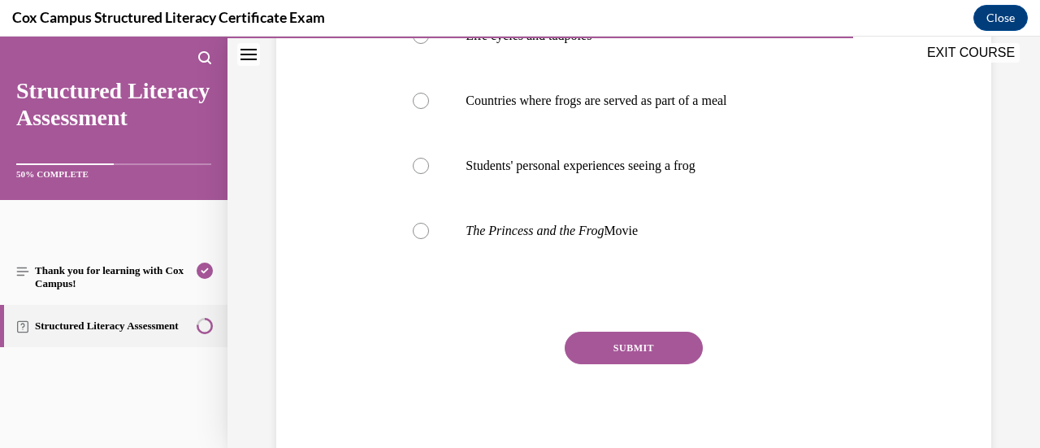
click at [594, 329] on div "Question 112/144 When preparing to read a text about frogs, it would be MOST im…" at bounding box center [633, 131] width 474 height 668
click at [606, 342] on button "SUBMIT" at bounding box center [634, 347] width 138 height 32
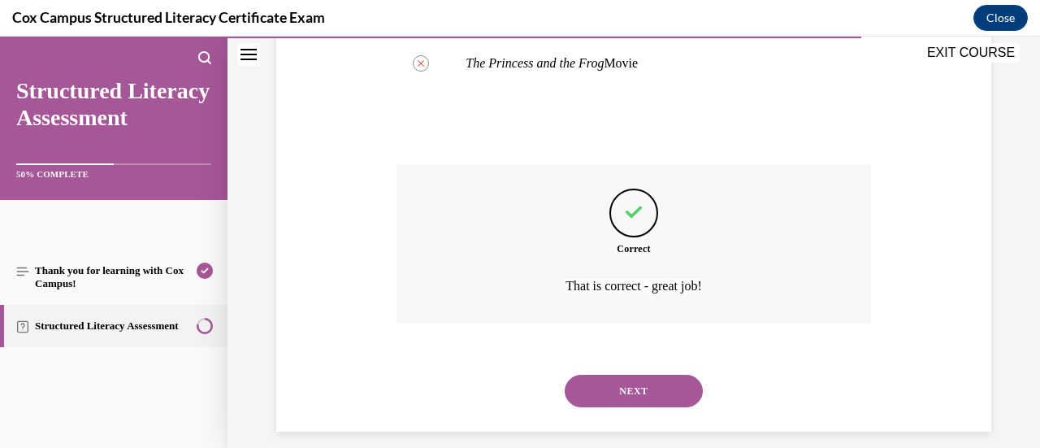
scroll to position [612, 0]
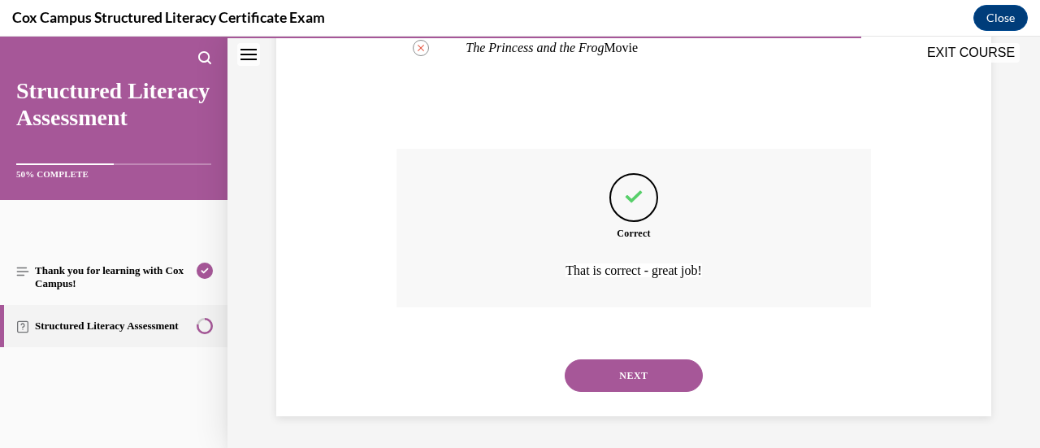
click at [604, 361] on button "NEXT" at bounding box center [634, 375] width 138 height 32
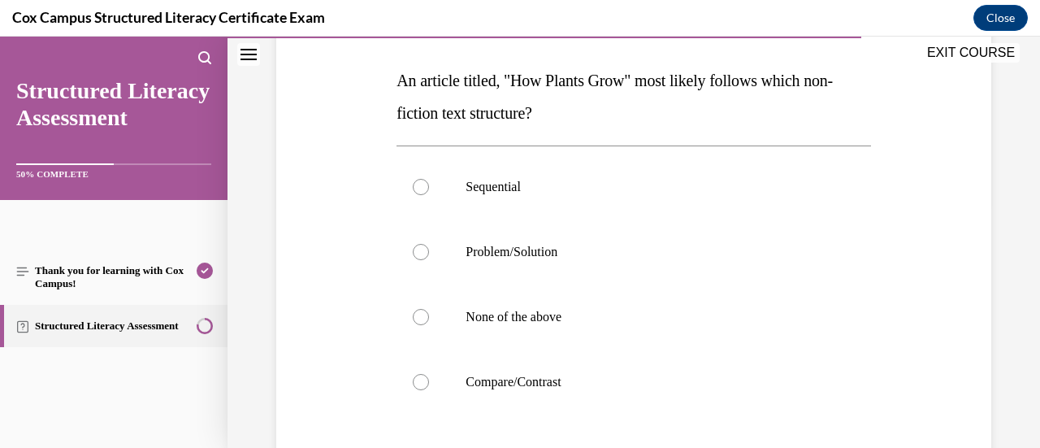
scroll to position [246, 0]
click at [584, 206] on label "Sequential" at bounding box center [633, 186] width 474 height 65
click at [429, 194] on input "Sequential" at bounding box center [421, 186] width 16 height 16
radio input "true"
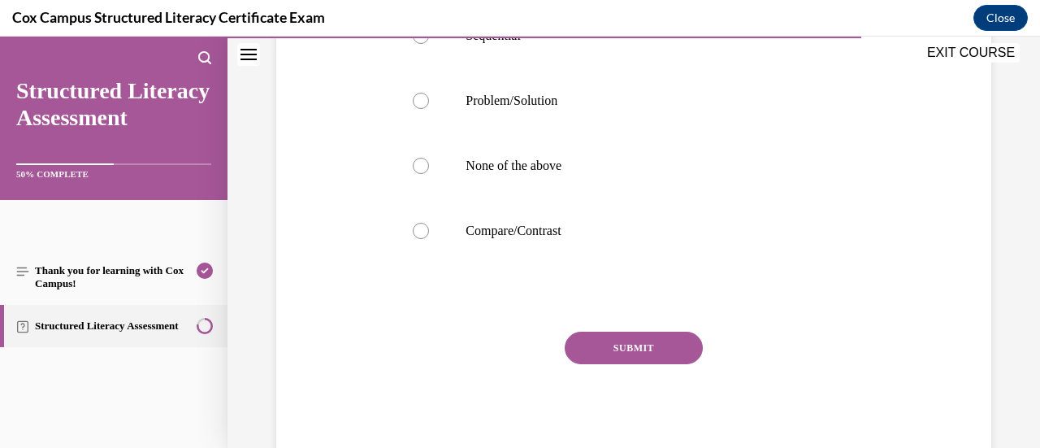
click at [602, 335] on button "SUBMIT" at bounding box center [634, 347] width 138 height 32
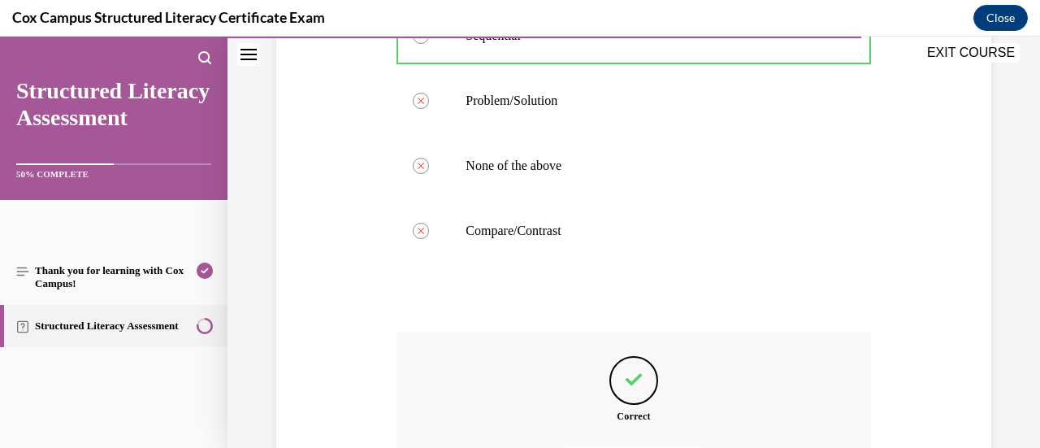
scroll to position [579, 0]
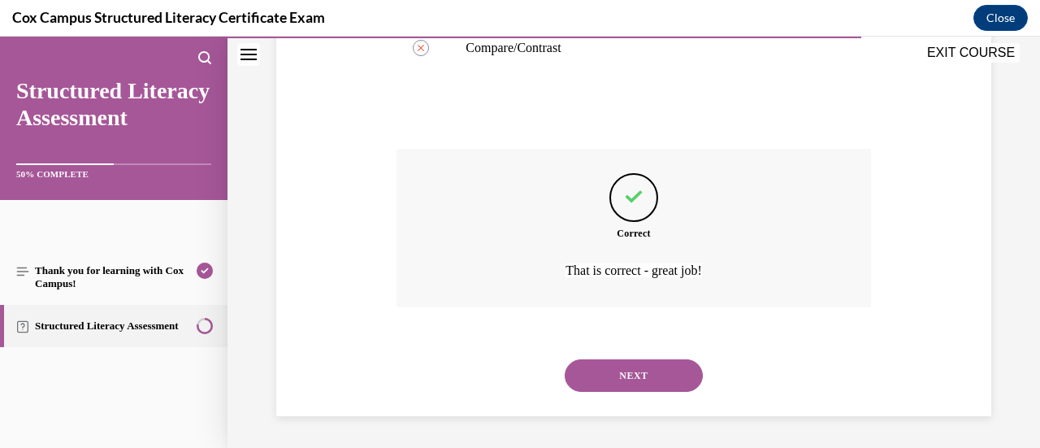
click at [609, 365] on button "NEXT" at bounding box center [634, 375] width 138 height 32
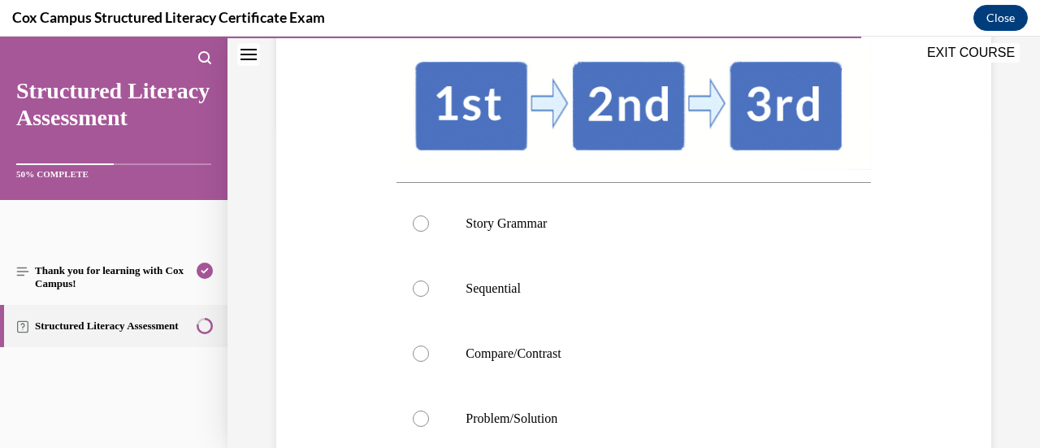
scroll to position [395, 0]
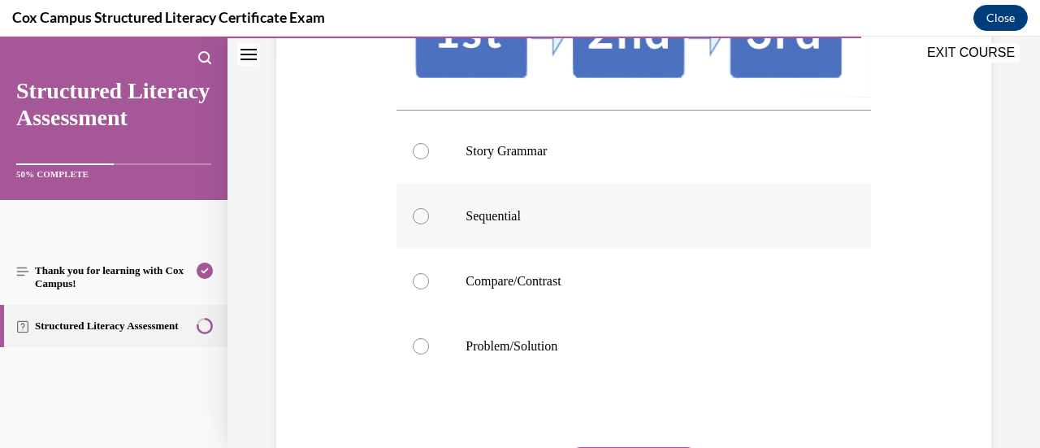
click at [580, 249] on label "Sequential" at bounding box center [633, 216] width 474 height 65
click at [429, 224] on input "Sequential" at bounding box center [421, 216] width 16 height 16
radio input "true"
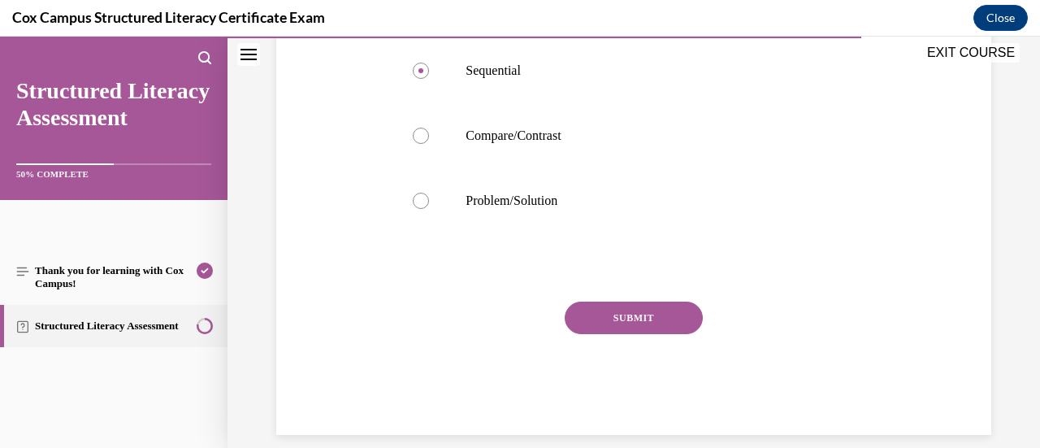
click at [588, 334] on button "SUBMIT" at bounding box center [634, 317] width 138 height 32
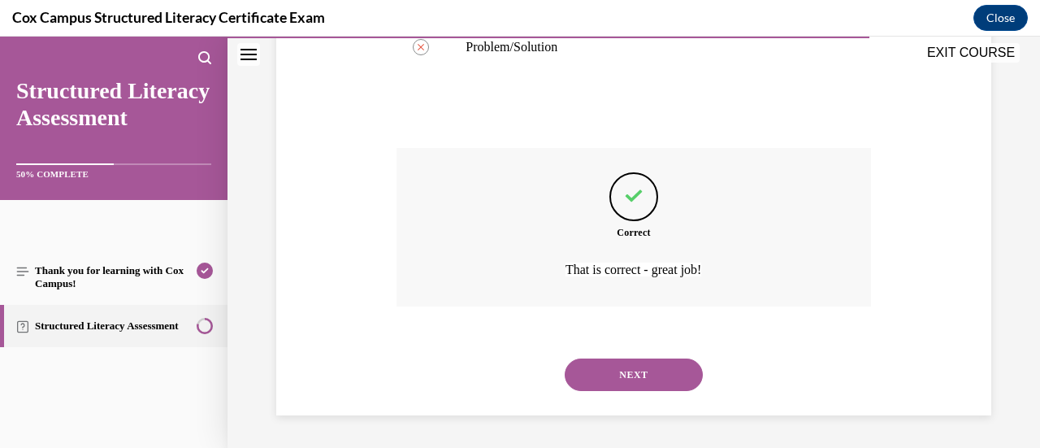
scroll to position [723, 0]
click at [597, 367] on button "NEXT" at bounding box center [634, 374] width 138 height 32
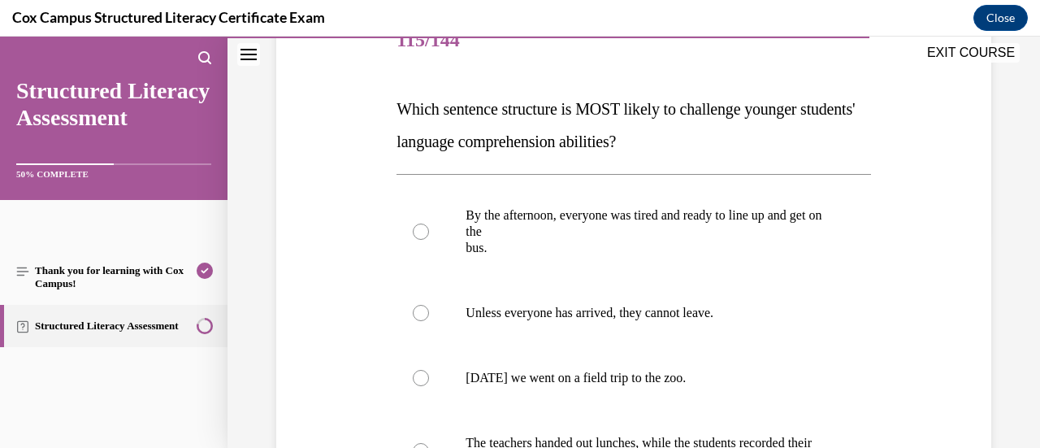
scroll to position [329, 0]
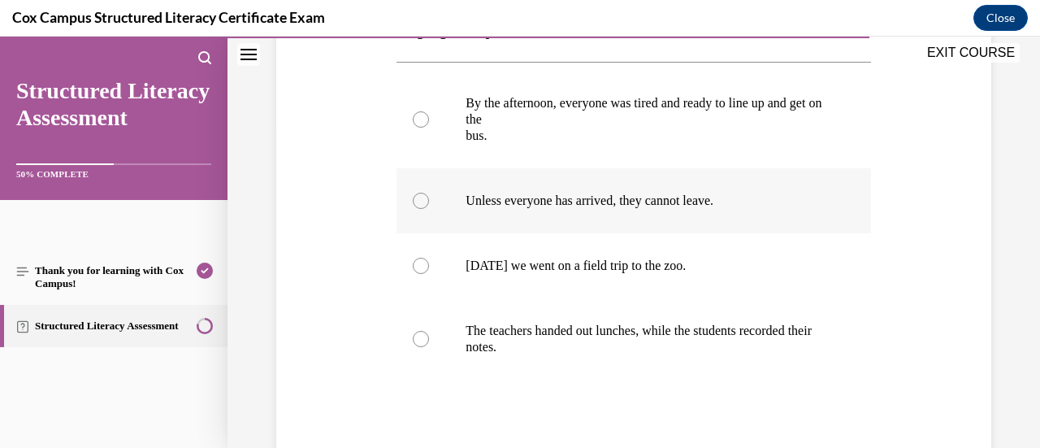
click at [579, 199] on p "Unless everyone has arrived, they cannot leave." at bounding box center [647, 201] width 364 height 16
click at [429, 199] on input "Unless everyone has arrived, they cannot leave." at bounding box center [421, 201] width 16 height 16
radio input "true"
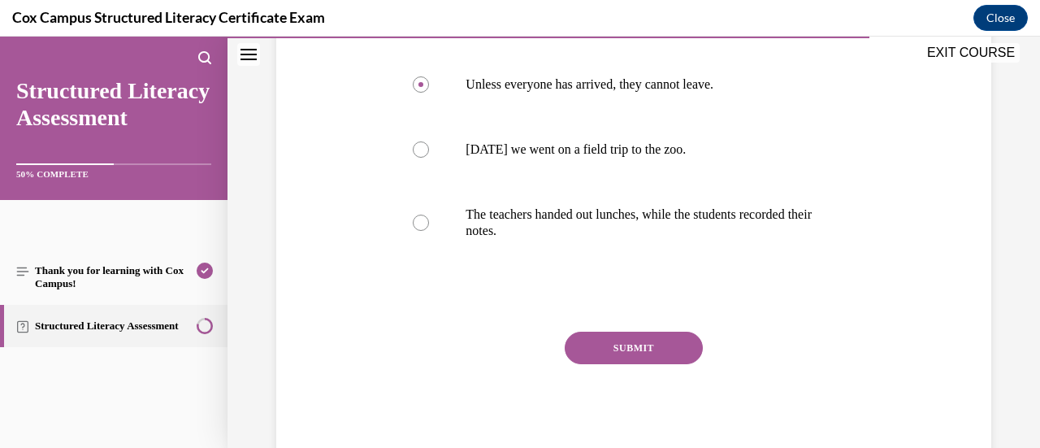
scroll to position [444, 0]
click at [610, 342] on button "SUBMIT" at bounding box center [634, 348] width 138 height 32
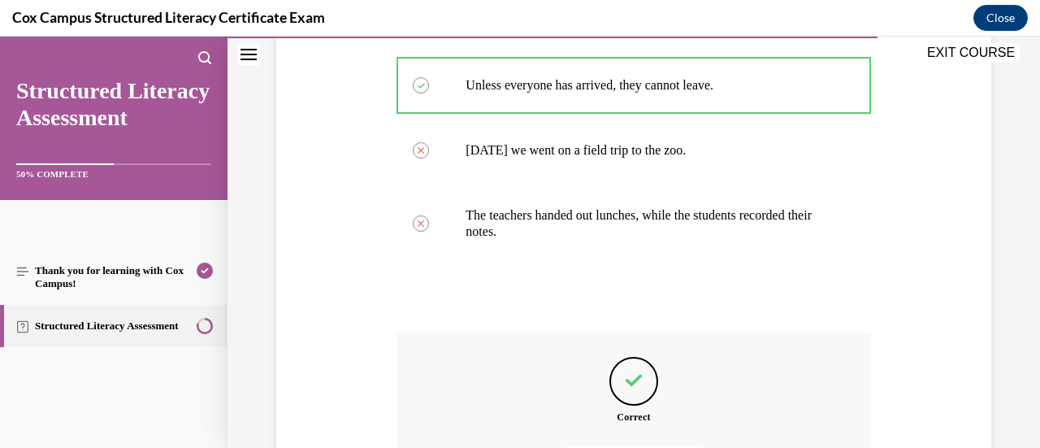
scroll to position [628, 0]
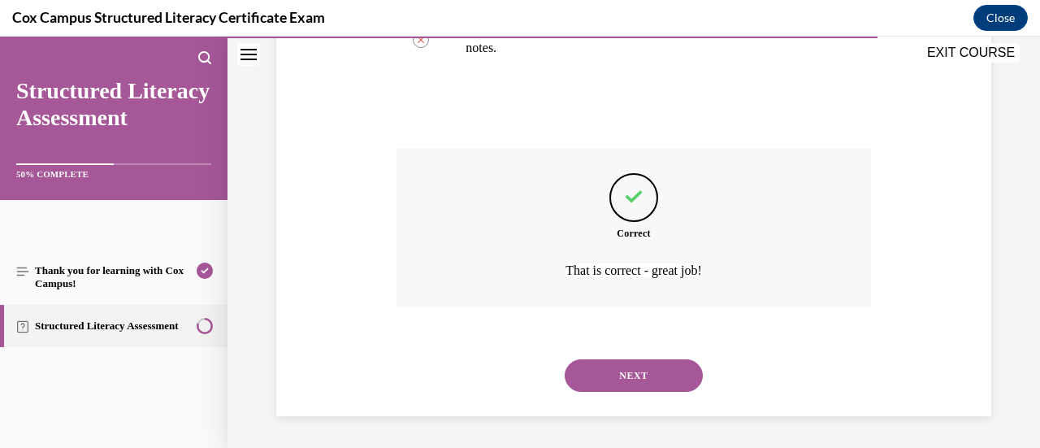
click at [604, 382] on button "NEXT" at bounding box center [634, 375] width 138 height 32
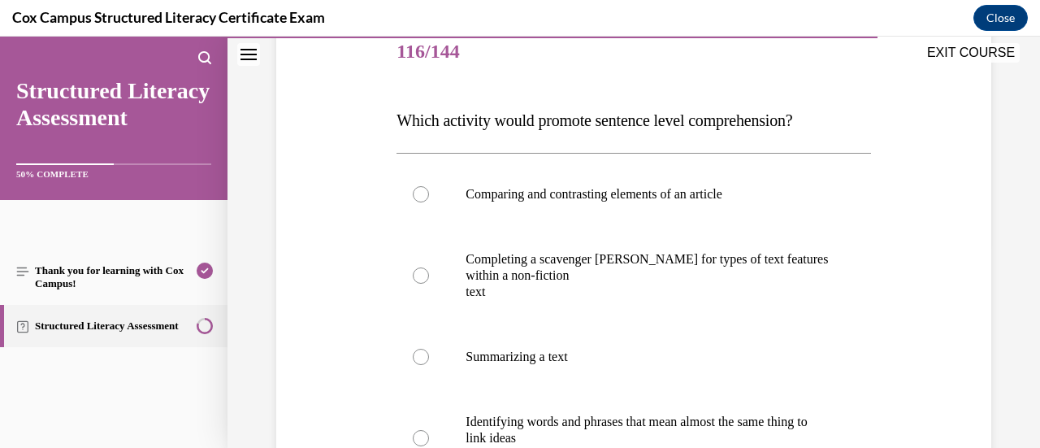
scroll to position [207, 0]
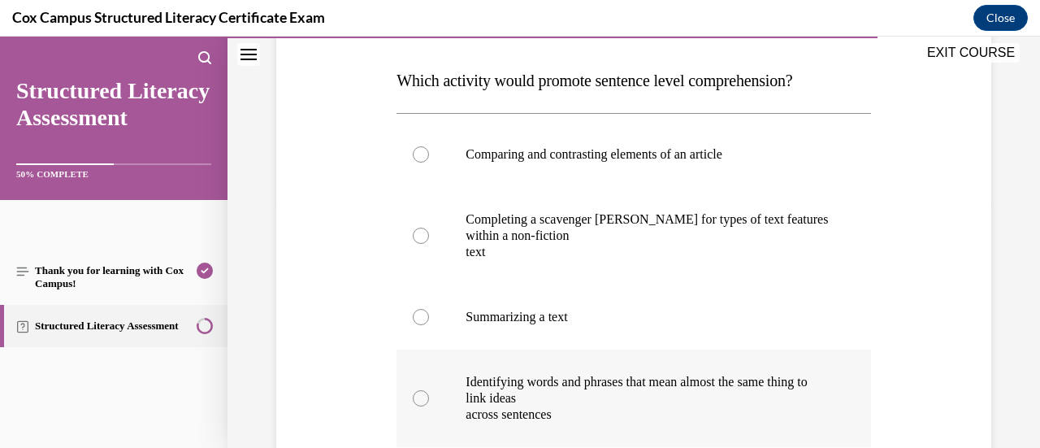
click at [604, 383] on p "Identifying words and phrases that mean almost the same thing to link ideas" at bounding box center [647, 390] width 364 height 32
click at [429, 390] on input "Identifying words and phrases that mean almost the same thing to link ideas acr…" at bounding box center [421, 398] width 16 height 16
radio input "true"
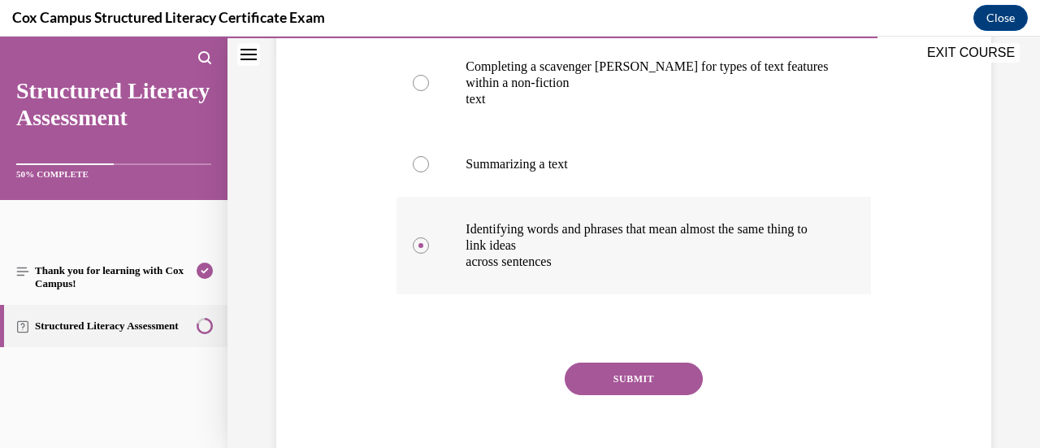
scroll to position [429, 0]
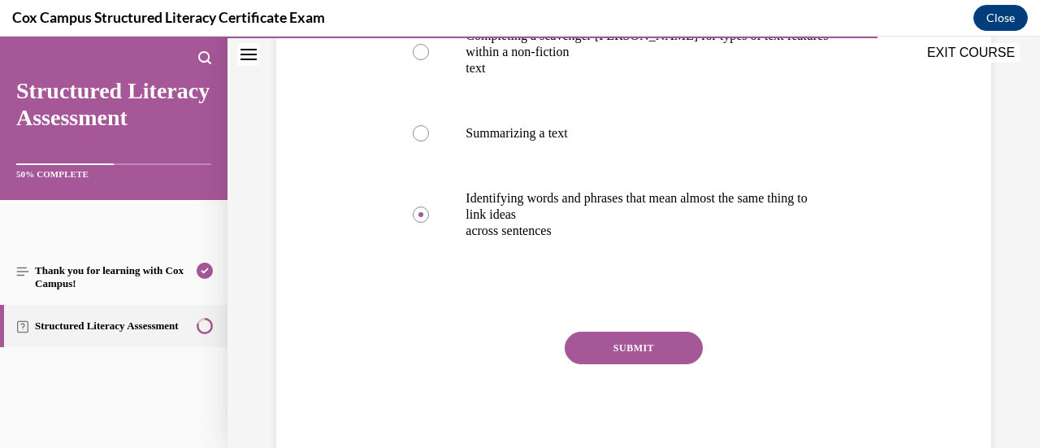
click at [596, 344] on button "SUBMIT" at bounding box center [634, 347] width 138 height 32
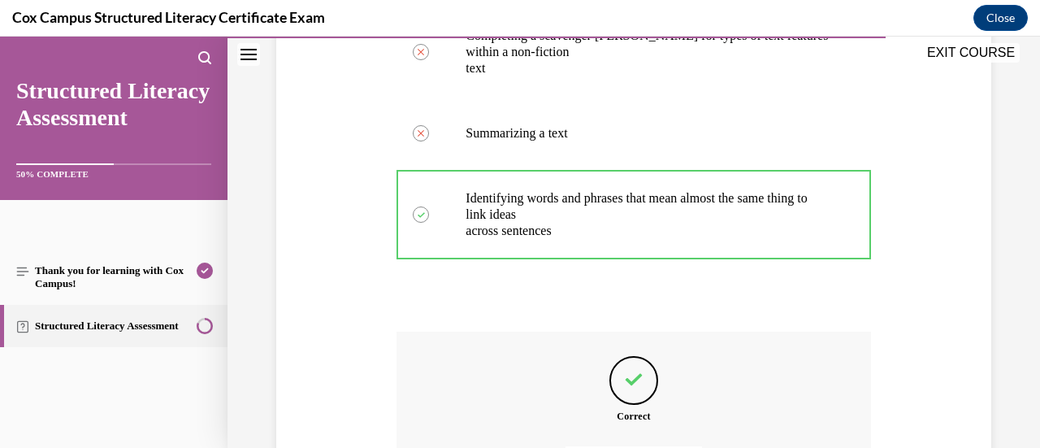
scroll to position [612, 0]
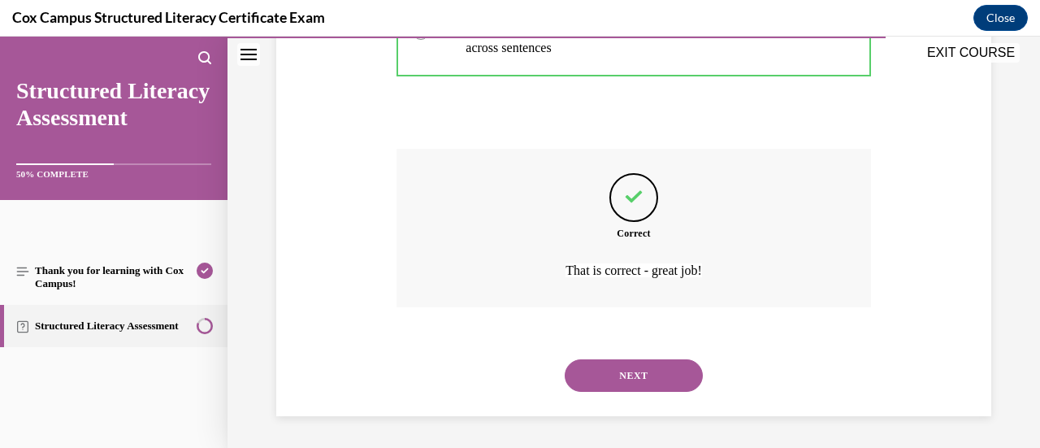
click at [583, 387] on button "NEXT" at bounding box center [634, 375] width 138 height 32
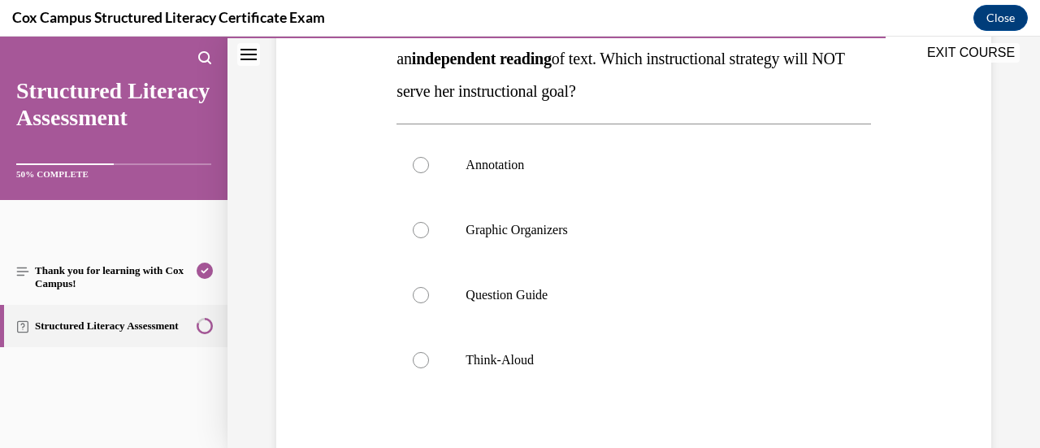
scroll to position [301, 0]
click at [513, 170] on p "Annotation" at bounding box center [647, 164] width 364 height 16
click at [429, 170] on input "Annotation" at bounding box center [421, 164] width 16 height 16
radio input "true"
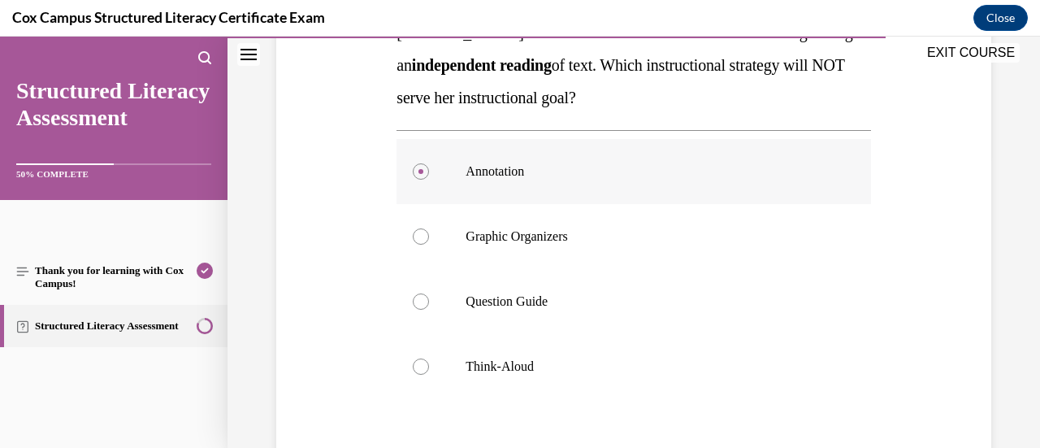
scroll to position [283, 0]
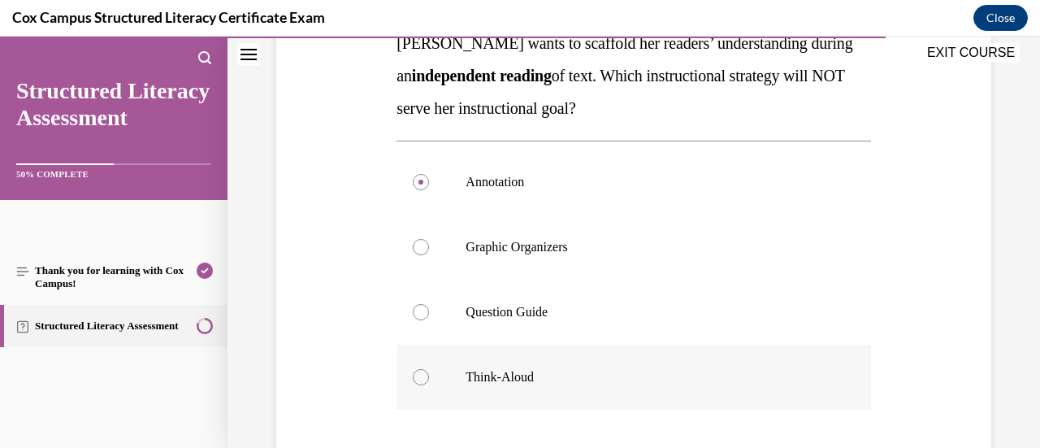
click at [473, 369] on p "Think-Aloud" at bounding box center [647, 377] width 364 height 16
click at [429, 369] on input "Think-Aloud" at bounding box center [421, 377] width 16 height 16
radio input "true"
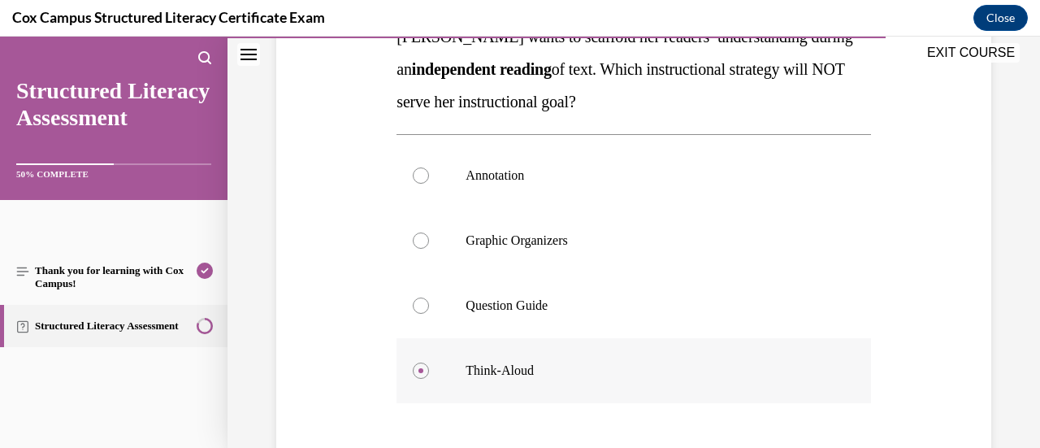
scroll to position [429, 0]
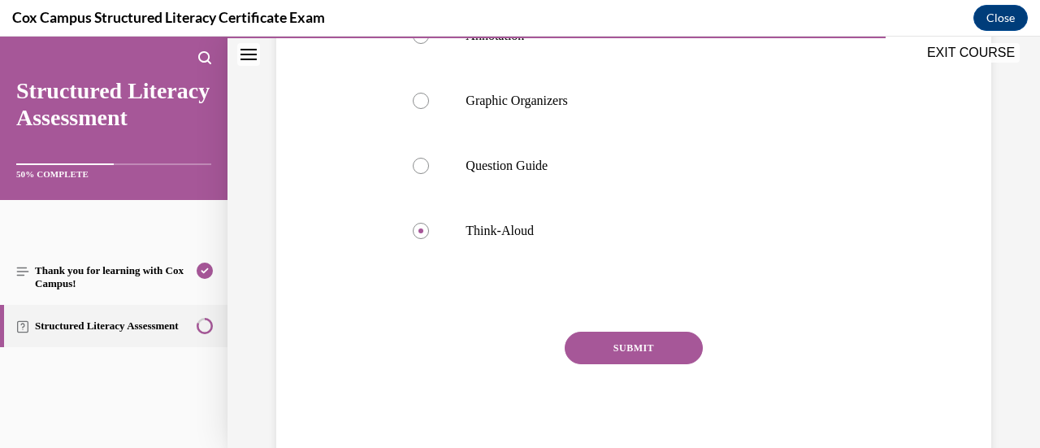
click at [608, 353] on button "SUBMIT" at bounding box center [634, 347] width 138 height 32
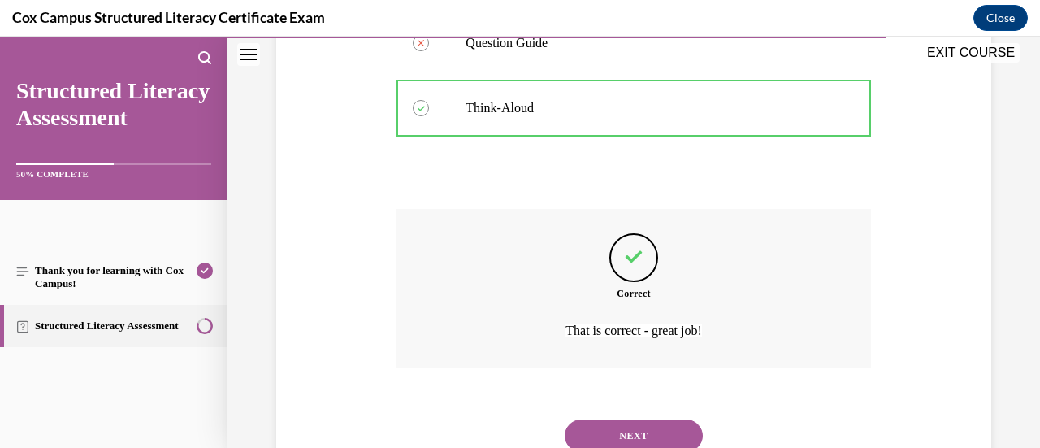
scroll to position [612, 0]
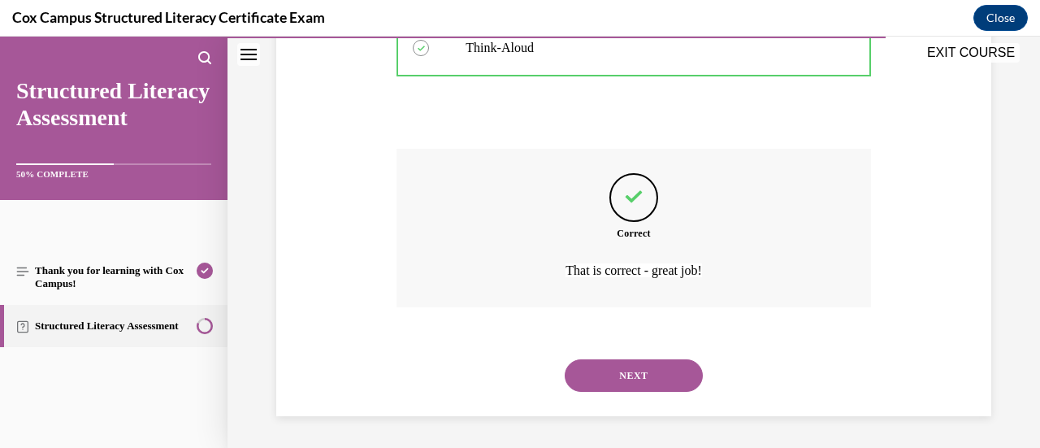
click at [612, 362] on button "NEXT" at bounding box center [634, 375] width 138 height 32
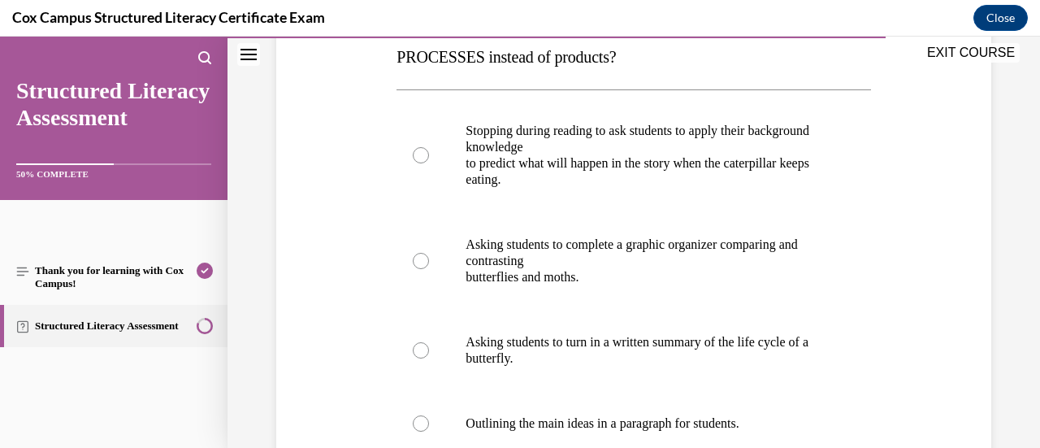
scroll to position [303, 0]
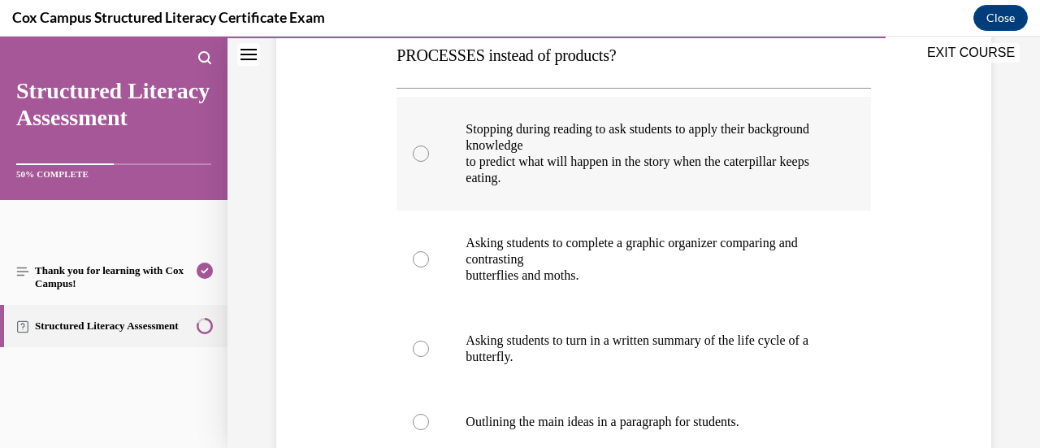
click at [590, 173] on p "to predict what will happen in the story when the caterpillar keeps eating." at bounding box center [647, 170] width 364 height 32
click at [429, 162] on input "Stopping during reading to ask students to apply their background knowledge to …" at bounding box center [421, 153] width 16 height 16
radio input "true"
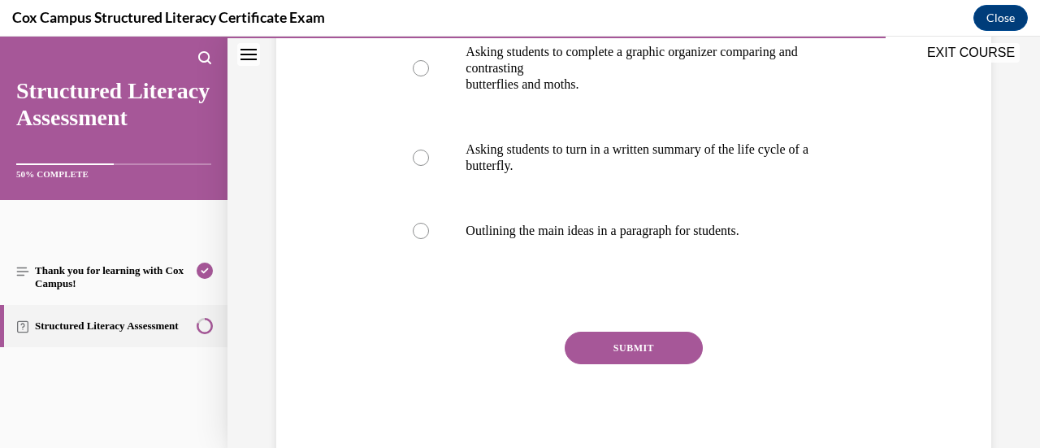
click at [595, 363] on div "SUBMIT NEXT" at bounding box center [633, 397] width 474 height 133
click at [597, 355] on button "SUBMIT" at bounding box center [634, 347] width 138 height 32
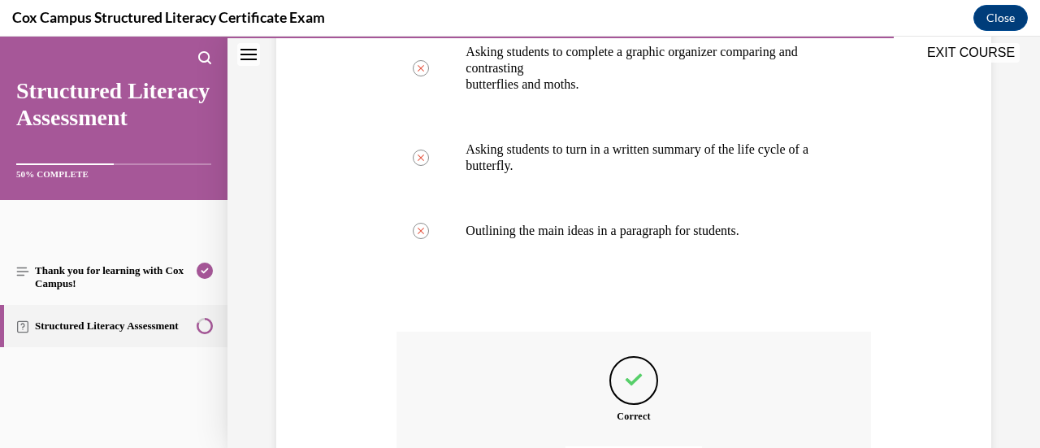
scroll to position [677, 0]
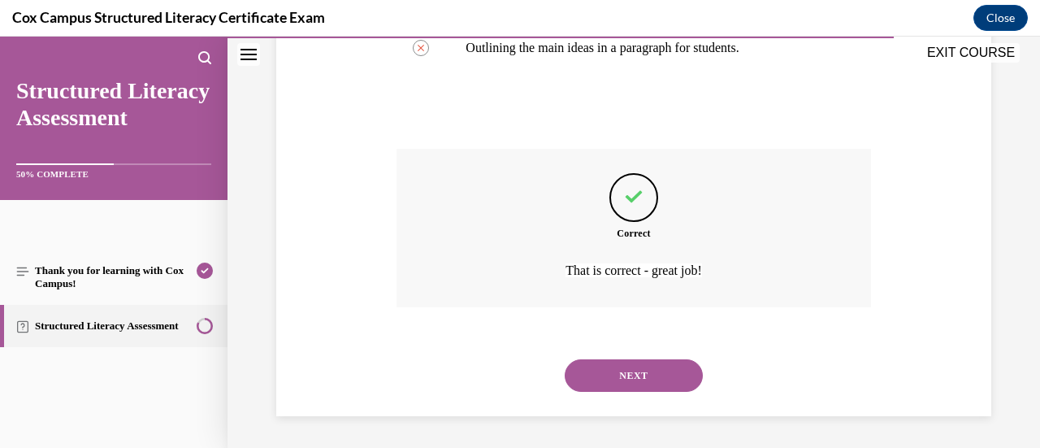
click at [597, 355] on div "NEXT" at bounding box center [633, 375] width 474 height 65
click at [630, 373] on button "NEXT" at bounding box center [634, 375] width 138 height 32
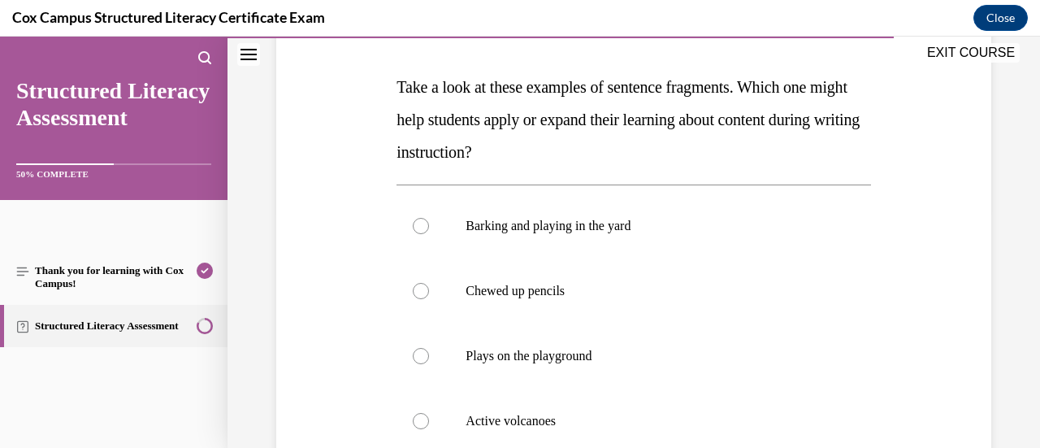
scroll to position [240, 0]
click at [587, 409] on label "Active volcanoes" at bounding box center [633, 419] width 474 height 65
click at [429, 412] on input "Active volcanoes" at bounding box center [421, 420] width 16 height 16
radio input "true"
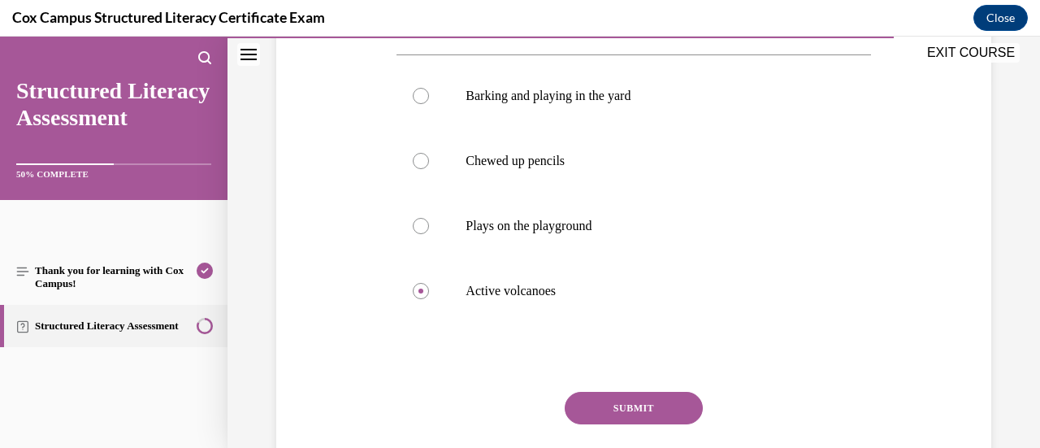
scroll to position [371, 0]
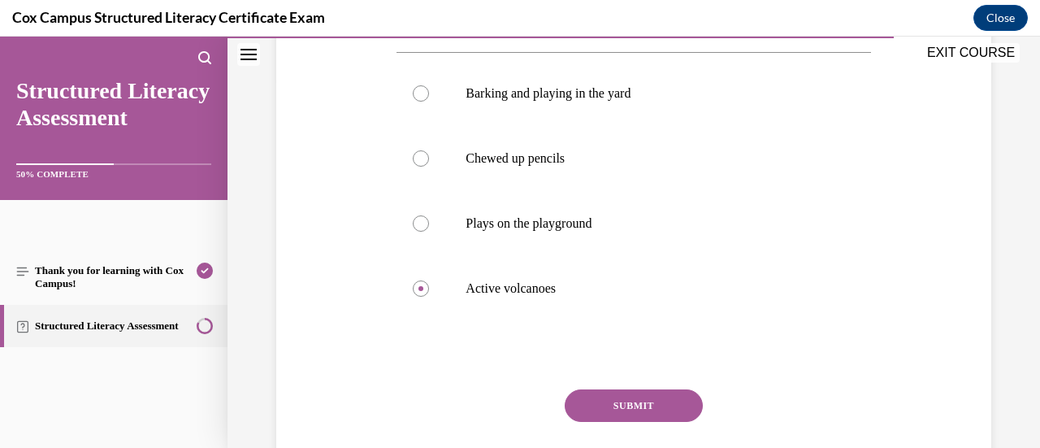
click at [604, 391] on button "SUBMIT" at bounding box center [634, 405] width 138 height 32
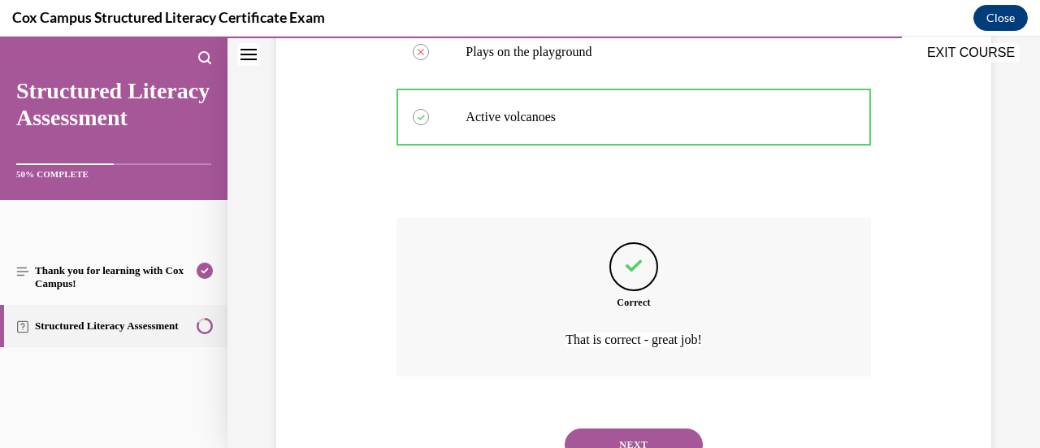
scroll to position [612, 0]
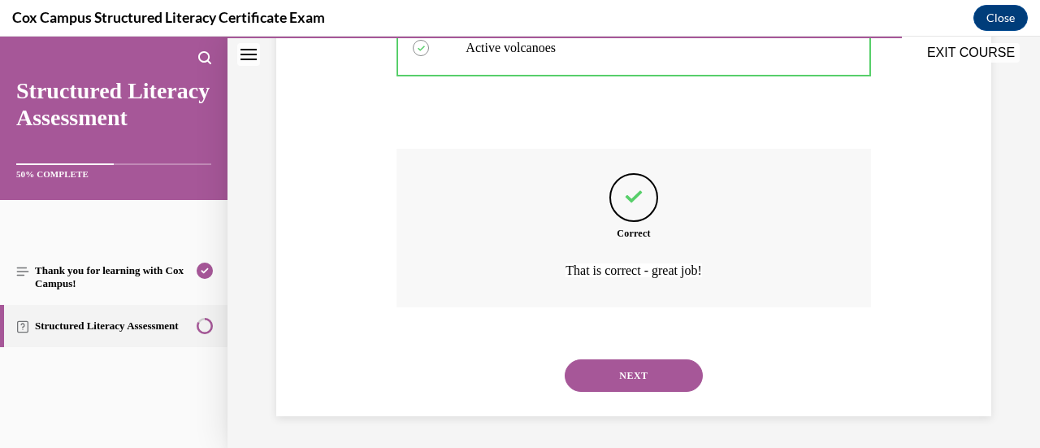
click at [604, 391] on div "NEXT" at bounding box center [633, 375] width 474 height 65
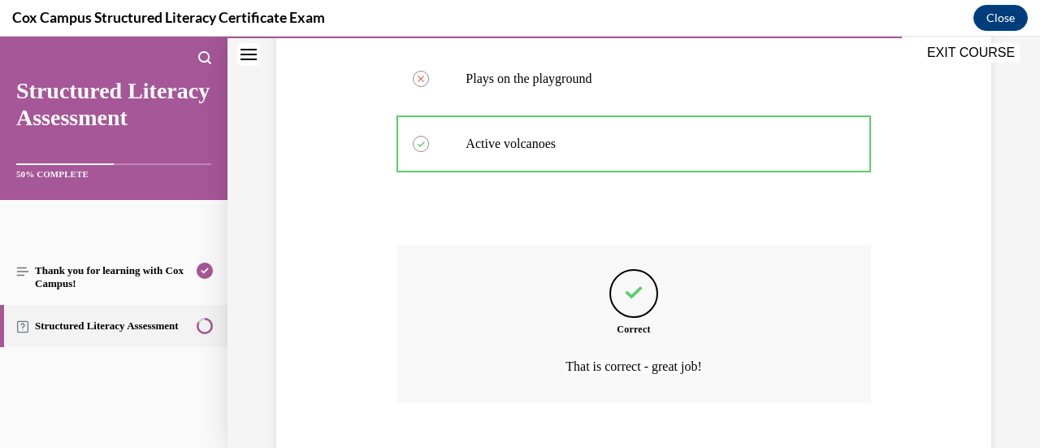
scroll to position [556, 0]
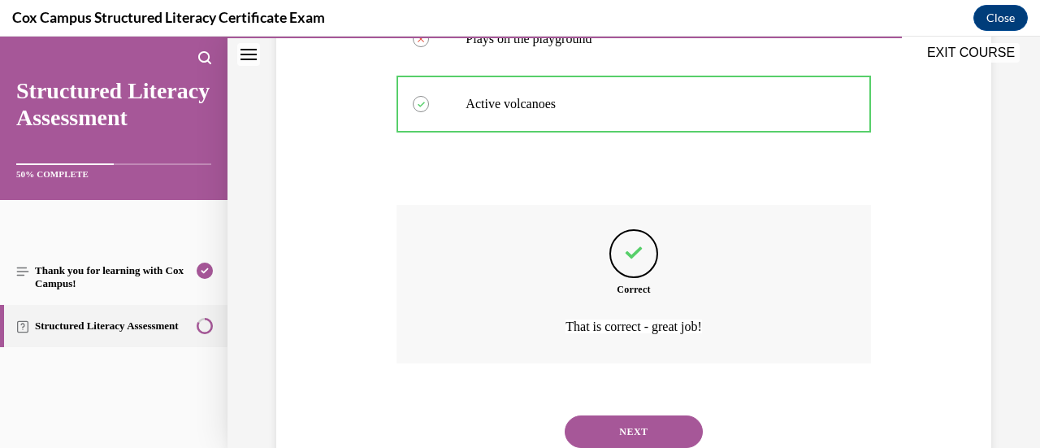
click at [595, 428] on button "NEXT" at bounding box center [634, 431] width 138 height 32
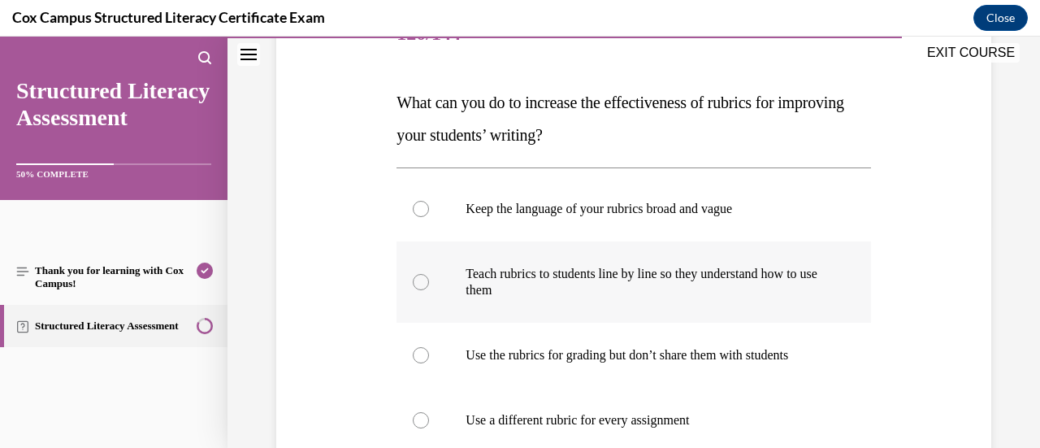
scroll to position [231, 0]
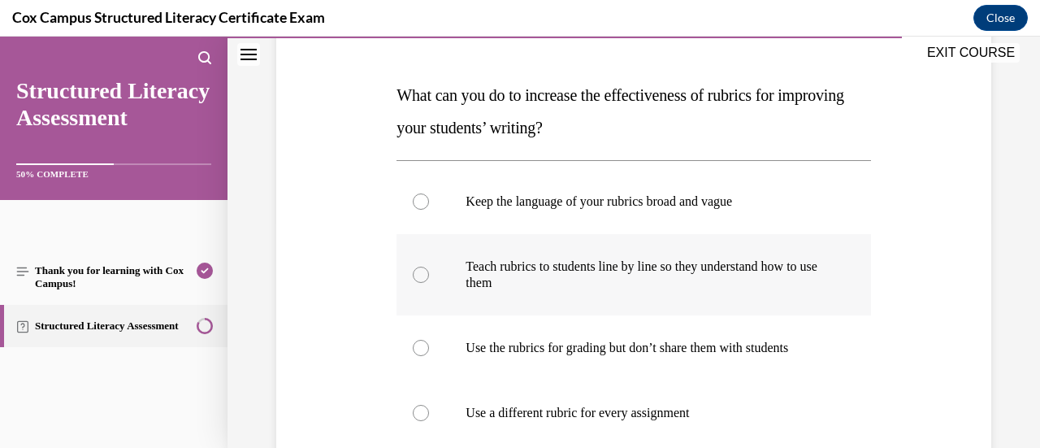
click at [792, 293] on label "Teach rubrics to students line by line so they understand how to use them" at bounding box center [633, 274] width 474 height 81
click at [429, 283] on input "Teach rubrics to students line by line so they understand how to use them" at bounding box center [421, 274] width 16 height 16
radio input "true"
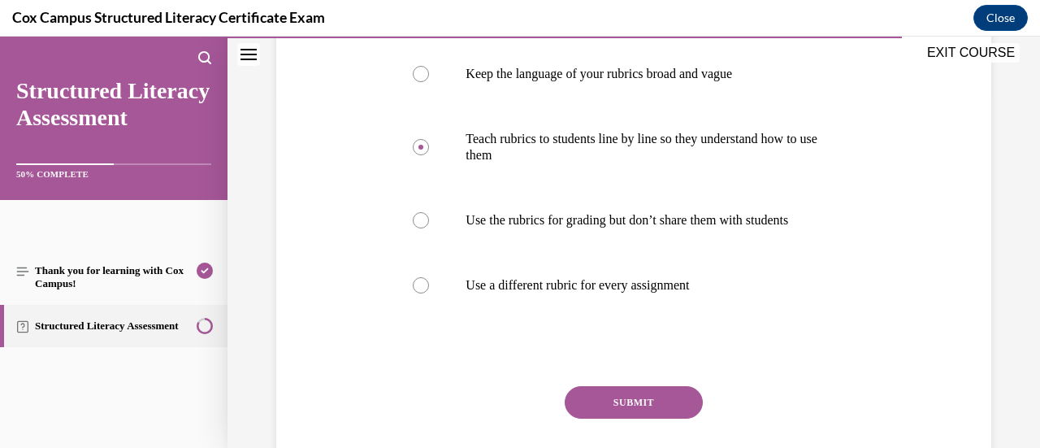
scroll to position [359, 0]
click at [651, 409] on button "SUBMIT" at bounding box center [634, 401] width 138 height 32
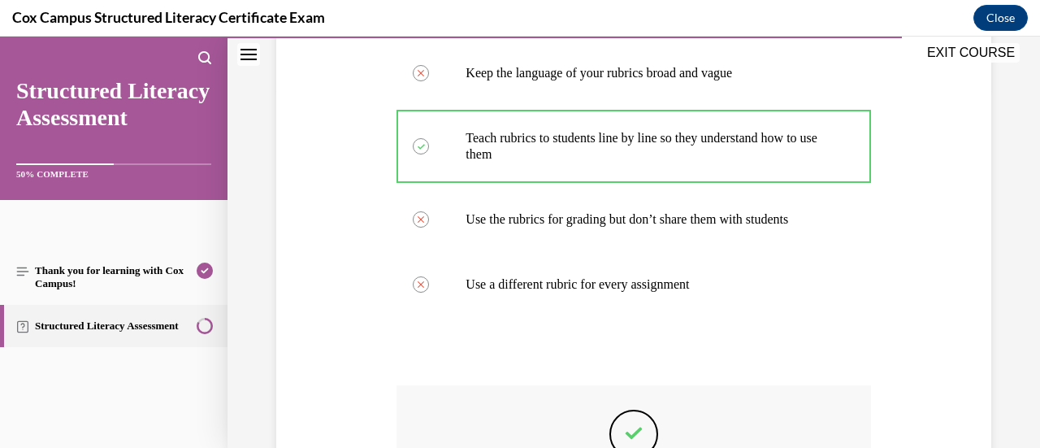
scroll to position [595, 0]
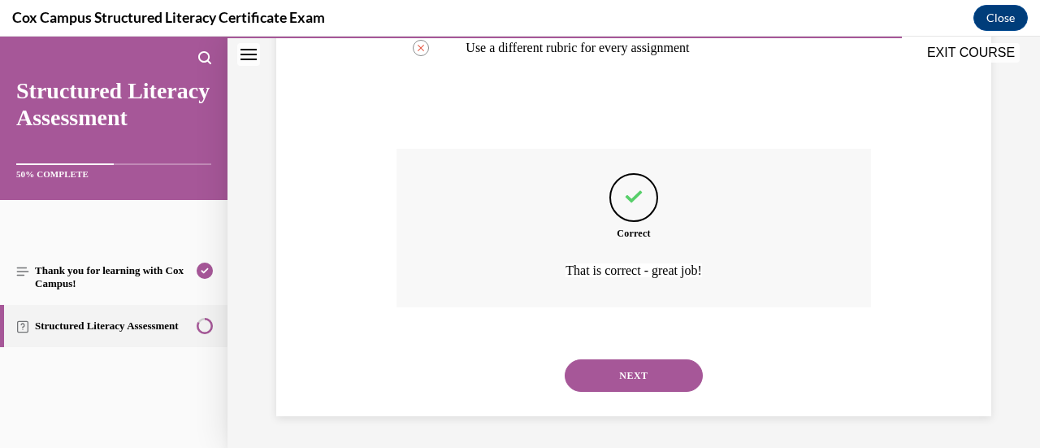
click at [643, 389] on button "NEXT" at bounding box center [634, 375] width 138 height 32
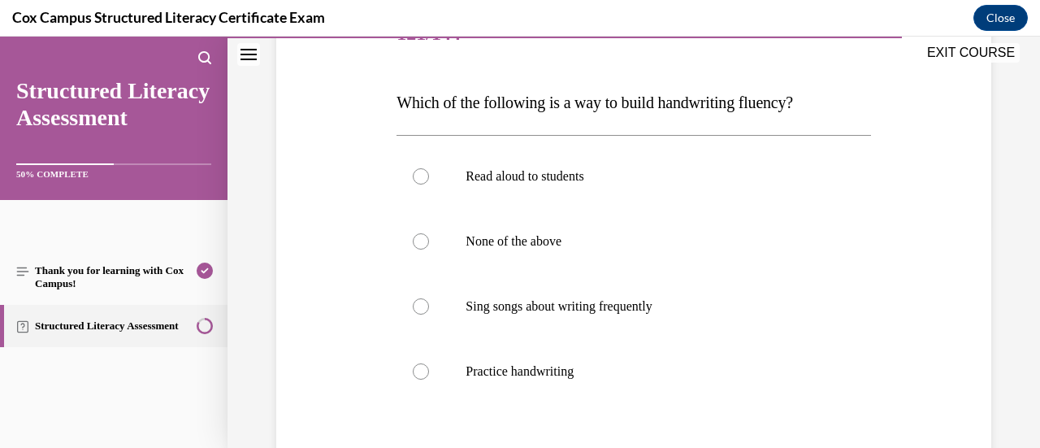
scroll to position [227, 0]
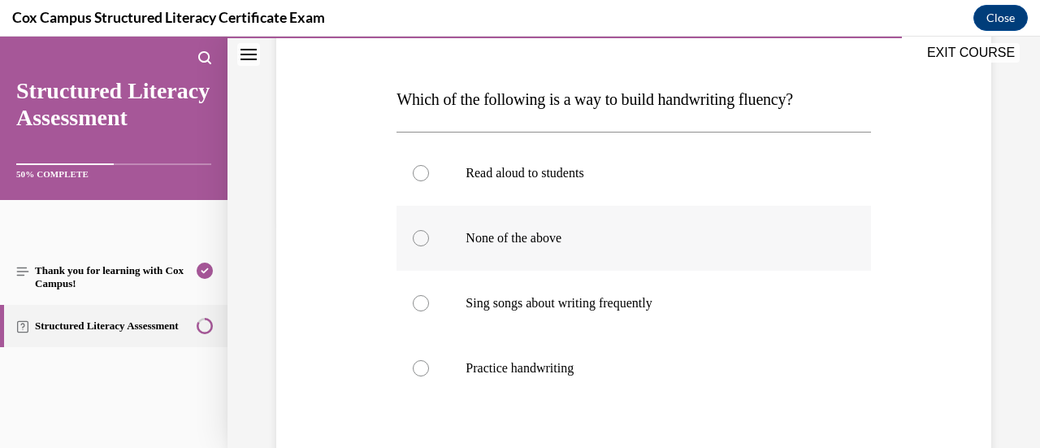
click at [556, 227] on label "None of the above" at bounding box center [633, 238] width 474 height 65
click at [429, 230] on input "None of the above" at bounding box center [421, 238] width 16 height 16
radio input "true"
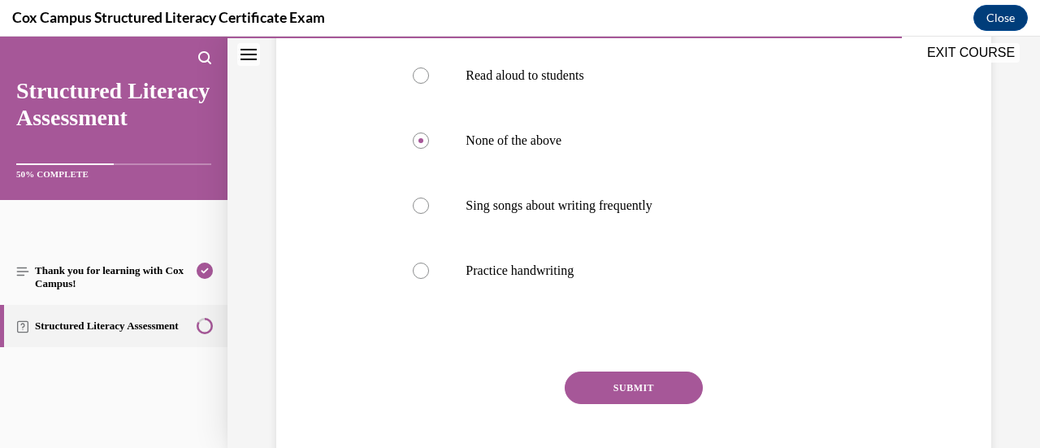
scroll to position [364, 0]
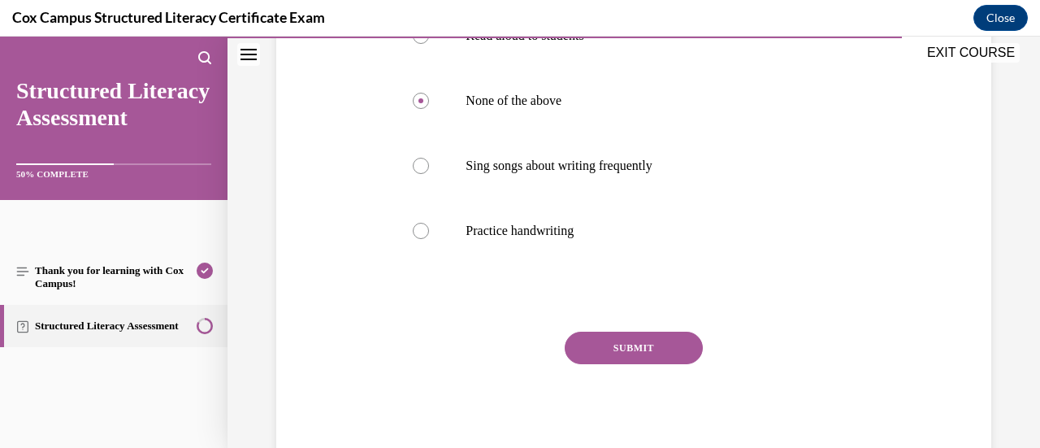
click at [582, 336] on button "SUBMIT" at bounding box center [634, 347] width 138 height 32
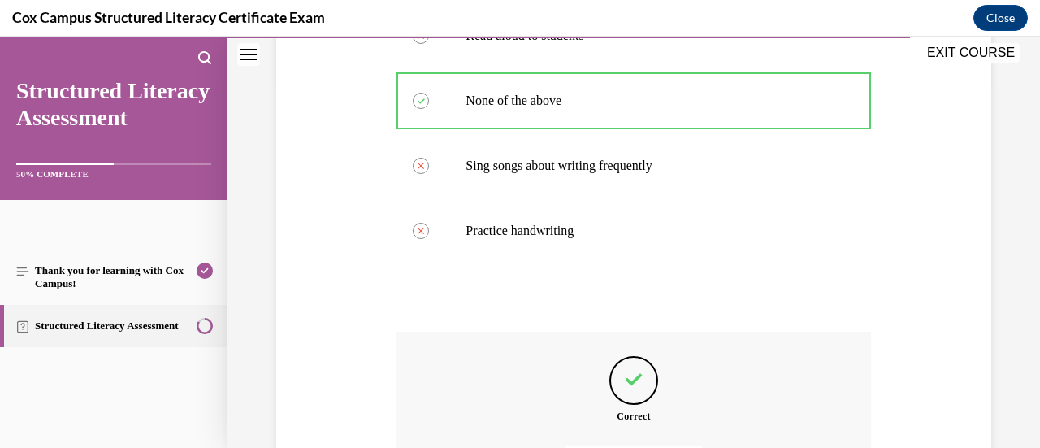
scroll to position [547, 0]
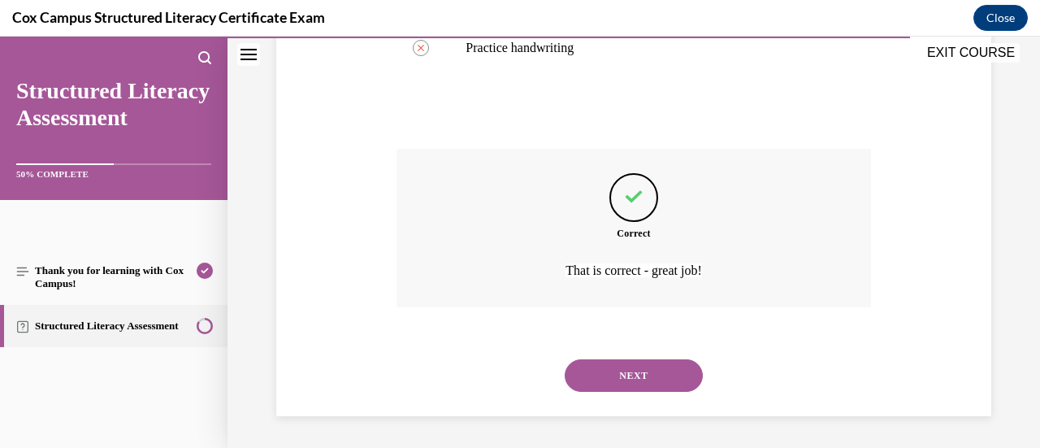
click at [604, 370] on button "NEXT" at bounding box center [634, 375] width 138 height 32
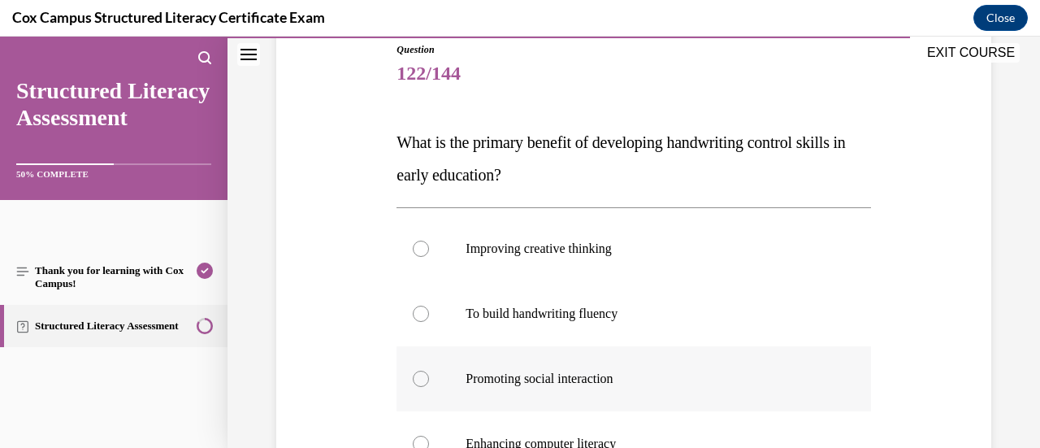
scroll to position [218, 0]
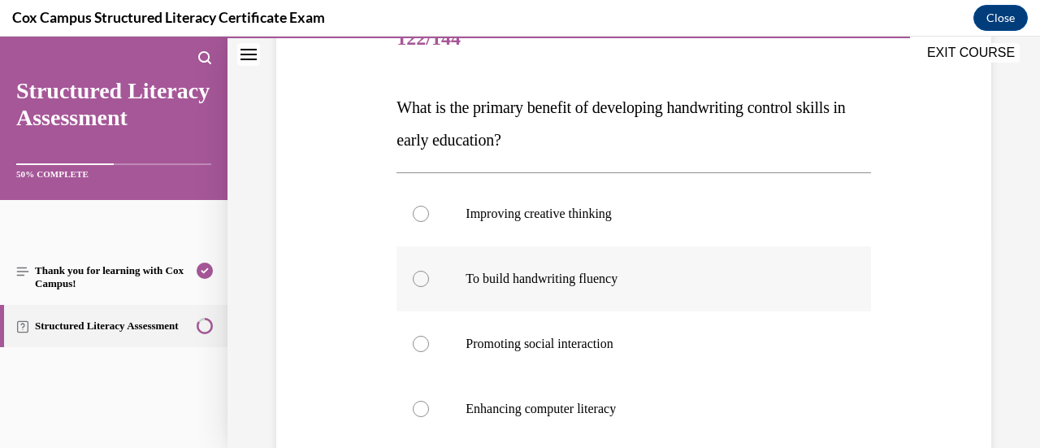
click at [655, 287] on label "To build handwriting fluency" at bounding box center [633, 278] width 474 height 65
click at [429, 287] on input "To build handwriting fluency" at bounding box center [421, 278] width 16 height 16
radio input "true"
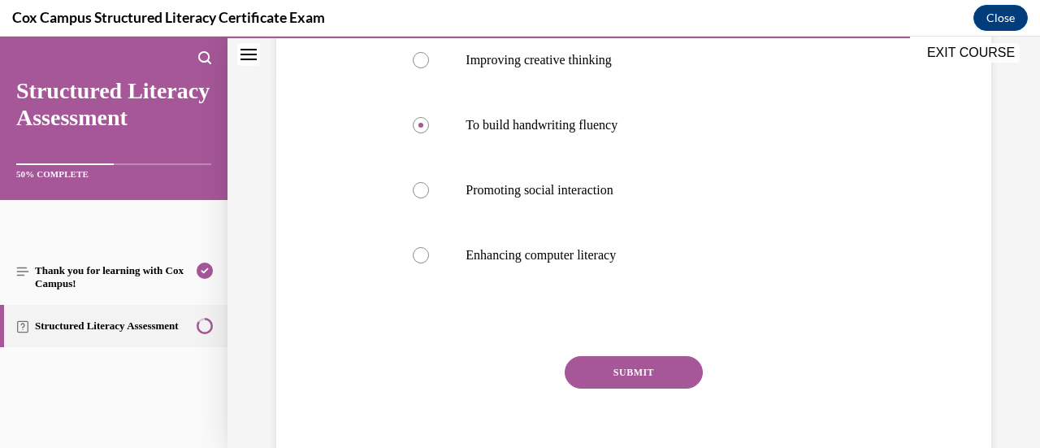
scroll to position [373, 0]
click at [619, 355] on button "SUBMIT" at bounding box center [634, 371] width 138 height 32
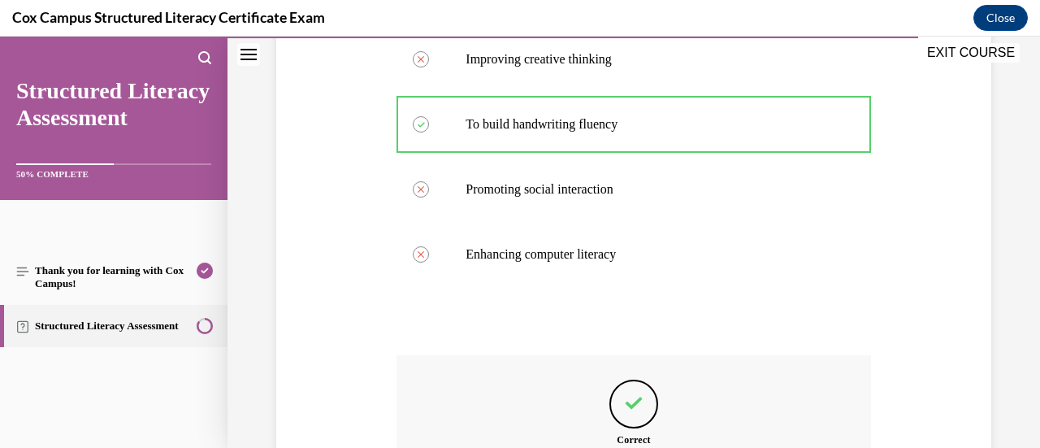
scroll to position [579, 0]
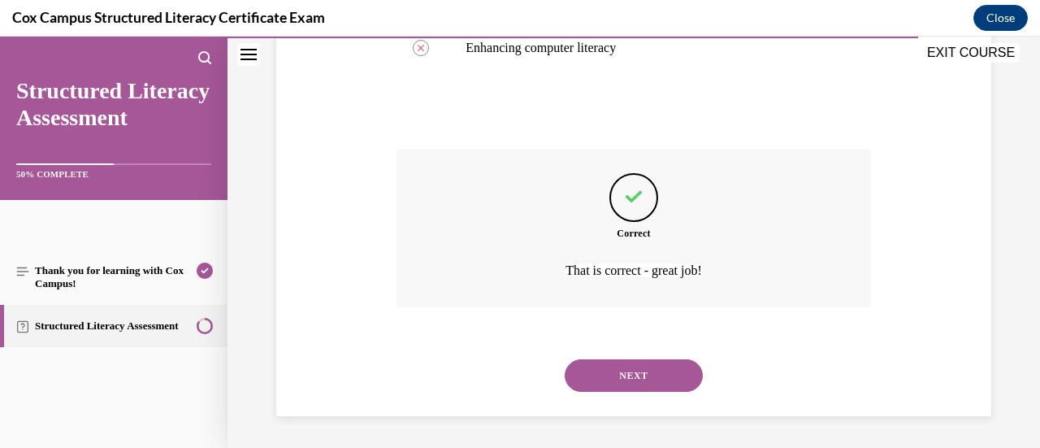
click at [621, 365] on button "NEXT" at bounding box center [634, 375] width 138 height 32
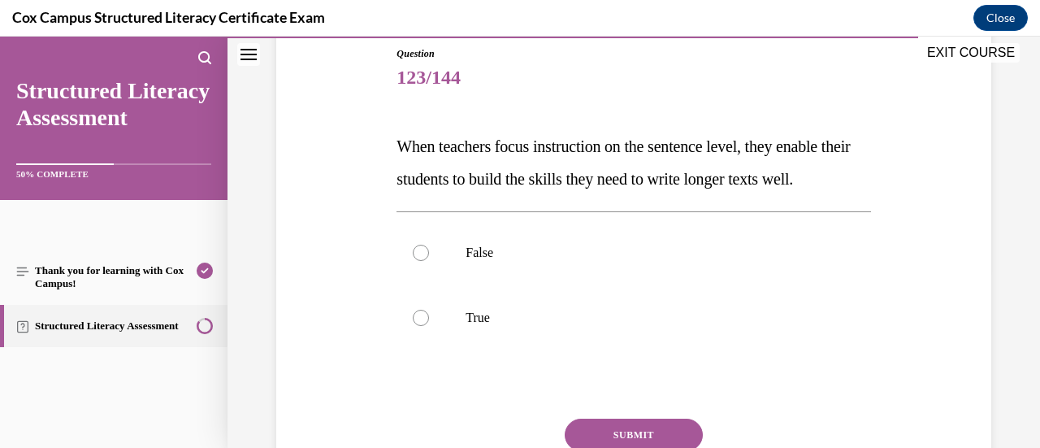
scroll to position [181, 0]
click at [618, 348] on label "True" at bounding box center [633, 315] width 474 height 65
click at [429, 324] on input "True" at bounding box center [421, 316] width 16 height 16
radio input "true"
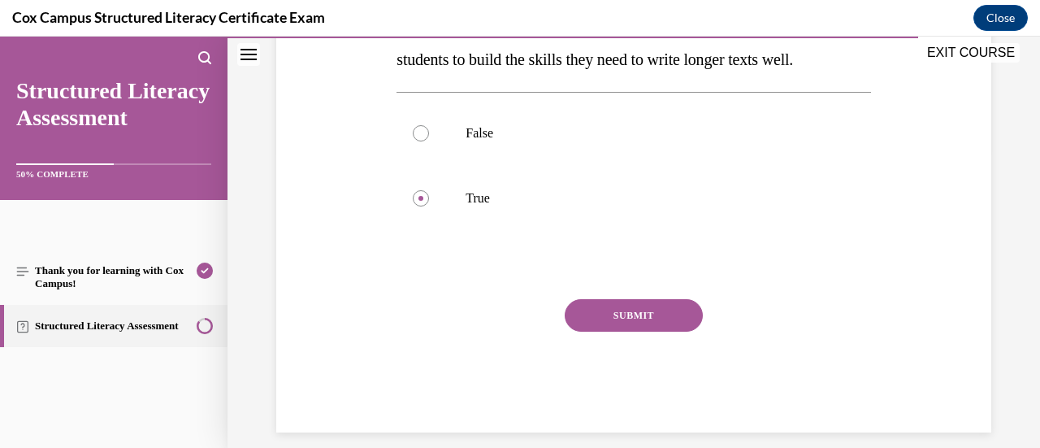
click at [616, 331] on button "SUBMIT" at bounding box center [634, 315] width 138 height 32
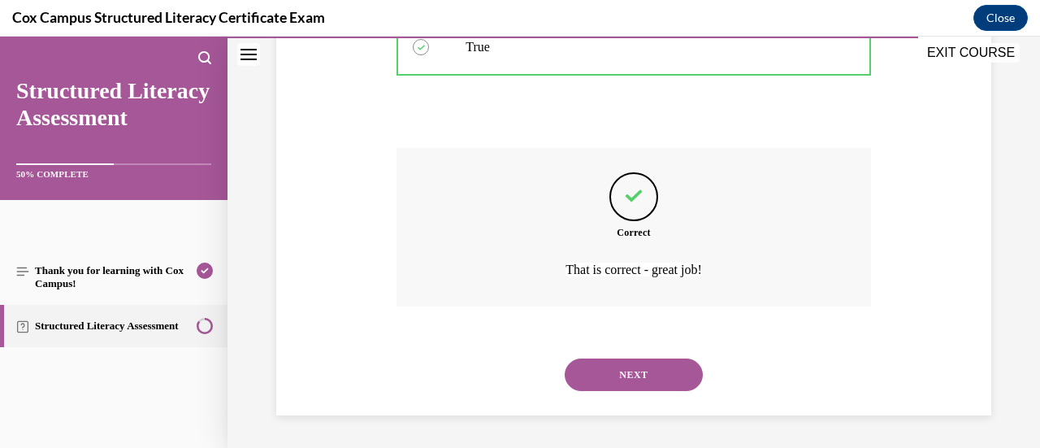
click at [617, 374] on button "NEXT" at bounding box center [634, 374] width 138 height 32
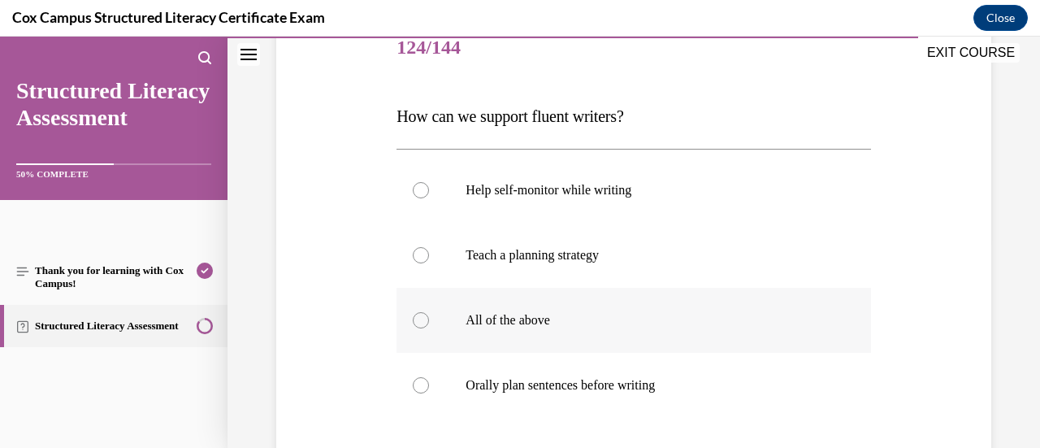
scroll to position [209, 0]
click at [591, 340] on label "All of the above" at bounding box center [633, 320] width 474 height 65
click at [429, 329] on input "All of the above" at bounding box center [421, 321] width 16 height 16
radio input "true"
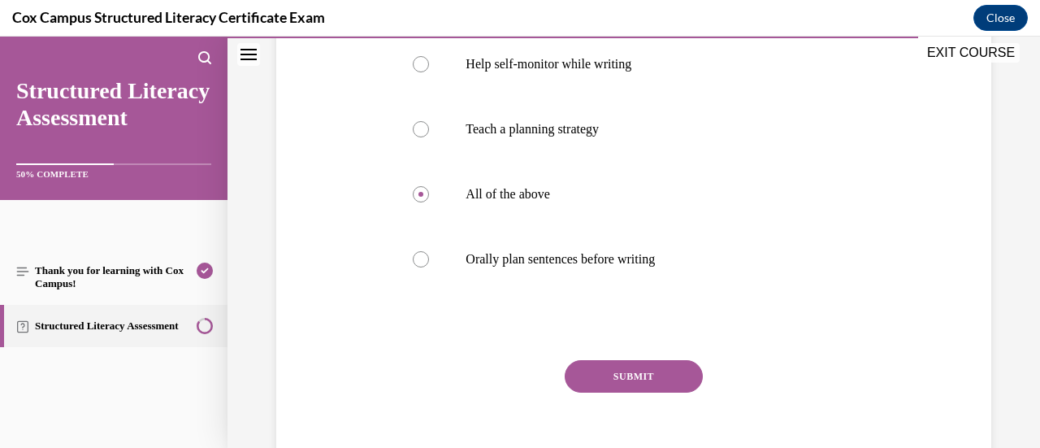
scroll to position [335, 0]
click at [617, 368] on button "SUBMIT" at bounding box center [634, 376] width 138 height 32
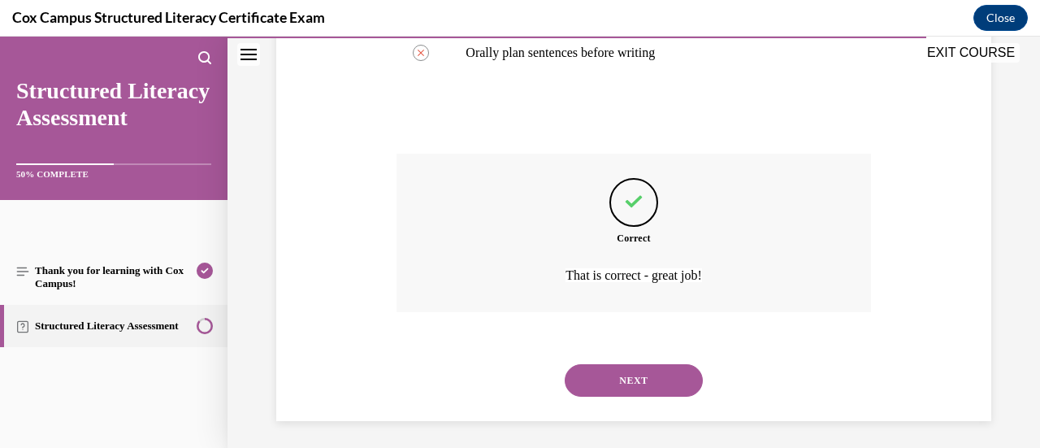
scroll to position [547, 0]
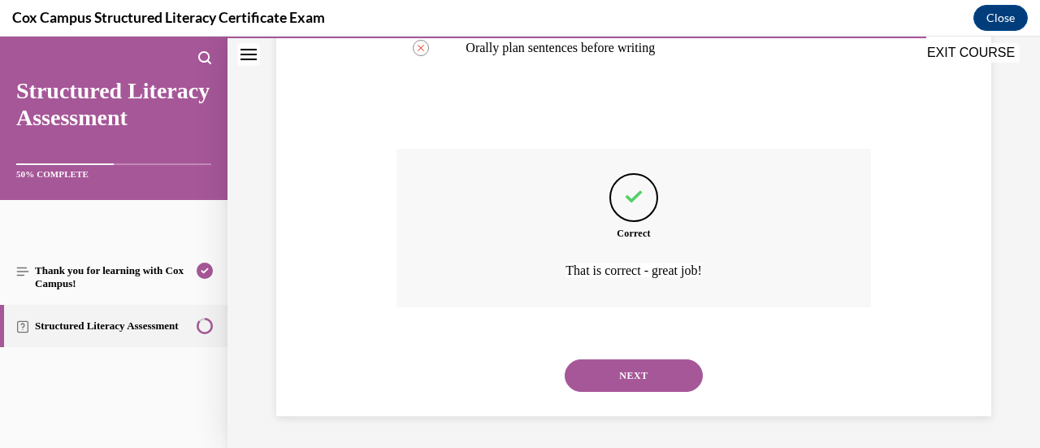
click at [617, 370] on button "NEXT" at bounding box center [634, 375] width 138 height 32
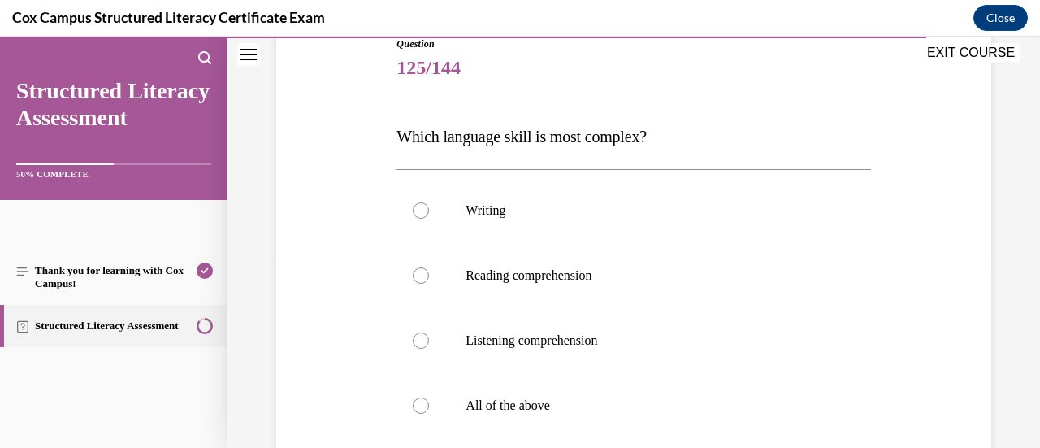
scroll to position [194, 0]
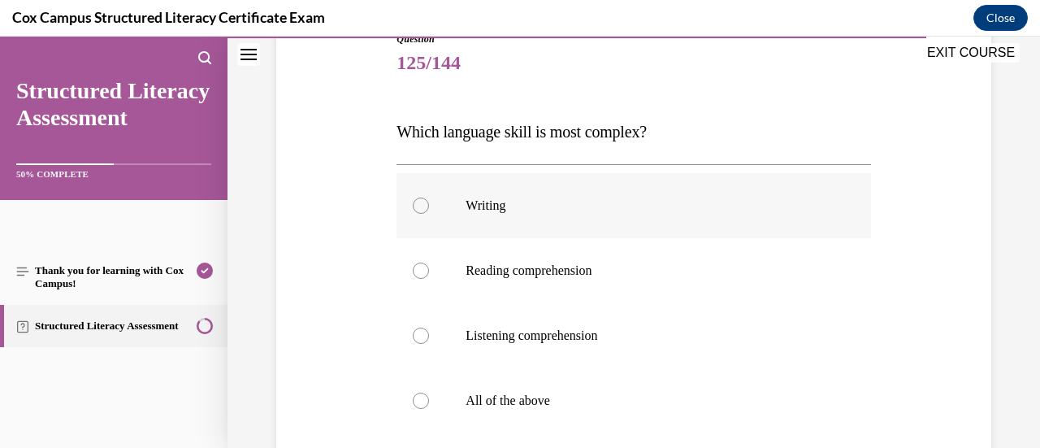
click at [573, 222] on label "Writing" at bounding box center [633, 205] width 474 height 65
click at [429, 214] on input "Writing" at bounding box center [421, 205] width 16 height 16
radio input "true"
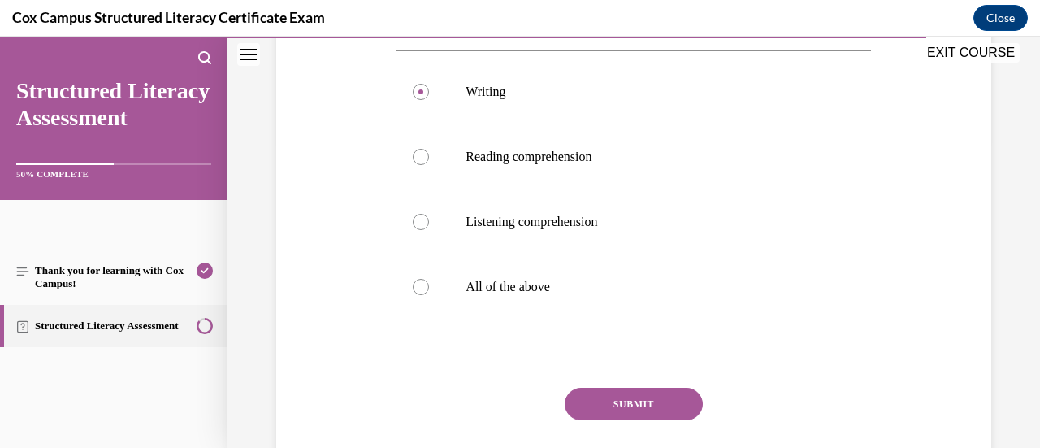
scroll to position [308, 0]
click at [630, 397] on button "SUBMIT" at bounding box center [634, 403] width 138 height 32
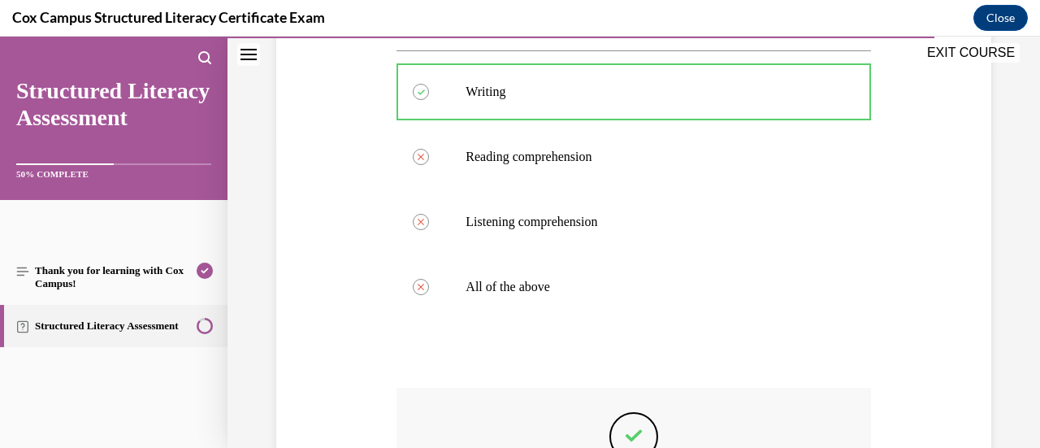
scroll to position [547, 0]
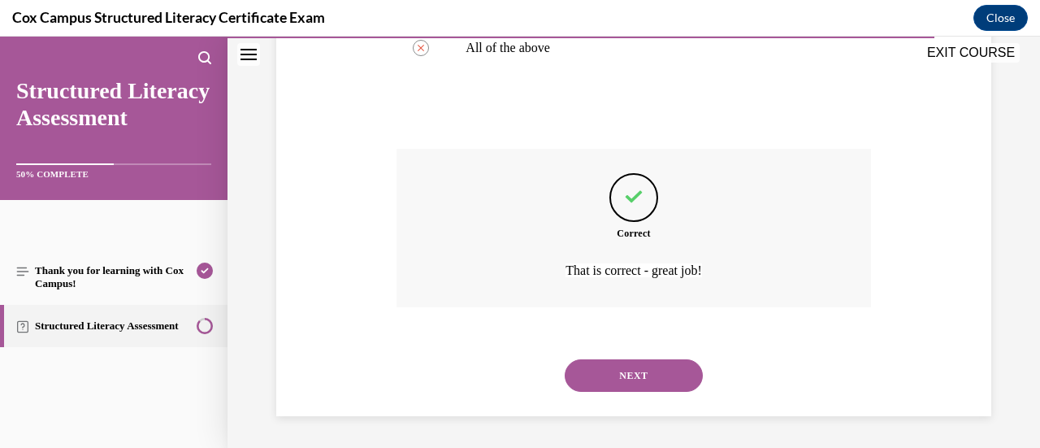
click at [630, 397] on div "NEXT" at bounding box center [633, 375] width 474 height 65
click at [632, 378] on button "NEXT" at bounding box center [634, 375] width 138 height 32
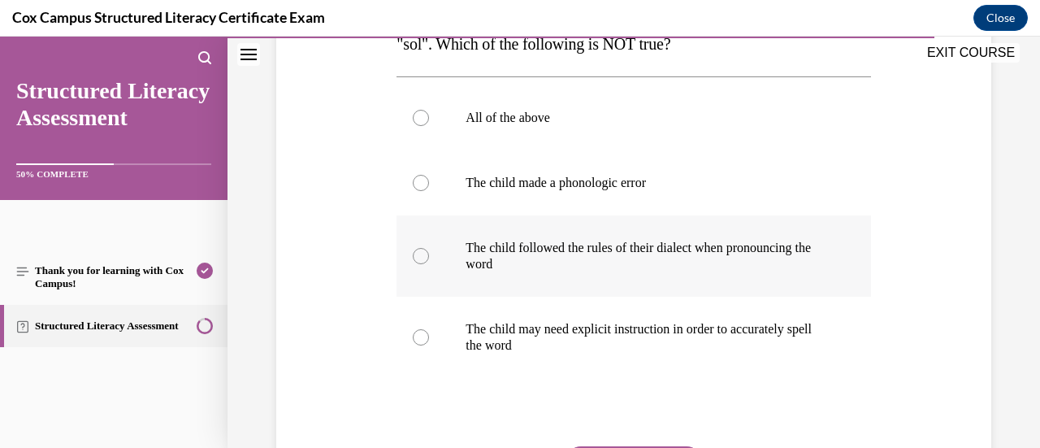
scroll to position [315, 0]
click at [697, 288] on label "The child followed the rules of their dialect when pronouncing the word" at bounding box center [633, 254] width 474 height 81
click at [429, 263] on input "The child followed the rules of their dialect when pronouncing the word" at bounding box center [421, 255] width 16 height 16
radio input "true"
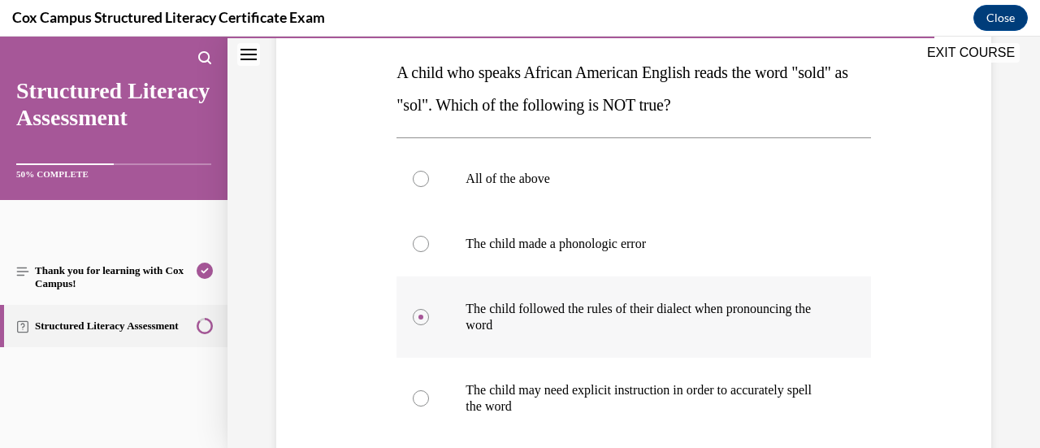
scroll to position [244, 0]
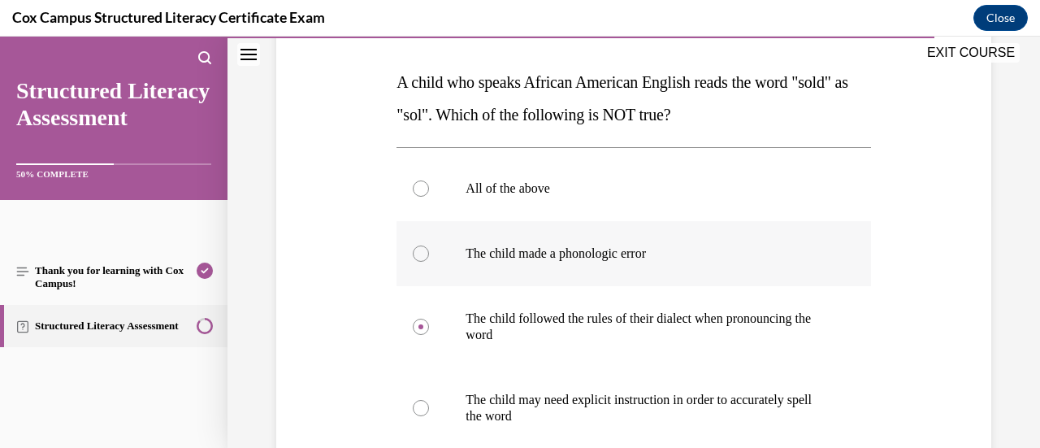
click at [760, 253] on p "The child made a phonologic error" at bounding box center [647, 253] width 364 height 16
click at [429, 253] on input "The child made a phonologic error" at bounding box center [421, 253] width 16 height 16
radio input "true"
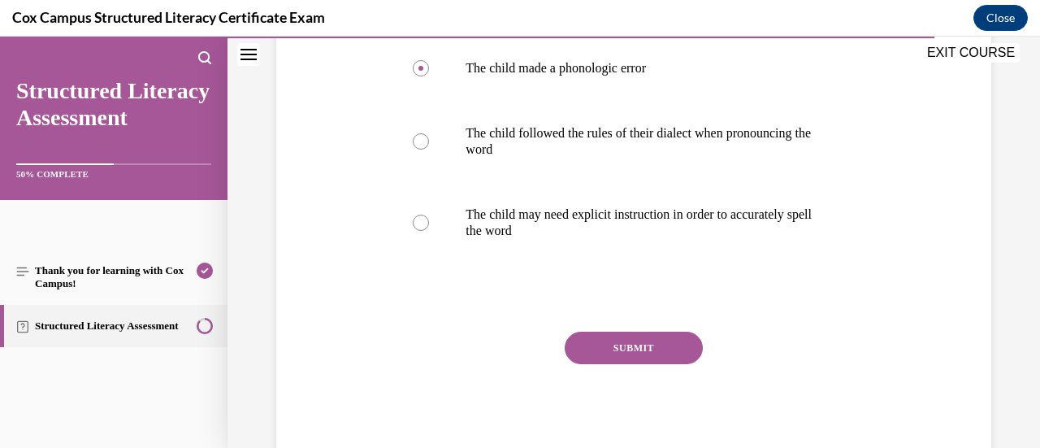
scroll to position [426, 0]
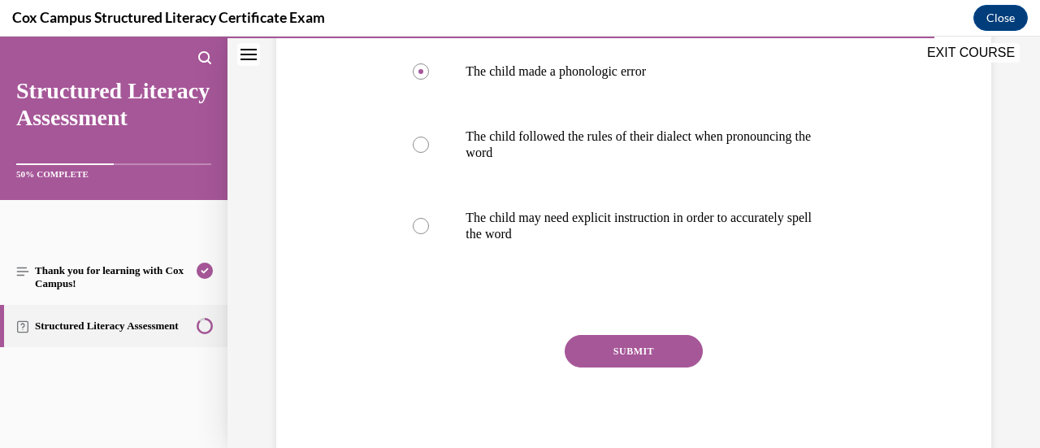
click at [638, 359] on button "SUBMIT" at bounding box center [634, 351] width 138 height 32
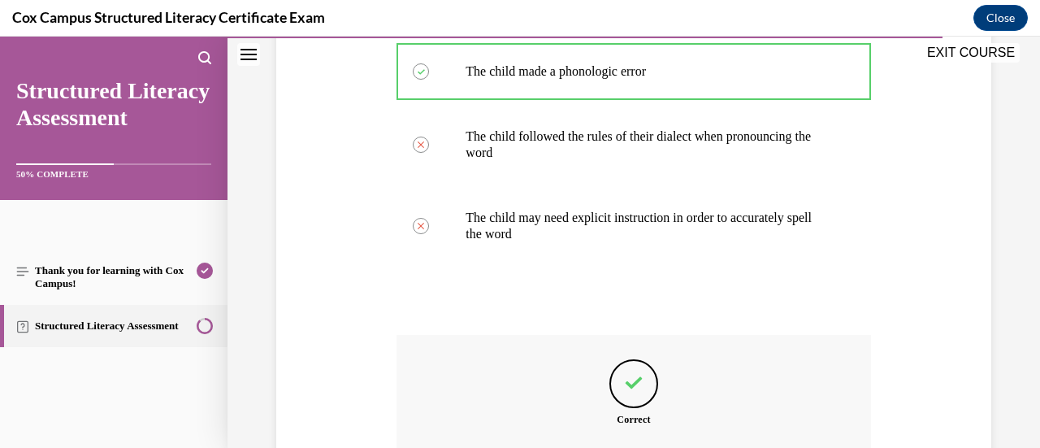
scroll to position [612, 0]
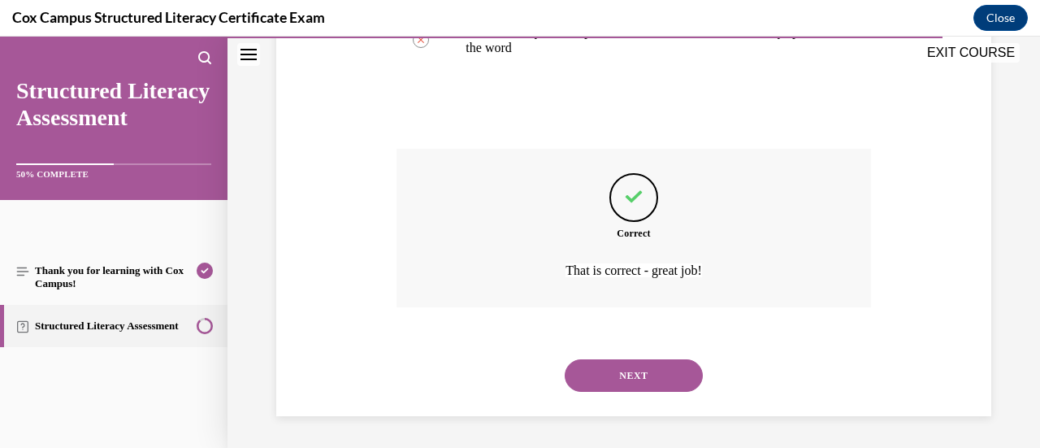
click at [638, 359] on button "NEXT" at bounding box center [634, 375] width 138 height 32
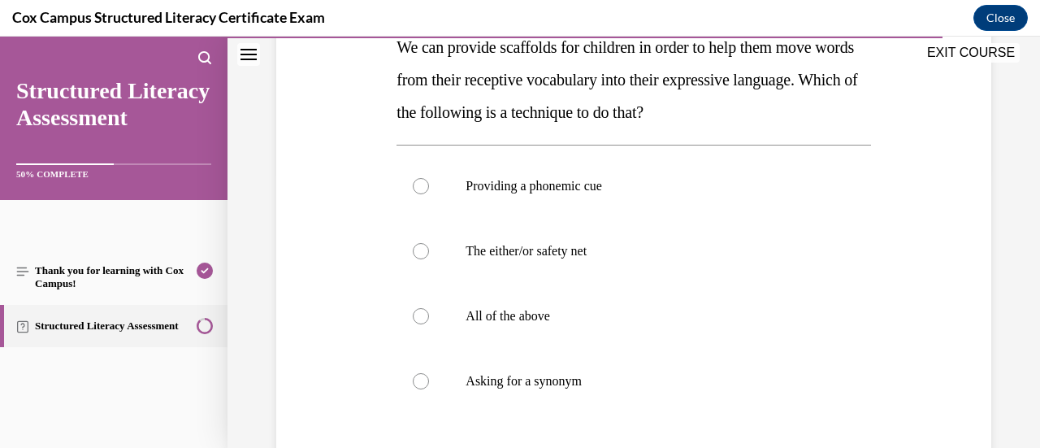
scroll to position [283, 0]
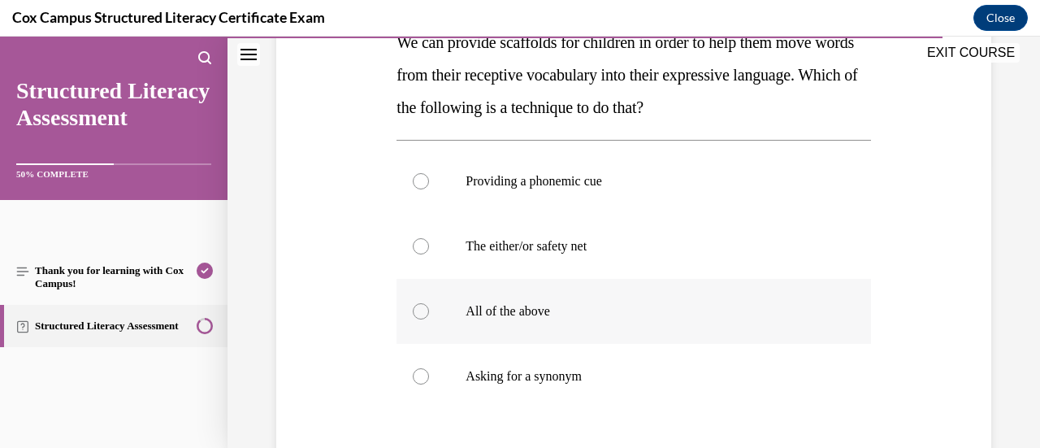
click at [617, 314] on p "All of the above" at bounding box center [647, 311] width 364 height 16
click at [429, 314] on input "All of the above" at bounding box center [421, 311] width 16 height 16
radio input "true"
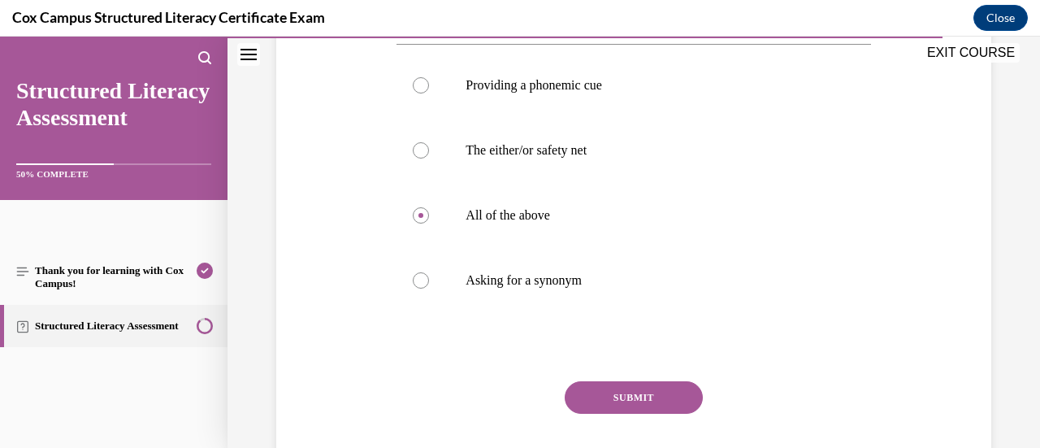
scroll to position [377, 0]
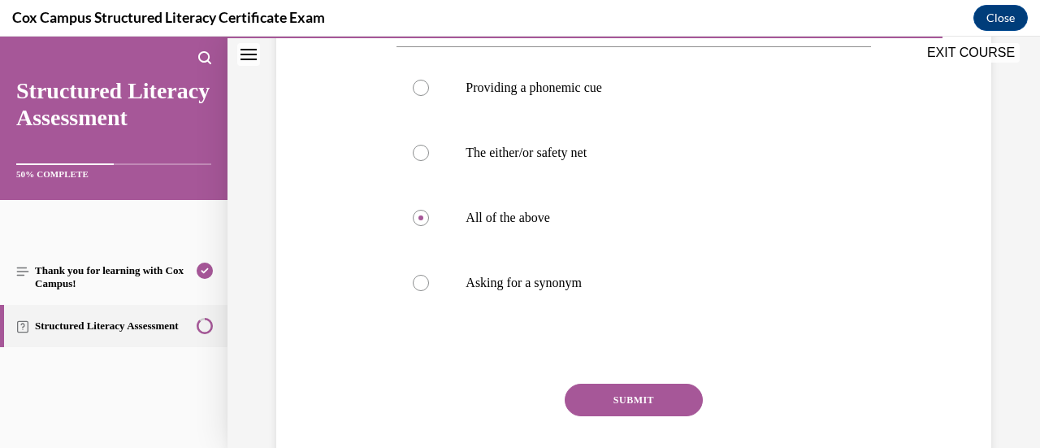
click at [658, 410] on button "SUBMIT" at bounding box center [634, 399] width 138 height 32
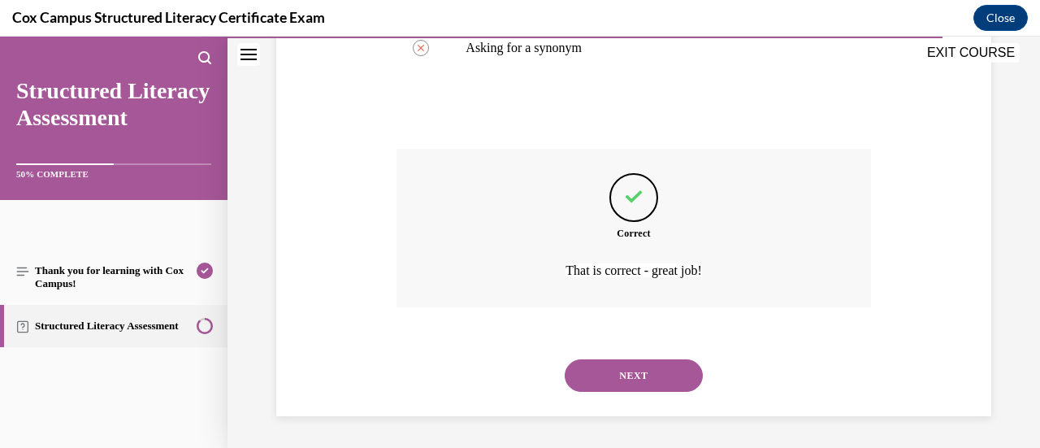
click at [653, 360] on button "NEXT" at bounding box center [634, 375] width 138 height 32
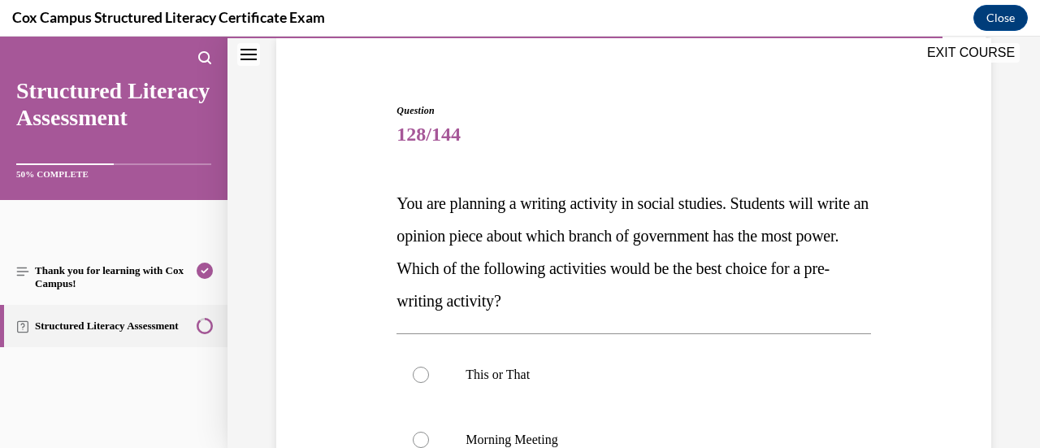
scroll to position [231, 0]
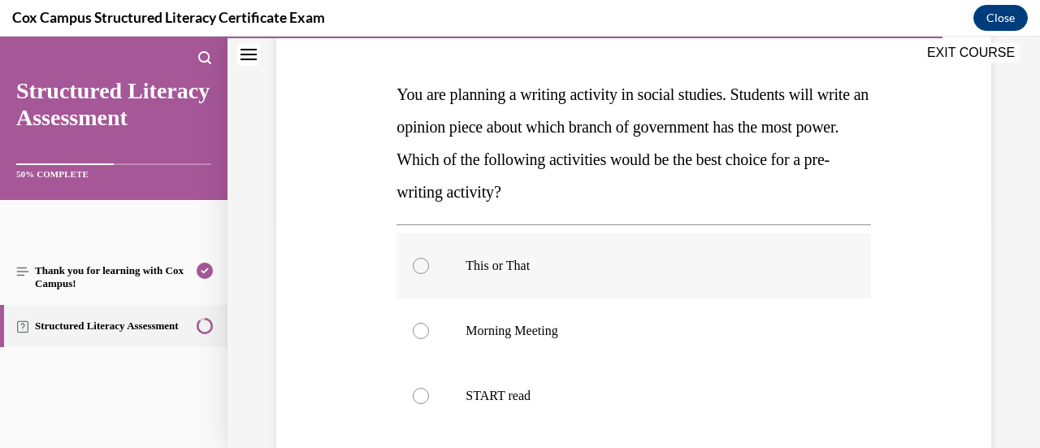
click at [572, 292] on label "This or That" at bounding box center [633, 265] width 474 height 65
click at [429, 274] on input "This or That" at bounding box center [421, 265] width 16 height 16
radio input "true"
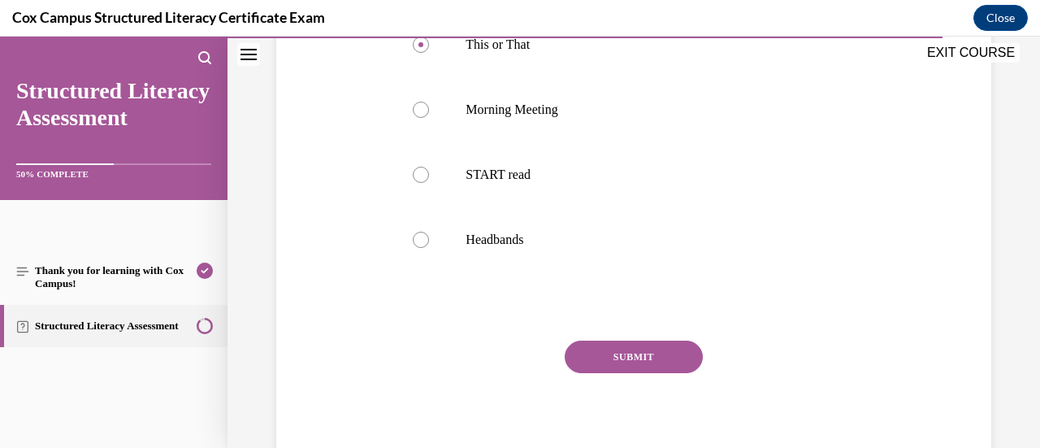
click at [611, 348] on button "SUBMIT" at bounding box center [634, 356] width 138 height 32
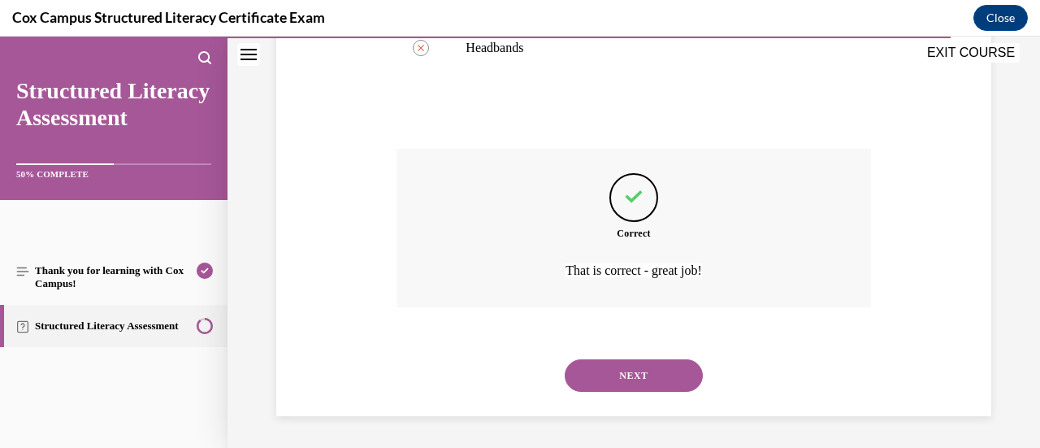
scroll to position [644, 0]
click at [638, 376] on button "NEXT" at bounding box center [634, 375] width 138 height 32
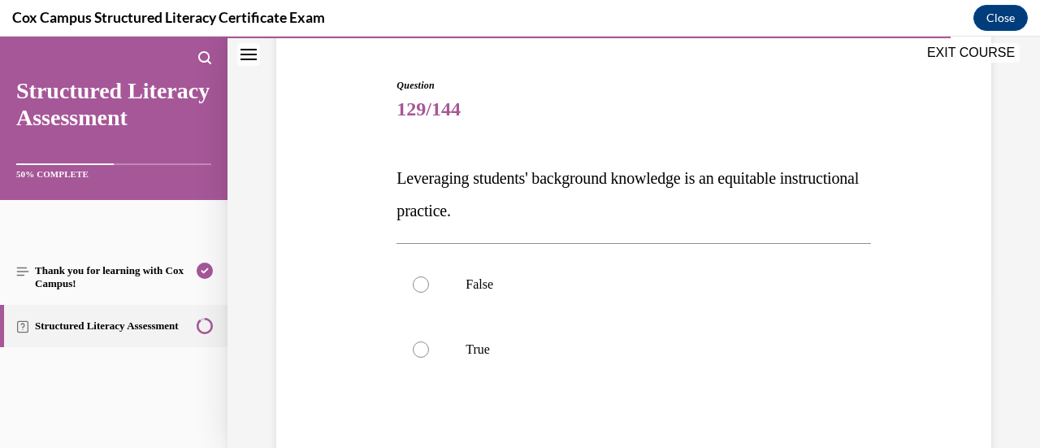
scroll to position [149, 0]
click at [638, 376] on label "True" at bounding box center [633, 348] width 474 height 65
click at [429, 357] on input "True" at bounding box center [421, 348] width 16 height 16
radio input "true"
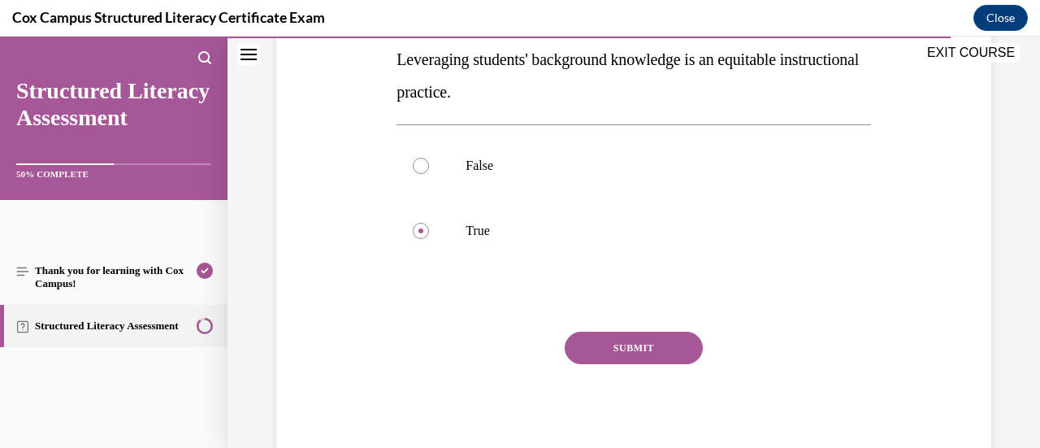
click at [623, 342] on button "SUBMIT" at bounding box center [634, 347] width 138 height 32
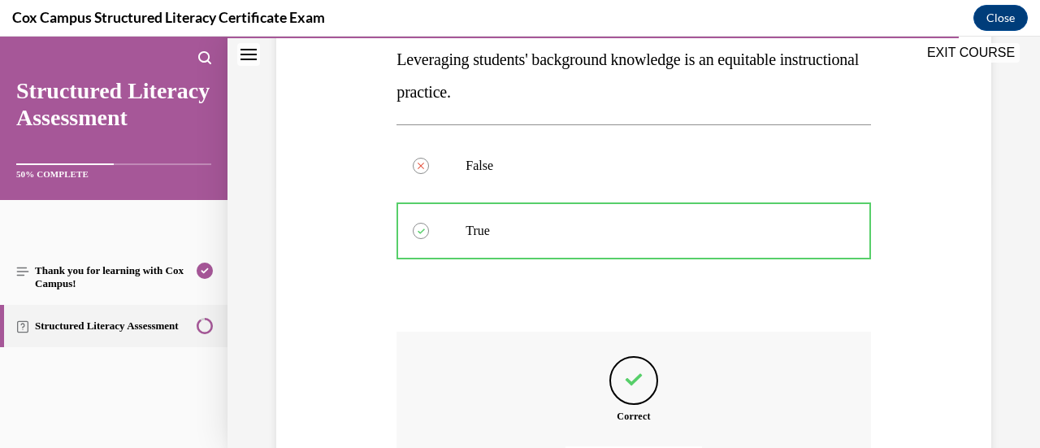
scroll to position [449, 0]
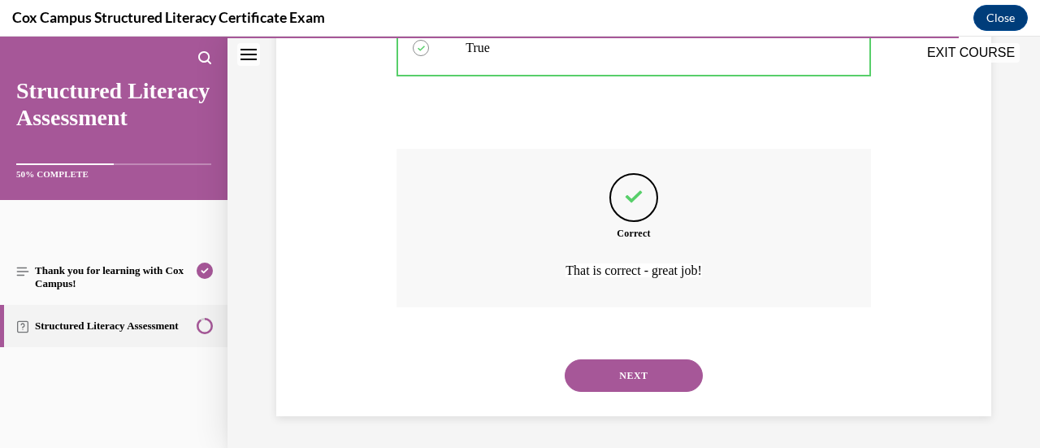
click at [621, 374] on button "NEXT" at bounding box center [634, 375] width 138 height 32
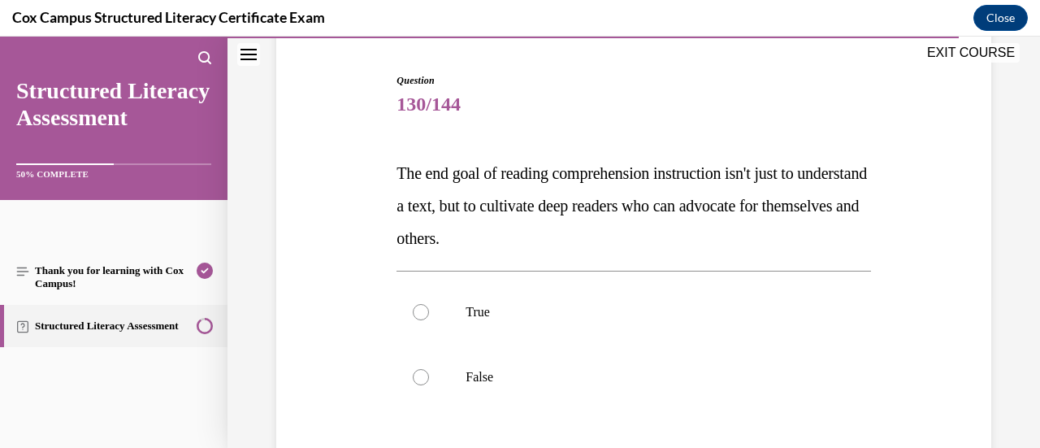
scroll to position [154, 0]
click at [621, 374] on p "False" at bounding box center [647, 376] width 364 height 16
click at [429, 374] on input "False" at bounding box center [421, 376] width 16 height 16
radio input "true"
click at [601, 331] on label "True" at bounding box center [633, 311] width 474 height 65
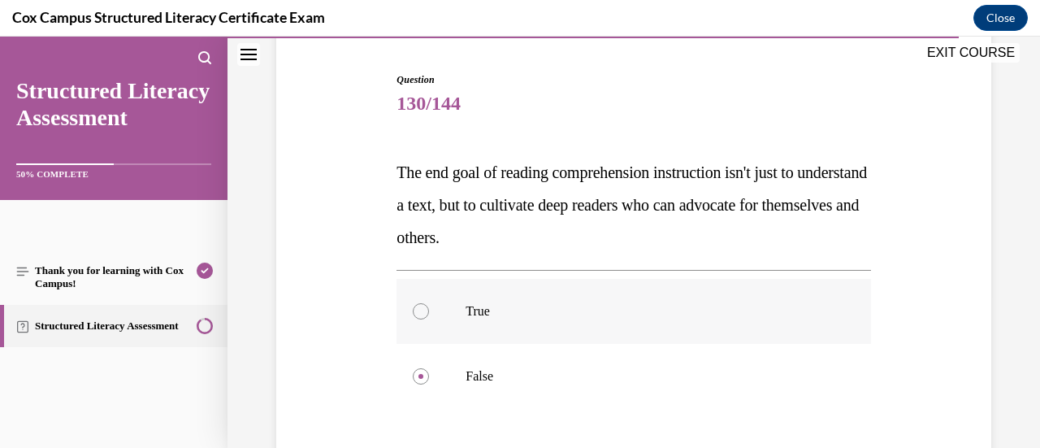
click at [429, 319] on input "True" at bounding box center [421, 311] width 16 height 16
radio input "true"
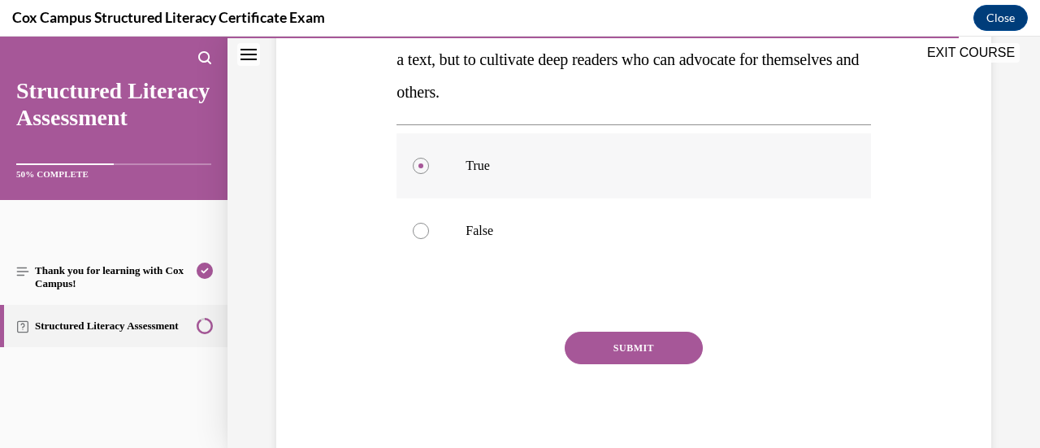
click at [601, 331] on button "SUBMIT" at bounding box center [634, 347] width 138 height 32
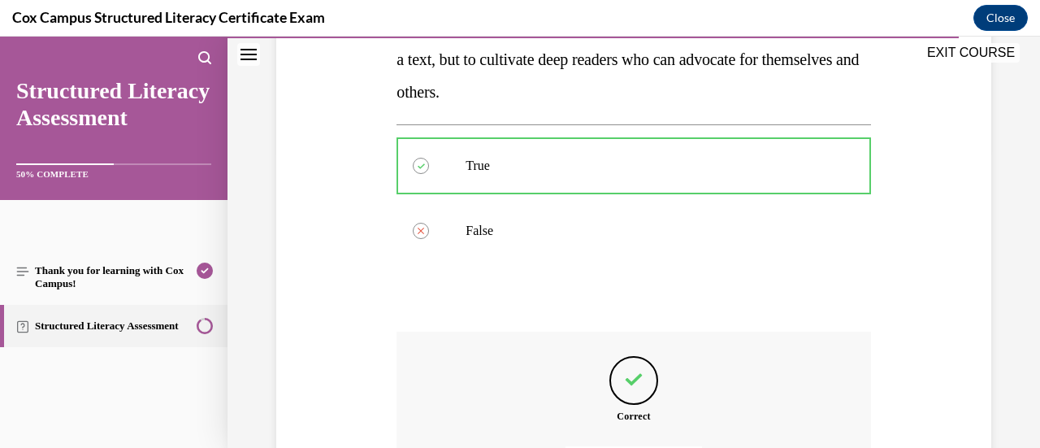
click at [611, 340] on div "Correct That is correct - great job!" at bounding box center [633, 410] width 474 height 158
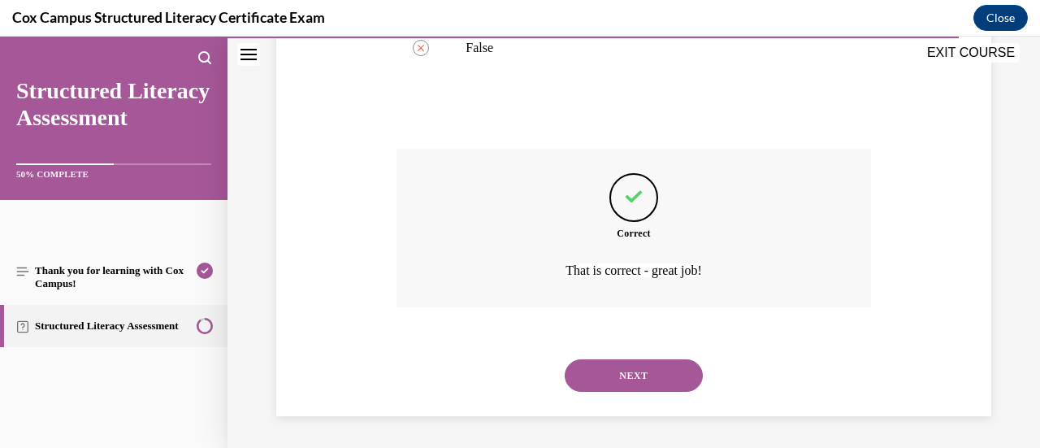
click at [611, 378] on button "NEXT" at bounding box center [634, 375] width 138 height 32
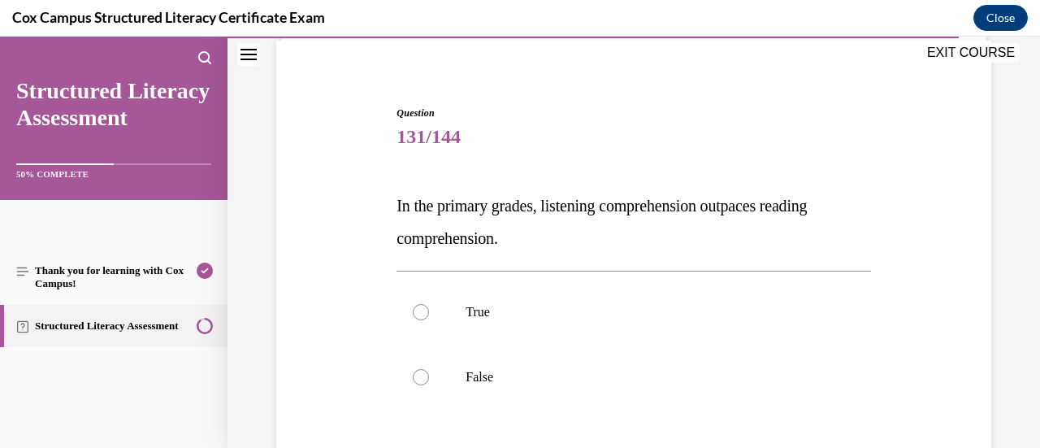
scroll to position [121, 0]
click at [583, 331] on label "True" at bounding box center [633, 311] width 474 height 65
click at [429, 319] on input "True" at bounding box center [421, 311] width 16 height 16
radio input "true"
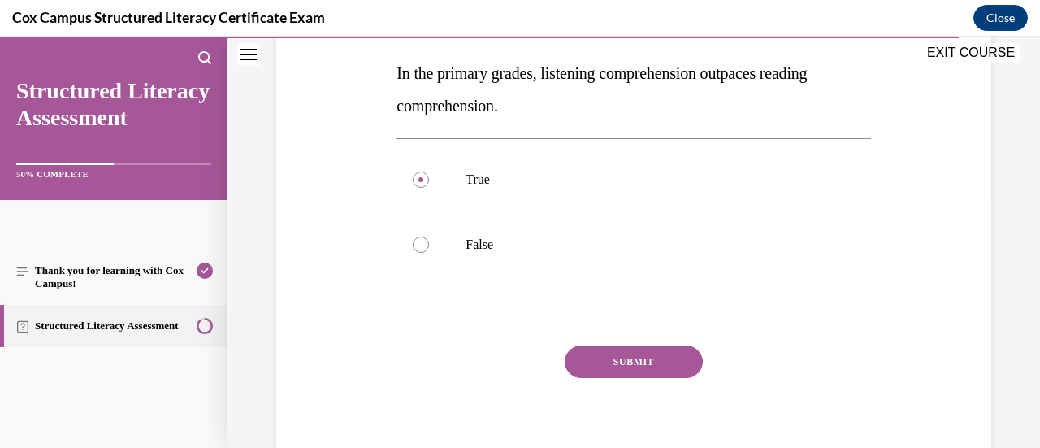
scroll to position [252, 0]
click at [611, 357] on button "SUBMIT" at bounding box center [634, 362] width 138 height 32
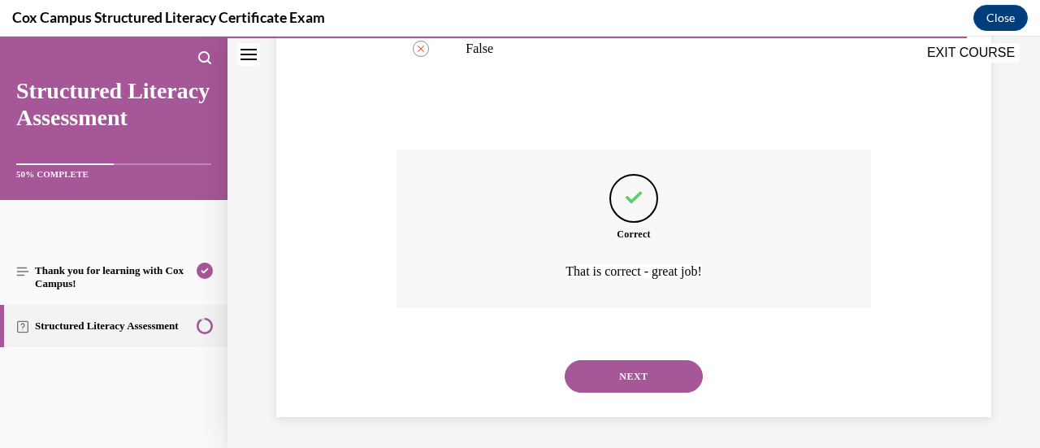
click at [612, 374] on button "NEXT" at bounding box center [634, 376] width 138 height 32
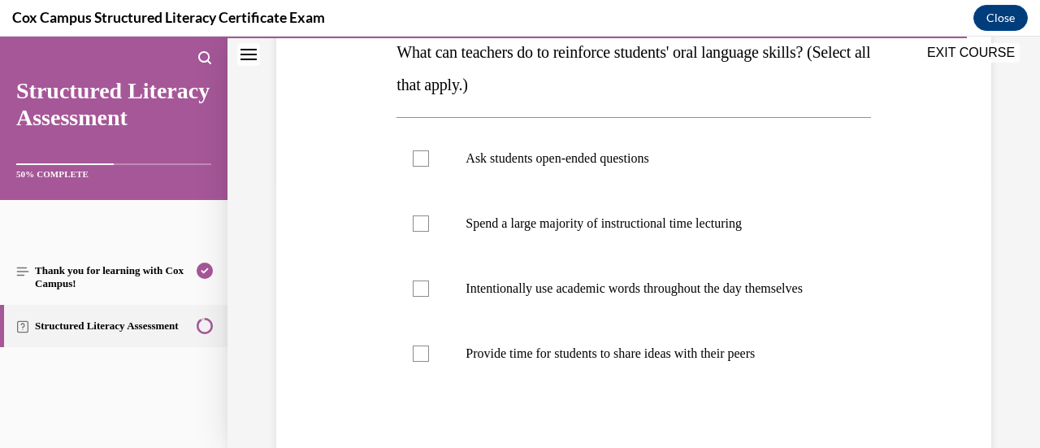
scroll to position [273, 0]
click at [543, 275] on label "Intentionally use academic words throughout the day themselves" at bounding box center [633, 289] width 474 height 65
click at [429, 281] on input "Intentionally use academic words throughout the day themselves" at bounding box center [421, 289] width 16 height 16
checkbox input "true"
click at [538, 165] on p "Ask students open-ended questions" at bounding box center [647, 159] width 364 height 16
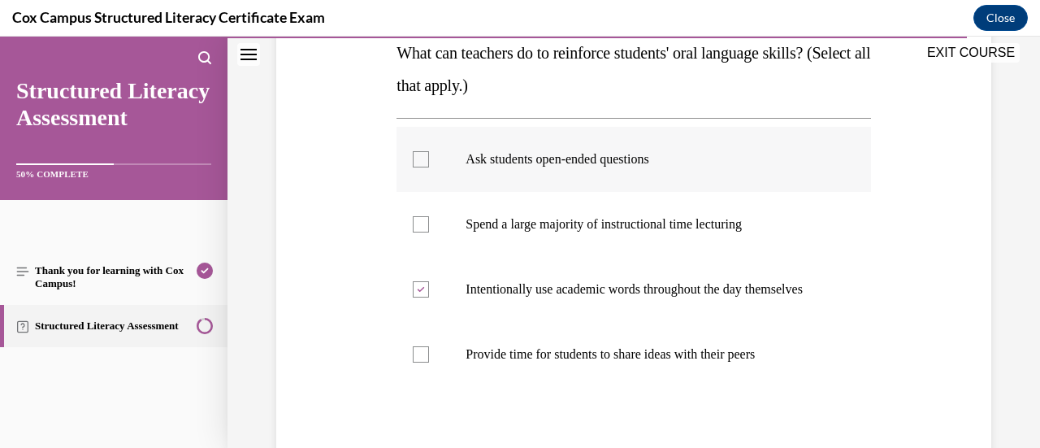
click at [429, 165] on input "Ask students open-ended questions" at bounding box center [421, 159] width 16 height 16
checkbox input "true"
click at [536, 345] on label "Provide time for students to share ideas with their peers" at bounding box center [633, 354] width 474 height 65
click at [429, 346] on input "Provide time for students to share ideas with their peers" at bounding box center [421, 354] width 16 height 16
checkbox input "true"
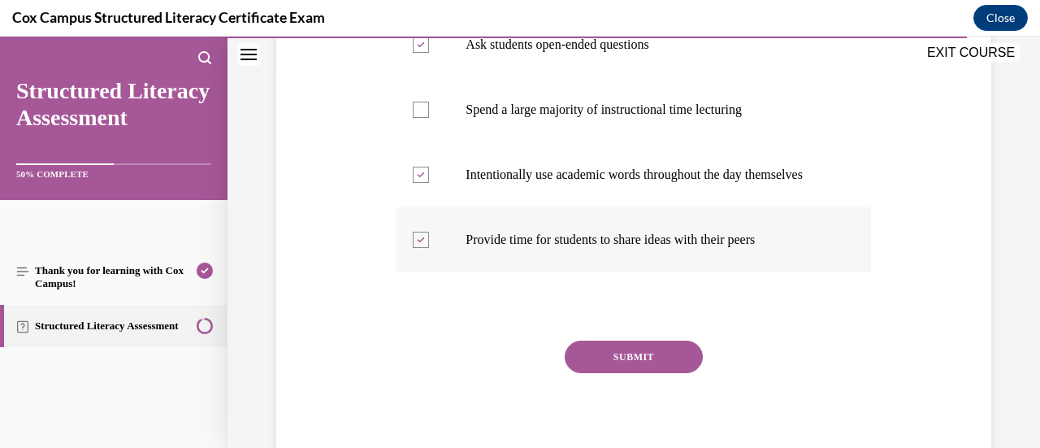
scroll to position [390, 0]
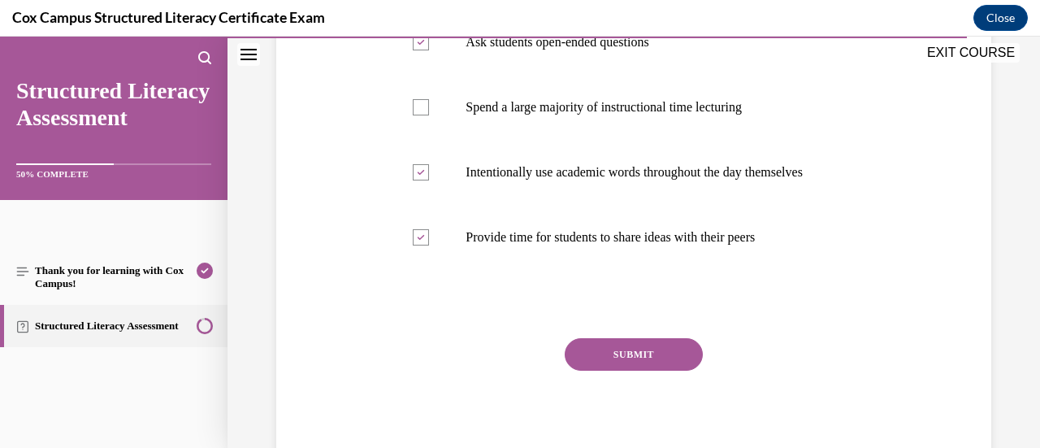
click at [647, 357] on button "SUBMIT" at bounding box center [634, 354] width 138 height 32
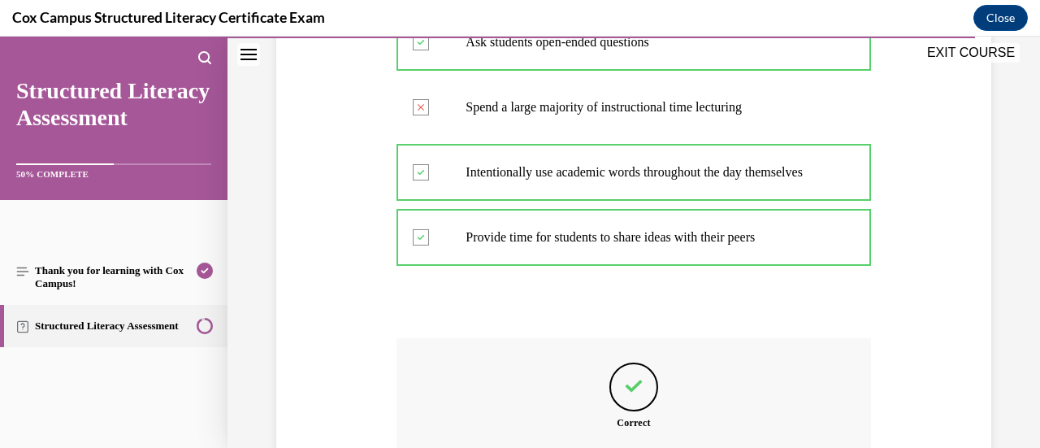
scroll to position [593, 0]
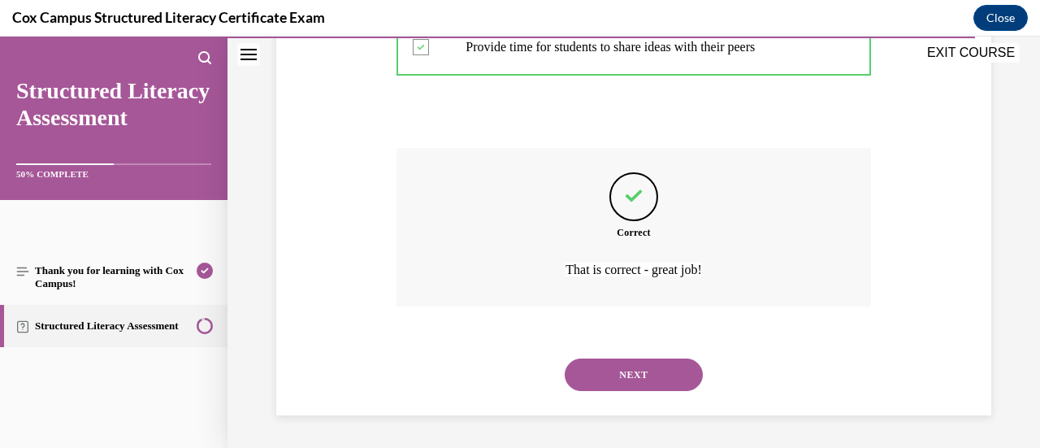
click at [647, 359] on div "NEXT" at bounding box center [633, 374] width 474 height 65
click at [647, 363] on button "NEXT" at bounding box center [634, 374] width 138 height 32
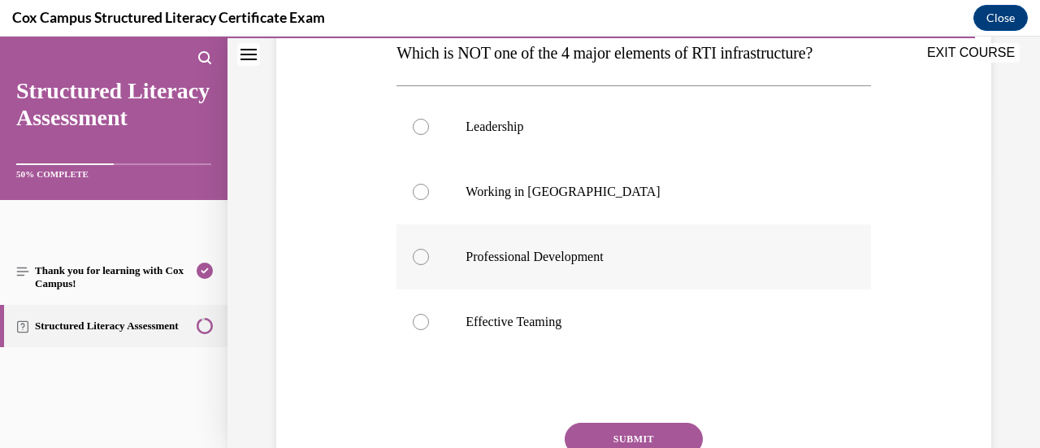
scroll to position [274, 0]
click at [551, 189] on p "Working in Silos" at bounding box center [647, 191] width 364 height 16
click at [429, 189] on input "Working in Silos" at bounding box center [421, 191] width 16 height 16
radio input "true"
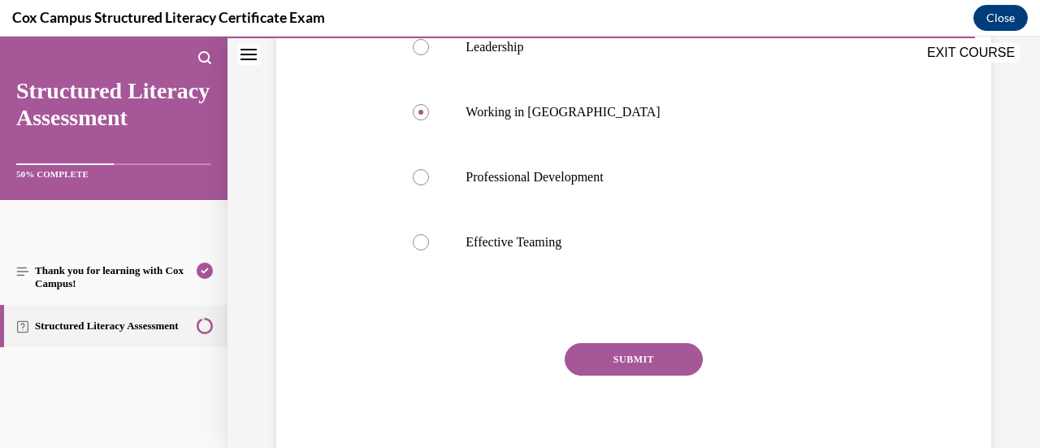
scroll to position [352, 0]
click at [657, 348] on button "SUBMIT" at bounding box center [634, 360] width 138 height 32
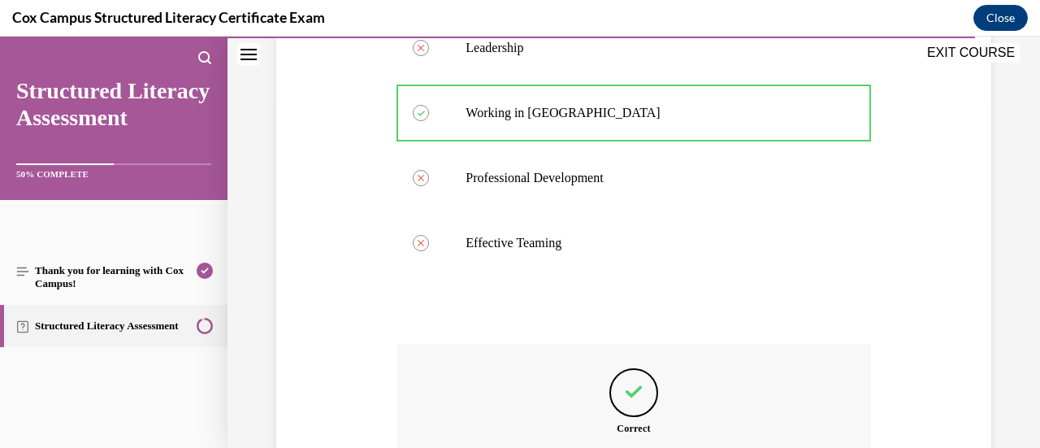
scroll to position [547, 0]
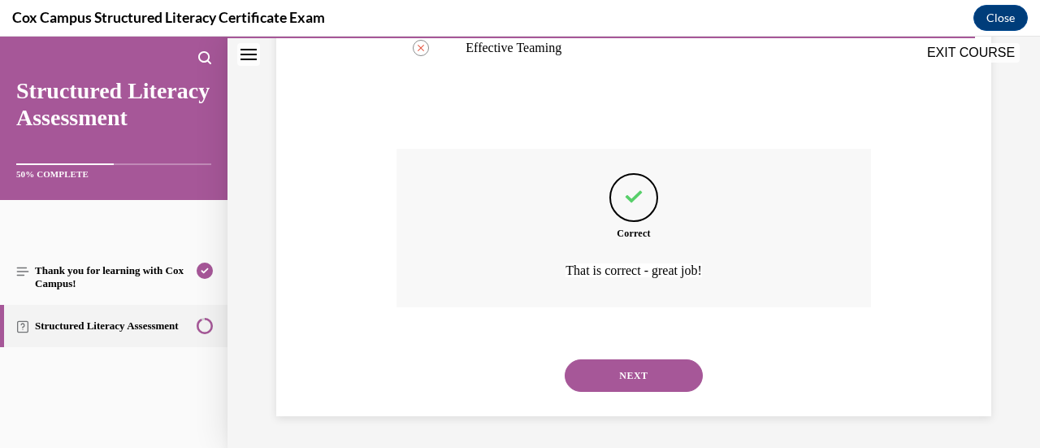
click at [650, 395] on div "NEXT" at bounding box center [633, 375] width 474 height 65
click at [655, 376] on button "NEXT" at bounding box center [634, 375] width 138 height 32
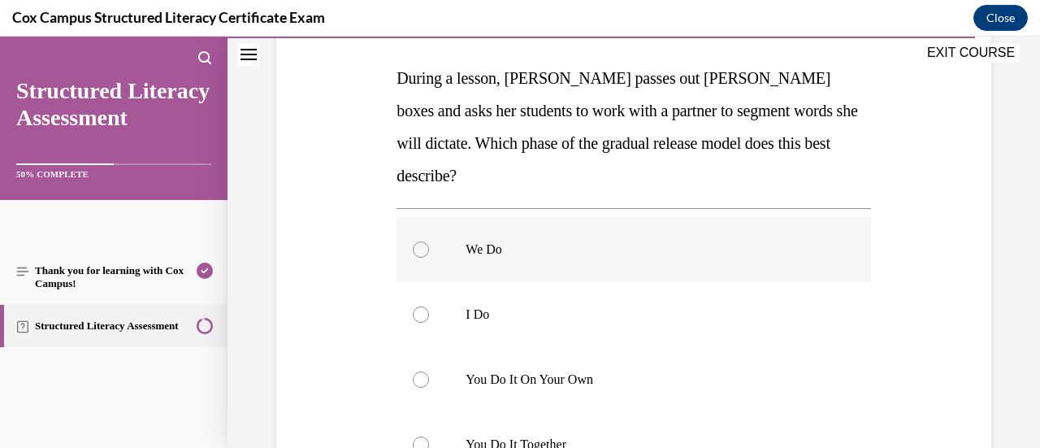
scroll to position [247, 0]
click at [642, 413] on label "You Do It Together" at bounding box center [633, 445] width 474 height 65
click at [429, 437] on input "You Do It Together" at bounding box center [421, 445] width 16 height 16
radio input "true"
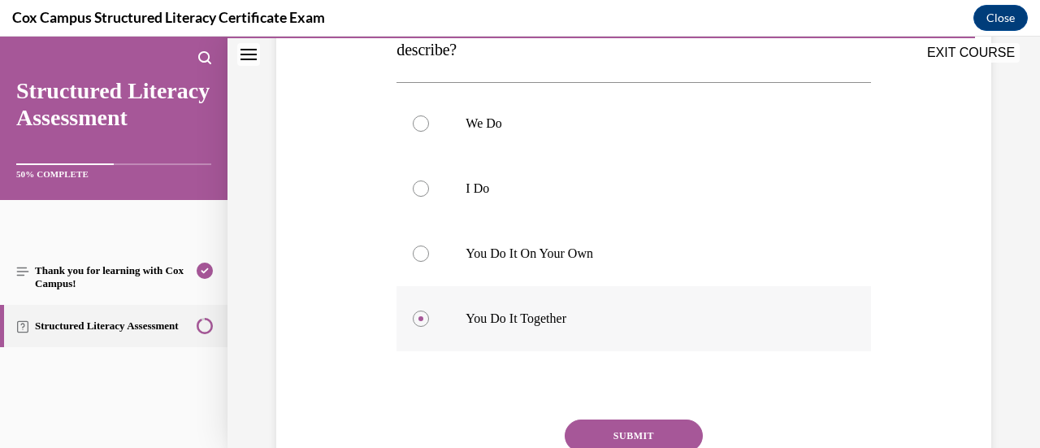
click at [642, 419] on button "SUBMIT" at bounding box center [634, 435] width 138 height 32
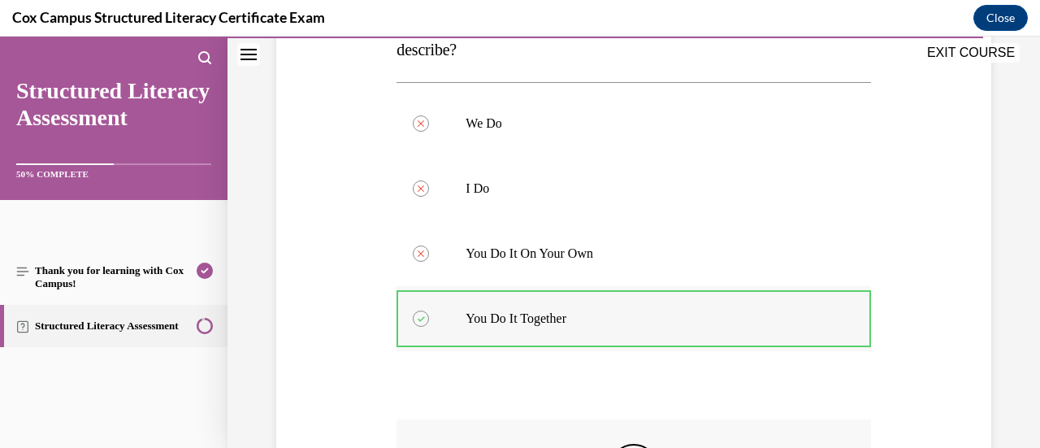
scroll to position [612, 0]
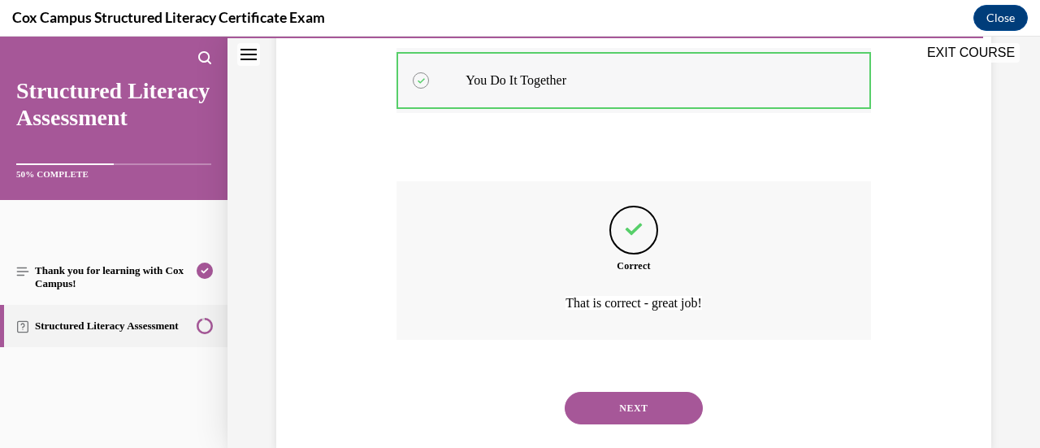
click at [642, 393] on div "NEXT" at bounding box center [633, 407] width 474 height 65
click at [642, 392] on button "NEXT" at bounding box center [634, 408] width 138 height 32
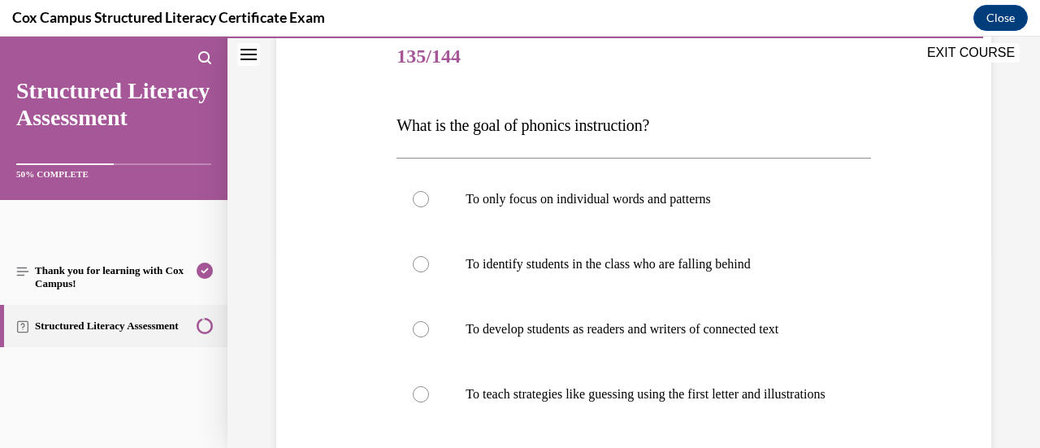
scroll to position [200, 0]
click at [594, 210] on label "To only focus on individual words and patterns" at bounding box center [633, 199] width 474 height 65
click at [429, 208] on input "To only focus on individual words and patterns" at bounding box center [421, 200] width 16 height 16
radio input "true"
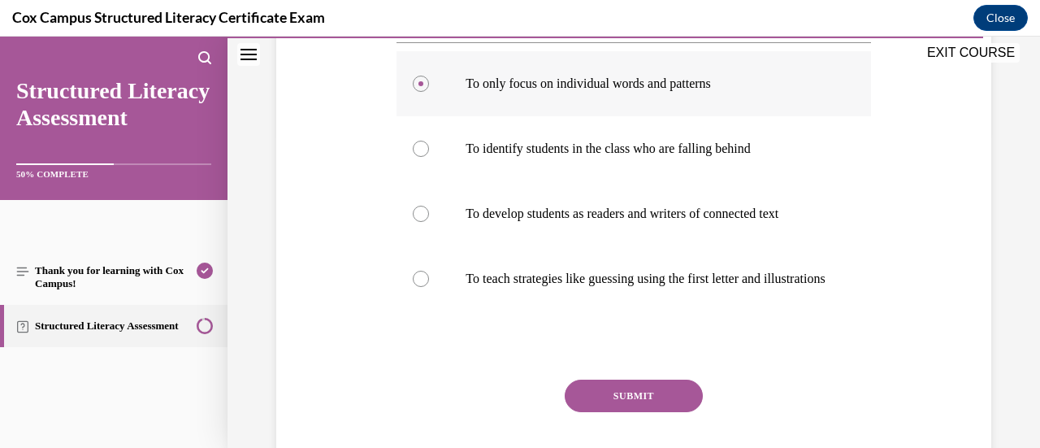
scroll to position [264, 0]
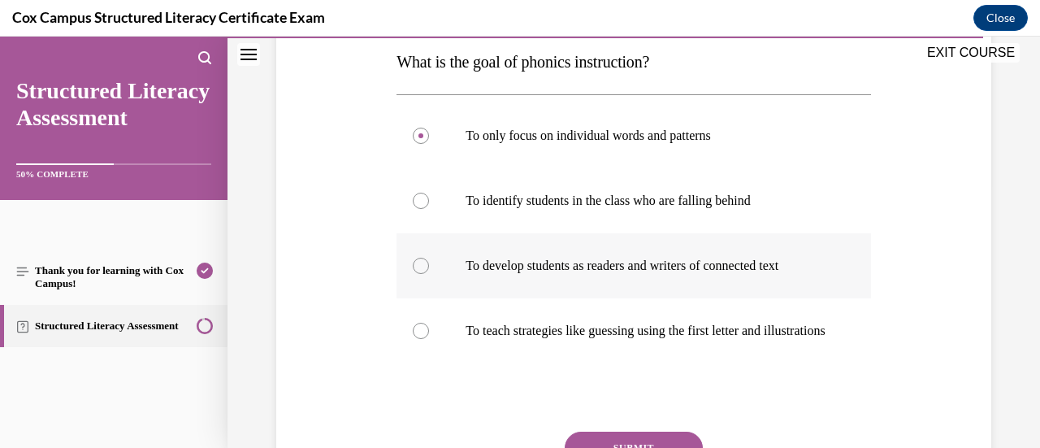
click at [529, 277] on label "To develop students as readers and writers of connected text" at bounding box center [633, 265] width 474 height 65
click at [429, 274] on input "To develop students as readers and writers of connected text" at bounding box center [421, 265] width 16 height 16
radio input "true"
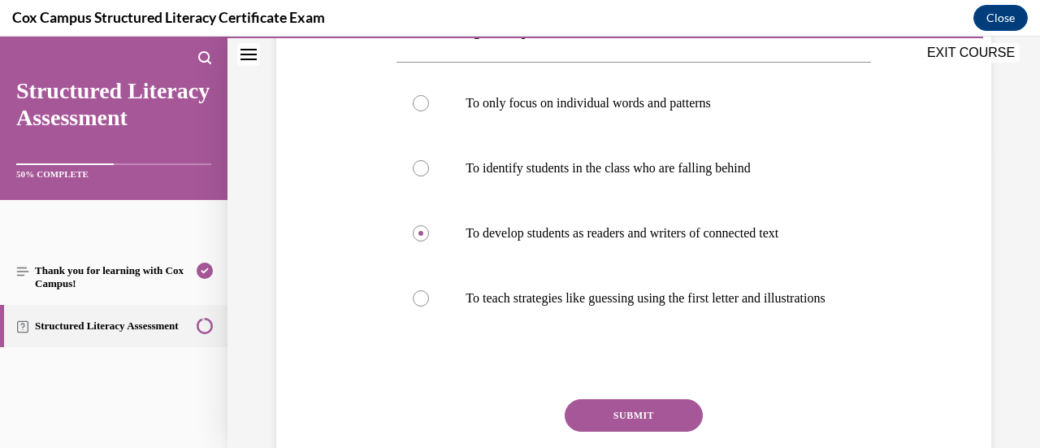
click at [641, 425] on button "SUBMIT" at bounding box center [634, 415] width 138 height 32
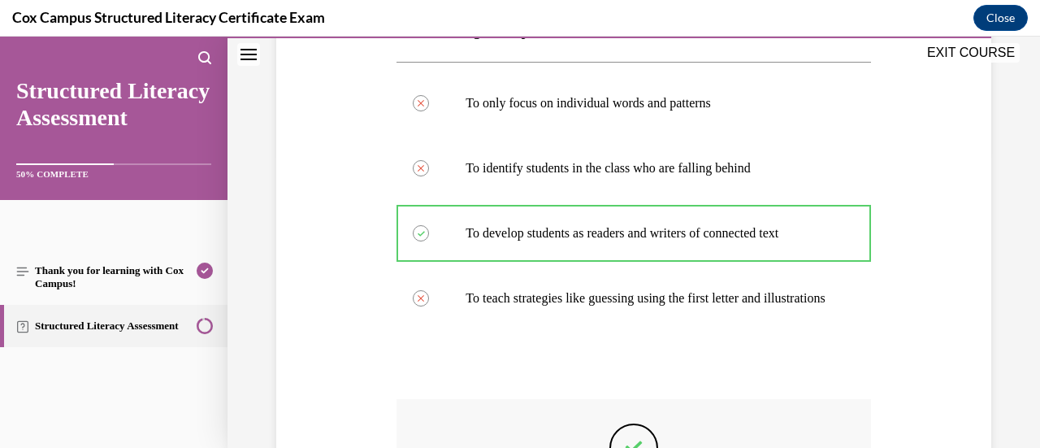
scroll to position [528, 0]
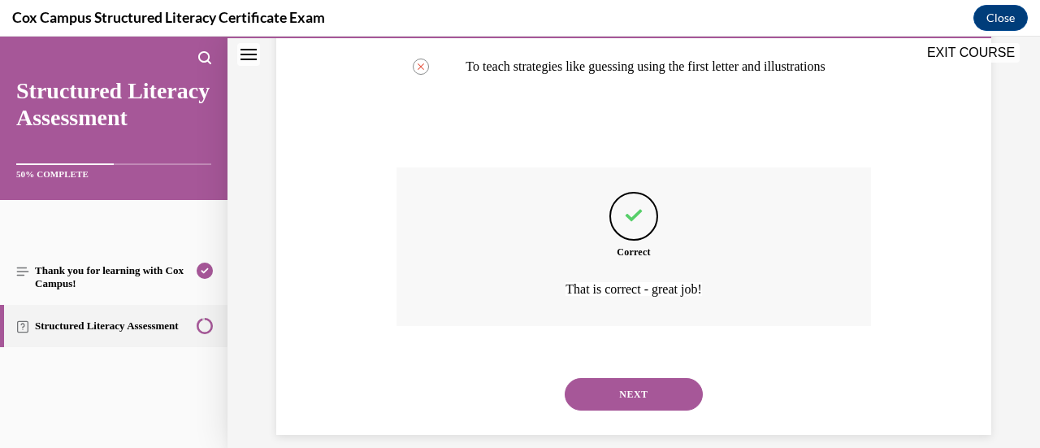
click at [641, 410] on button "NEXT" at bounding box center [634, 394] width 138 height 32
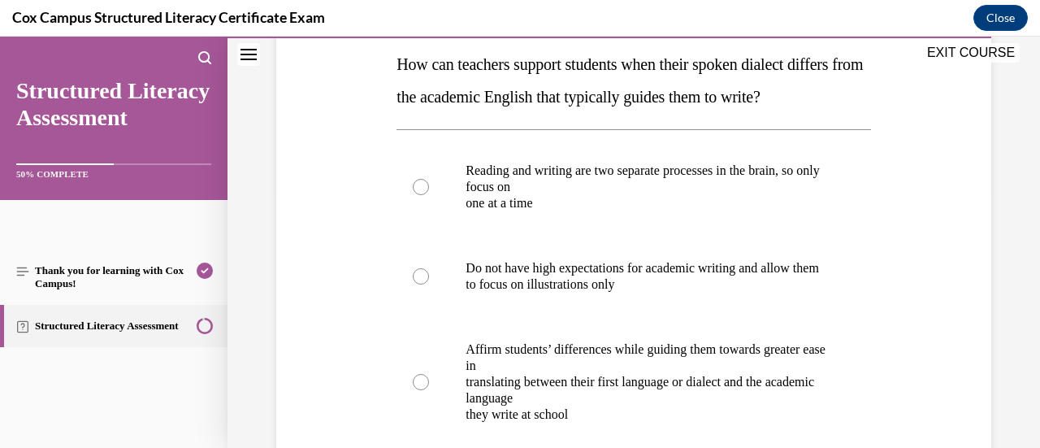
scroll to position [262, 0]
click at [641, 405] on p "translating between their first language or dialect and the academic language" at bounding box center [647, 389] width 364 height 32
click at [429, 389] on input "Affirm students’ differences while guiding them towards greater ease in transla…" at bounding box center [421, 381] width 16 height 16
radio input "true"
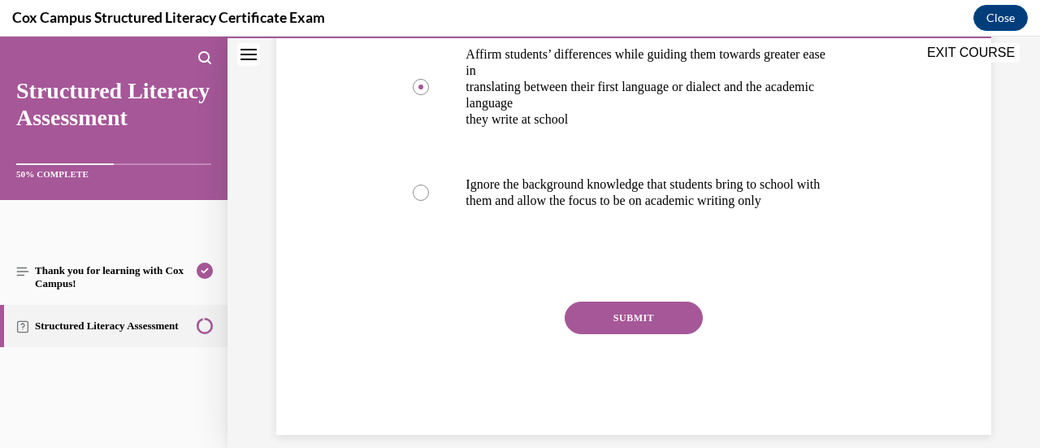
scroll to position [556, 0]
click at [619, 334] on button "SUBMIT" at bounding box center [634, 317] width 138 height 32
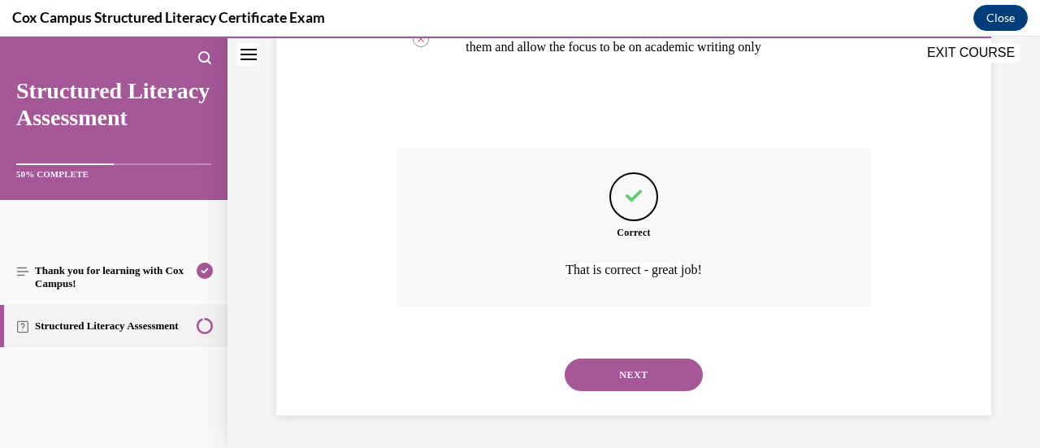
scroll to position [727, 0]
click at [606, 391] on button "NEXT" at bounding box center [634, 374] width 138 height 32
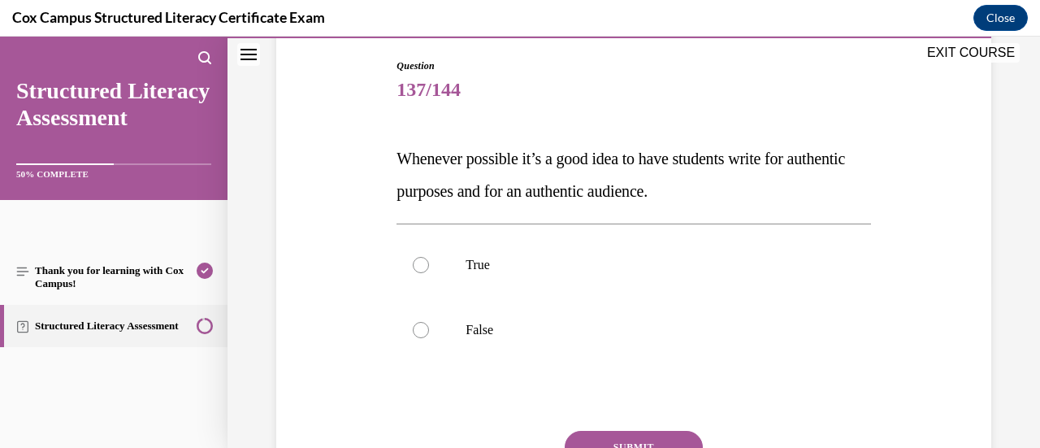
scroll to position [168, 0]
click at [521, 270] on p "True" at bounding box center [647, 264] width 364 height 16
click at [429, 270] on input "True" at bounding box center [421, 264] width 16 height 16
radio input "true"
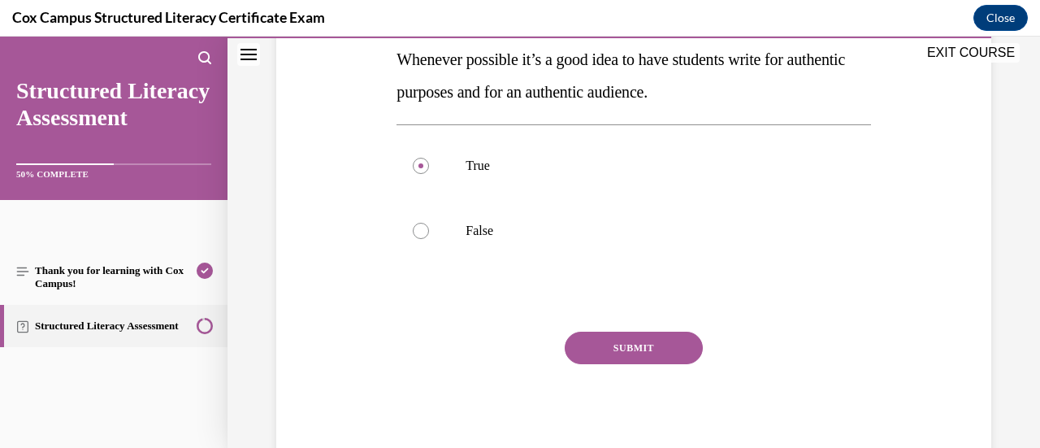
scroll to position [263, 0]
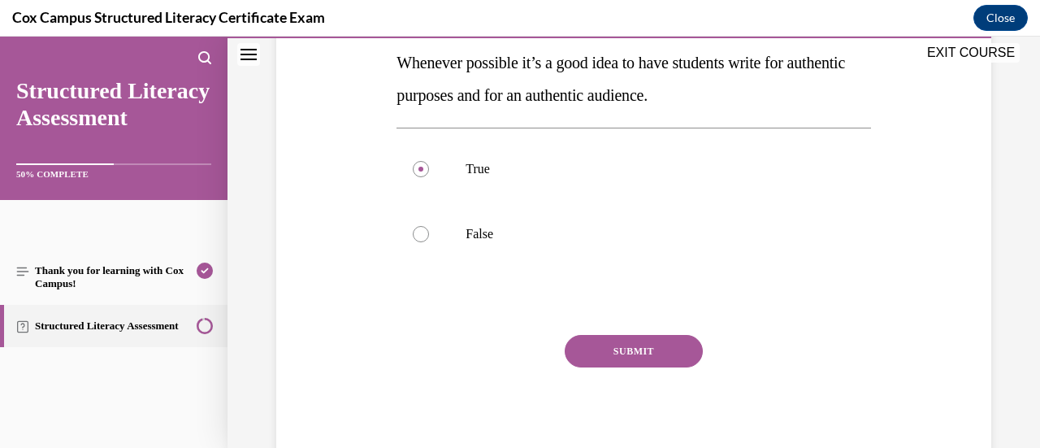
click at [658, 346] on button "SUBMIT" at bounding box center [634, 351] width 138 height 32
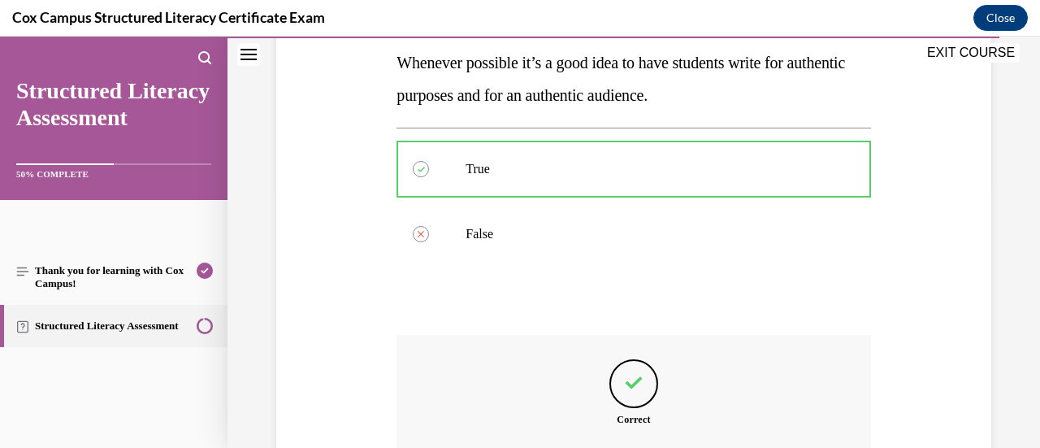
scroll to position [449, 0]
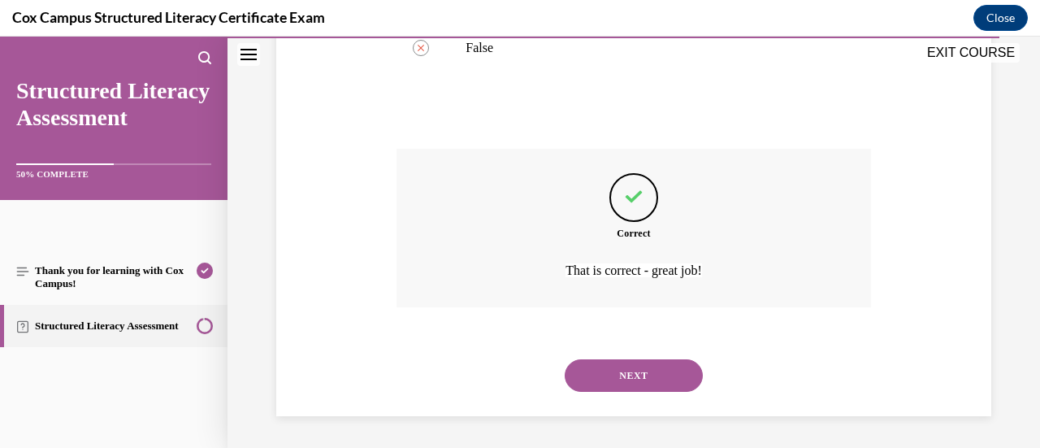
click at [627, 383] on button "NEXT" at bounding box center [634, 375] width 138 height 32
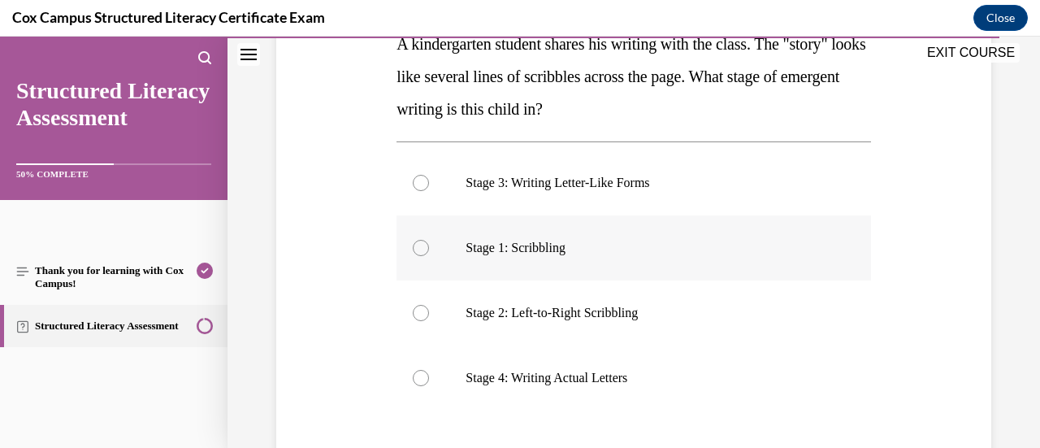
scroll to position [283, 0]
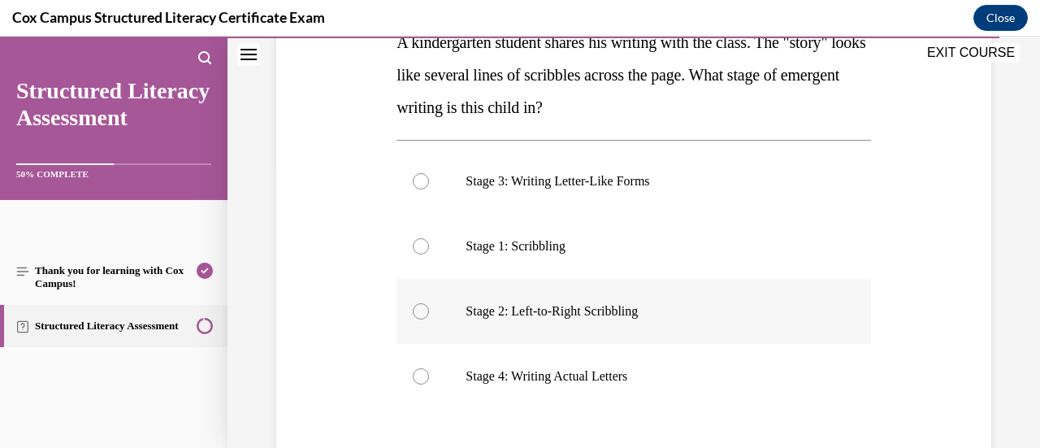
click at [621, 335] on label "Stage 2: Left-to-Right Scribbling" at bounding box center [633, 311] width 474 height 65
click at [429, 319] on input "Stage 2: Left-to-Right Scribbling" at bounding box center [421, 311] width 16 height 16
radio input "true"
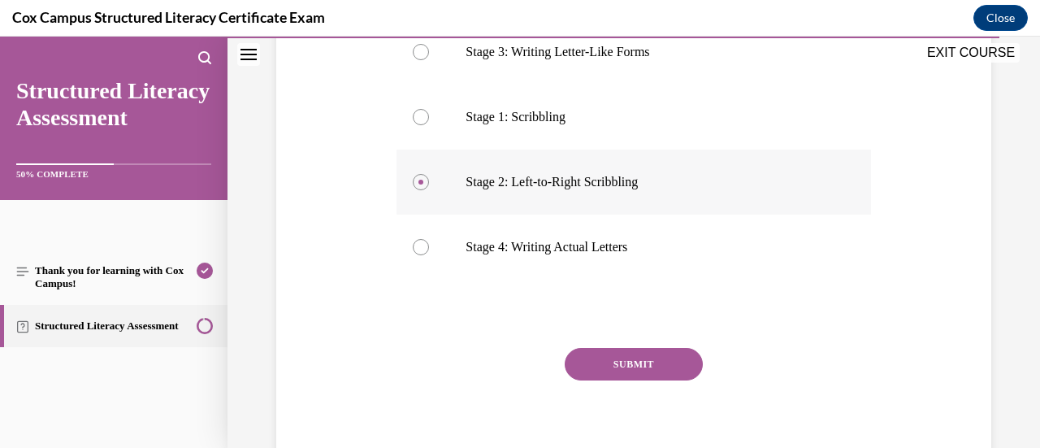
scroll to position [413, 0]
click at [621, 364] on button "SUBMIT" at bounding box center [634, 363] width 138 height 32
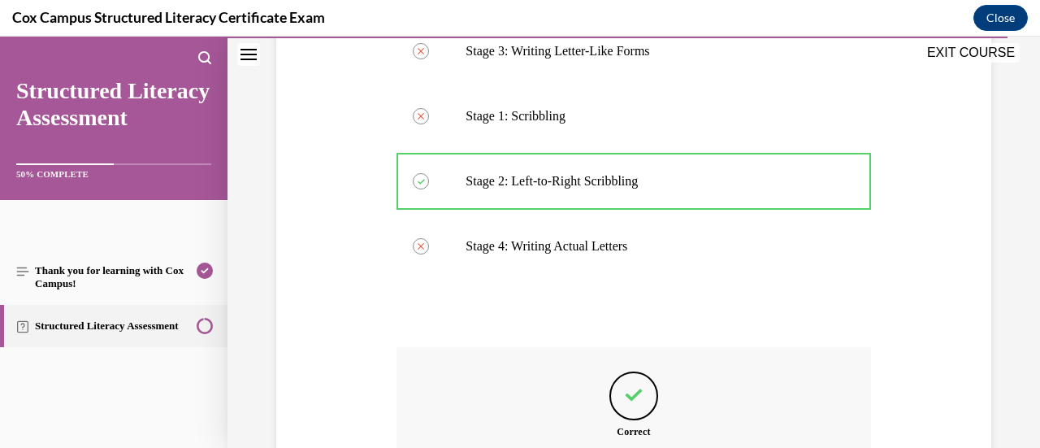
scroll to position [612, 0]
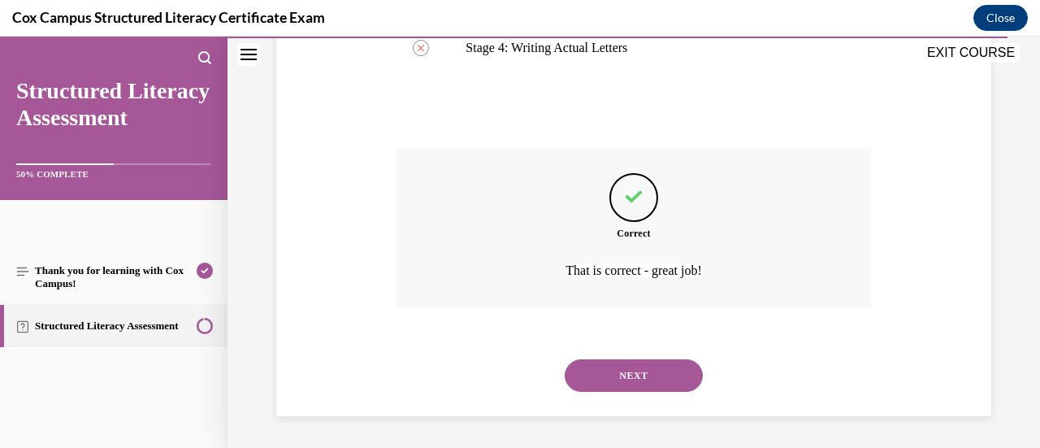
click at [621, 364] on button "NEXT" at bounding box center [634, 375] width 138 height 32
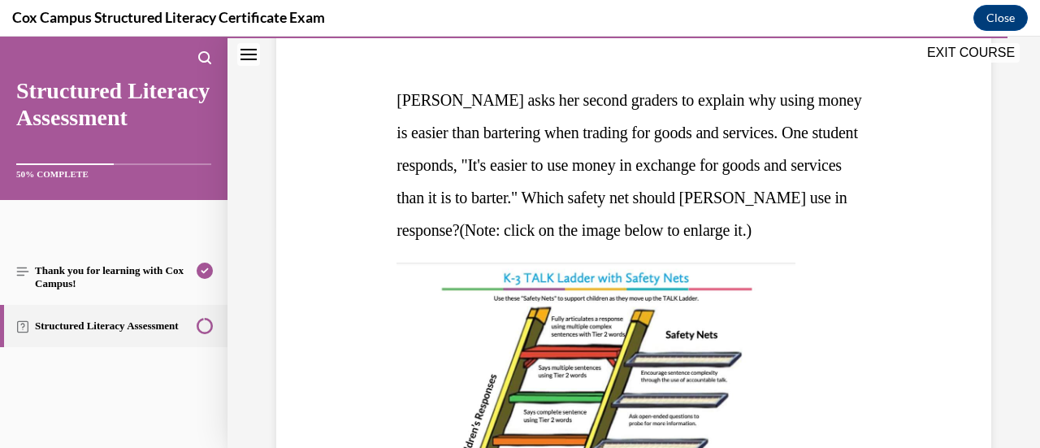
scroll to position [227, 0]
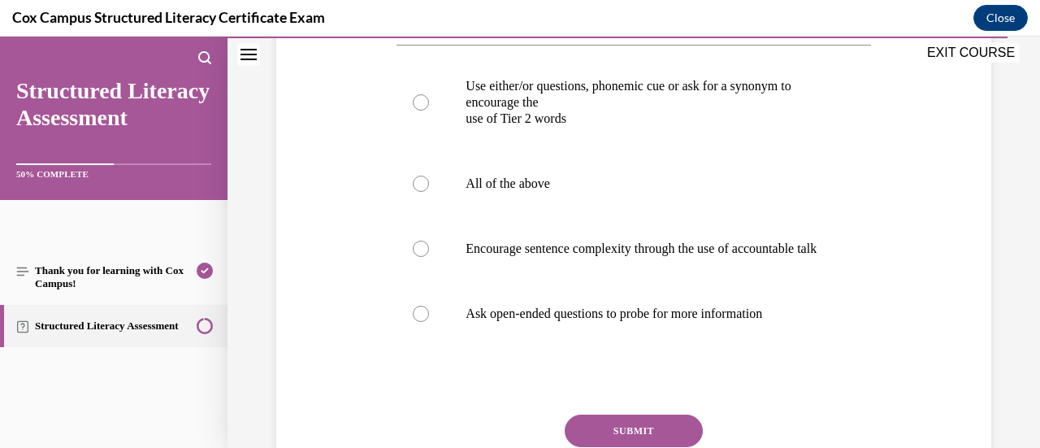
click at [621, 322] on p "Ask open-ended questions to probe for more information" at bounding box center [647, 313] width 364 height 16
click at [429, 322] on input "Ask open-ended questions to probe for more information" at bounding box center [421, 313] width 16 height 16
radio input "true"
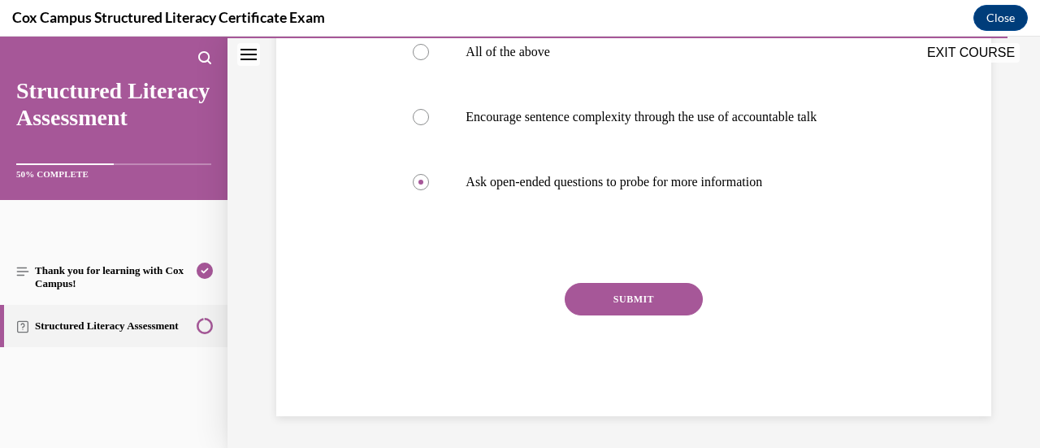
click at [629, 315] on button "SUBMIT" at bounding box center [634, 299] width 138 height 32
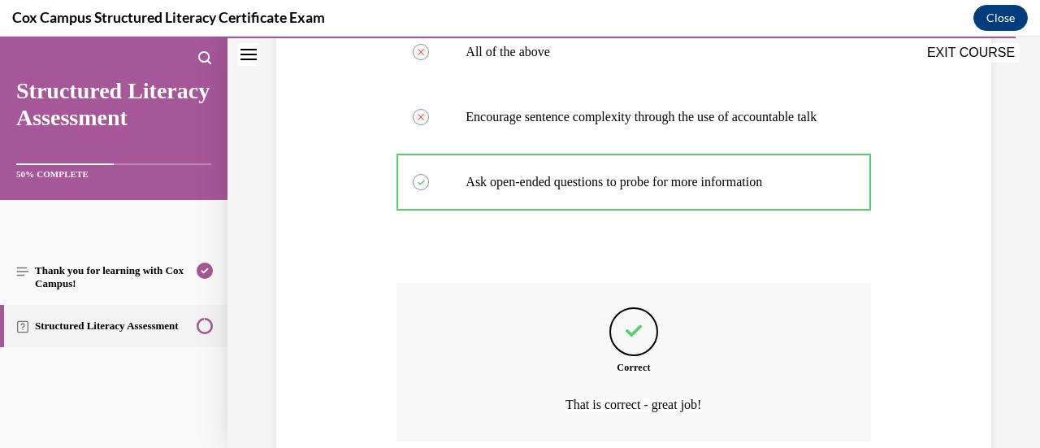
scroll to position [1079, 0]
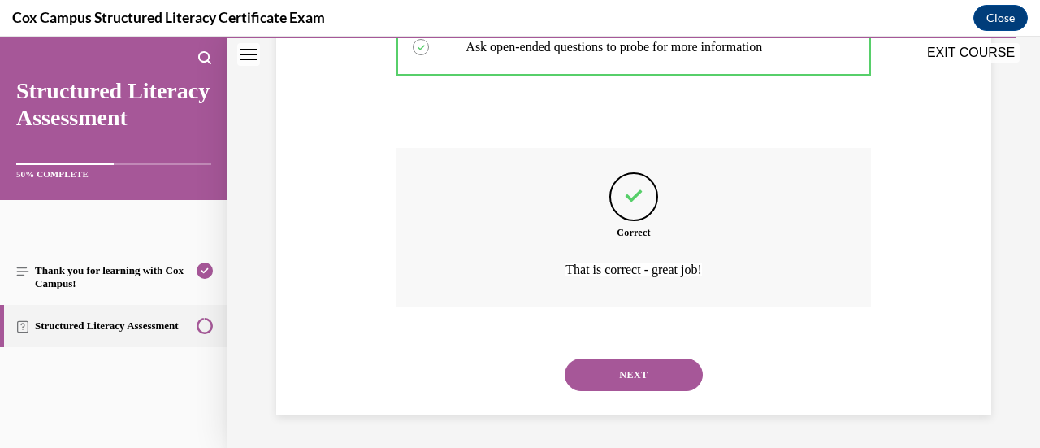
click at [630, 370] on button "NEXT" at bounding box center [634, 374] width 138 height 32
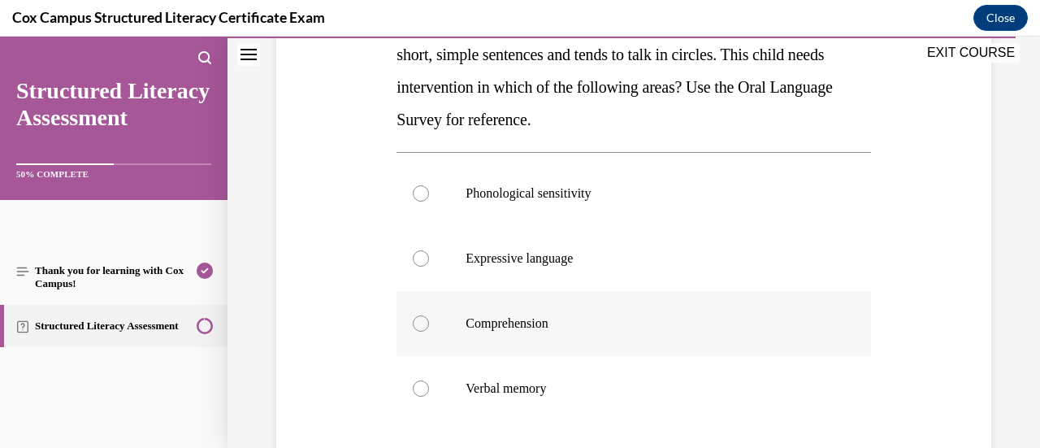
scroll to position [309, 0]
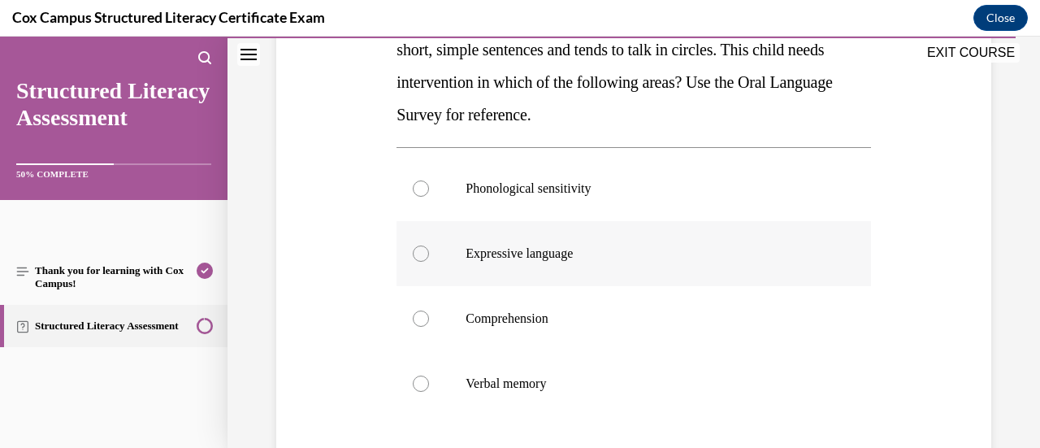
click at [556, 279] on label "Expressive language" at bounding box center [633, 253] width 474 height 65
click at [429, 262] on input "Expressive language" at bounding box center [421, 253] width 16 height 16
radio input "true"
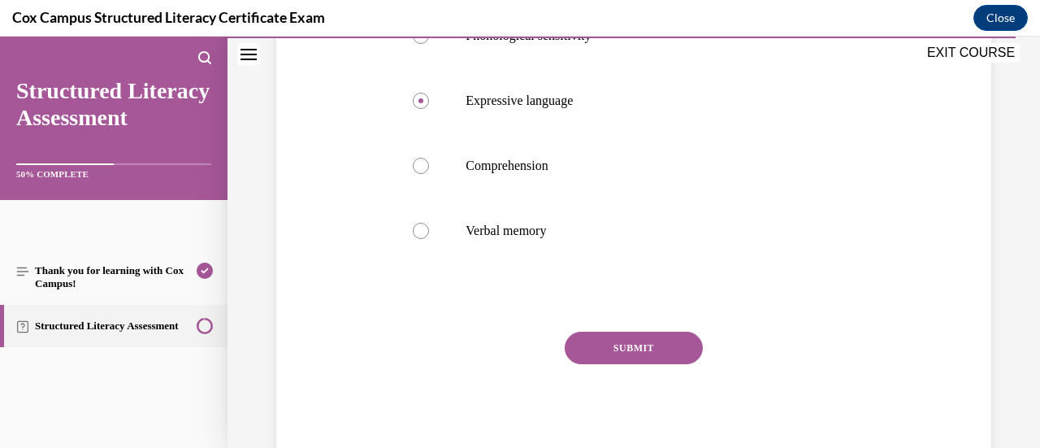
click at [625, 339] on button "SUBMIT" at bounding box center [634, 347] width 138 height 32
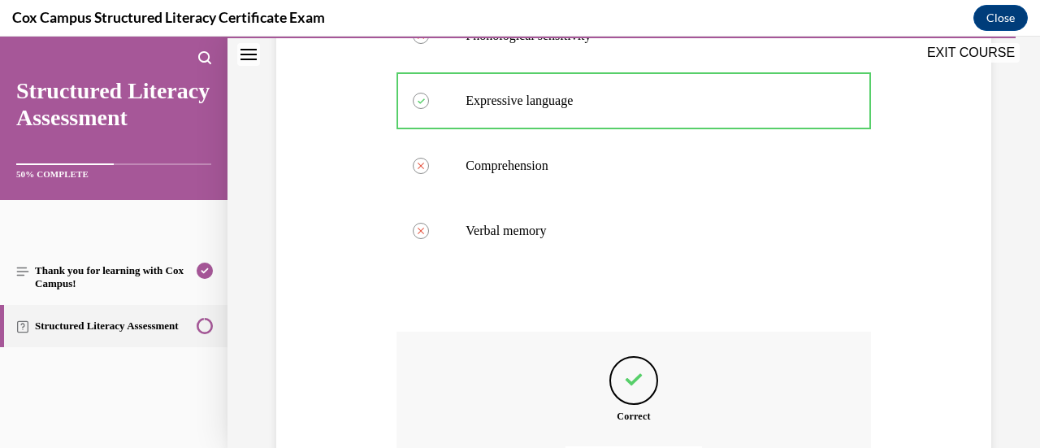
scroll to position [644, 0]
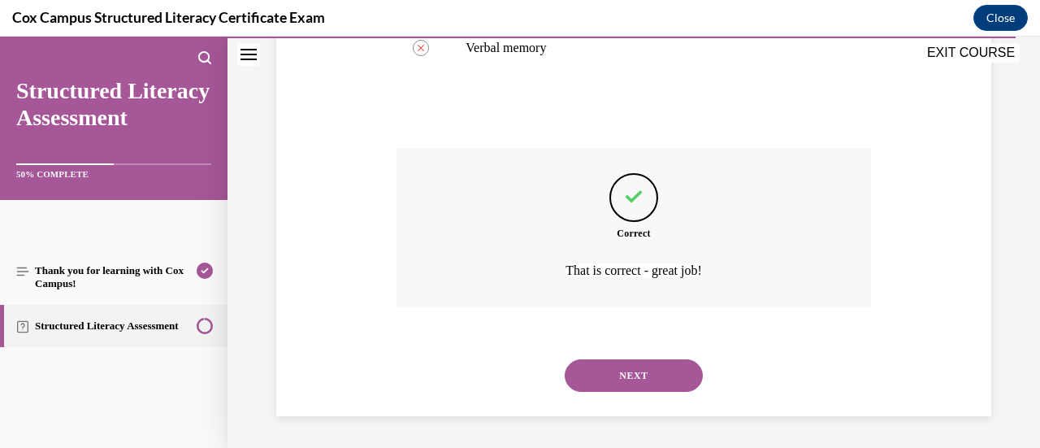
click at [627, 374] on button "NEXT" at bounding box center [634, 375] width 138 height 32
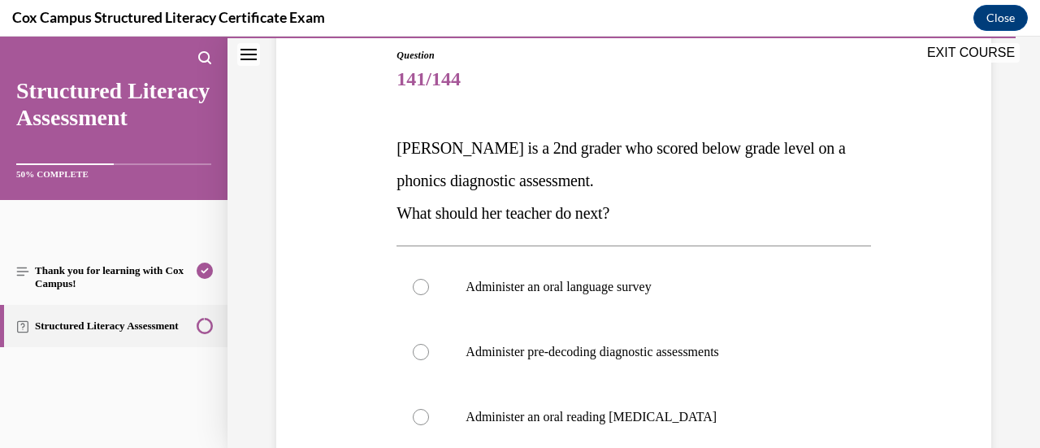
scroll to position [258, 0]
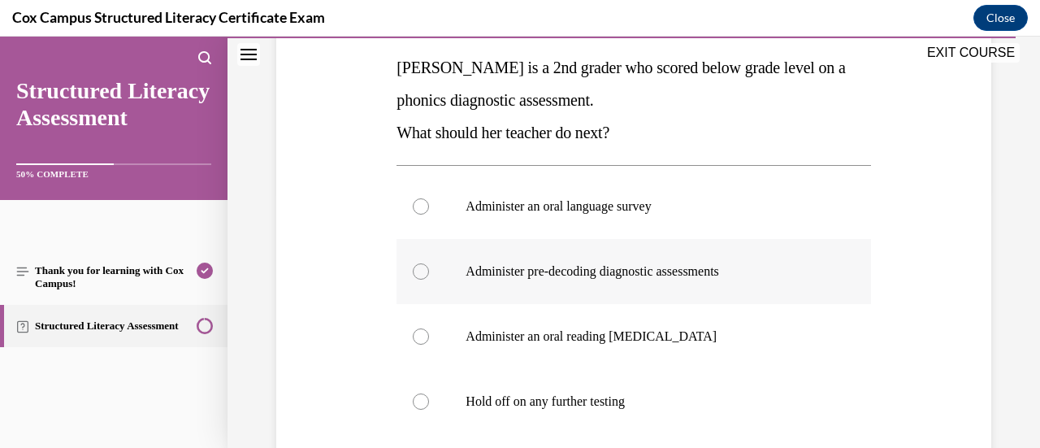
click at [599, 280] on label "Administer pre-decoding diagnostic assessments" at bounding box center [633, 271] width 474 height 65
click at [429, 279] on input "Administer pre-decoding diagnostic assessments" at bounding box center [421, 271] width 16 height 16
radio input "true"
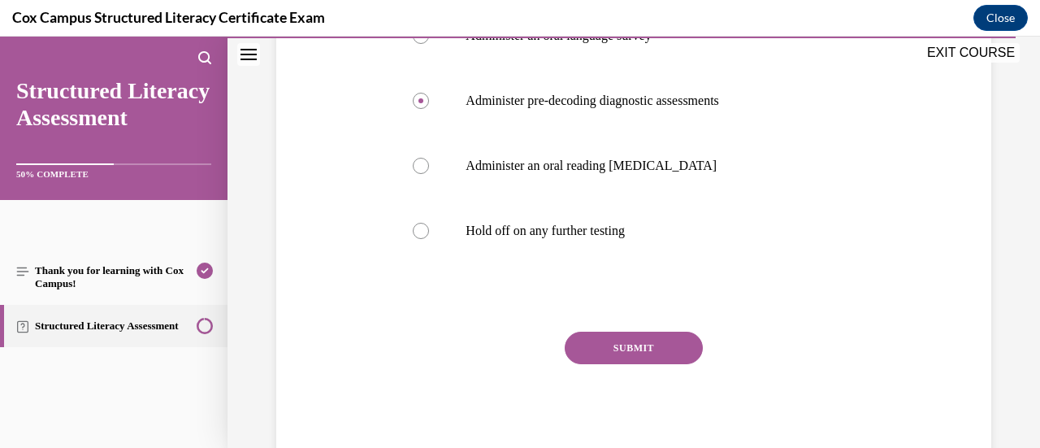
click at [611, 344] on button "SUBMIT" at bounding box center [634, 347] width 138 height 32
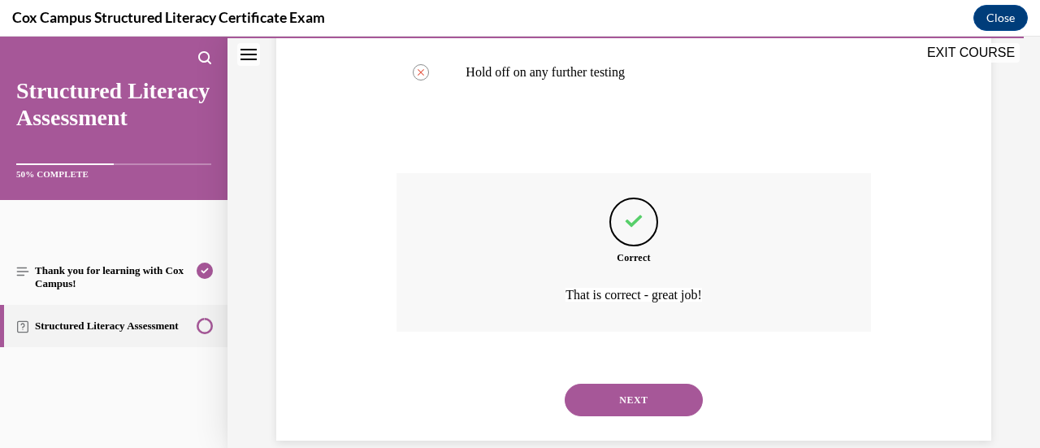
scroll to position [612, 0]
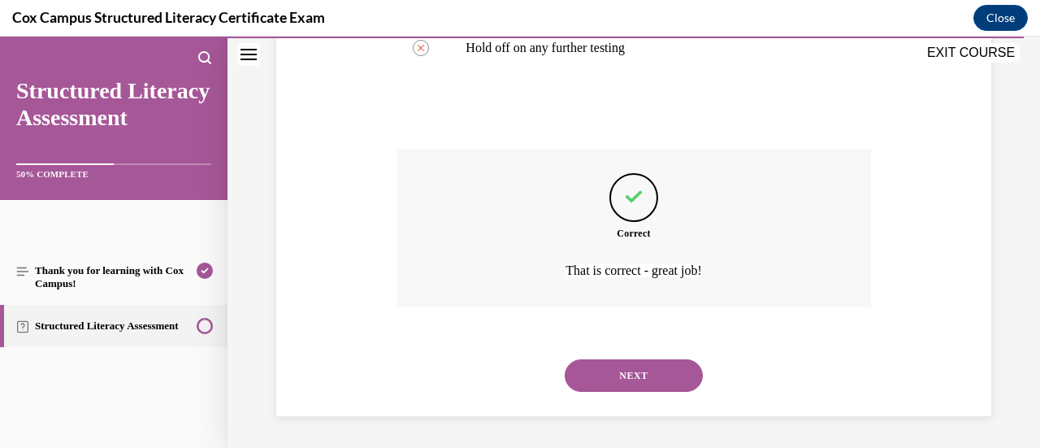
click at [616, 361] on button "NEXT" at bounding box center [634, 375] width 138 height 32
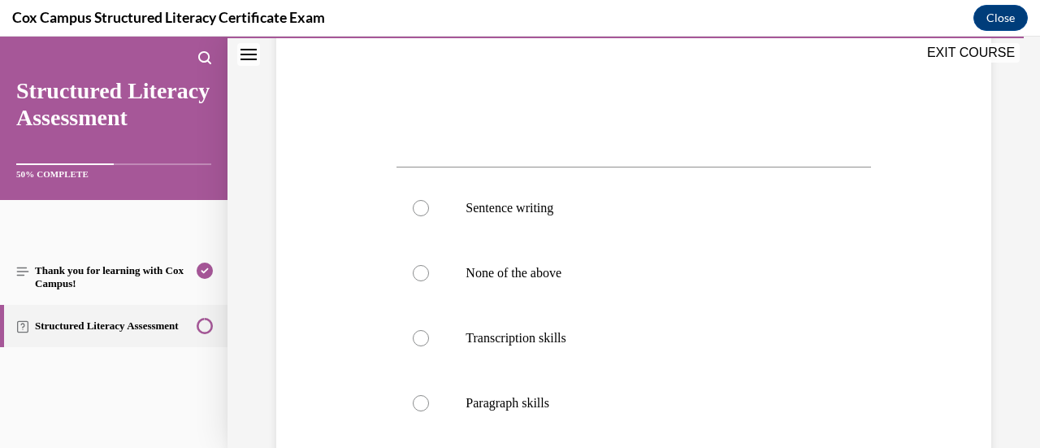
scroll to position [578, 0]
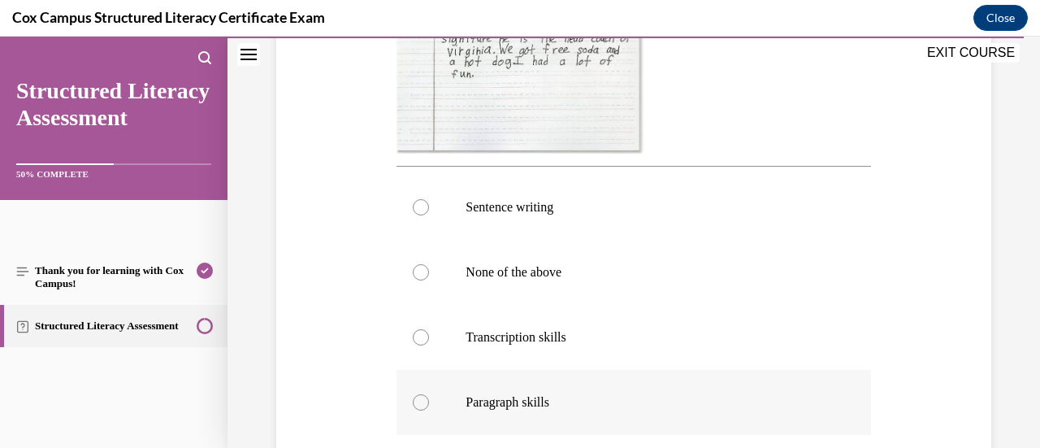
click at [528, 421] on label "Paragraph skills" at bounding box center [633, 402] width 474 height 65
click at [429, 410] on input "Paragraph skills" at bounding box center [421, 402] width 16 height 16
radio input "true"
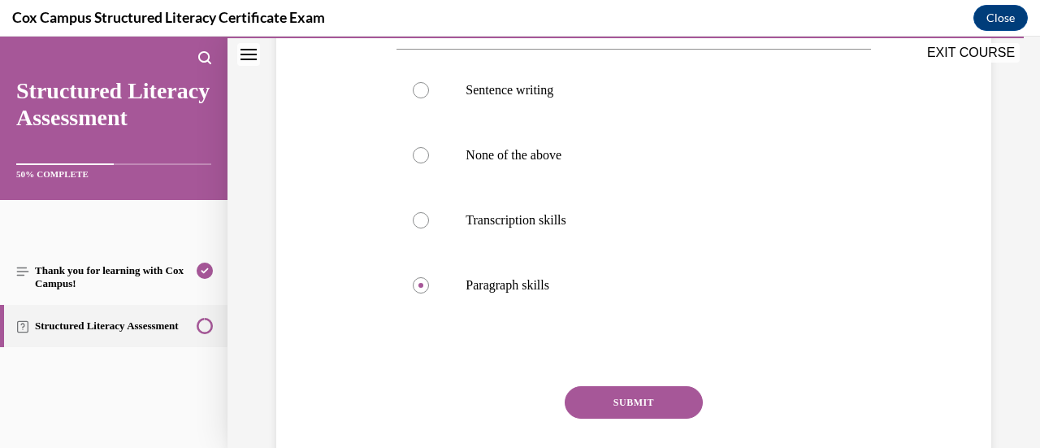
click at [630, 418] on button "SUBMIT" at bounding box center [634, 402] width 138 height 32
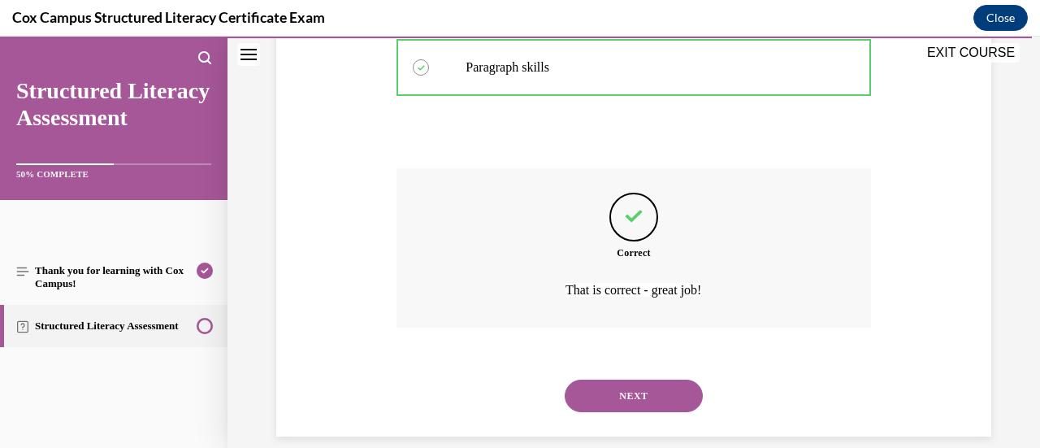
scroll to position [965, 0]
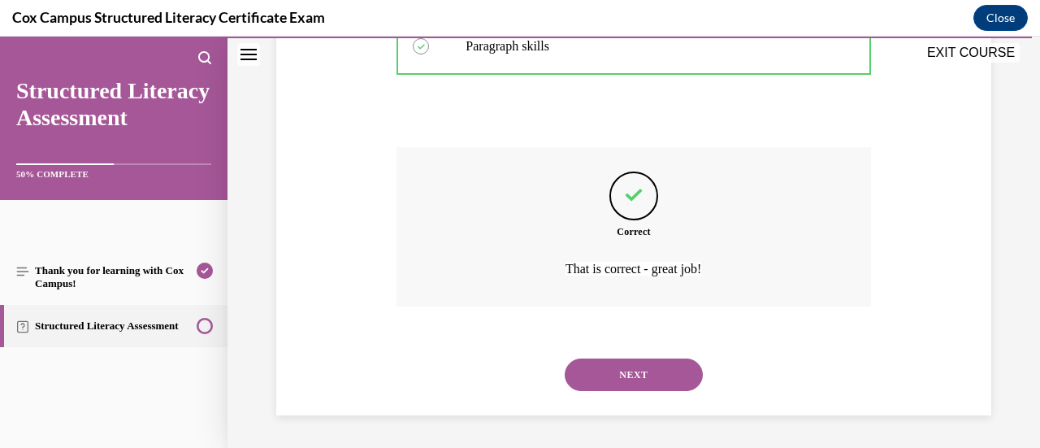
click at [638, 380] on button "NEXT" at bounding box center [634, 374] width 138 height 32
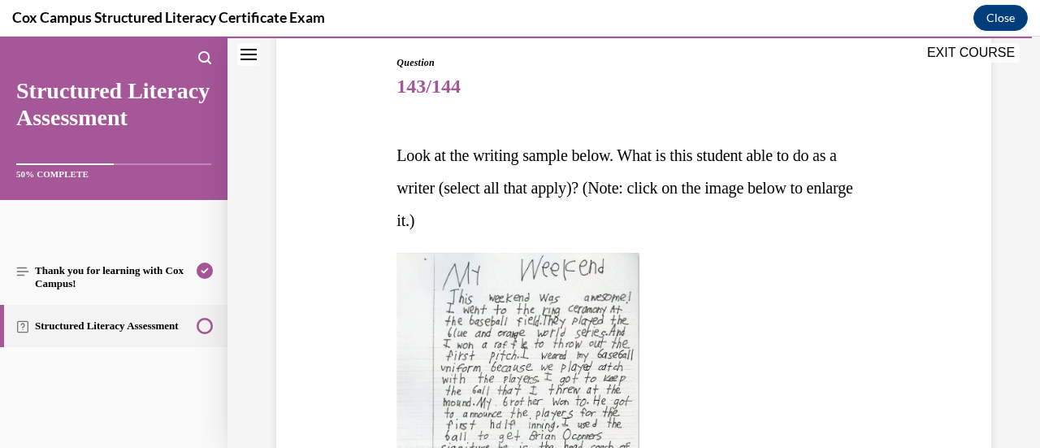
scroll to position [521, 0]
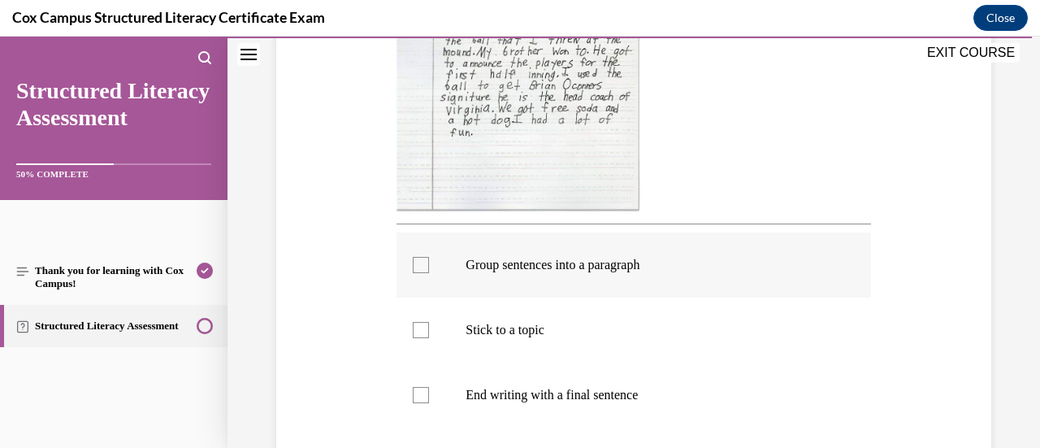
click at [520, 281] on label "Group sentences into a paragraph" at bounding box center [633, 264] width 474 height 65
click at [429, 273] on input "Group sentences into a paragraph" at bounding box center [421, 265] width 16 height 16
checkbox input "true"
click at [506, 344] on label "Stick to a topic" at bounding box center [633, 329] width 474 height 65
click at [429, 338] on input "Stick to a topic" at bounding box center [421, 330] width 16 height 16
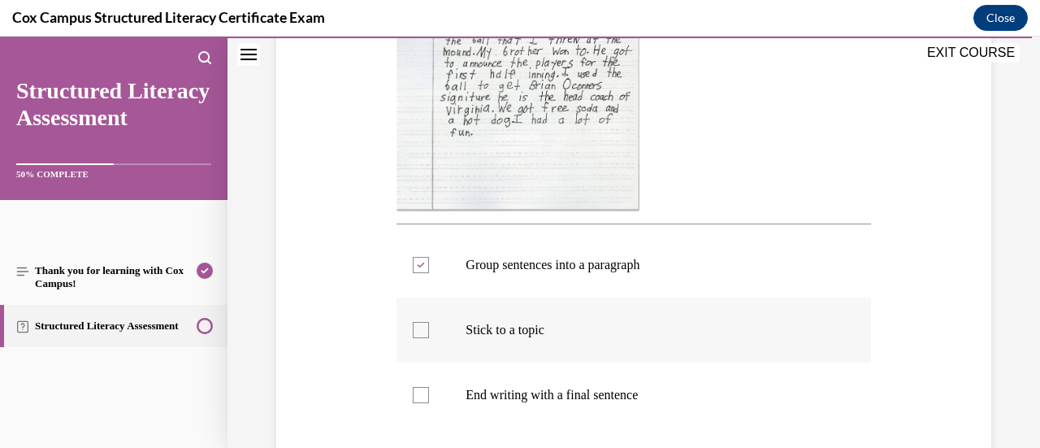
checkbox input "true"
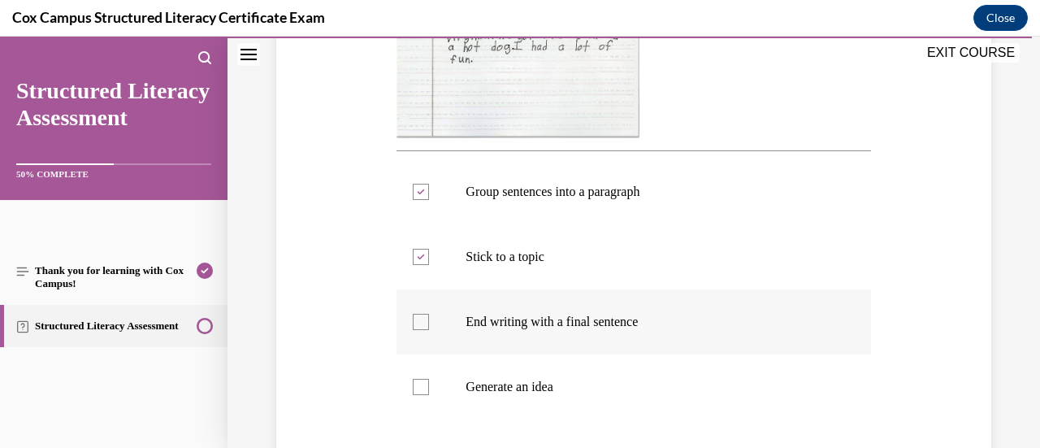
scroll to position [594, 0]
click at [506, 344] on label "End writing with a final sentence" at bounding box center [633, 321] width 474 height 65
click at [429, 330] on input "End writing with a final sentence" at bounding box center [421, 322] width 16 height 16
checkbox input "true"
click at [494, 385] on p "Generate an idea" at bounding box center [647, 387] width 364 height 16
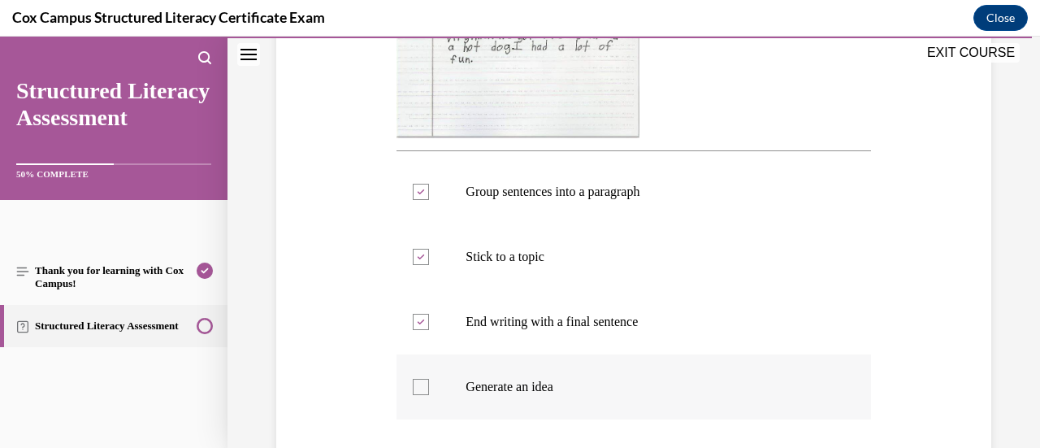
click at [429, 385] on input "Generate an idea" at bounding box center [421, 387] width 16 height 16
checkbox input "true"
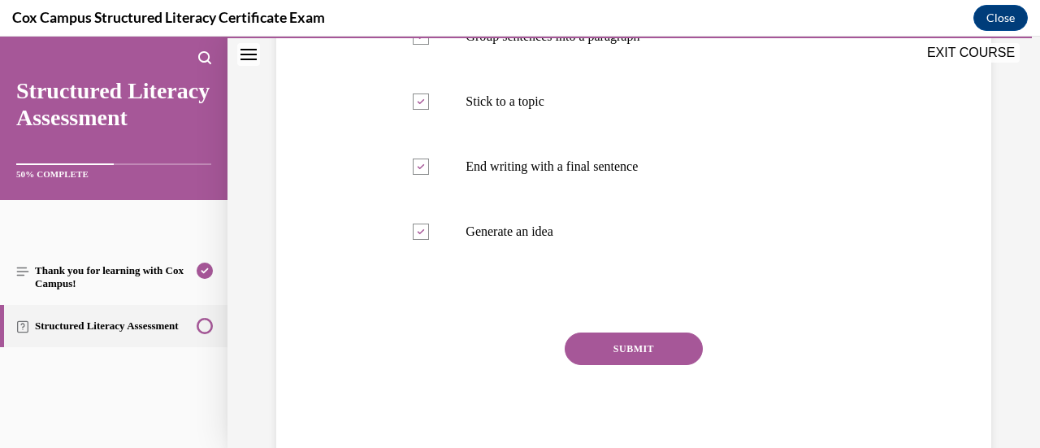
click at [584, 353] on button "SUBMIT" at bounding box center [634, 348] width 138 height 32
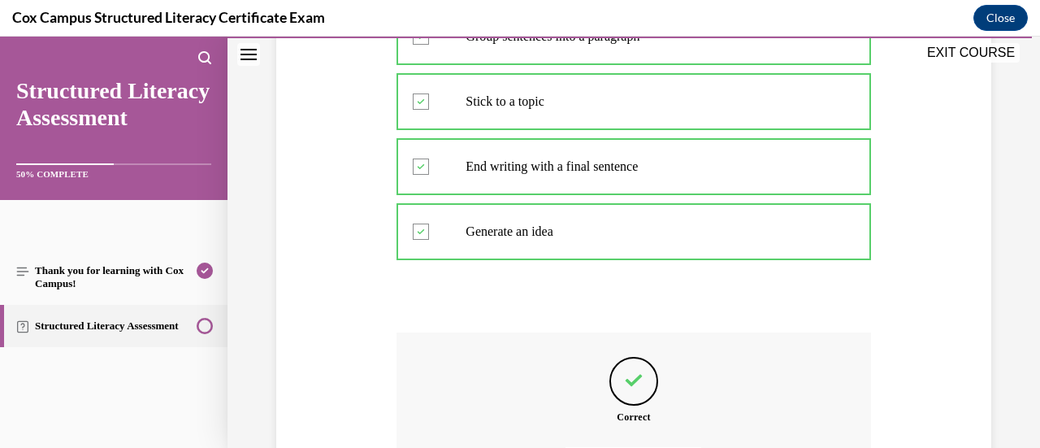
scroll to position [932, 0]
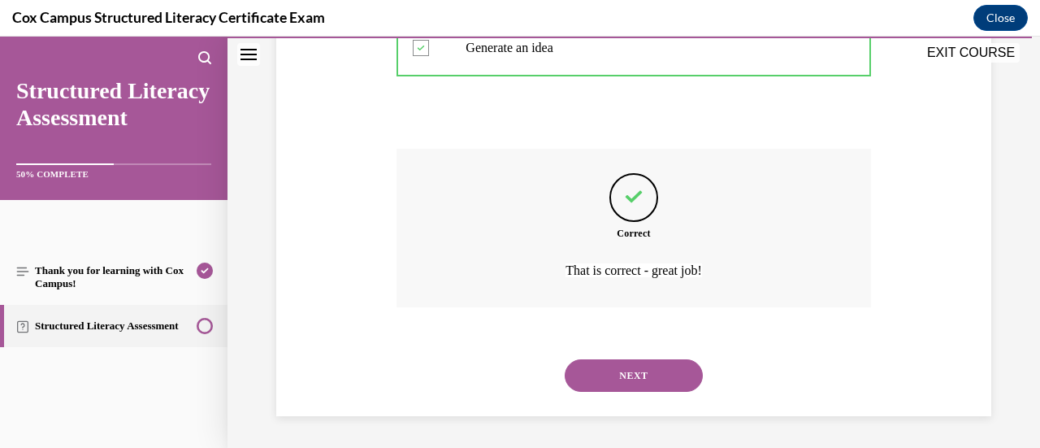
click at [584, 353] on div "NEXT" at bounding box center [633, 375] width 474 height 65
click at [611, 375] on button "NEXT" at bounding box center [634, 375] width 138 height 32
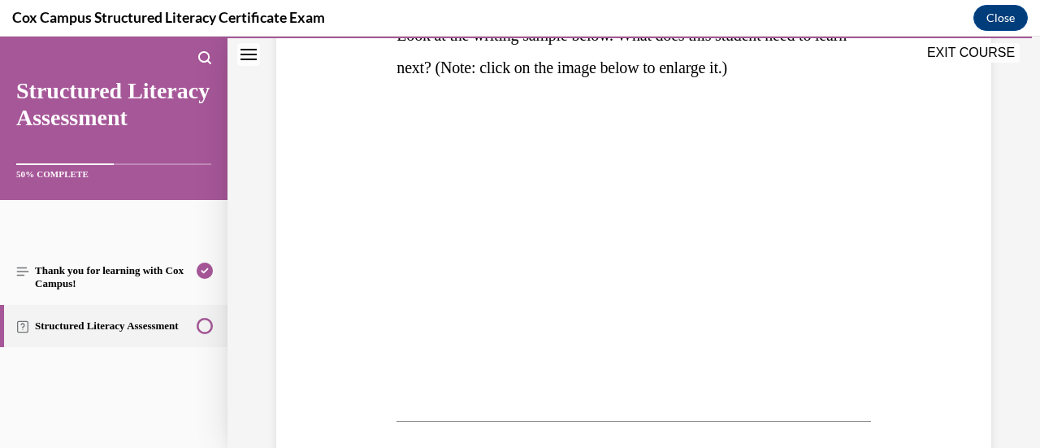
scroll to position [642, 0]
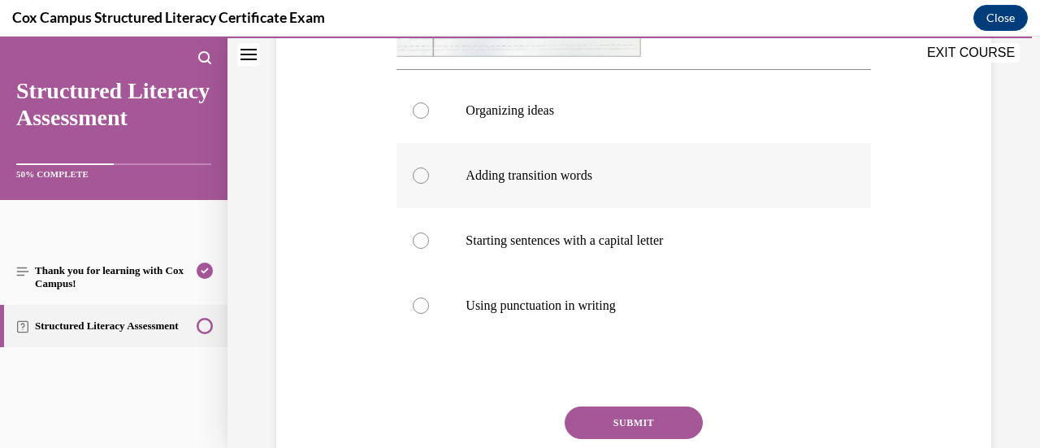
click at [539, 183] on p "Adding transition words" at bounding box center [647, 175] width 364 height 16
click at [429, 183] on input "Adding transition words" at bounding box center [421, 175] width 16 height 16
radio input "true"
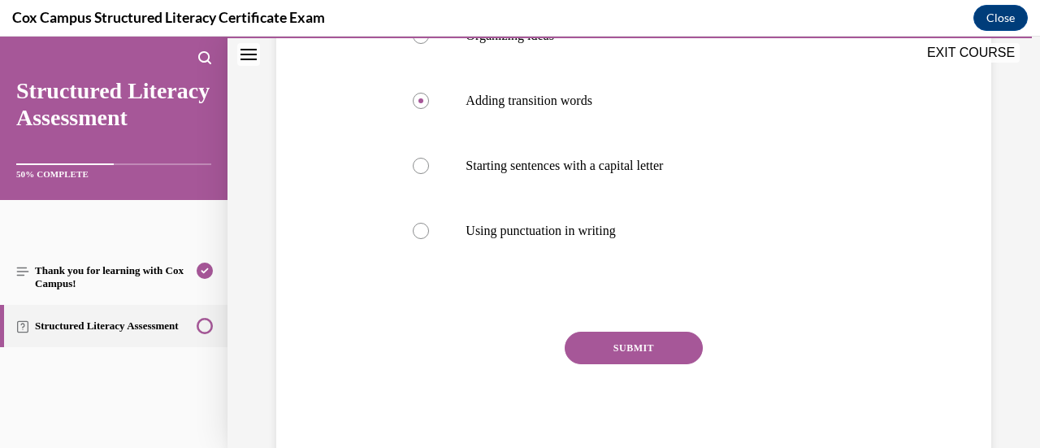
scroll to position [716, 0]
click at [634, 350] on button "SUBMIT" at bounding box center [634, 348] width 138 height 32
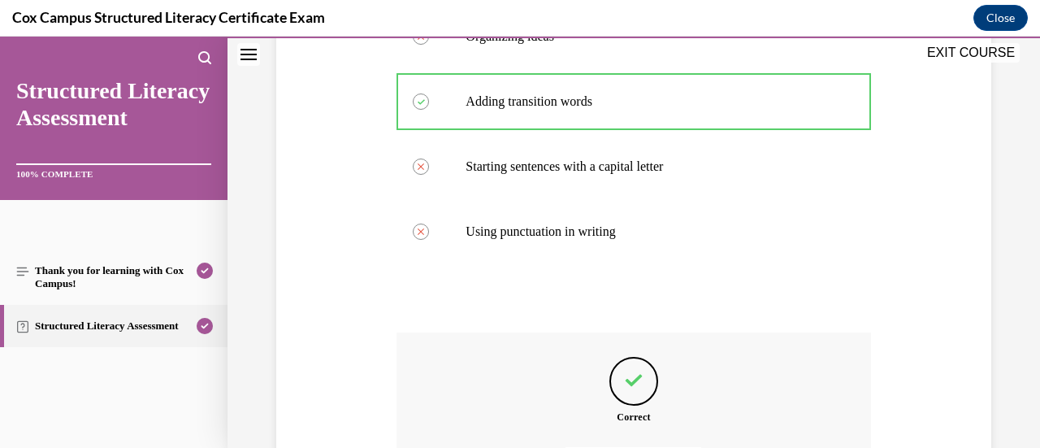
scroll to position [900, 0]
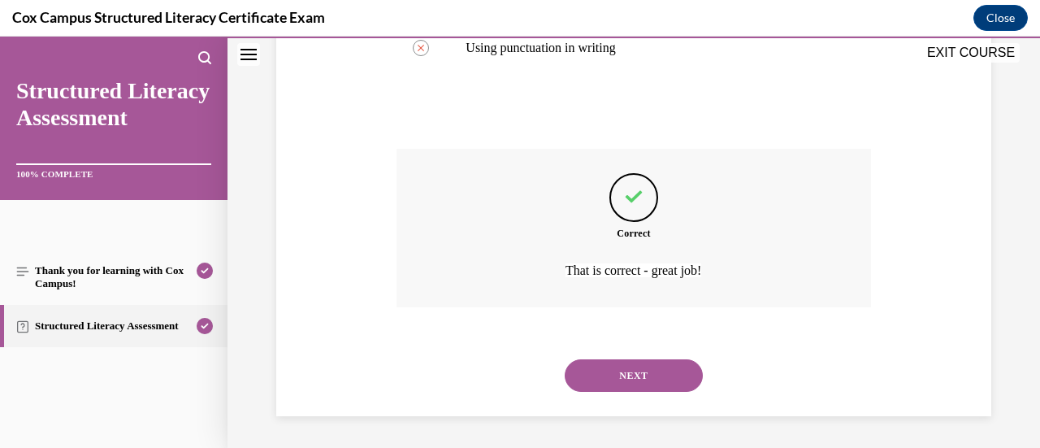
click at [634, 350] on div "NEXT" at bounding box center [633, 375] width 474 height 65
click at [636, 368] on button "NEXT" at bounding box center [634, 375] width 138 height 32
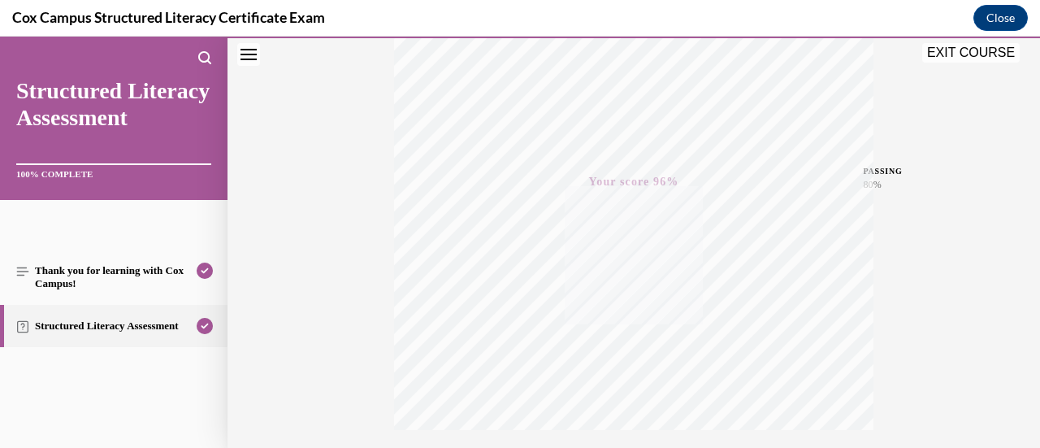
scroll to position [421, 0]
click at [976, 54] on button "EXIT COURSE" at bounding box center [970, 52] width 97 height 19
click at [1006, 9] on button "Close" at bounding box center [1000, 18] width 54 height 26
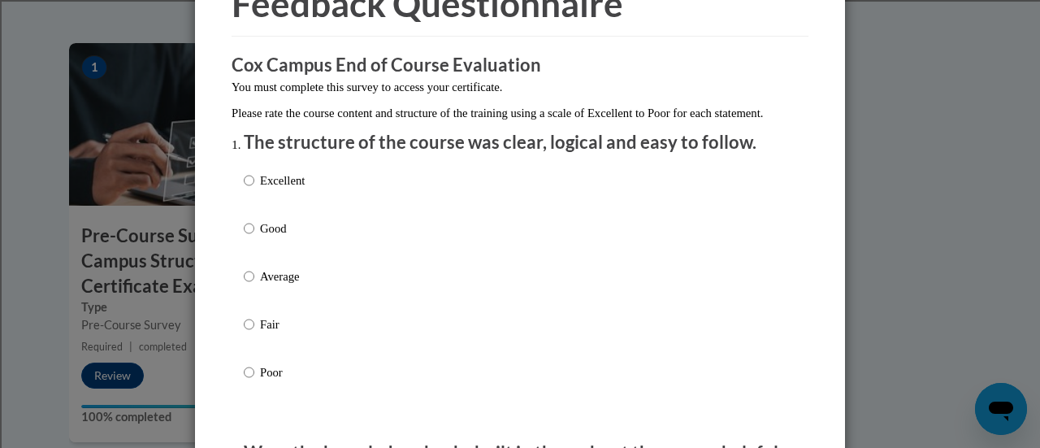
scroll to position [95, 0]
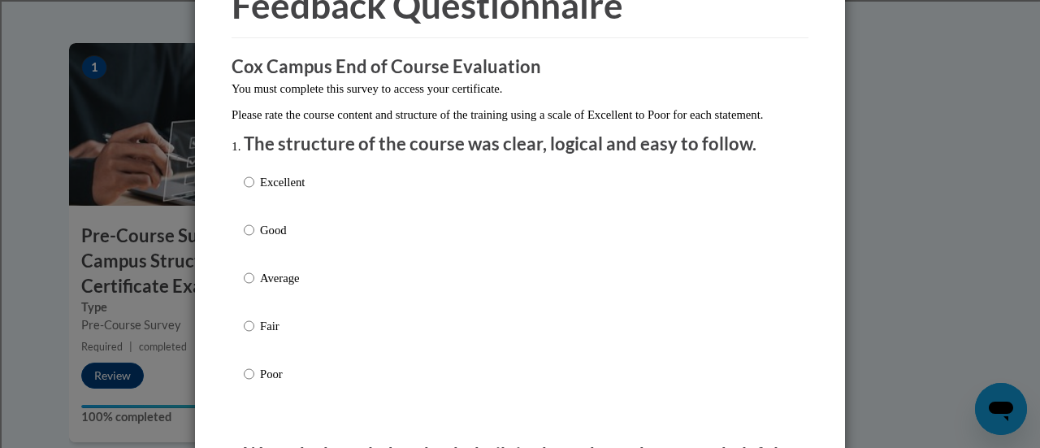
click at [318, 206] on div "Excellent Good Average Fair Poor" at bounding box center [520, 297] width 552 height 265
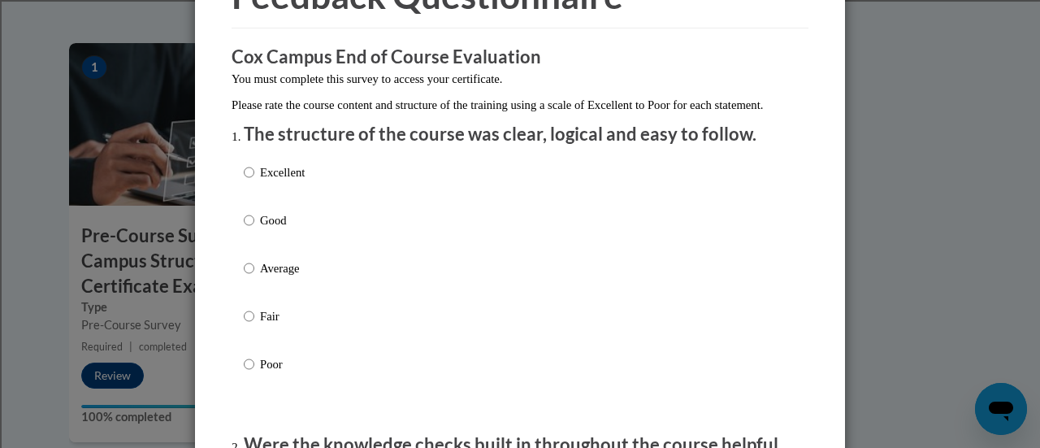
scroll to position [100, 0]
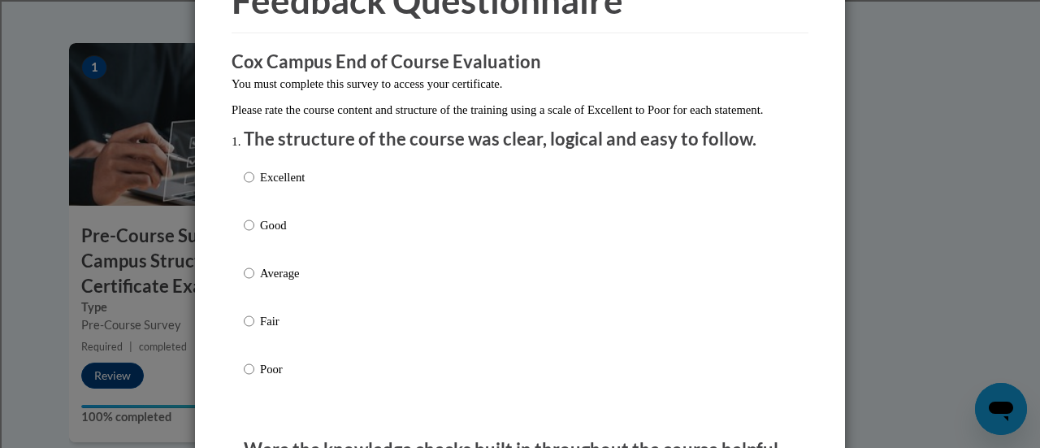
click at [260, 186] on p "Excellent" at bounding box center [282, 177] width 45 height 18
click at [254, 186] on input "Excellent" at bounding box center [249, 177] width 11 height 18
radio input "true"
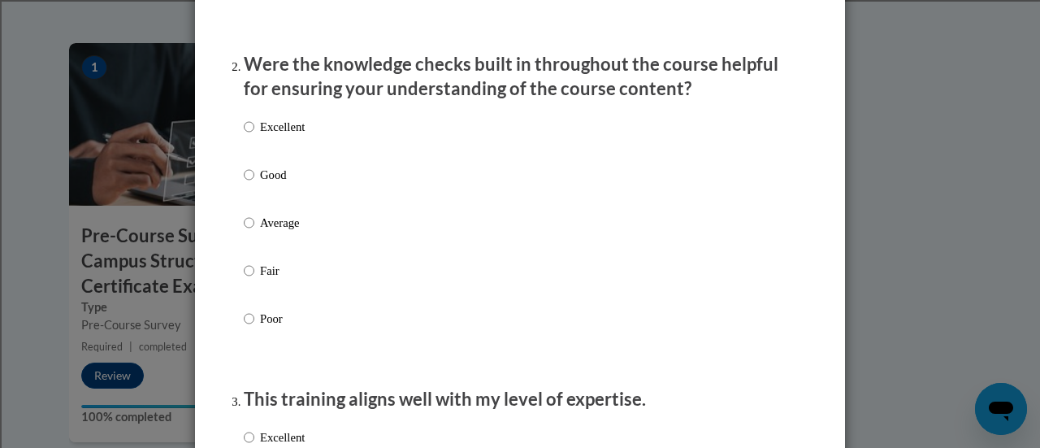
scroll to position [485, 0]
click at [260, 136] on p "Excellent" at bounding box center [282, 127] width 45 height 18
click at [254, 136] on input "Excellent" at bounding box center [249, 127] width 11 height 18
radio input "true"
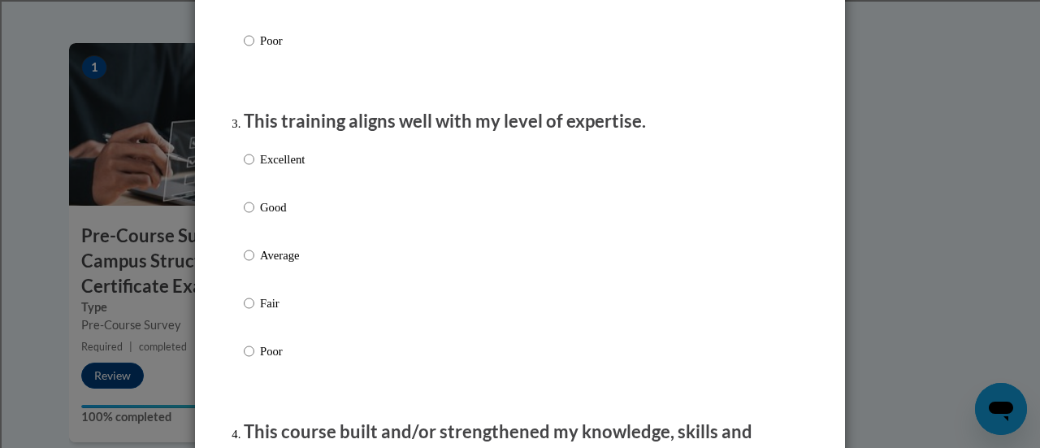
scroll to position [763, 0]
click at [269, 168] on p "Excellent" at bounding box center [282, 159] width 45 height 18
click at [254, 168] on input "Excellent" at bounding box center [249, 159] width 11 height 18
radio input "true"
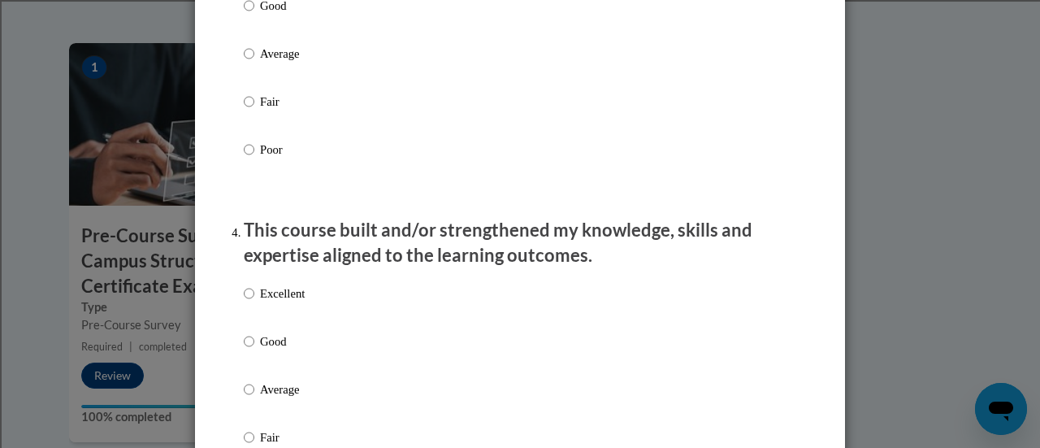
scroll to position [1016, 0]
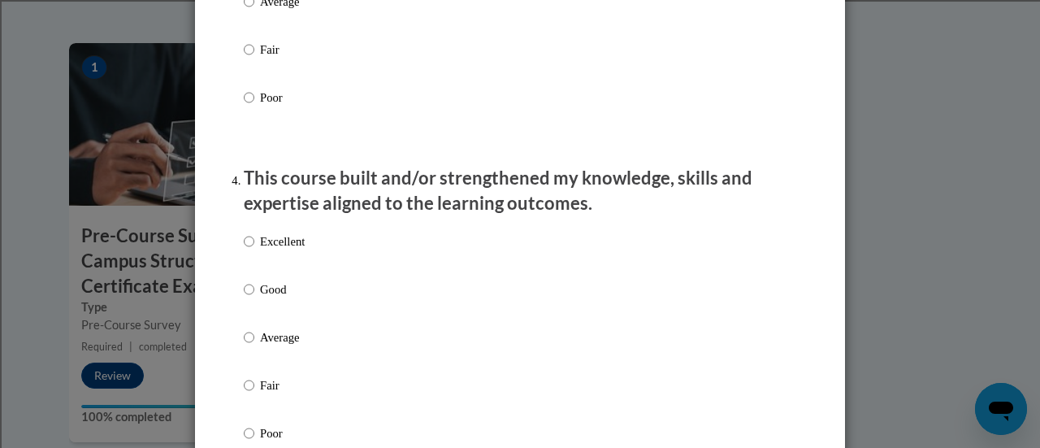
click at [260, 250] on p "Excellent" at bounding box center [282, 241] width 45 height 18
click at [254, 250] on input "Excellent" at bounding box center [249, 241] width 11 height 18
radio input "true"
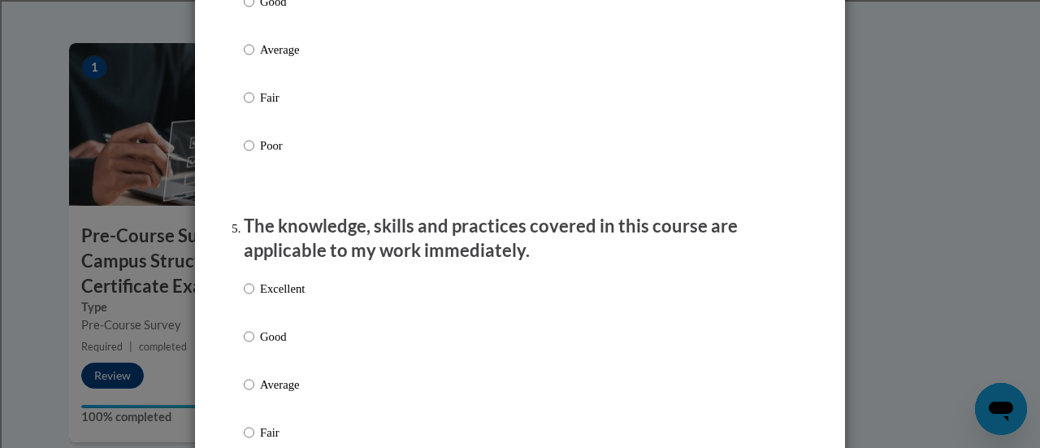
scroll to position [1300, 0]
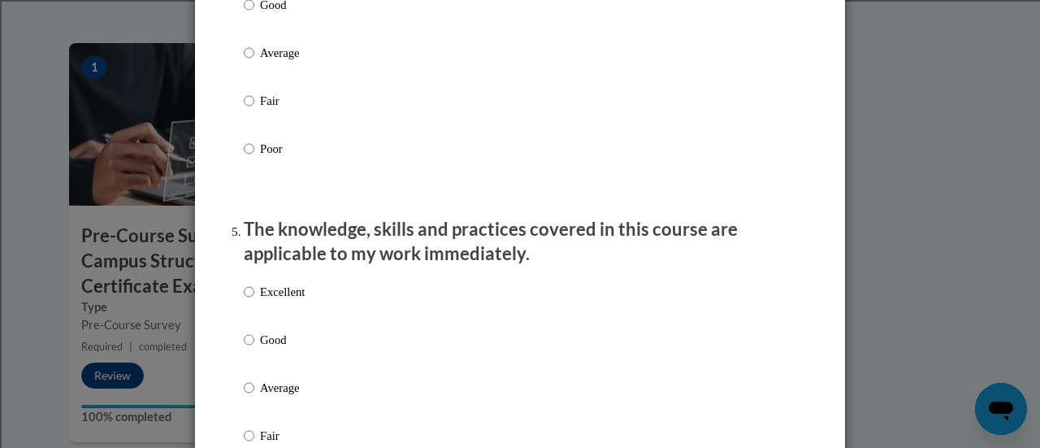
click at [275, 301] on p "Excellent" at bounding box center [282, 292] width 45 height 18
click at [254, 301] on input "Excellent" at bounding box center [249, 292] width 11 height 18
radio input "true"
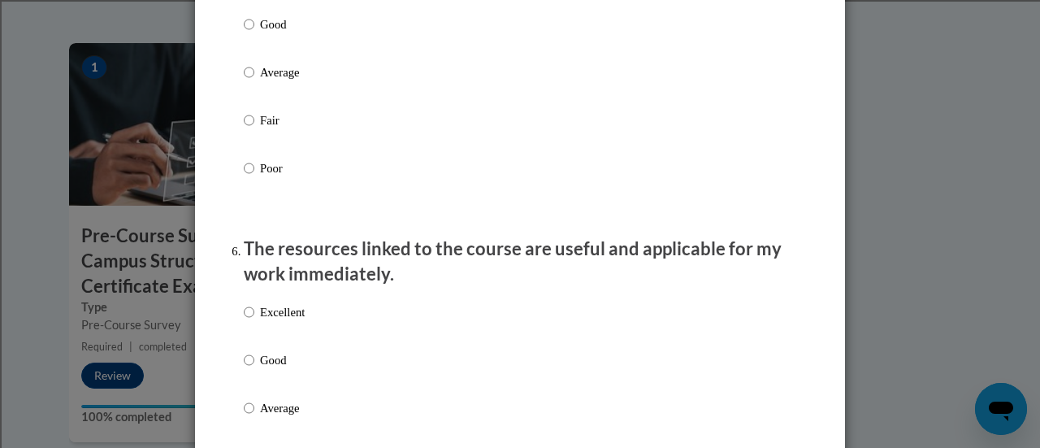
scroll to position [1629, 0]
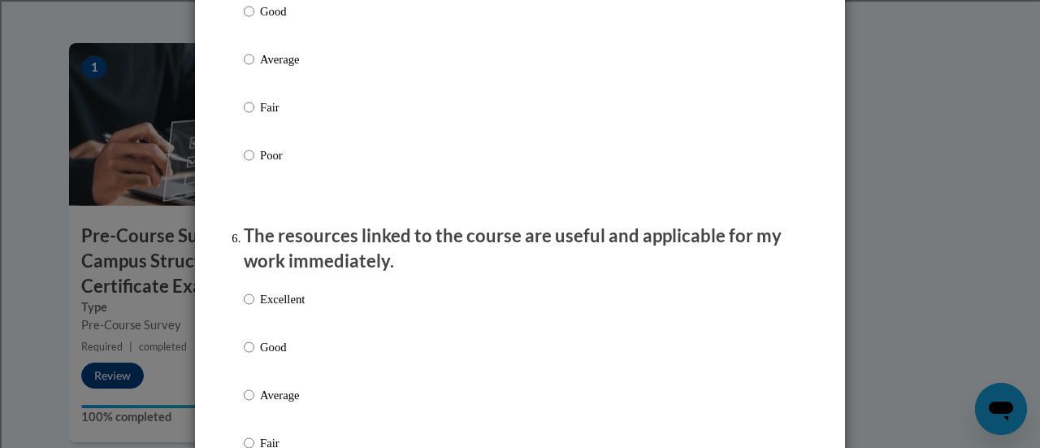
click at [275, 305] on p "Excellent" at bounding box center [282, 299] width 45 height 18
click at [254, 305] on input "Excellent" at bounding box center [249, 299] width 11 height 18
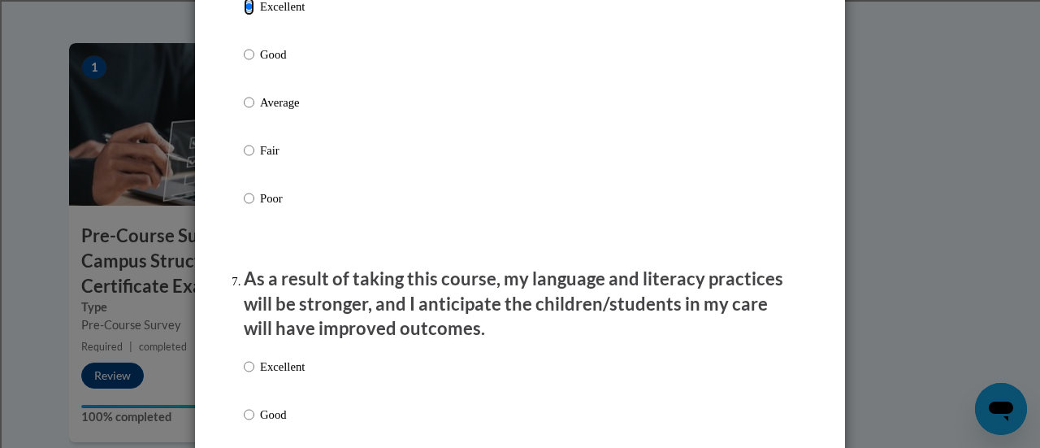
scroll to position [1922, 0]
click at [281, 374] on p "Excellent" at bounding box center [282, 366] width 45 height 18
click at [254, 374] on input "Excellent" at bounding box center [249, 366] width 11 height 18
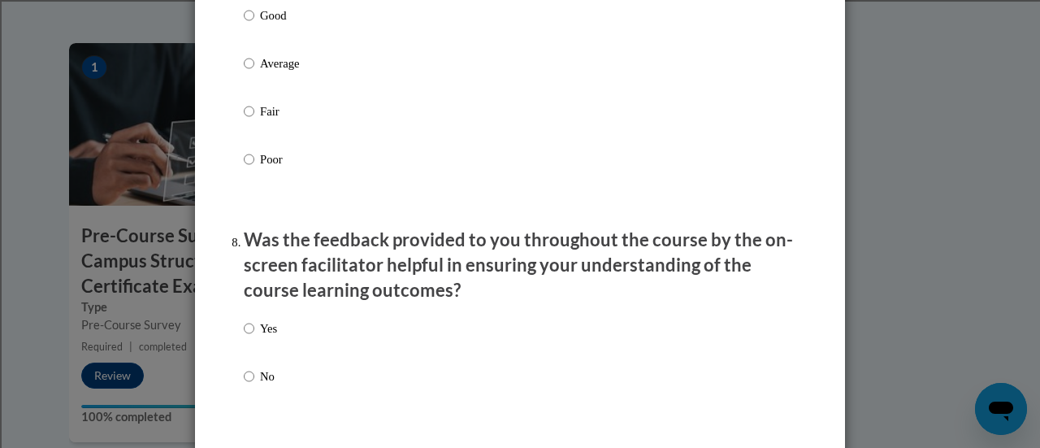
scroll to position [2321, 0]
click at [262, 351] on label "Yes" at bounding box center [260, 340] width 33 height 44
click at [254, 336] on input "Yes" at bounding box center [249, 327] width 11 height 18
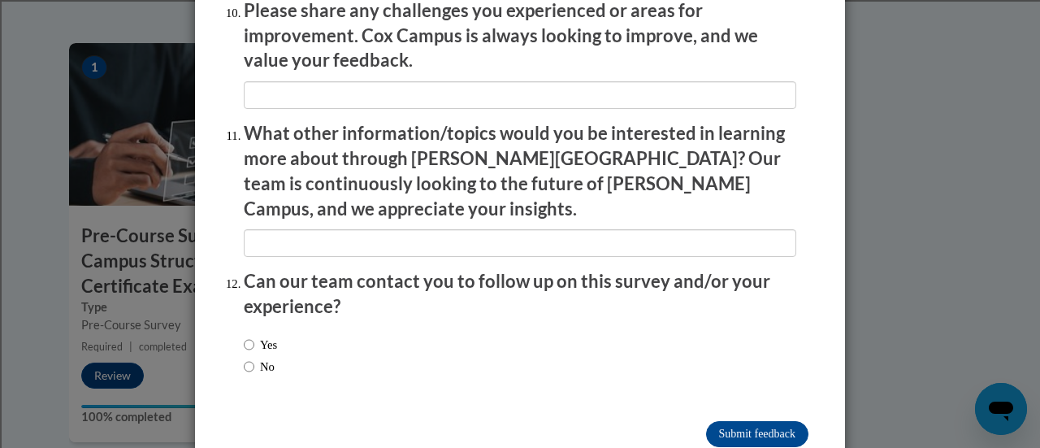
scroll to position [2914, 0]
click at [736, 420] on input "Submit feedback" at bounding box center [757, 433] width 102 height 26
